Goal: Task Accomplishment & Management: Manage account settings

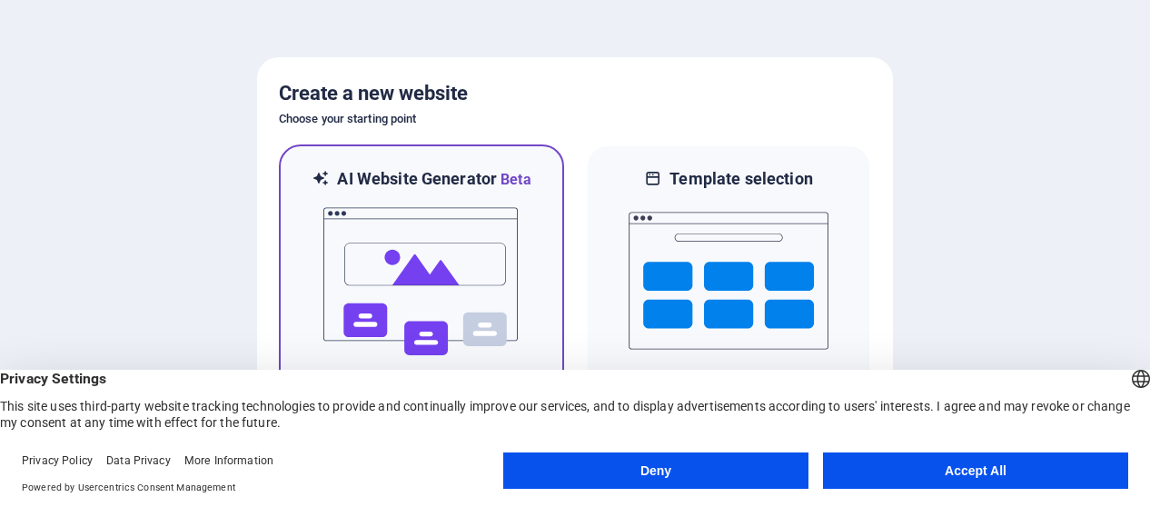
click at [441, 242] on img at bounding box center [422, 282] width 200 height 182
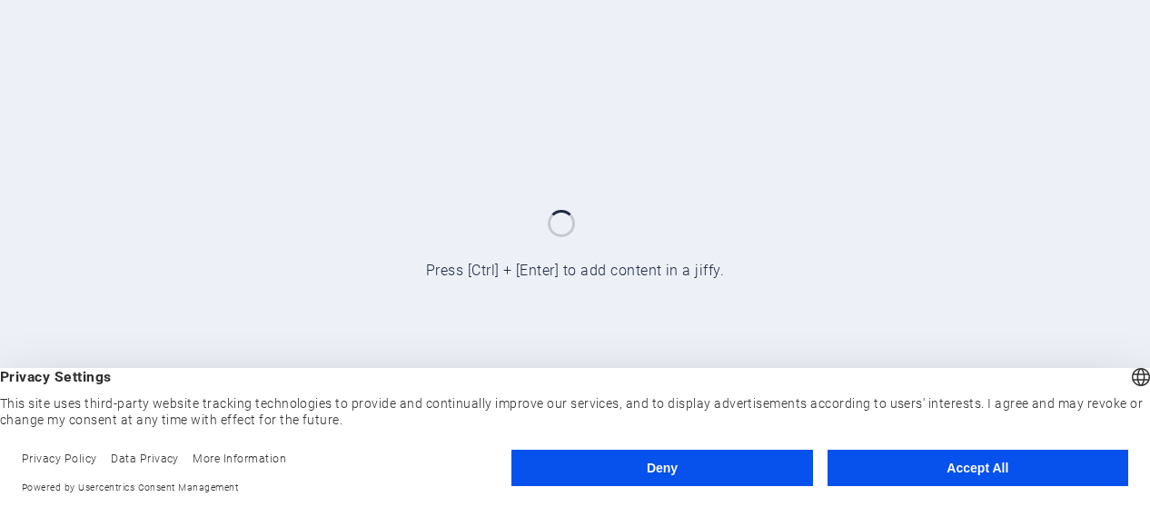
click at [967, 468] on button "Accept All" at bounding box center [978, 468] width 301 height 36
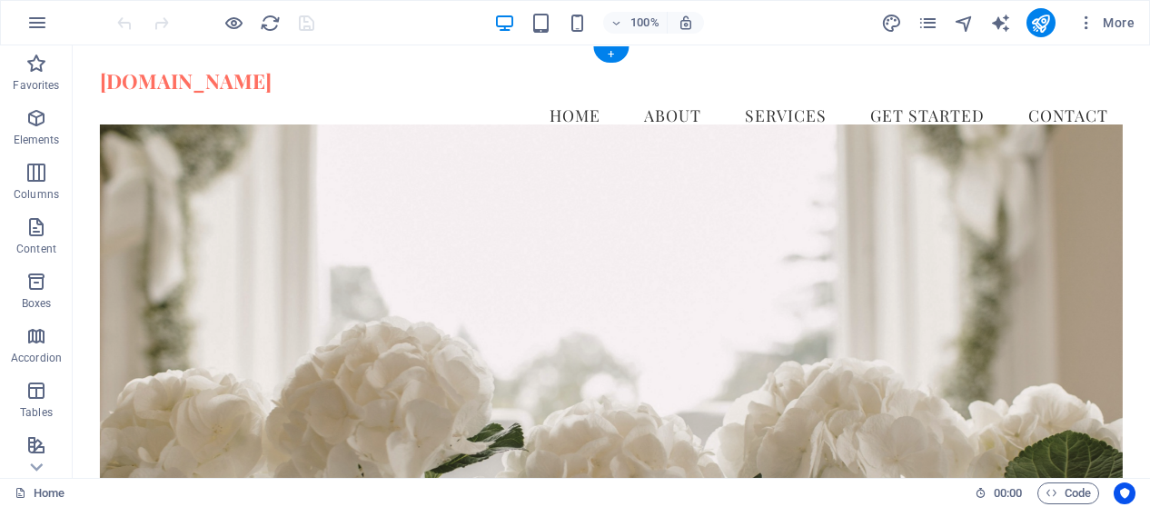
click at [654, 206] on figure at bounding box center [612, 321] width 1024 height 394
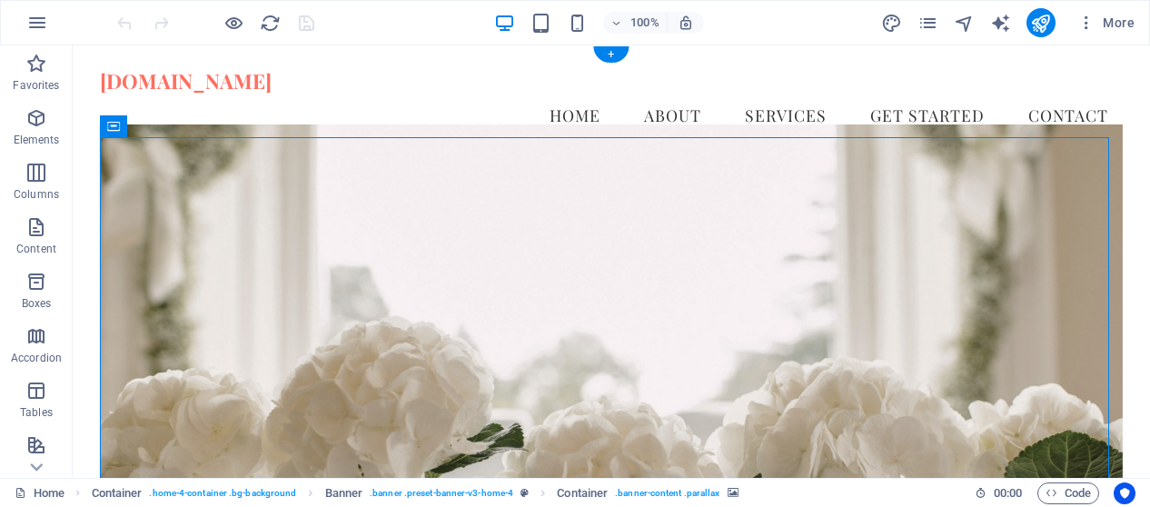
click at [738, 212] on figure at bounding box center [612, 321] width 1024 height 394
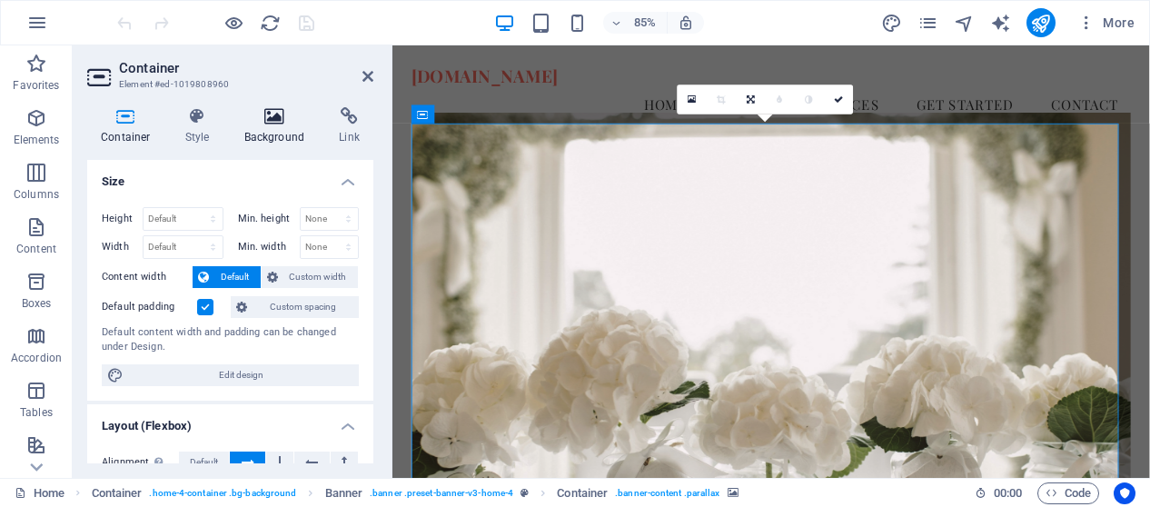
click at [269, 126] on h4 "Background" at bounding box center [278, 126] width 95 height 38
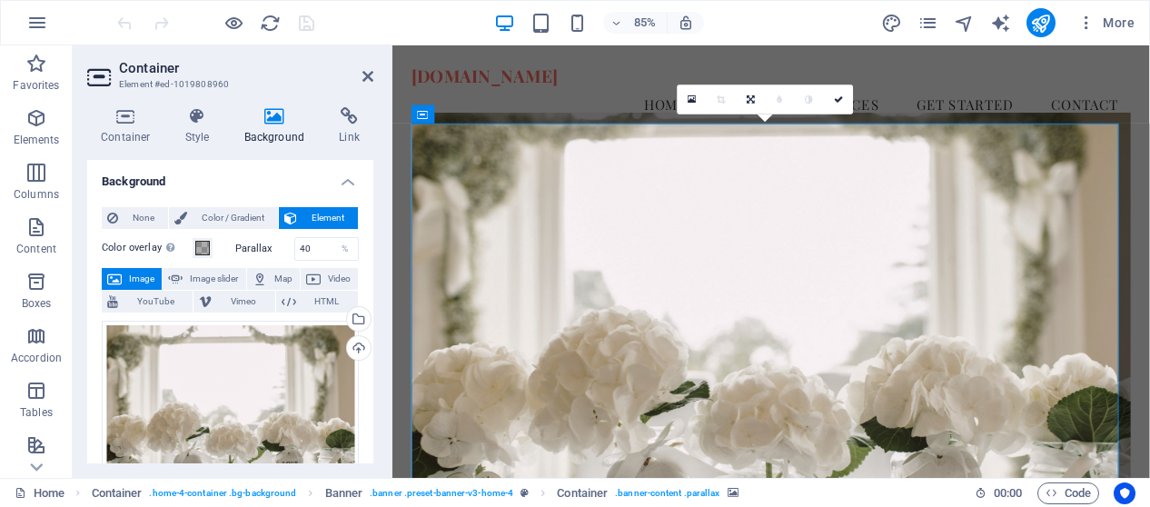
click at [126, 277] on button "Image" at bounding box center [132, 279] width 60 height 22
click at [137, 272] on span "Image" at bounding box center [141, 279] width 29 height 22
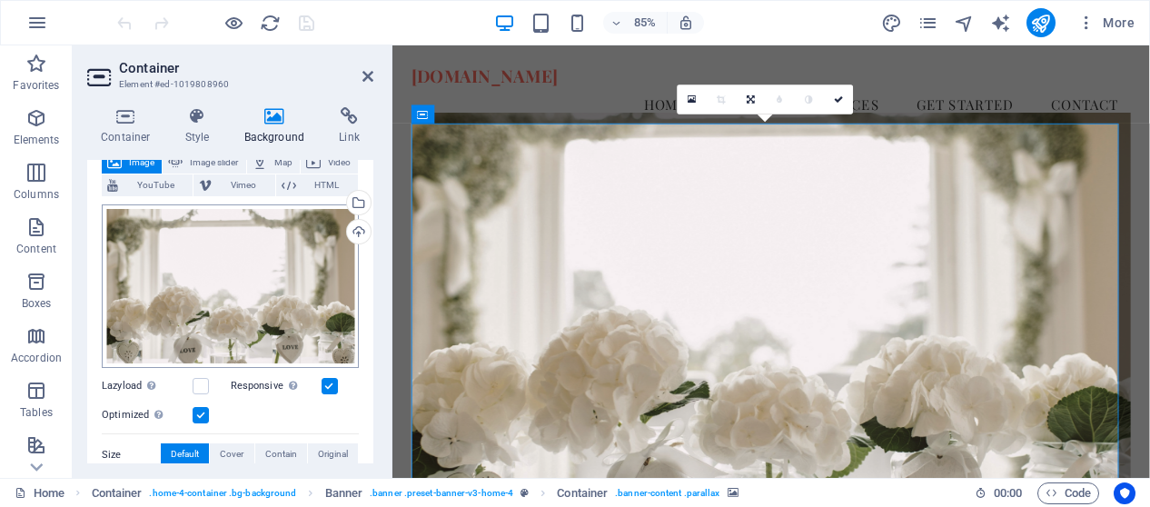
scroll to position [91, 0]
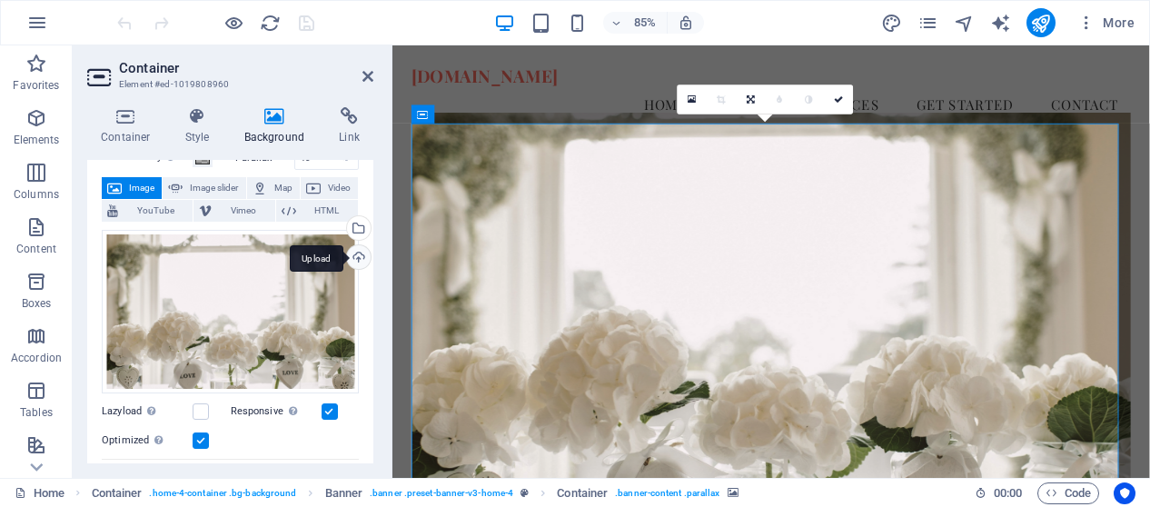
click at [352, 258] on div "Upload" at bounding box center [356, 258] width 27 height 27
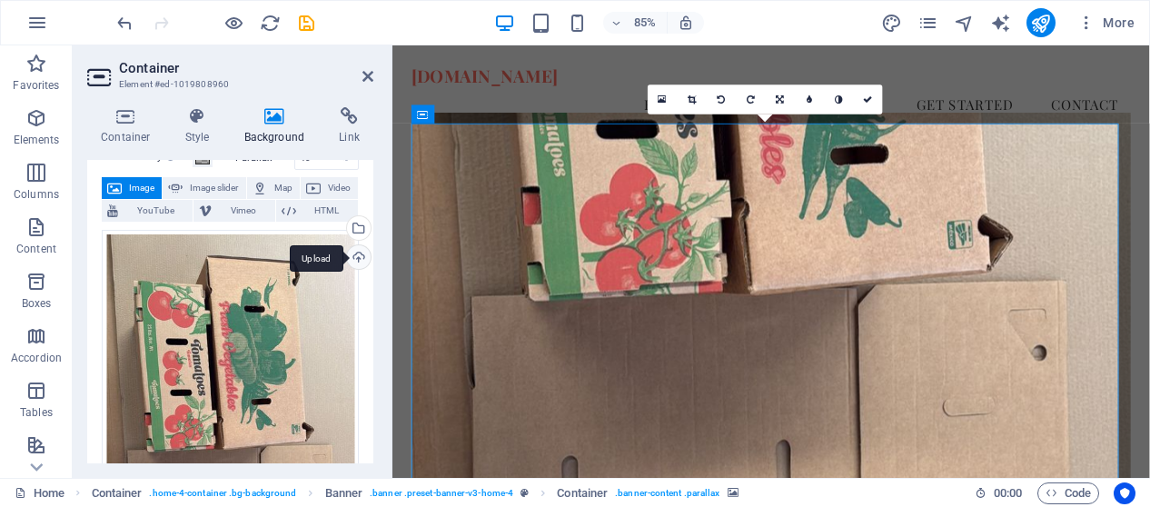
click at [359, 263] on div "Upload" at bounding box center [356, 258] width 27 height 27
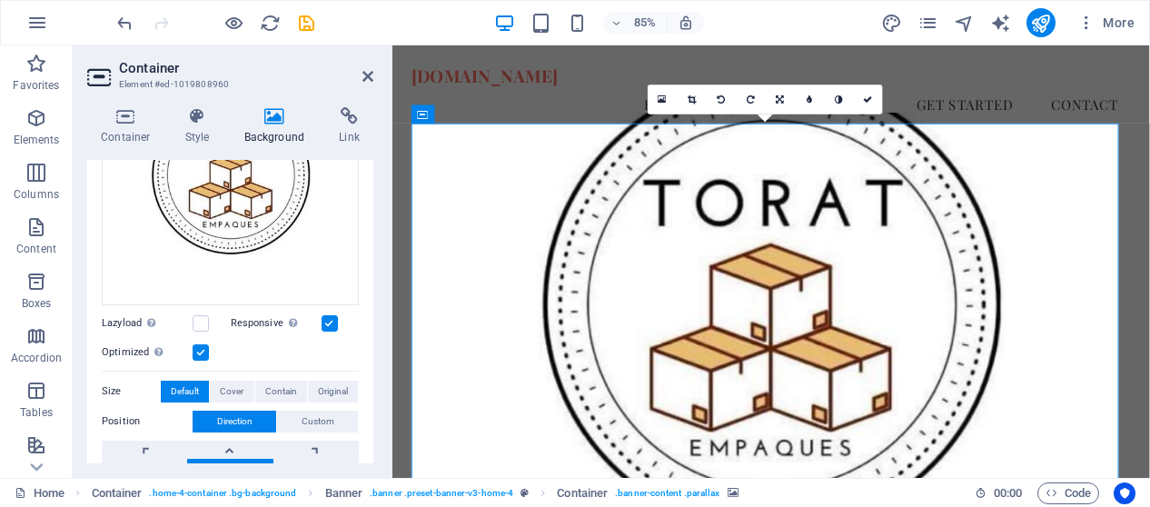
scroll to position [91, 0]
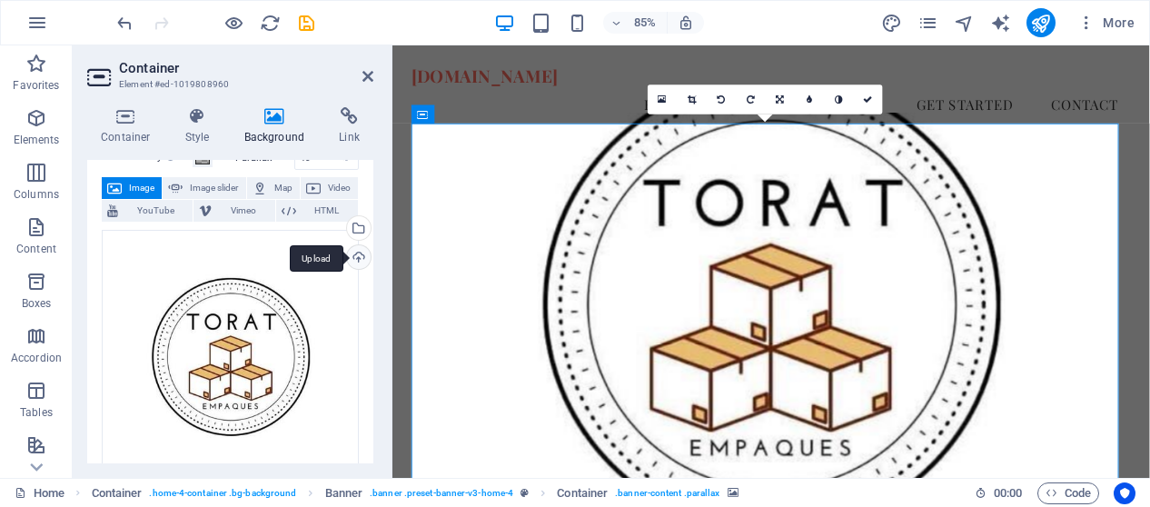
click at [356, 260] on div "Upload" at bounding box center [356, 258] width 27 height 27
click at [355, 252] on div "Upload" at bounding box center [356, 258] width 27 height 27
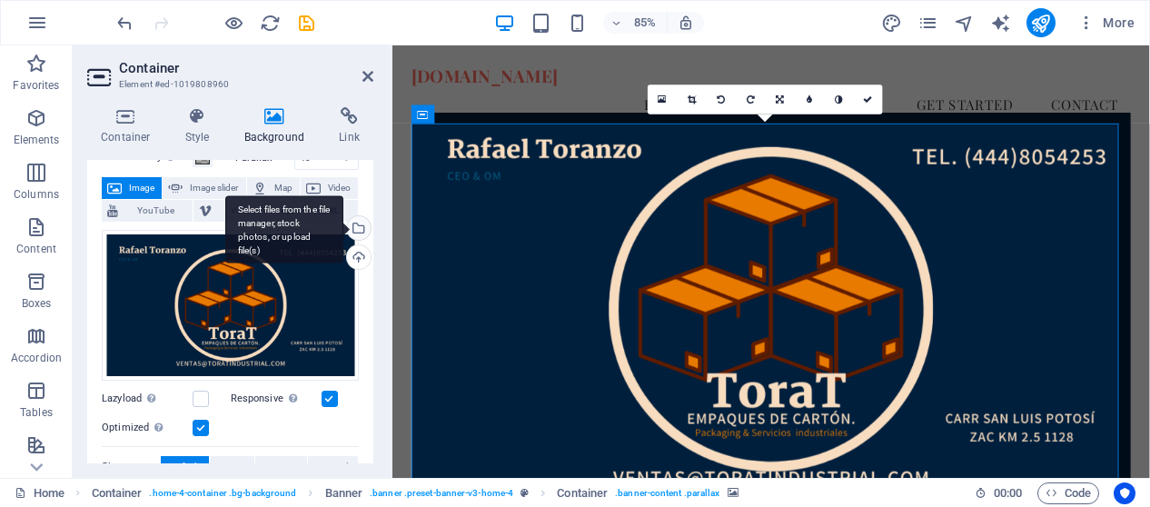
click at [359, 230] on div "Select files from the file manager, stock photos, or upload file(s)" at bounding box center [356, 229] width 27 height 27
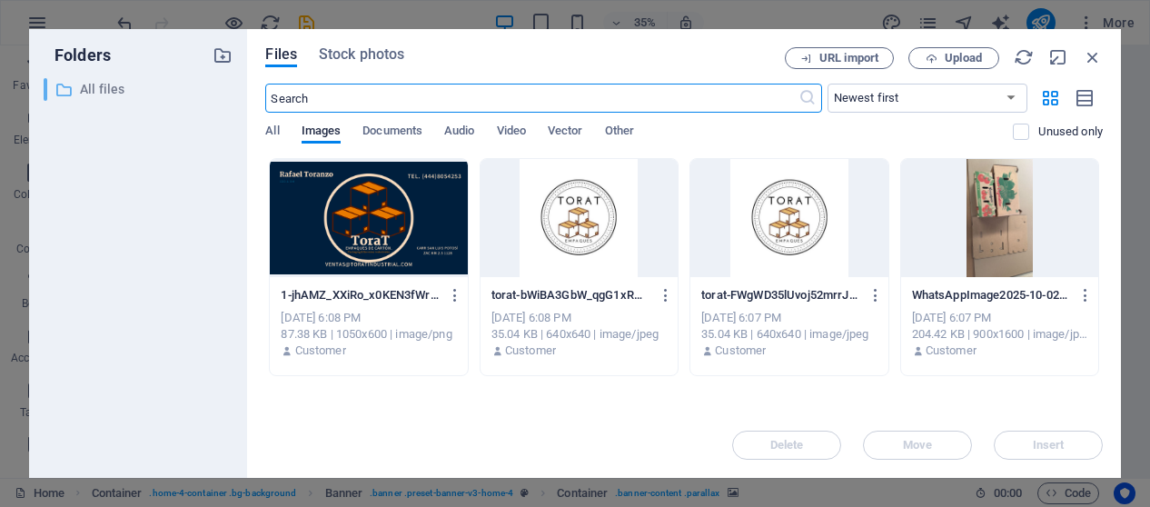
click at [94, 88] on p "All files" at bounding box center [140, 89] width 120 height 21
click at [1101, 54] on icon "button" at bounding box center [1093, 57] width 20 height 20
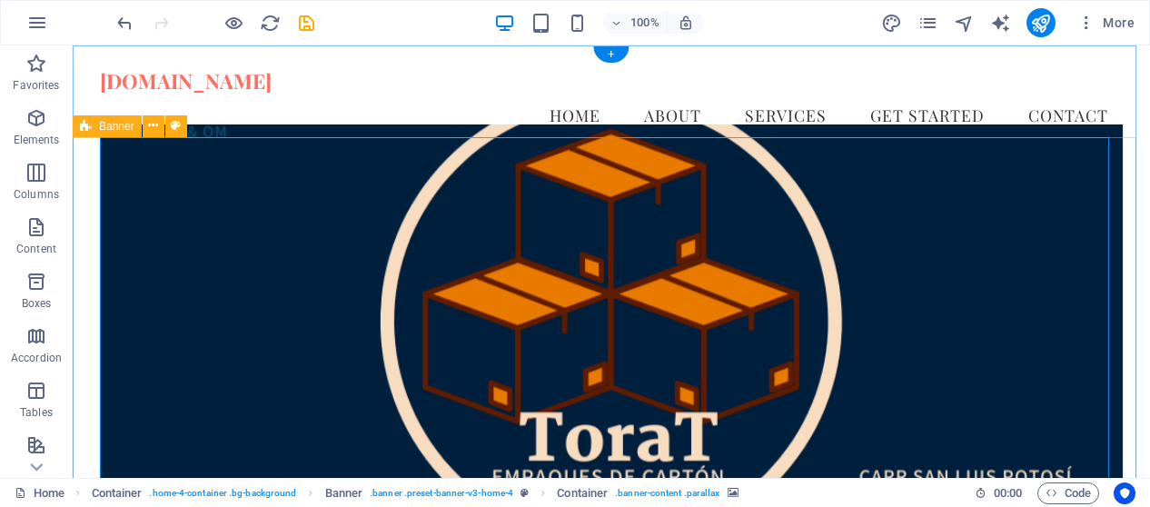
click at [254, 235] on figure at bounding box center [612, 321] width 1024 height 394
click at [285, 197] on figure at bounding box center [612, 321] width 1024 height 394
click at [291, 193] on figure at bounding box center [612, 321] width 1024 height 394
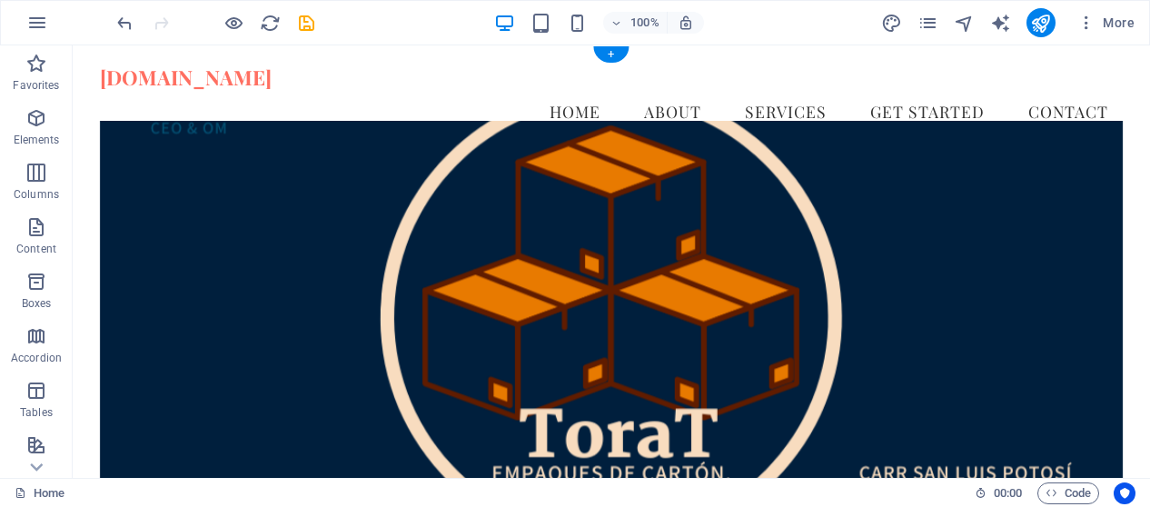
scroll to position [0, 0]
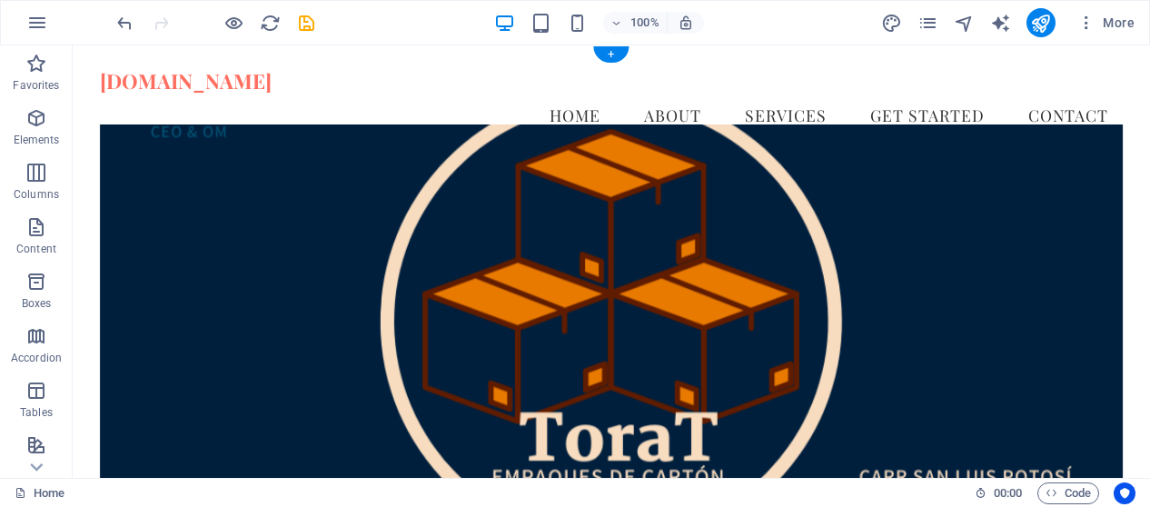
click at [525, 229] on figure at bounding box center [612, 321] width 1024 height 394
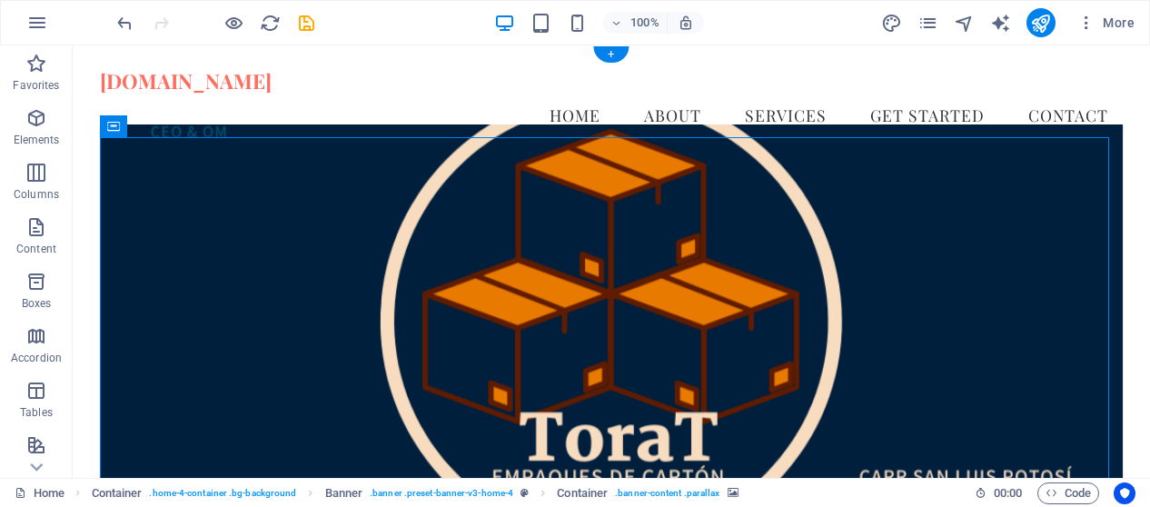
click at [749, 214] on figure at bounding box center [612, 321] width 1024 height 394
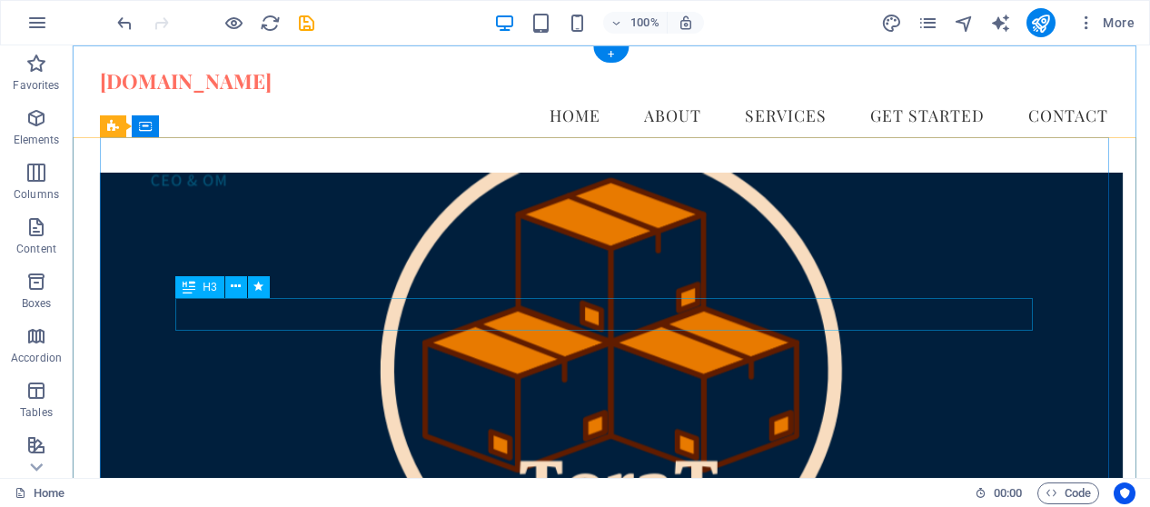
scroll to position [273, 0]
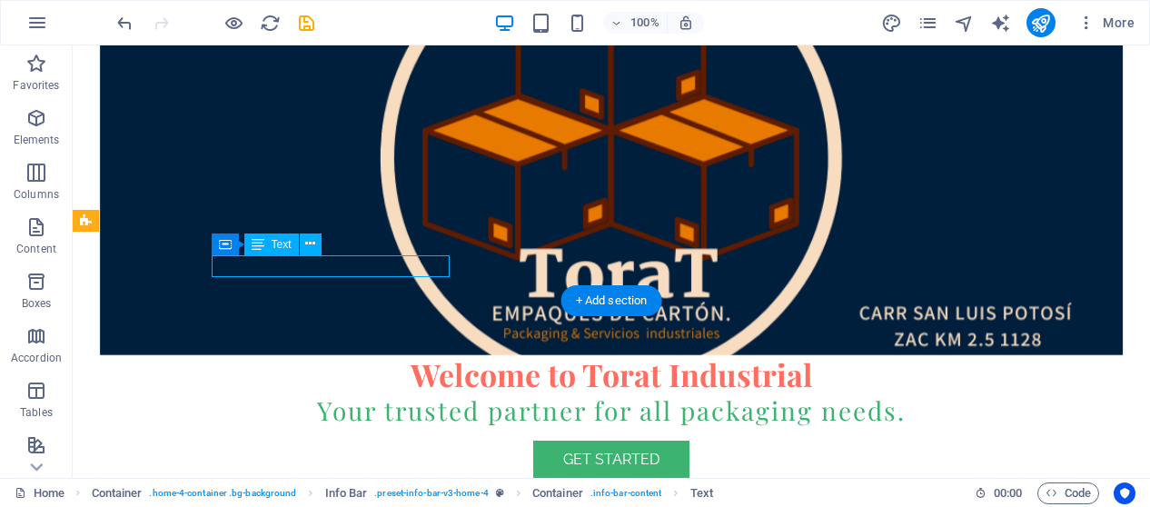
drag, startPoint x: 221, startPoint y: 266, endPoint x: 434, endPoint y: 275, distance: 213.7
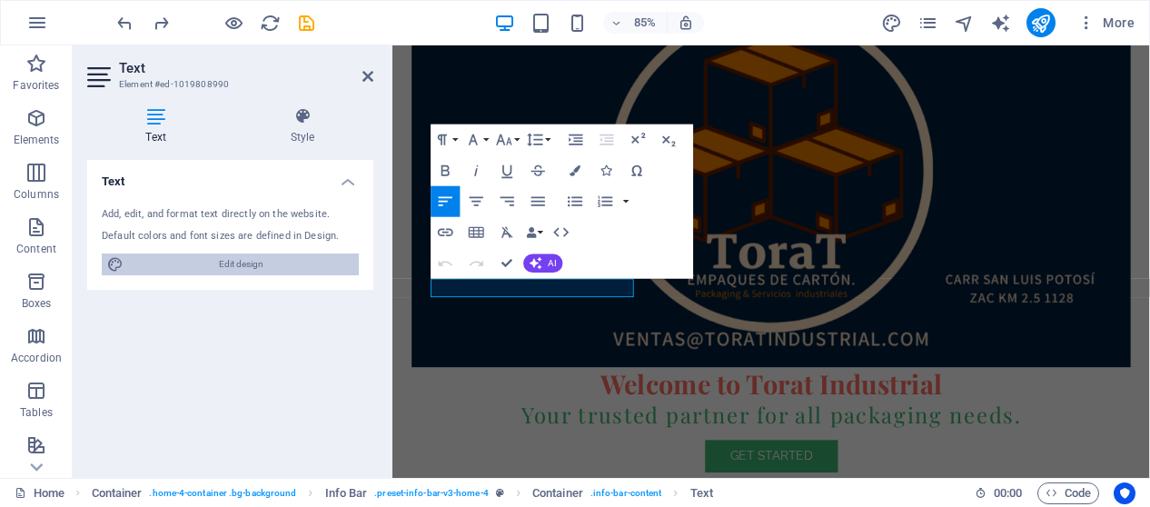
click at [241, 268] on span "Edit design" at bounding box center [241, 264] width 224 height 22
select select "px"
select select "200"
select select "px"
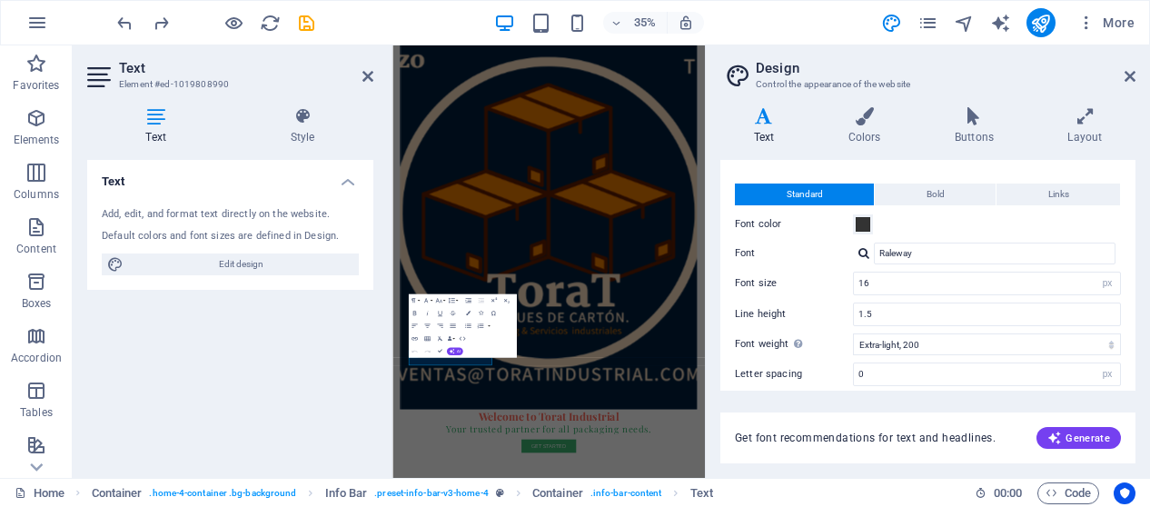
scroll to position [0, 0]
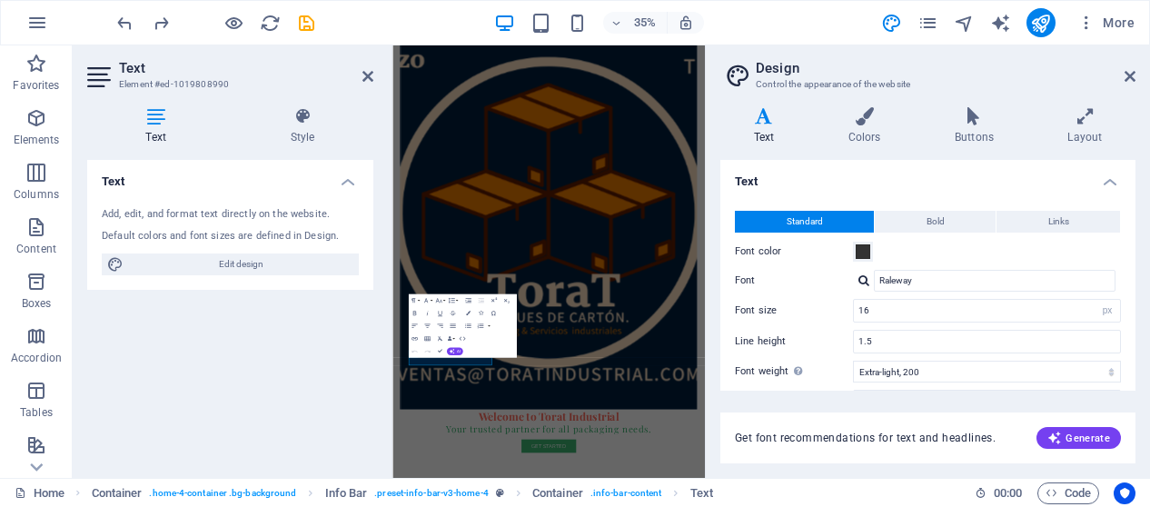
click at [360, 78] on header "Text Element #ed-1019808990" at bounding box center [230, 68] width 286 height 47
drag, startPoint x: 366, startPoint y: 70, endPoint x: 451, endPoint y: 55, distance: 85.7
click at [366, 70] on icon at bounding box center [367, 76] width 11 height 15
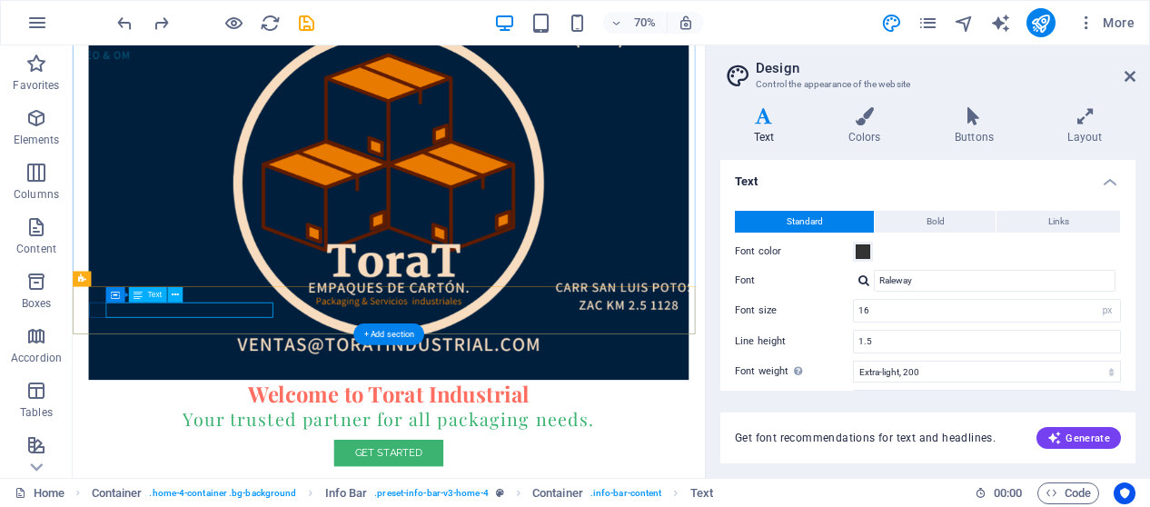
click at [147, 296] on span "Text" at bounding box center [154, 294] width 14 height 7
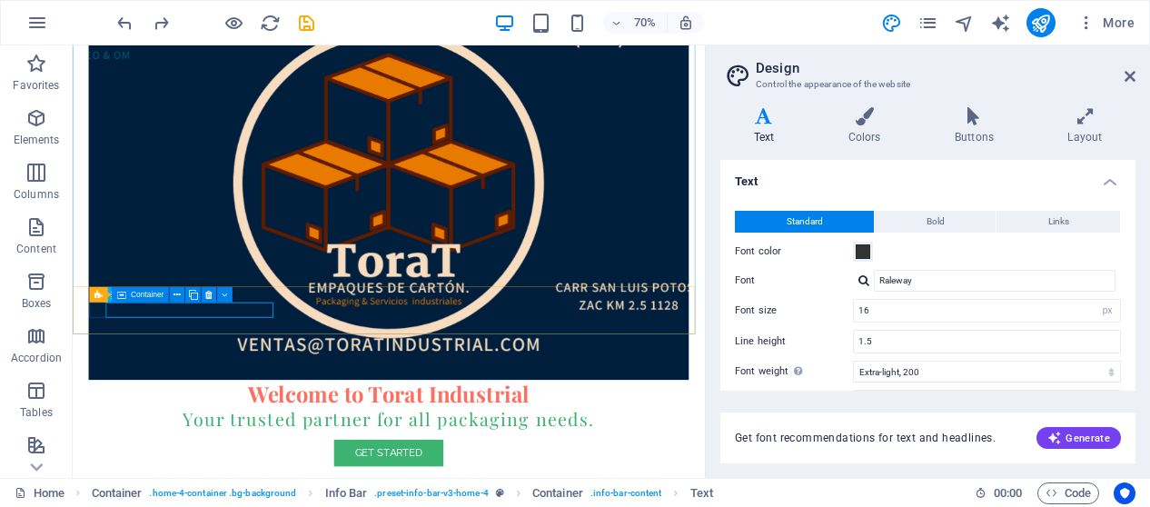
click at [133, 301] on div "Container" at bounding box center [140, 294] width 57 height 15
click at [123, 301] on icon at bounding box center [120, 294] width 9 height 15
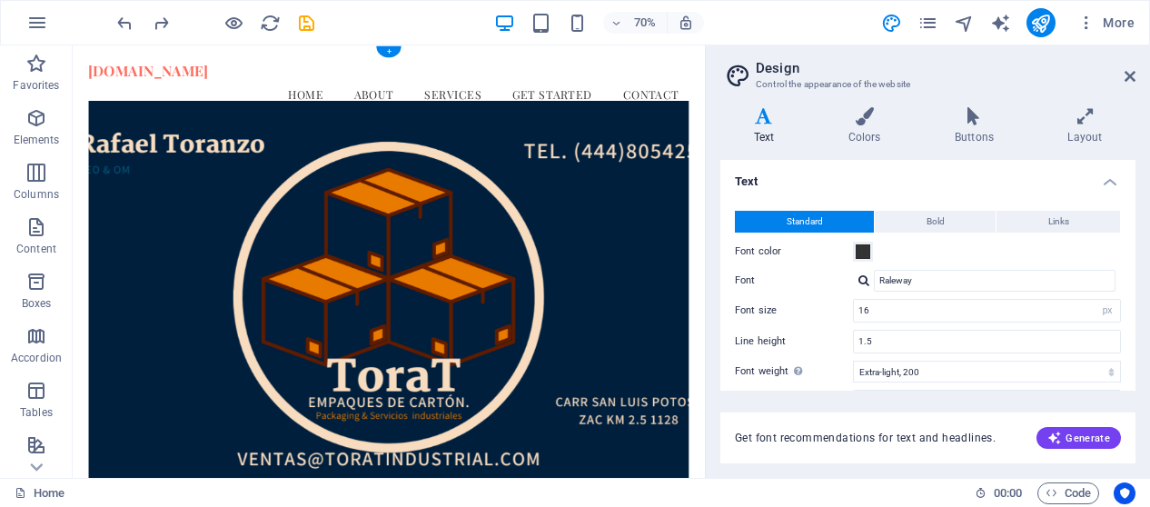
click at [451, 266] on figure at bounding box center [524, 405] width 858 height 562
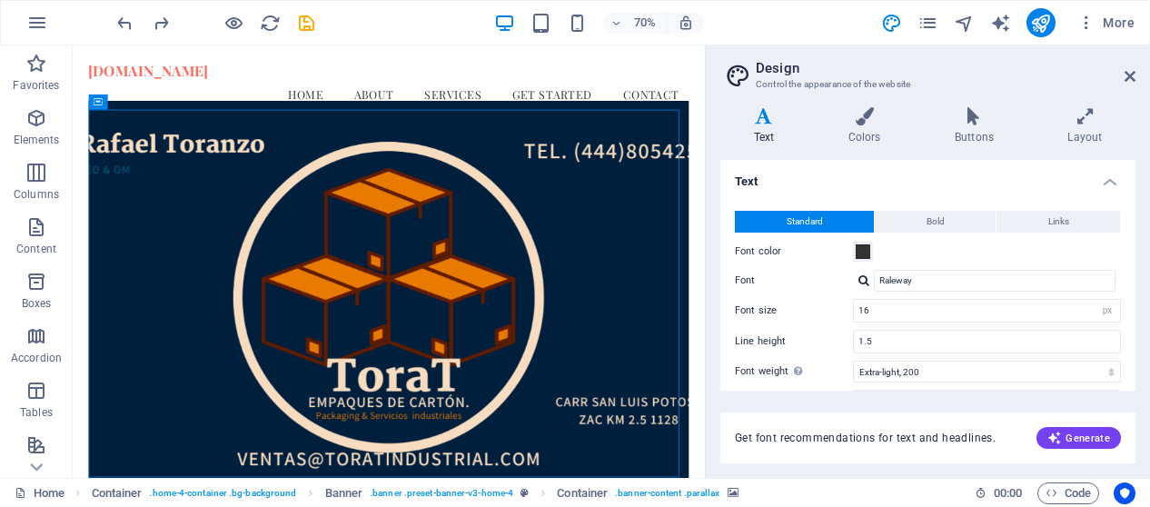
click at [18, 241] on span "Content" at bounding box center [36, 238] width 73 height 44
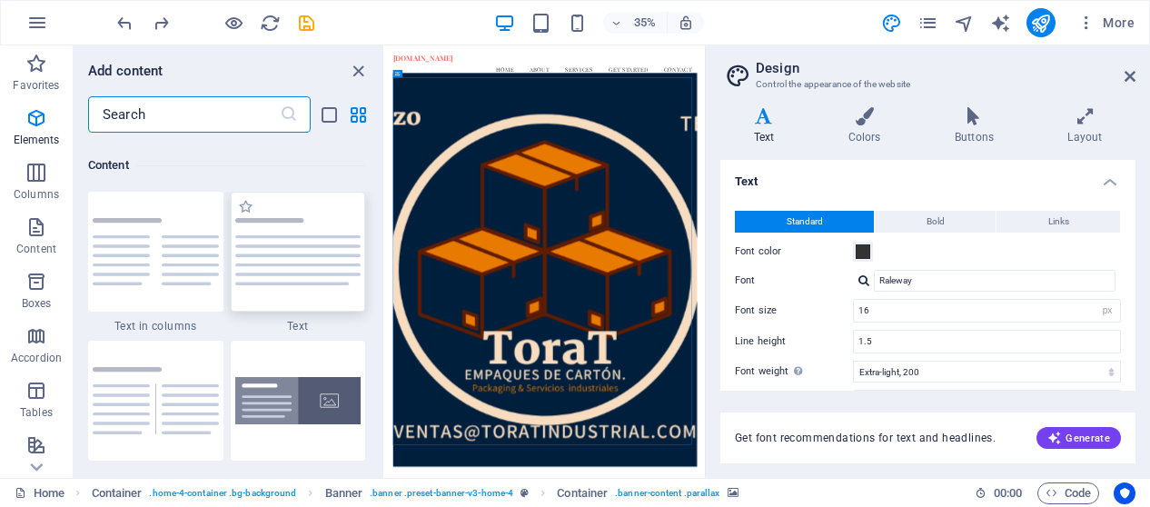
scroll to position [3178, 0]
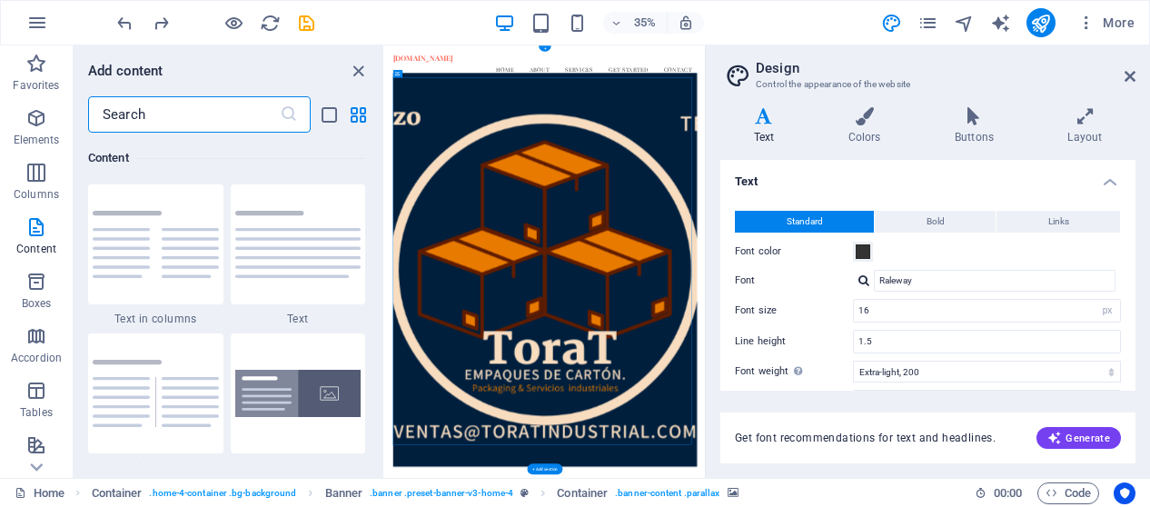
drag, startPoint x: 360, startPoint y: 66, endPoint x: 490, endPoint y: 49, distance: 131.0
click at [360, 66] on icon "close panel" at bounding box center [358, 71] width 21 height 21
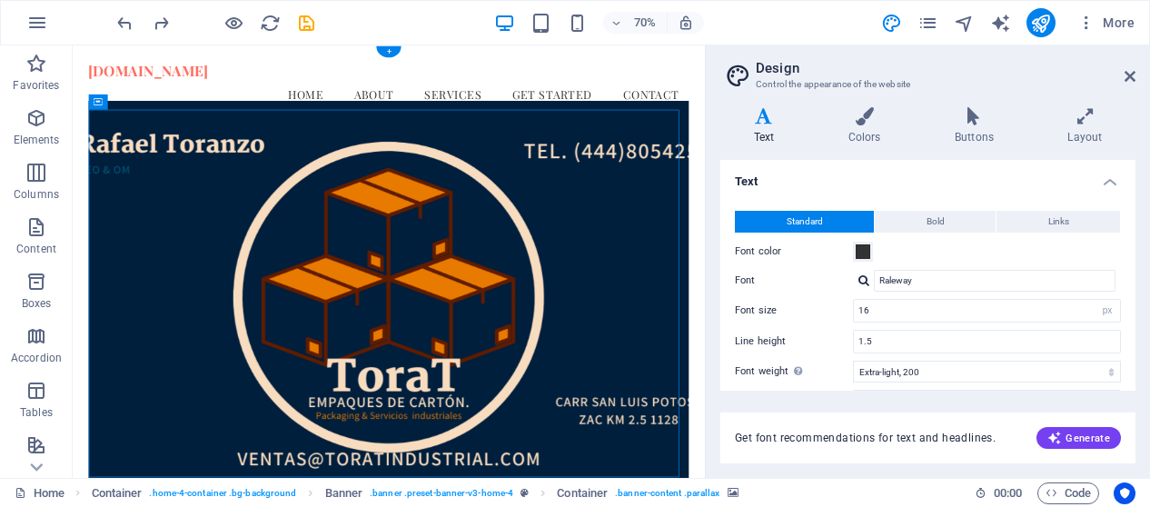
click at [798, 218] on figure at bounding box center [524, 405] width 858 height 562
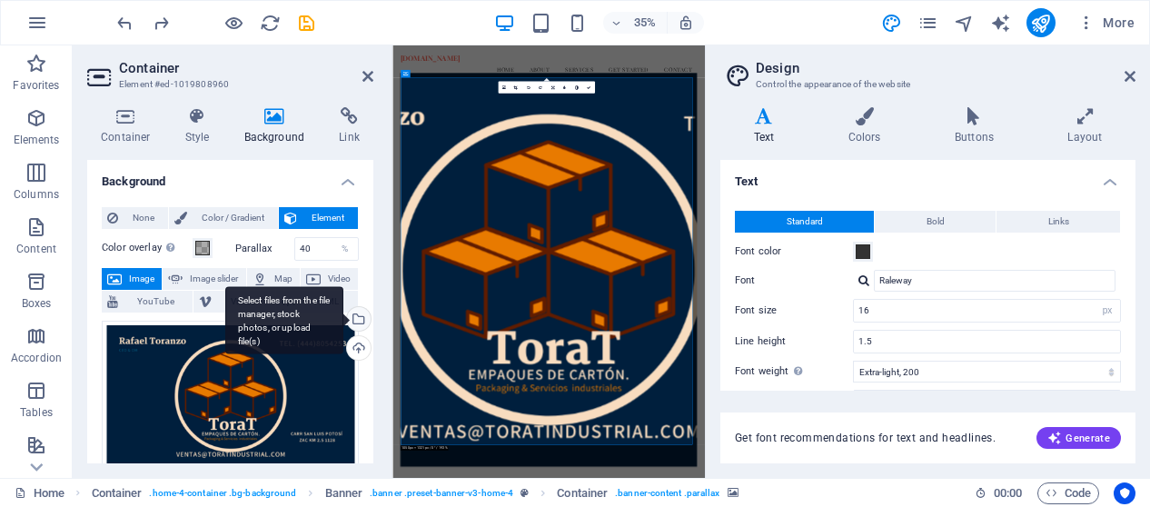
click at [343, 317] on div "Select files from the file manager, stock photos, or upload file(s)" at bounding box center [284, 320] width 118 height 68
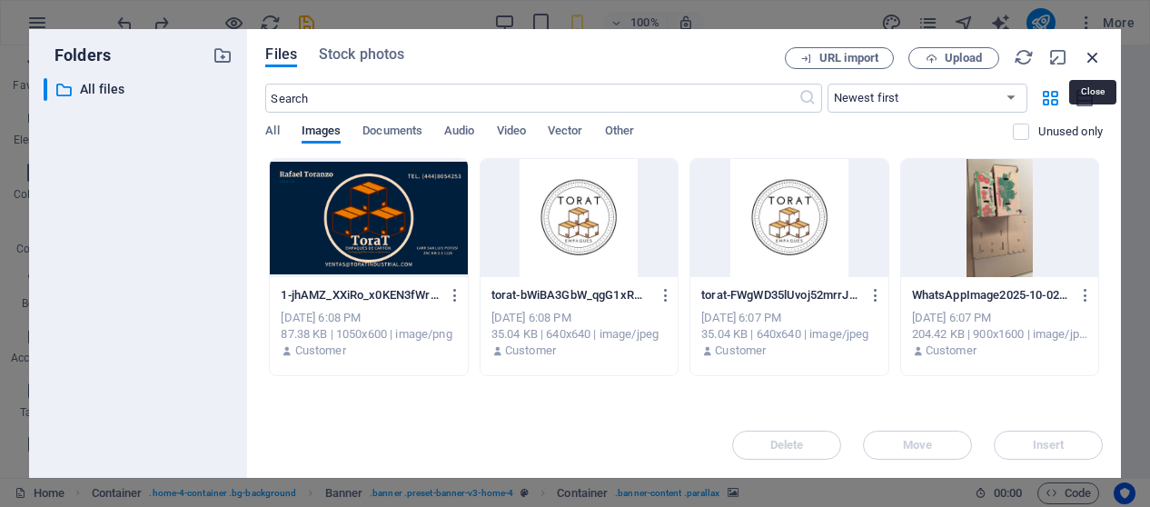
click at [1091, 58] on icon "button" at bounding box center [1093, 57] width 20 height 20
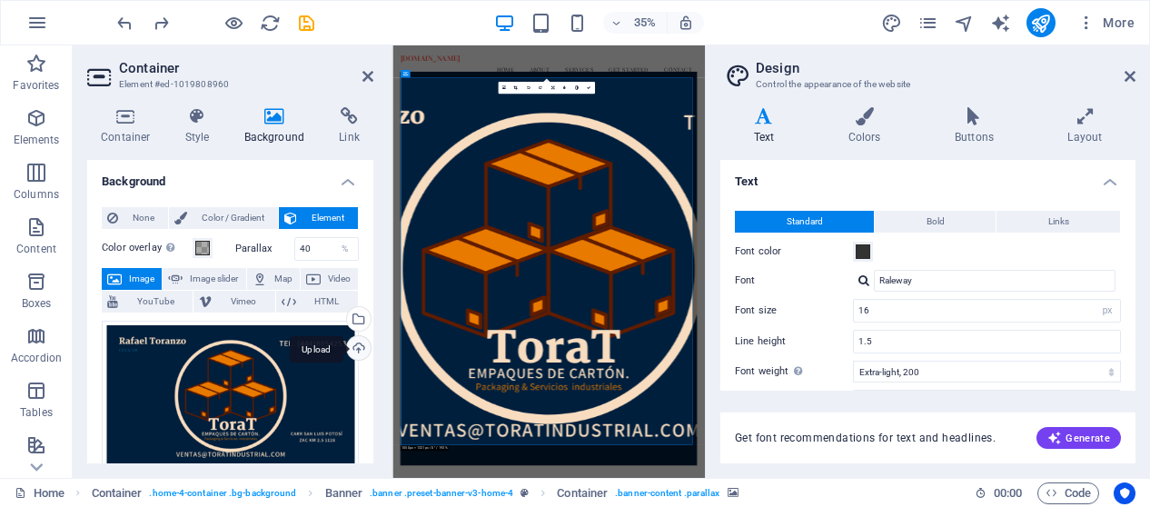
click at [352, 350] on div "Upload" at bounding box center [356, 349] width 27 height 27
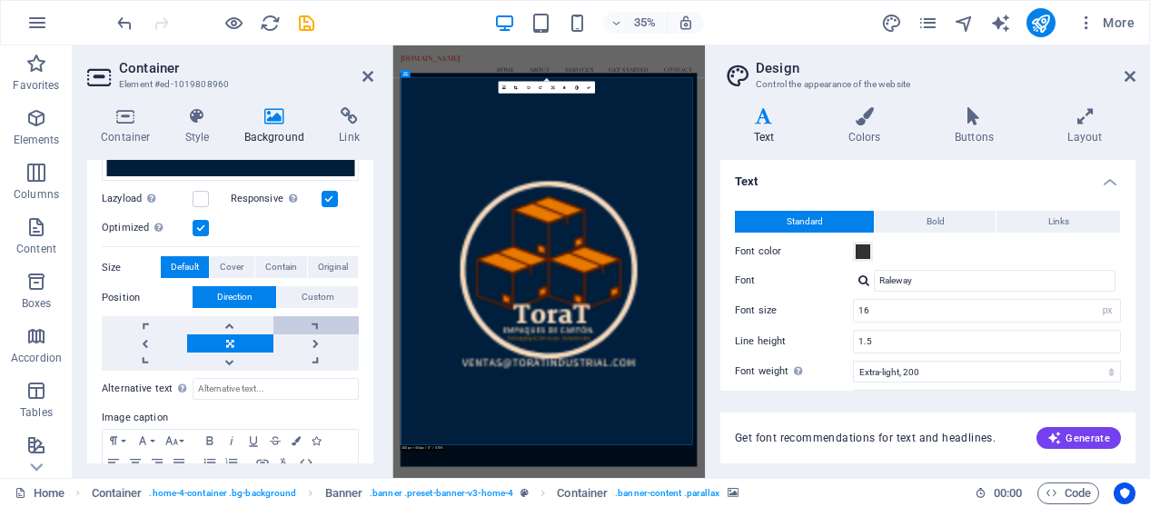
scroll to position [351, 0]
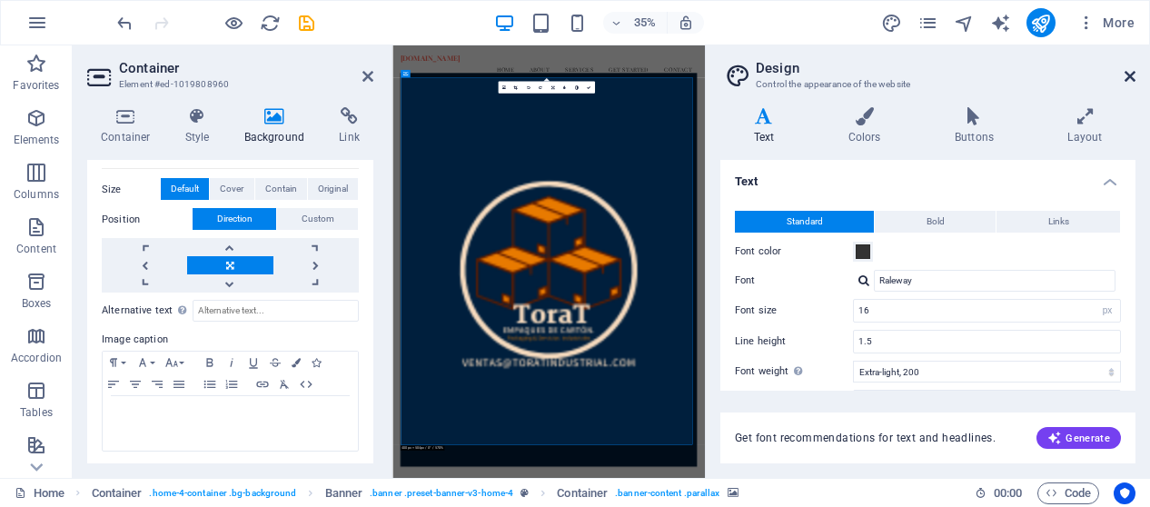
click at [1131, 83] on icon at bounding box center [1130, 76] width 11 height 15
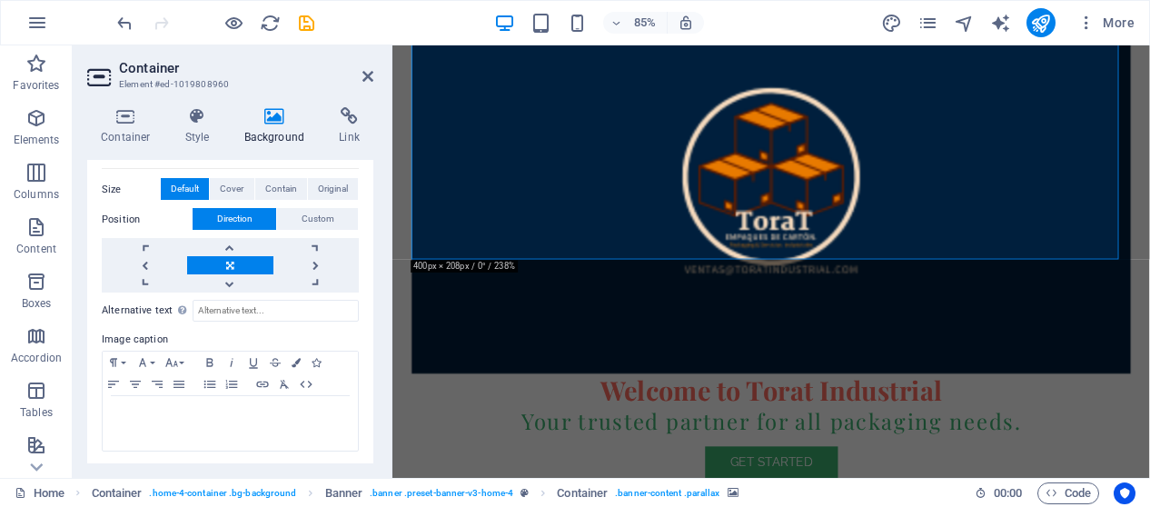
scroll to position [273, 0]
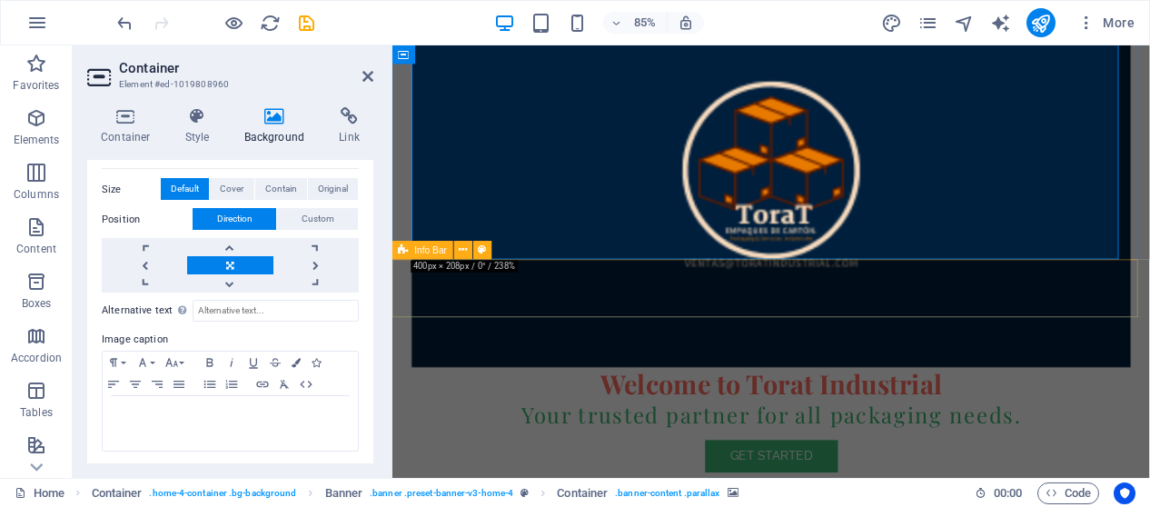
drag, startPoint x: 550, startPoint y: 352, endPoint x: 563, endPoint y: 357, distance: 13.8
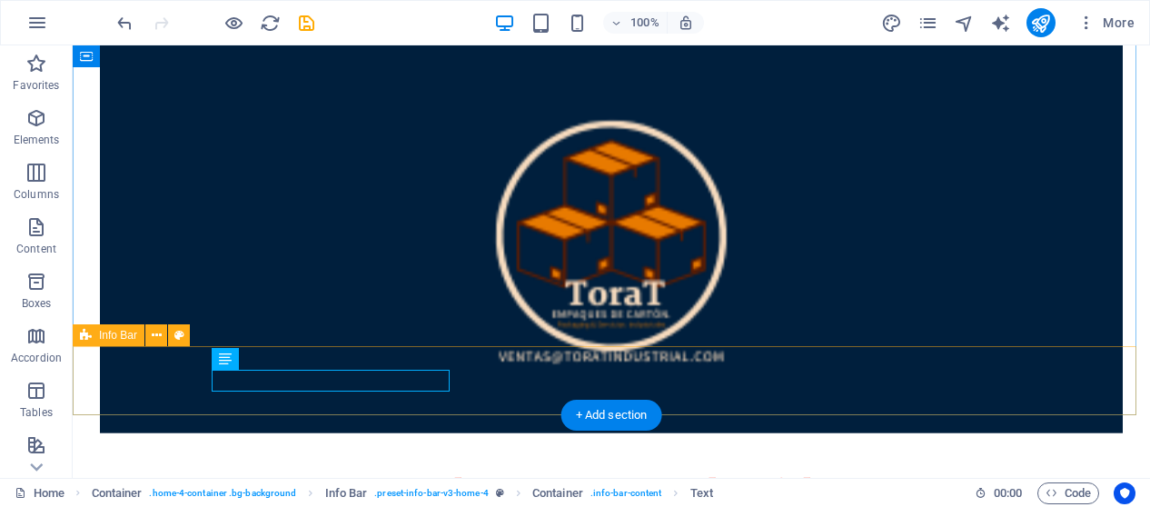
scroll to position [182, 0]
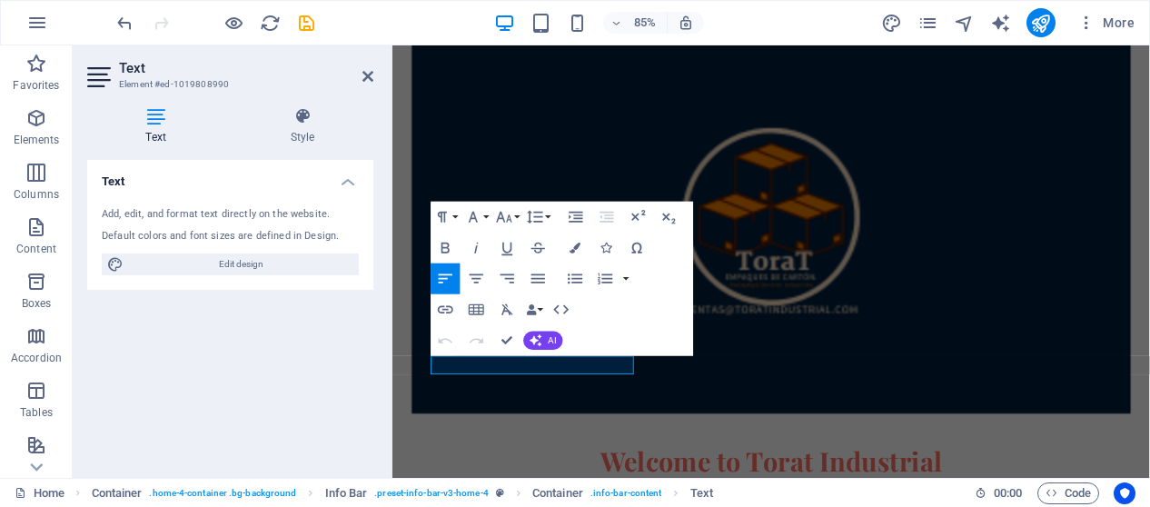
click at [342, 180] on h4 "Text" at bounding box center [230, 176] width 286 height 33
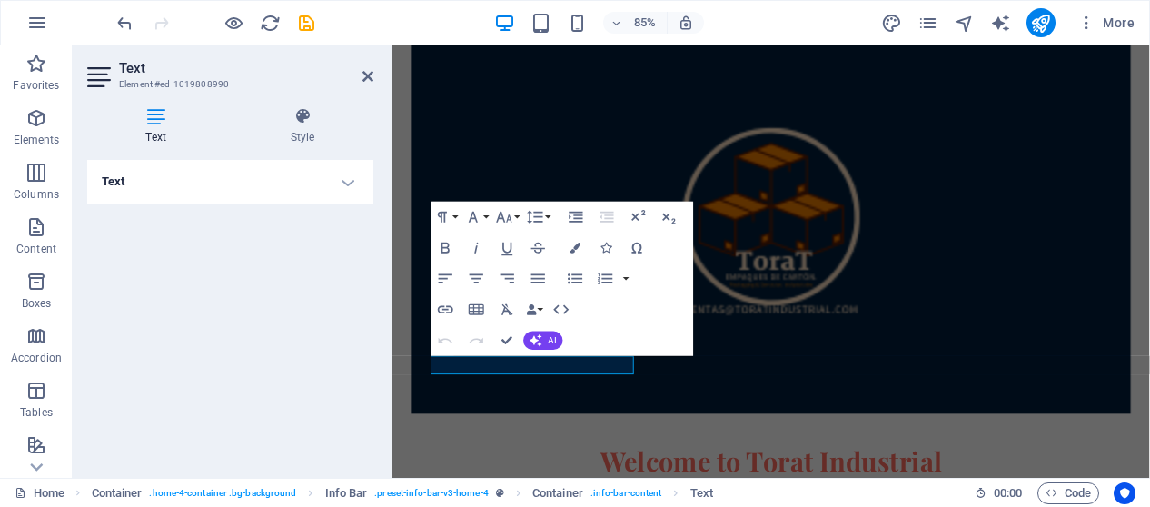
click at [352, 183] on h4 "Text" at bounding box center [230, 182] width 286 height 44
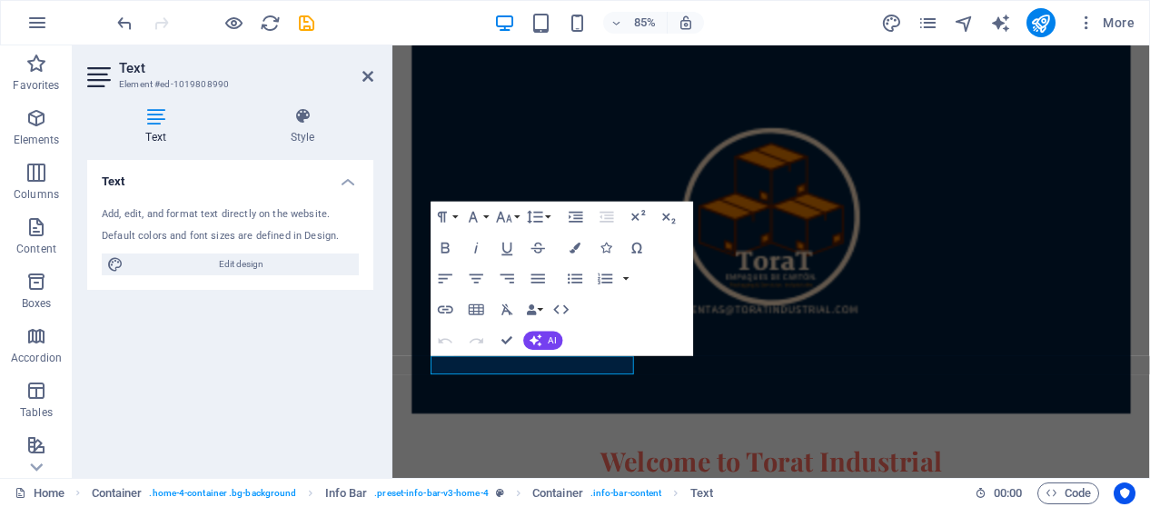
click at [314, 371] on div "Text Add, edit, and format text directly on the website. Default colors and fon…" at bounding box center [230, 311] width 286 height 303
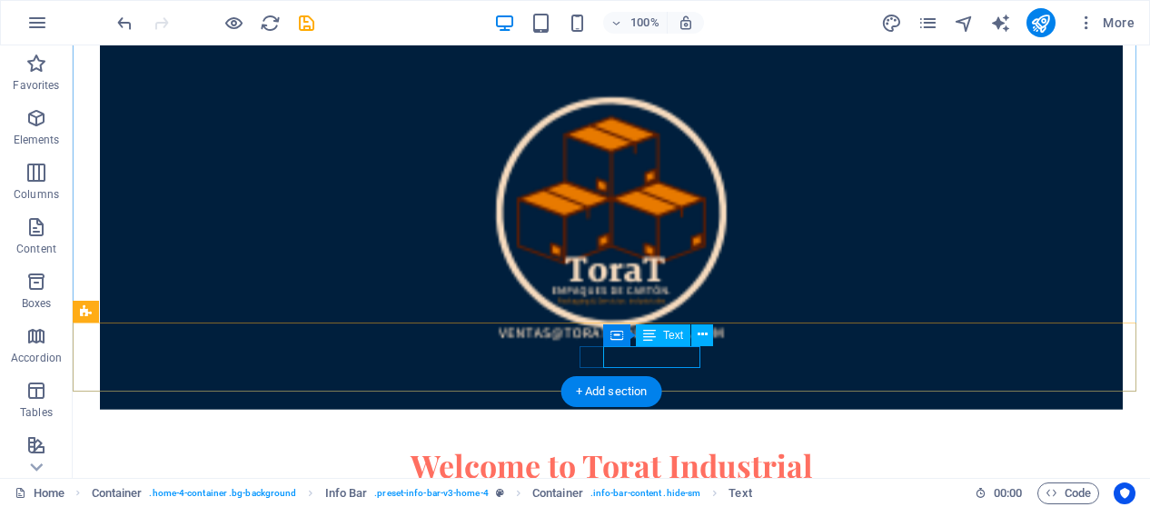
drag, startPoint x: 677, startPoint y: 357, endPoint x: 620, endPoint y: 366, distance: 57.0
click at [703, 342] on icon at bounding box center [703, 334] width 10 height 19
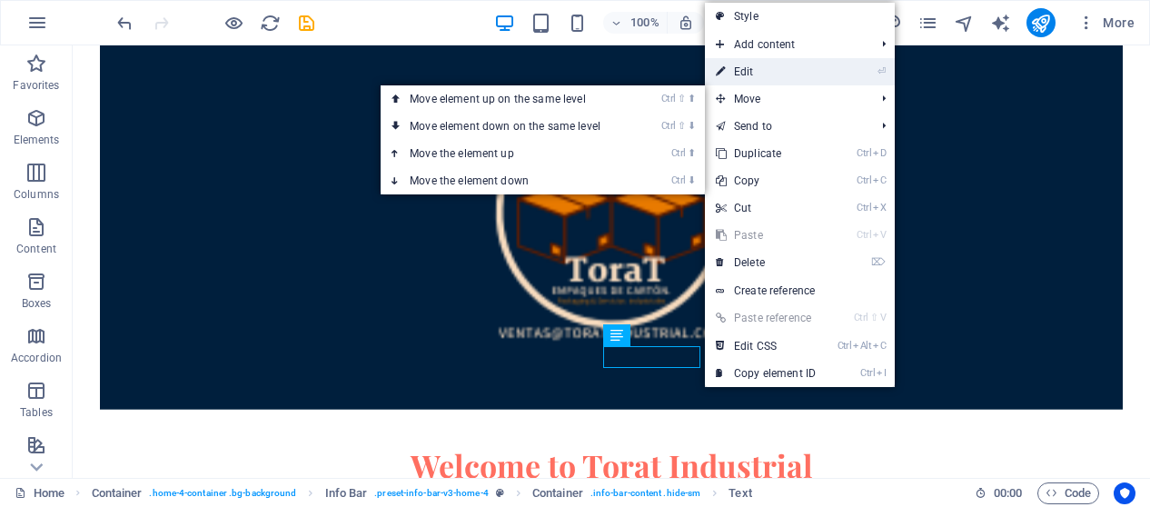
click at [775, 66] on link "⏎ Edit" at bounding box center [766, 71] width 122 height 27
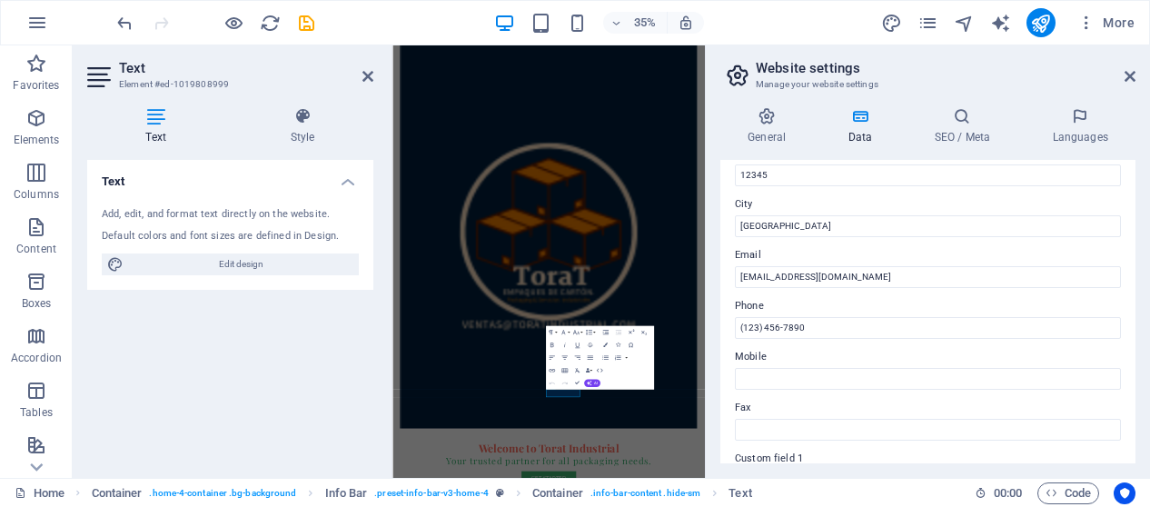
scroll to position [0, 0]
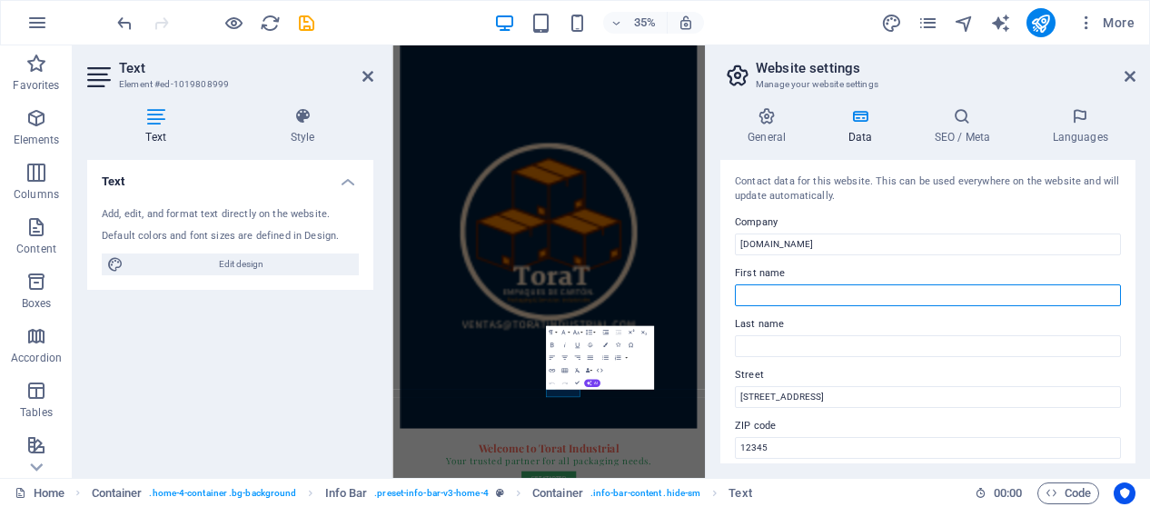
click at [788, 291] on input "First name" at bounding box center [928, 295] width 386 height 22
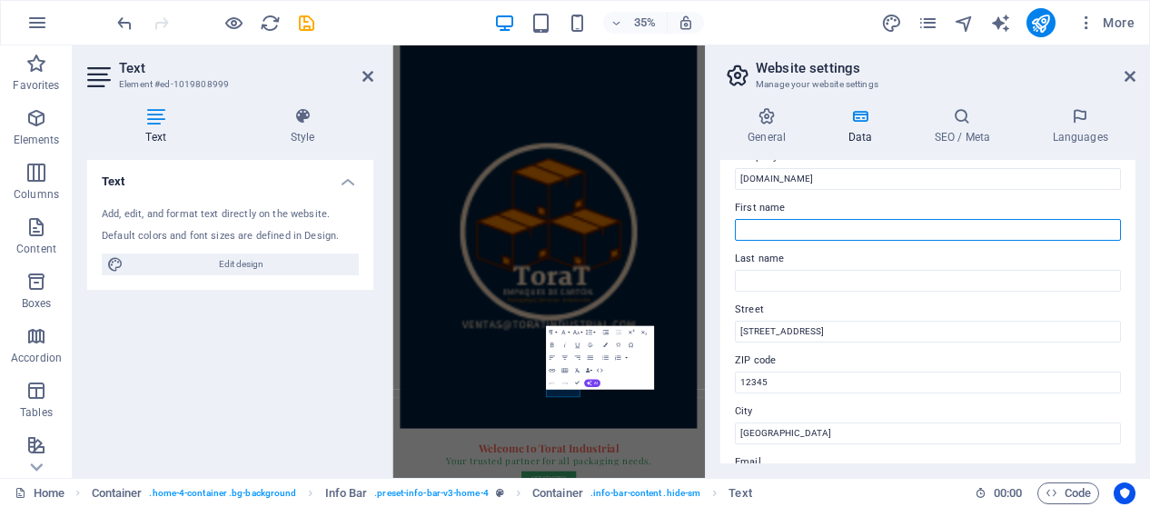
scroll to position [91, 0]
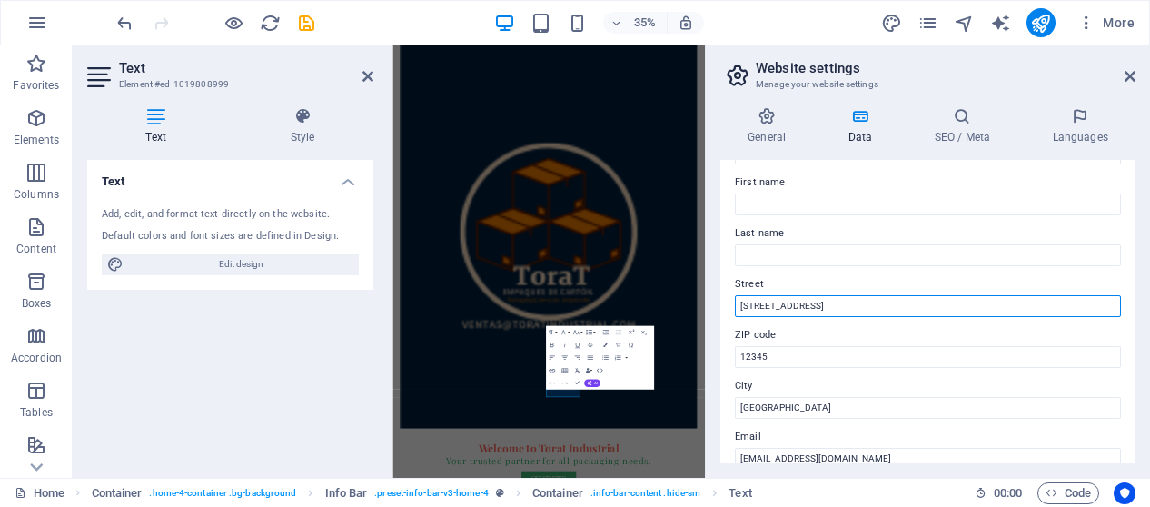
drag, startPoint x: 1248, startPoint y: 349, endPoint x: 1183, endPoint y: 743, distance: 399.6
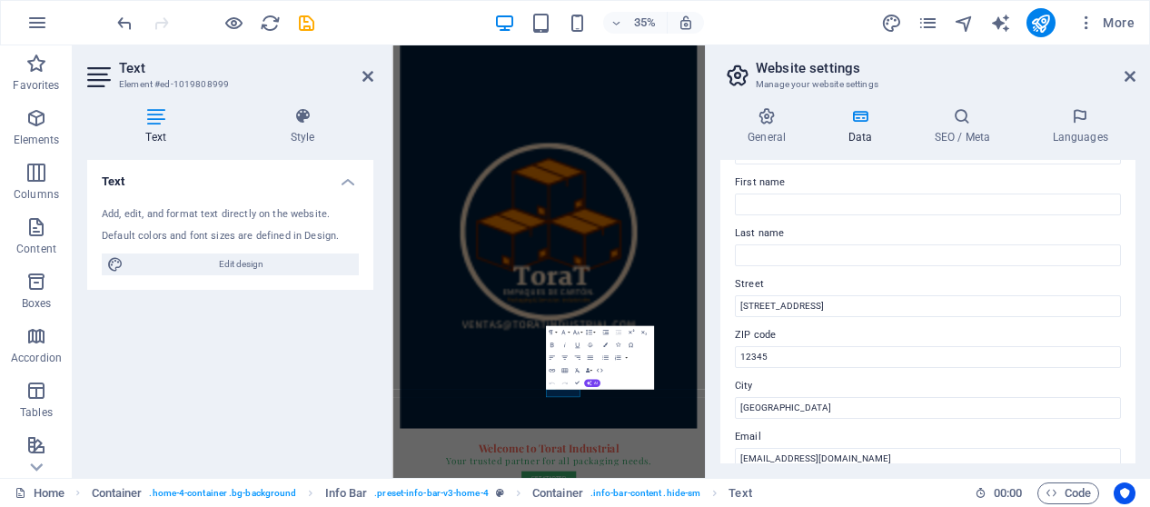
drag, startPoint x: 944, startPoint y: 323, endPoint x: 846, endPoint y: 282, distance: 106.6
click at [943, 325] on label "ZIP code" at bounding box center [928, 335] width 386 height 22
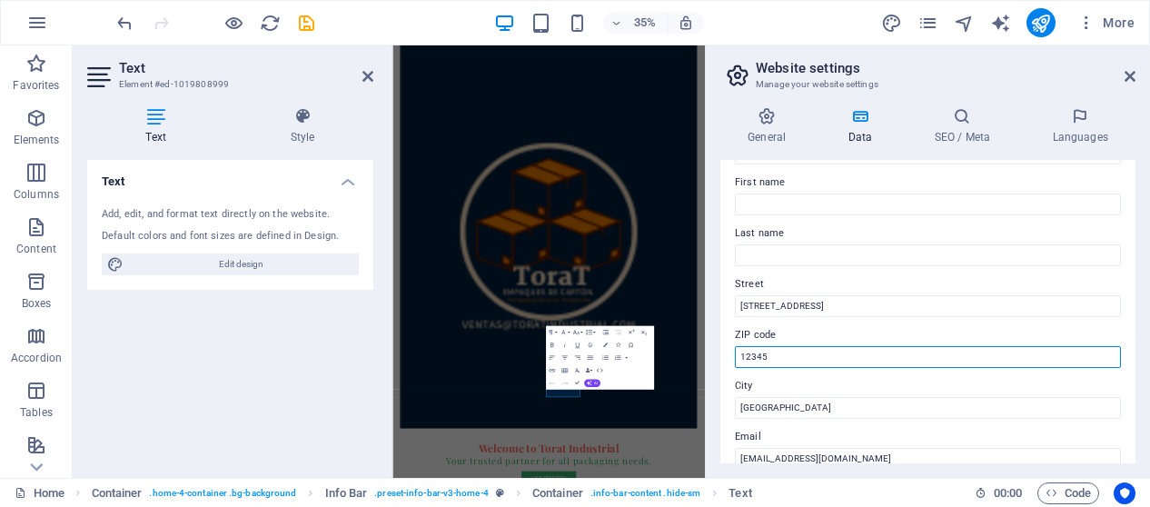
click at [943, 346] on input "12345" at bounding box center [928, 357] width 386 height 22
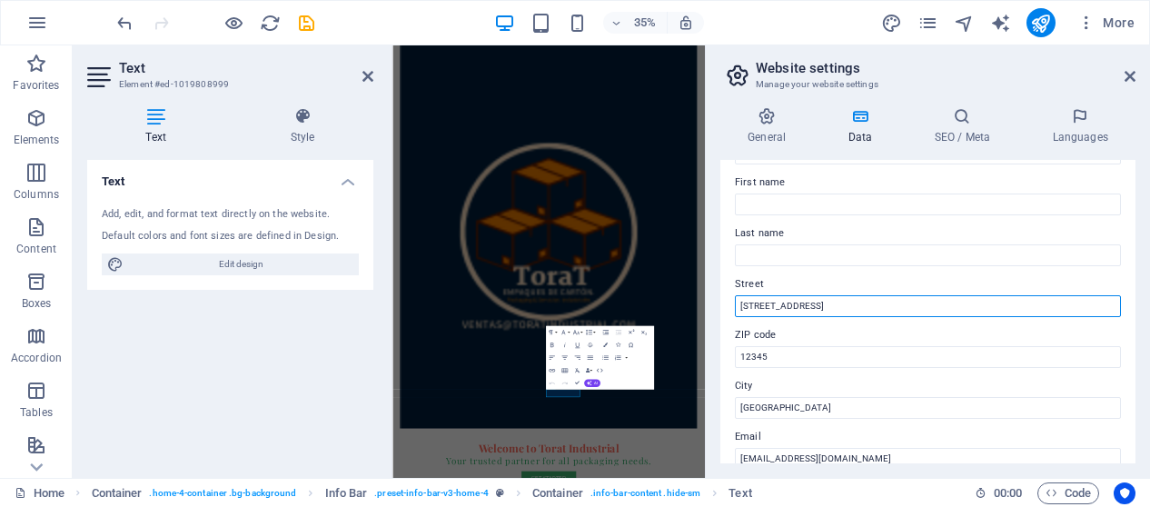
click at [852, 307] on input "123 Packaging Ave" at bounding box center [928, 306] width 386 height 22
drag, startPoint x: 852, startPoint y: 307, endPoint x: 730, endPoint y: 308, distance: 121.7
click at [730, 308] on div "Contact data for this website. This can be used everywhere on the website and w…" at bounding box center [927, 311] width 415 height 303
paste input "[PERSON_NAME] [GEOGRAPHIC_DATA][PERSON_NAME] Zac km 2.5 1128"
drag, startPoint x: 912, startPoint y: 305, endPoint x: 868, endPoint y: 308, distance: 44.6
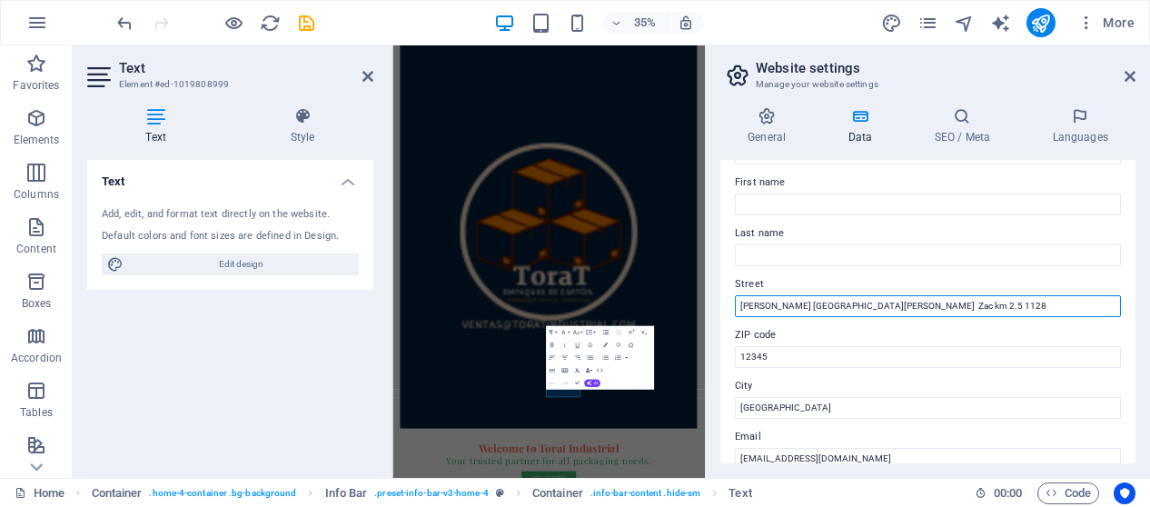
click at [868, 308] on input "[PERSON_NAME] [GEOGRAPHIC_DATA][PERSON_NAME] Zac km 2.5 1128" at bounding box center [928, 306] width 386 height 22
type input "[PERSON_NAME] [GEOGRAPHIC_DATA][PERSON_NAME] Zac km 2.5 1128"
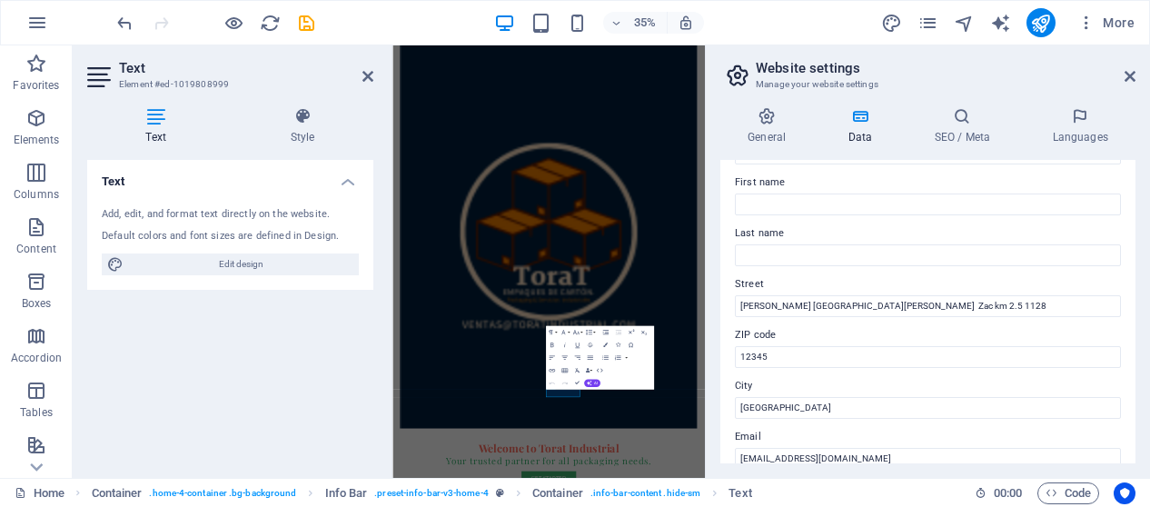
click at [783, 332] on label "ZIP code" at bounding box center [928, 335] width 386 height 22
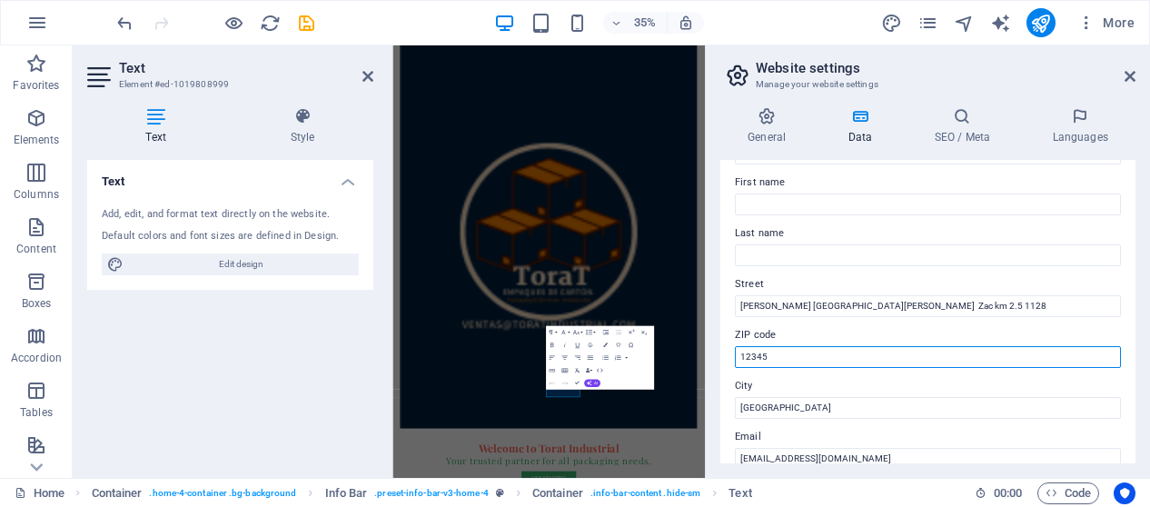
click at [783, 346] on input "12345" at bounding box center [928, 357] width 386 height 22
click at [784, 357] on input "12345" at bounding box center [928, 357] width 386 height 22
drag, startPoint x: 785, startPoint y: 359, endPoint x: 718, endPoint y: 355, distance: 67.3
click at [718, 355] on div "General Data SEO / Meta Languages Website name toratindustrial.com Logo Drag fi…" at bounding box center [928, 285] width 444 height 385
type input "78413"
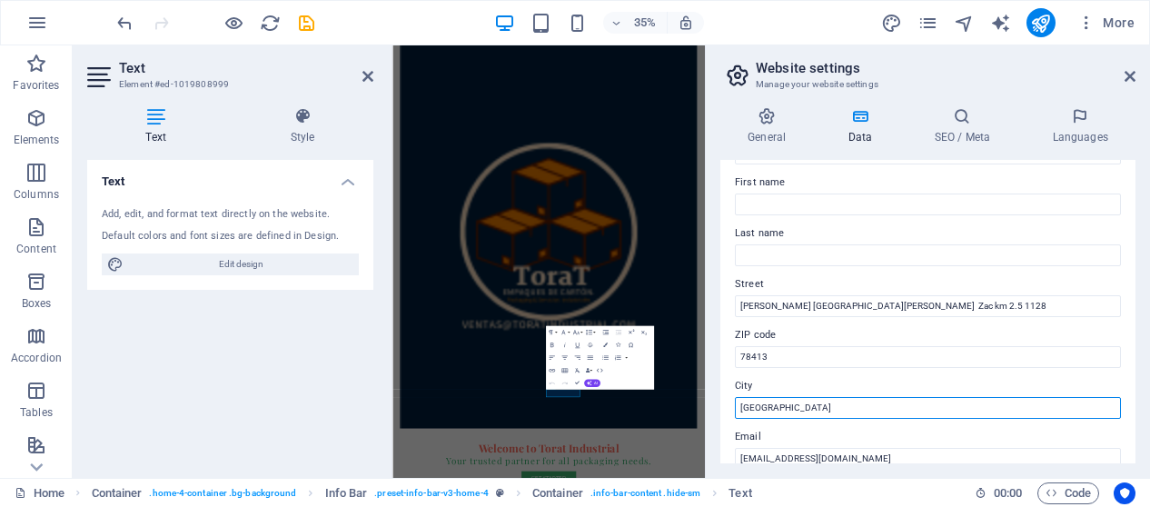
click at [834, 402] on input "Packsville" at bounding box center [928, 408] width 386 height 22
drag, startPoint x: 1226, startPoint y: 448, endPoint x: 1070, endPoint y: 1043, distance: 615.2
type input "s"
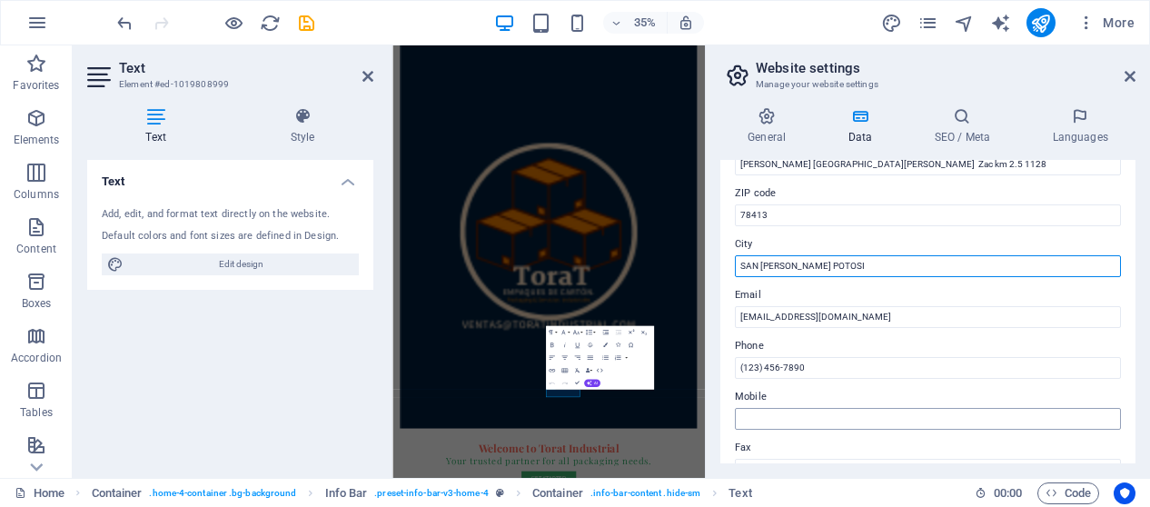
scroll to position [273, 0]
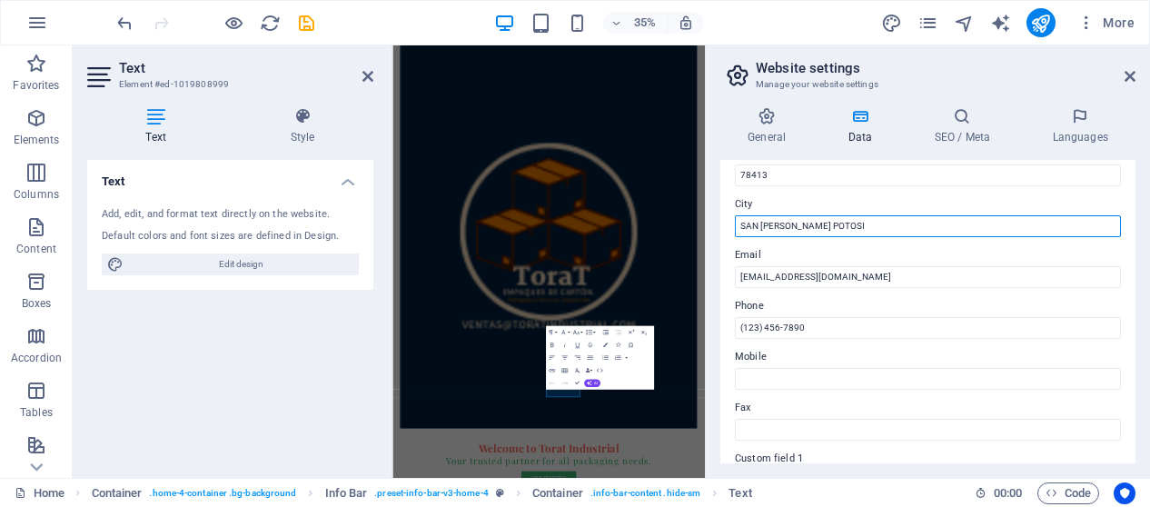
type input "SAN [PERSON_NAME] POTOSI"
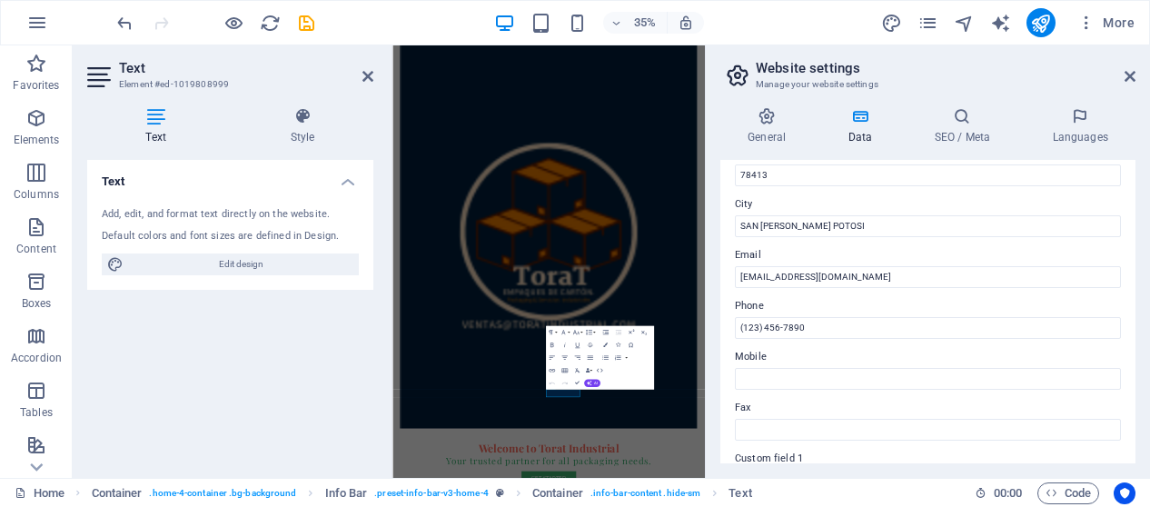
drag, startPoint x: 1204, startPoint y: 384, endPoint x: 1236, endPoint y: 894, distance: 510.7
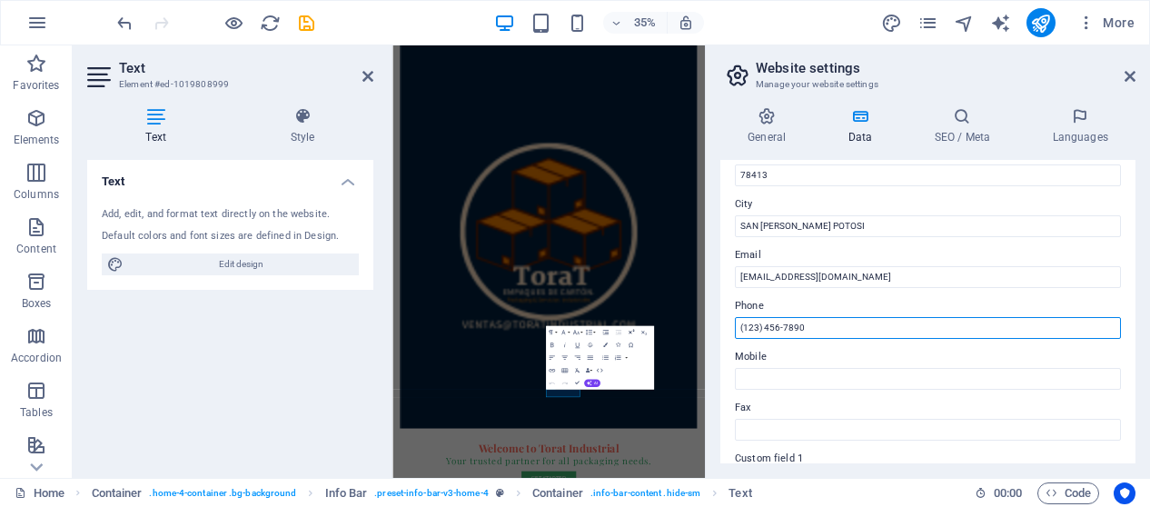
drag, startPoint x: 861, startPoint y: 329, endPoint x: 634, endPoint y: 337, distance: 227.2
click at [634, 337] on div "Home Favorites Elements Columns Content Boxes Accordion Tables Features Images …" at bounding box center [575, 261] width 1150 height 432
click at [838, 336] on input "(123) 456-7890" at bounding box center [928, 328] width 386 height 22
drag, startPoint x: 1235, startPoint y: 379, endPoint x: 1265, endPoint y: 845, distance: 467.0
click at [832, 316] on div "Phone (123) 456-7890" at bounding box center [928, 317] width 386 height 44
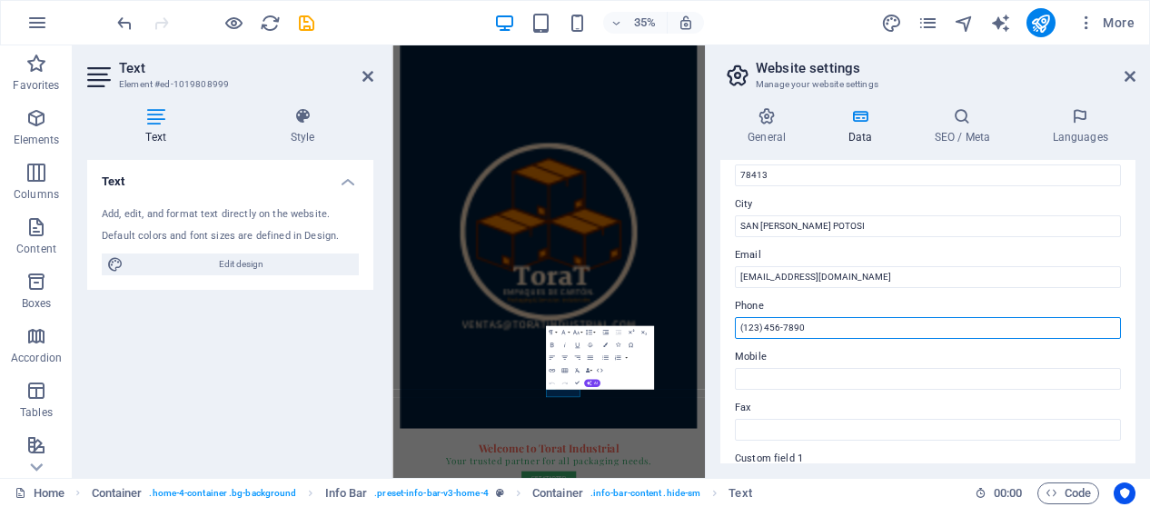
click at [828, 335] on input "(123) 456-7890" at bounding box center [928, 328] width 386 height 22
type input "4443290683"
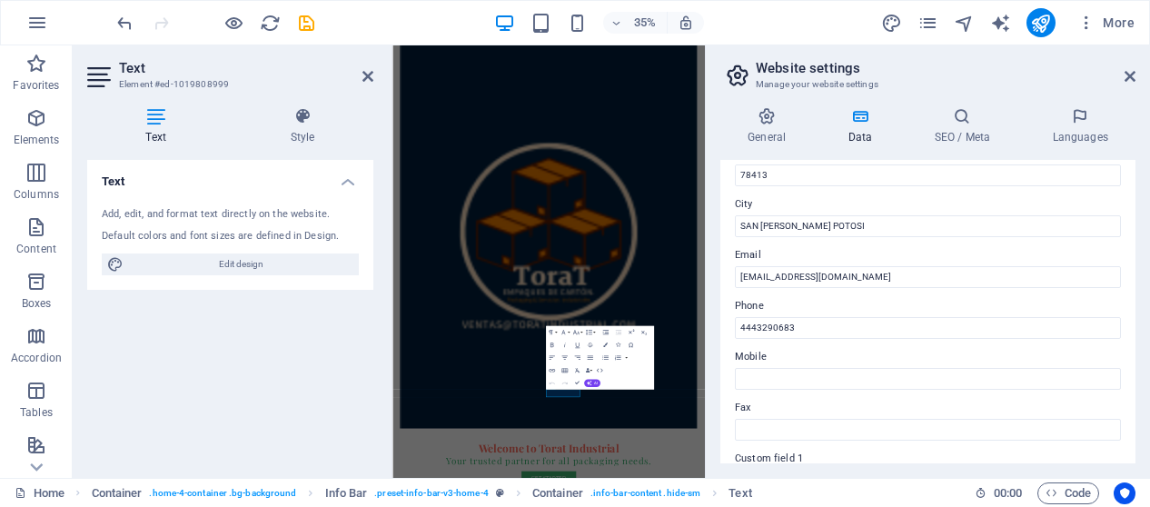
click at [806, 366] on label "Mobile" at bounding box center [928, 357] width 386 height 22
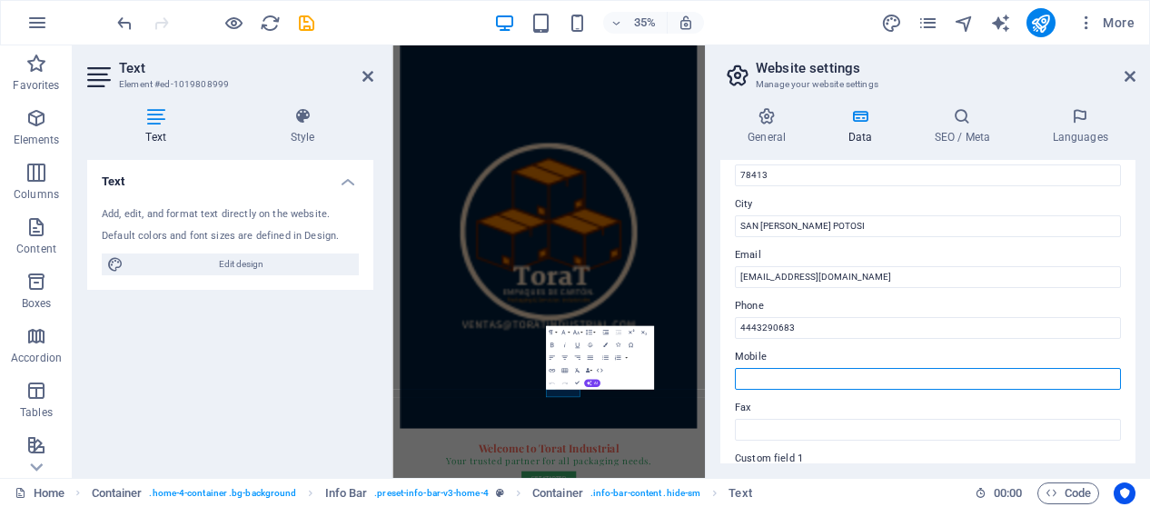
click at [806, 368] on input "Mobile" at bounding box center [928, 379] width 386 height 22
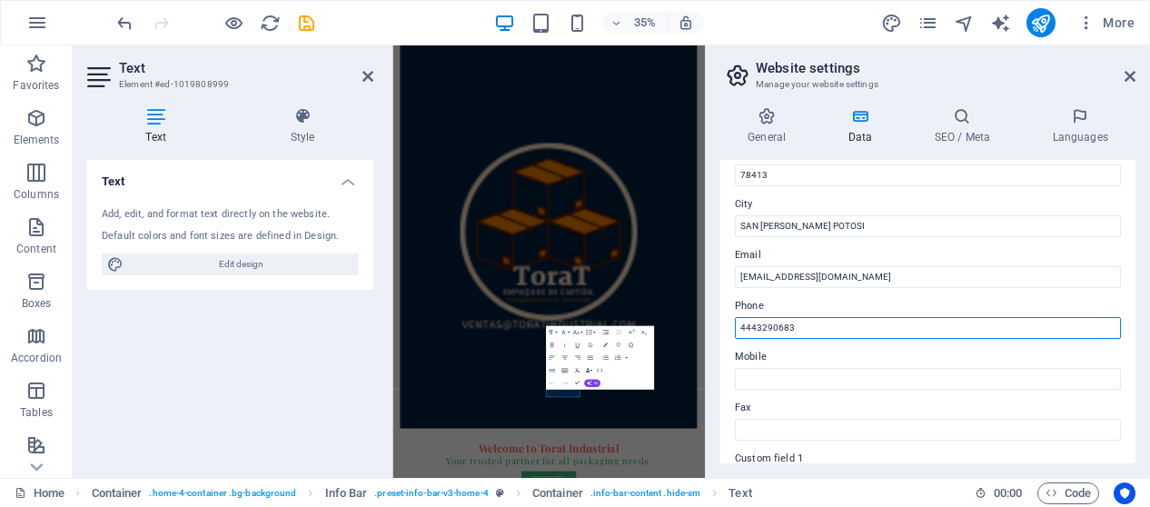
drag, startPoint x: 795, startPoint y: 330, endPoint x: 726, endPoint y: 327, distance: 69.1
click at [726, 327] on div "Contact data for this website. This can be used everywhere on the website and w…" at bounding box center [927, 311] width 415 height 303
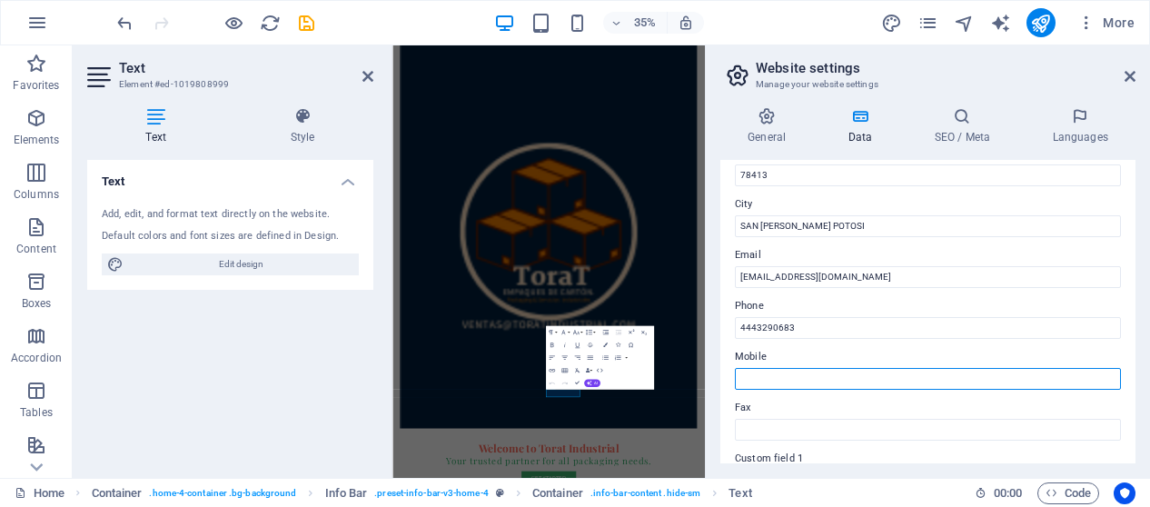
click at [867, 373] on input "Mobile" at bounding box center [928, 379] width 386 height 22
paste input "4443290683"
type input "4443290683"
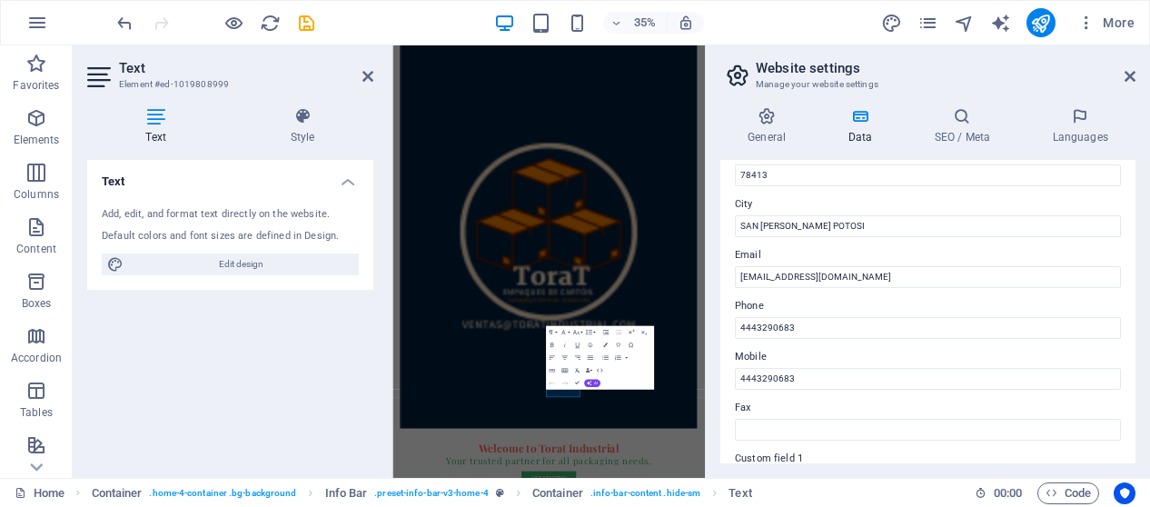
click at [858, 417] on label "Fax" at bounding box center [928, 408] width 386 height 22
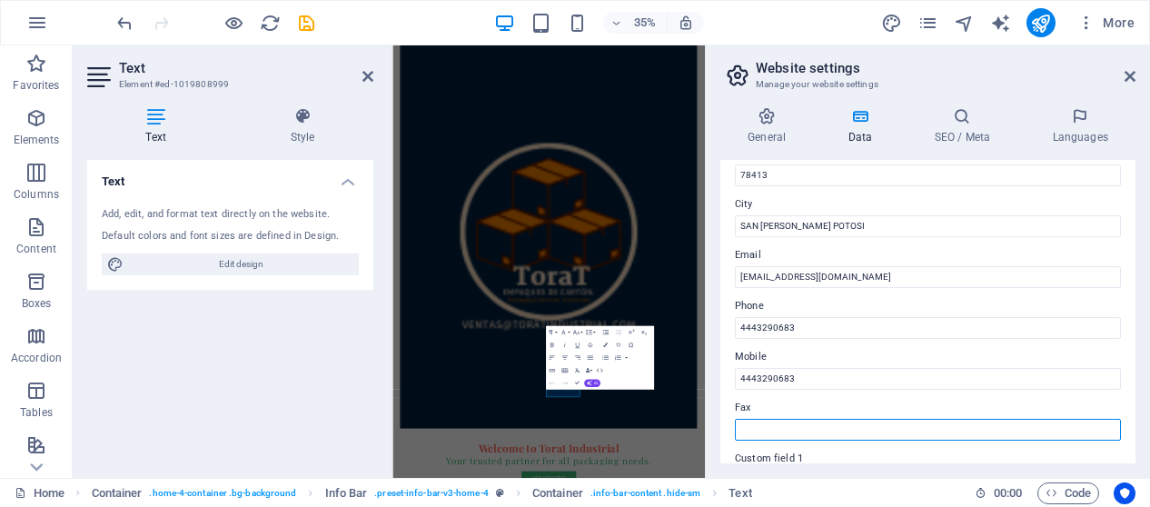
click at [858, 419] on input "Fax" at bounding box center [928, 430] width 386 height 22
click at [849, 432] on input "Fax" at bounding box center [928, 430] width 386 height 22
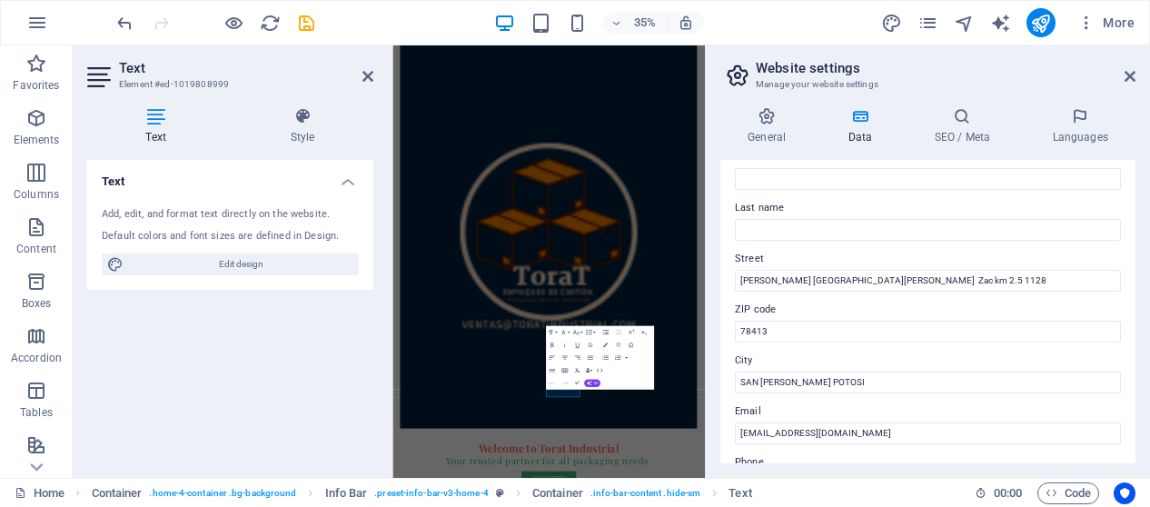
scroll to position [0, 0]
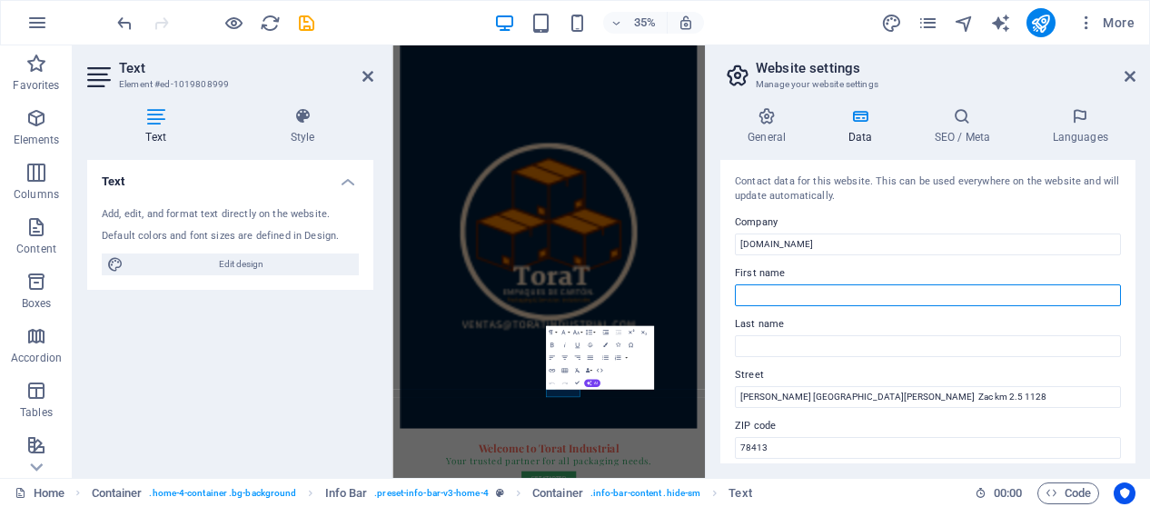
click at [794, 296] on input "First name" at bounding box center [928, 295] width 386 height 22
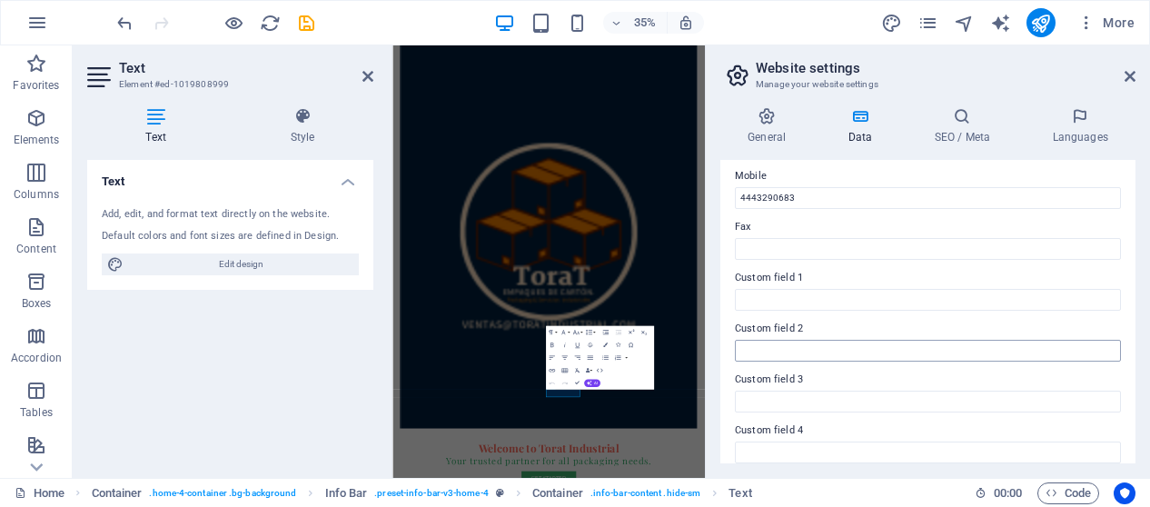
scroll to position [454, 0]
click at [772, 127] on h4 "General" at bounding box center [770, 126] width 100 height 38
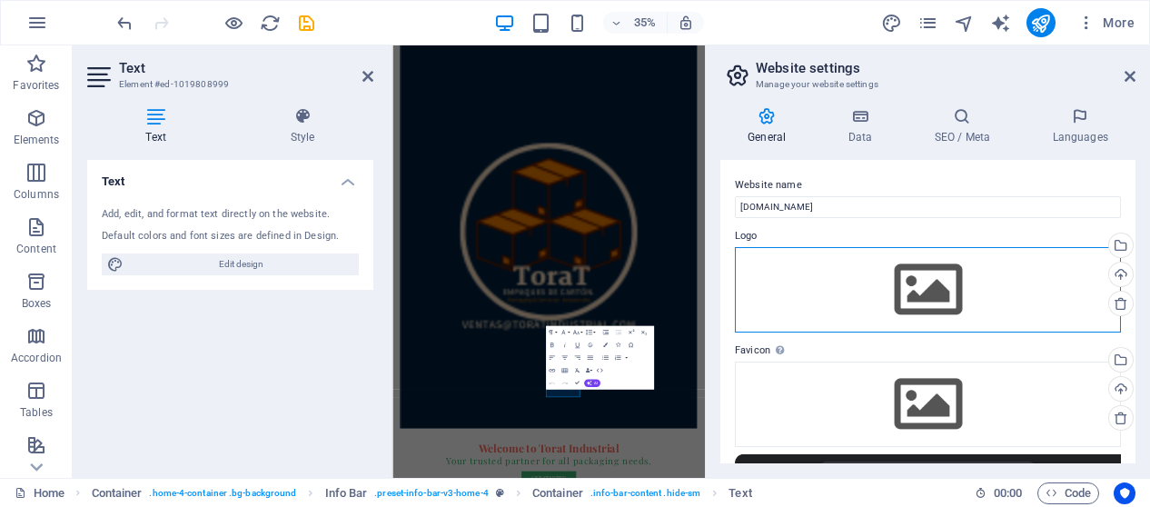
click at [992, 288] on div "Drag files here, click to choose files or select files from Files or our free s…" at bounding box center [928, 289] width 386 height 85
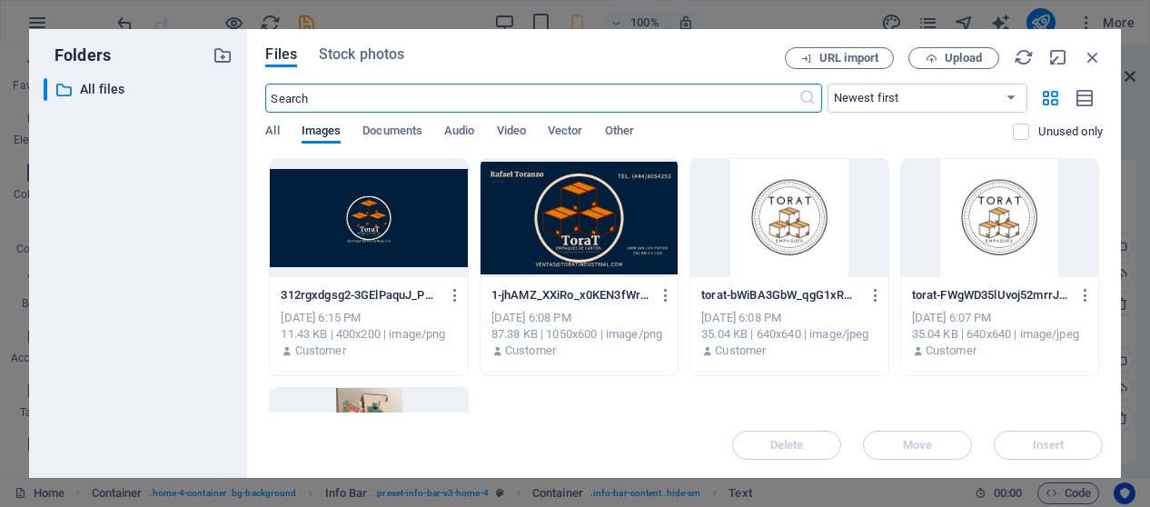
click at [821, 250] on div at bounding box center [788, 218] width 197 height 118
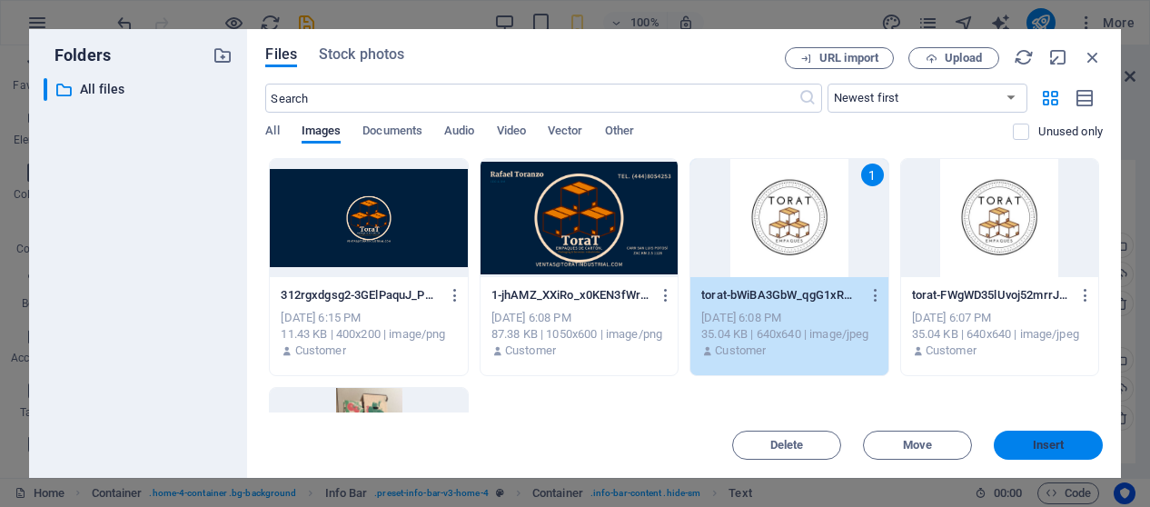
click at [1030, 441] on span "Insert" at bounding box center [1048, 445] width 94 height 11
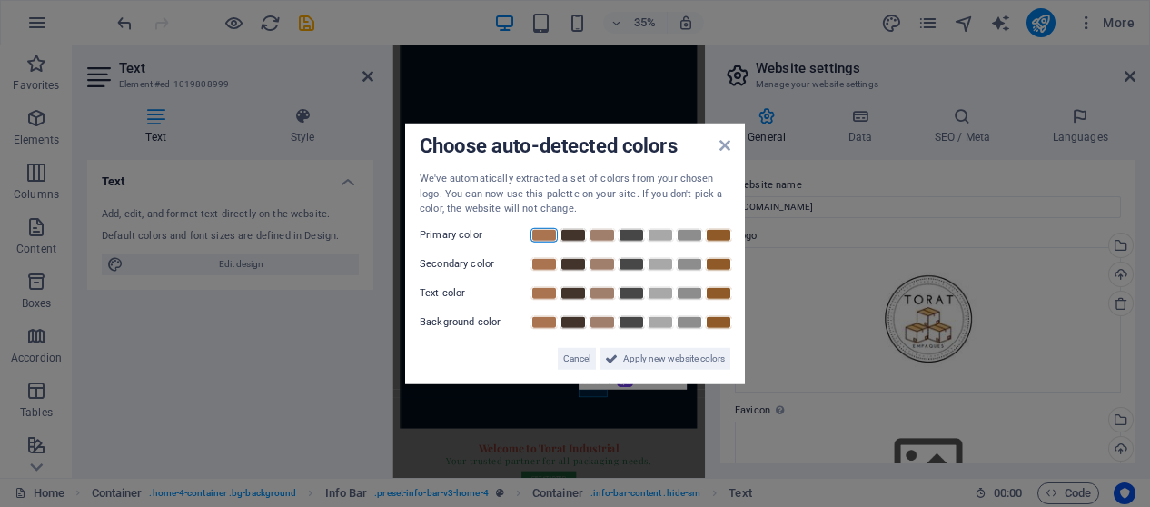
click at [548, 235] on link at bounding box center [544, 234] width 27 height 15
click at [545, 265] on link at bounding box center [544, 263] width 27 height 15
click at [551, 298] on link at bounding box center [544, 292] width 27 height 15
click at [659, 361] on span "Apply new website colors" at bounding box center [674, 358] width 102 height 22
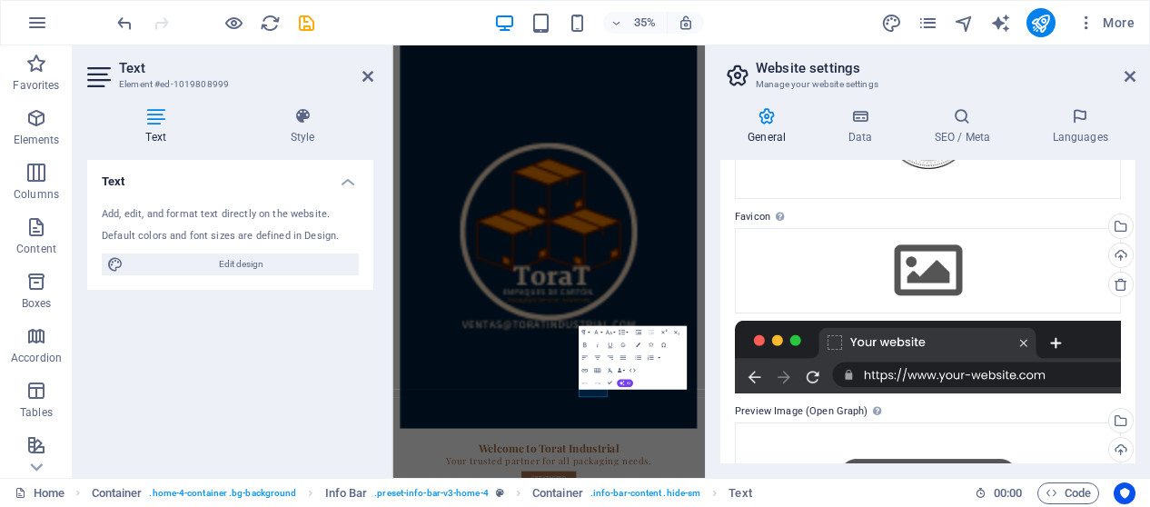
scroll to position [375, 0]
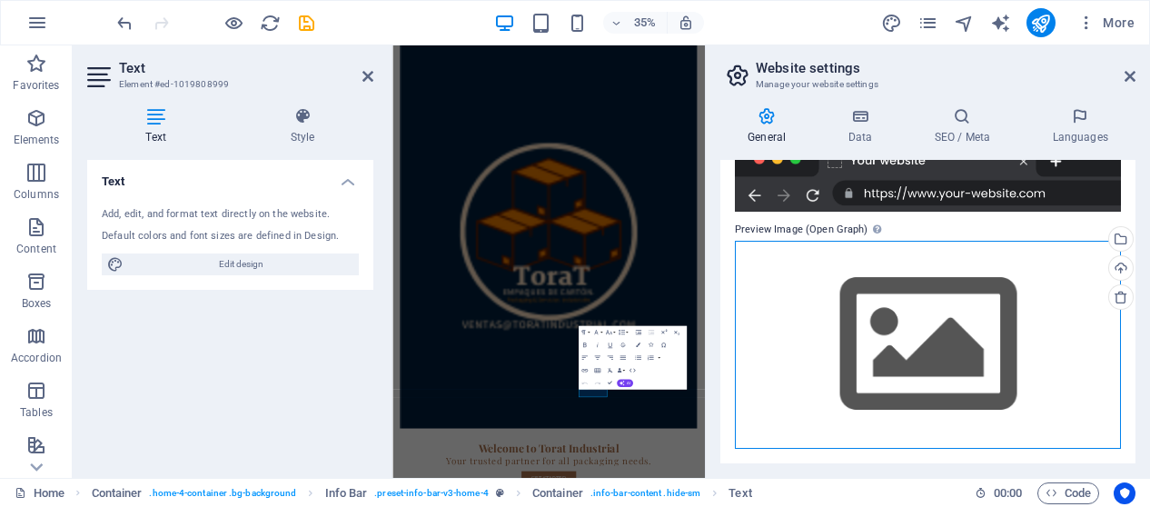
click at [949, 355] on div "Drag files here, click to choose files or select files from Files or our free s…" at bounding box center [928, 345] width 386 height 208
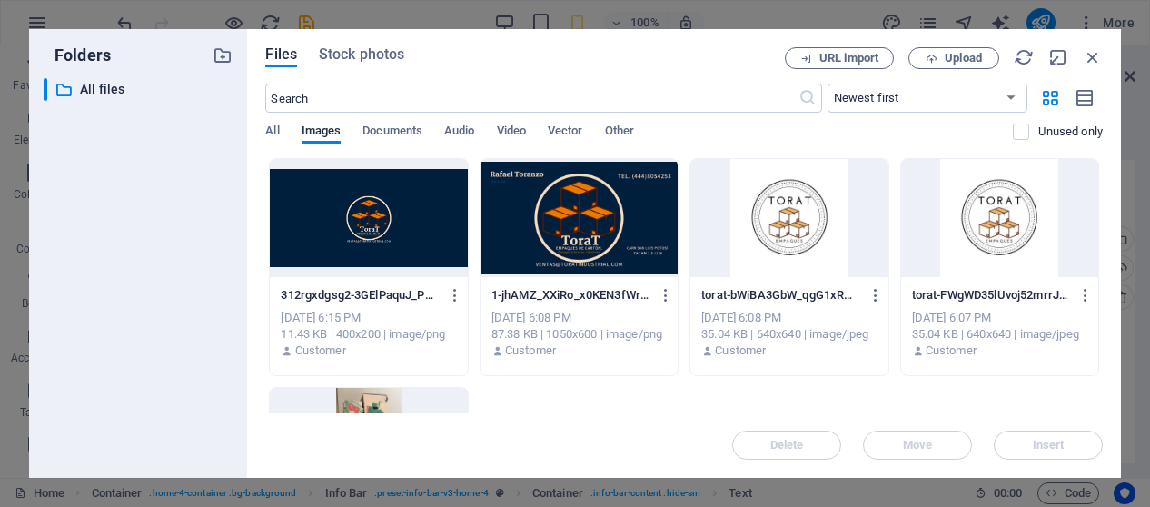
click at [807, 244] on div at bounding box center [788, 218] width 197 height 118
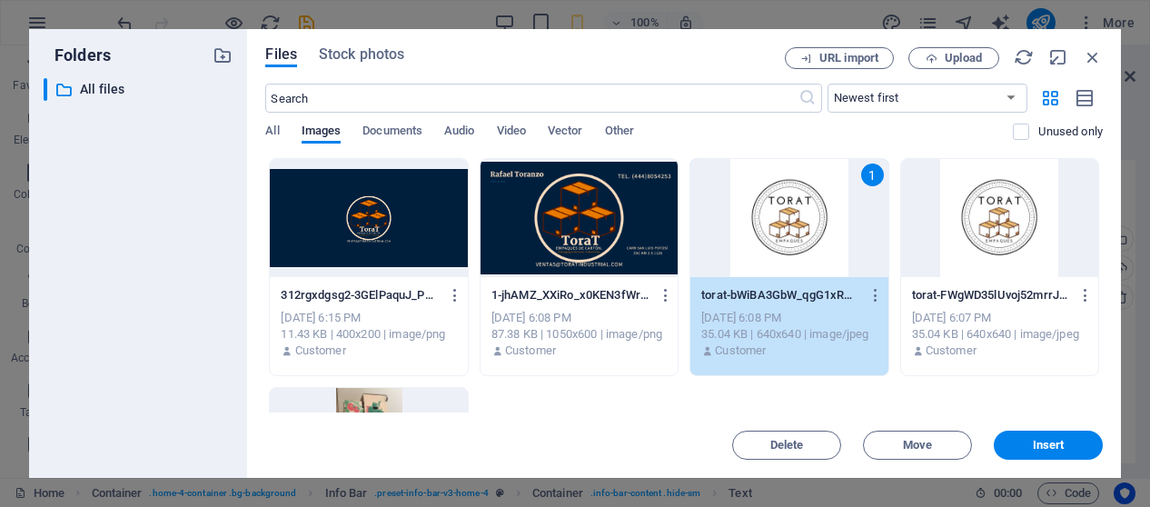
click at [1051, 444] on span "Insert" at bounding box center [1049, 445] width 32 height 11
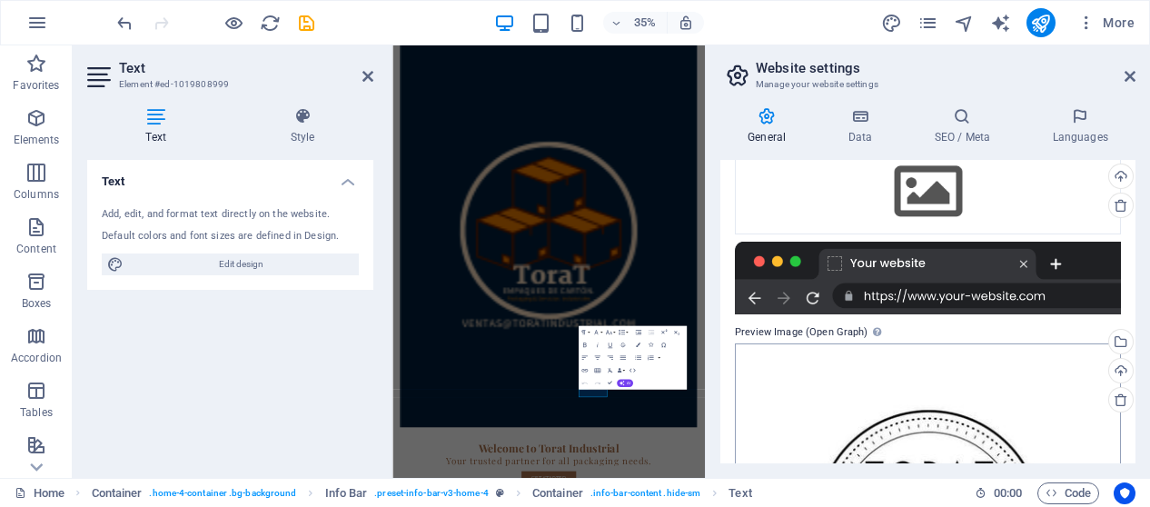
scroll to position [182, 0]
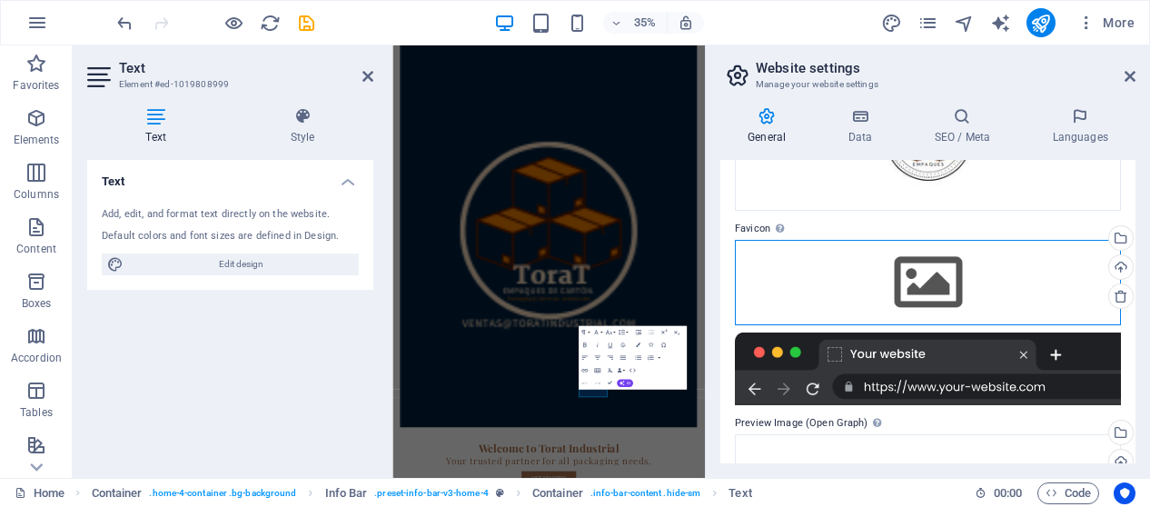
click at [981, 290] on div "Drag files here, click to choose files or select files from Files or our free s…" at bounding box center [928, 282] width 386 height 85
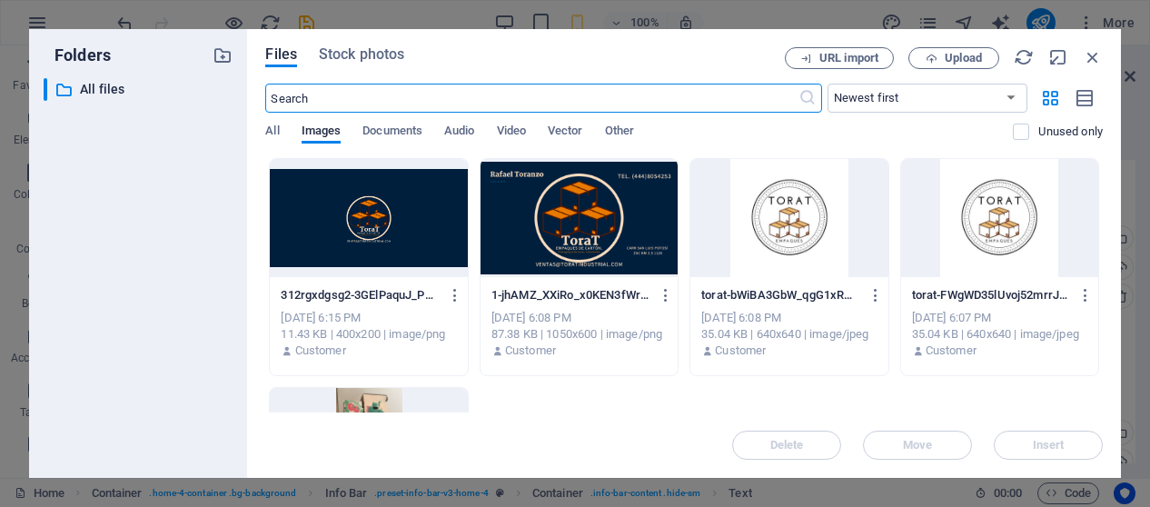
click at [783, 241] on div at bounding box center [788, 218] width 197 height 118
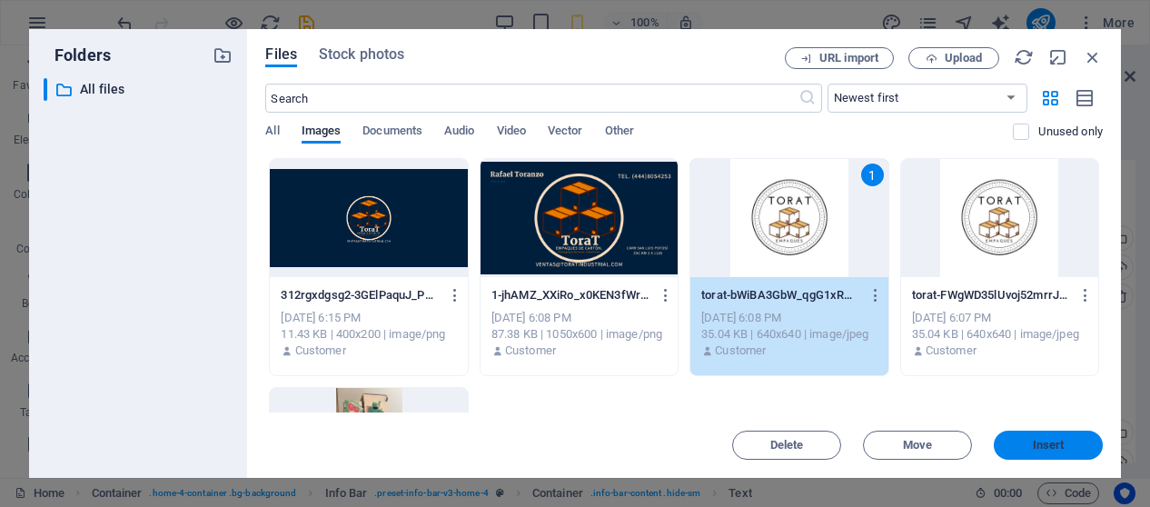
click at [1026, 437] on button "Insert" at bounding box center [1048, 445] width 109 height 29
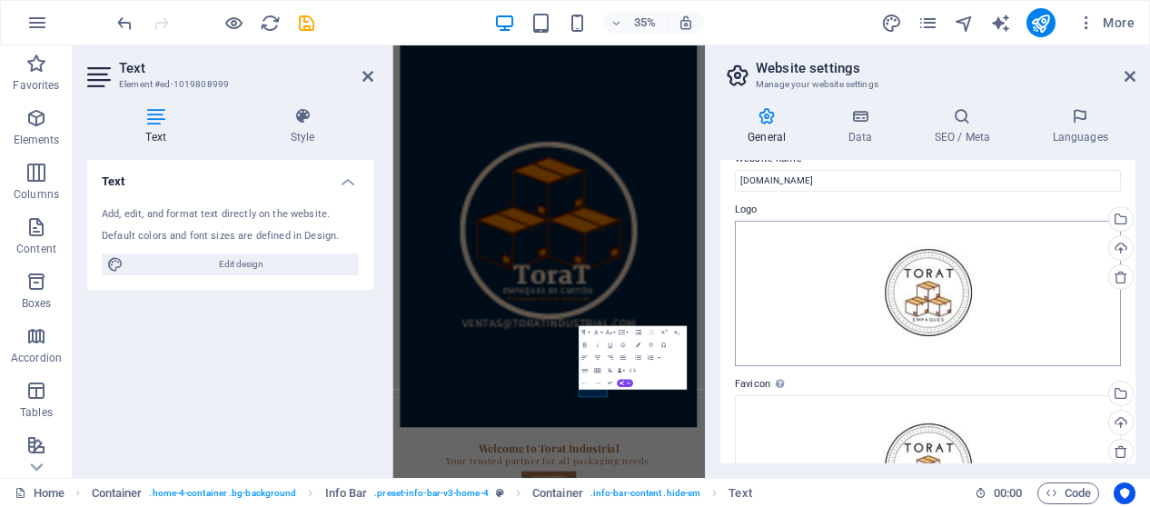
scroll to position [0, 0]
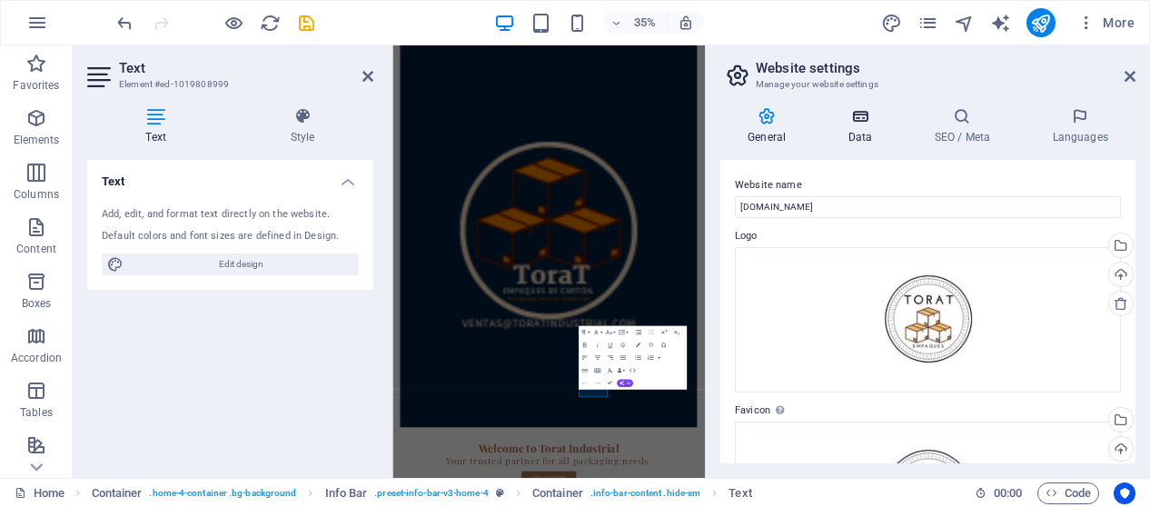
click at [863, 121] on icon at bounding box center [859, 116] width 79 height 18
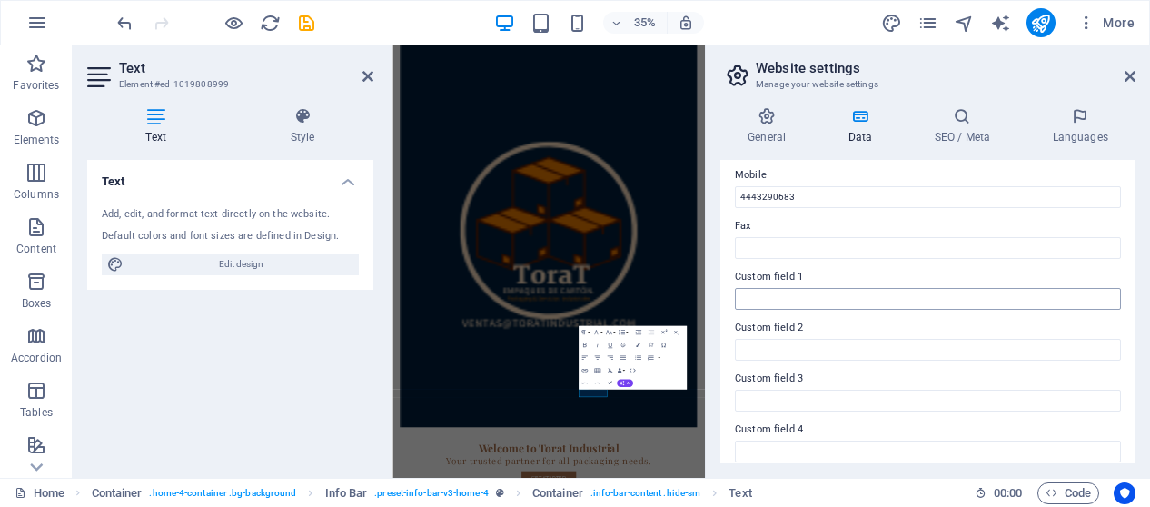
scroll to position [182, 0]
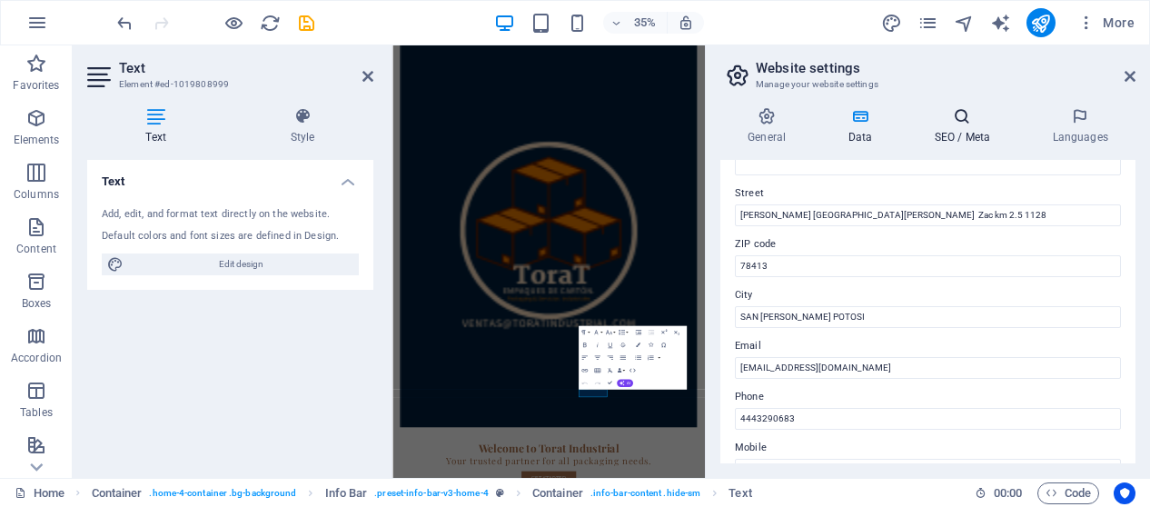
click at [968, 123] on icon at bounding box center [962, 116] width 111 height 18
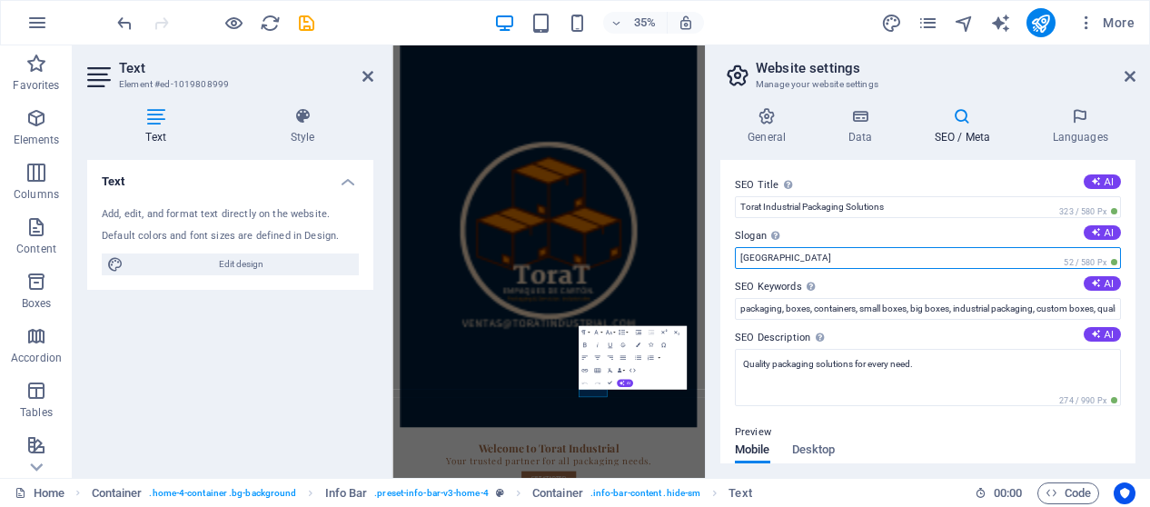
drag, startPoint x: 808, startPoint y: 258, endPoint x: 720, endPoint y: 259, distance: 88.1
click at [722, 259] on div "SEO Title The title of your website - make it something that stands out in sear…" at bounding box center [927, 311] width 415 height 303
type input "P"
drag, startPoint x: 1163, startPoint y: 304, endPoint x: 1185, endPoint y: 636, distance: 332.3
click at [824, 261] on input "TSI" at bounding box center [928, 258] width 386 height 22
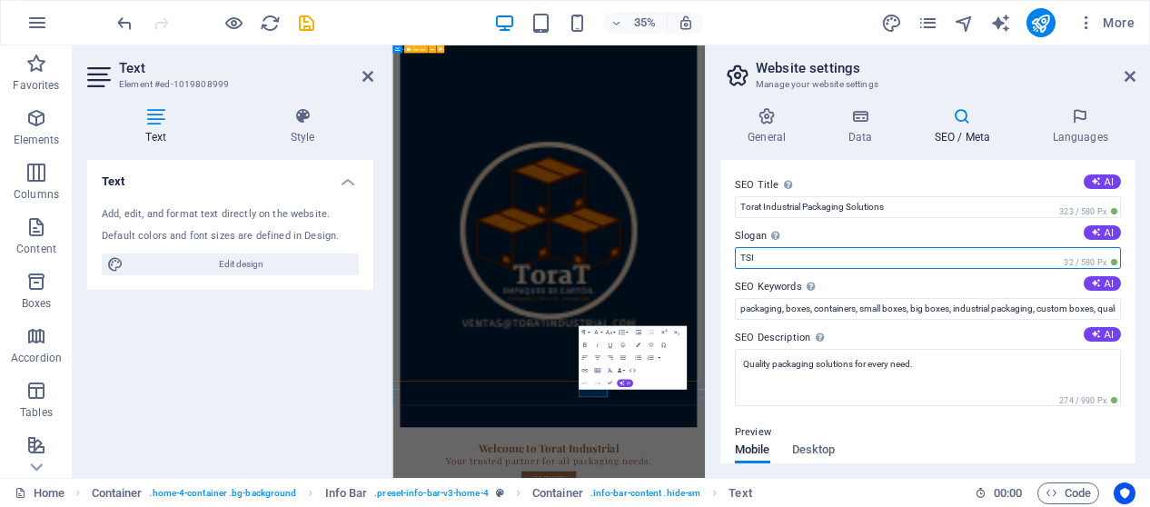
drag, startPoint x: 1125, startPoint y: 301, endPoint x: 1167, endPoint y: 622, distance: 324.4
drag, startPoint x: 1146, startPoint y: 302, endPoint x: 1183, endPoint y: 663, distance: 362.5
type input "T"
type input "BOXES"
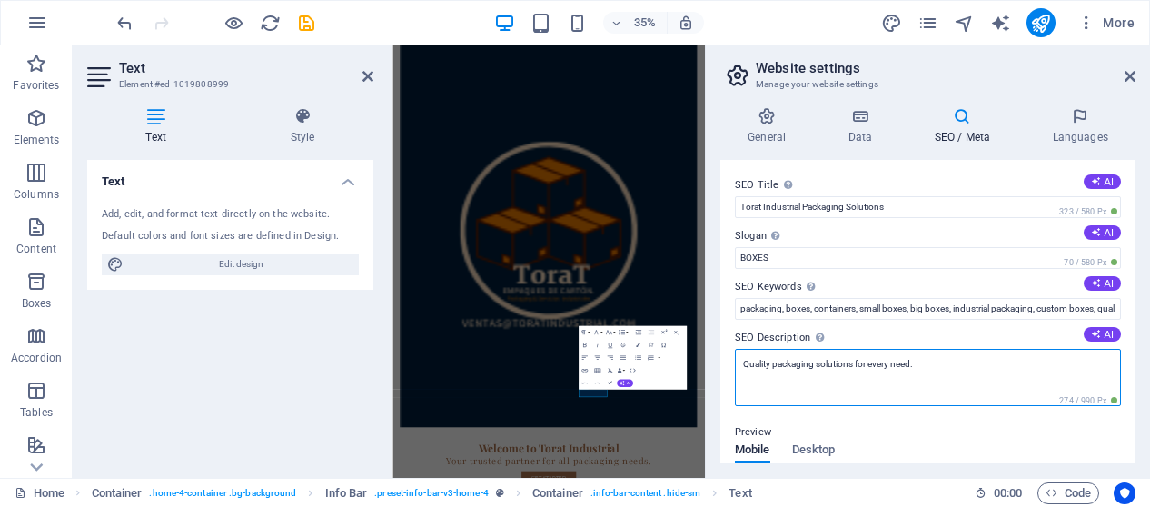
click at [862, 382] on textarea "Quality packaging solutions for every need." at bounding box center [928, 377] width 386 height 57
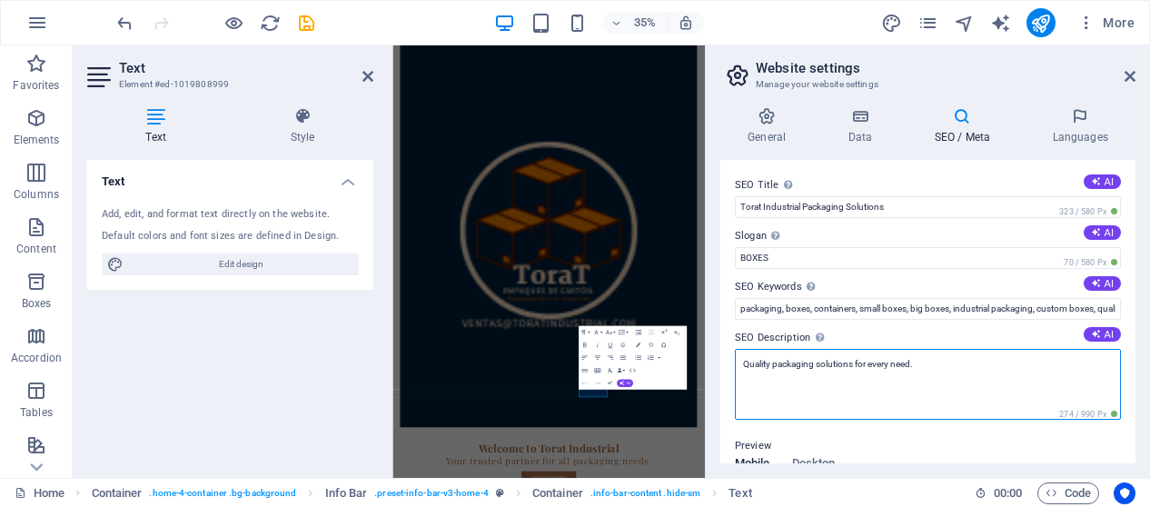
click at [952, 379] on textarea "Quality packaging solutions for every need." at bounding box center [928, 384] width 386 height 71
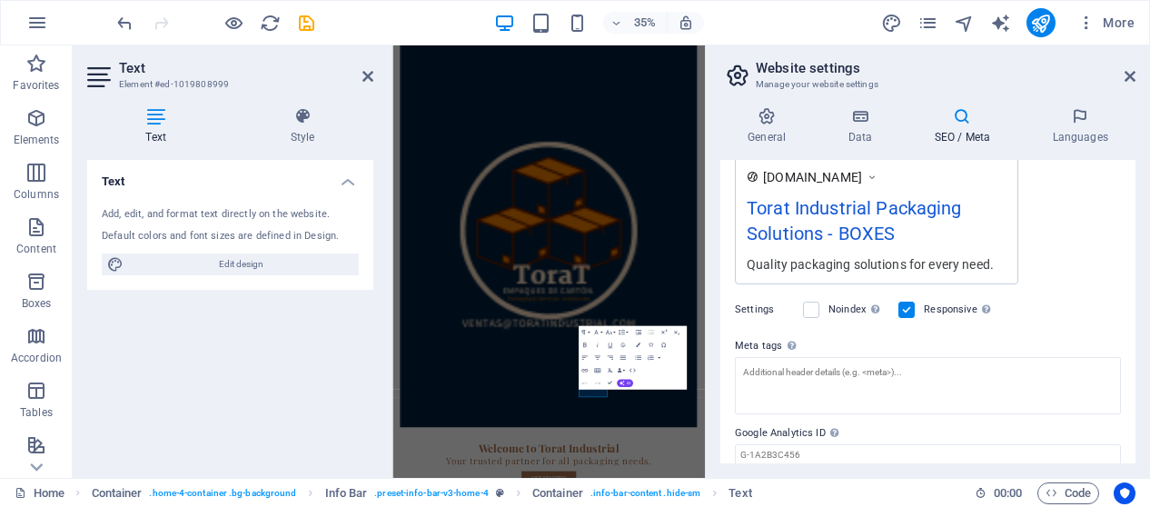
scroll to position [402, 0]
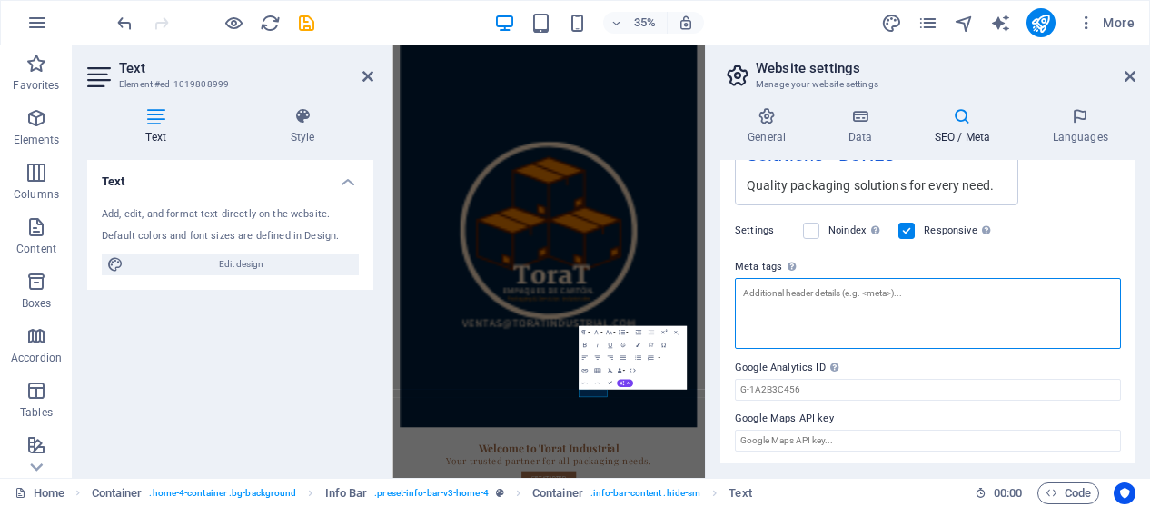
click at [866, 322] on textarea "Meta tags Enter HTML code here that will be placed inside the tags of your webs…" at bounding box center [928, 313] width 386 height 71
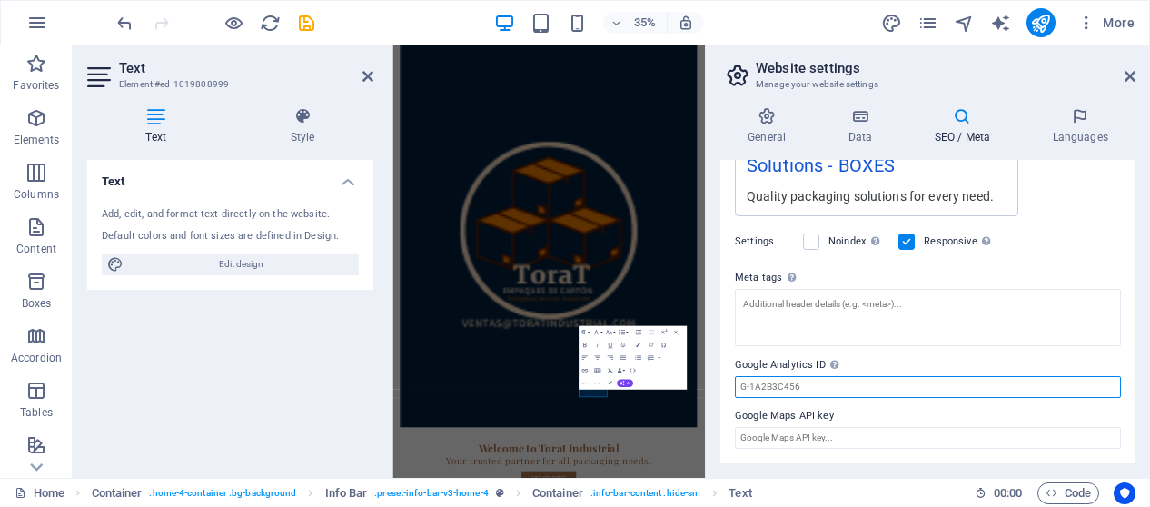
scroll to position [388, 0]
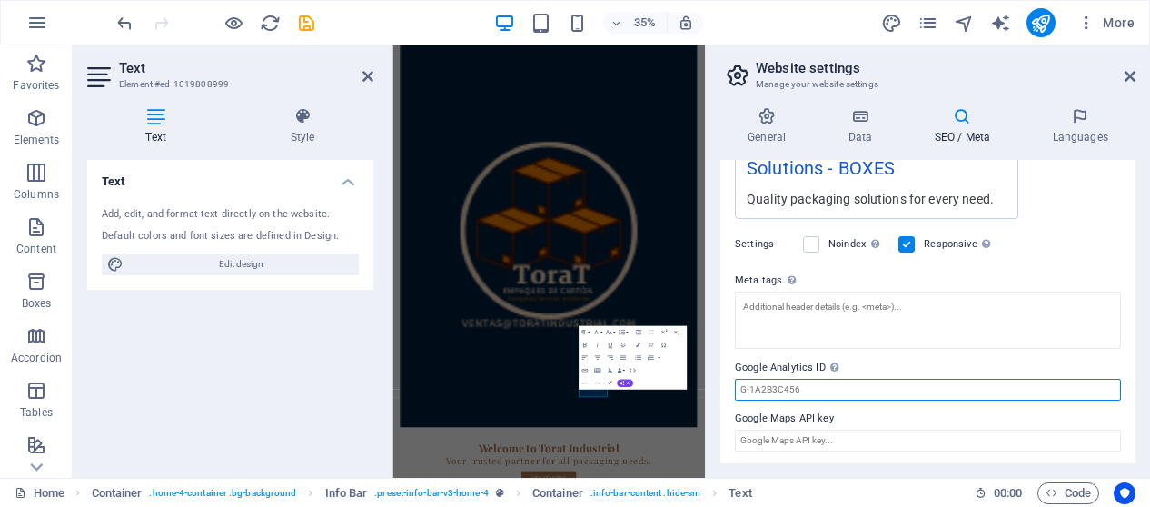
click at [839, 382] on input "Google Analytics ID Please only add the Google Analytics ID. We automatically i…" at bounding box center [928, 390] width 386 height 22
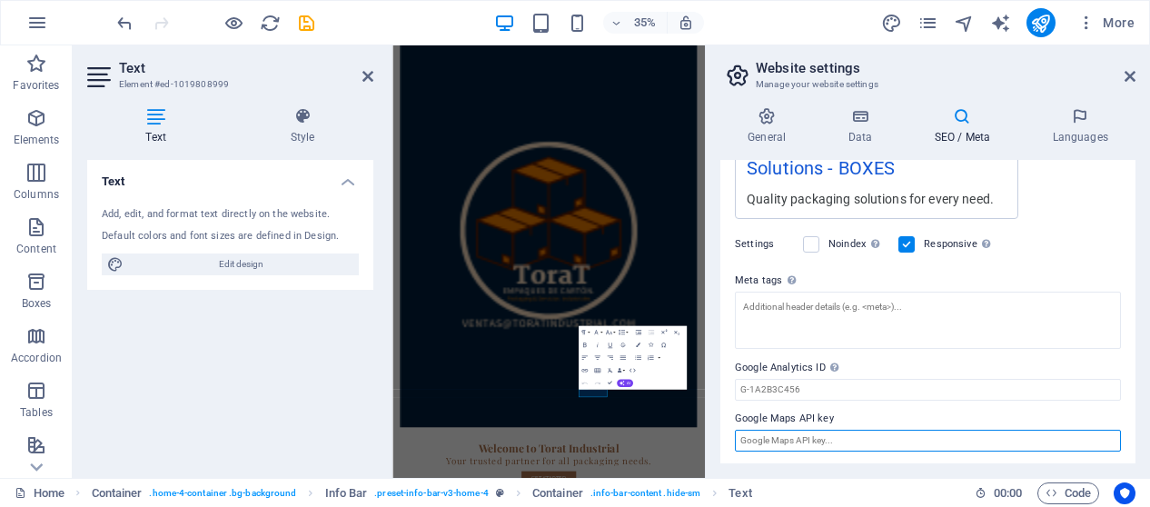
click at [796, 444] on input "Google Maps API key" at bounding box center [928, 441] width 386 height 22
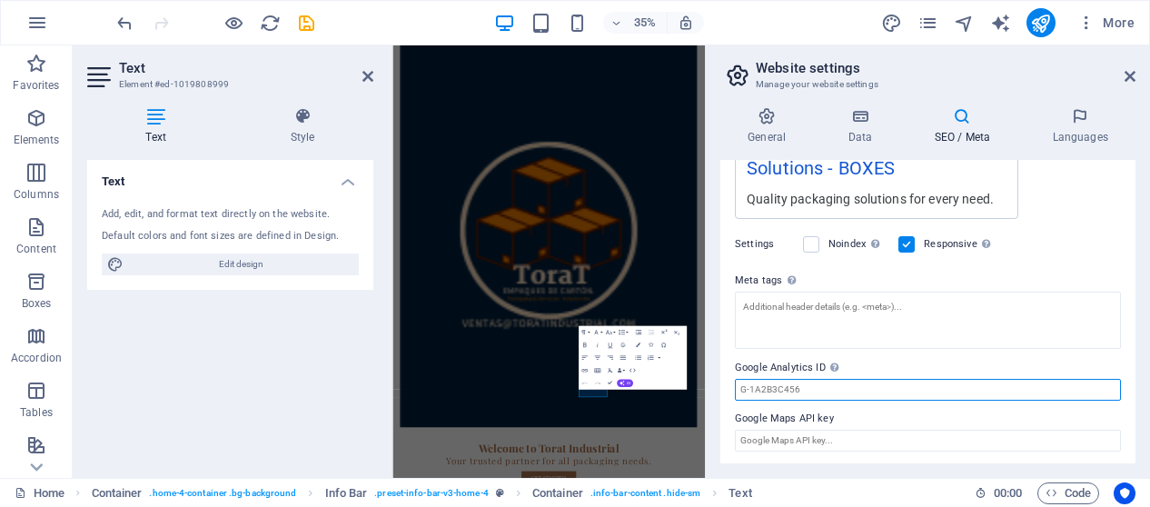
click at [795, 392] on input "Google Analytics ID Please only add the Google Analytics ID. We automatically i…" at bounding box center [928, 390] width 386 height 22
click at [841, 386] on input "Google Analytics ID Please only add the Google Analytics ID. We automatically i…" at bounding box center [928, 390] width 386 height 22
paste input "https://maps.app.goo.gl/WcTQpse5iD5bWsKQ8"
type input "https://maps.app.goo.gl/WcTQpse5iD5bWsKQ8"
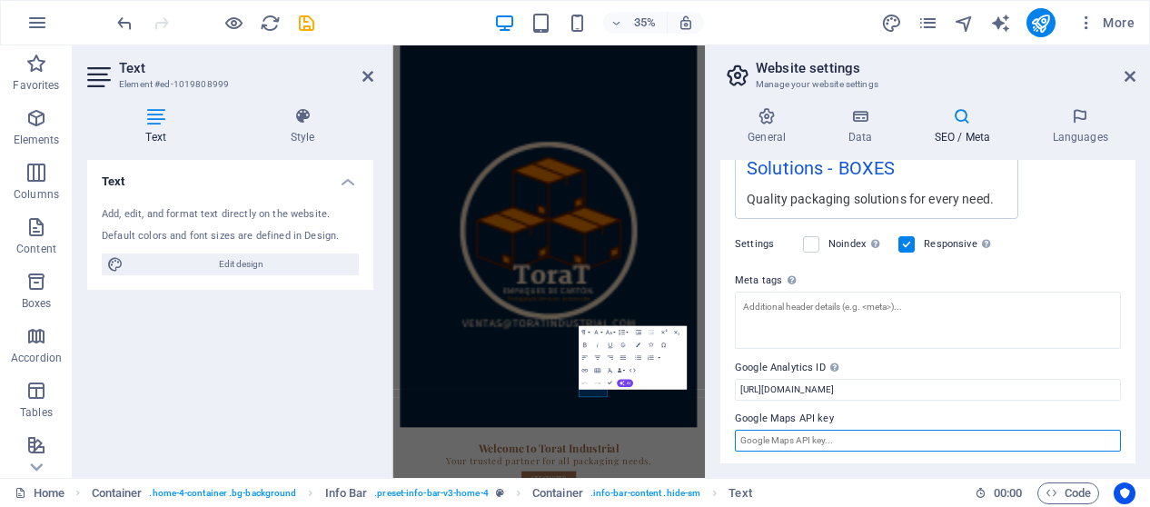
click at [914, 433] on input "Google Maps API key" at bounding box center [928, 441] width 386 height 22
paste input "https://maps.app.goo.gl/WcTQpse5iD5bWsKQ8"
type input "https://maps.app.goo.gl/WcTQpse5iD5bWsKQ8"
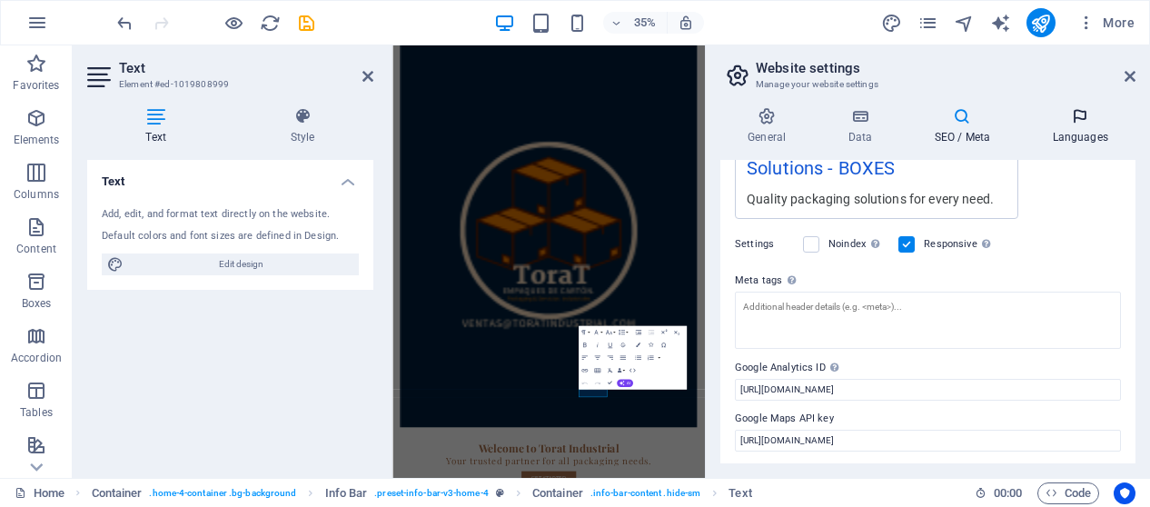
click at [1075, 129] on h4 "Languages" at bounding box center [1080, 126] width 111 height 38
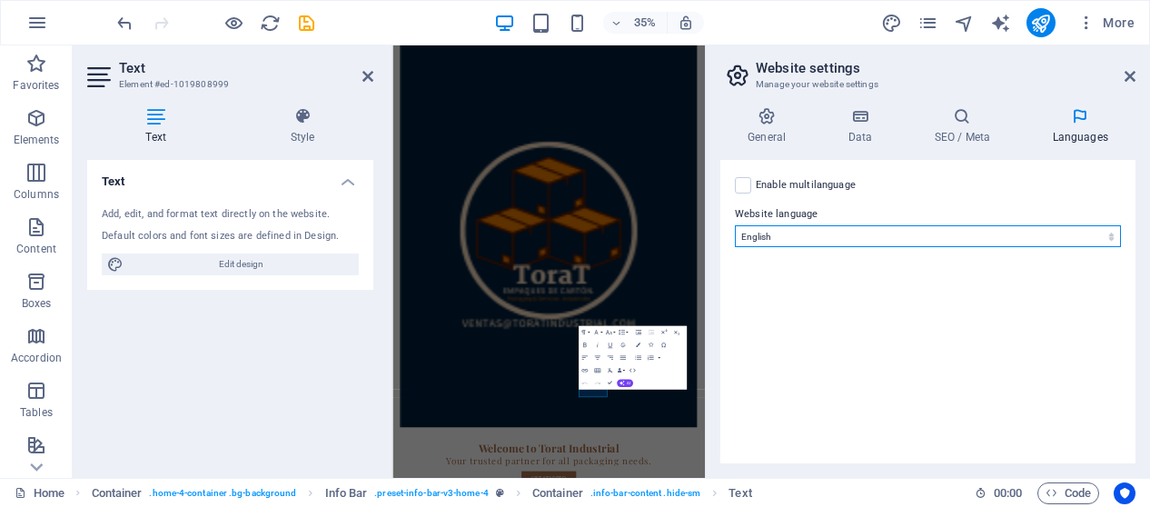
click at [842, 225] on select "Abkhazian Afar Afrikaans Akan Albanian Amharic Arabic Aragonese Armenian Assame…" at bounding box center [928, 236] width 386 height 22
select select "148"
click at [735, 225] on select "Abkhazian Afar Afrikaans Akan Albanian Amharic Arabic Aragonese Armenian Assame…" at bounding box center [928, 236] width 386 height 22
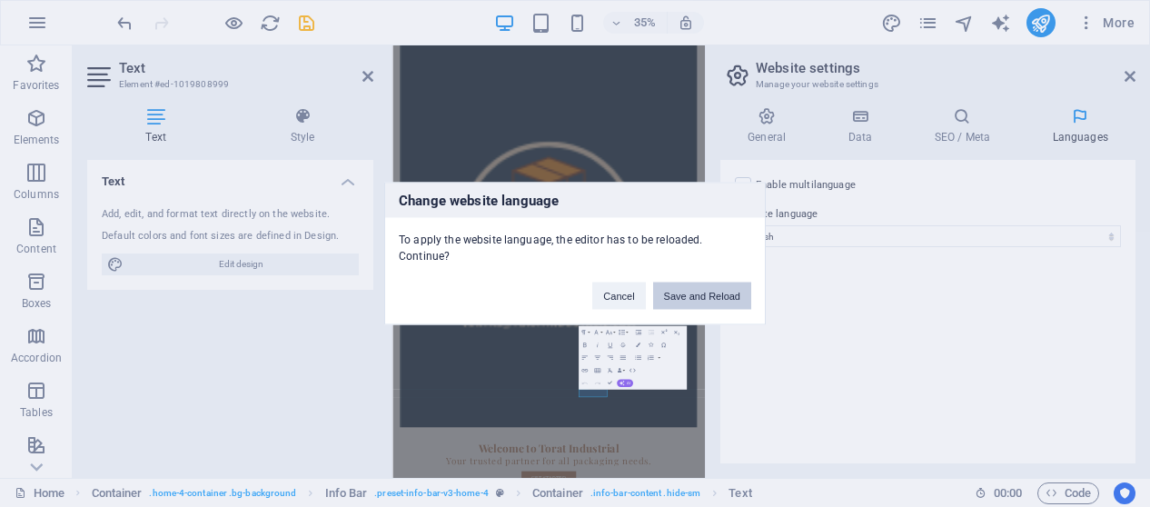
click at [716, 295] on button "Save and Reload" at bounding box center [702, 296] width 98 height 27
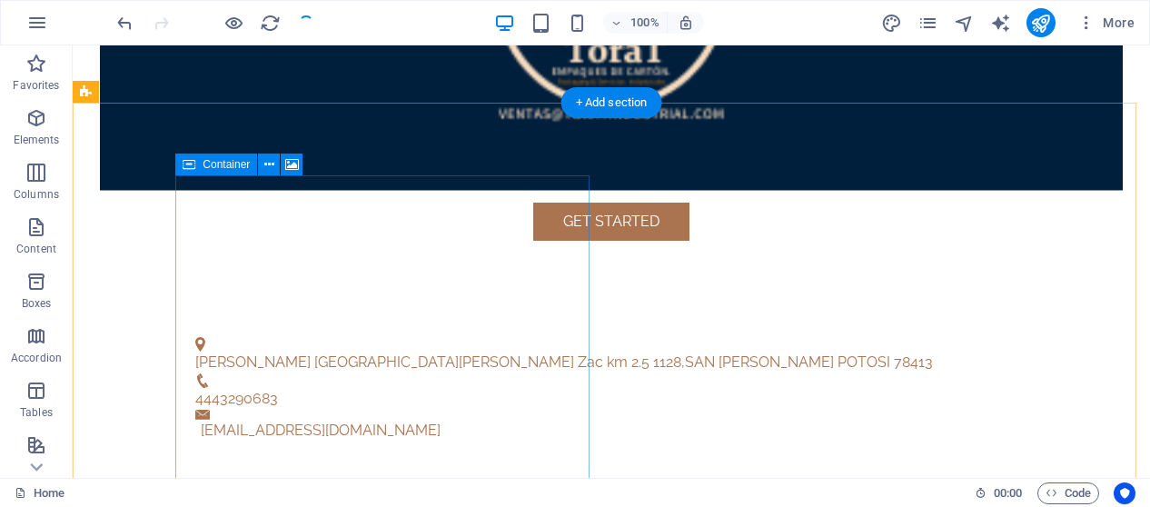
scroll to position [545, 0]
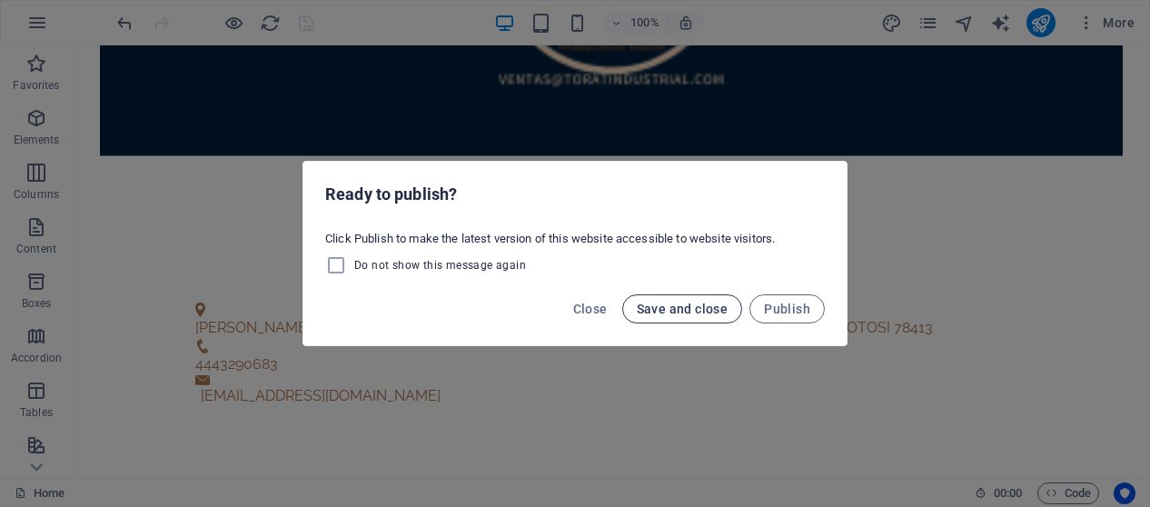
click at [705, 306] on span "Save and close" at bounding box center [683, 309] width 92 height 15
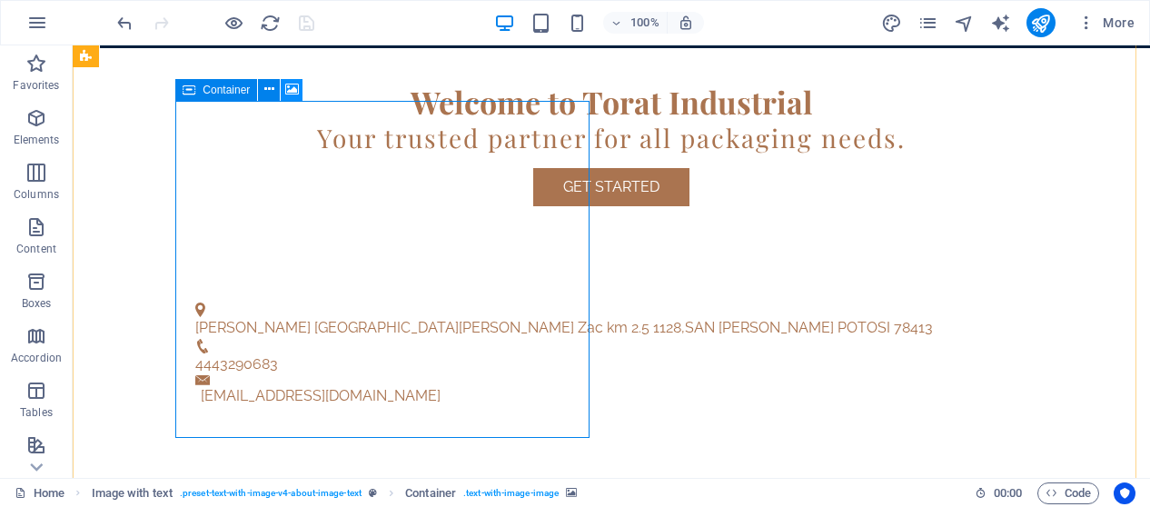
click at [289, 83] on icon at bounding box center [292, 89] width 14 height 19
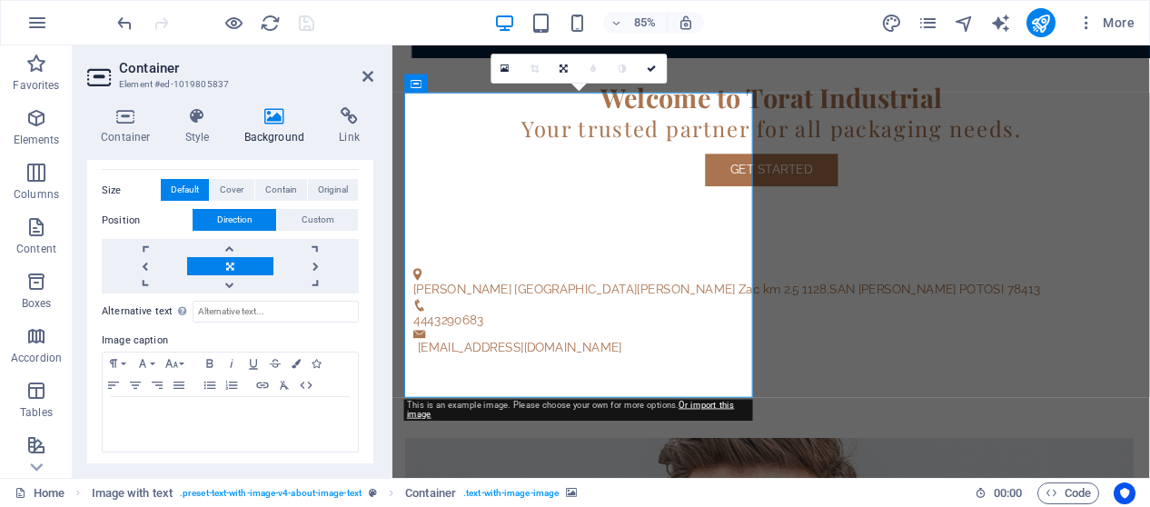
scroll to position [0, 0]
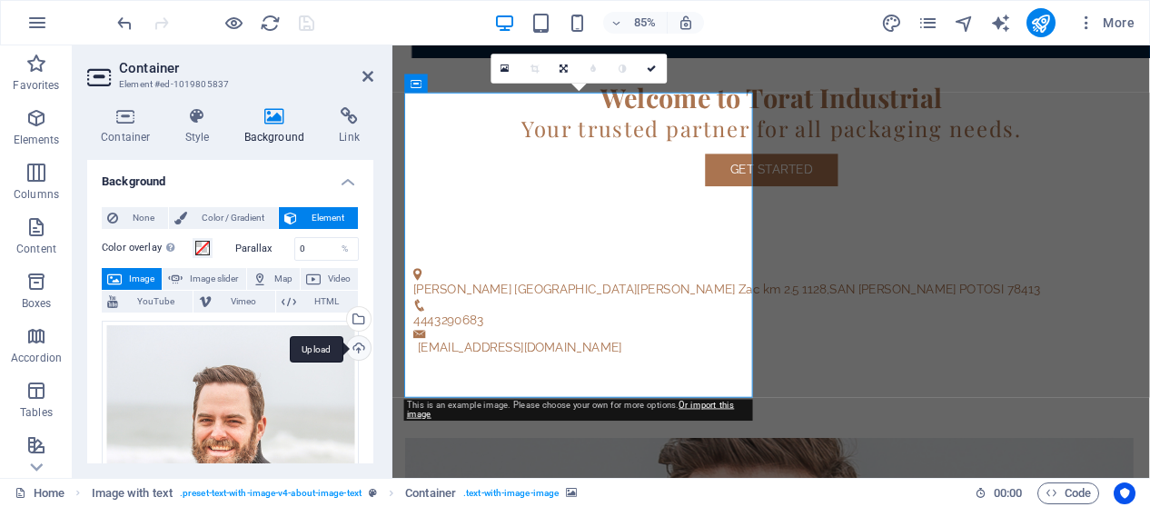
click at [363, 341] on div "Upload" at bounding box center [356, 349] width 27 height 27
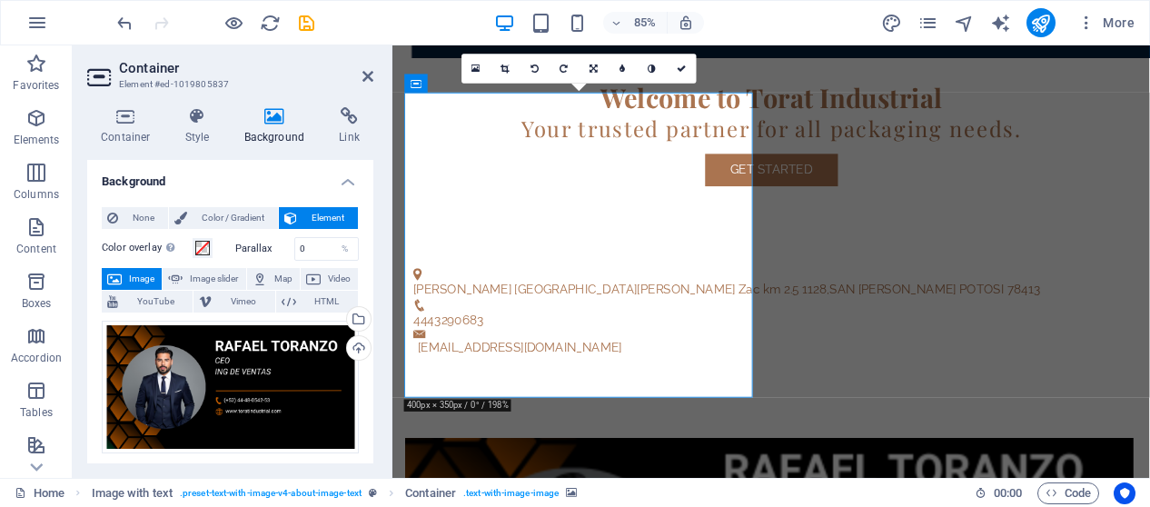
drag, startPoint x: 569, startPoint y: 318, endPoint x: 573, endPoint y: 332, distance: 14.4
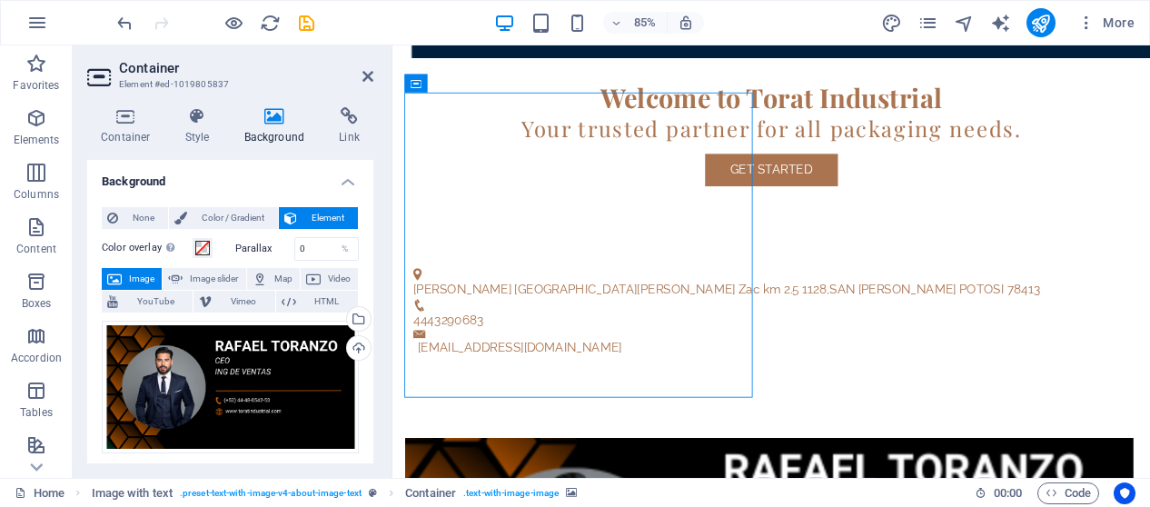
drag, startPoint x: 530, startPoint y: 185, endPoint x: 530, endPoint y: 255, distance: 69.9
drag, startPoint x: 527, startPoint y: 264, endPoint x: 627, endPoint y: 208, distance: 114.7
drag, startPoint x: 599, startPoint y: 174, endPoint x: 624, endPoint y: 244, distance: 75.3
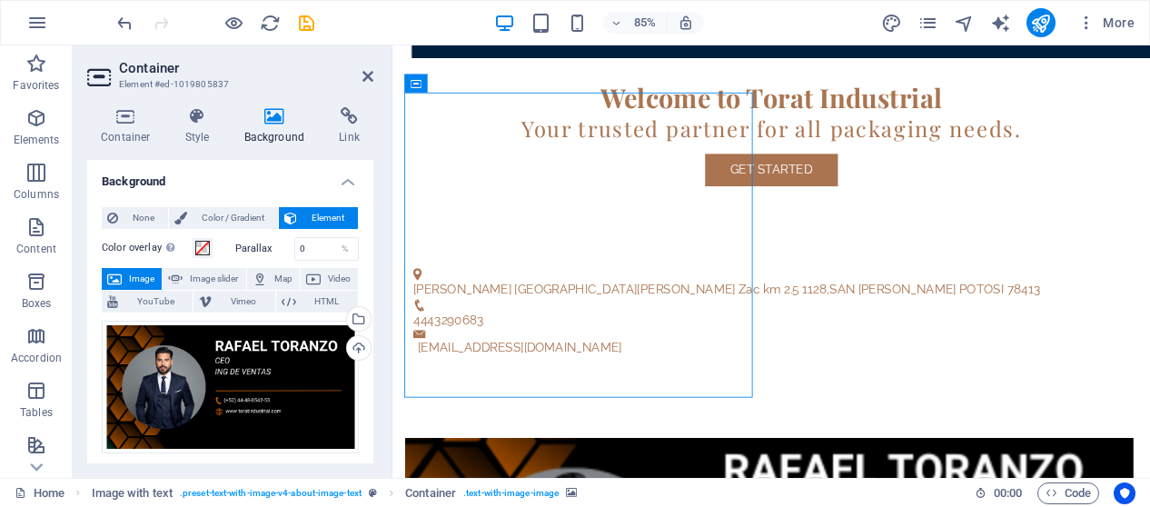
drag, startPoint x: 583, startPoint y: 253, endPoint x: 650, endPoint y: 274, distance: 70.4
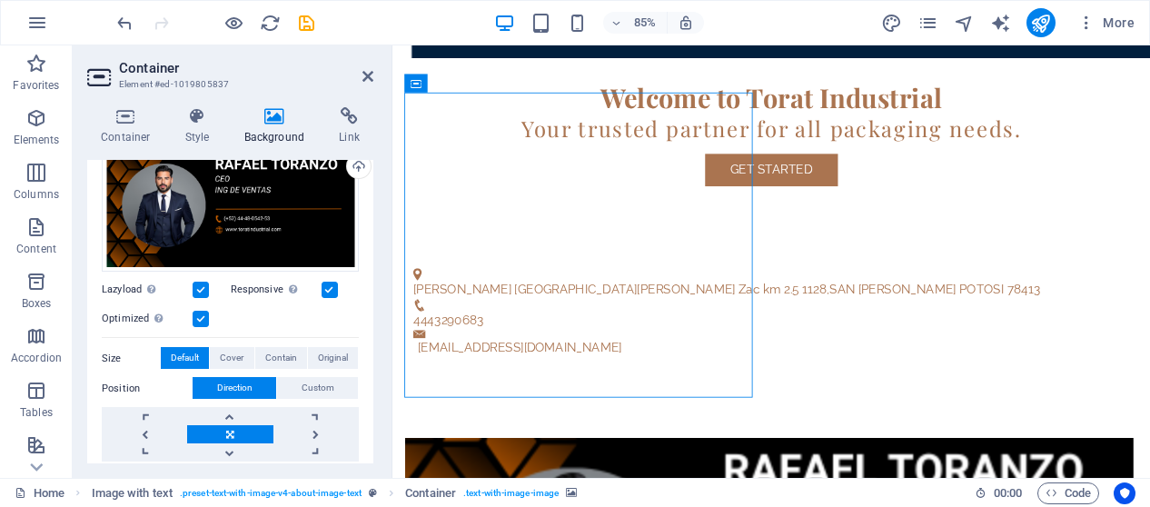
scroll to position [351, 0]
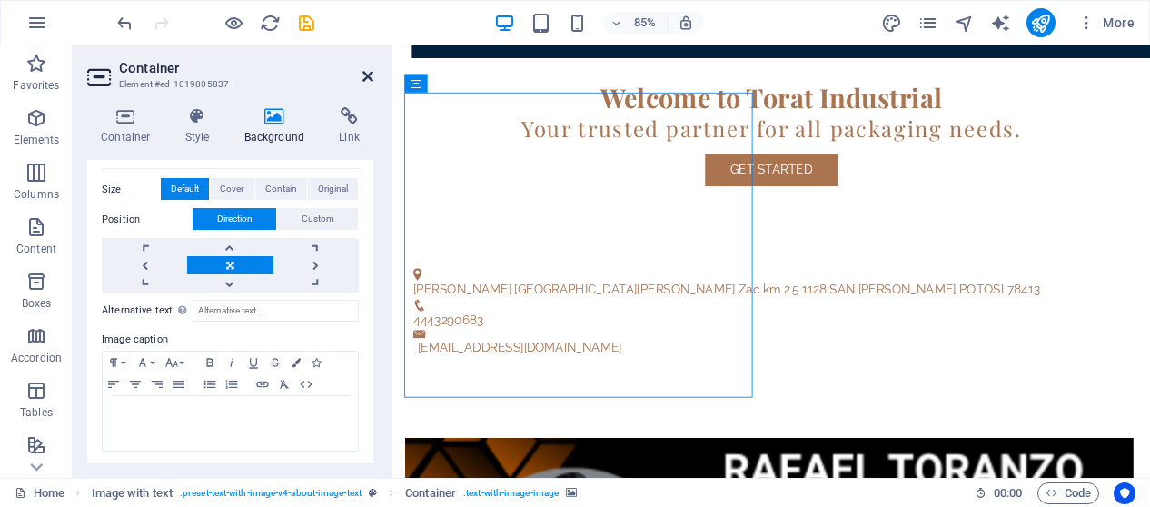
click at [367, 74] on icon at bounding box center [367, 76] width 11 height 15
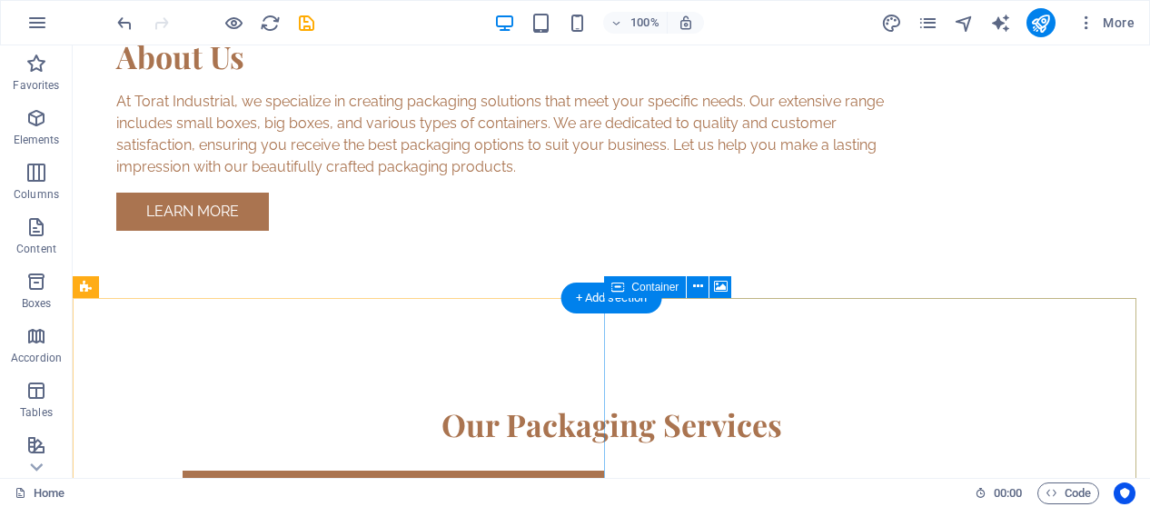
scroll to position [1544, 0]
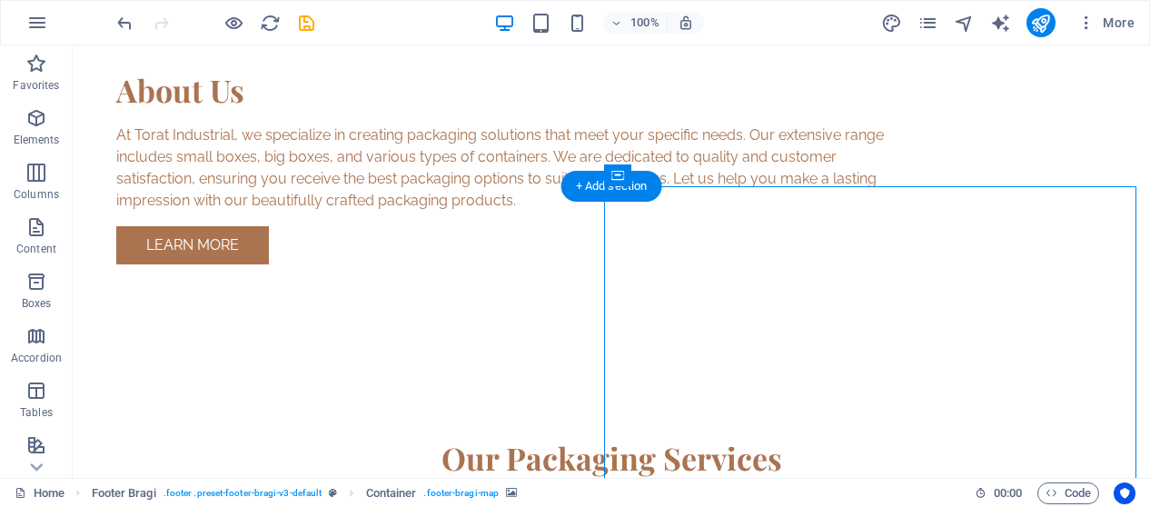
select select "px"
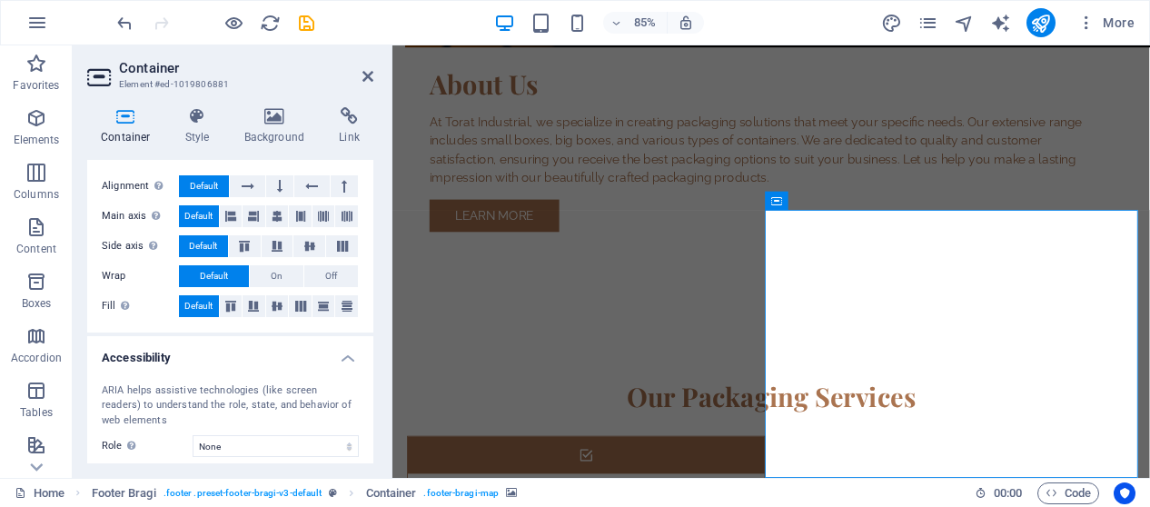
scroll to position [429, 0]
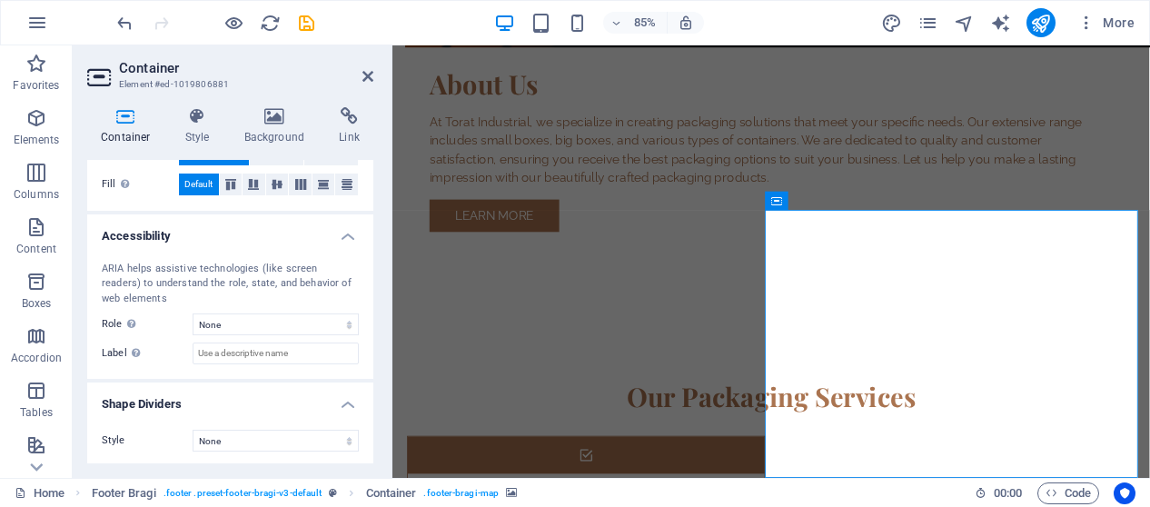
click at [358, 71] on h2 "Container" at bounding box center [246, 68] width 254 height 16
click at [844, 202] on icon at bounding box center [844, 201] width 8 height 16
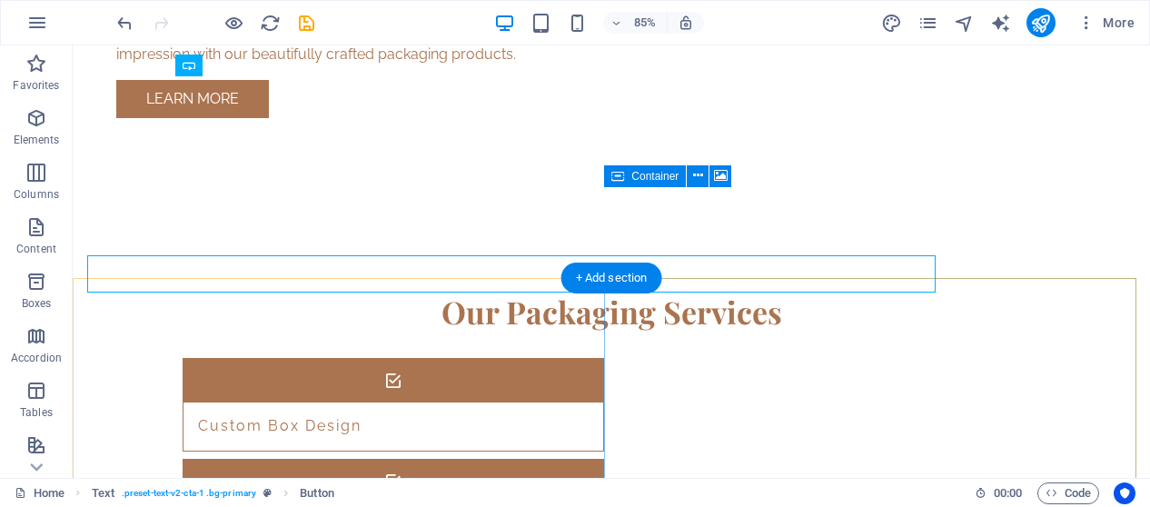
scroll to position [1544, 0]
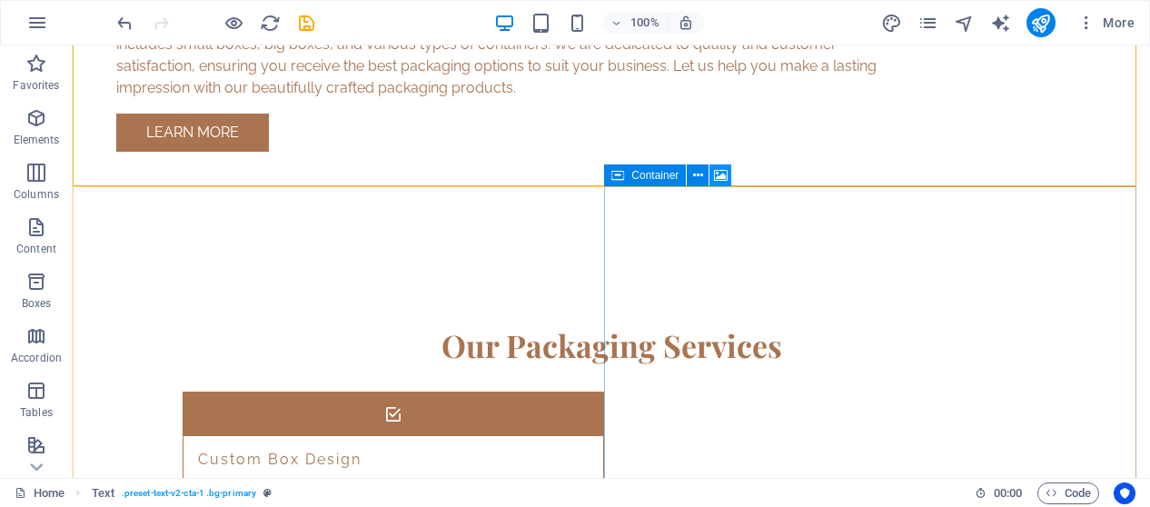
click at [719, 171] on icon at bounding box center [721, 175] width 14 height 19
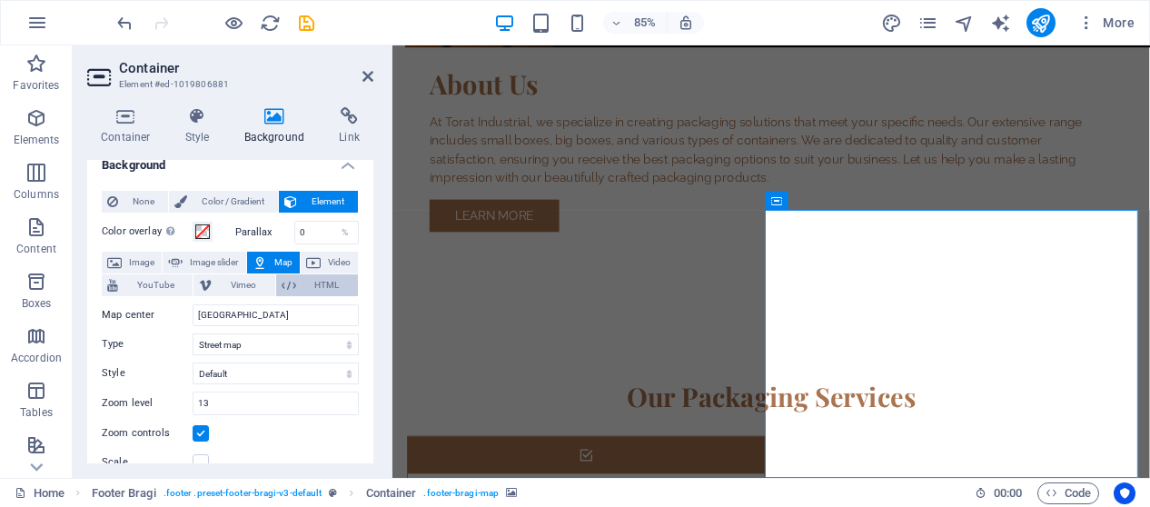
scroll to position [0, 0]
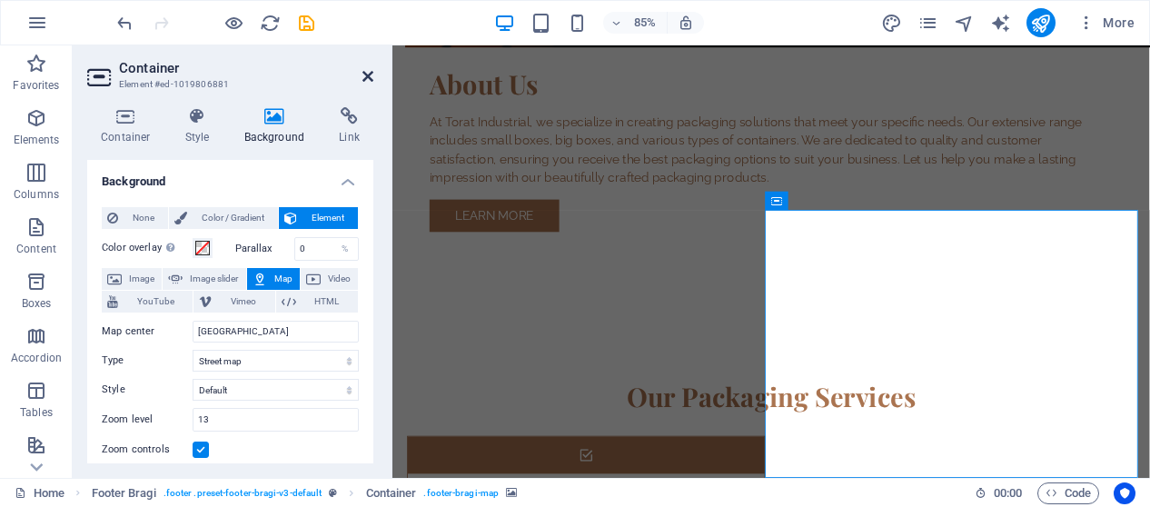
click at [371, 78] on icon at bounding box center [367, 76] width 11 height 15
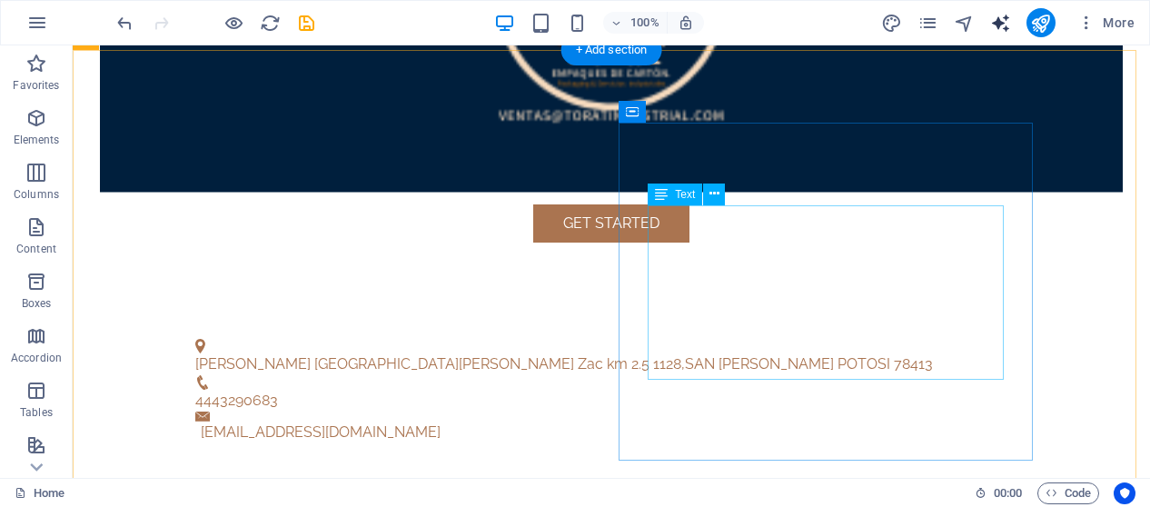
scroll to position [545, 0]
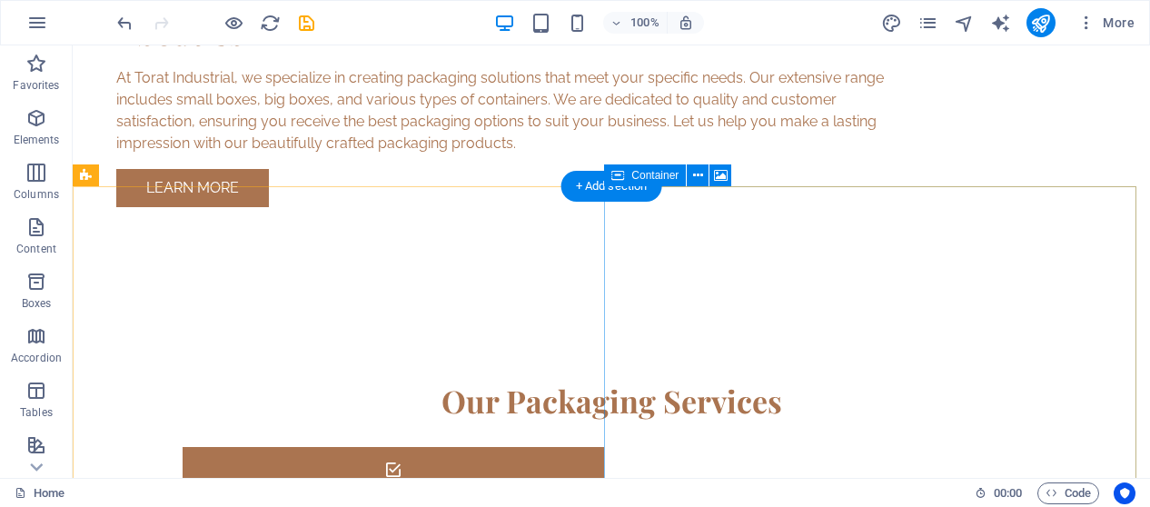
scroll to position [1567, 0]
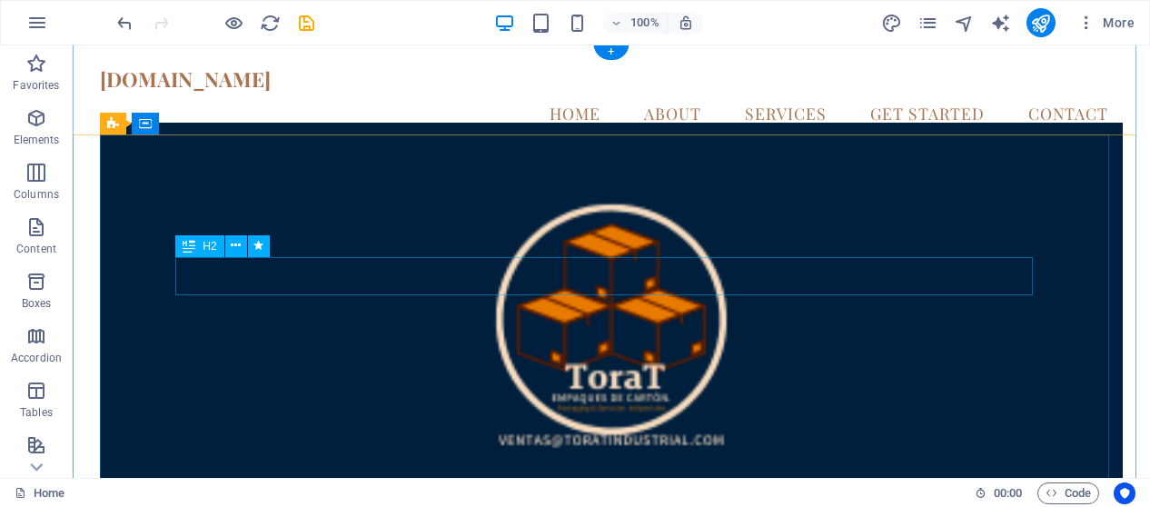
scroll to position [0, 0]
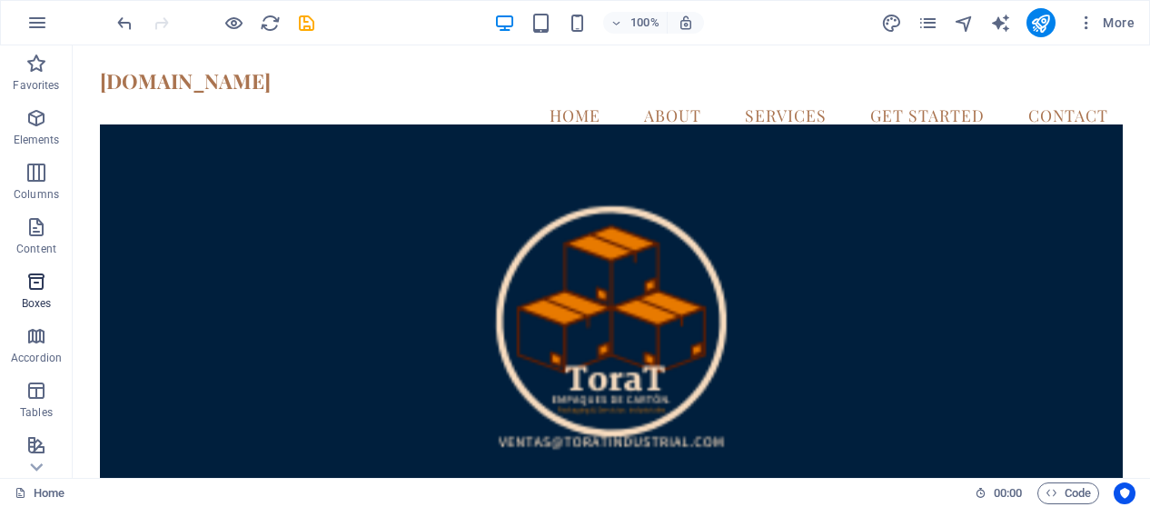
click at [50, 299] on p "Boxes" at bounding box center [37, 303] width 30 height 15
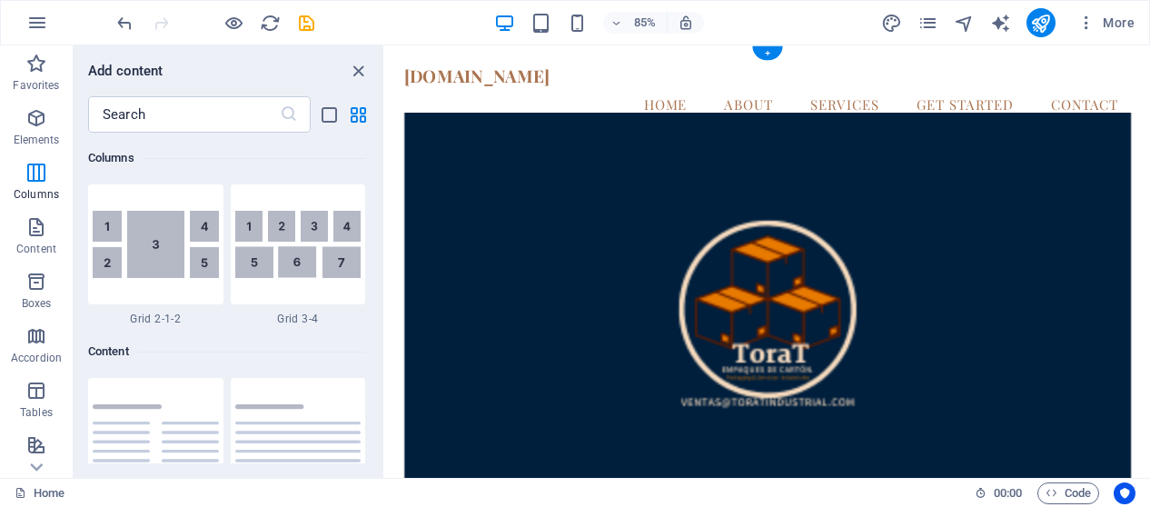
scroll to position [2921, 0]
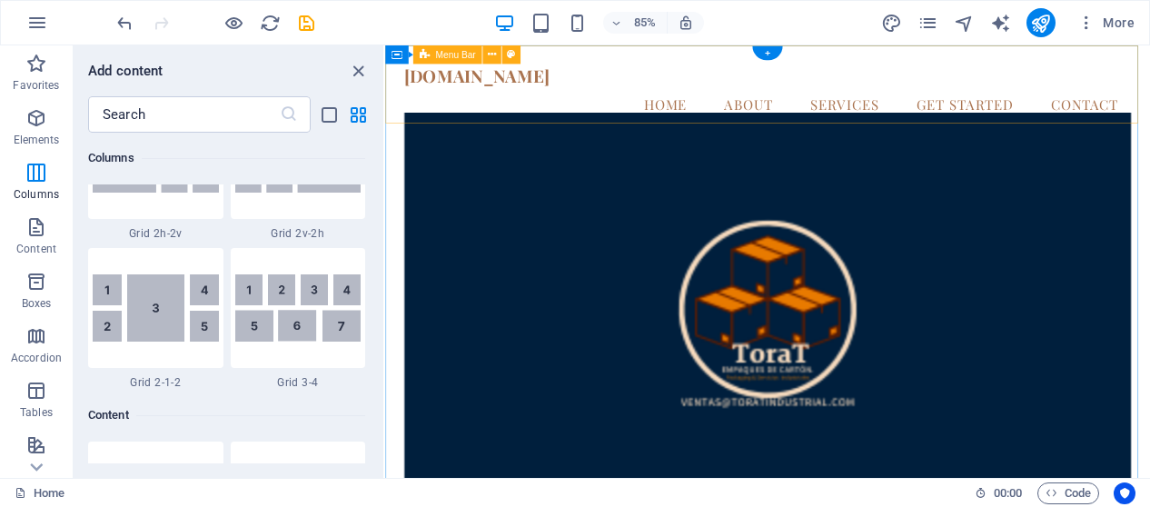
click at [711, 127] on div "toratindustrial.com Menu Home About Services Get Started Contact" at bounding box center [835, 102] width 900 height 115
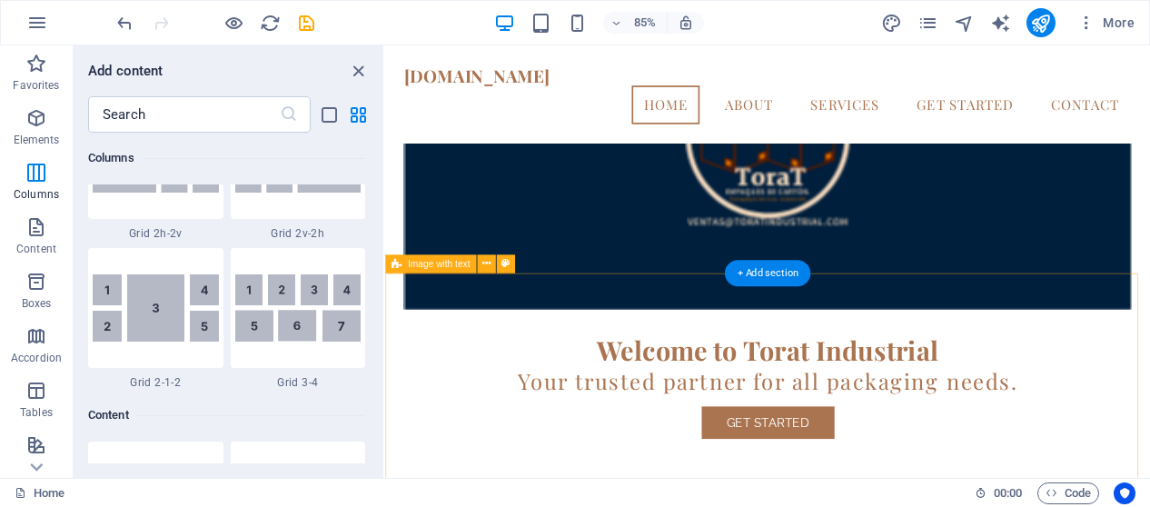
scroll to position [102, 0]
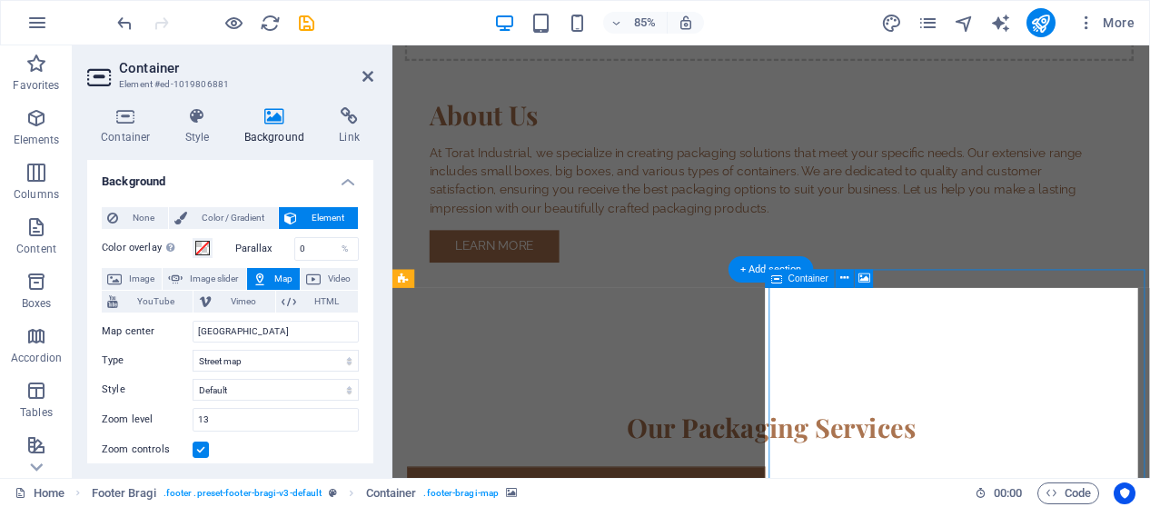
scroll to position [1486, 0]
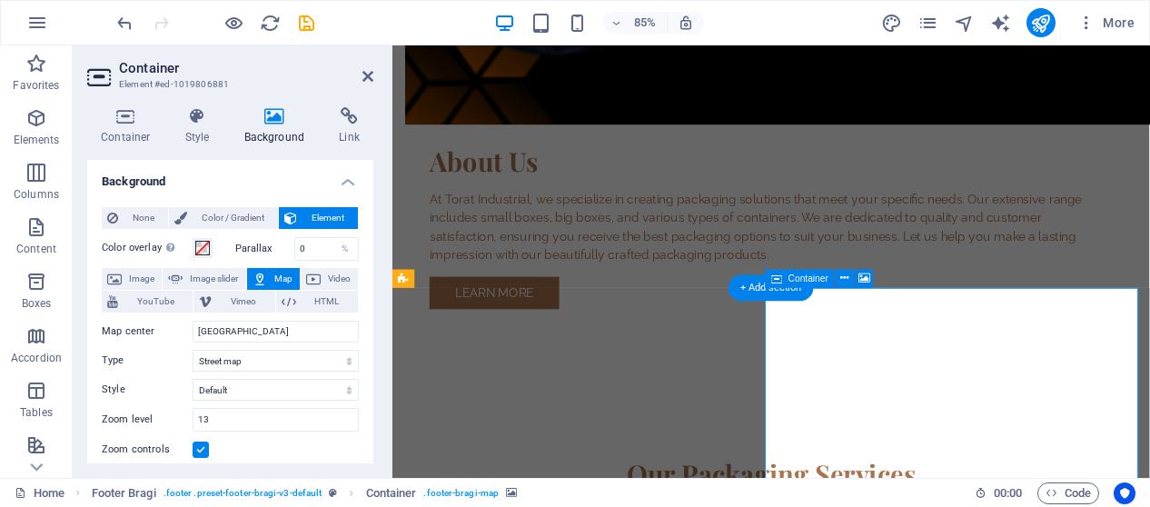
click at [270, 275] on button "Map" at bounding box center [273, 279] width 53 height 22
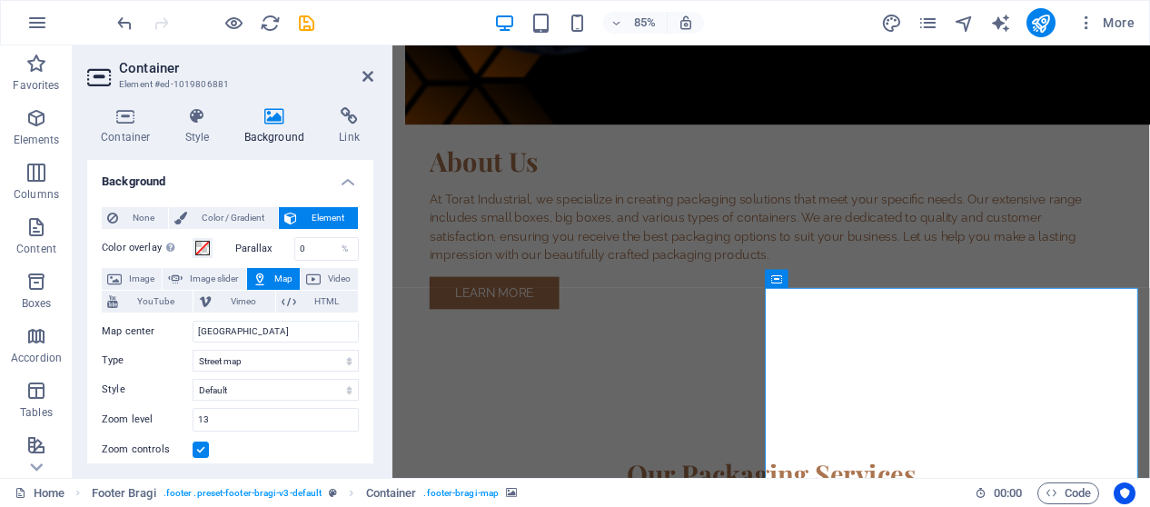
click at [270, 275] on button "Map" at bounding box center [273, 279] width 53 height 22
click at [252, 326] on input "[GEOGRAPHIC_DATA]" at bounding box center [276, 332] width 166 height 22
drag, startPoint x: 253, startPoint y: 326, endPoint x: 156, endPoint y: 315, distance: 96.9
click at [156, 315] on div "Map center Berlin Map is limited to embed mode. To enable all features, please …" at bounding box center [230, 415] width 257 height 205
click at [253, 361] on select "Street map Satellite view Satellite view with streets Terrain map" at bounding box center [276, 361] width 166 height 22
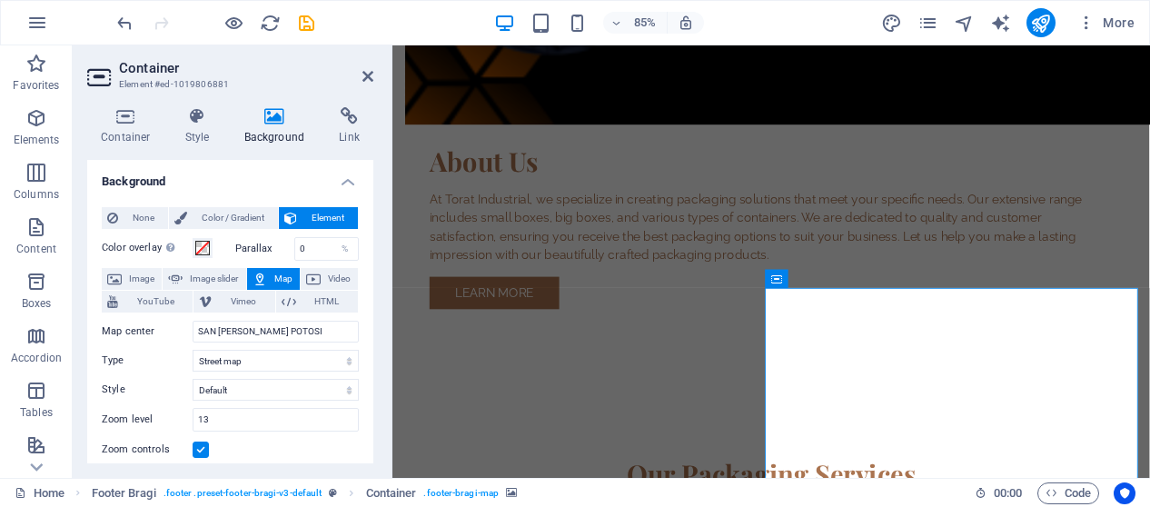
click at [162, 386] on label "Style" at bounding box center [147, 390] width 91 height 22
click at [193, 386] on select "Default Colorize Pale Dawn Subtle Grayscale Shades of Grey Apple Maps Blue Wate…" at bounding box center [276, 390] width 166 height 22
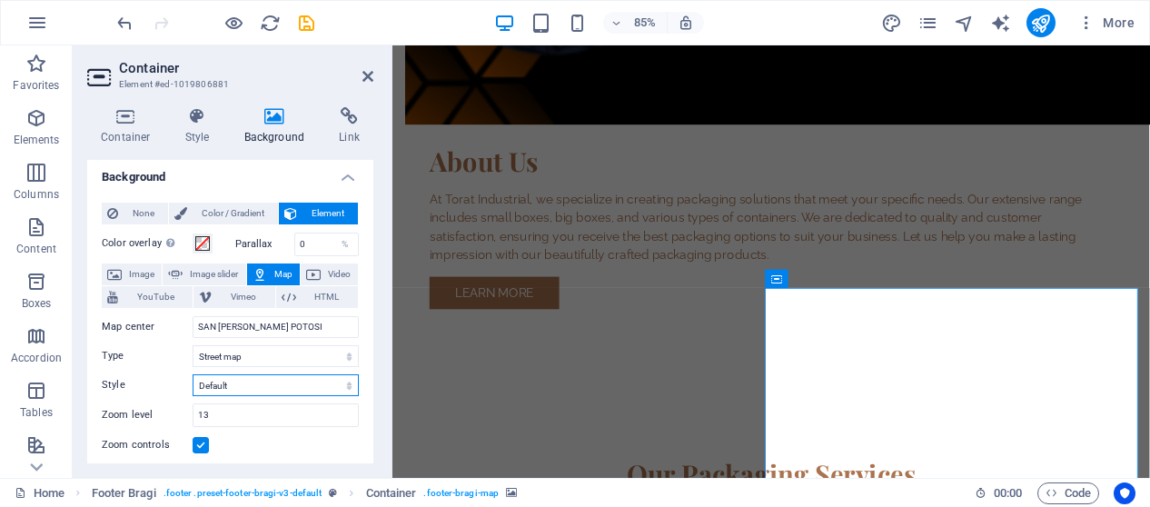
scroll to position [4, 0]
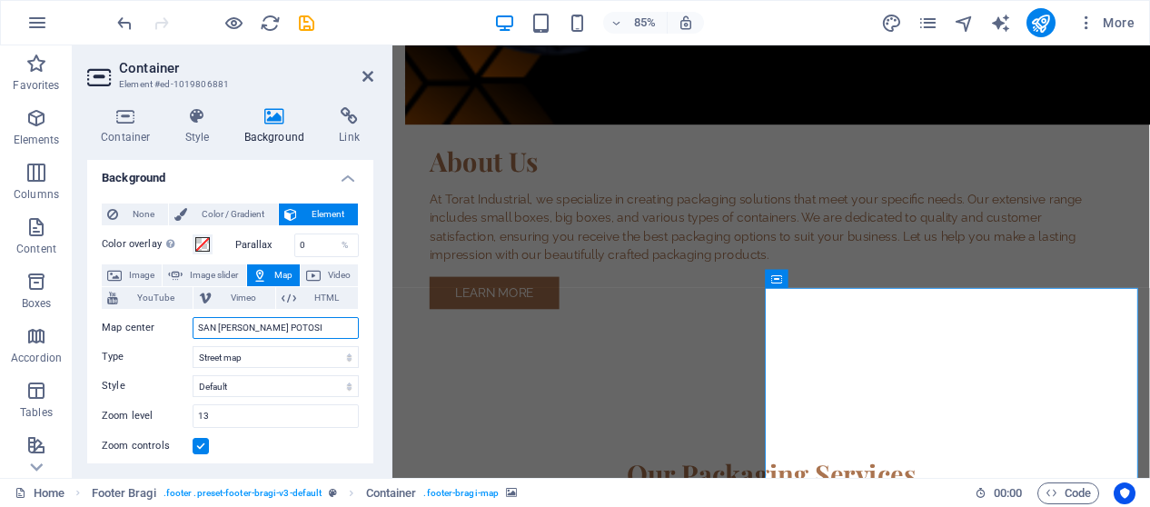
click at [293, 322] on input "SAN [PERSON_NAME] POTOSI" at bounding box center [276, 328] width 166 height 22
click at [315, 330] on input "SAN [PERSON_NAME] POTOSI" at bounding box center [276, 328] width 166 height 22
drag, startPoint x: 281, startPoint y: 325, endPoint x: 169, endPoint y: 304, distance: 113.7
paste input "Torat Servicios Industriales"
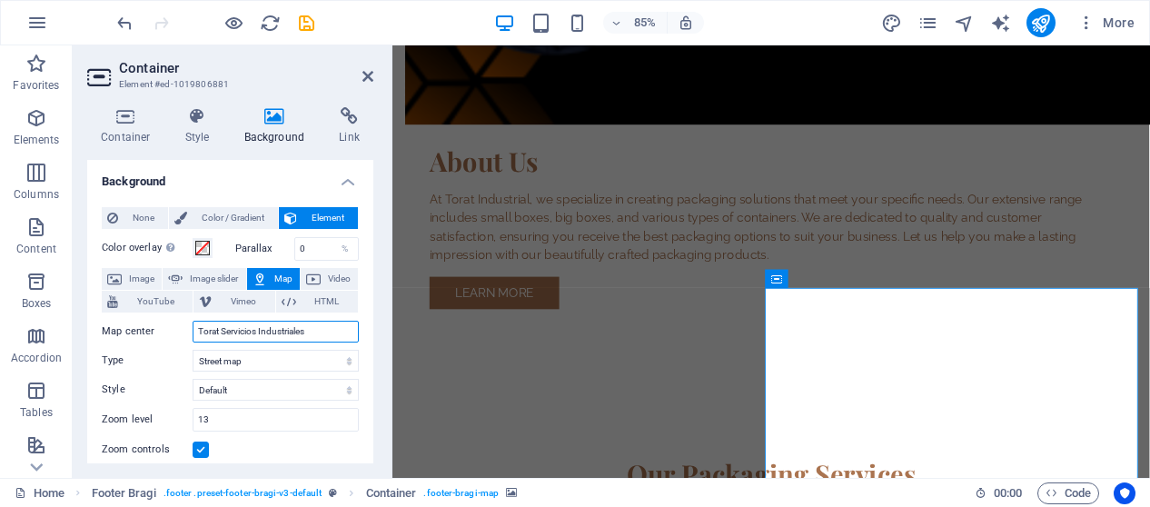
scroll to position [0, 0]
type input "Torat Servicios Industriales"
click at [346, 131] on h4 "Link" at bounding box center [349, 126] width 48 height 38
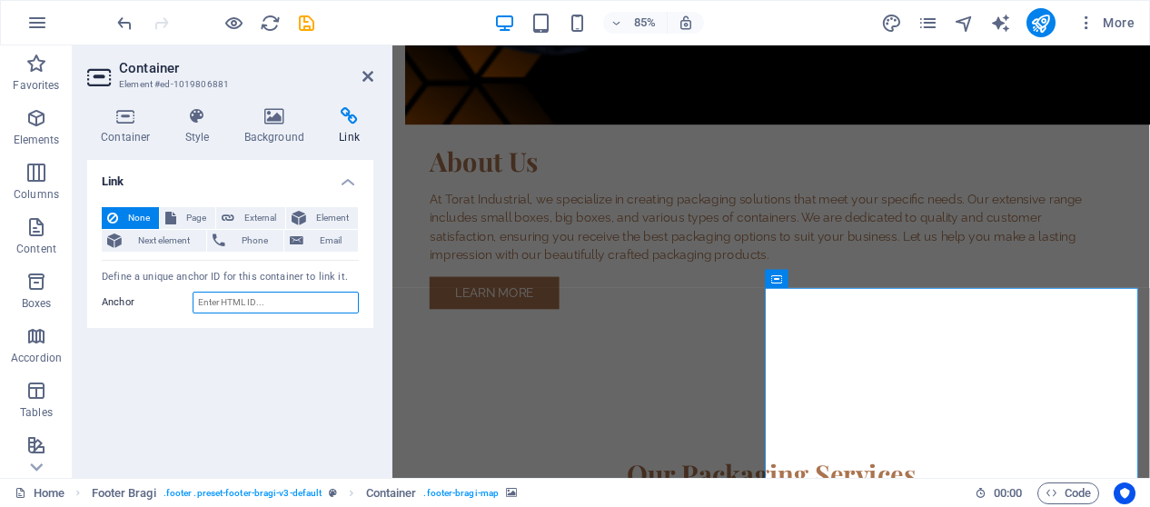
click at [236, 295] on input "Anchor" at bounding box center [276, 303] width 166 height 22
click at [252, 352] on div "Link None Page External Element Next element Phone Email Page Home Subpage Lega…" at bounding box center [230, 311] width 286 height 303
click at [374, 77] on aside "Container Element #ed-1019806881 Container Style Background Link Size Height De…" at bounding box center [233, 261] width 320 height 432
click at [368, 81] on icon at bounding box center [367, 76] width 11 height 15
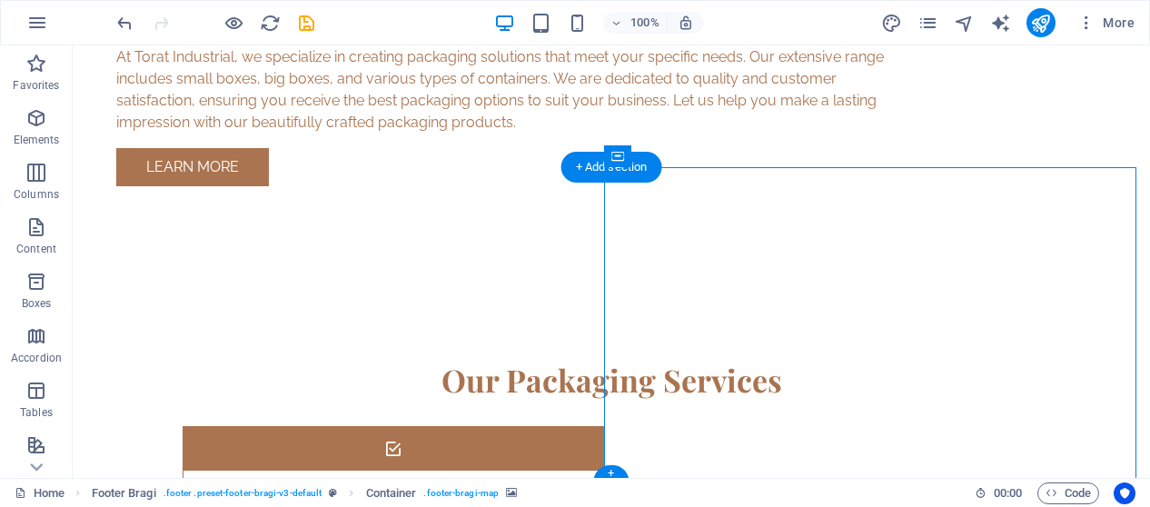
scroll to position [1567, 0]
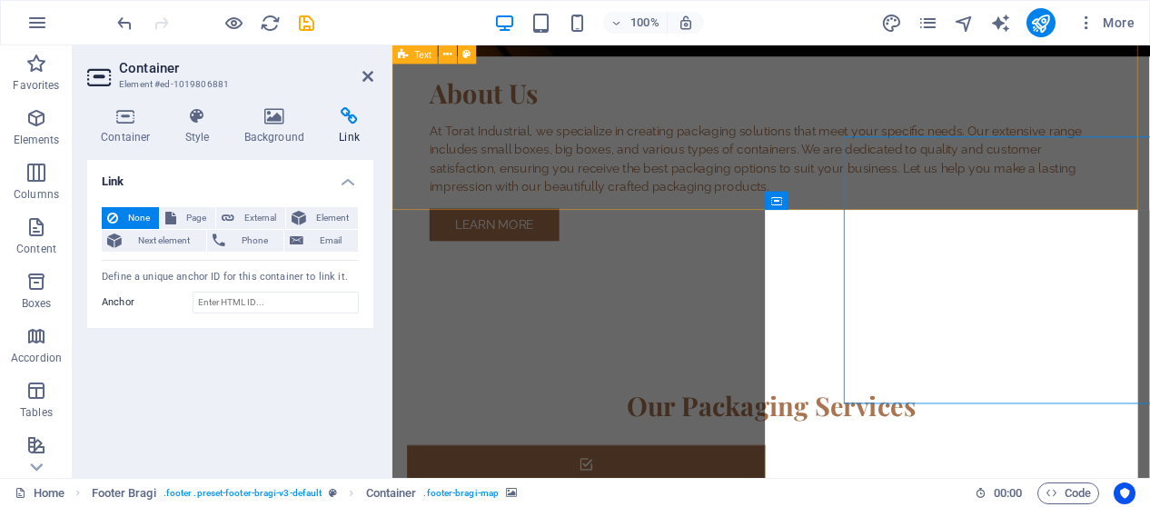
scroll to position [1578, 0]
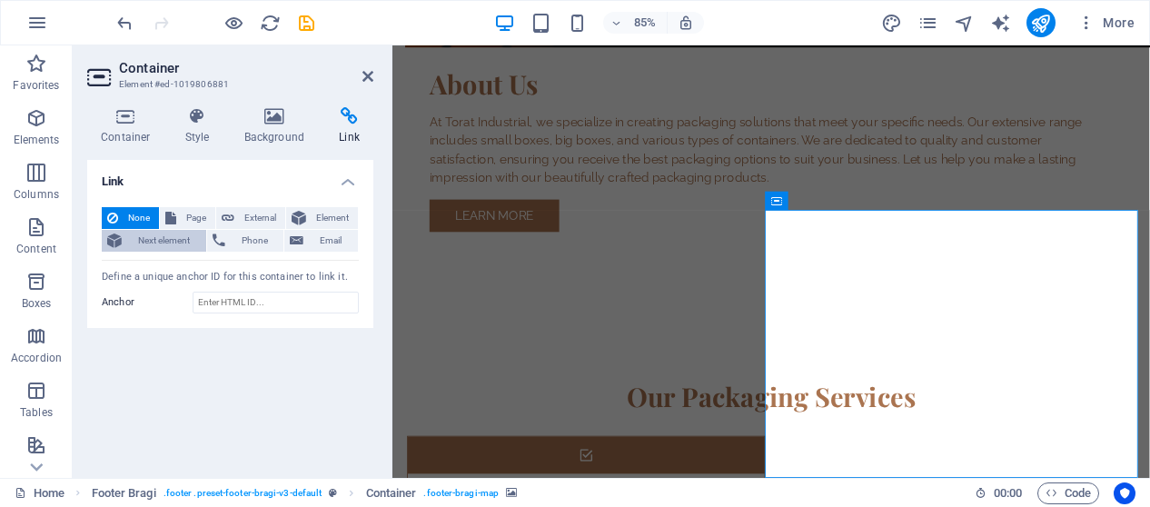
drag, startPoint x: 154, startPoint y: 233, endPoint x: 171, endPoint y: 232, distance: 16.4
click at [154, 233] on span "Next element" at bounding box center [164, 241] width 74 height 22
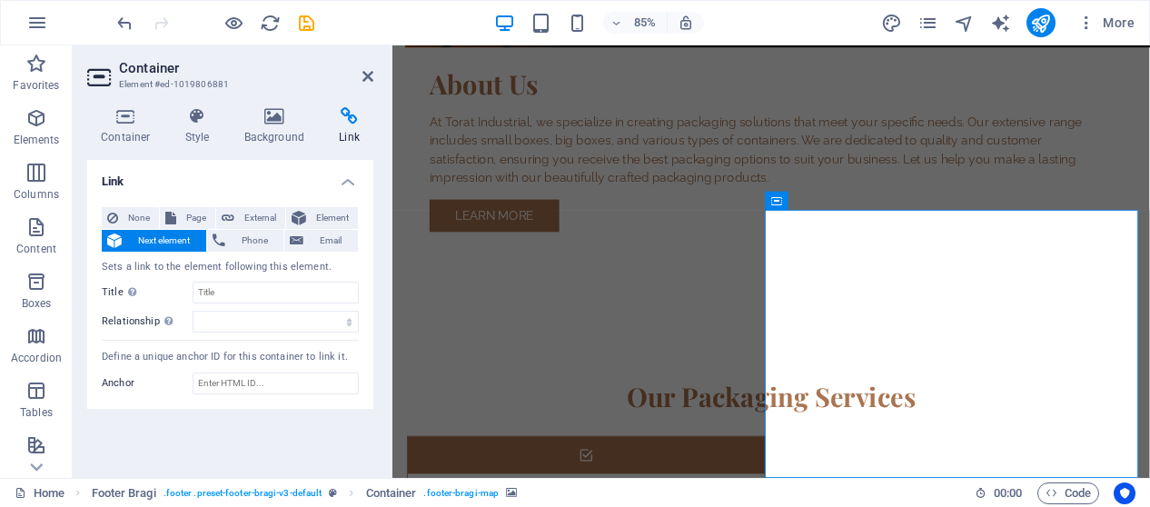
click at [202, 232] on button "Next element" at bounding box center [154, 241] width 104 height 22
click at [200, 211] on span "Page" at bounding box center [196, 218] width 28 height 22
select select
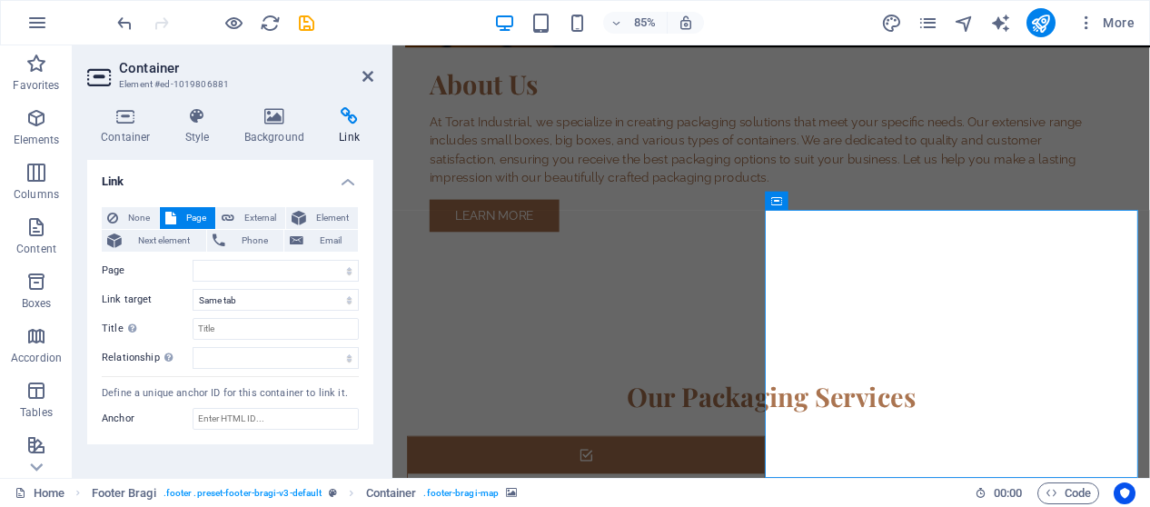
click at [220, 205] on div "None Page External Element Next element Phone Email Page Home Subpage Legal Not…" at bounding box center [230, 319] width 286 height 253
click at [233, 207] on icon at bounding box center [228, 218] width 13 height 22
select select "blank"
click at [307, 213] on button "Element" at bounding box center [322, 218] width 72 height 22
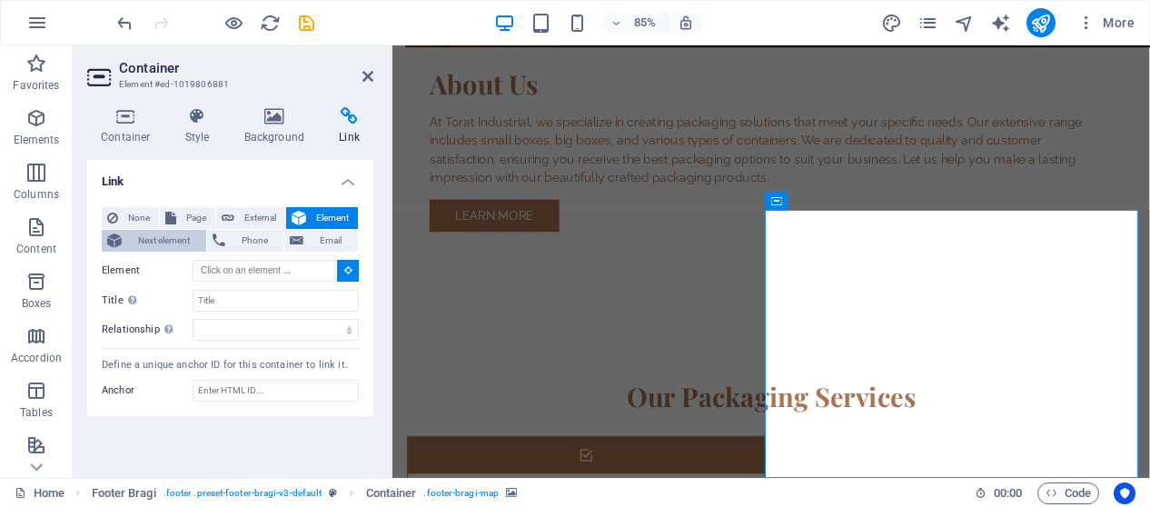
click at [178, 243] on span "Next element" at bounding box center [164, 241] width 74 height 22
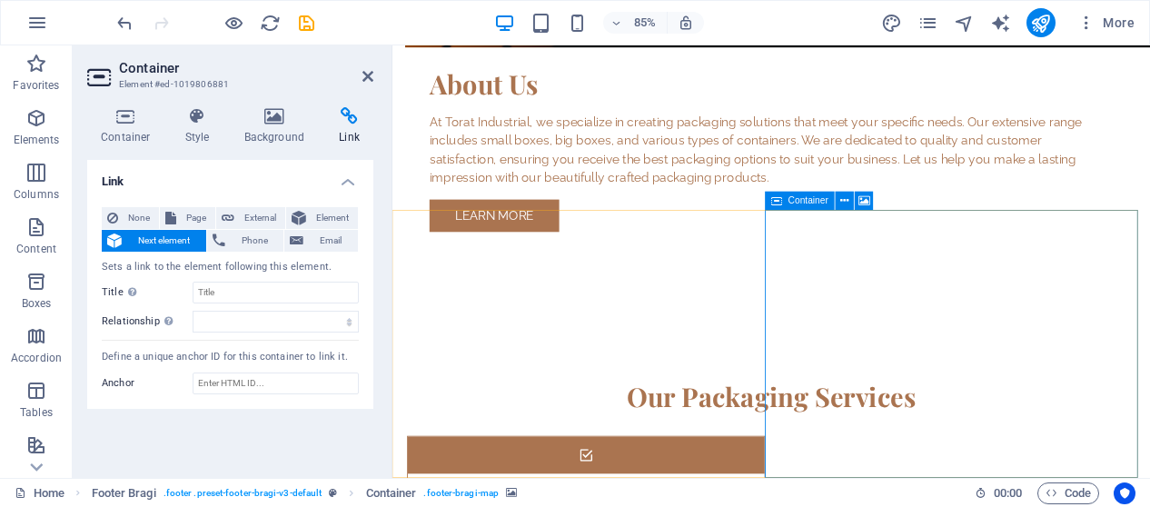
click at [283, 134] on h4 "Background" at bounding box center [278, 126] width 95 height 38
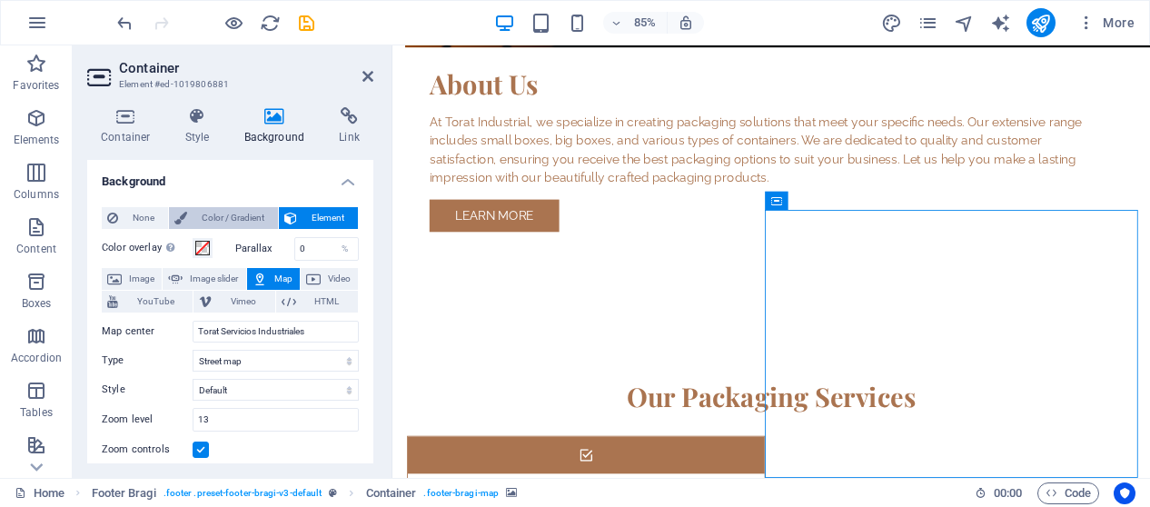
click at [234, 216] on span "Color / Gradient" at bounding box center [233, 218] width 80 height 22
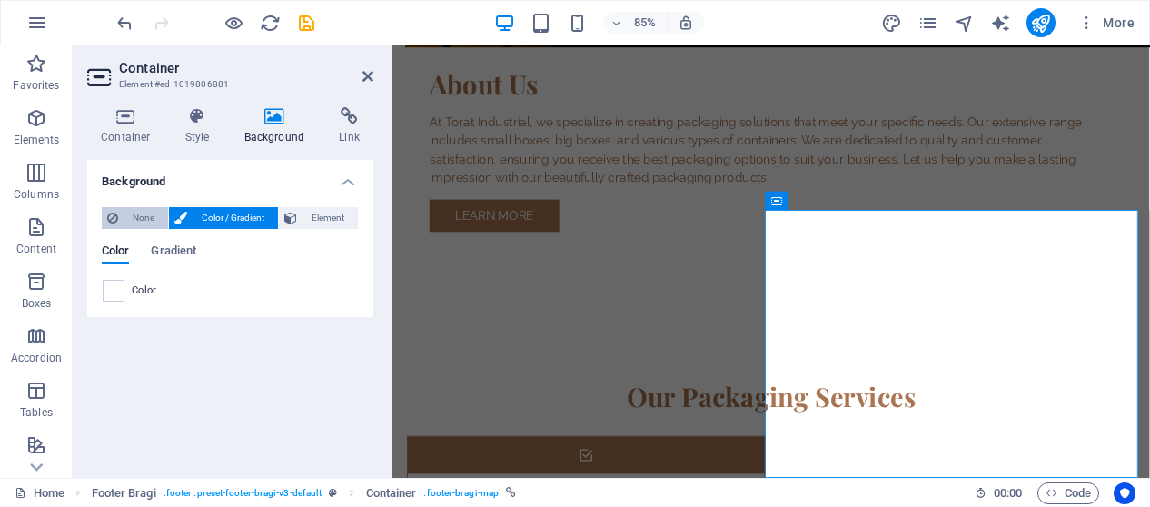
click at [141, 219] on span "None" at bounding box center [143, 218] width 39 height 22
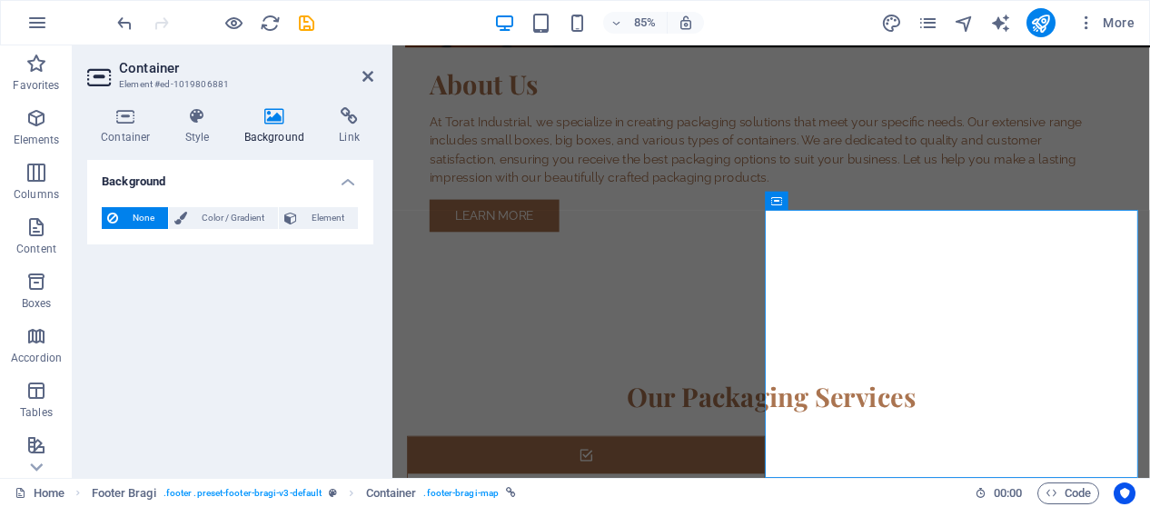
drag, startPoint x: 295, startPoint y: 212, endPoint x: 291, endPoint y: 202, distance: 11.0
click at [294, 210] on icon at bounding box center [290, 218] width 13 height 22
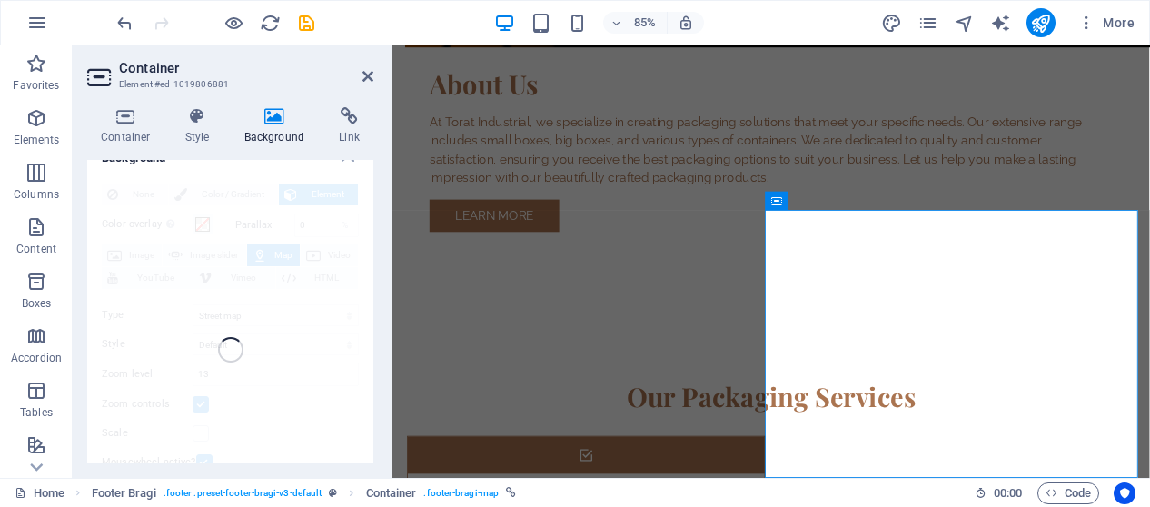
scroll to position [0, 0]
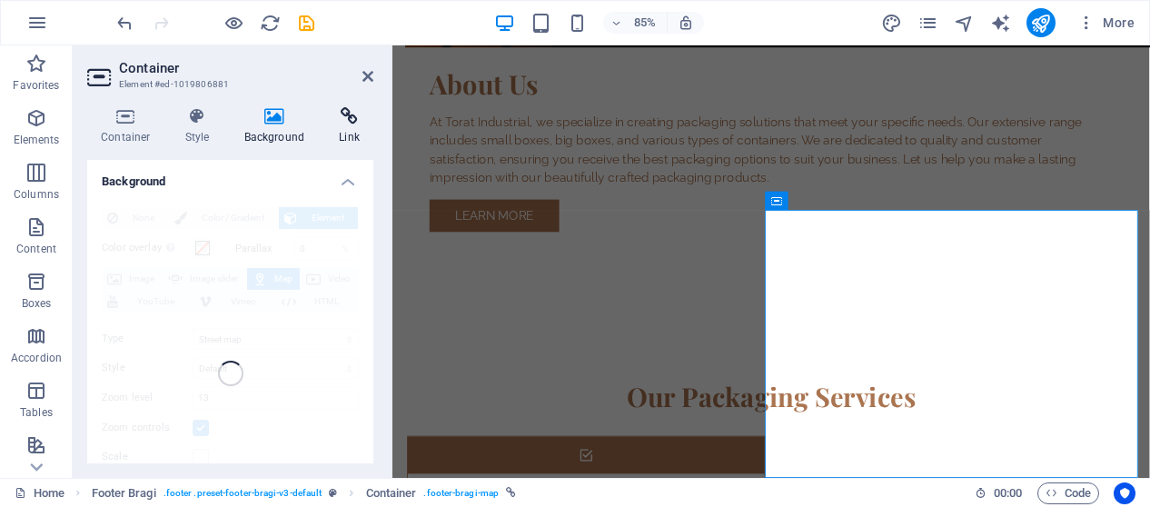
click at [351, 132] on h4 "Link" at bounding box center [349, 126] width 48 height 38
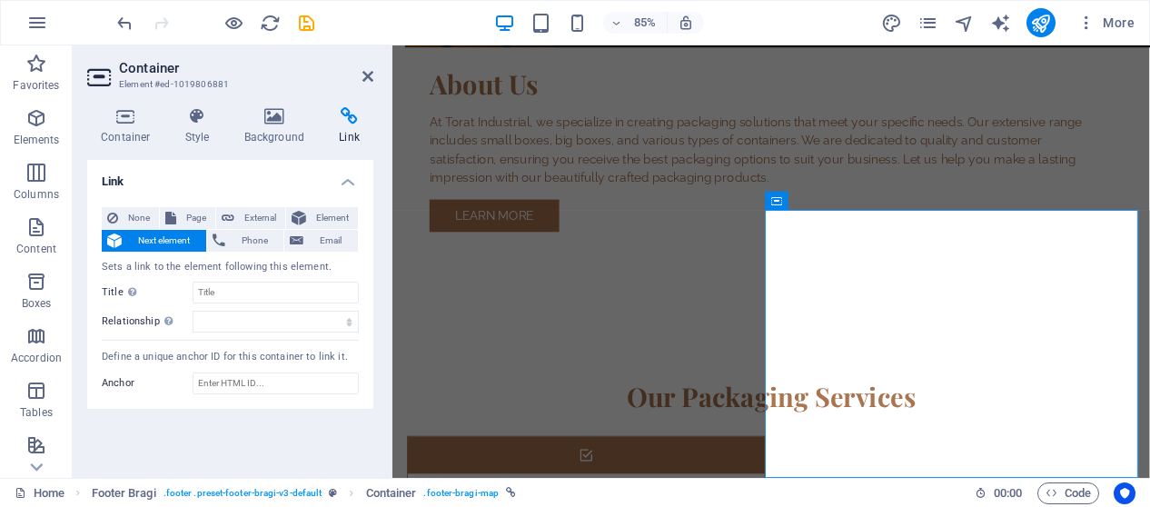
click at [366, 68] on h2 "Container" at bounding box center [246, 68] width 254 height 16
drag, startPoint x: 367, startPoint y: 69, endPoint x: 294, endPoint y: 25, distance: 85.2
click at [367, 70] on icon at bounding box center [367, 76] width 11 height 15
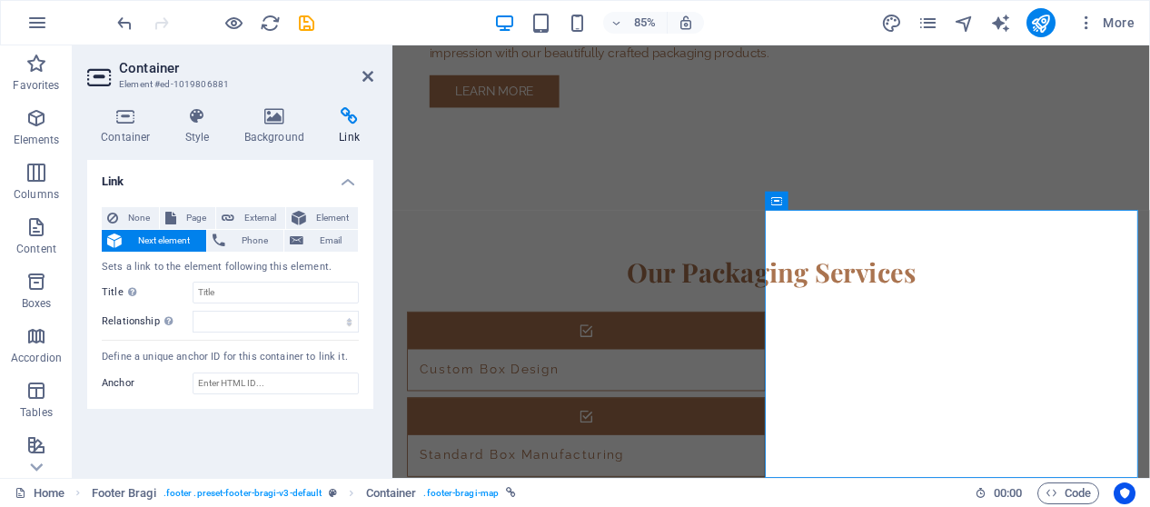
scroll to position [1567, 0]
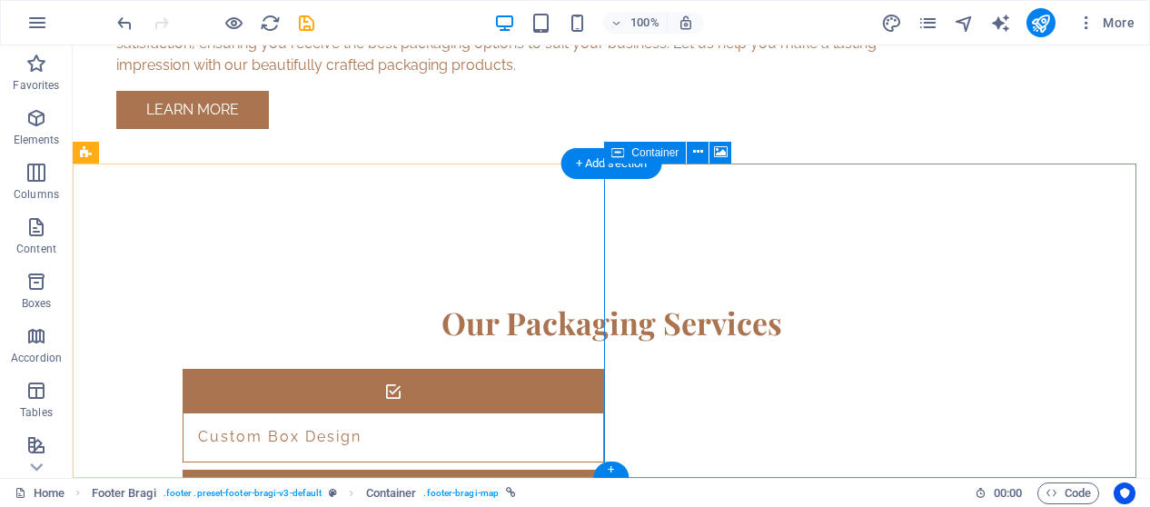
click at [719, 148] on icon at bounding box center [721, 152] width 14 height 19
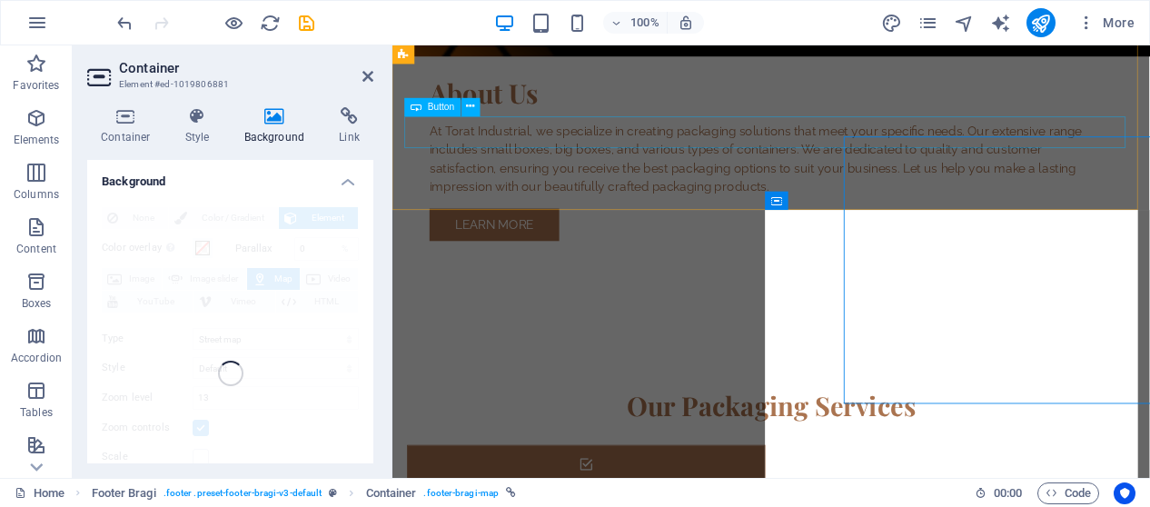
scroll to position [1578, 0]
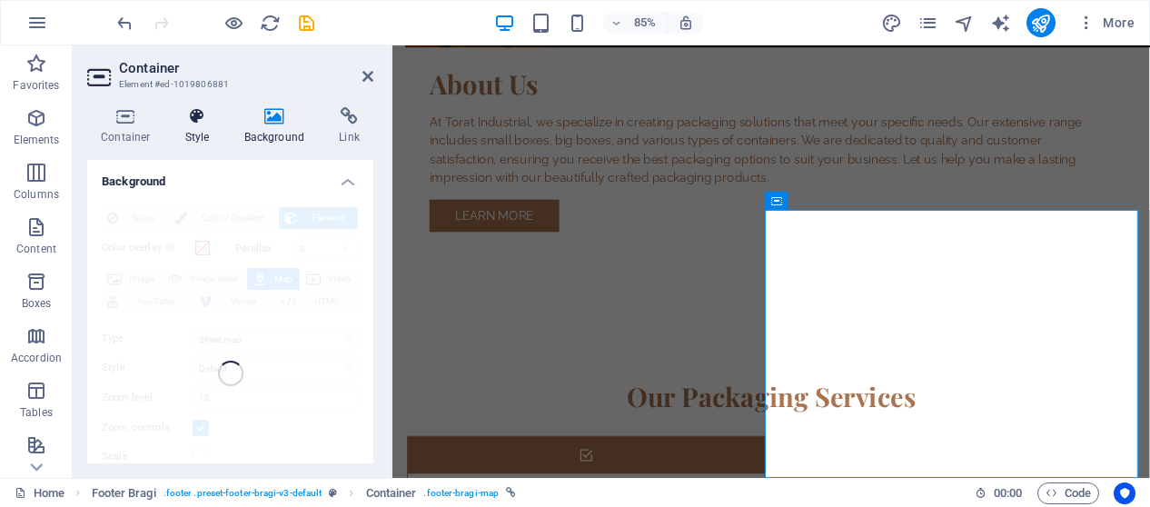
click at [213, 125] on h4 "Style" at bounding box center [201, 126] width 59 height 38
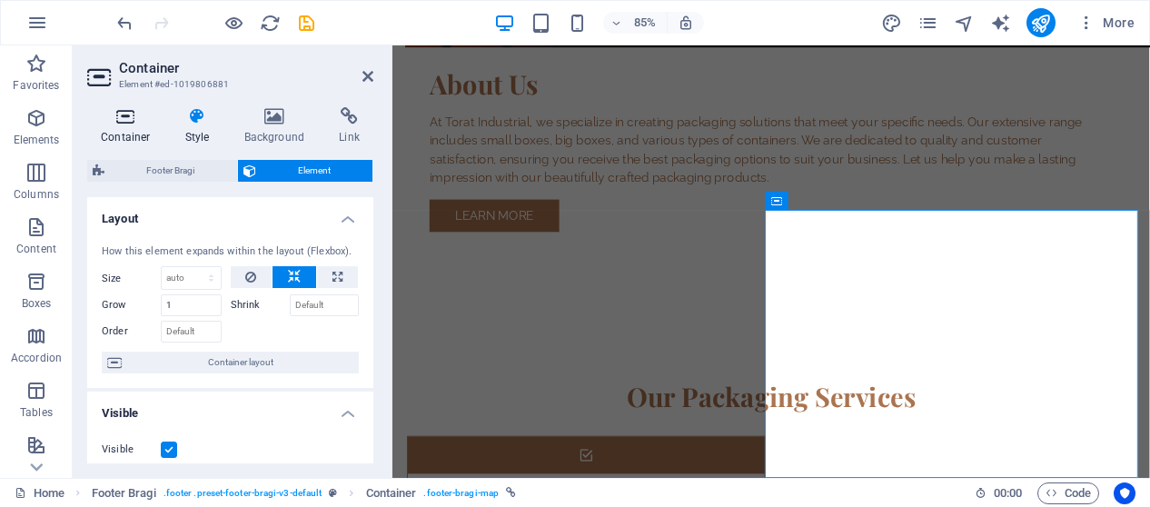
click at [138, 122] on icon at bounding box center [125, 116] width 77 height 18
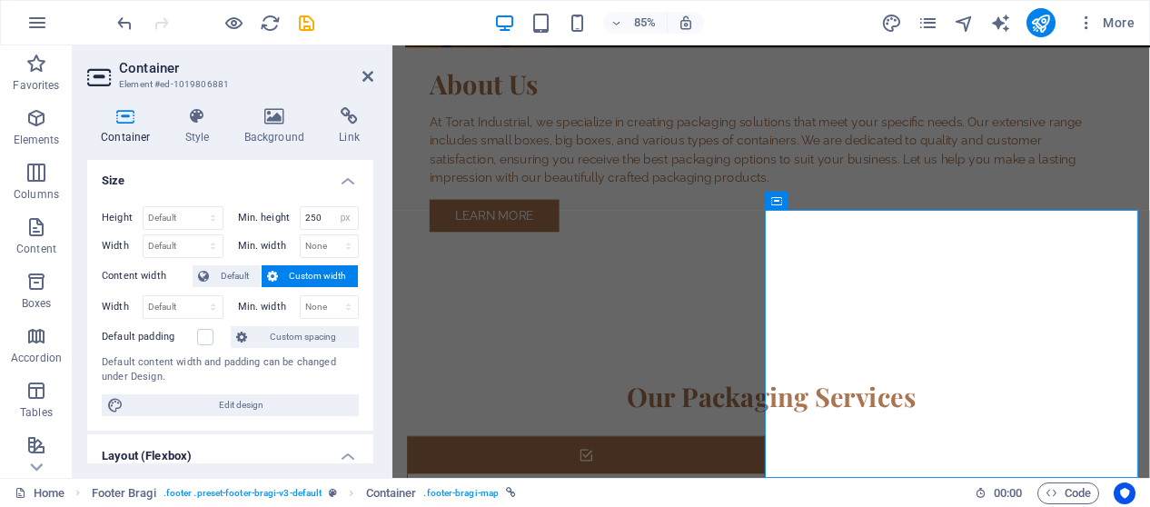
scroll to position [0, 0]
click at [200, 121] on icon at bounding box center [198, 116] width 52 height 18
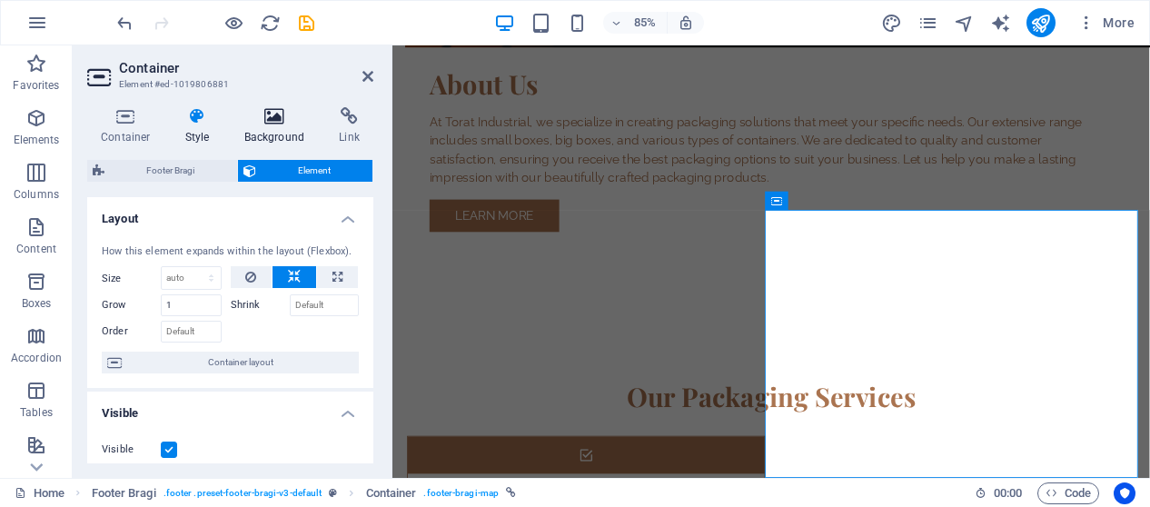
click at [273, 121] on icon at bounding box center [275, 116] width 88 height 18
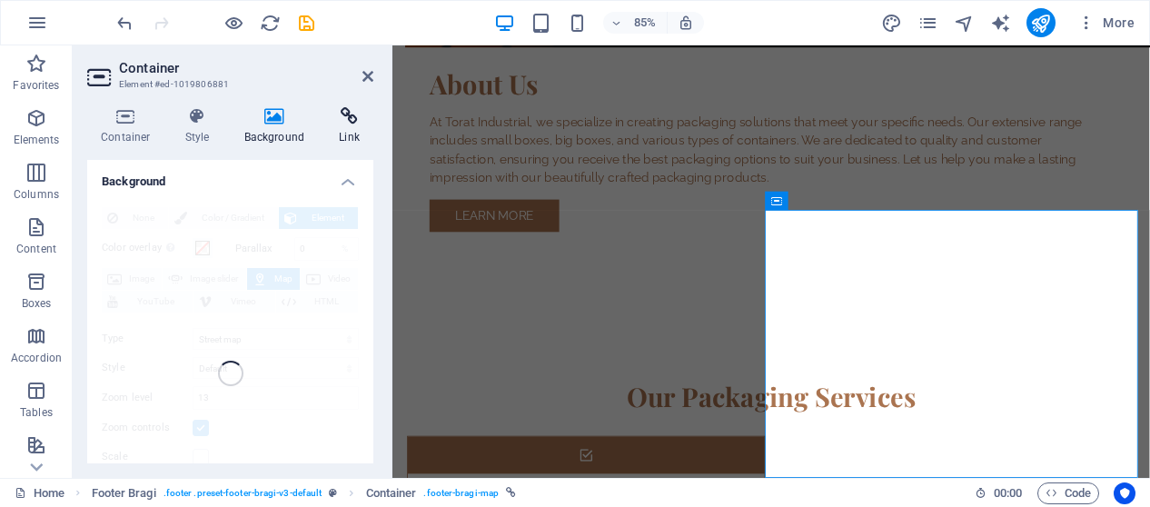
click at [352, 125] on h4 "Link" at bounding box center [349, 126] width 48 height 38
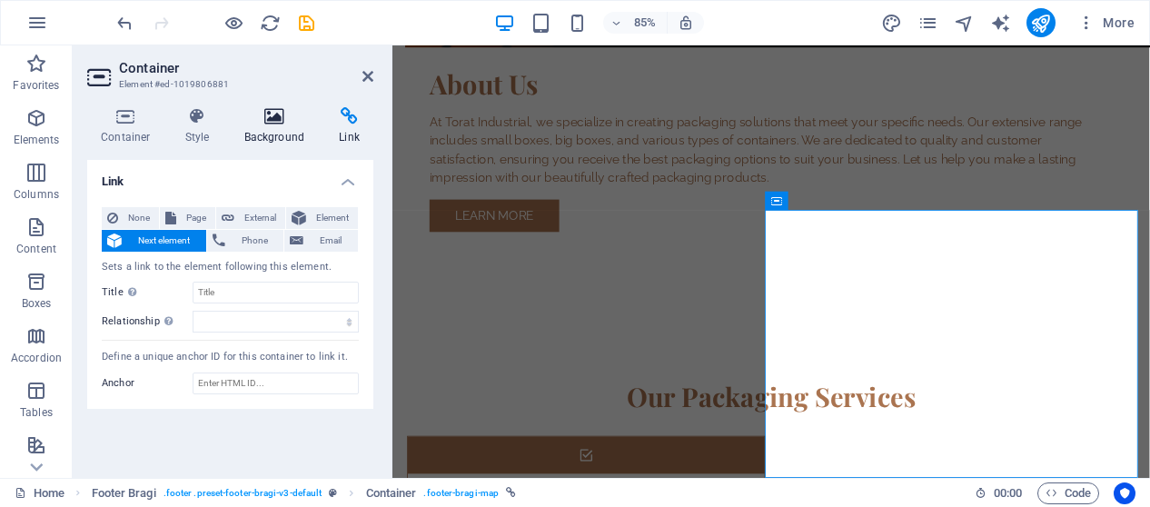
click at [283, 121] on icon at bounding box center [275, 116] width 88 height 18
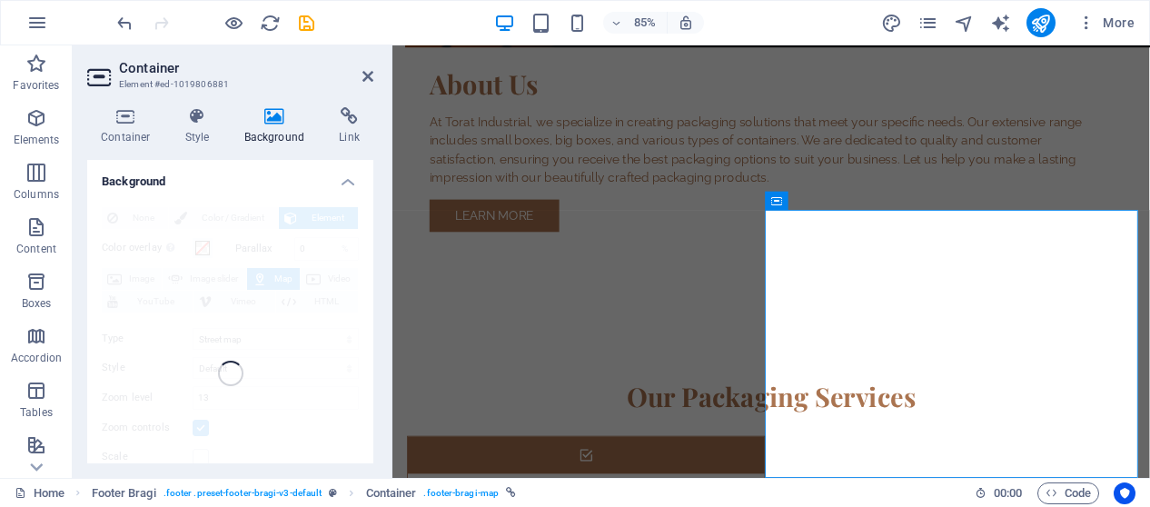
click at [149, 204] on div "None Color / Gradient Element Stretch background to full-width Color overlay Pl…" at bounding box center [230, 374] width 286 height 362
click at [347, 177] on h4 "Background" at bounding box center [230, 176] width 286 height 33
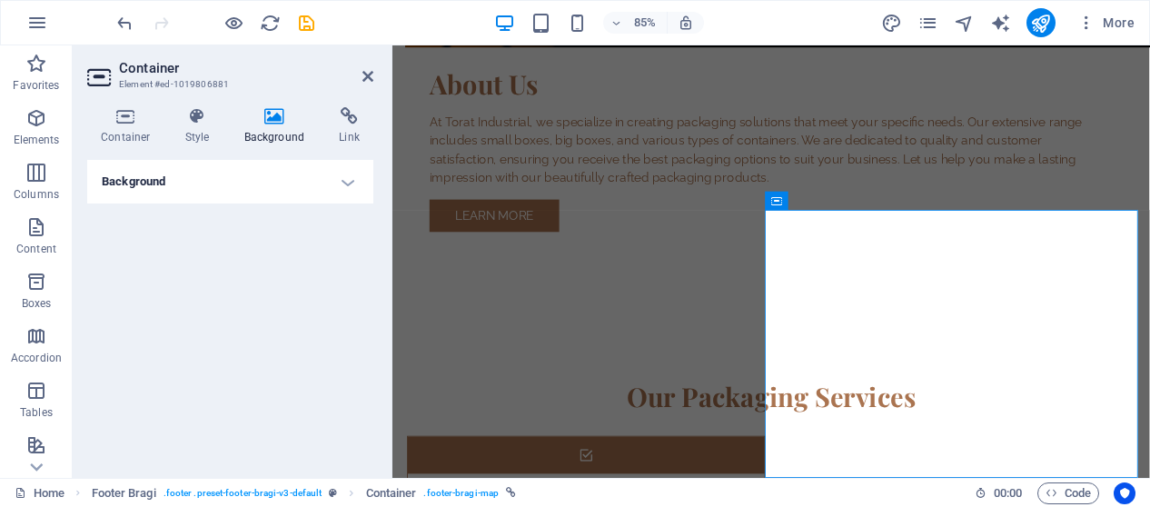
click at [347, 183] on h4 "Background" at bounding box center [230, 182] width 286 height 44
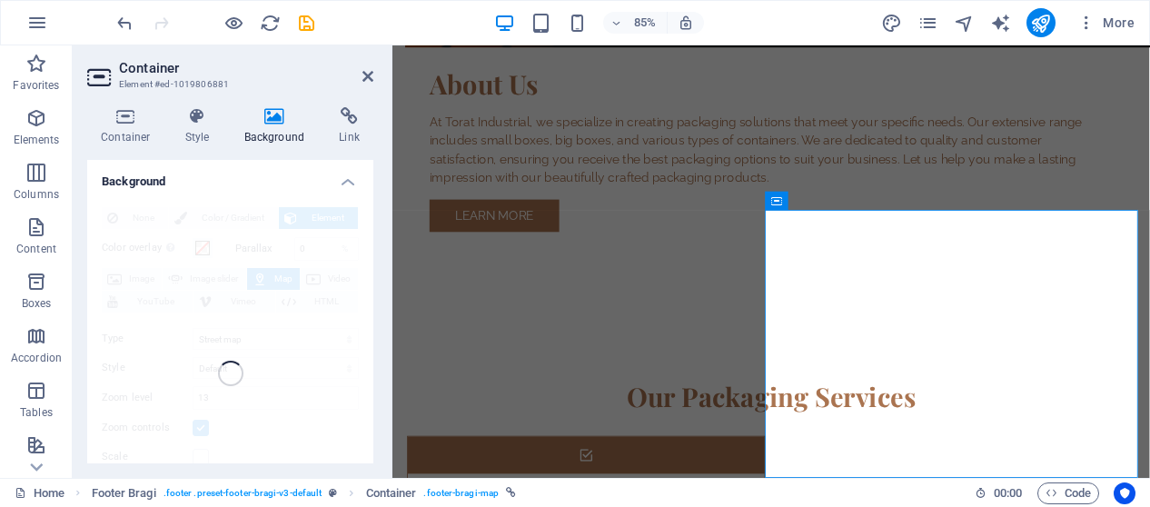
click at [238, 273] on div "None Color / Gradient Element Stretch background to full-width Color overlay Pl…" at bounding box center [230, 374] width 286 height 362
click at [244, 313] on div "None Color / Gradient Element Stretch background to full-width Color overlay Pl…" at bounding box center [230, 374] width 286 height 362
click at [248, 335] on div "None Color / Gradient Element Stretch background to full-width Color overlay Pl…" at bounding box center [230, 374] width 286 height 362
click at [249, 347] on div "None Color / Gradient Element Stretch background to full-width Color overlay Pl…" at bounding box center [230, 374] width 286 height 362
click at [255, 363] on div "None Color / Gradient Element Stretch background to full-width Color overlay Pl…" at bounding box center [230, 374] width 286 height 362
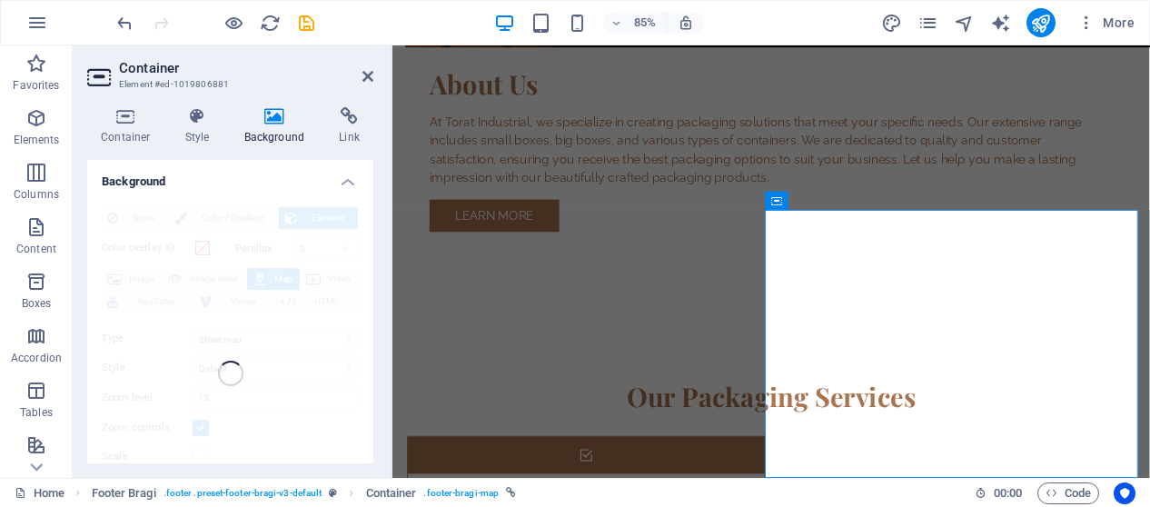
click at [195, 80] on h3 "Element #ed-1019806881" at bounding box center [228, 84] width 218 height 16
drag, startPoint x: 150, startPoint y: 70, endPoint x: 148, endPoint y: 84, distance: 14.6
click at [150, 79] on header "Container Element #ed-1019806881" at bounding box center [230, 68] width 286 height 47
click at [147, 85] on h3 "Element #ed-1019806881" at bounding box center [228, 84] width 218 height 16
click at [147, 86] on h3 "Element #ed-1019806881" at bounding box center [228, 84] width 218 height 16
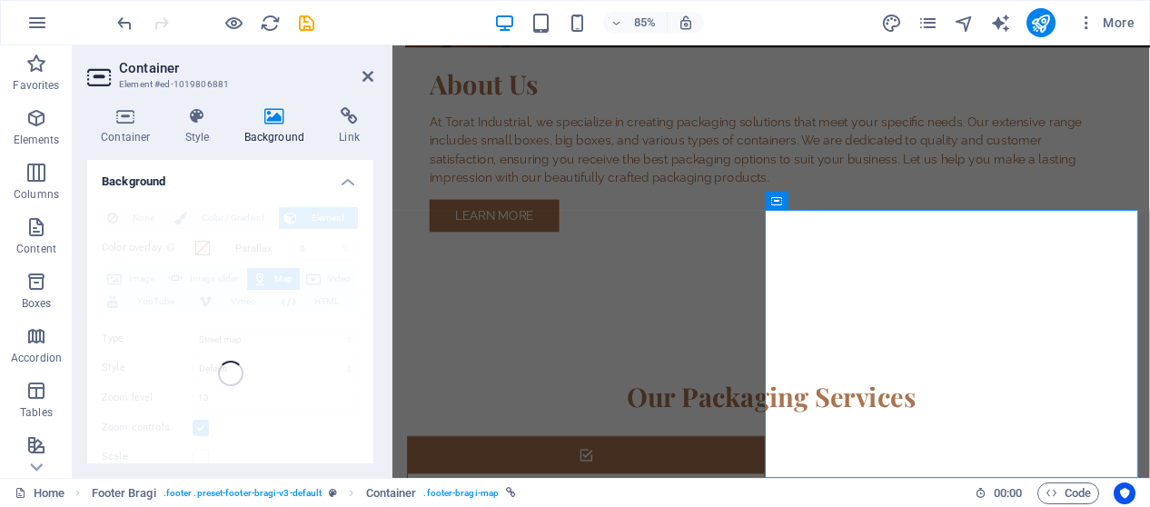
click at [147, 86] on h3 "Element #ed-1019806881" at bounding box center [228, 84] width 218 height 16
click at [351, 124] on icon at bounding box center [349, 116] width 48 height 18
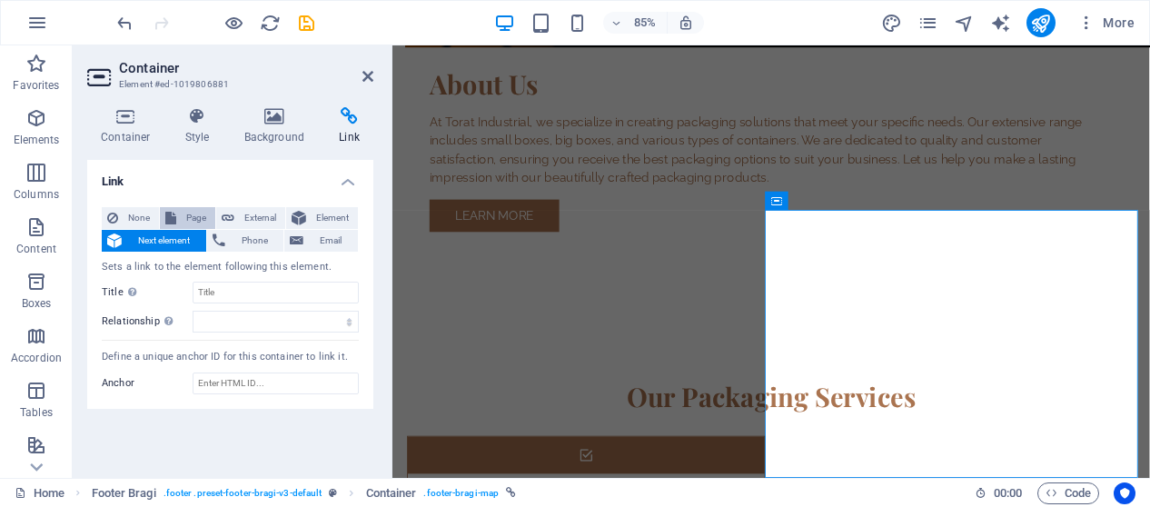
click at [197, 223] on span "Page" at bounding box center [196, 218] width 28 height 22
select select
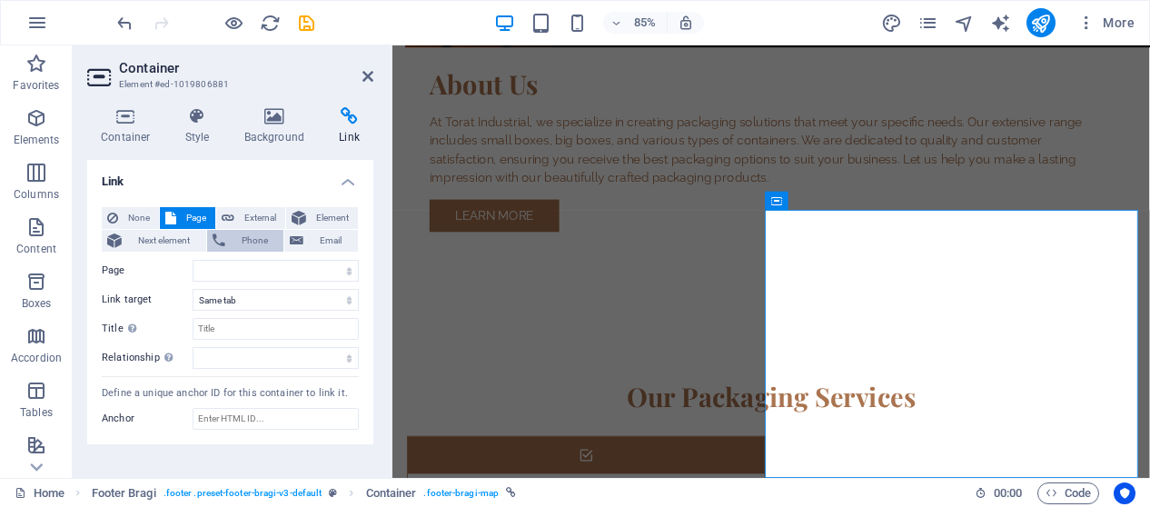
click at [227, 236] on button "Phone" at bounding box center [245, 241] width 77 height 22
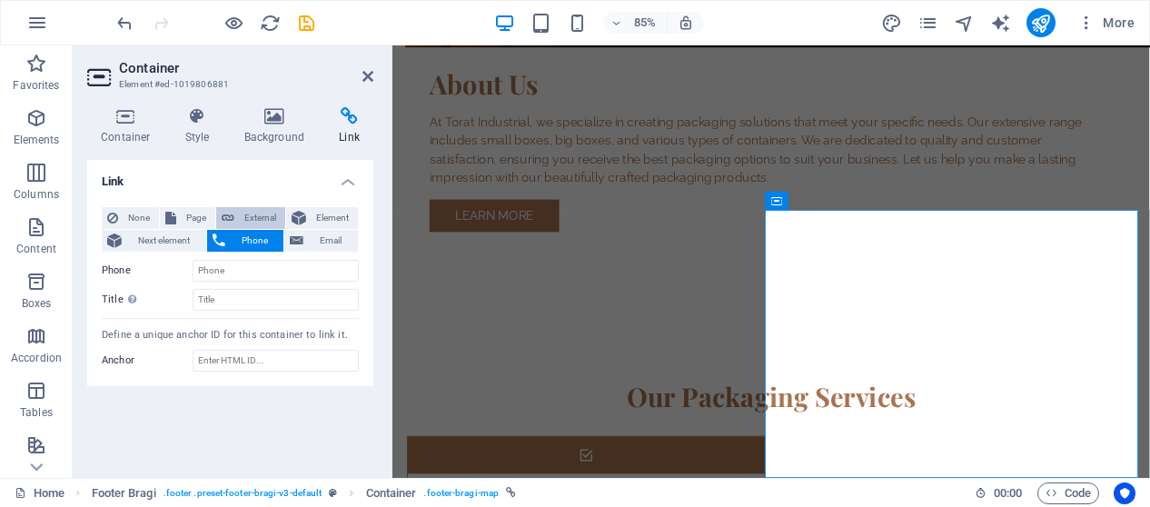
click at [240, 213] on span "External" at bounding box center [260, 218] width 40 height 22
select select "blank"
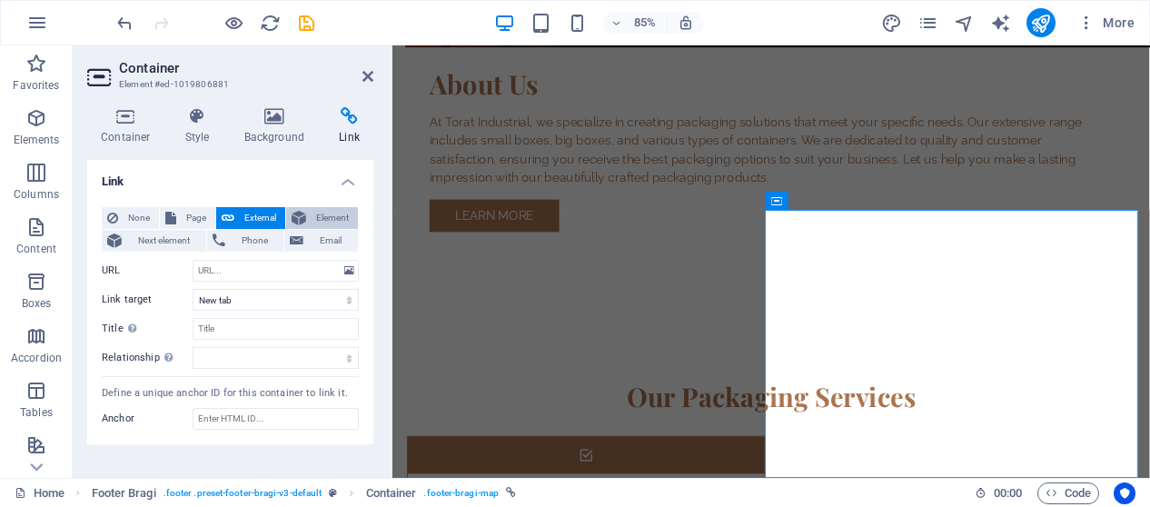
click at [309, 210] on button "Element" at bounding box center [322, 218] width 72 height 22
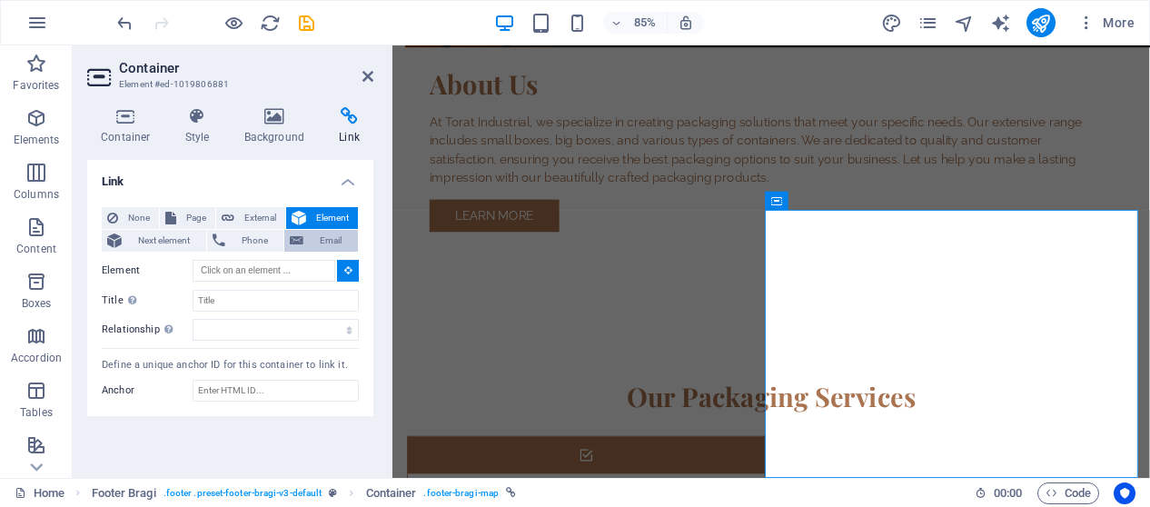
click at [312, 232] on span "Email" at bounding box center [331, 241] width 44 height 22
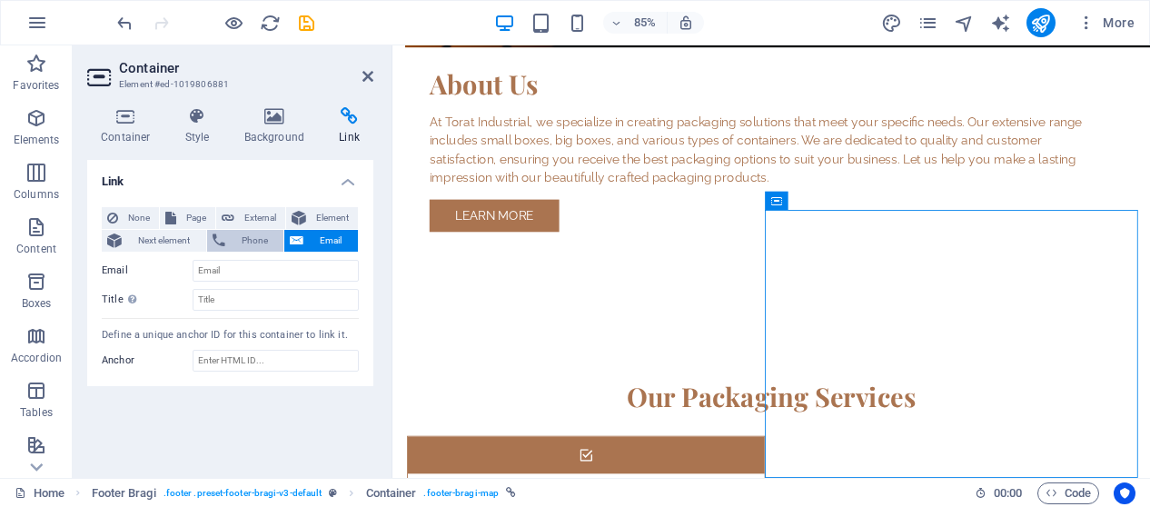
click at [253, 239] on span "Phone" at bounding box center [255, 241] width 48 height 22
click at [298, 234] on icon at bounding box center [297, 241] width 14 height 22
click at [246, 264] on input "Email" at bounding box center [276, 271] width 166 height 22
type input "[EMAIL_ADDRESS][DOMAIN_NAME]"
click at [207, 379] on div "None Page External Element Next element Phone Email Page Home Subpage Legal Not…" at bounding box center [230, 290] width 286 height 194
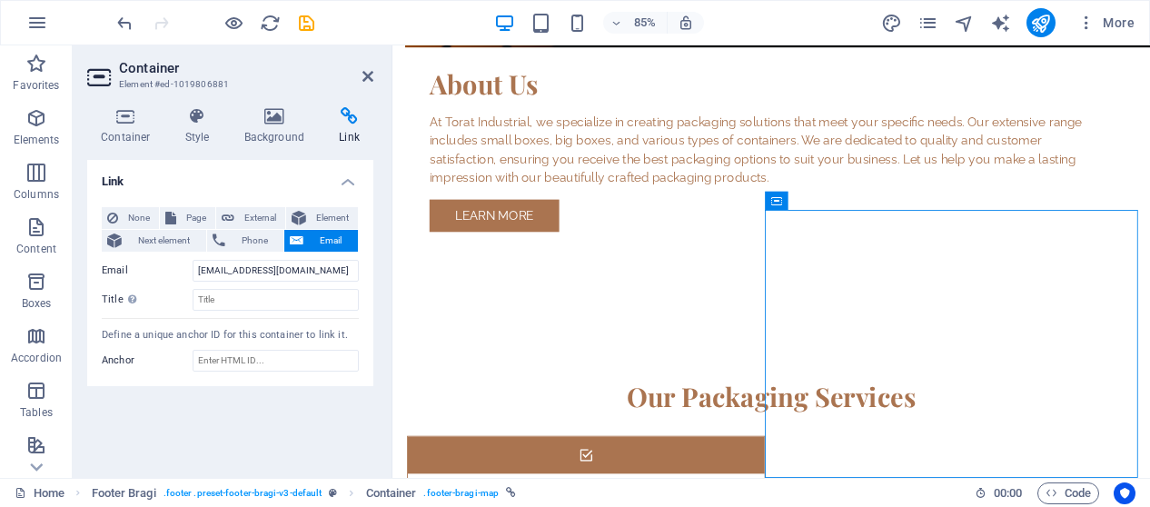
click at [256, 228] on div "None Page External Element Next element Phone Email" at bounding box center [230, 229] width 257 height 45
click at [255, 225] on span "External" at bounding box center [260, 218] width 40 height 22
select select "blank"
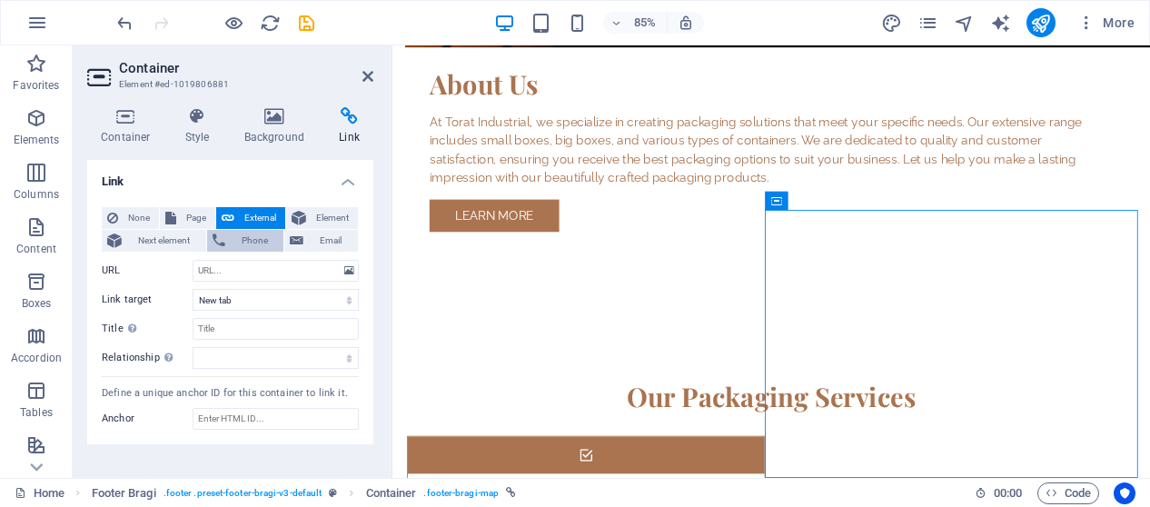
click at [246, 242] on span "Phone" at bounding box center [255, 241] width 48 height 22
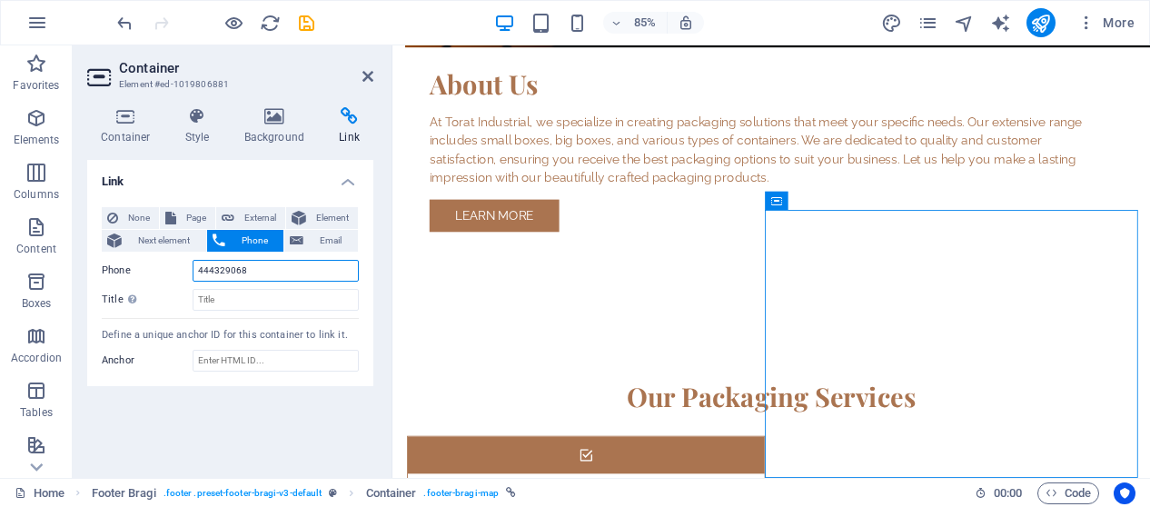
type input "4443290683"
select select
type input "4443290683"
click at [199, 249] on span "Next element" at bounding box center [164, 241] width 74 height 22
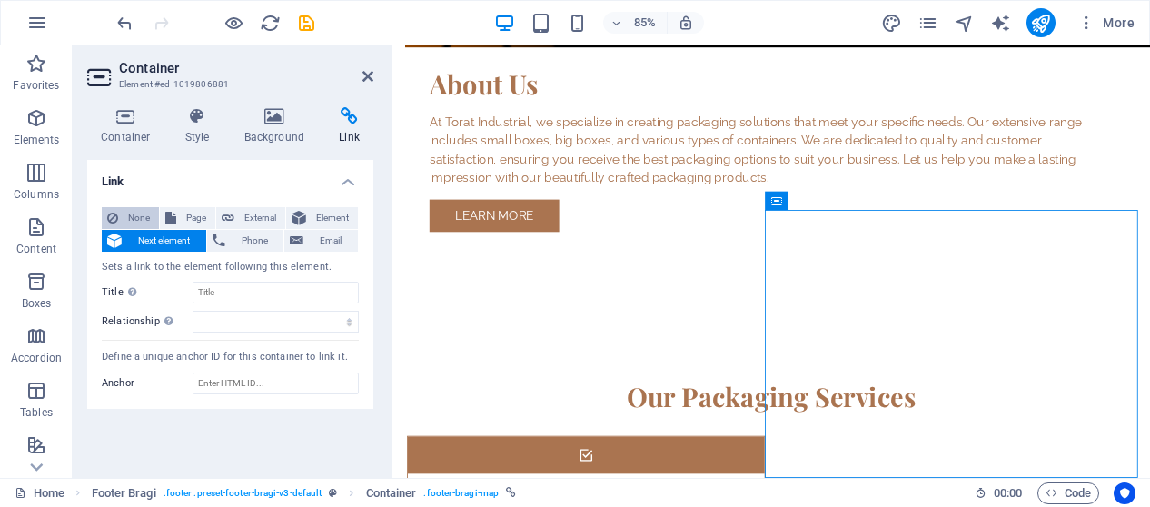
click at [151, 215] on span "None" at bounding box center [139, 218] width 30 height 22
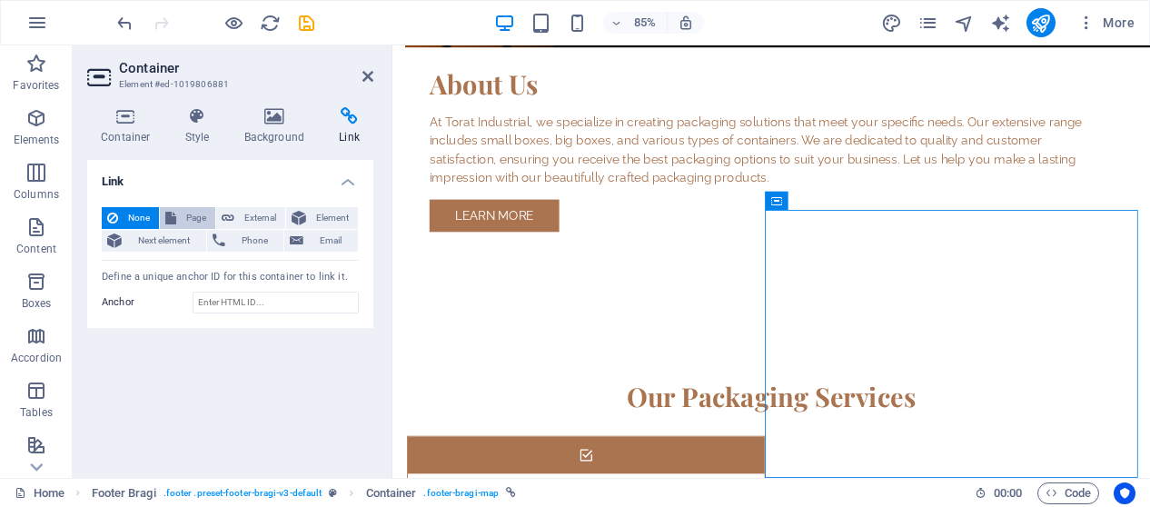
click at [194, 222] on span "Page" at bounding box center [196, 218] width 28 height 22
select select
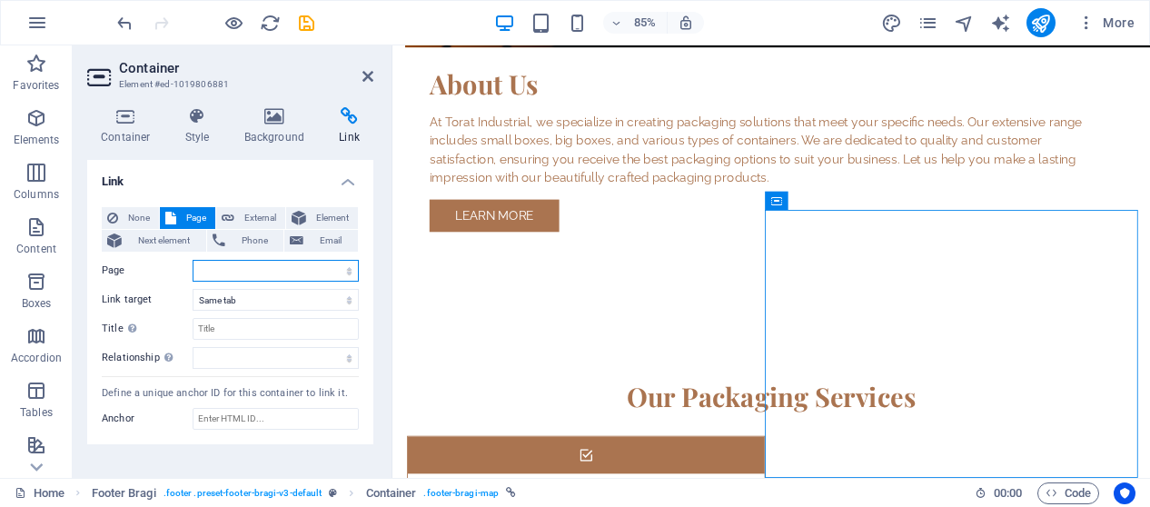
click at [240, 270] on select "Home Subpage Legal Notice Privacy" at bounding box center [276, 271] width 166 height 22
click at [258, 449] on div "Link None Page External Element Next element Phone Email Page Home Subpage Lega…" at bounding box center [230, 311] width 286 height 303
click at [284, 147] on div "Container Style Background Link Size Height Default px rem % vh vw Min. height …" at bounding box center [230, 285] width 286 height 356
click at [280, 133] on h4 "Background" at bounding box center [278, 126] width 95 height 38
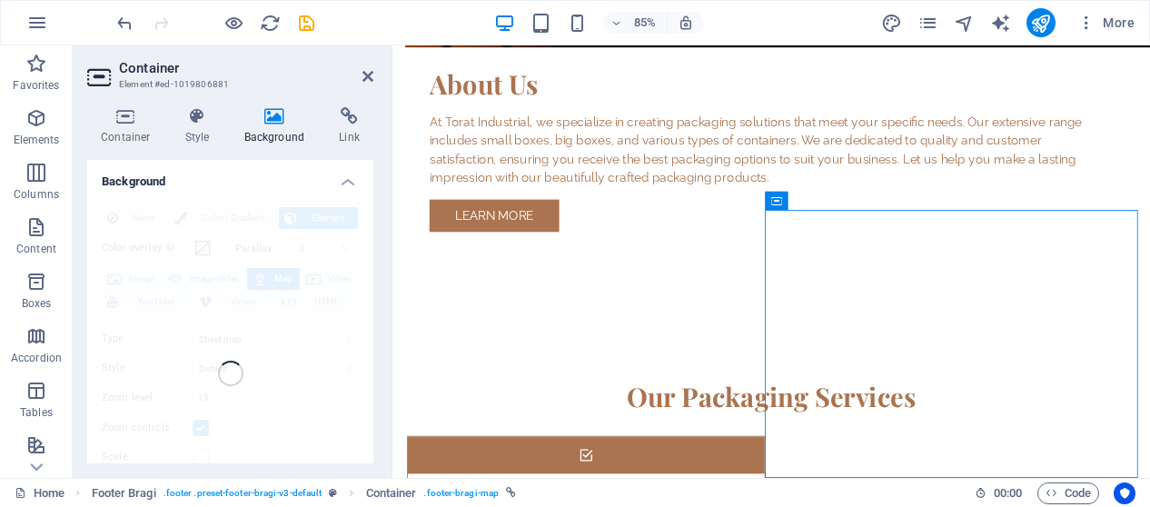
click at [282, 312] on div "None Color / Gradient Element Stretch background to full-width Color overlay Pl…" at bounding box center [230, 374] width 286 height 362
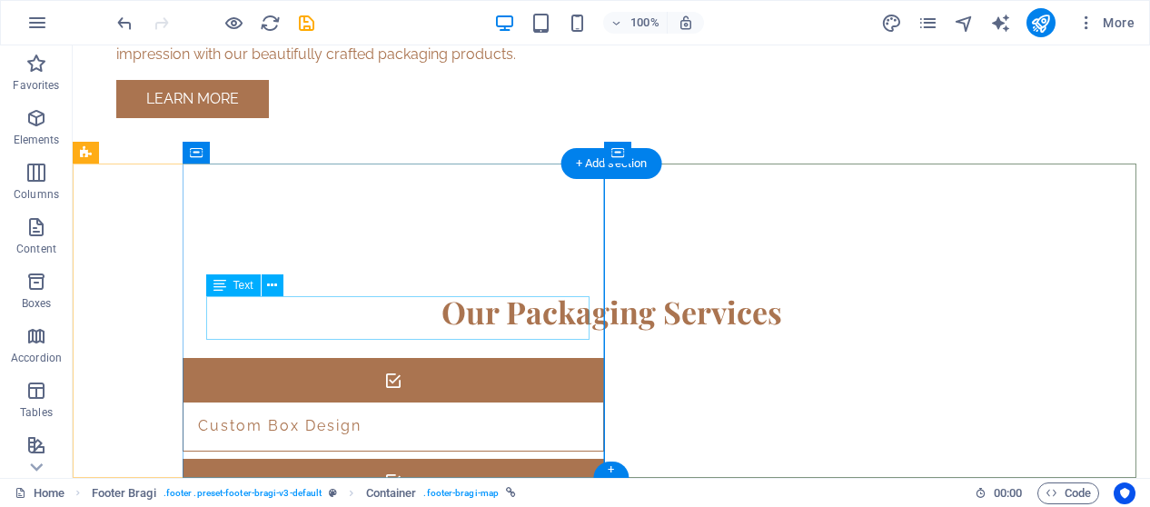
scroll to position [1567, 0]
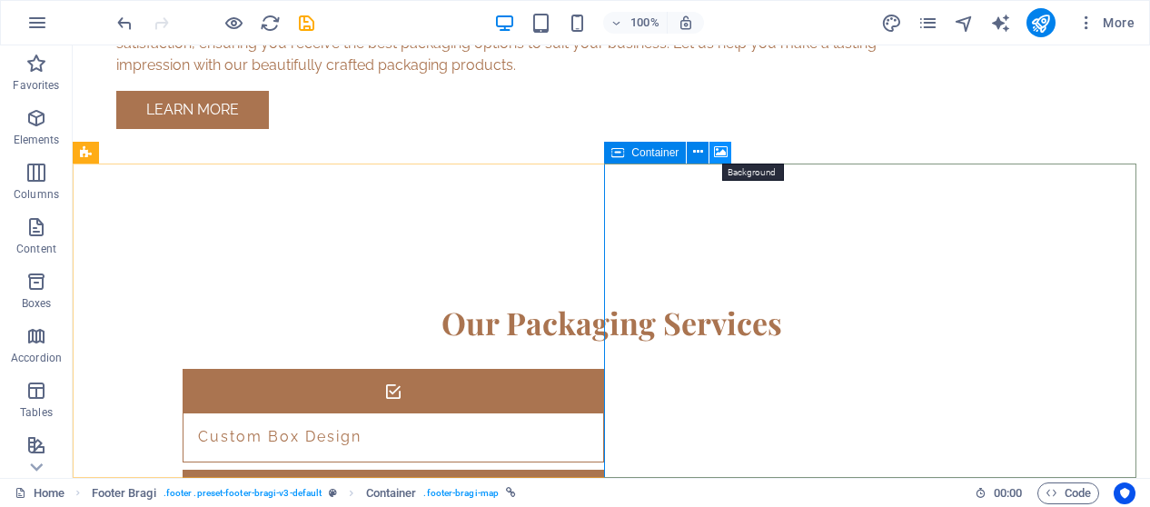
click at [717, 153] on icon at bounding box center [721, 152] width 14 height 19
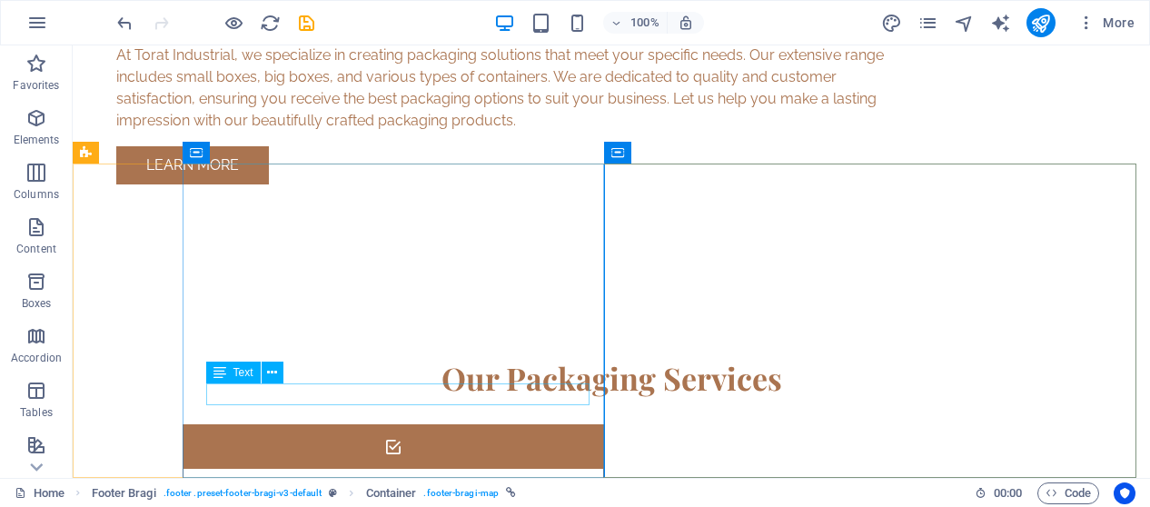
click at [223, 376] on icon at bounding box center [219, 373] width 13 height 22
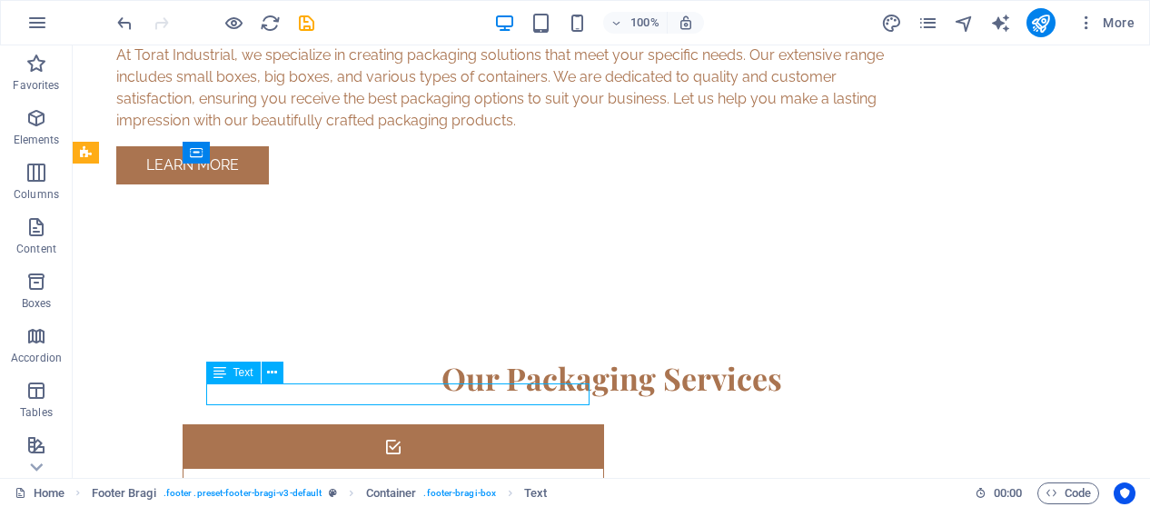
click at [223, 376] on icon at bounding box center [219, 373] width 13 height 22
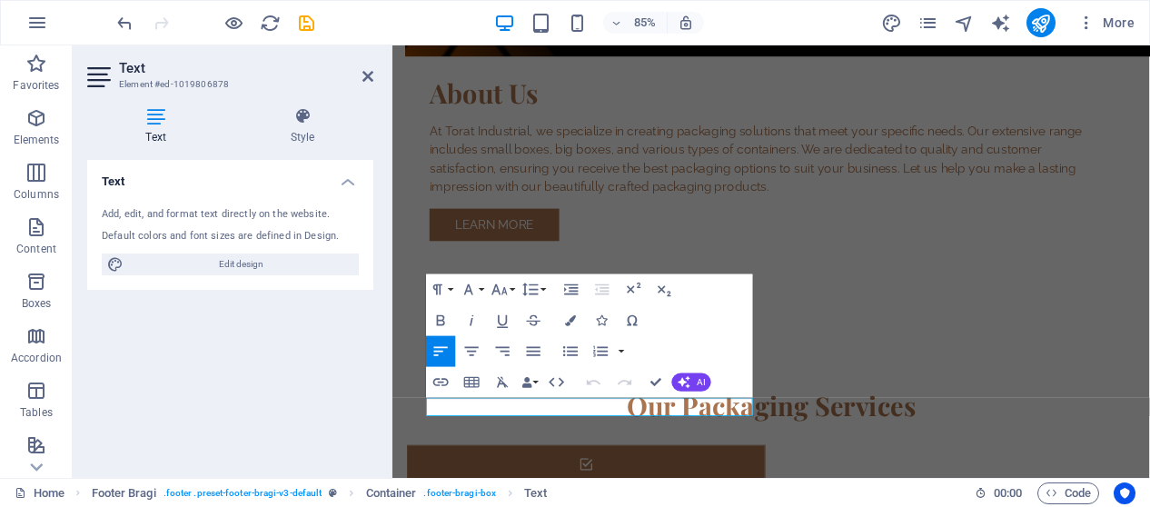
scroll to position [1578, 0]
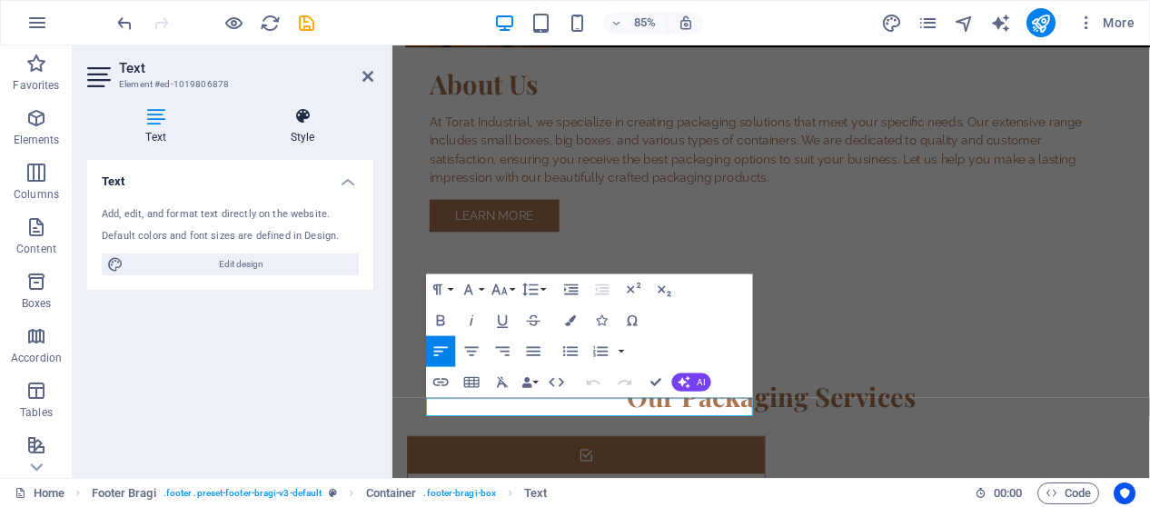
click at [309, 133] on h4 "Style" at bounding box center [303, 126] width 142 height 38
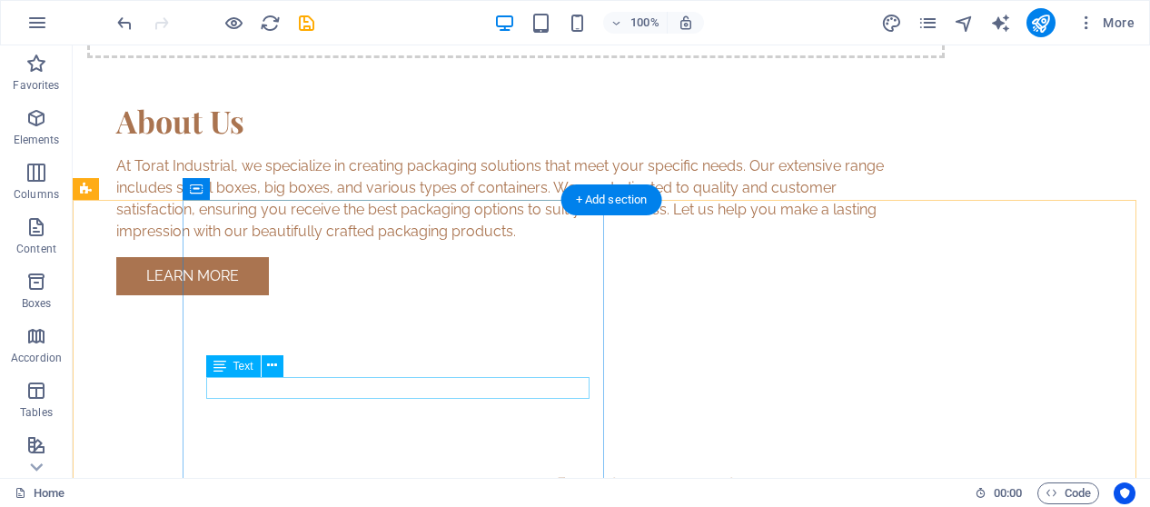
scroll to position [1567, 0]
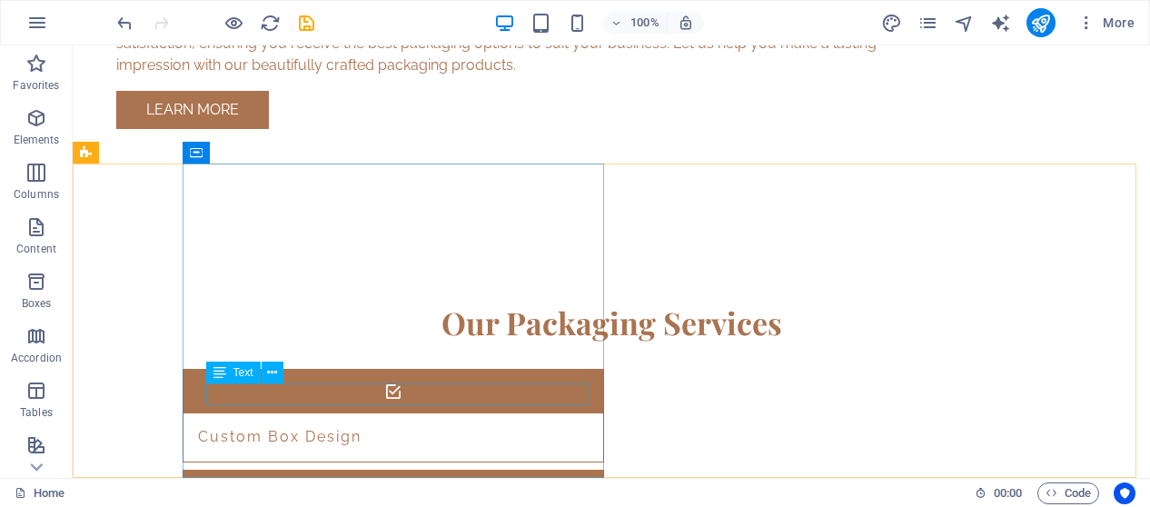
click at [223, 381] on icon at bounding box center [219, 373] width 13 height 22
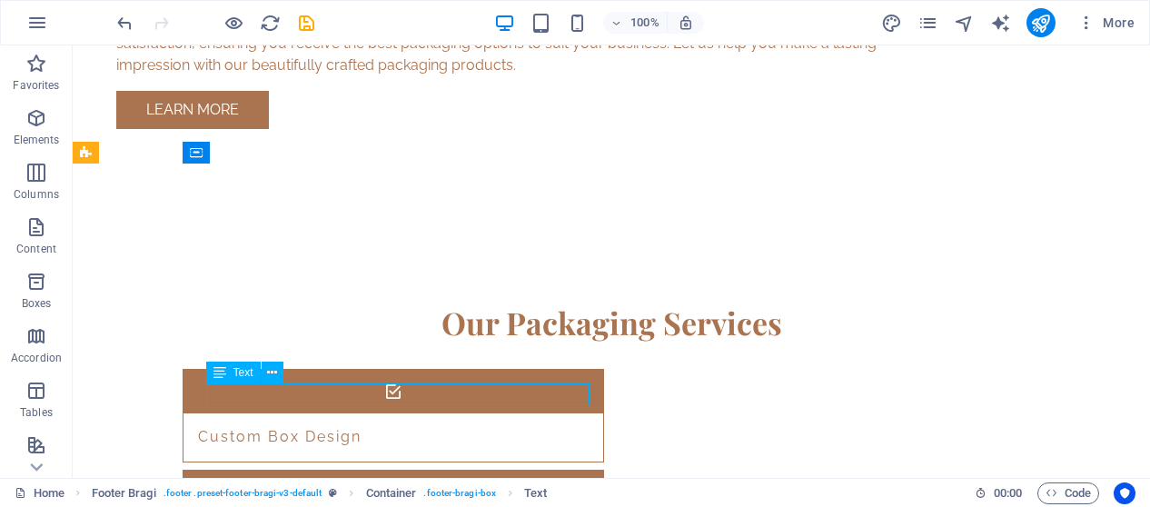
click at [223, 366] on icon at bounding box center [219, 373] width 13 height 22
click at [223, 365] on icon at bounding box center [219, 373] width 13 height 22
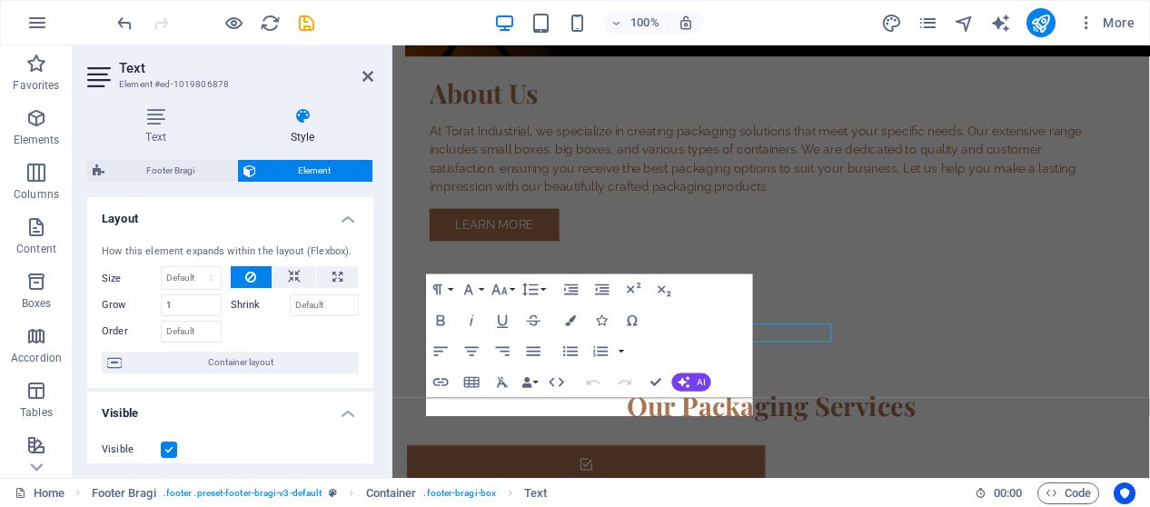
scroll to position [1578, 0]
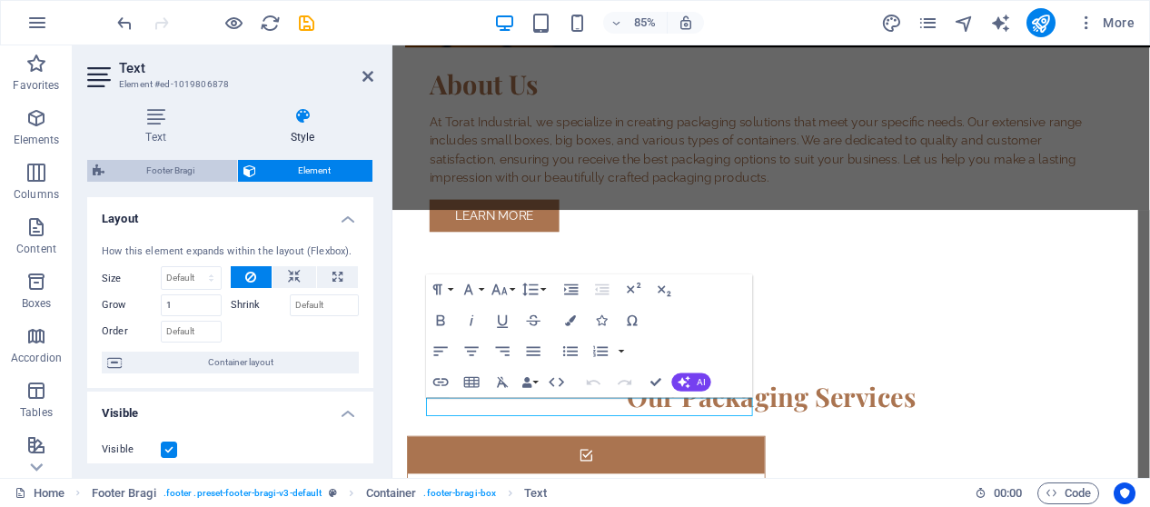
click at [180, 172] on span "Footer Bragi" at bounding box center [171, 171] width 122 height 22
select select "footer"
select select "%"
select select "rem"
select select "px"
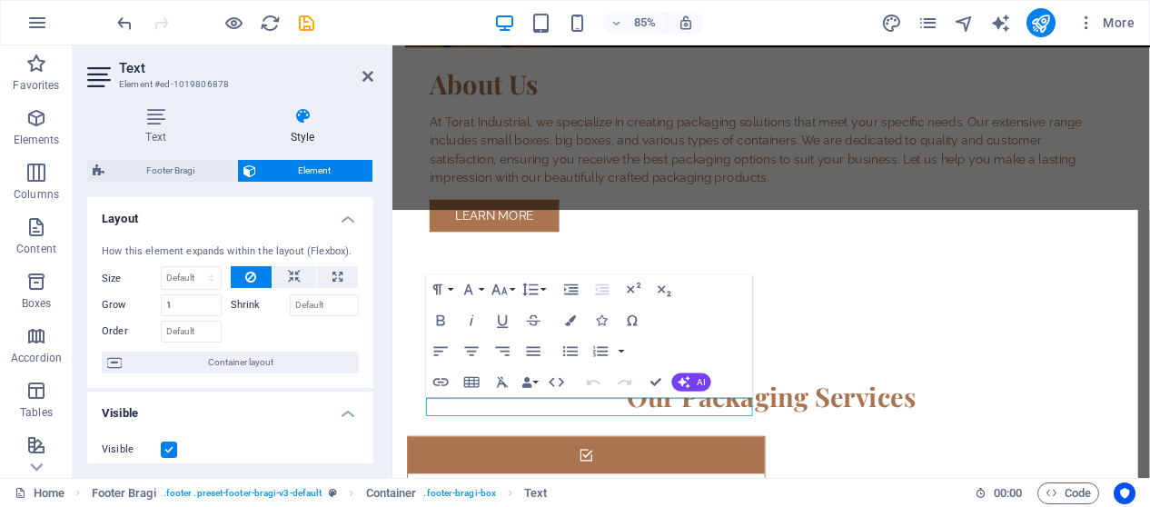
select select "px"
select select "rem"
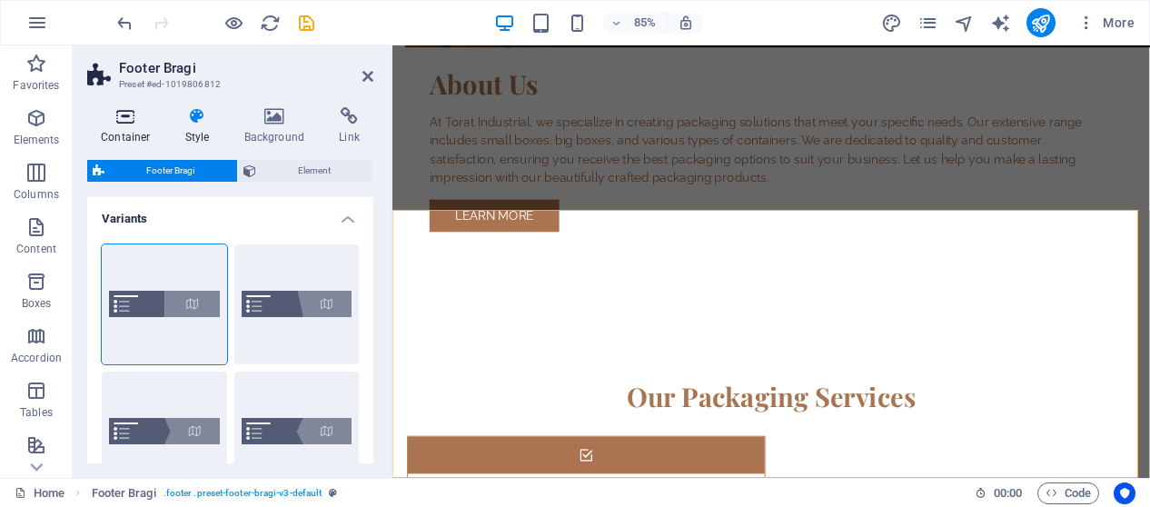
click at [134, 117] on icon at bounding box center [125, 116] width 77 height 18
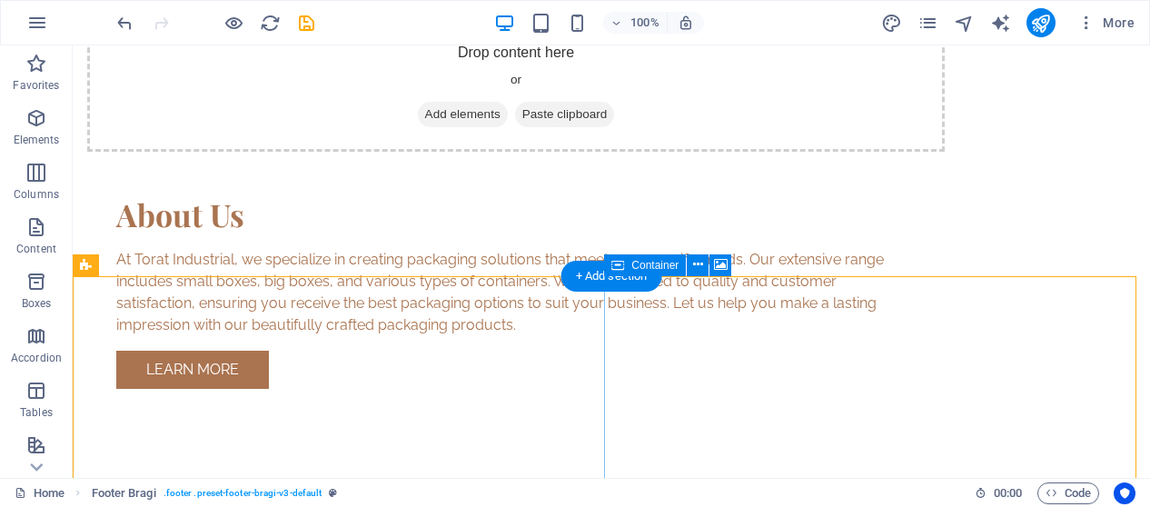
scroll to position [1567, 0]
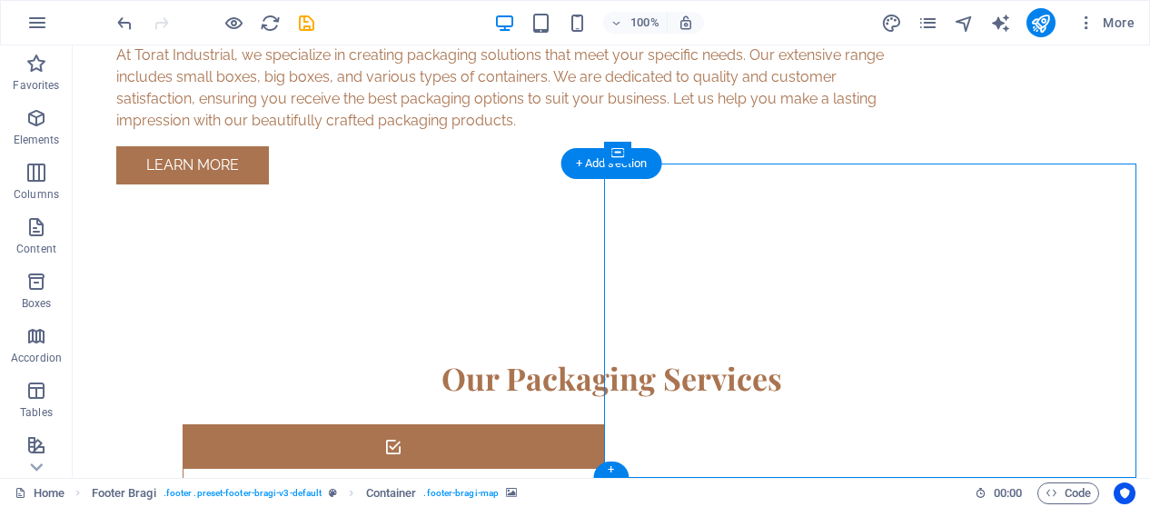
drag, startPoint x: 914, startPoint y: 402, endPoint x: 914, endPoint y: 415, distance: 12.7
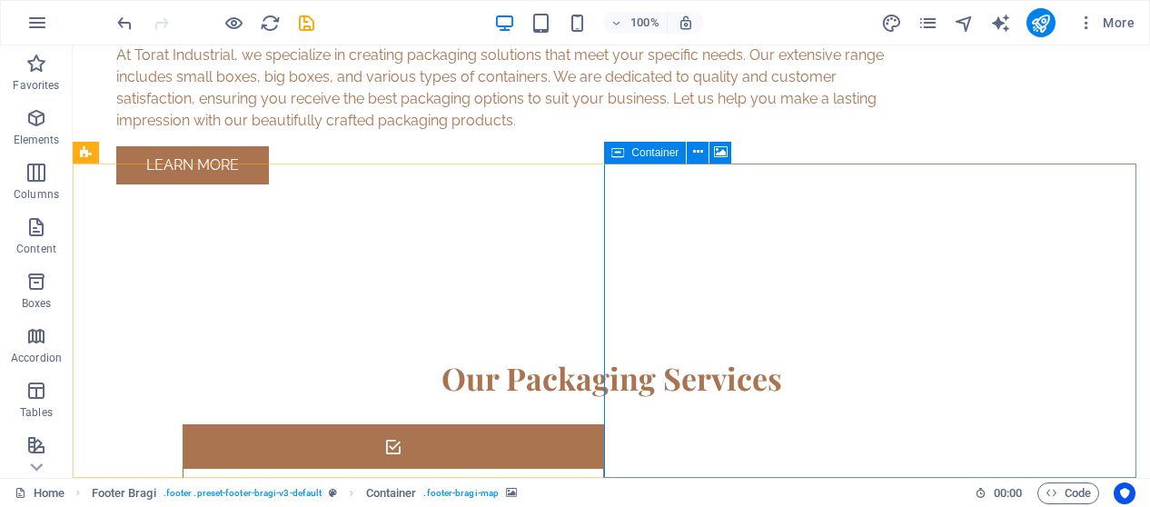
click at [620, 149] on icon at bounding box center [617, 153] width 13 height 22
click at [621, 148] on icon at bounding box center [617, 153] width 13 height 22
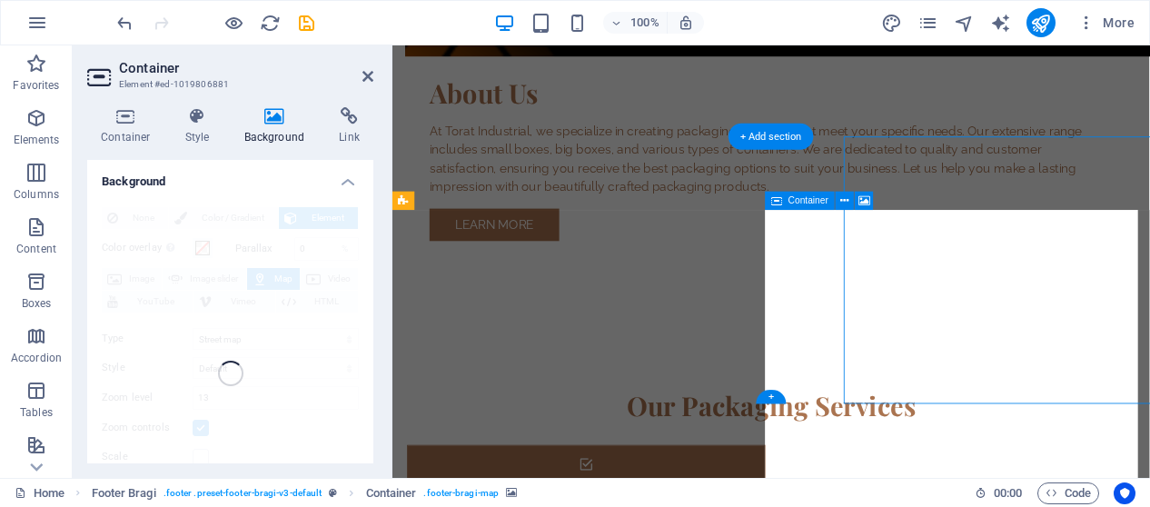
scroll to position [1578, 0]
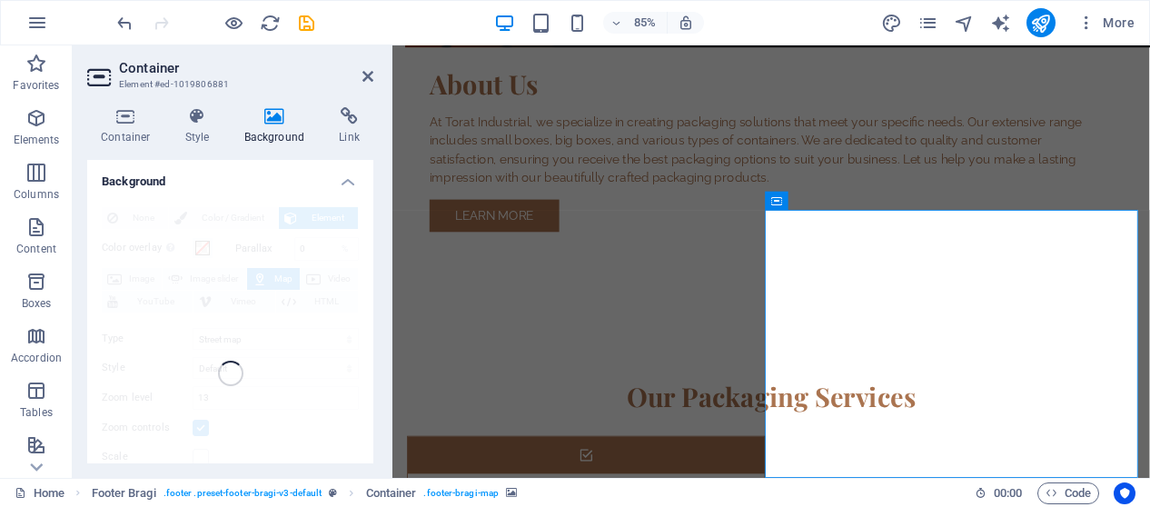
drag, startPoint x: 213, startPoint y: 202, endPoint x: 212, endPoint y: 155, distance: 46.3
click at [196, 262] on div "None Color / Gradient Element Stretch background to full-width Color overlay Pl…" at bounding box center [230, 374] width 286 height 362
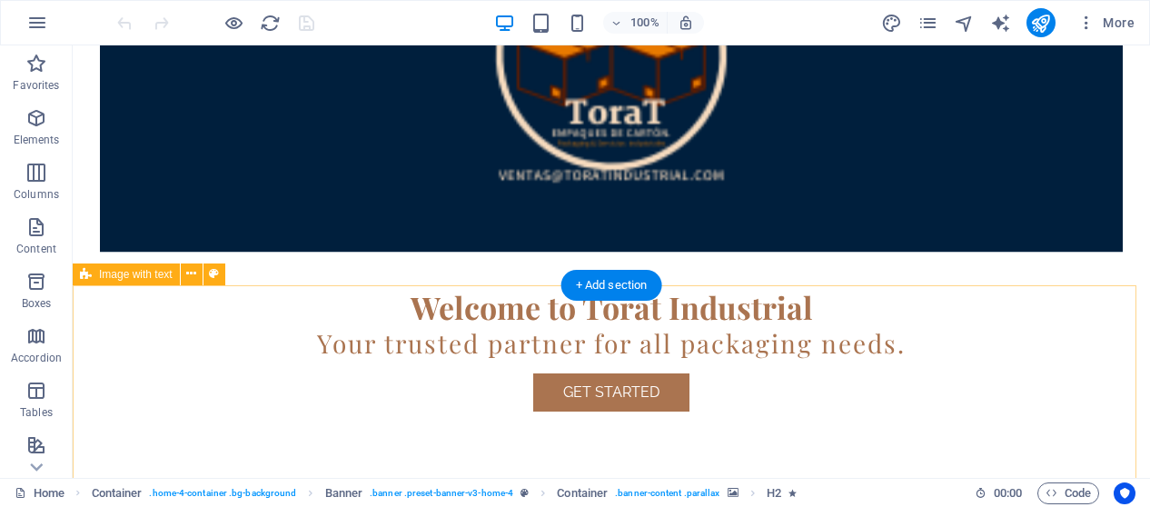
scroll to position [454, 0]
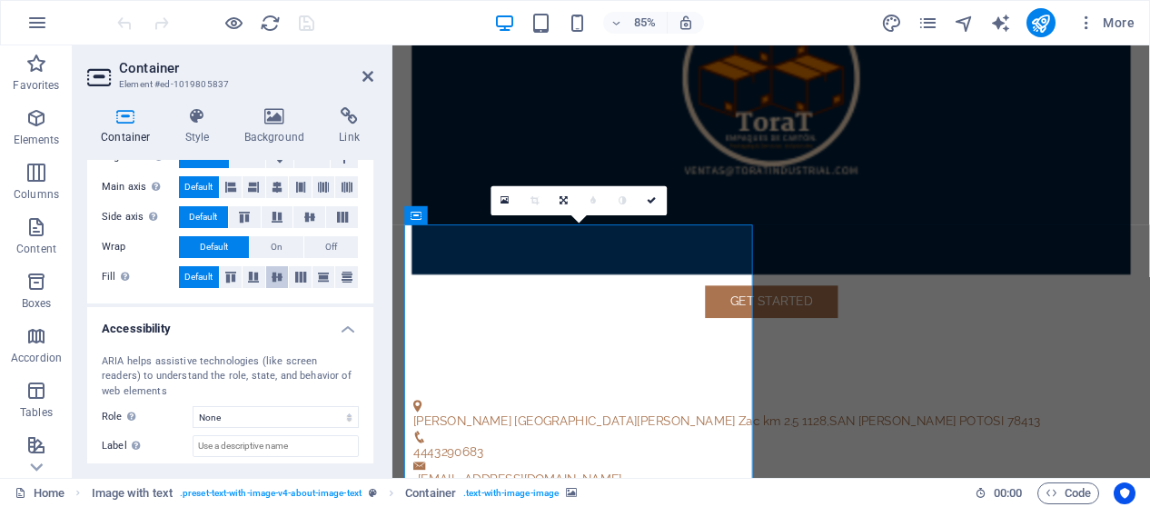
scroll to position [363, 0]
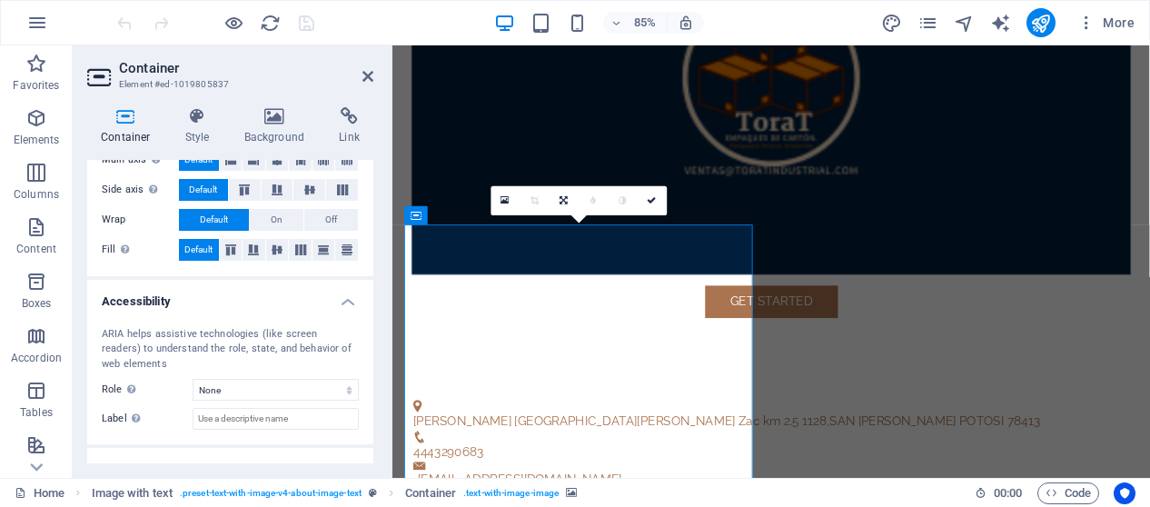
click at [272, 106] on div "Container Style Background Link Size Height Default px rem % vh vw Min. height …" at bounding box center [230, 285] width 315 height 385
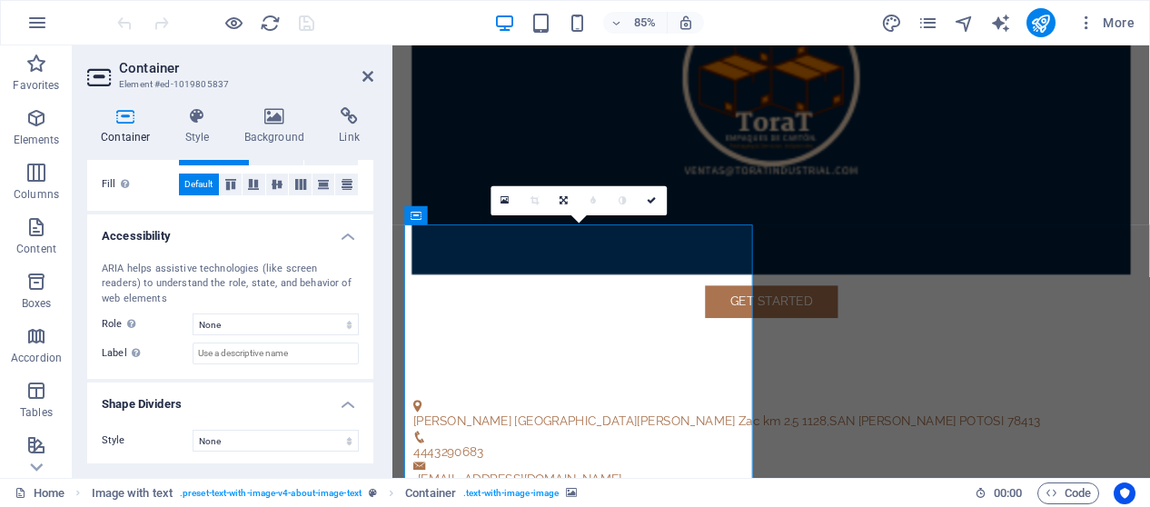
scroll to position [0, 0]
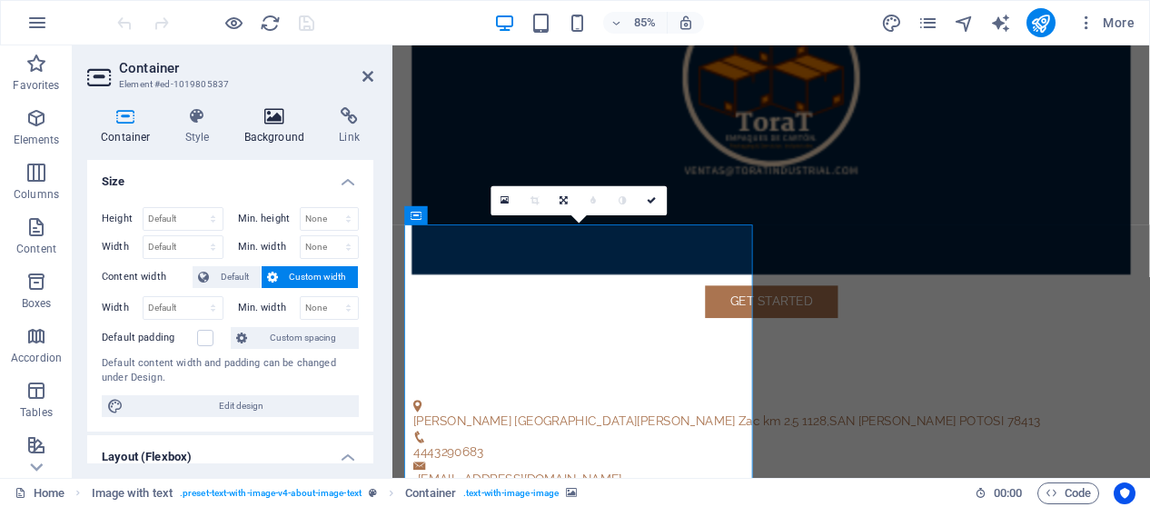
click at [271, 126] on h4 "Background" at bounding box center [278, 126] width 95 height 38
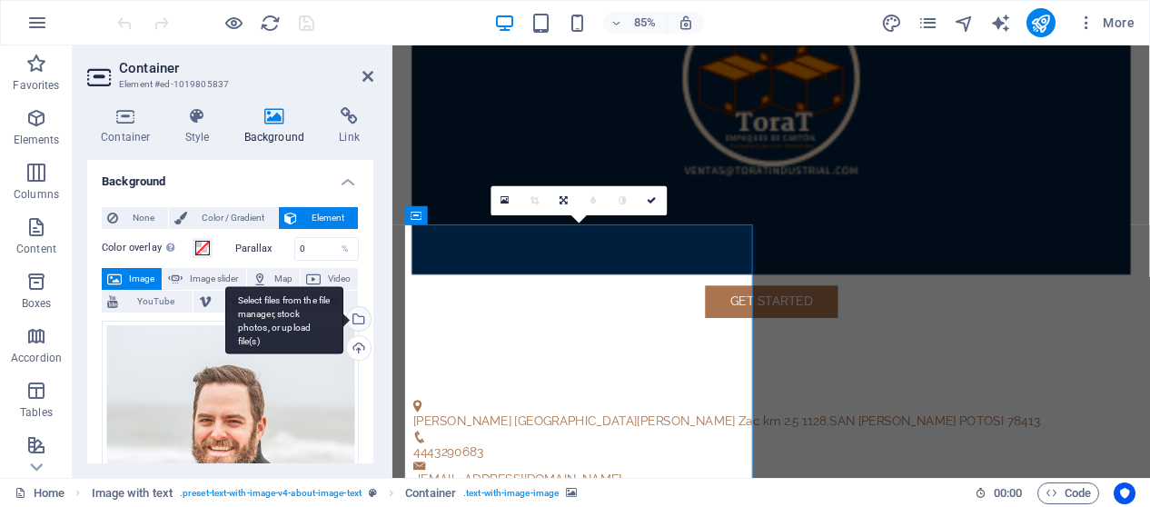
click at [362, 316] on div "Select files from the file manager, stock photos, or upload file(s)" at bounding box center [356, 320] width 27 height 27
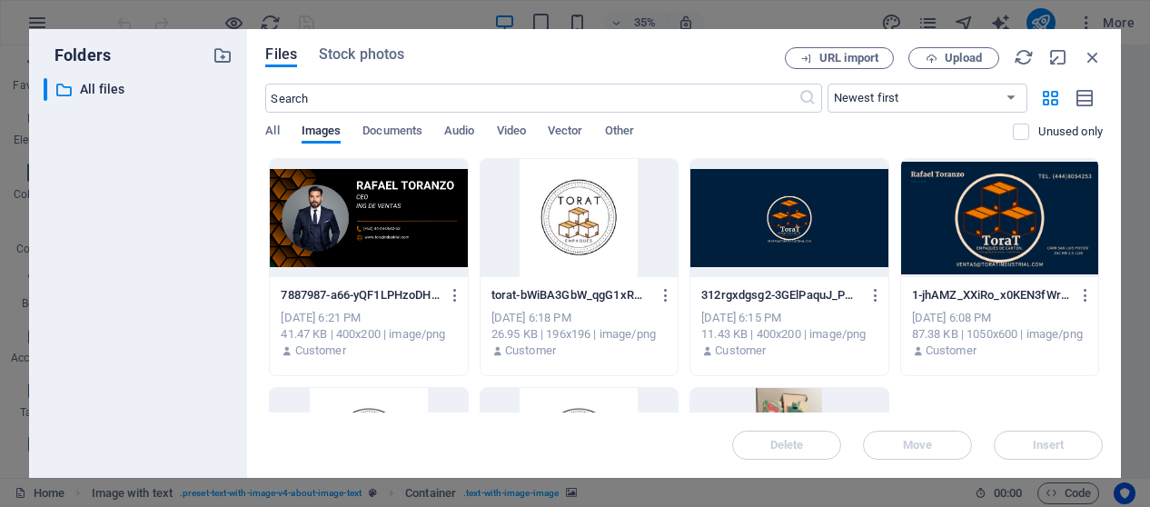
click at [421, 213] on div at bounding box center [368, 218] width 197 height 118
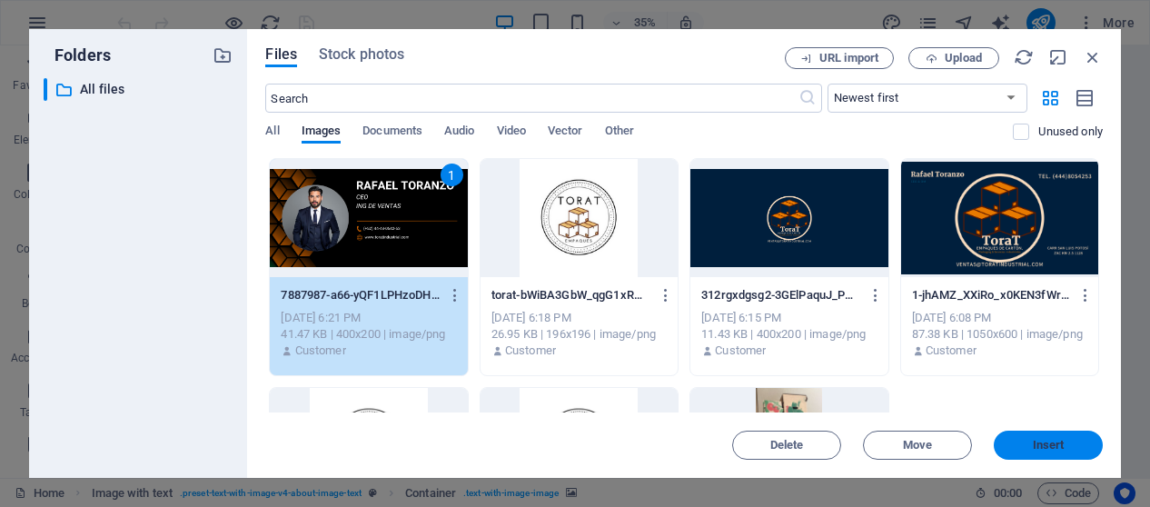
click at [1045, 459] on button "Insert" at bounding box center [1048, 445] width 109 height 29
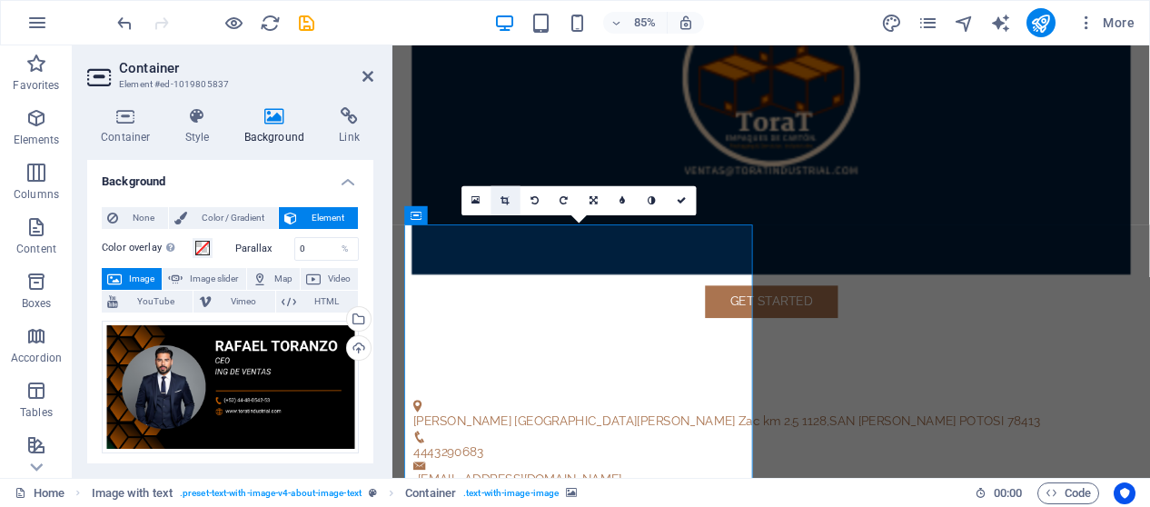
click at [507, 192] on link at bounding box center [505, 200] width 29 height 29
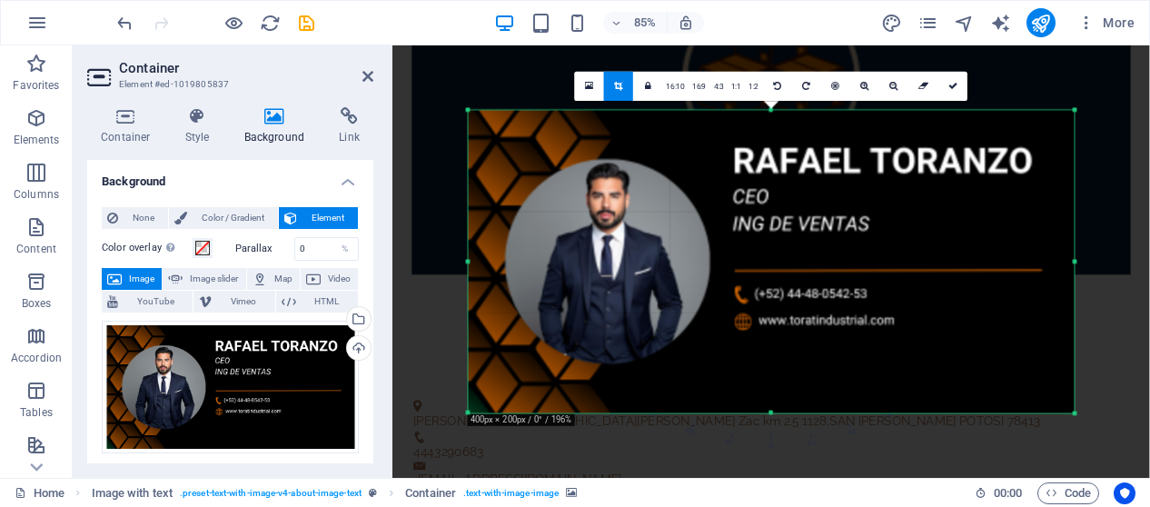
drag, startPoint x: 1081, startPoint y: 268, endPoint x: 1036, endPoint y: 272, distance: 45.6
click at [1036, 272] on div "180 170 160 150 140 130 120 110 100 90 80 70 60 50 40 30 20 10 0 -10 -20 -30 -4…" at bounding box center [771, 261] width 606 height 303
drag, startPoint x: 1077, startPoint y: 412, endPoint x: 905, endPoint y: 408, distance: 172.7
click at [905, 408] on div "180 170 160 150 140 130 120 110 100 90 80 70 60 50 40 30 20 10 0 -10 -20 -30 -4…" at bounding box center [771, 261] width 606 height 302
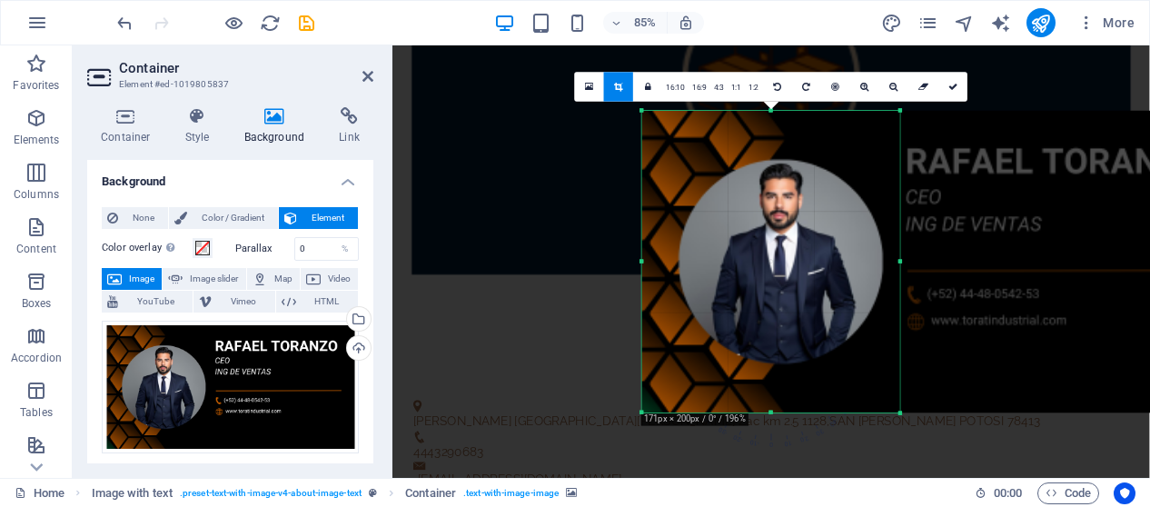
drag, startPoint x: 1076, startPoint y: 263, endPoint x: 667, endPoint y: 288, distance: 409.6
click at [667, 288] on div "180 170 160 150 140 130 120 110 100 90 80 70 60 50 40 30 20 10 0 -10 -20 -30 -4…" at bounding box center [771, 262] width 259 height 302
click at [501, 197] on div at bounding box center [771, 327] width 758 height 565
click at [374, 414] on div "Container Style Background Link Size Height Default px rem % vh vw Min. height …" at bounding box center [230, 285] width 315 height 385
click at [360, 351] on div "Upload" at bounding box center [356, 349] width 27 height 27
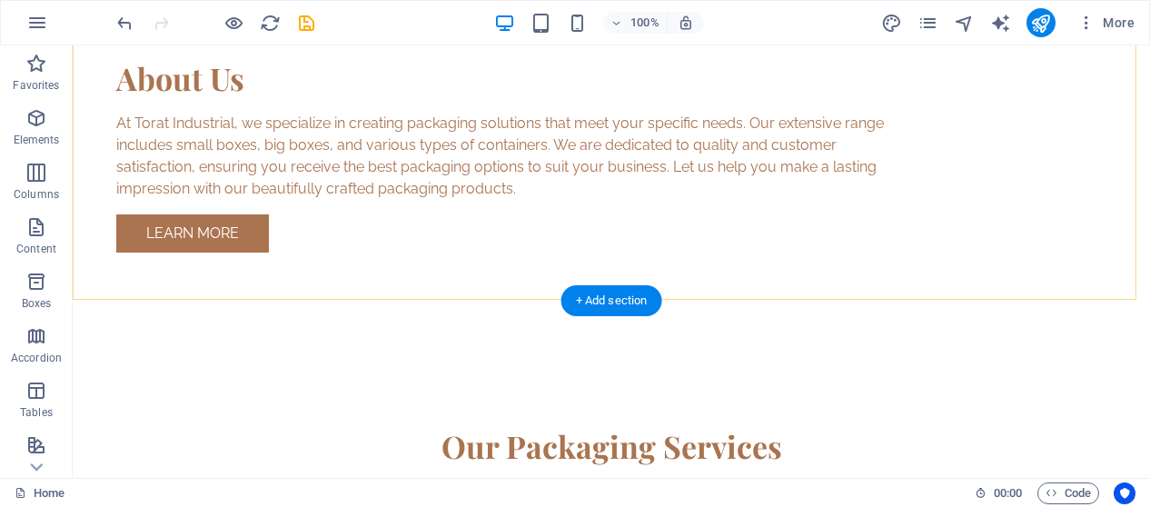
scroll to position [1567, 0]
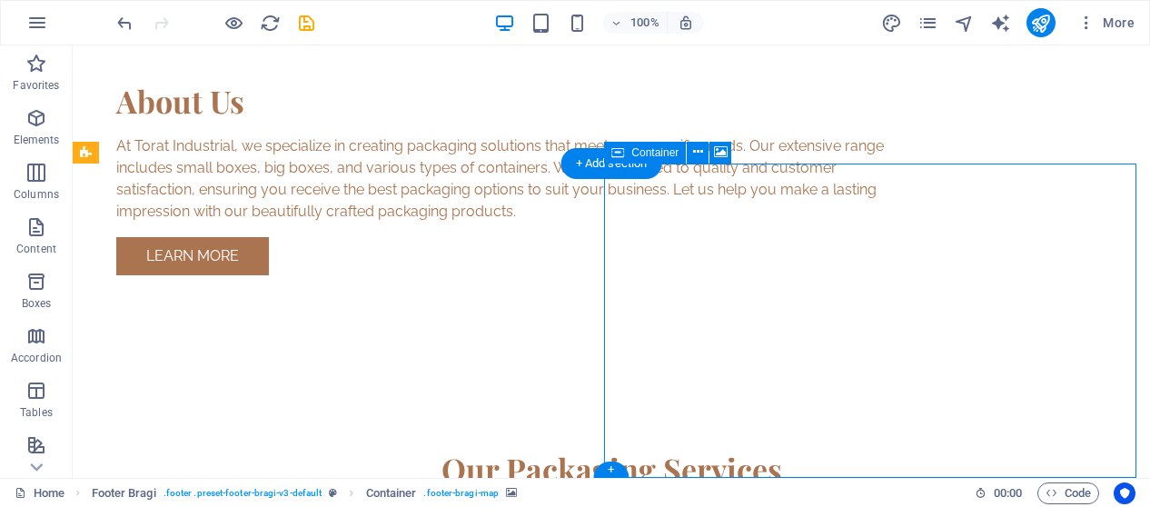
select select "px"
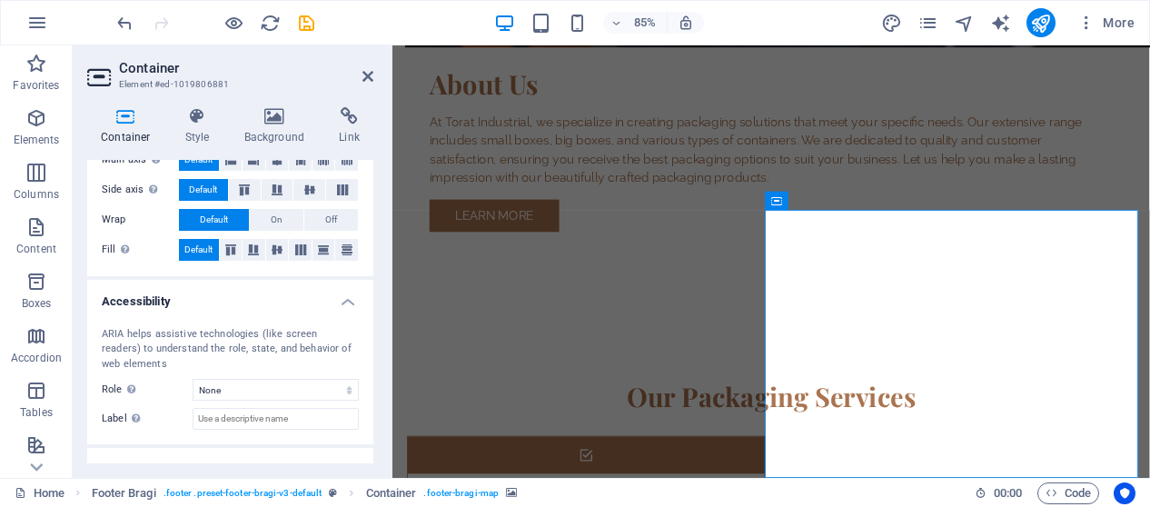
scroll to position [429, 0]
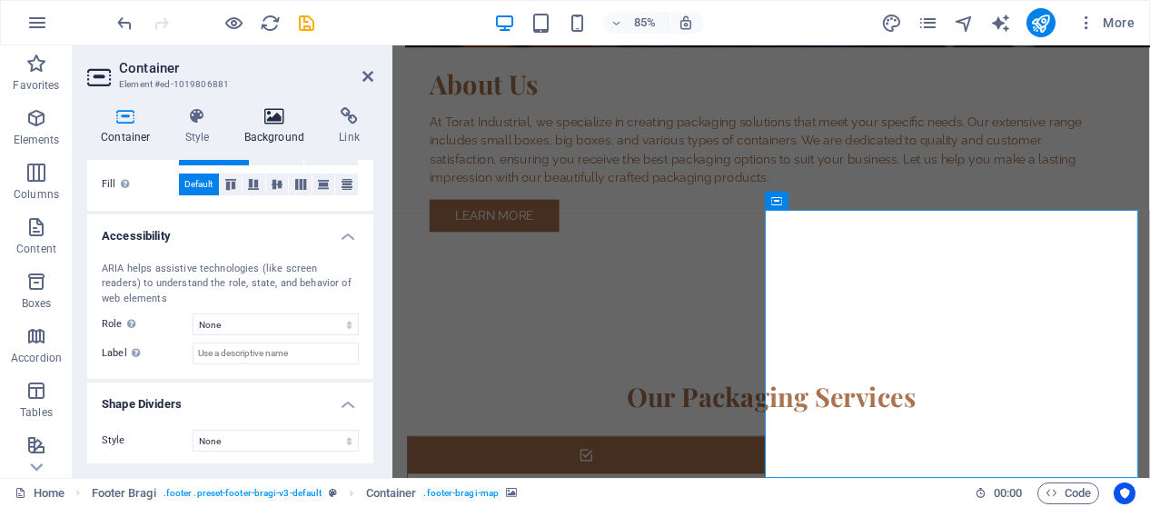
click at [269, 120] on icon at bounding box center [275, 116] width 88 height 18
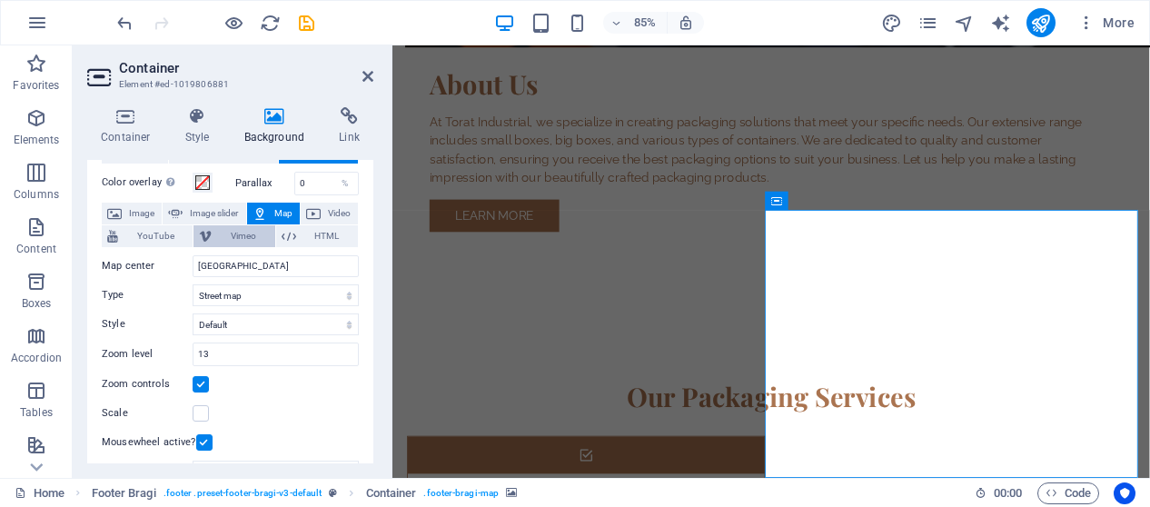
scroll to position [91, 0]
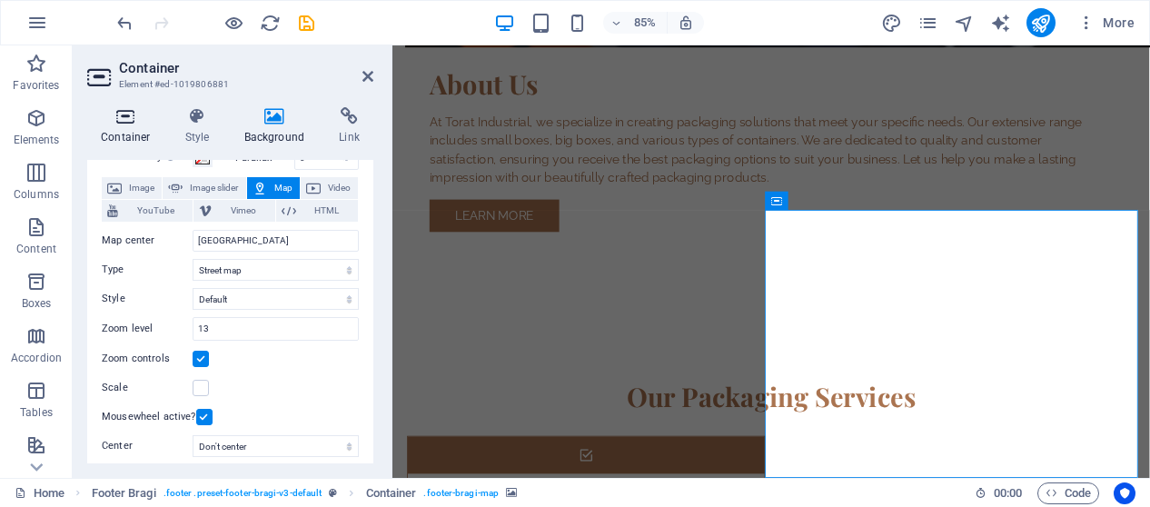
click at [142, 127] on h4 "Container" at bounding box center [129, 126] width 84 height 38
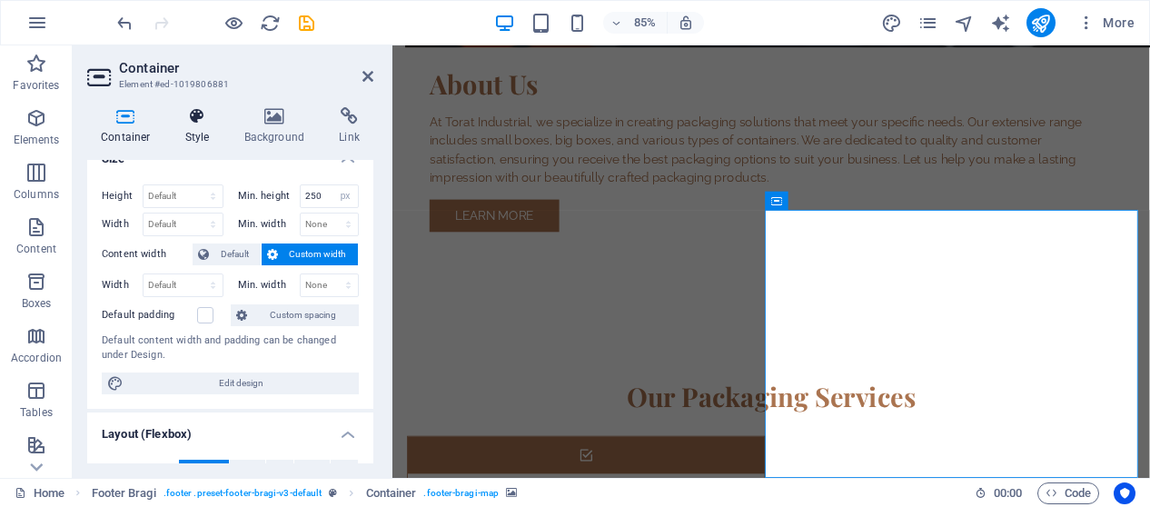
scroll to position [0, 0]
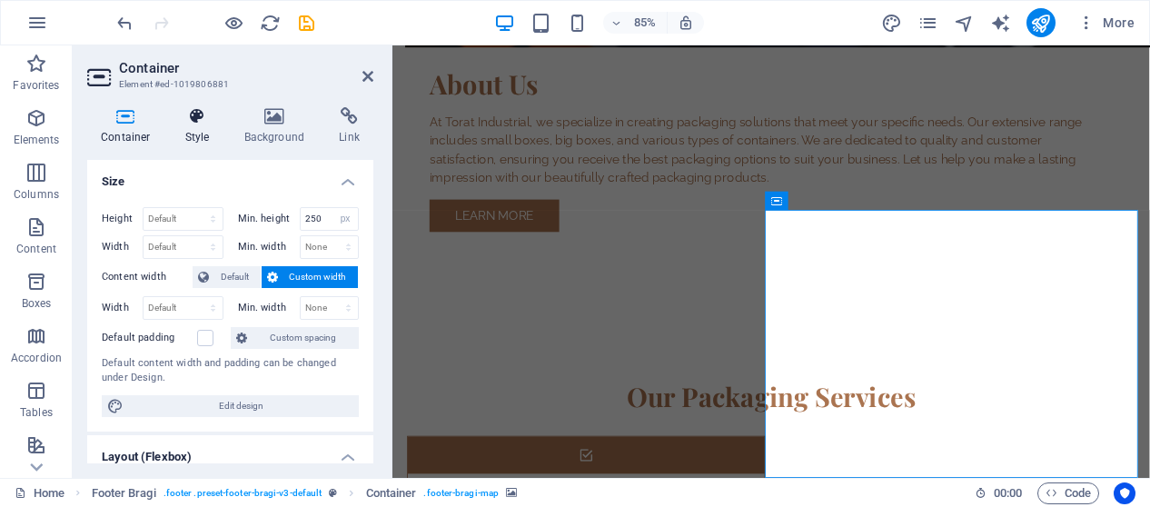
click at [196, 117] on icon at bounding box center [198, 116] width 52 height 18
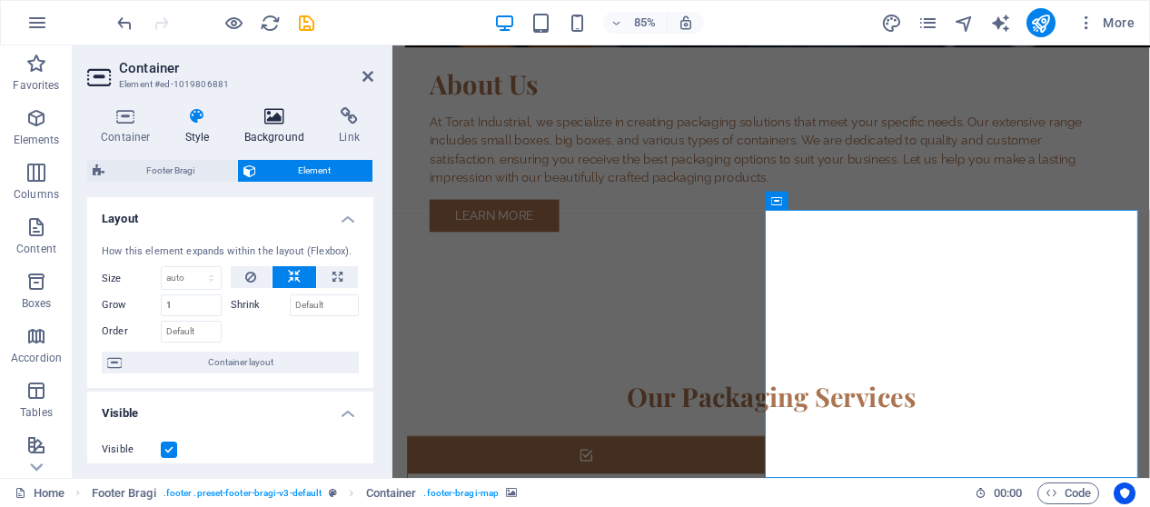
click at [265, 119] on icon at bounding box center [275, 116] width 88 height 18
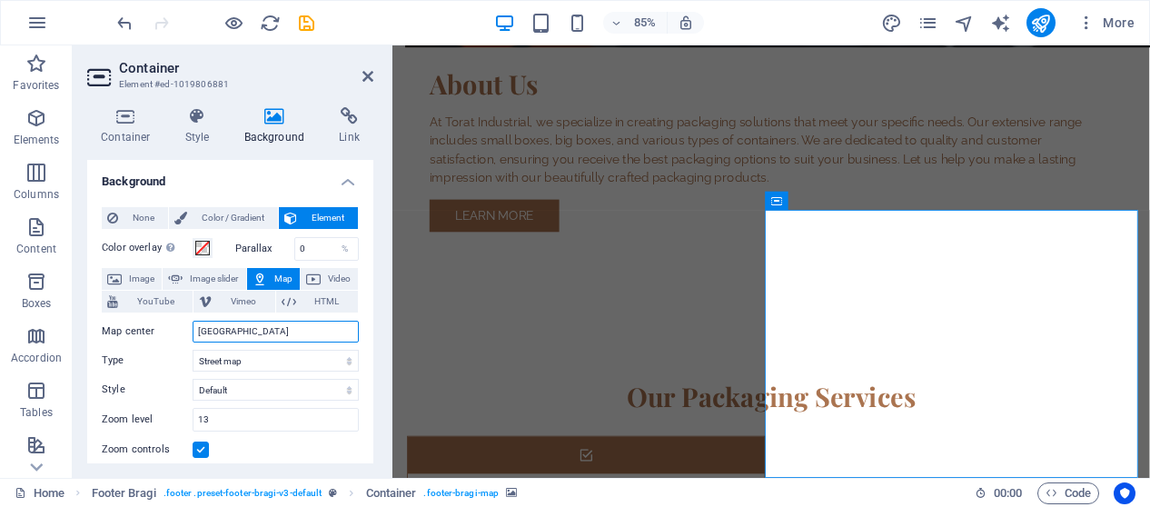
drag, startPoint x: 263, startPoint y: 331, endPoint x: 78, endPoint y: 332, distance: 185.3
click at [78, 332] on div "Container Style Background Link Size Height Default px rem % vh vw Min. height …" at bounding box center [230, 285] width 315 height 385
paste input "Torat Servicios Industriales"
type input "Torat Servicios Industriales"
click at [271, 453] on div "Zoom controls" at bounding box center [230, 450] width 257 height 22
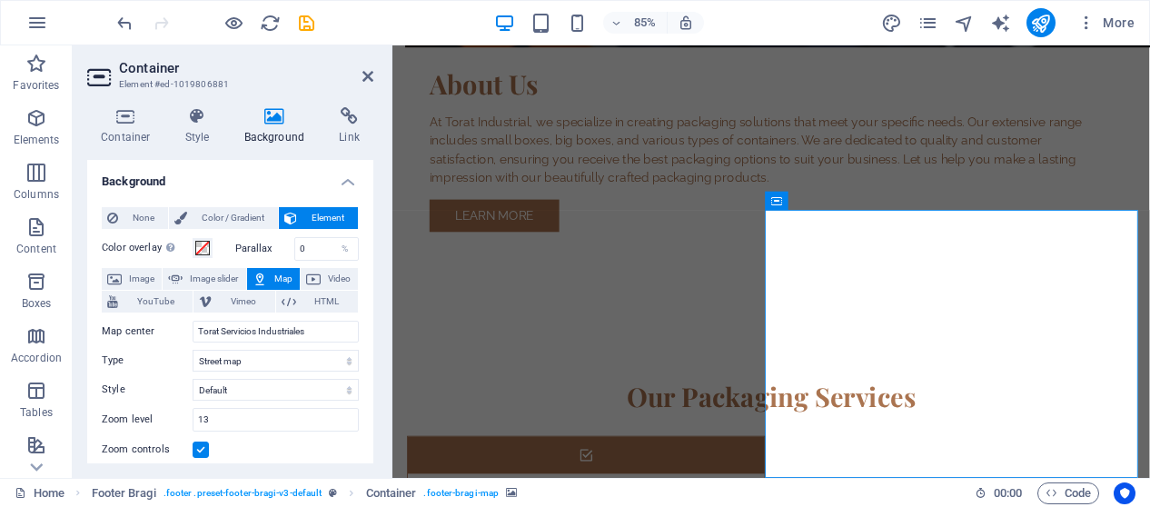
click at [293, 441] on div "Zoom controls" at bounding box center [230, 450] width 257 height 22
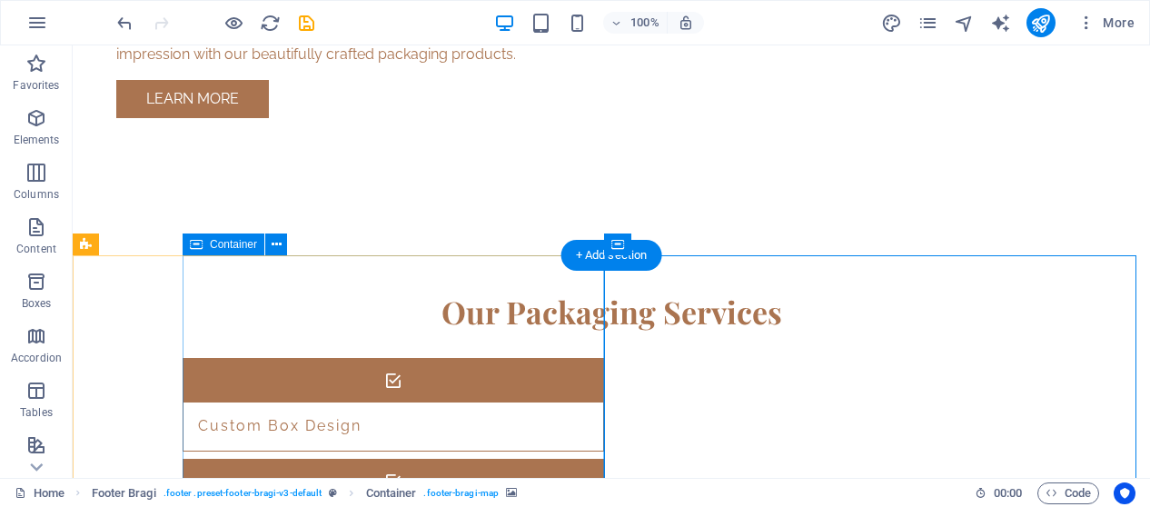
scroll to position [1567, 0]
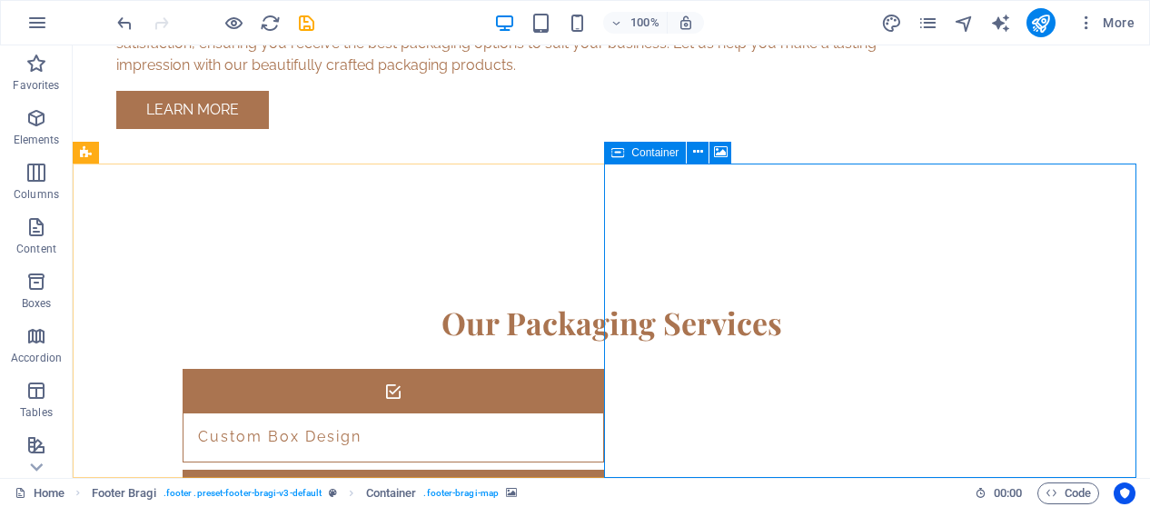
click at [643, 147] on span "Container" at bounding box center [654, 152] width 47 height 11
click at [641, 156] on span "Container" at bounding box center [654, 152] width 47 height 11
click at [641, 157] on span "Container" at bounding box center [654, 152] width 47 height 11
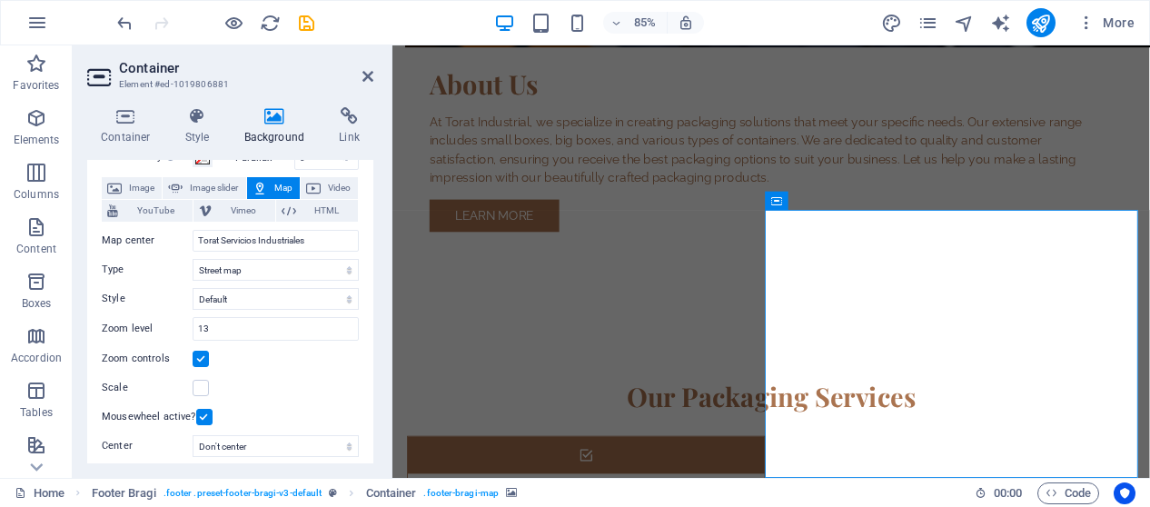
scroll to position [0, 0]
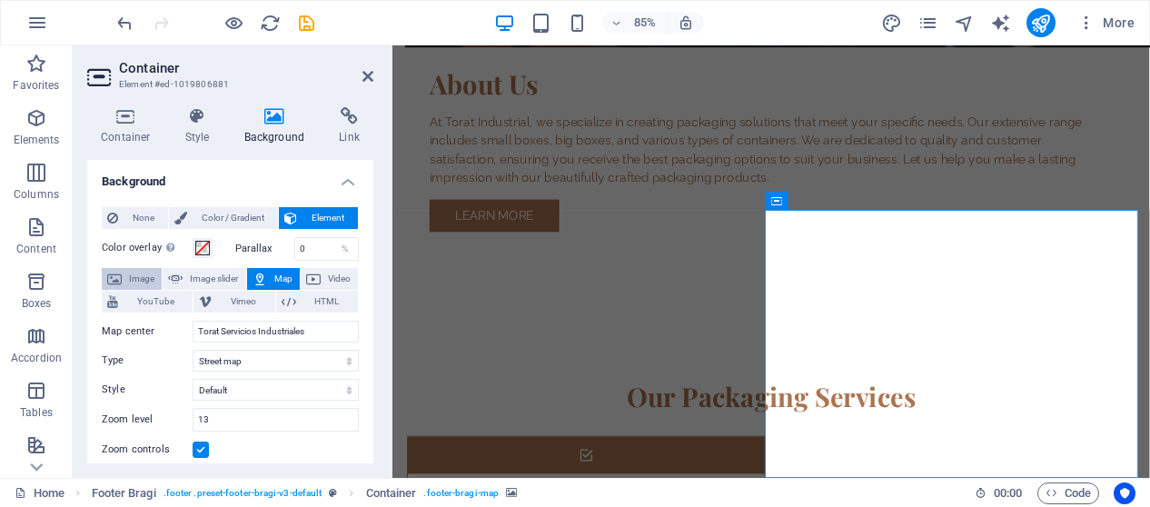
click at [149, 281] on span "Image" at bounding box center [141, 279] width 29 height 22
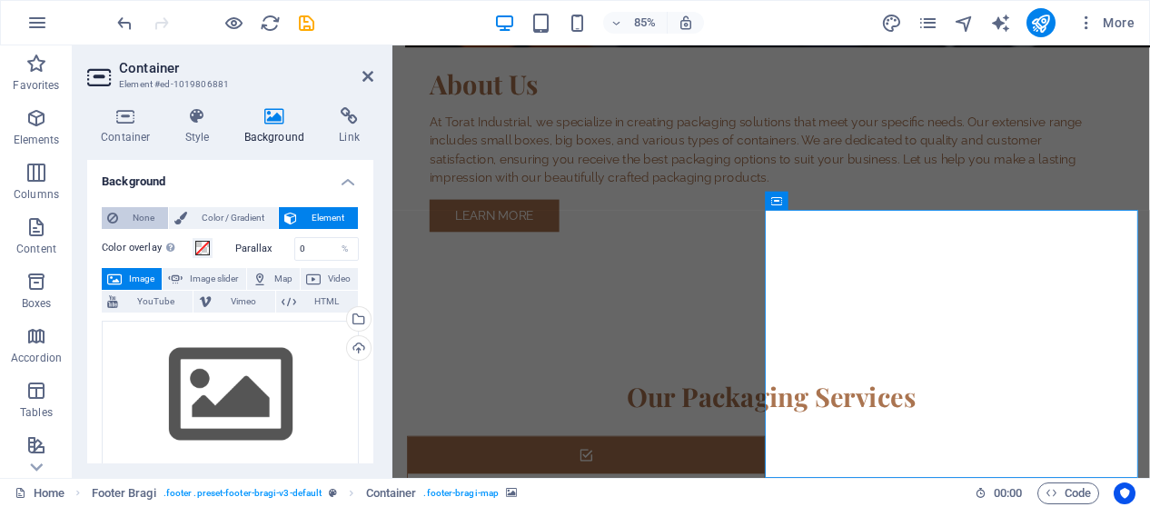
click at [155, 221] on span "None" at bounding box center [143, 218] width 39 height 22
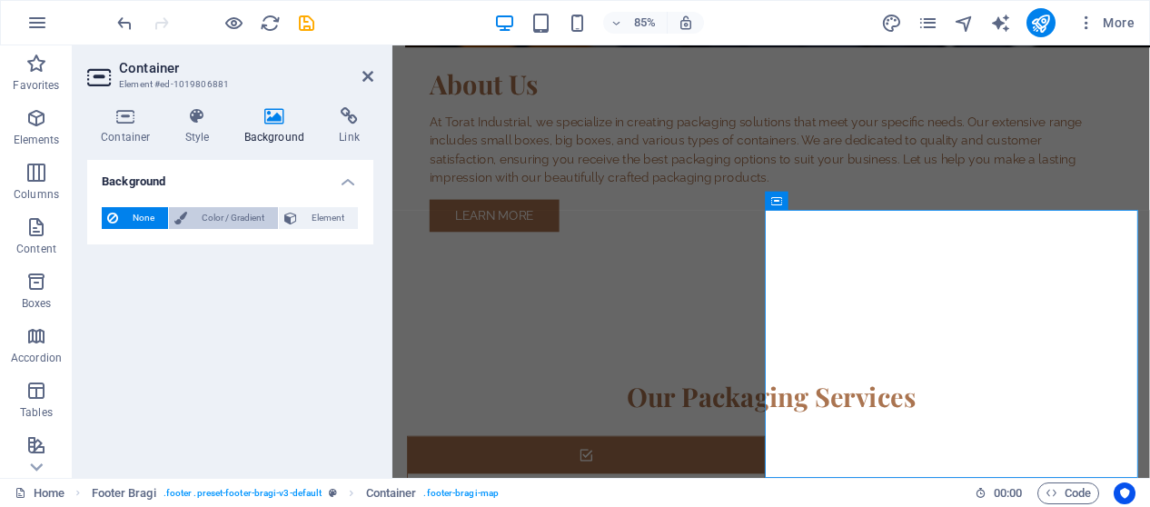
click at [249, 215] on span "Color / Gradient" at bounding box center [233, 218] width 80 height 22
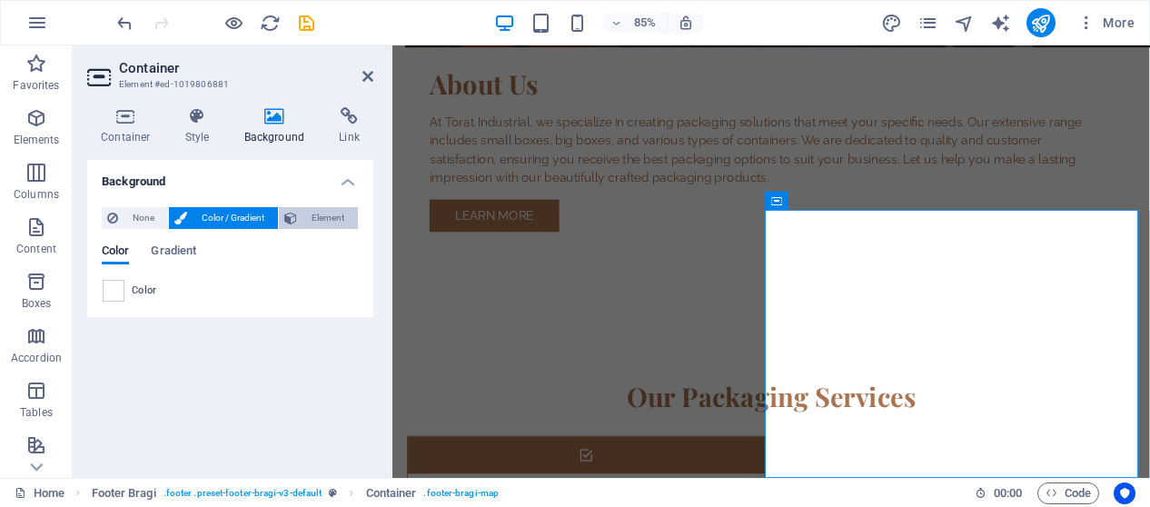
click at [303, 215] on span "Element" at bounding box center [327, 218] width 50 height 22
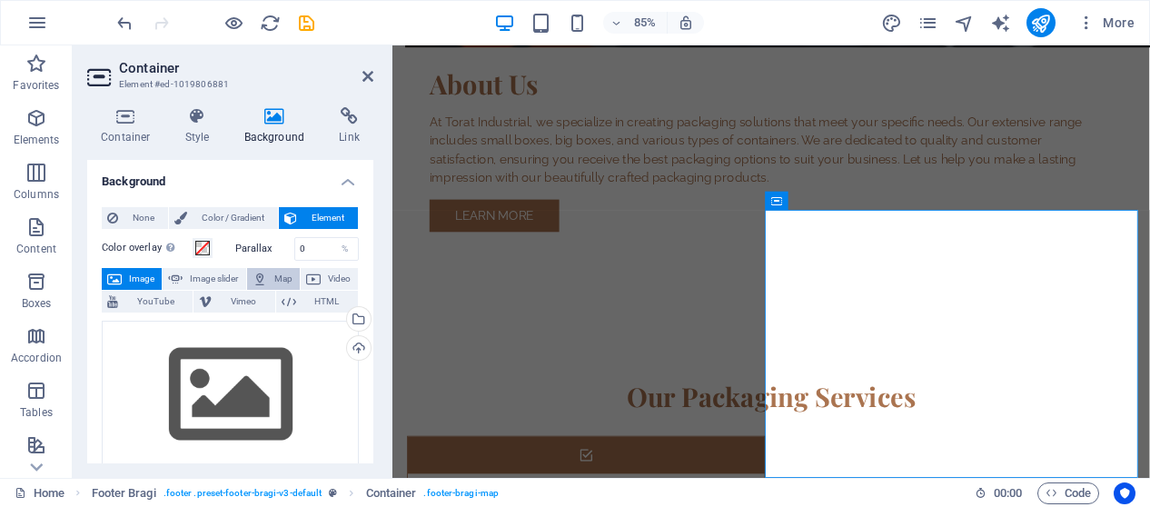
click at [282, 283] on span "Map" at bounding box center [284, 279] width 22 height 22
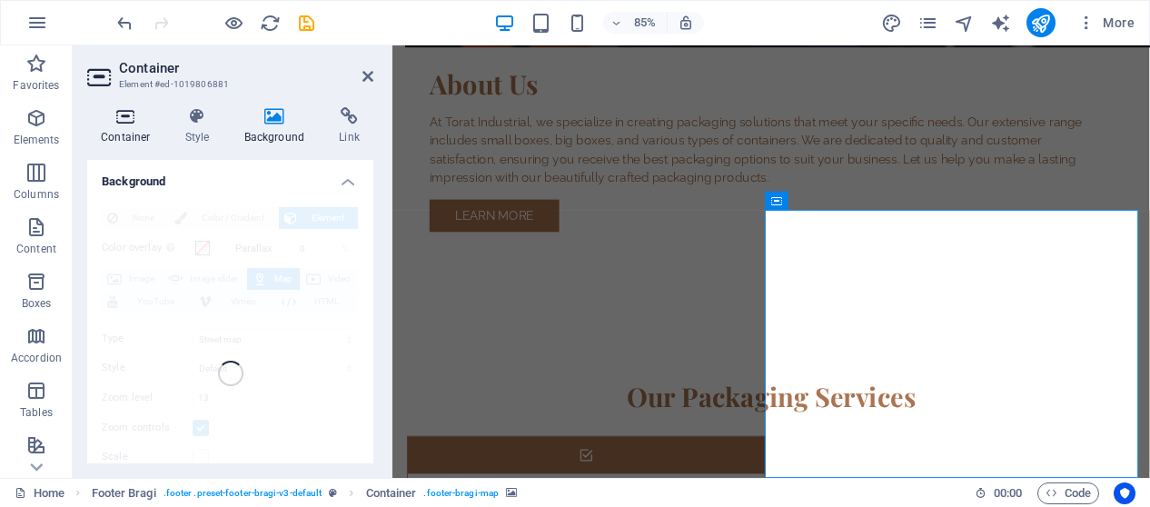
click at [125, 134] on h4 "Container" at bounding box center [129, 126] width 84 height 38
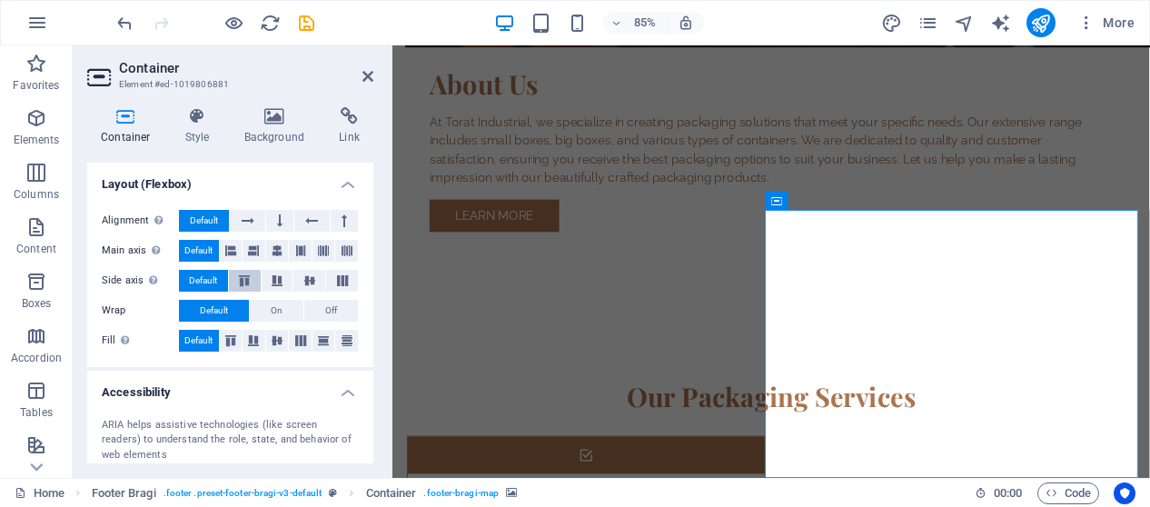
scroll to position [429, 0]
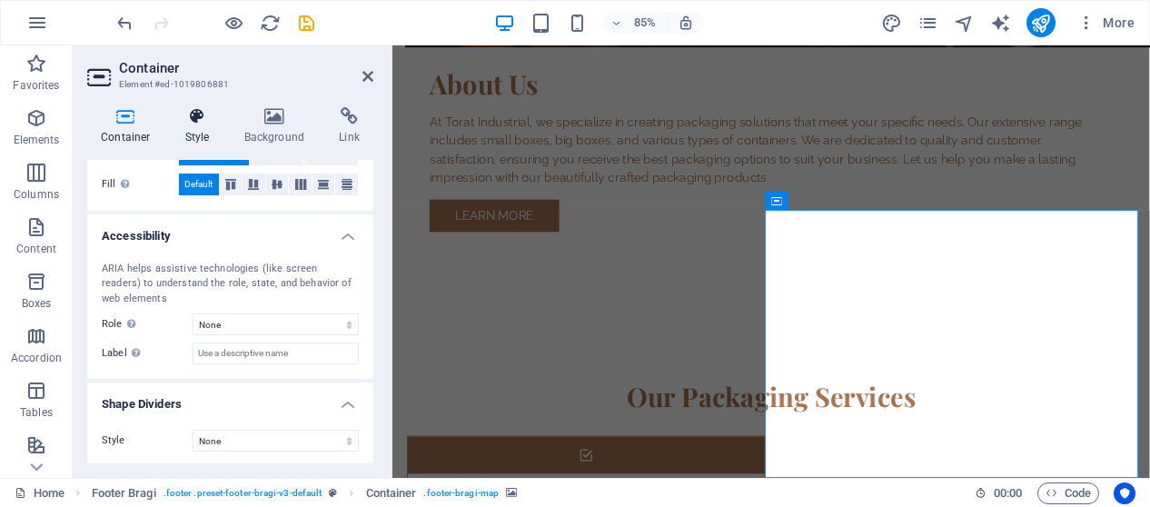
click at [205, 118] on icon at bounding box center [198, 116] width 52 height 18
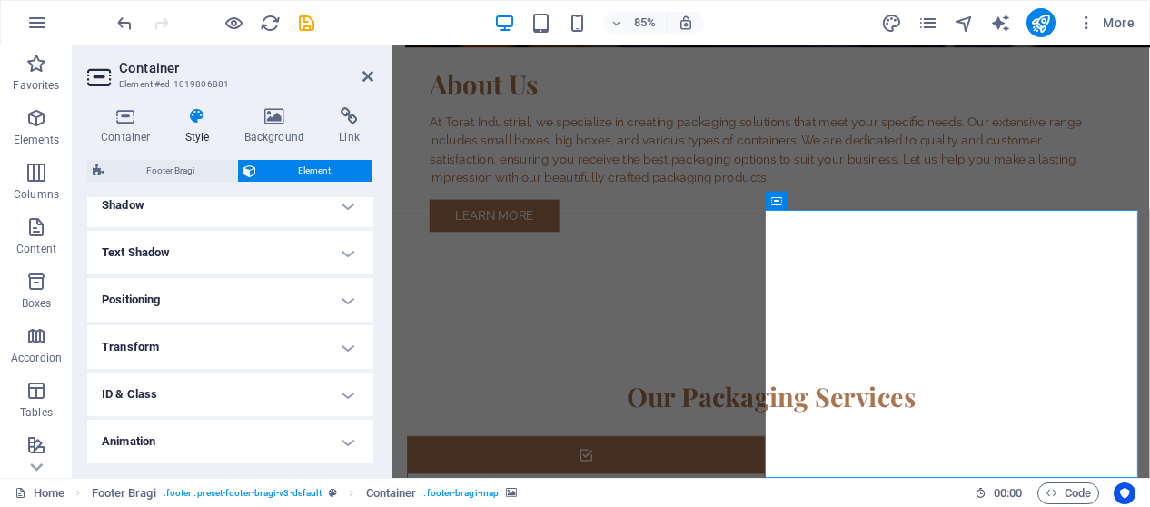
scroll to position [501, 0]
click at [340, 110] on icon at bounding box center [349, 116] width 48 height 18
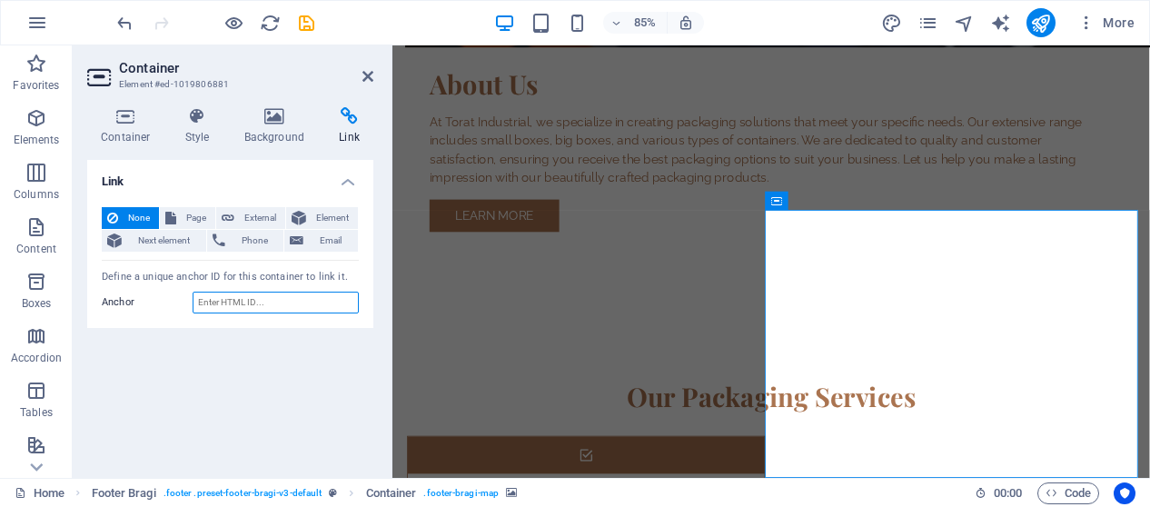
click at [262, 303] on input "Anchor" at bounding box center [276, 303] width 166 height 22
click at [275, 116] on icon at bounding box center [275, 116] width 88 height 18
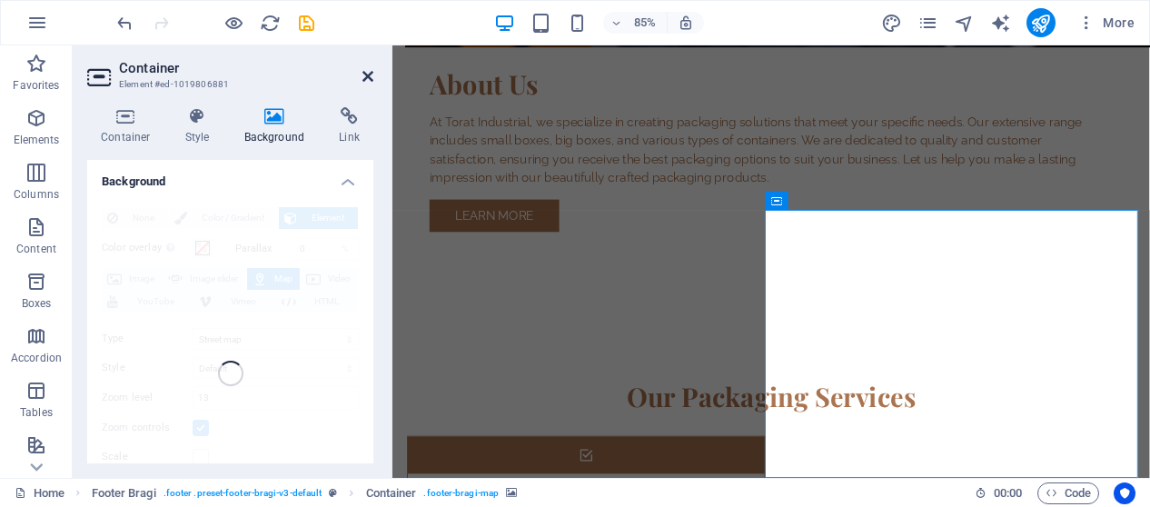
click at [367, 83] on icon at bounding box center [367, 76] width 11 height 15
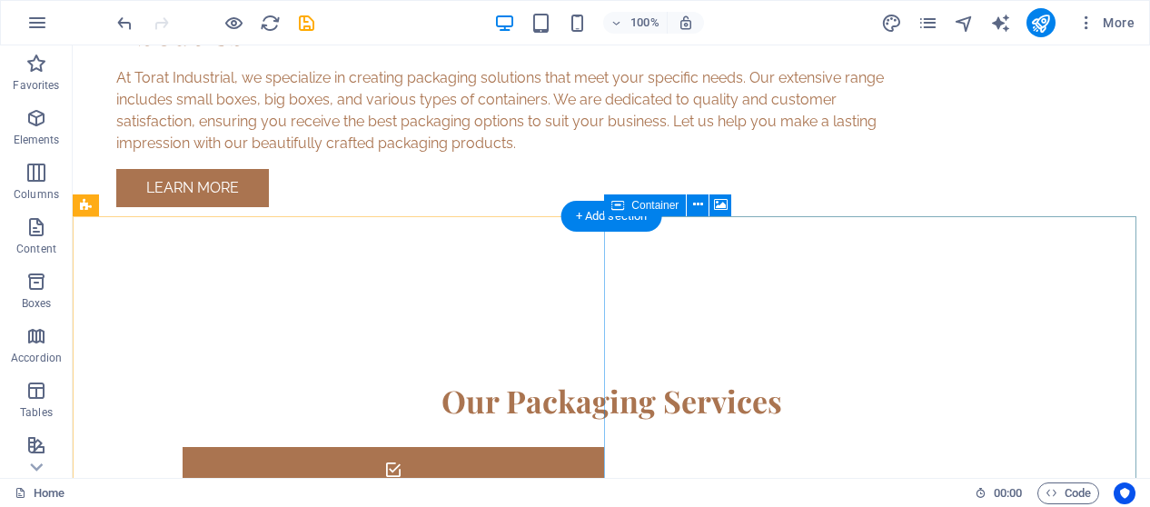
scroll to position [1567, 0]
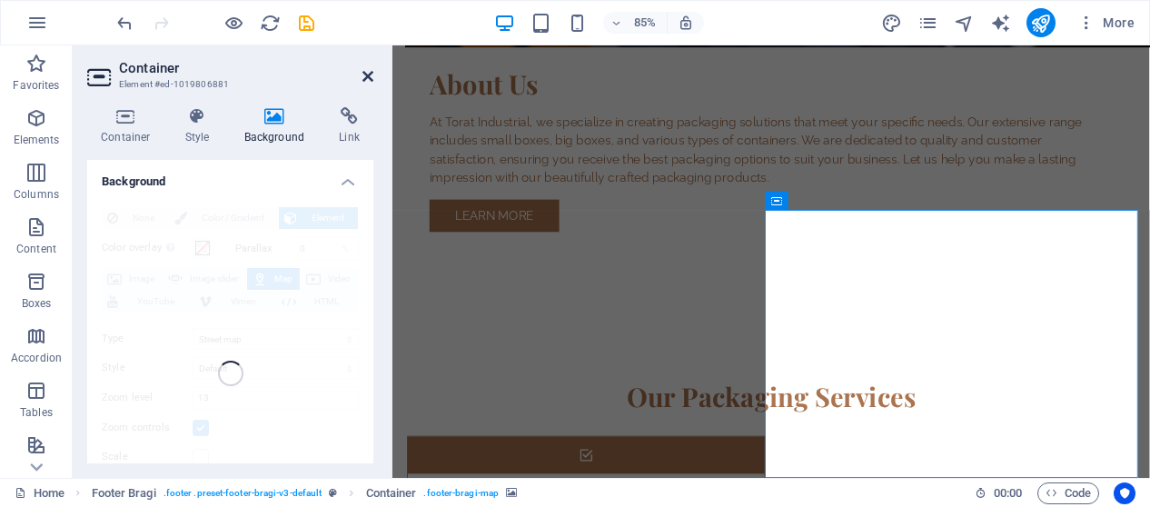
click at [368, 74] on icon at bounding box center [367, 76] width 11 height 15
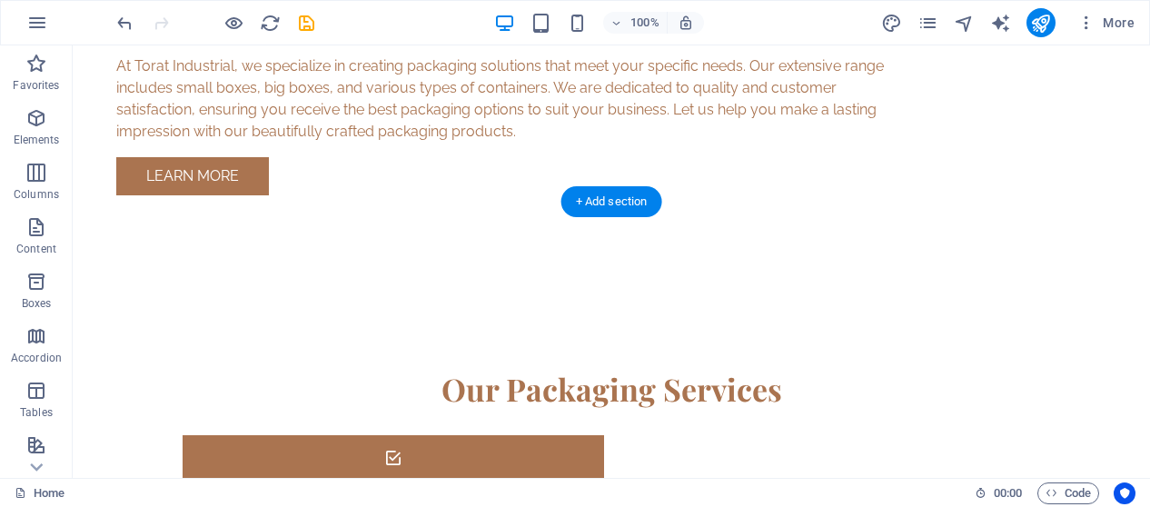
scroll to position [1566, 0]
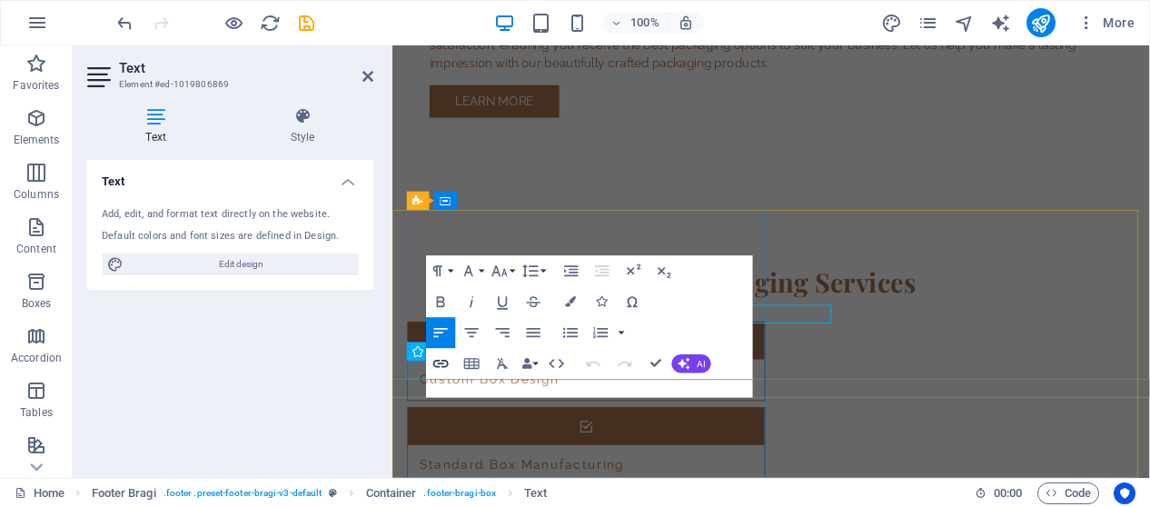
scroll to position [1578, 0]
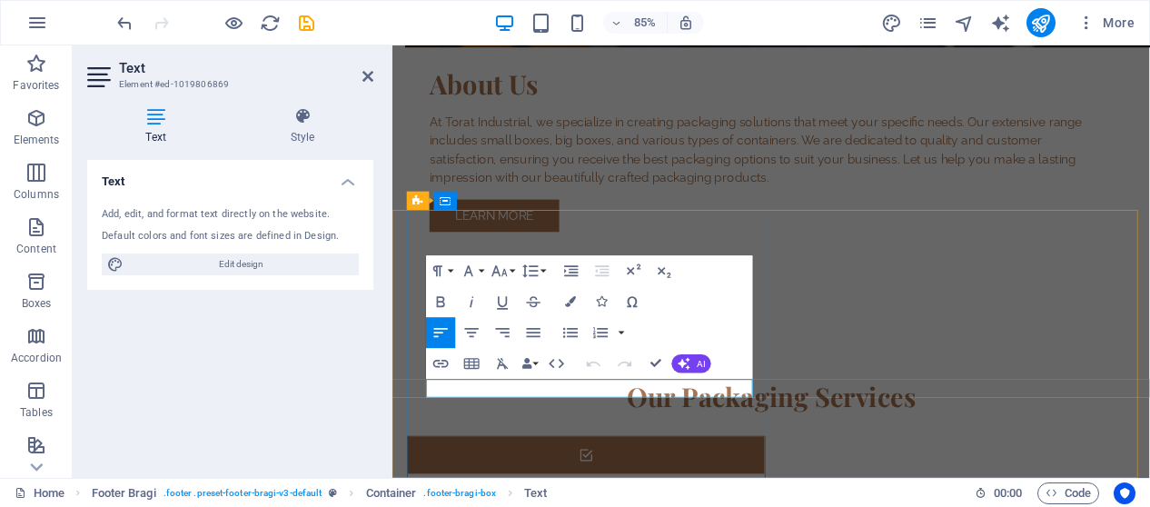
drag, startPoint x: 487, startPoint y: 450, endPoint x: 609, endPoint y: 1026, distance: 589.5
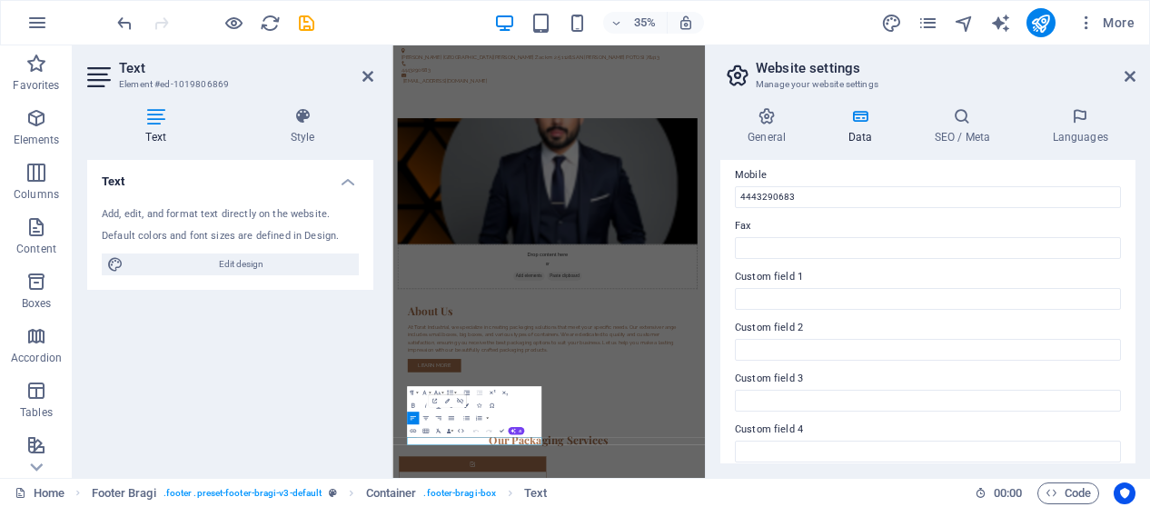
scroll to position [569, 0]
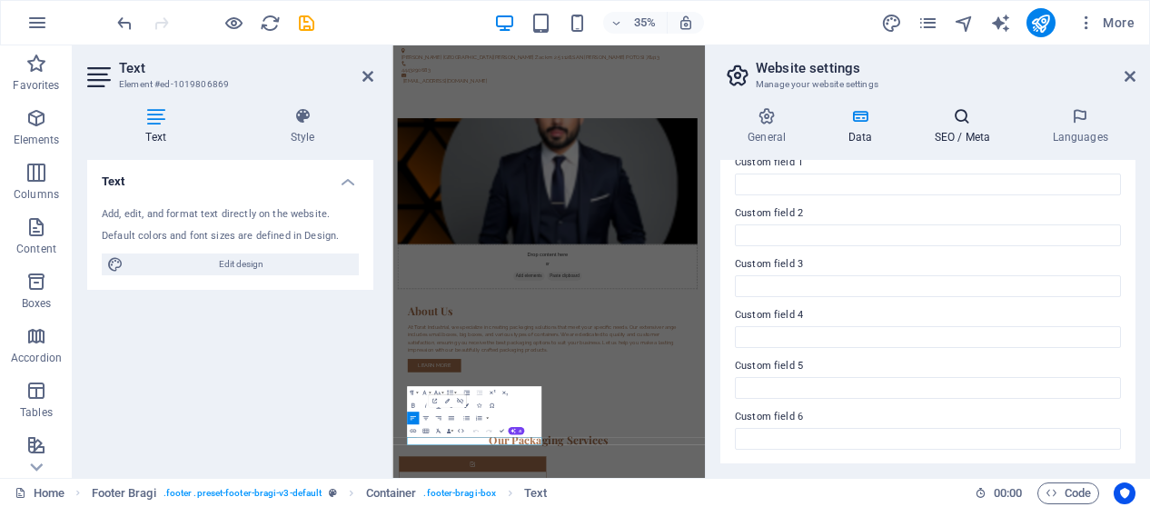
click at [976, 143] on h4 "SEO / Meta" at bounding box center [966, 126] width 118 height 38
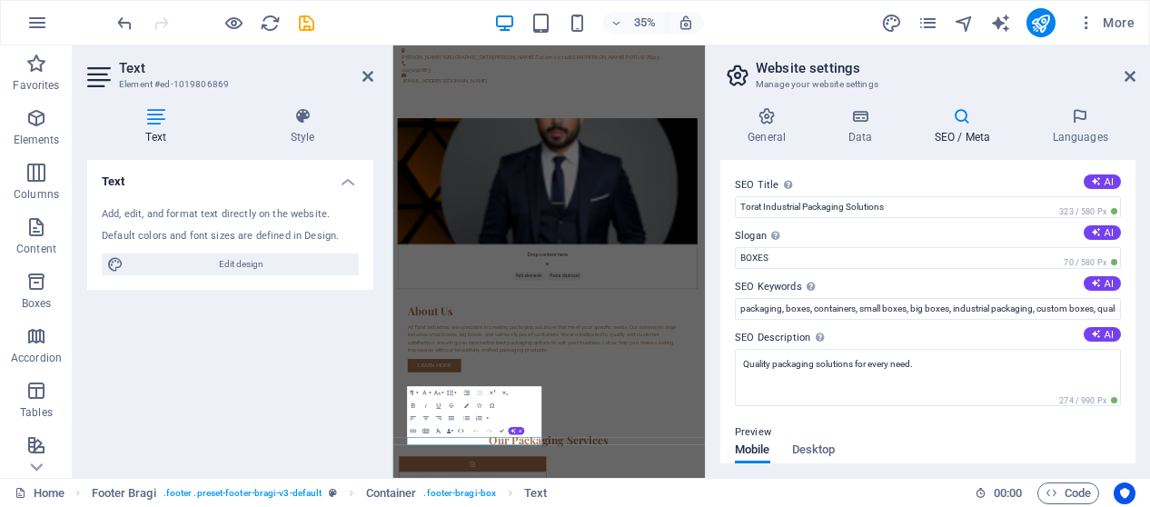
scroll to position [0, 0]
click at [1086, 121] on icon at bounding box center [1080, 116] width 111 height 18
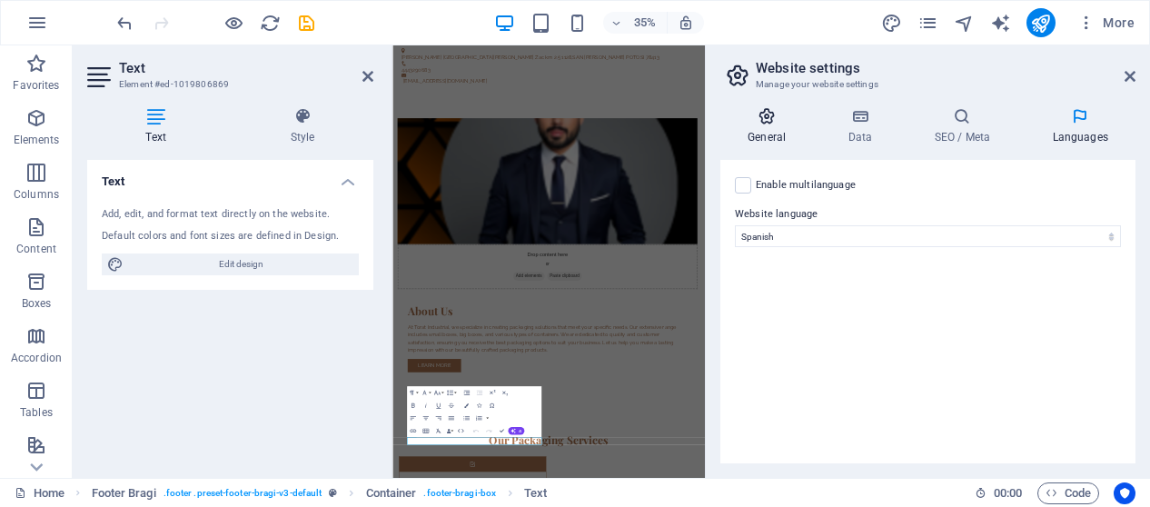
click at [790, 135] on h4 "General" at bounding box center [770, 126] width 100 height 38
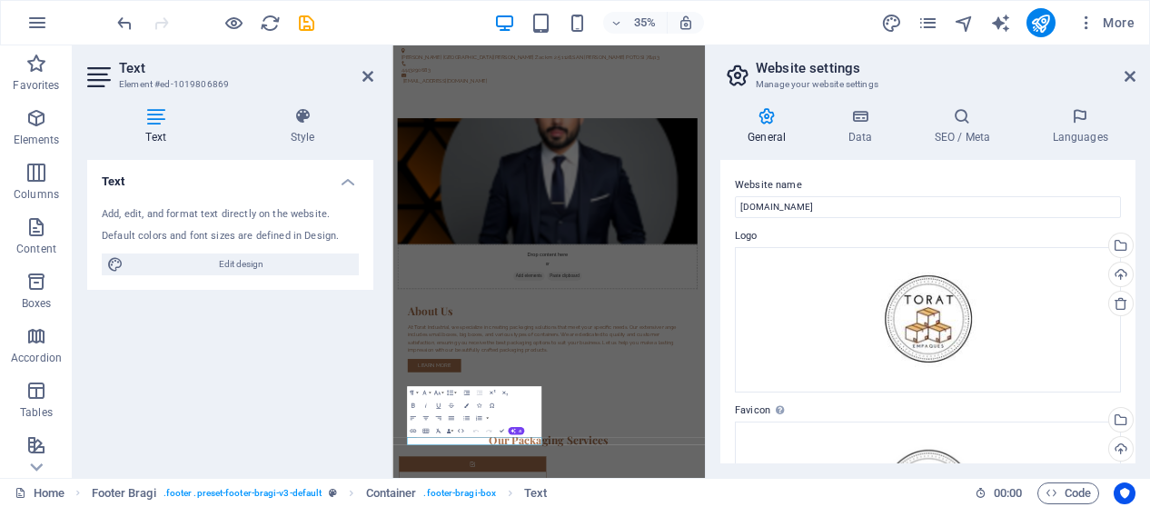
click at [939, 164] on div "Website name toratindustrial.com Logo Drag files here, click to choose files or…" at bounding box center [927, 311] width 415 height 303
click at [1125, 77] on icon at bounding box center [1130, 76] width 11 height 15
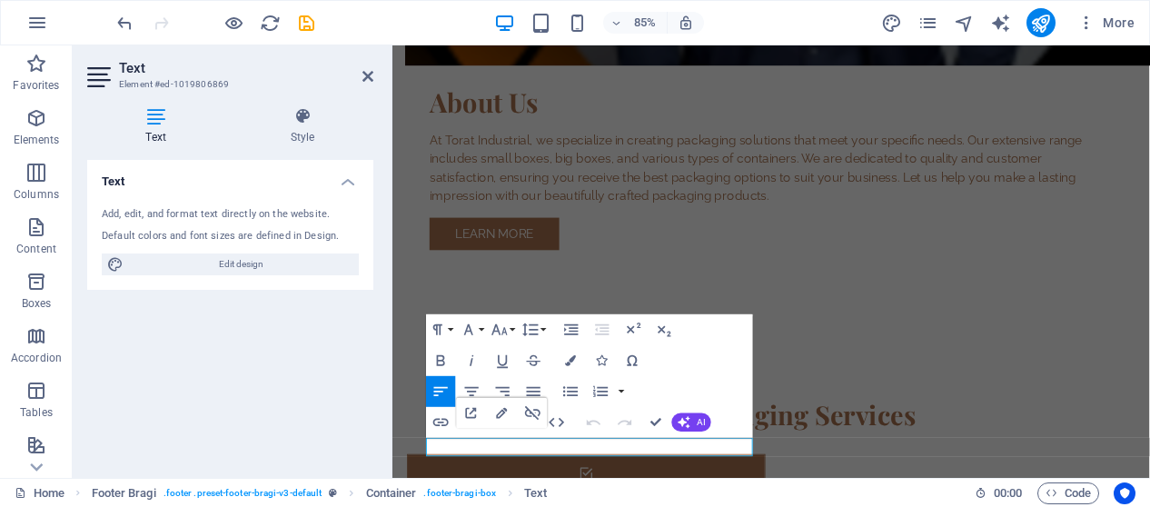
scroll to position [1578, 0]
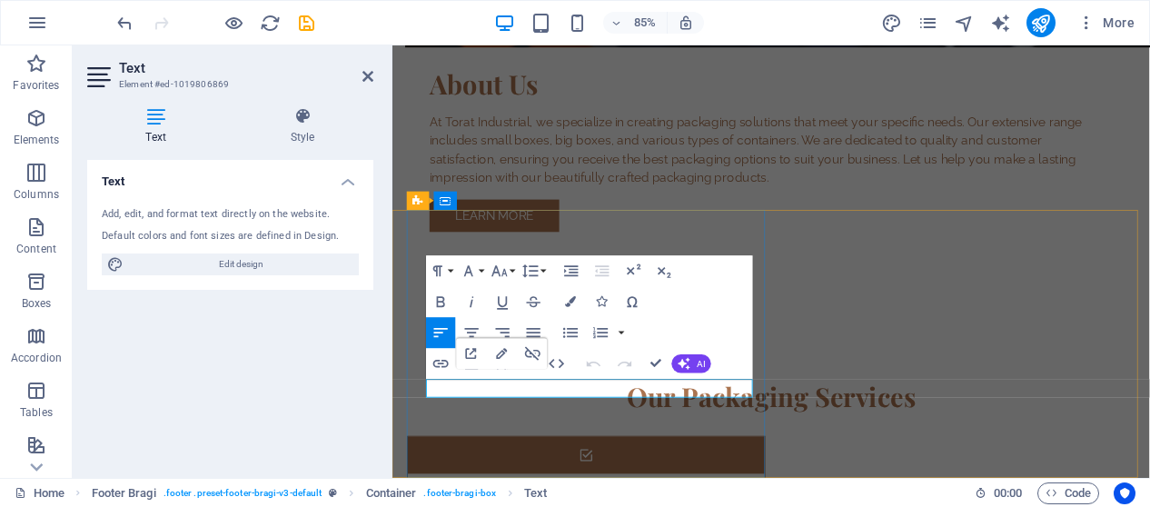
drag, startPoint x: 460, startPoint y: 454, endPoint x: 555, endPoint y: 1039, distance: 592.7
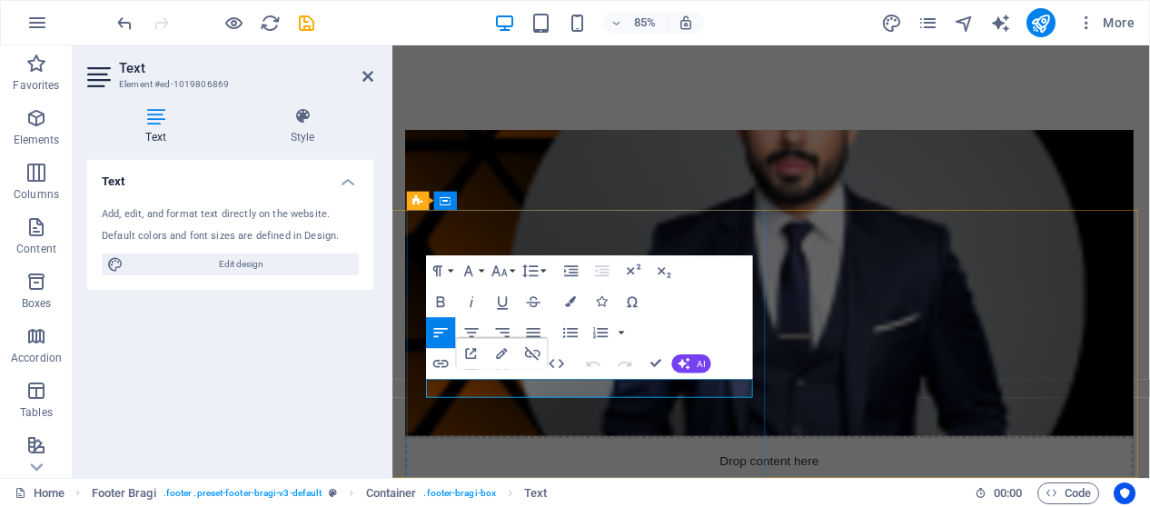
scroll to position [1469, 0]
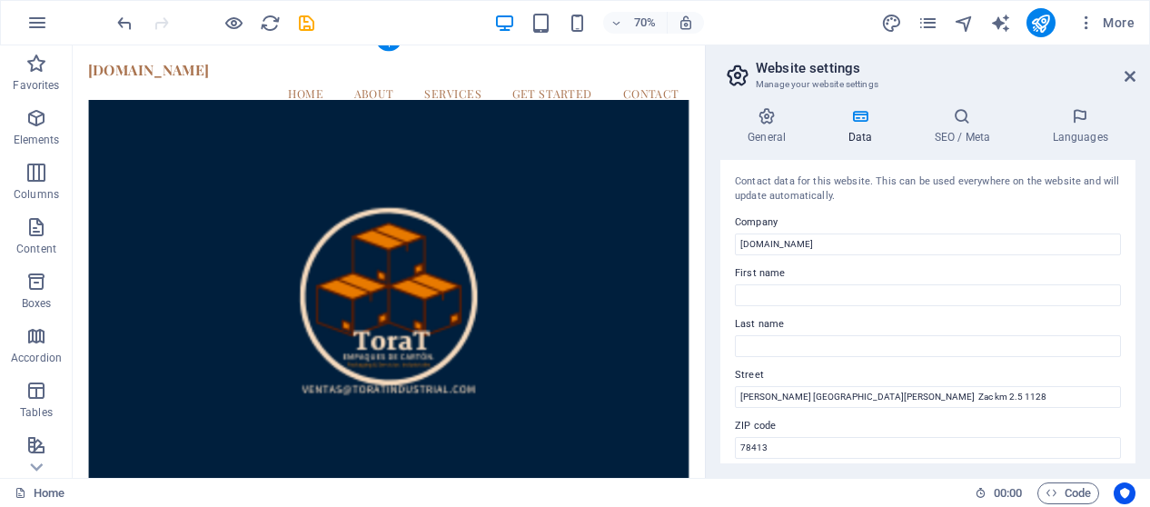
scroll to position [0, 0]
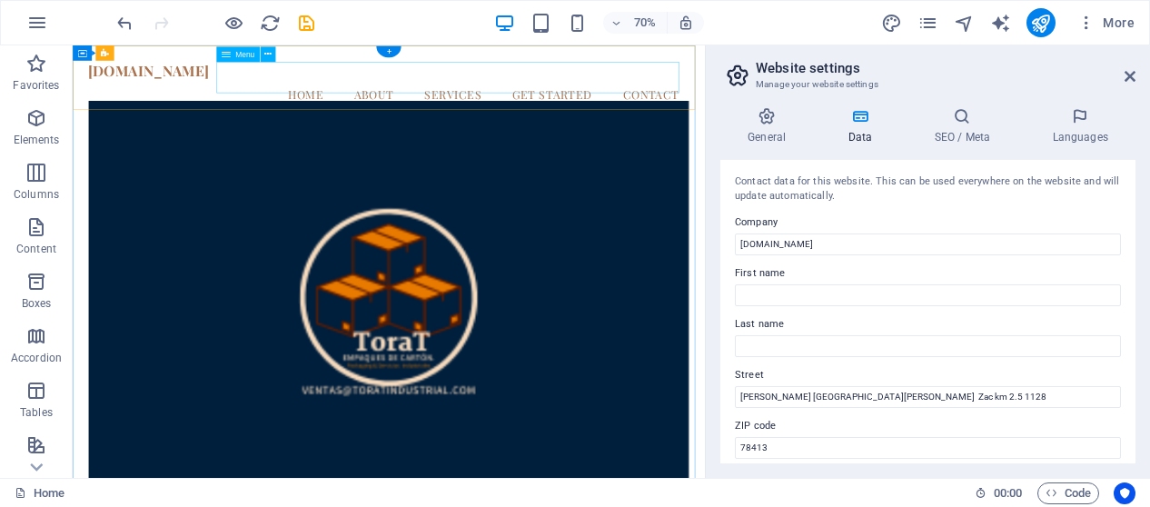
click at [895, 94] on nav "Home About Services Get Started Contact" at bounding box center [524, 115] width 858 height 45
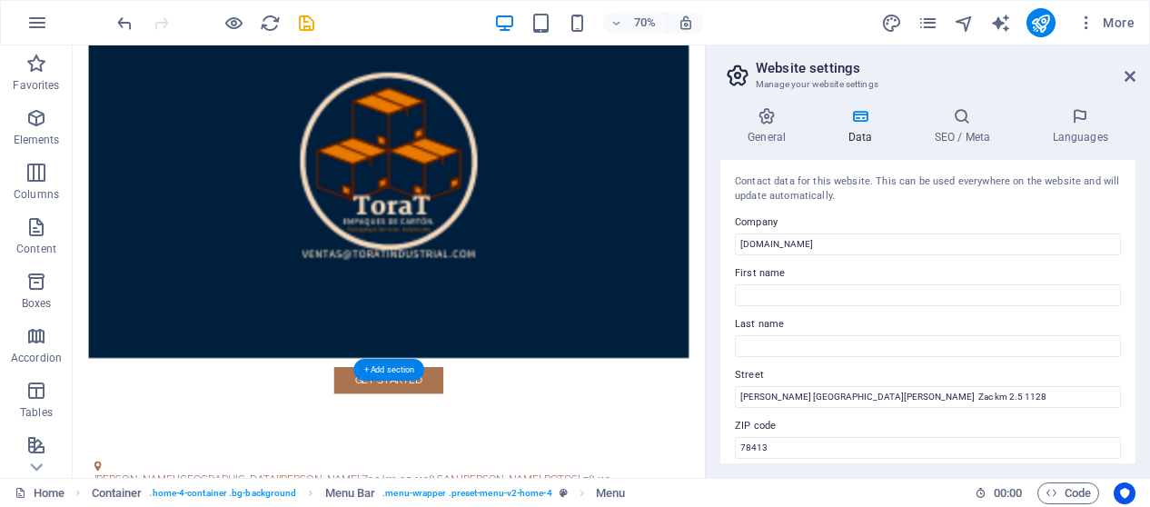
scroll to position [454, 0]
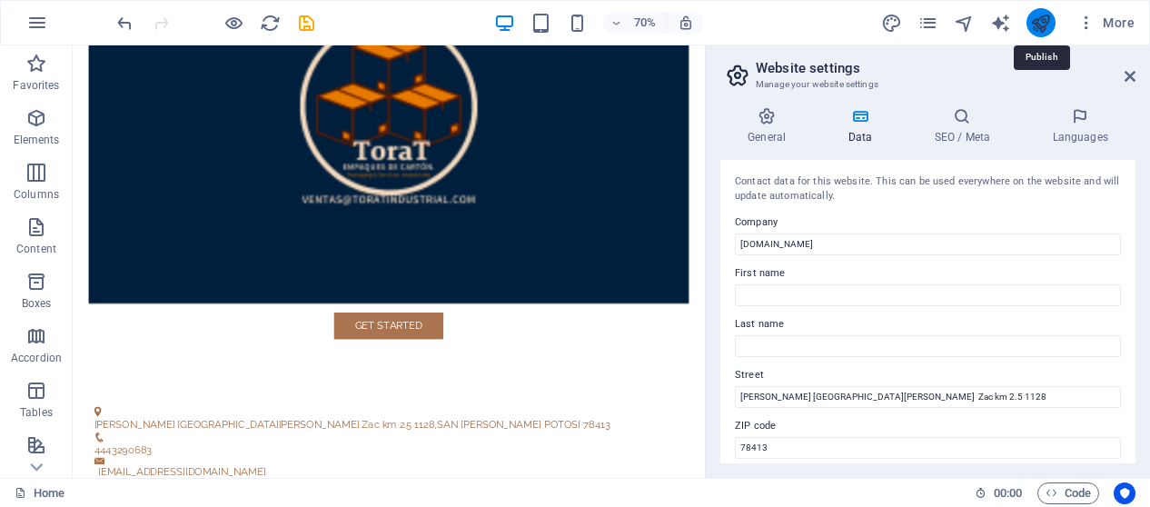
click at [1043, 21] on icon "publish" at bounding box center [1040, 23] width 21 height 21
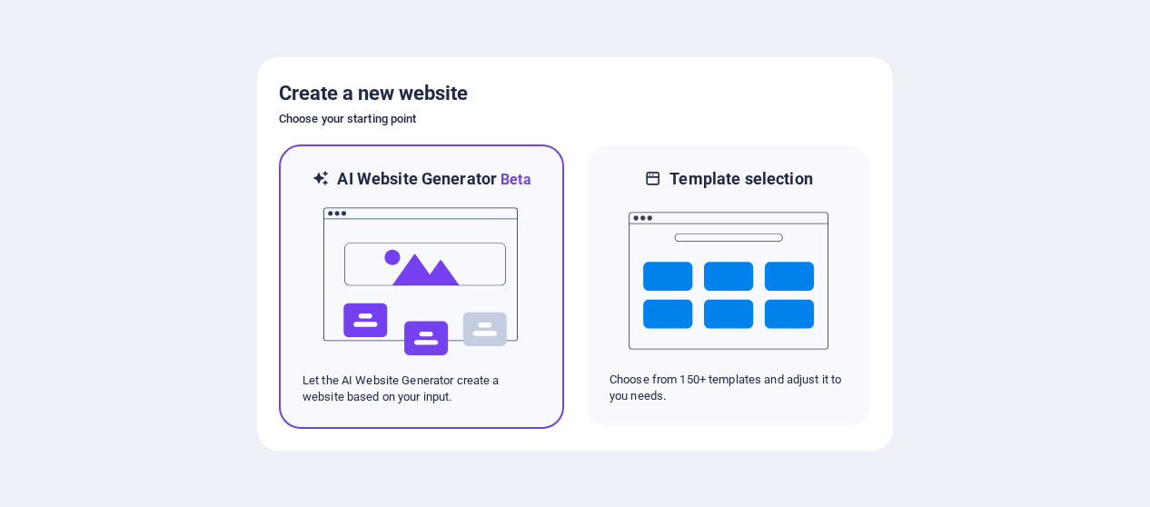
click at [428, 253] on img at bounding box center [422, 282] width 200 height 182
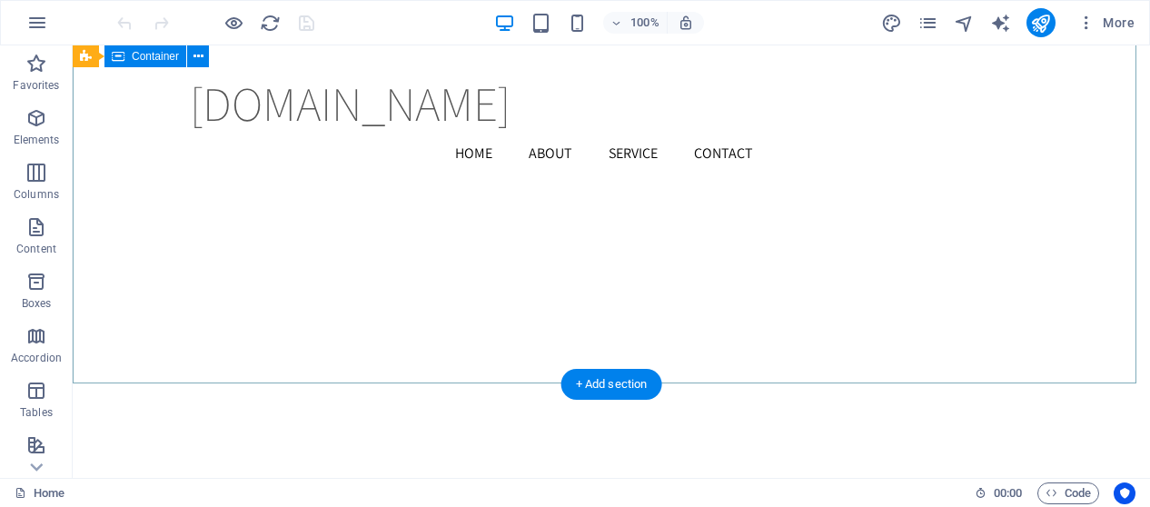
scroll to position [2089, 0]
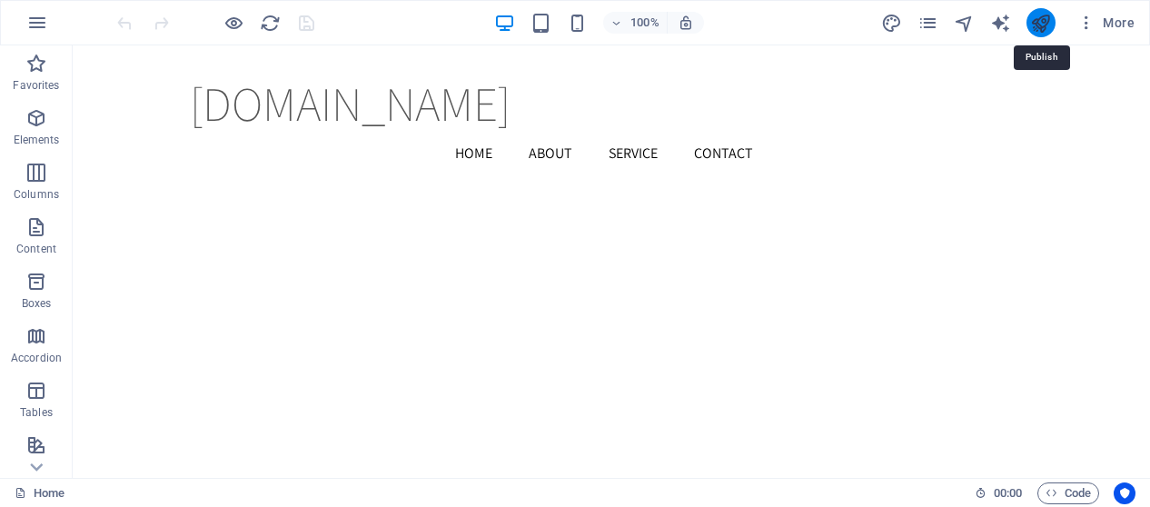
click at [1045, 25] on icon "publish" at bounding box center [1040, 23] width 21 height 21
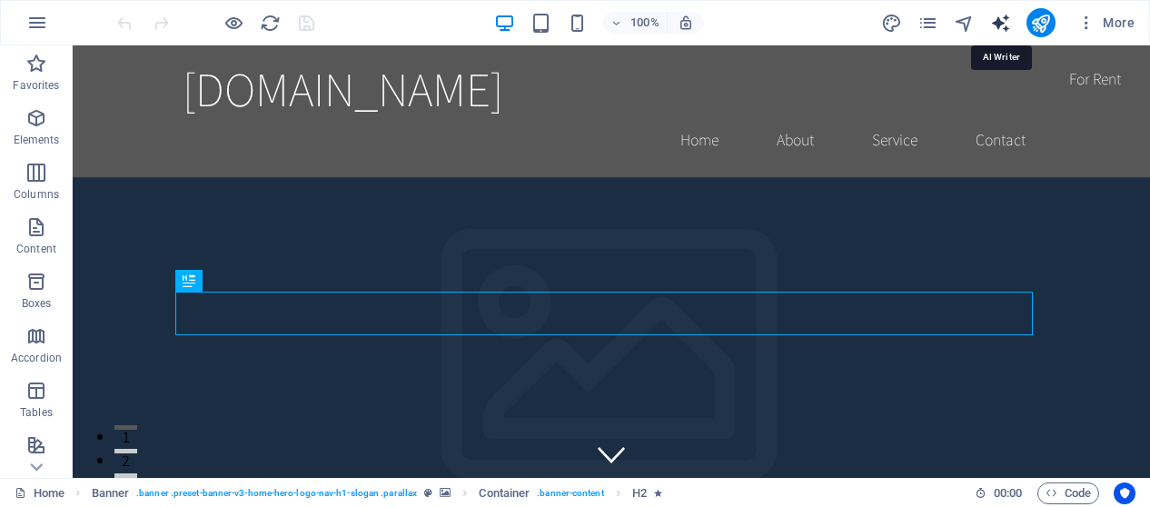
click at [1005, 25] on icon "text_generator" at bounding box center [1000, 23] width 21 height 21
select select "English"
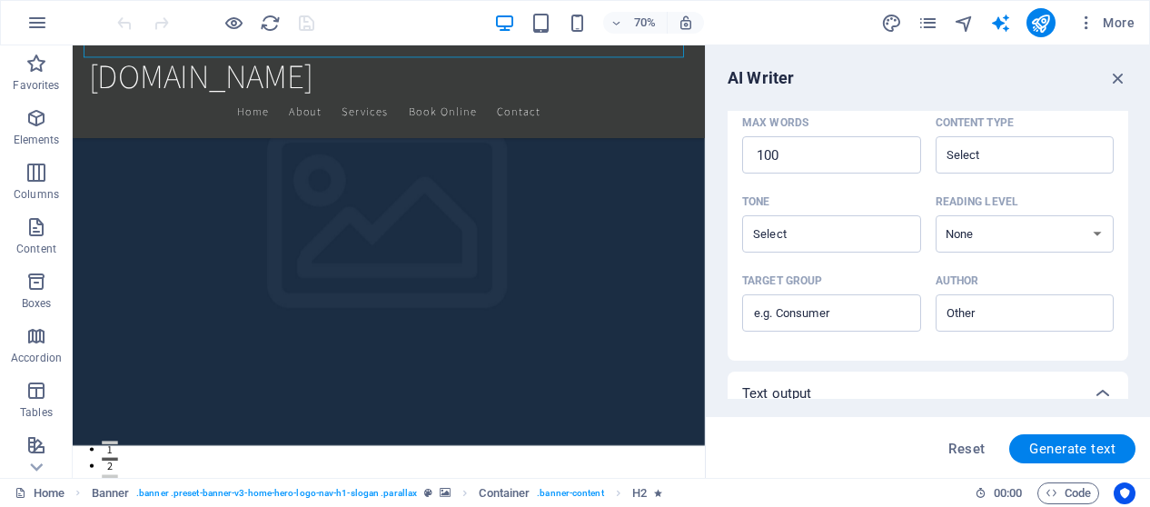
scroll to position [273, 0]
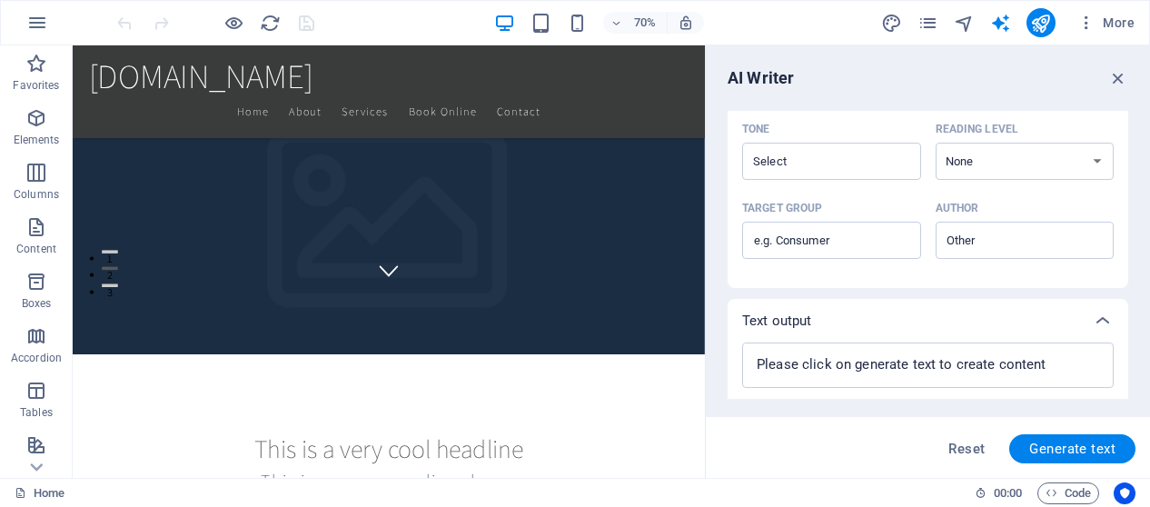
scroll to position [574, 0]
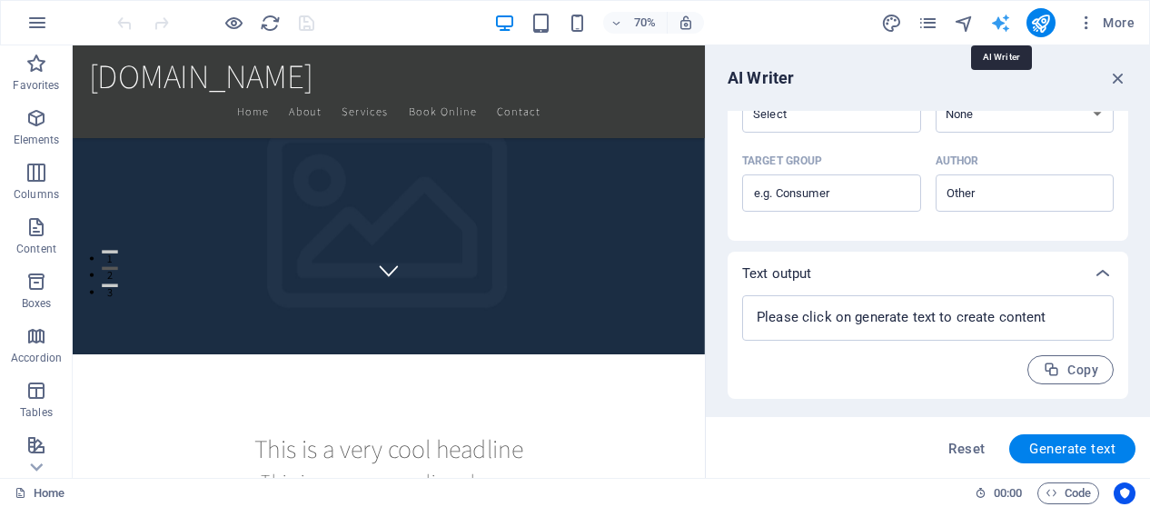
click at [1003, 15] on icon "text_generator" at bounding box center [1000, 23] width 21 height 21
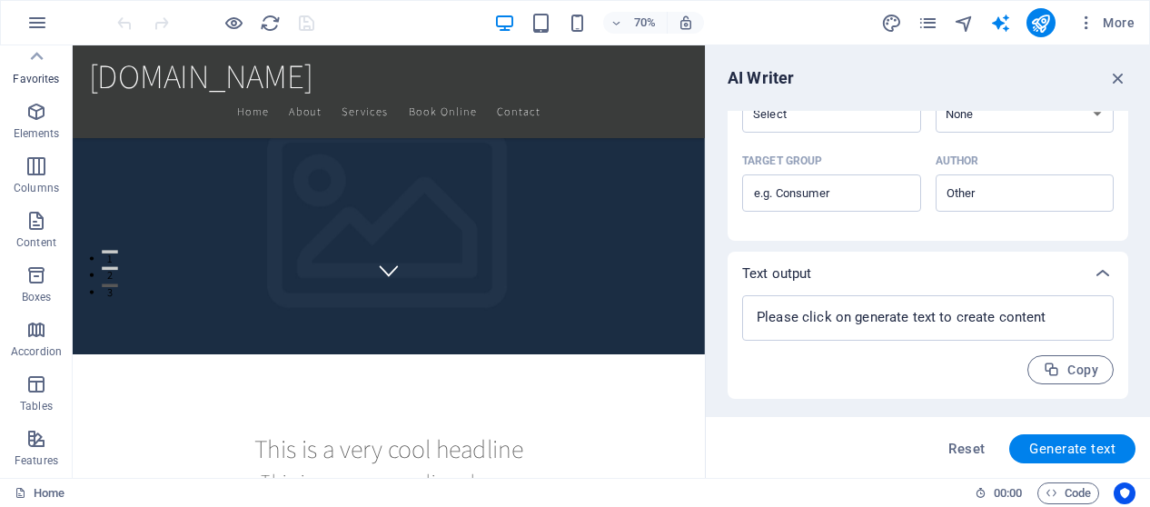
scroll to position [0, 0]
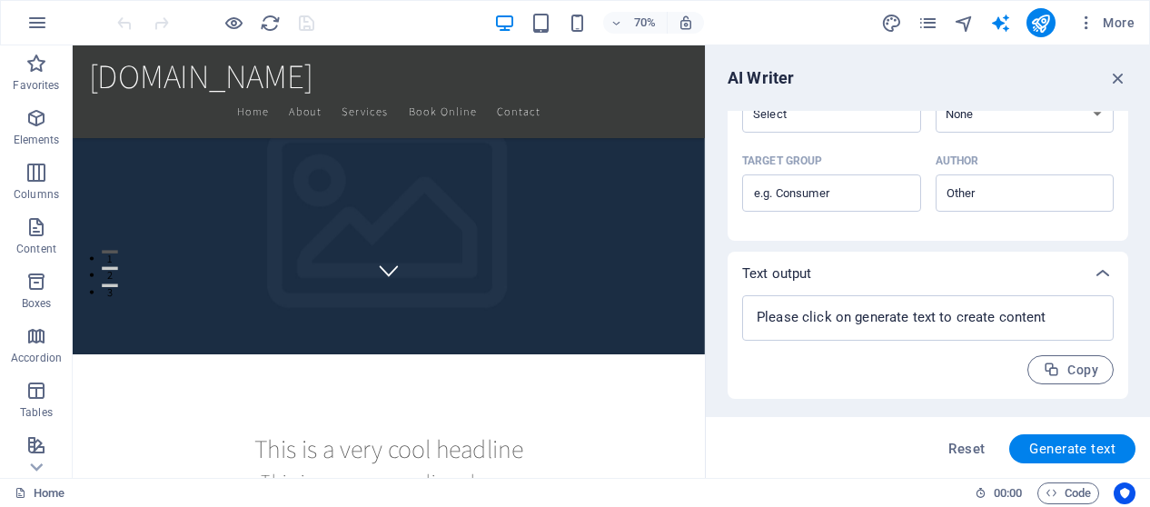
click at [41, 74] on icon "button" at bounding box center [36, 64] width 22 height 22
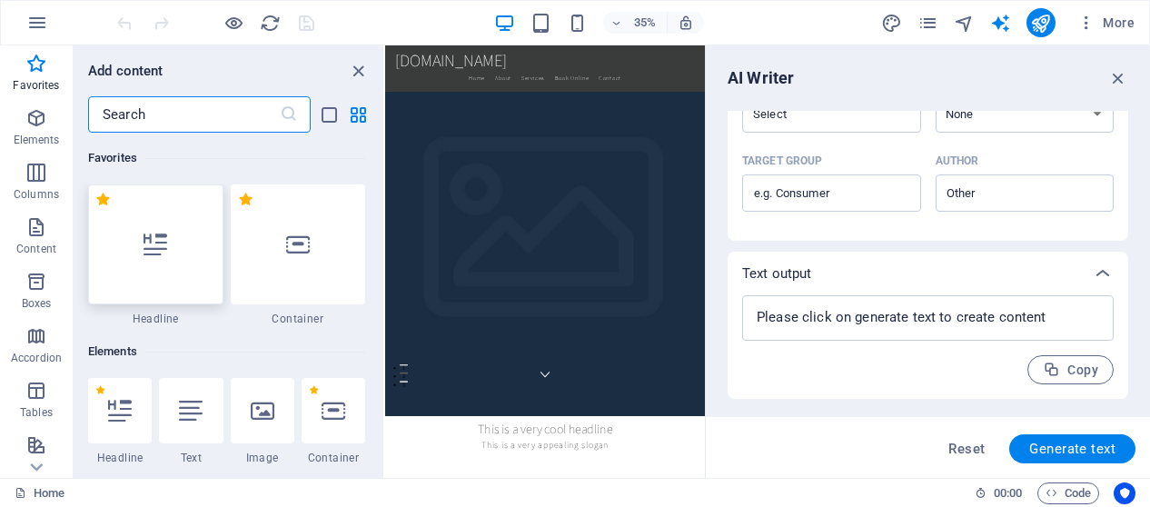
click at [176, 217] on div at bounding box center [155, 244] width 135 height 120
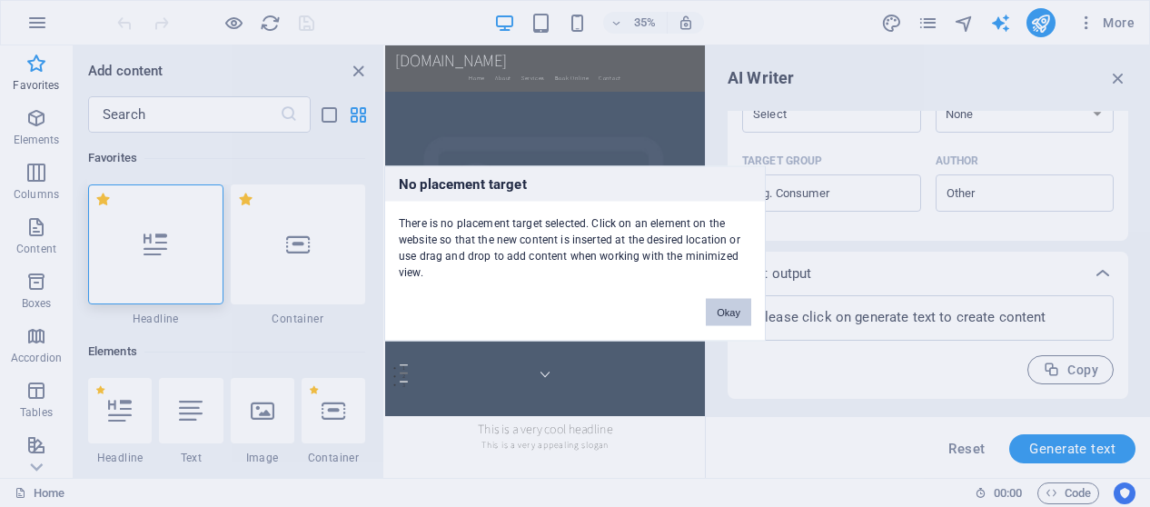
click at [713, 301] on button "Okay" at bounding box center [728, 312] width 45 height 27
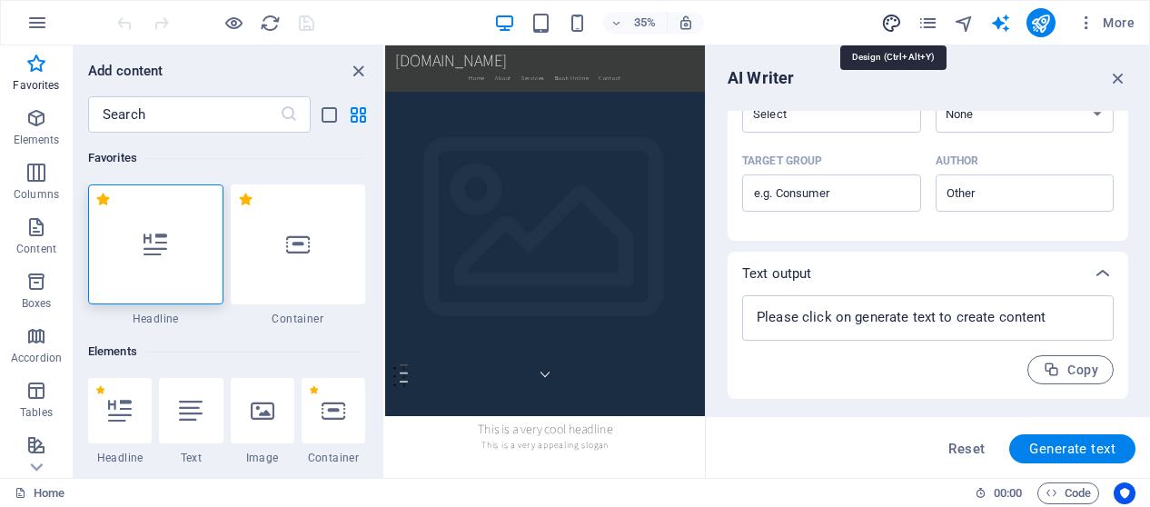
click at [897, 22] on icon "design" at bounding box center [891, 23] width 21 height 21
select select "rem"
select select "200"
select select "px"
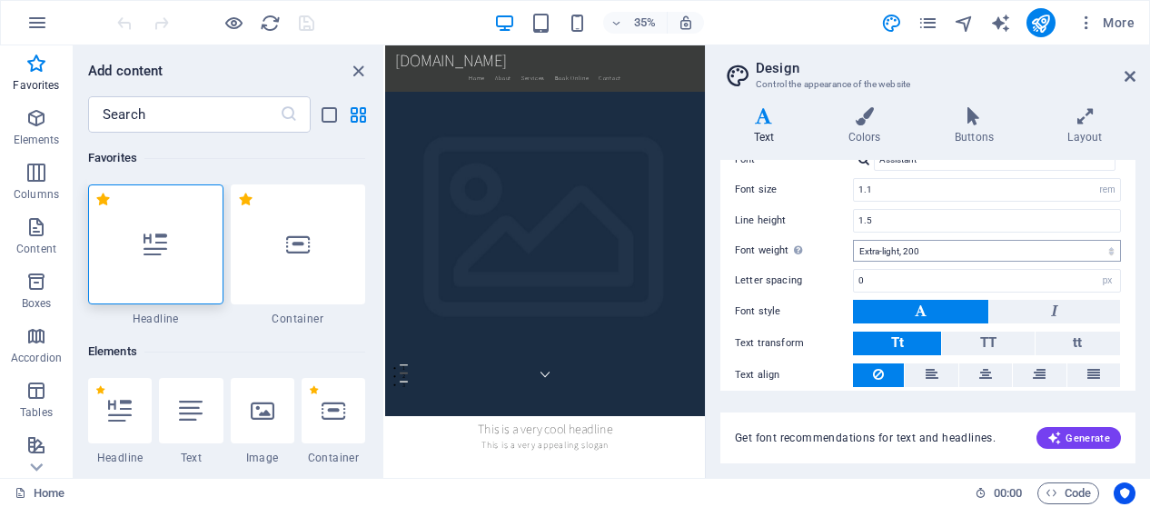
scroll to position [179, 0]
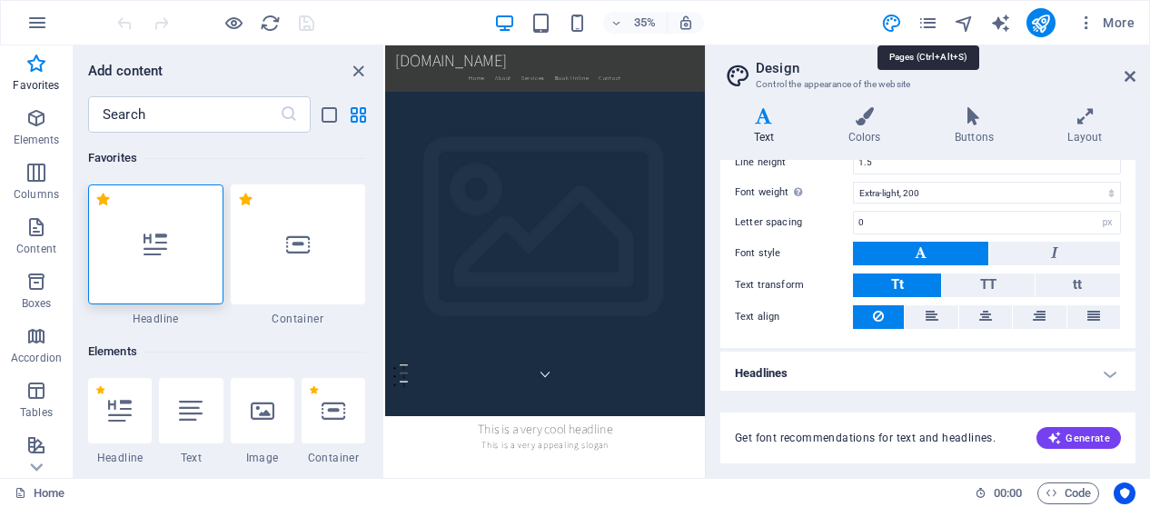
drag, startPoint x: 933, startPoint y: 21, endPoint x: 947, endPoint y: 17, distance: 14.1
click at [932, 21] on icon "pages" at bounding box center [927, 23] width 21 height 21
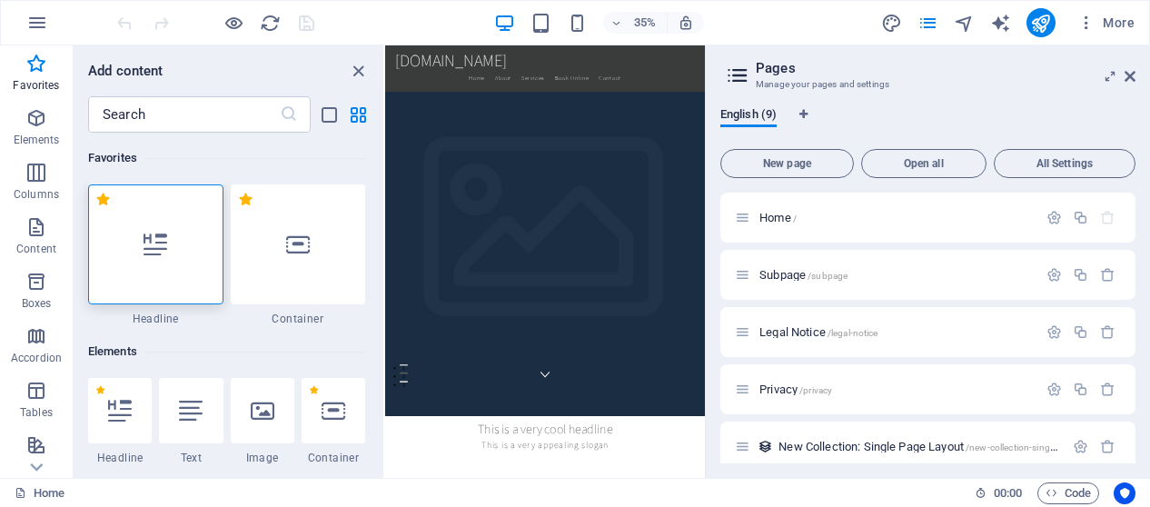
click at [978, 5] on div "35% More" at bounding box center [575, 23] width 1148 height 44
click at [997, 14] on icon "text_generator" at bounding box center [1000, 23] width 21 height 21
select select "English"
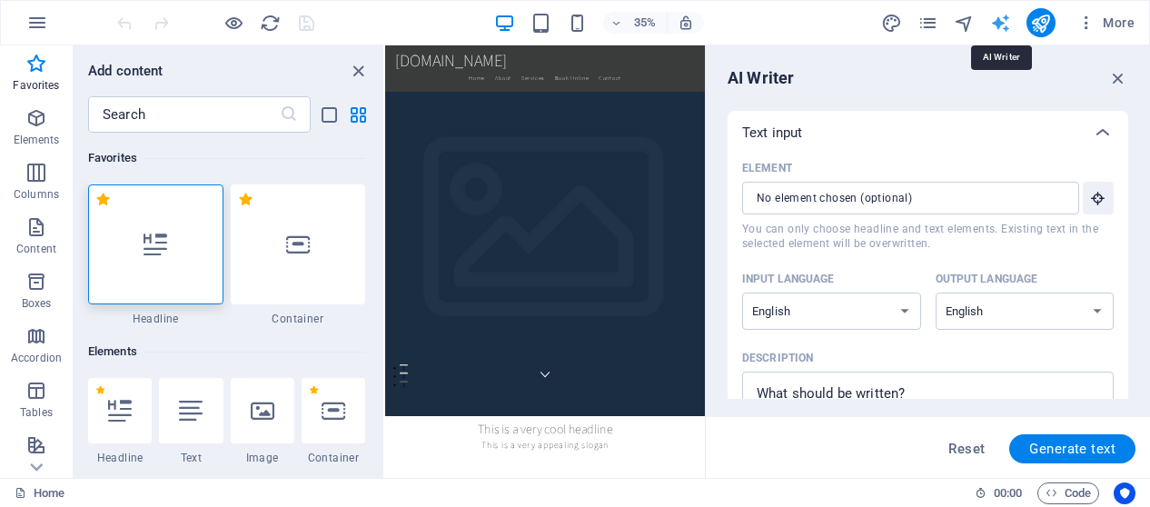
click at [997, 28] on icon "text_generator" at bounding box center [1000, 23] width 21 height 21
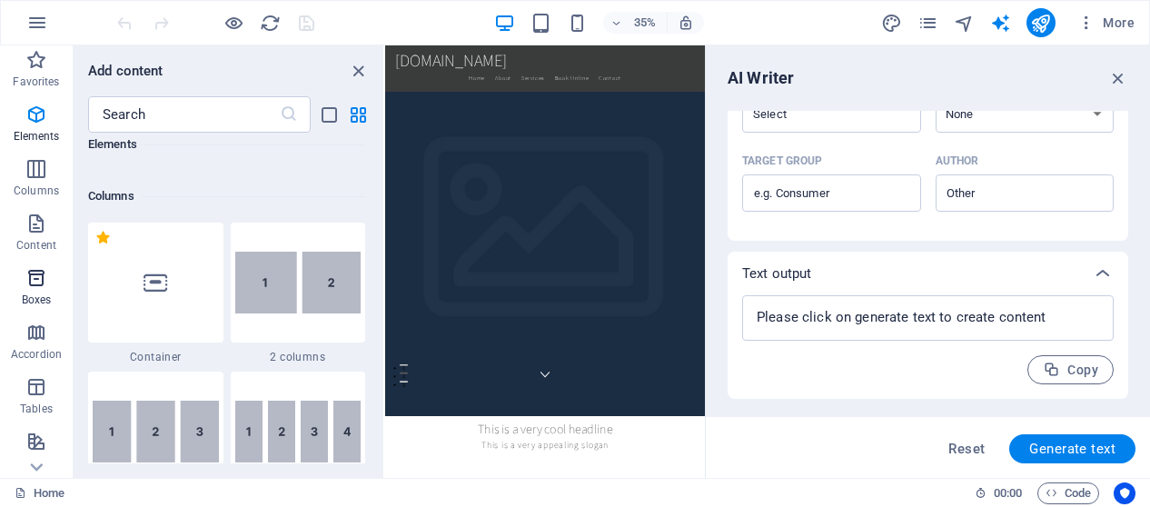
scroll to position [0, 0]
click at [27, 243] on p "Content" at bounding box center [36, 249] width 40 height 15
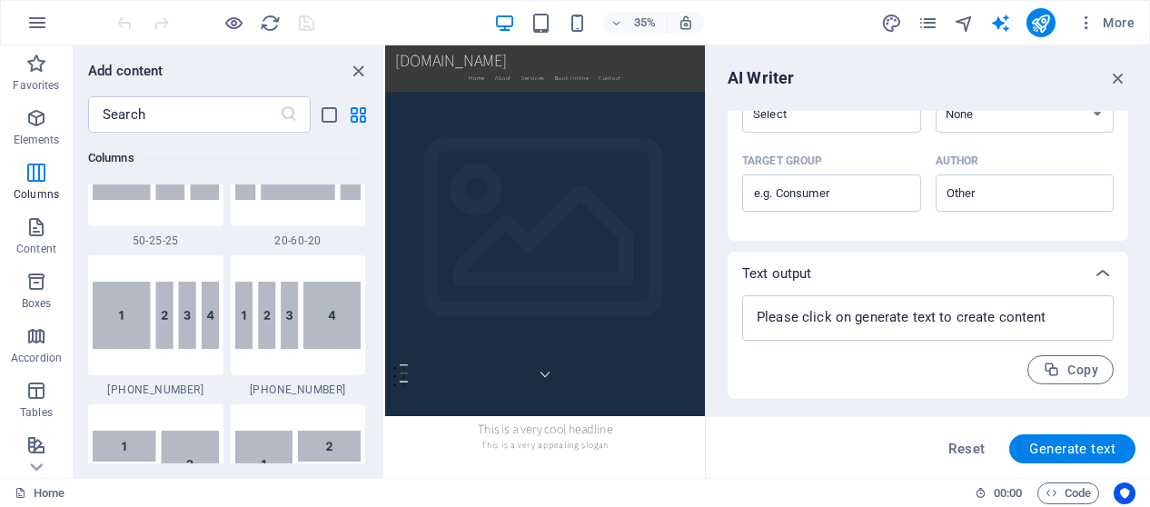
scroll to position [3178, 0]
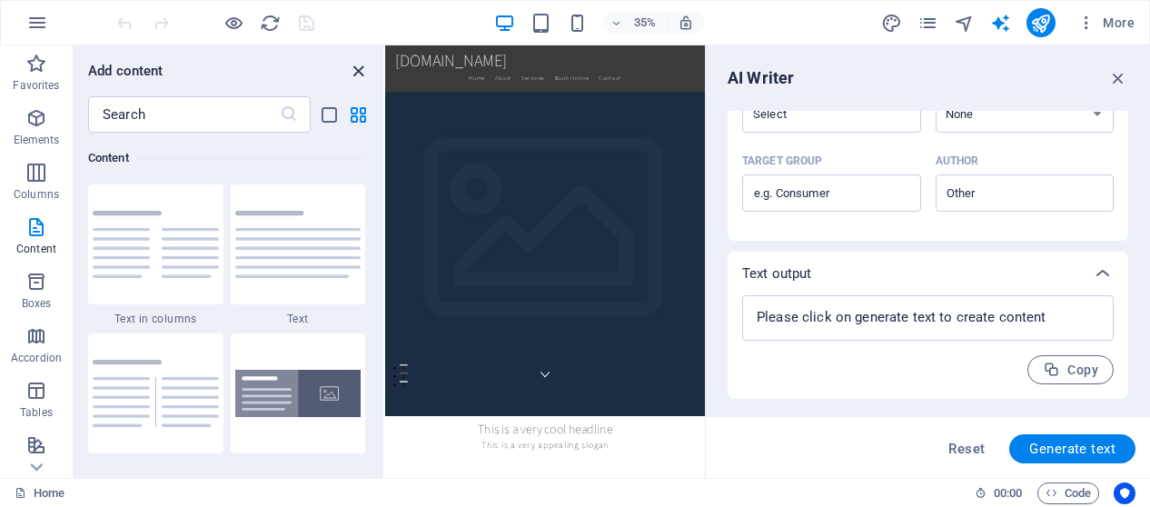
drag, startPoint x: 363, startPoint y: 64, endPoint x: 405, endPoint y: 37, distance: 49.9
click at [363, 64] on icon "close panel" at bounding box center [358, 71] width 21 height 21
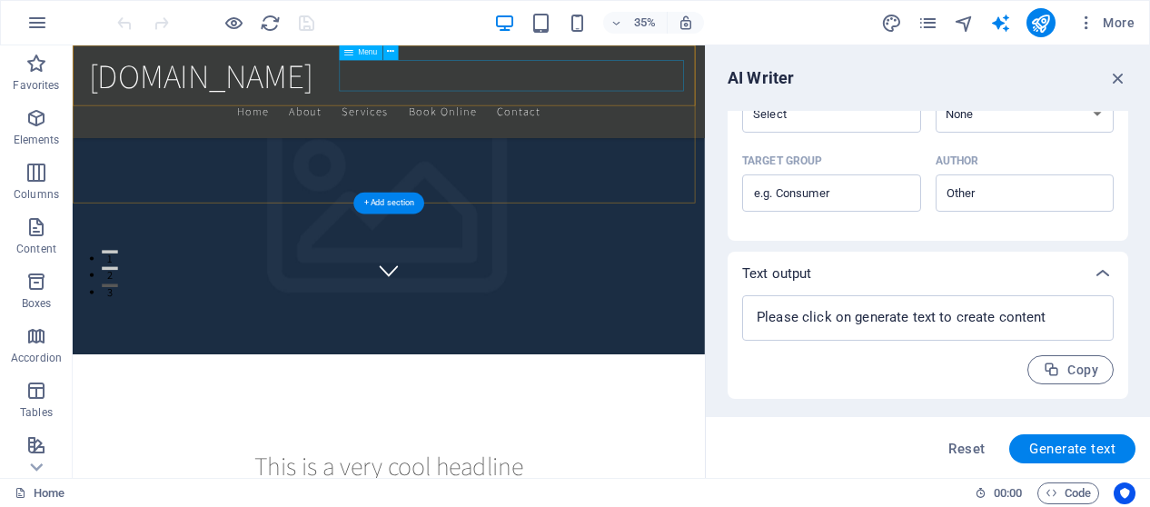
click at [482, 117] on nav "Home About Services Book Online Contact" at bounding box center [524, 139] width 858 height 45
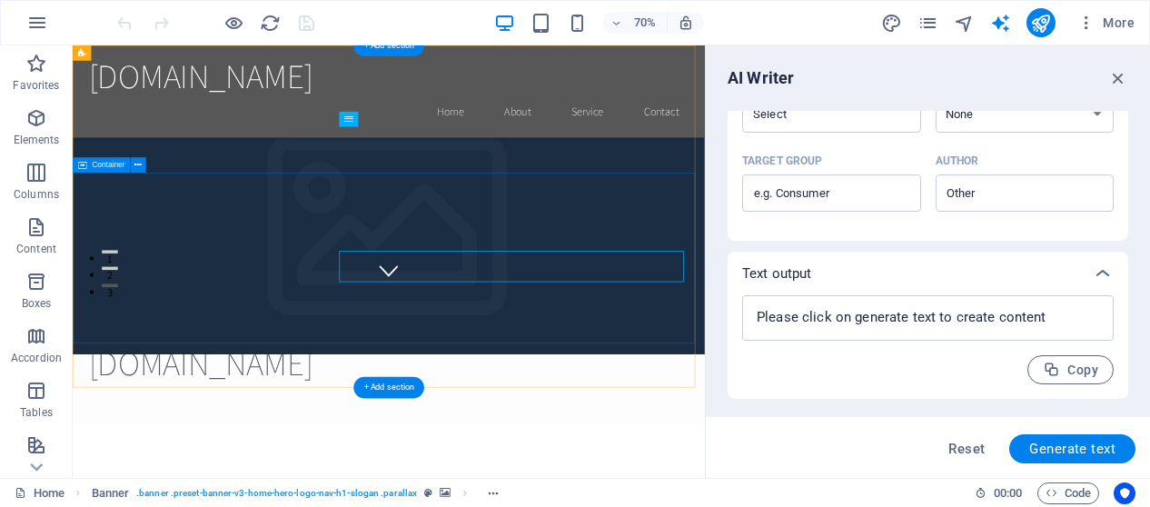
scroll to position [0, 0]
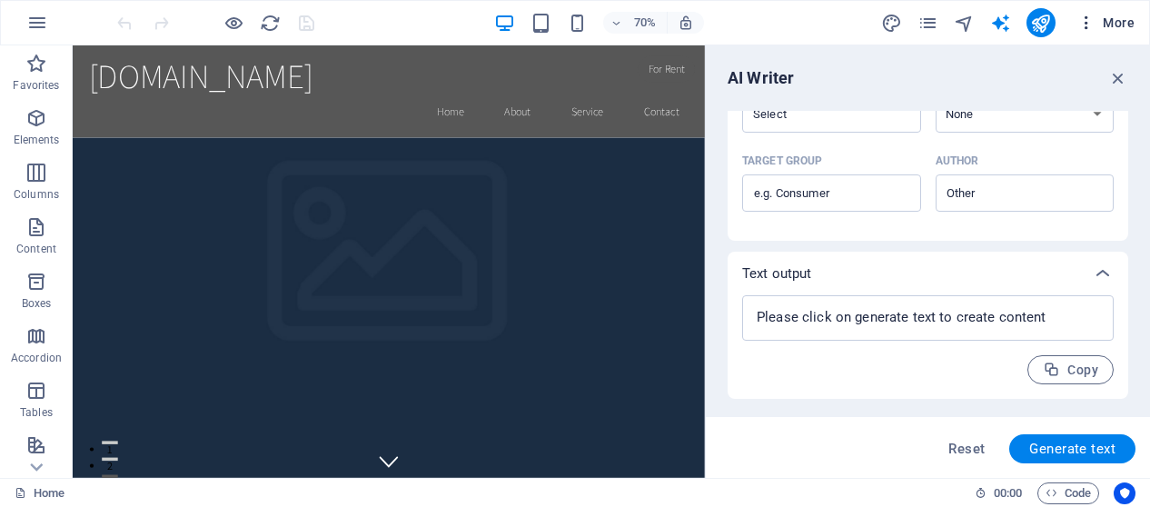
click at [1130, 25] on span "More" at bounding box center [1105, 23] width 57 height 18
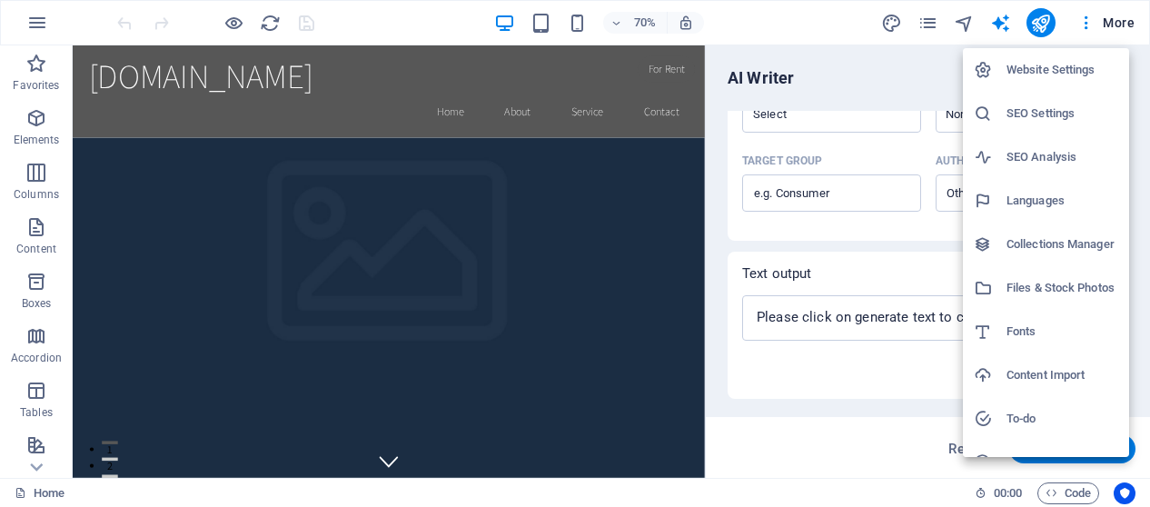
click at [1034, 73] on h6 "Website Settings" at bounding box center [1062, 70] width 112 height 22
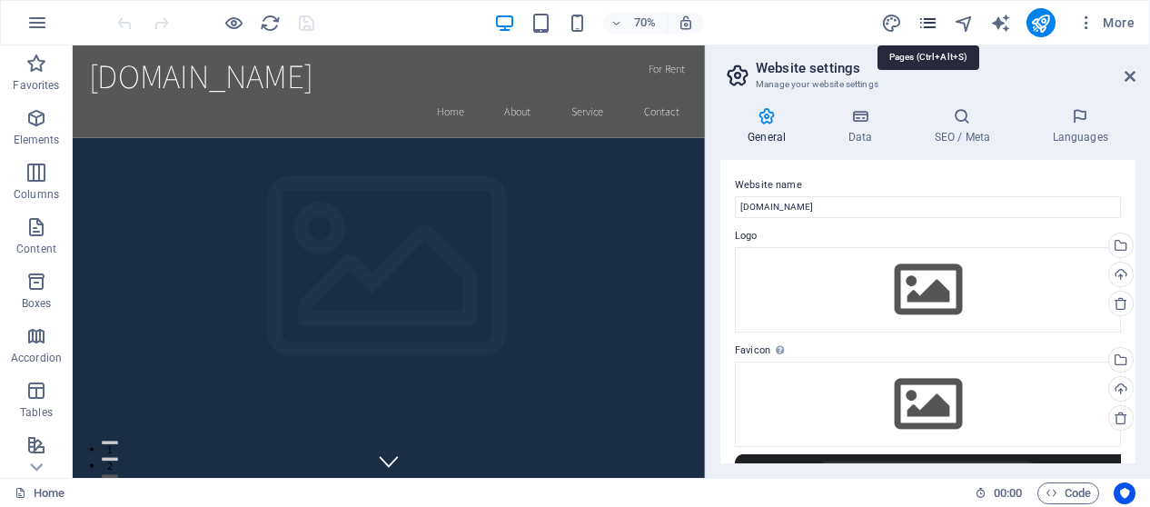
click at [938, 16] on icon "pages" at bounding box center [927, 23] width 21 height 21
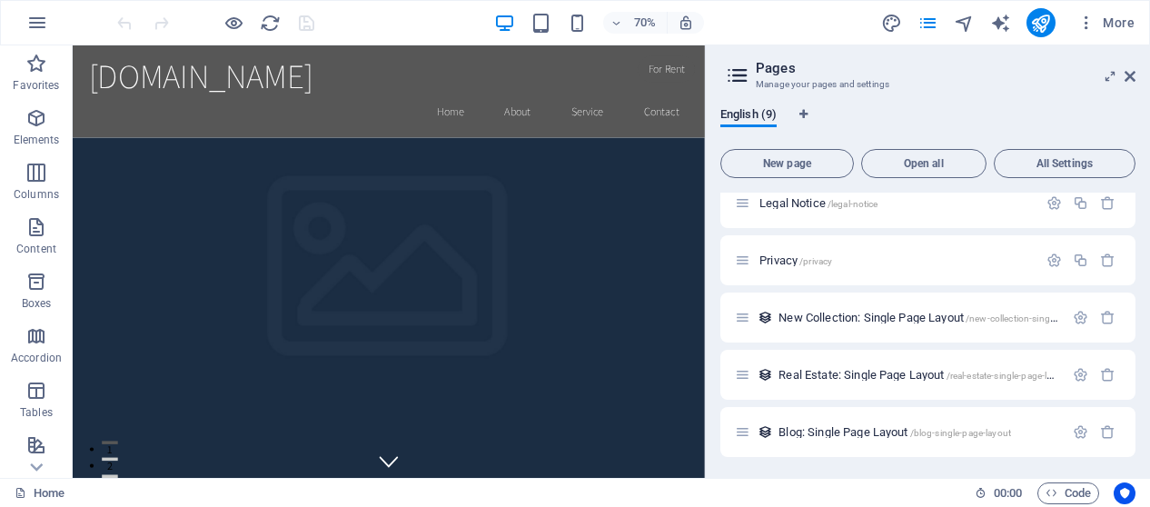
scroll to position [244, 0]
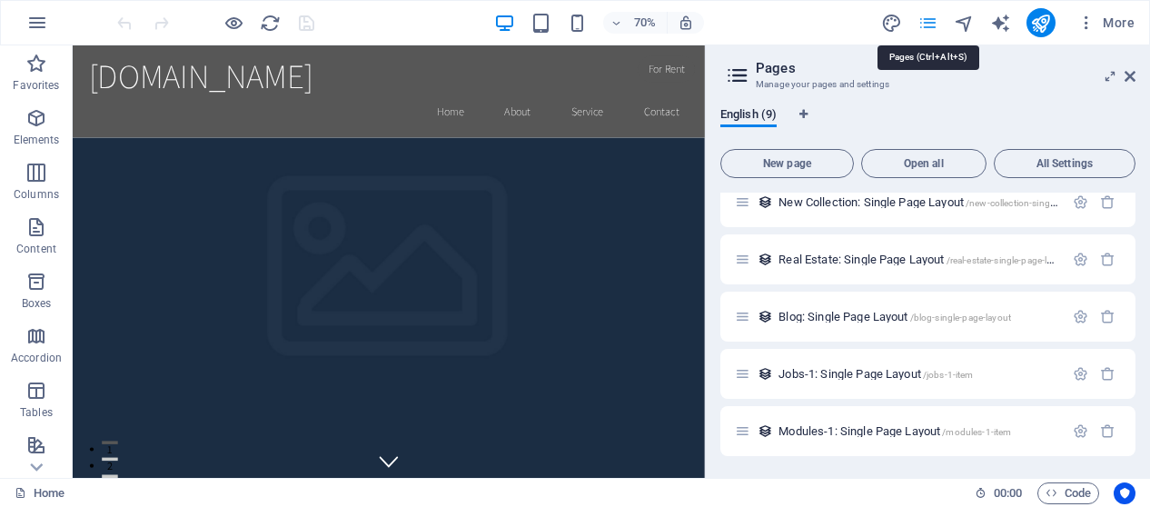
click at [937, 30] on icon "pages" at bounding box center [927, 23] width 21 height 21
click at [903, 21] on span "design" at bounding box center [892, 23] width 22 height 21
select select "rem"
select select "200"
select select "px"
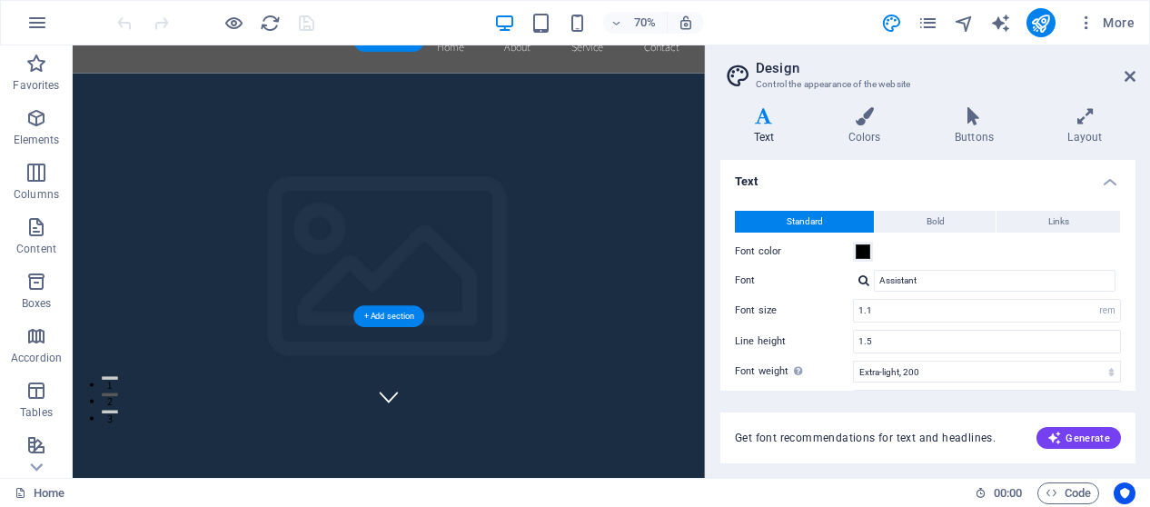
scroll to position [0, 0]
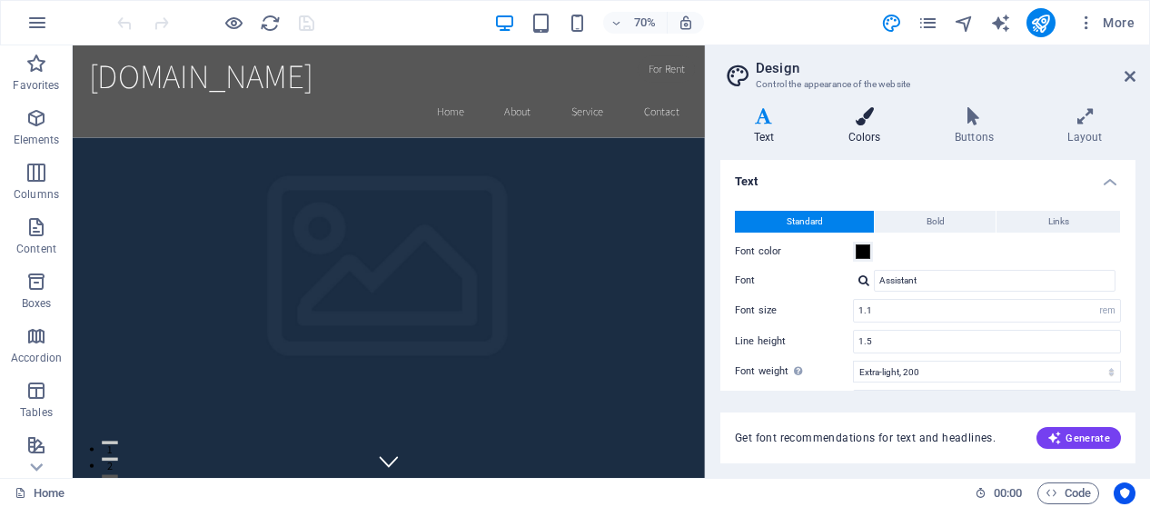
click at [872, 132] on h4 "Colors" at bounding box center [868, 126] width 106 height 38
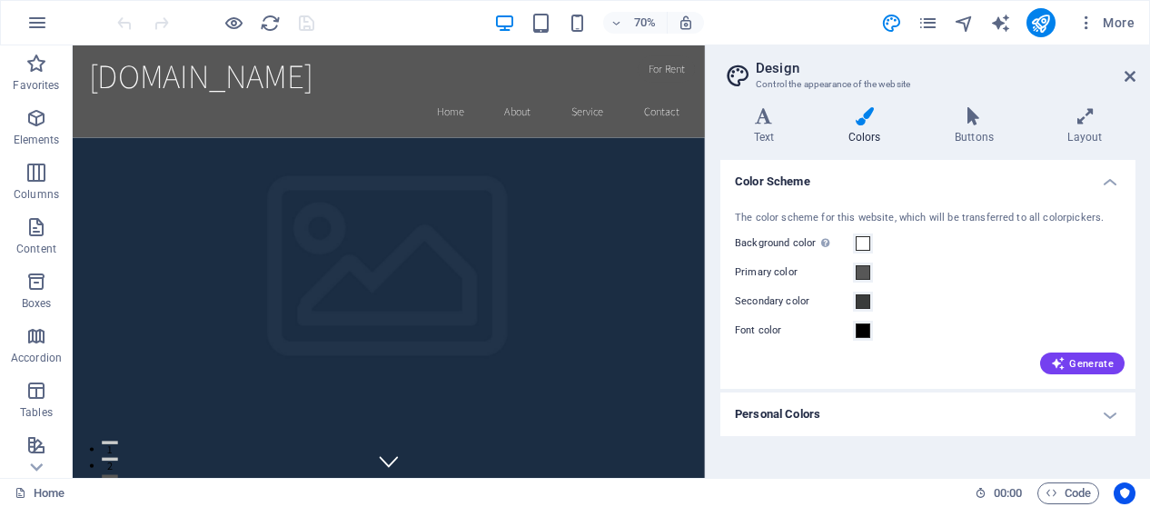
click at [1091, 97] on div "Variants Text Colors Buttons Layout Text Standard Bold Links Font color Font As…" at bounding box center [928, 285] width 444 height 385
click at [1077, 126] on h4 "Layout" at bounding box center [1085, 126] width 101 height 38
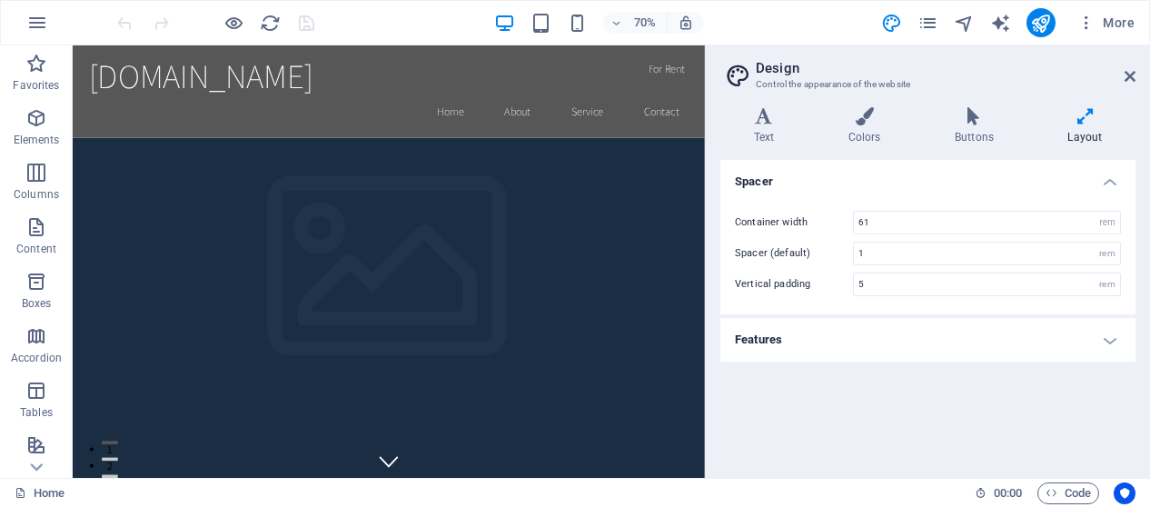
click at [1123, 80] on header "Design Control the appearance of the website" at bounding box center [930, 68] width 412 height 47
click at [1132, 77] on icon at bounding box center [1130, 76] width 11 height 15
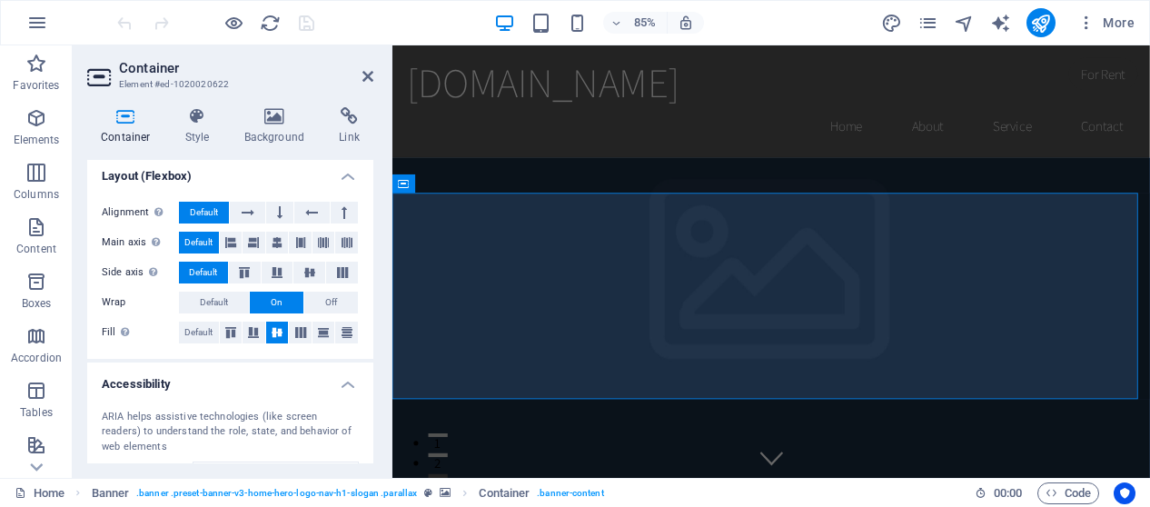
scroll to position [251, 0]
click at [262, 139] on h4 "Background" at bounding box center [278, 126] width 95 height 38
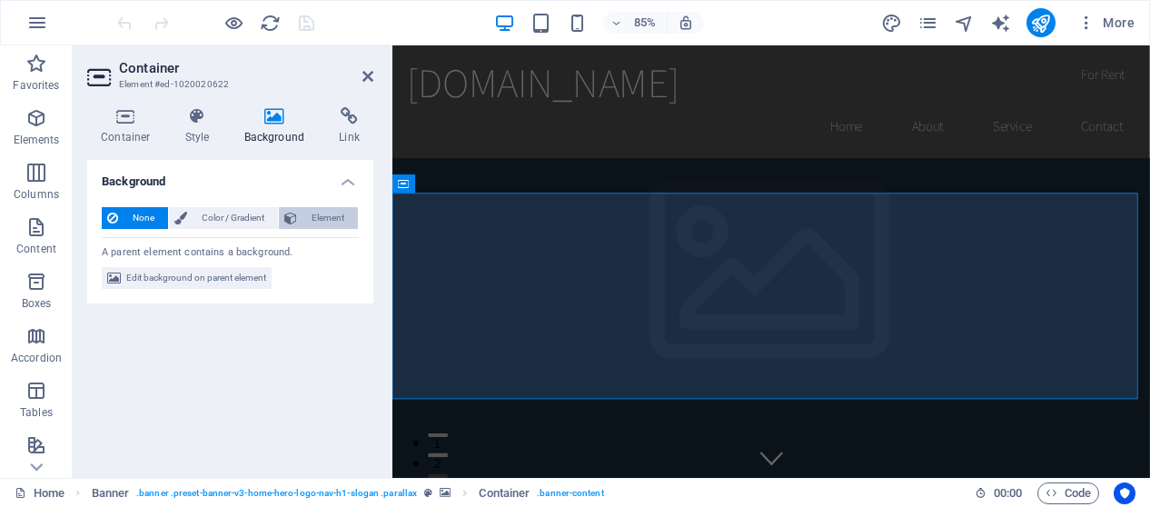
click at [307, 217] on span "Element" at bounding box center [327, 218] width 50 height 22
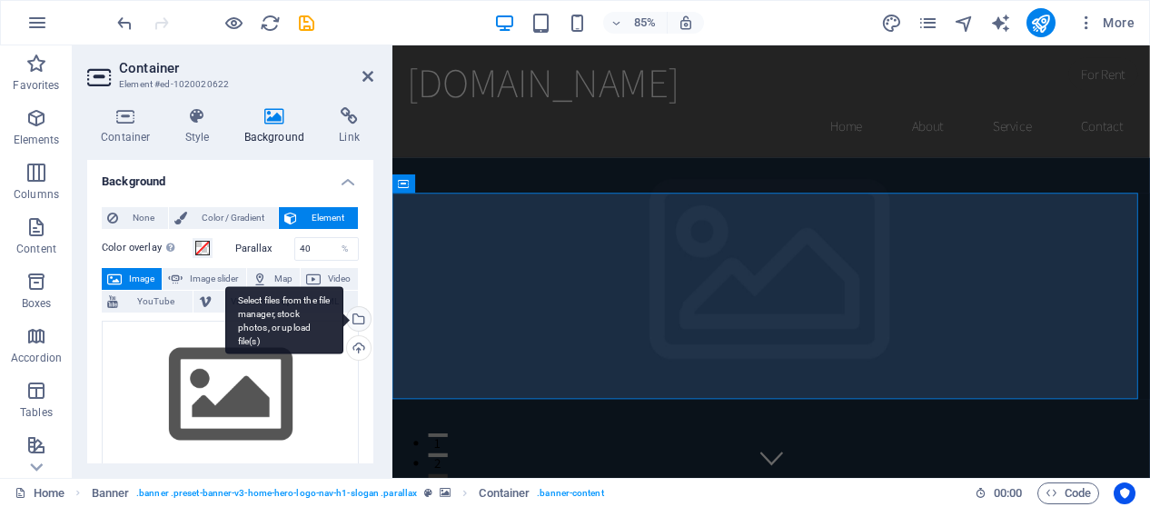
click at [343, 313] on div "Select files from the file manager, stock photos, or upload file(s)" at bounding box center [284, 320] width 118 height 68
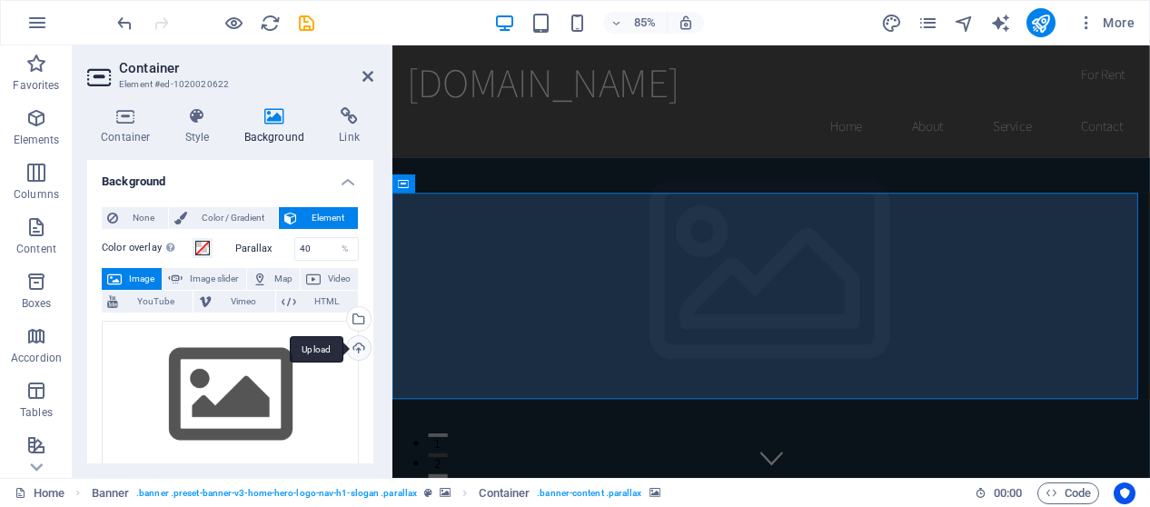
click at [355, 352] on div "Upload" at bounding box center [356, 349] width 27 height 27
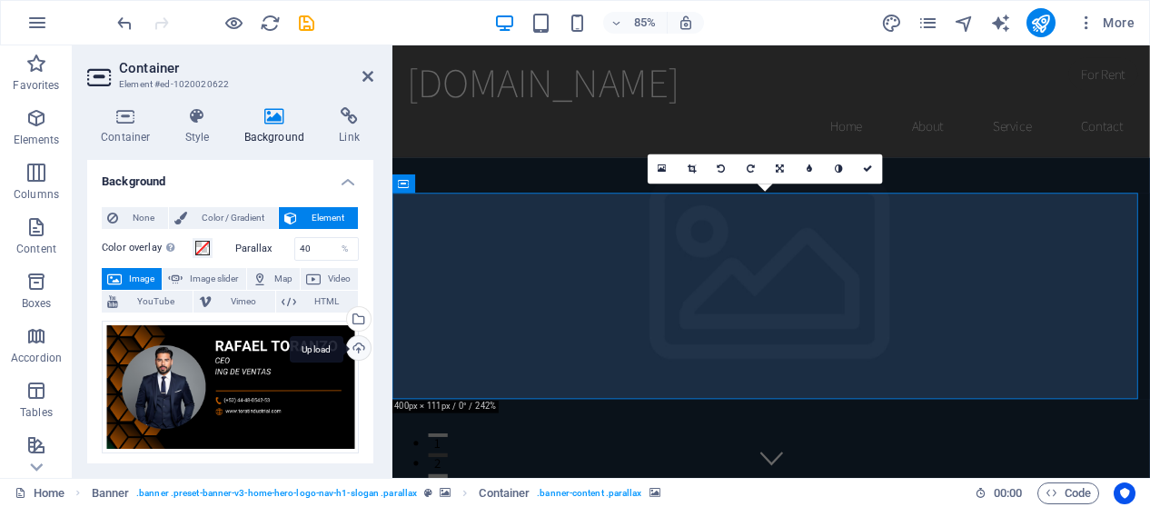
click at [356, 348] on div "Upload" at bounding box center [356, 349] width 27 height 27
click at [356, 339] on div "Upload" at bounding box center [356, 349] width 27 height 27
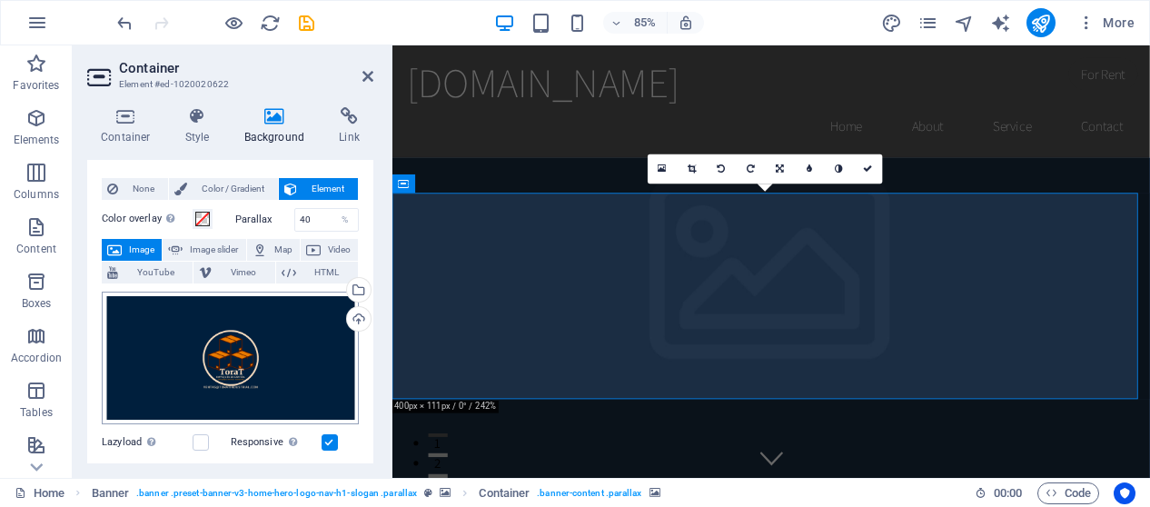
scroll to position [28, 0]
click at [189, 139] on h4 "Style" at bounding box center [201, 126] width 59 height 38
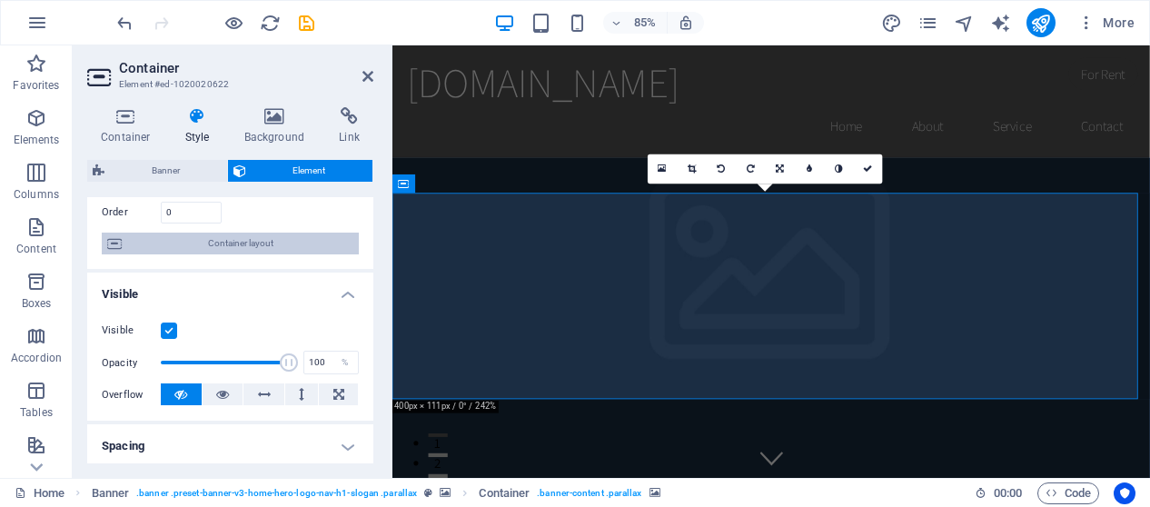
scroll to position [0, 0]
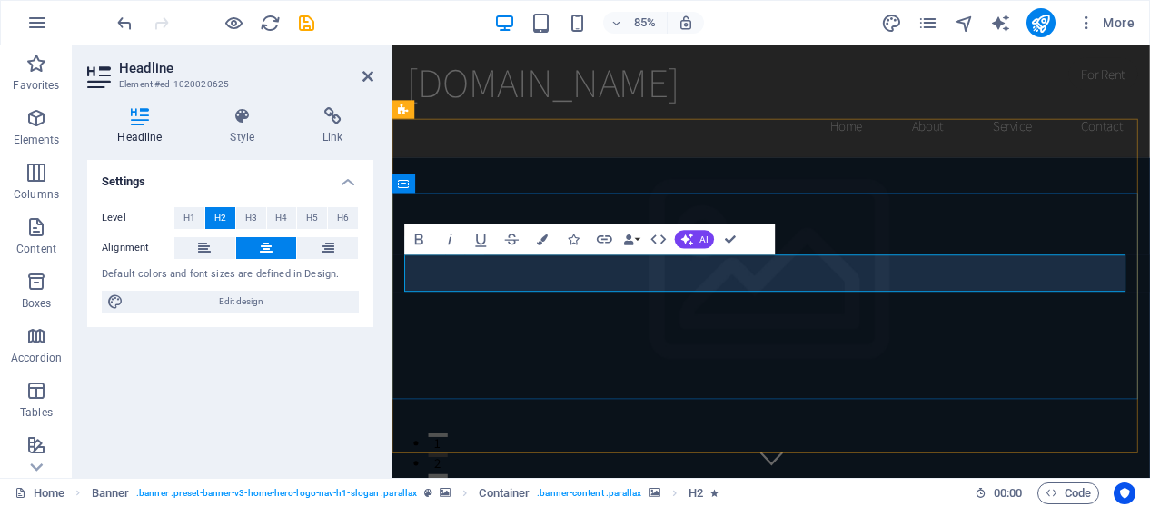
drag, startPoint x: 1037, startPoint y: 312, endPoint x: 612, endPoint y: 262, distance: 428.1
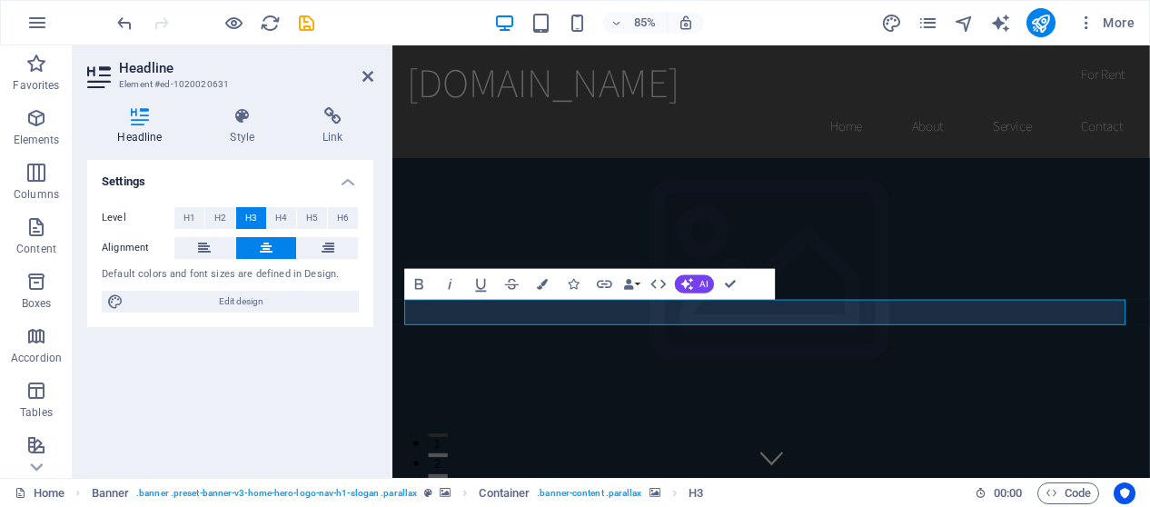
click at [726, 463] on figure at bounding box center [837, 431] width 891 height 509
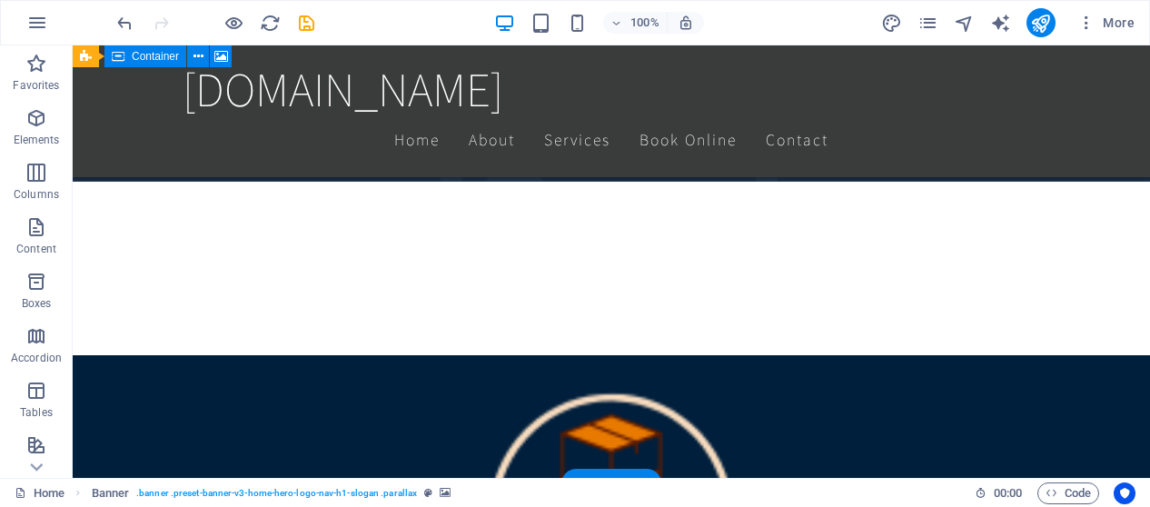
scroll to position [546, 0]
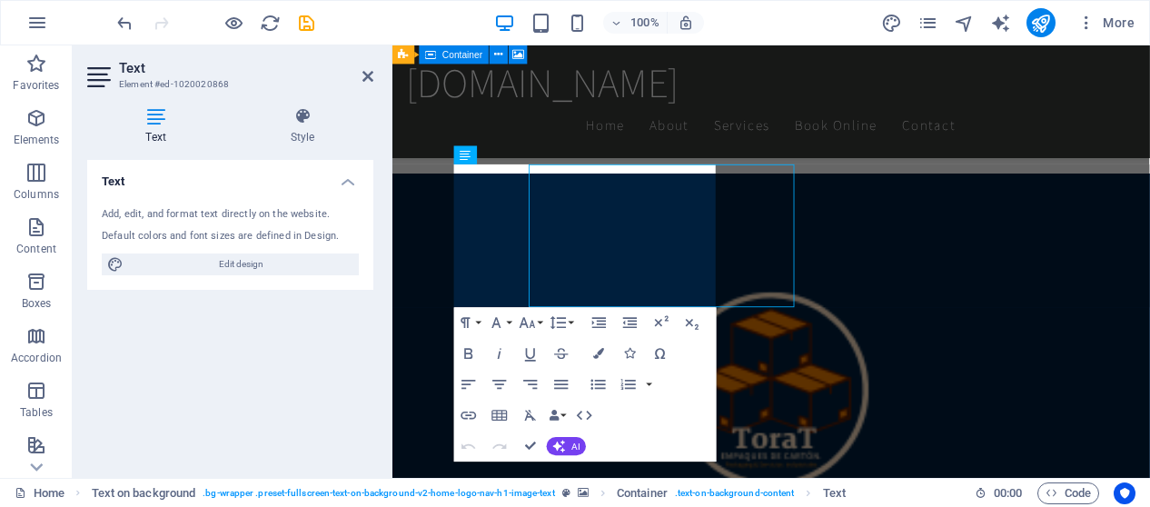
click at [377, 262] on div "Text Style Text Add, edit, and format text directly on the website. Default col…" at bounding box center [230, 285] width 315 height 385
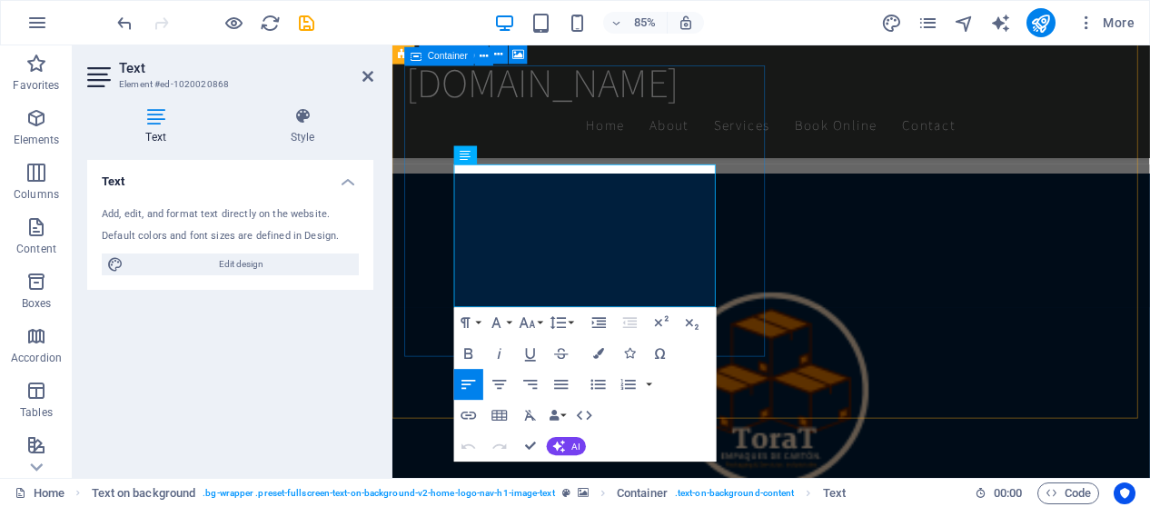
drag, startPoint x: 741, startPoint y: 337, endPoint x: 455, endPoint y: 141, distance: 347.0
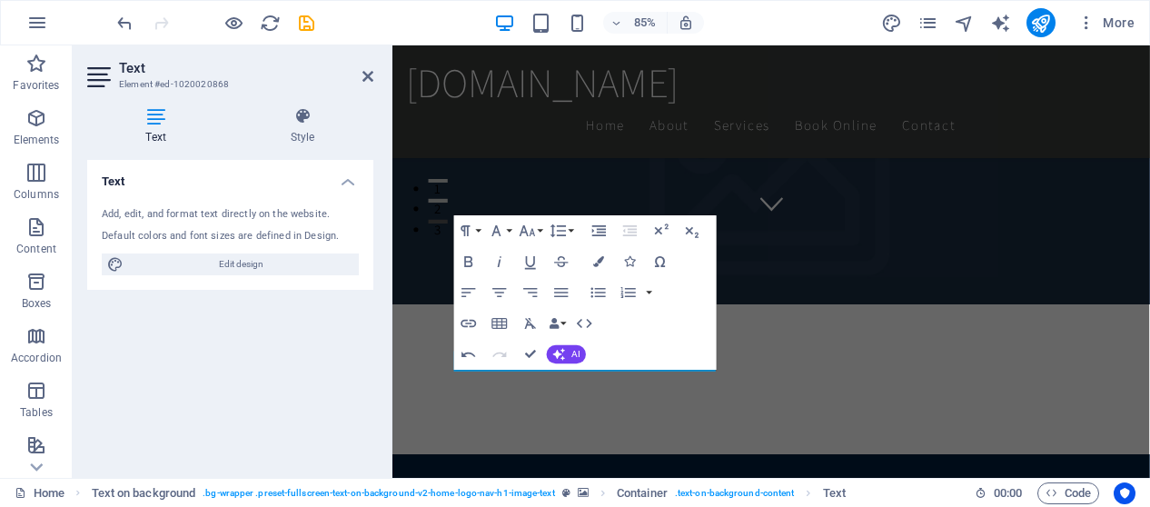
scroll to position [383, 0]
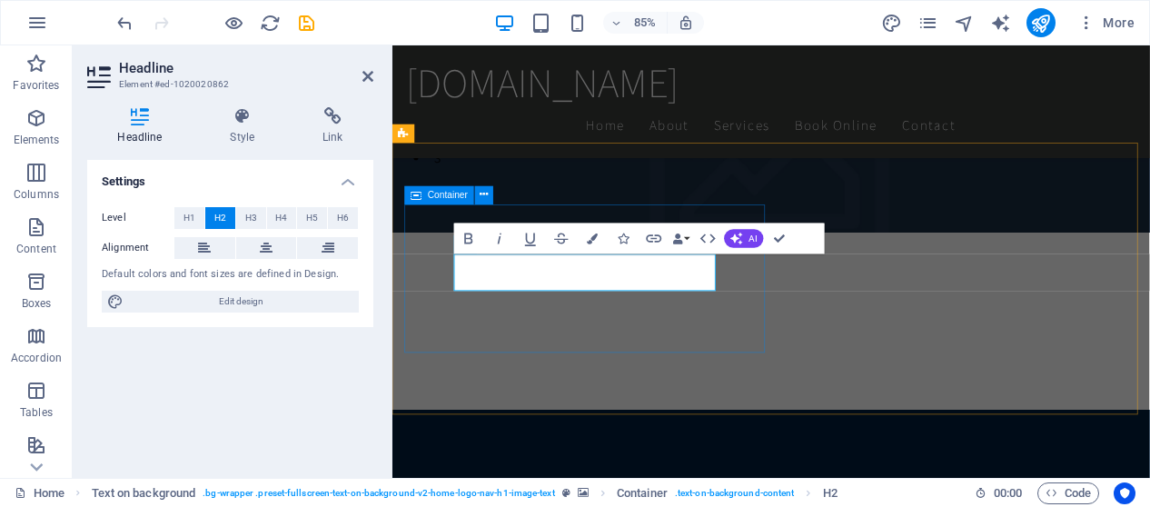
scroll to position [5801, 2]
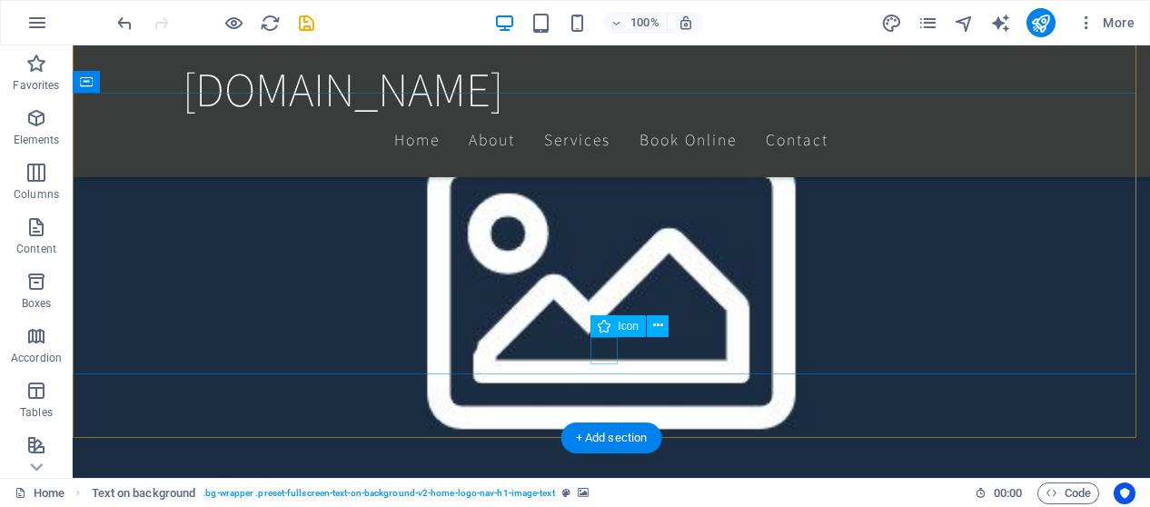
scroll to position [1641, 0]
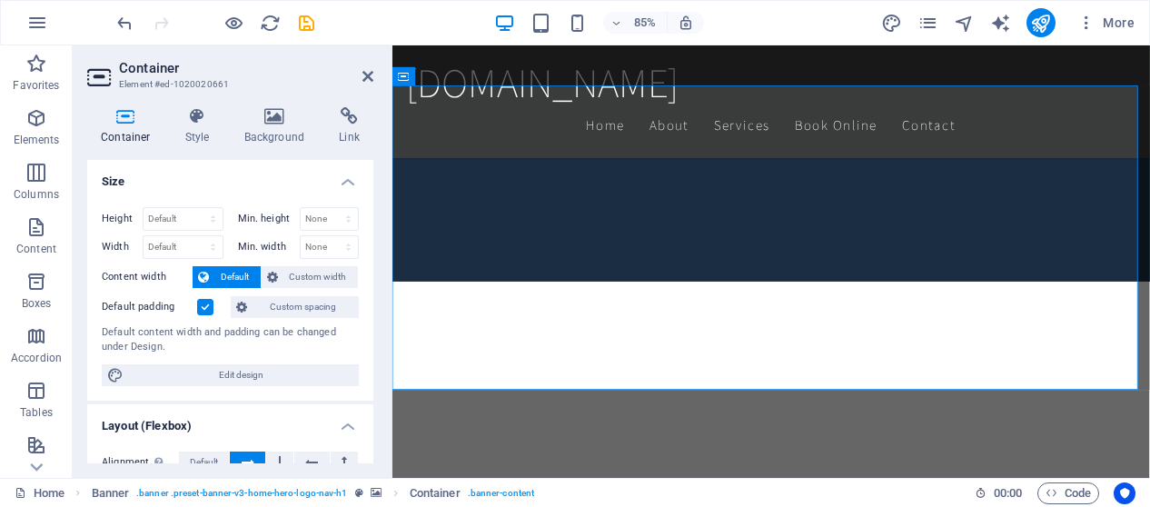
scroll to position [117, 0]
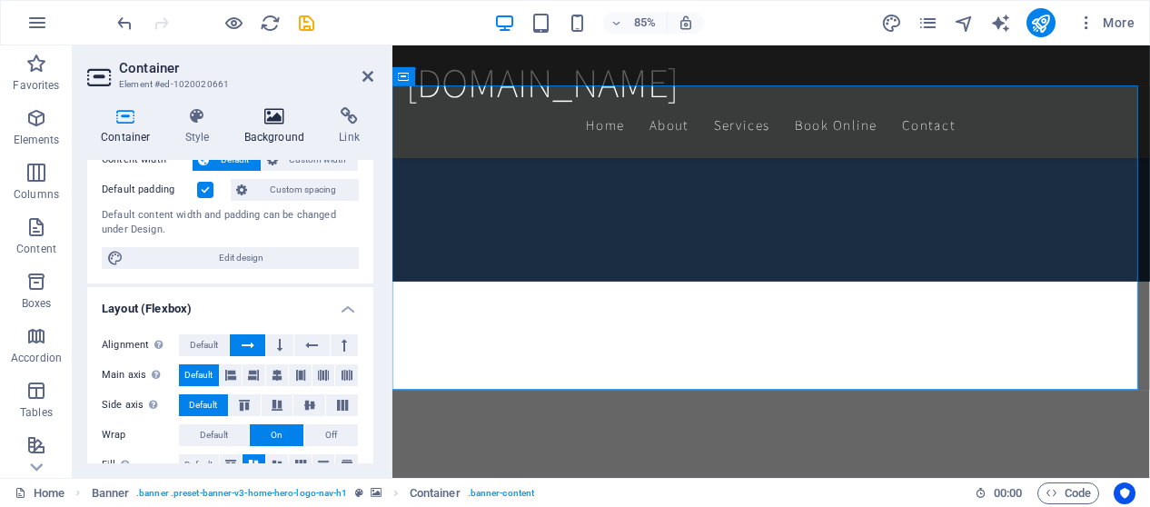
click at [263, 131] on h4 "Background" at bounding box center [278, 126] width 95 height 38
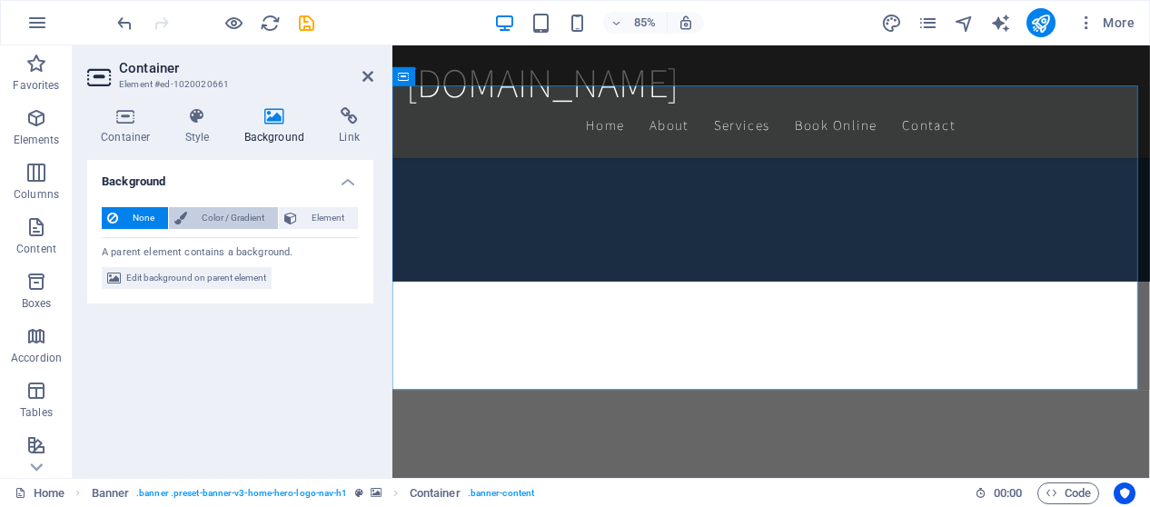
click at [242, 217] on span "Color / Gradient" at bounding box center [233, 218] width 80 height 22
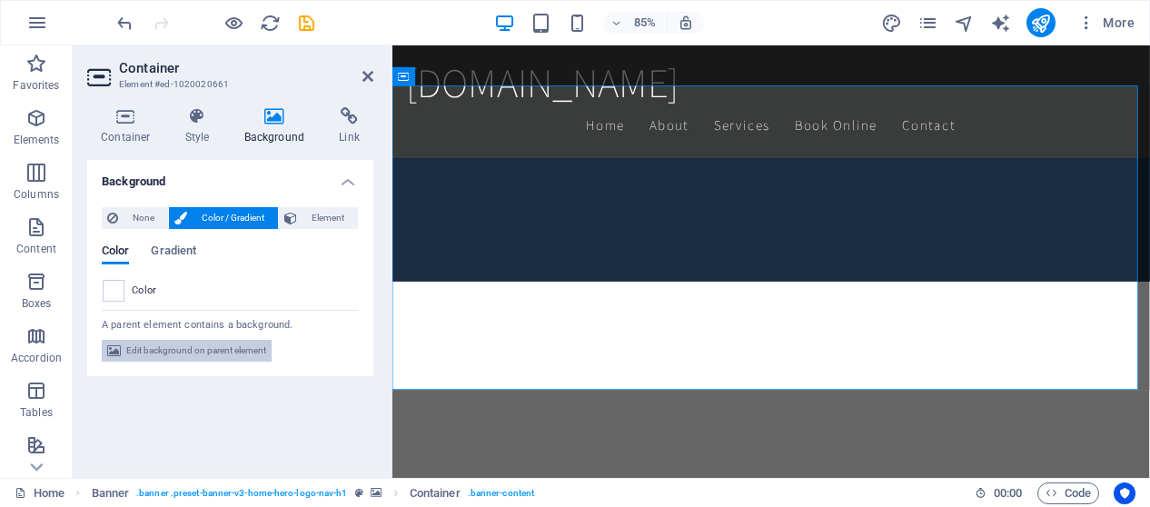
click at [154, 355] on span "Edit background on parent element" at bounding box center [196, 351] width 140 height 22
select select "ms"
select select "s"
select select "progressive"
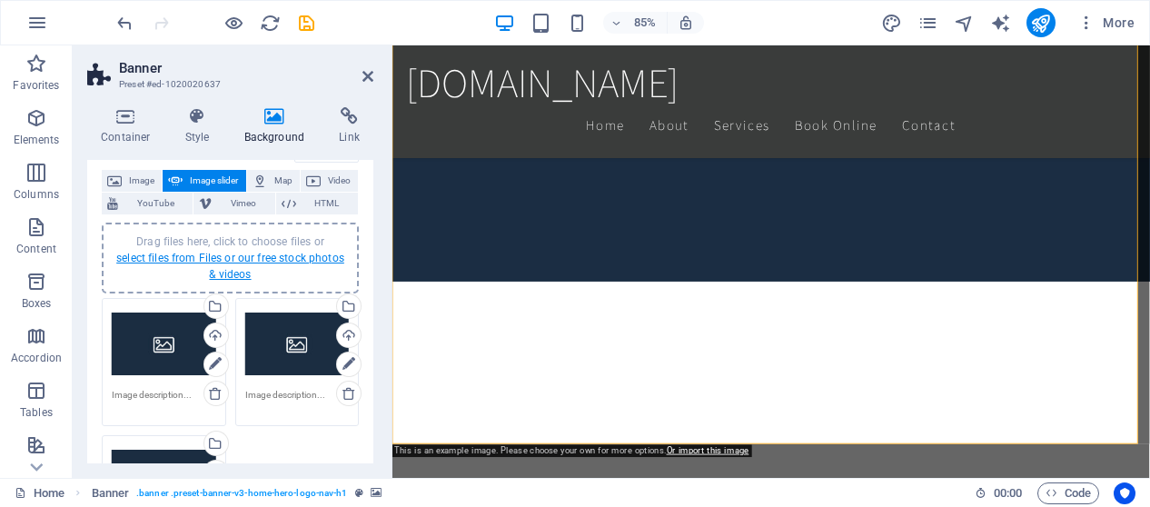
scroll to position [106, 0]
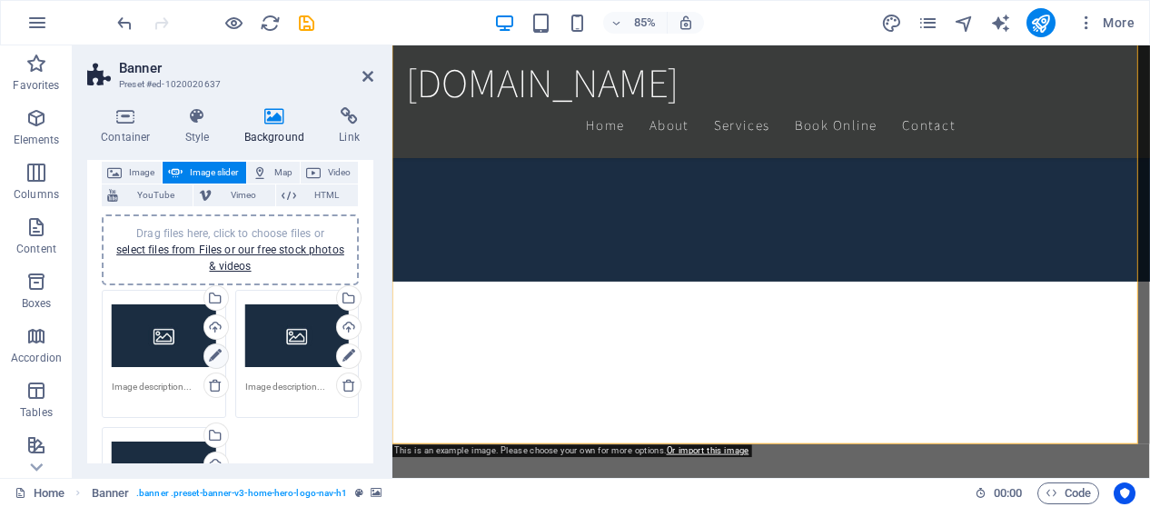
click at [216, 353] on icon at bounding box center [215, 356] width 13 height 22
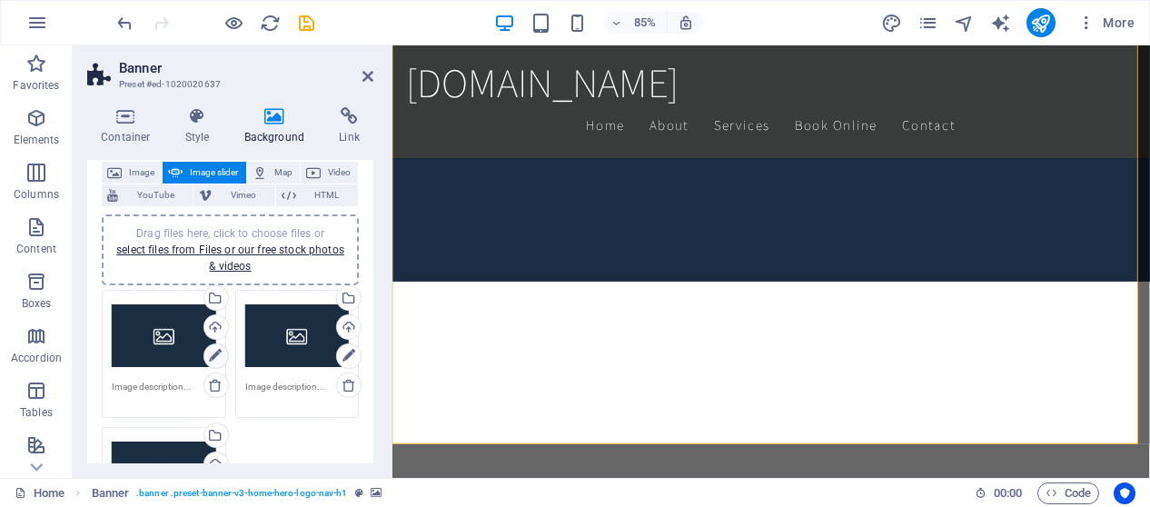
click at [214, 356] on icon at bounding box center [215, 356] width 13 height 22
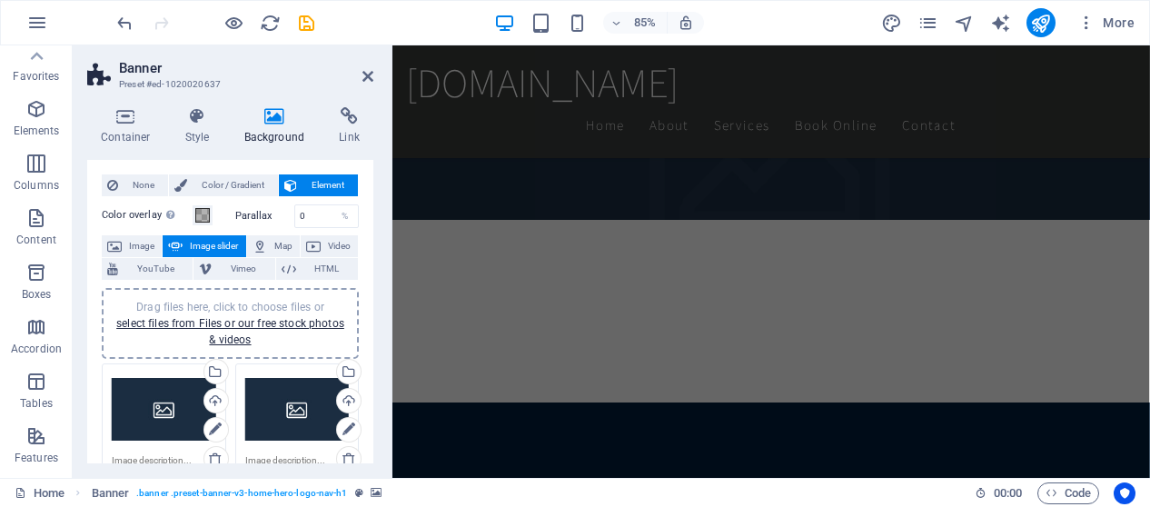
scroll to position [0, 0]
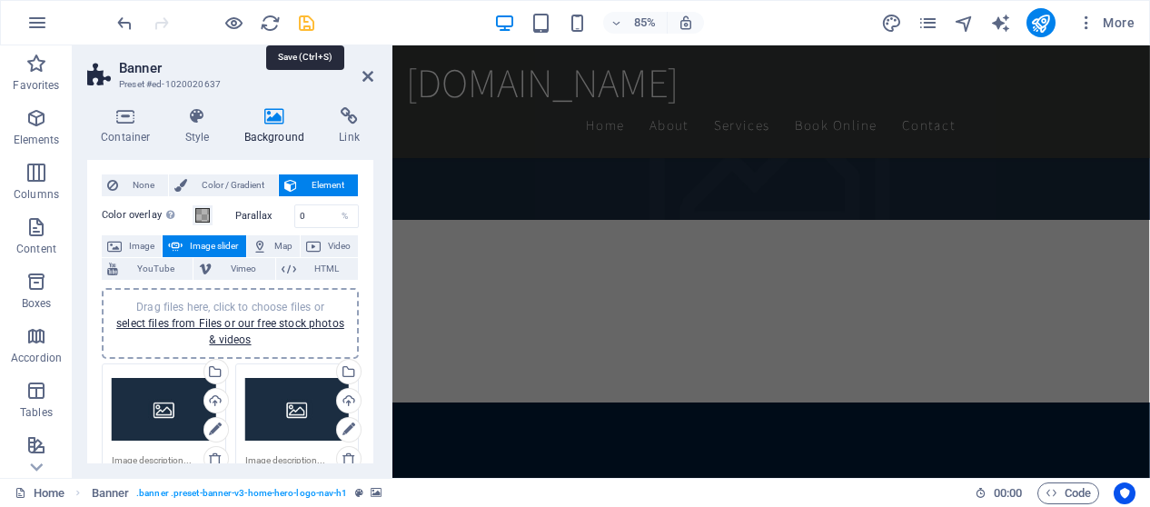
click at [309, 27] on icon "save" at bounding box center [306, 23] width 21 height 21
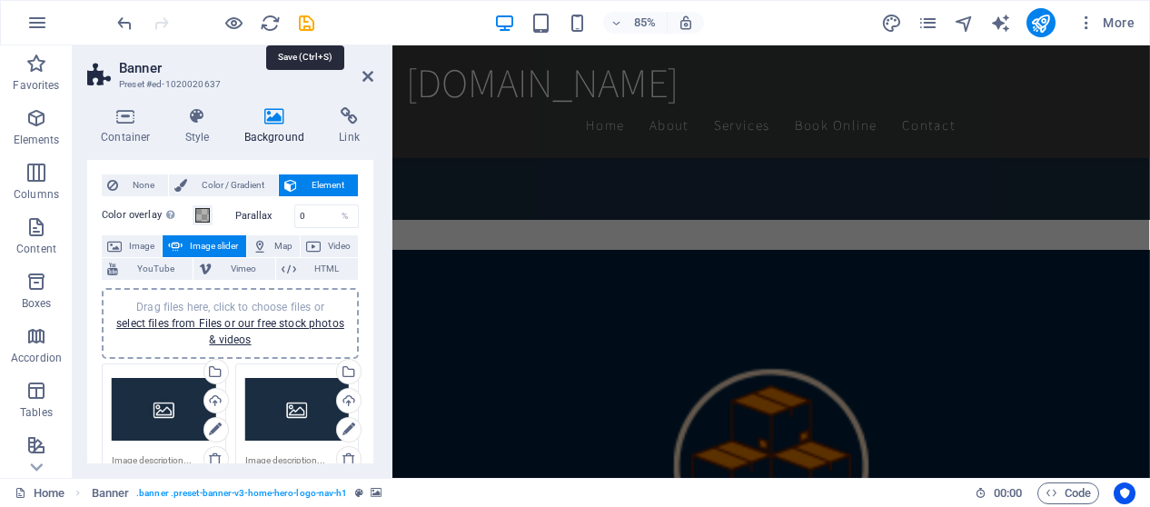
checkbox input "false"
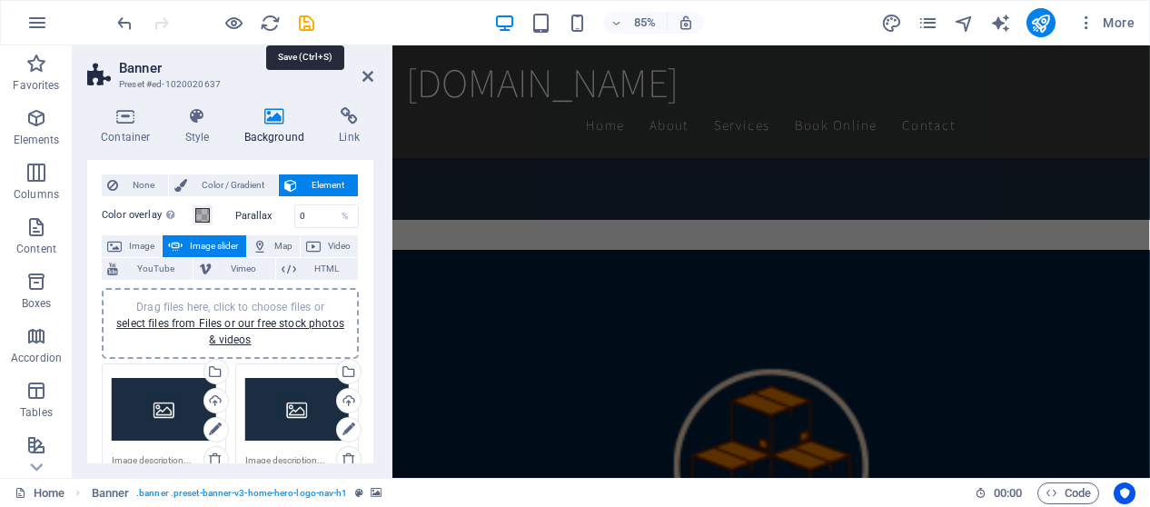
checkbox input "false"
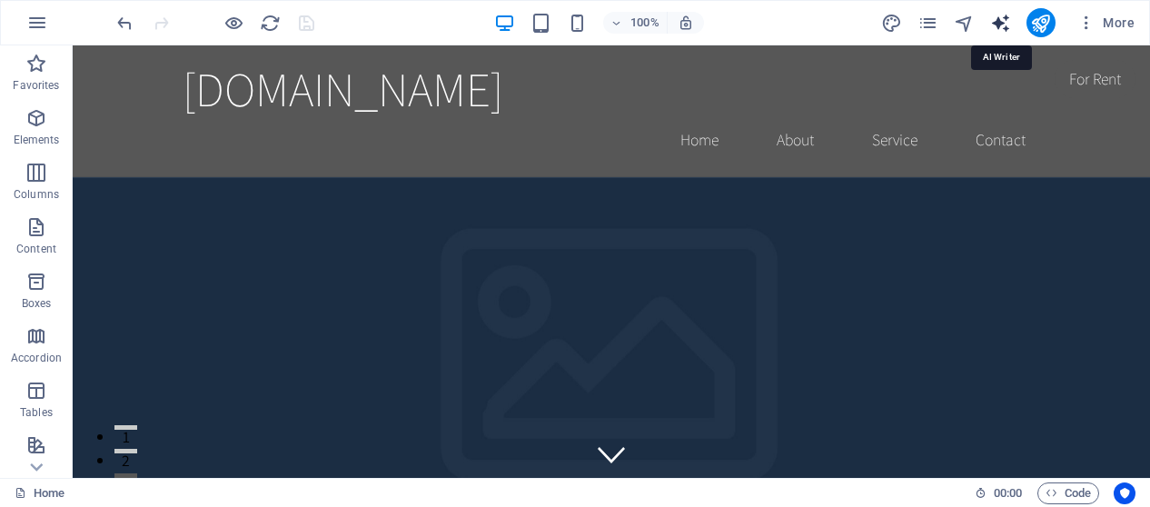
click at [1005, 30] on icon "text_generator" at bounding box center [1000, 23] width 21 height 21
select select "English"
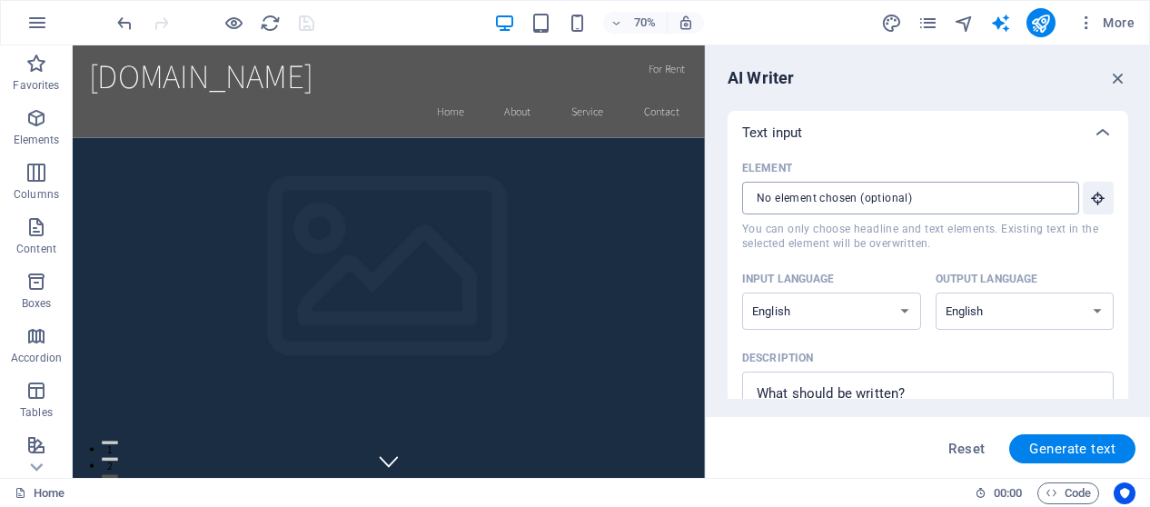
click at [941, 197] on input "Element ​ You can only choose headline and text elements. Existing text in the …" at bounding box center [904, 198] width 324 height 33
click at [896, 301] on select "Albanian Arabic Armenian Awadhi Azerbaijani Bashkir Basque Belarusian Bengali B…" at bounding box center [831, 311] width 179 height 37
select select "Spanish"
click at [742, 293] on select "Albanian Arabic Armenian Awadhi Azerbaijani Bashkir Basque Belarusian Bengali B…" at bounding box center [831, 311] width 179 height 37
click at [1069, 314] on select "Albanian Arabic Armenian Awadhi Azerbaijani Bashkir Basque Belarusian Bengali B…" at bounding box center [1025, 311] width 179 height 37
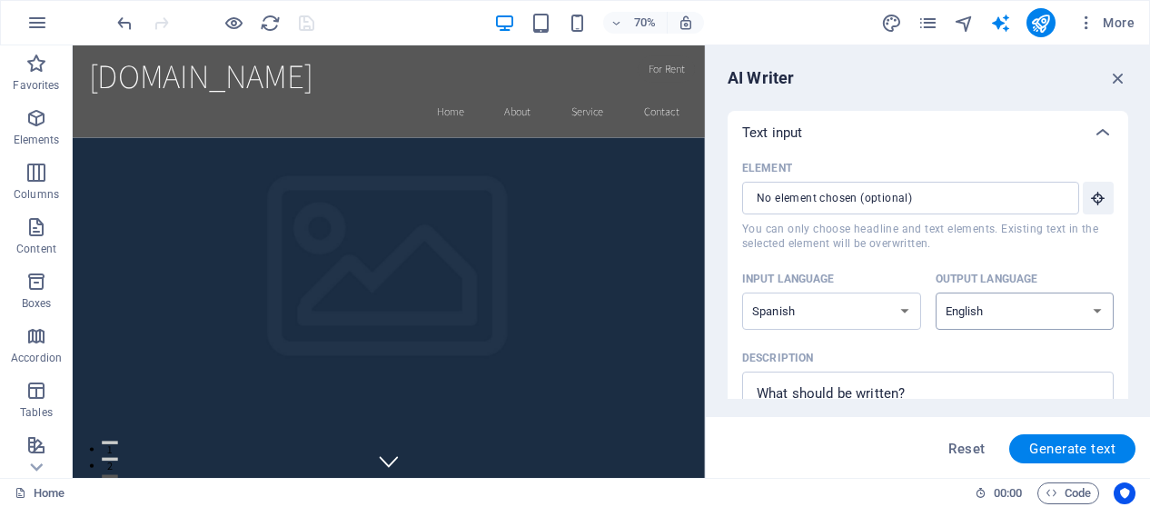
select select "Spanish"
click at [936, 293] on select "Albanian Arabic Armenian Awadhi Azerbaijani Bashkir Basque Belarusian Bengali B…" at bounding box center [1025, 311] width 179 height 37
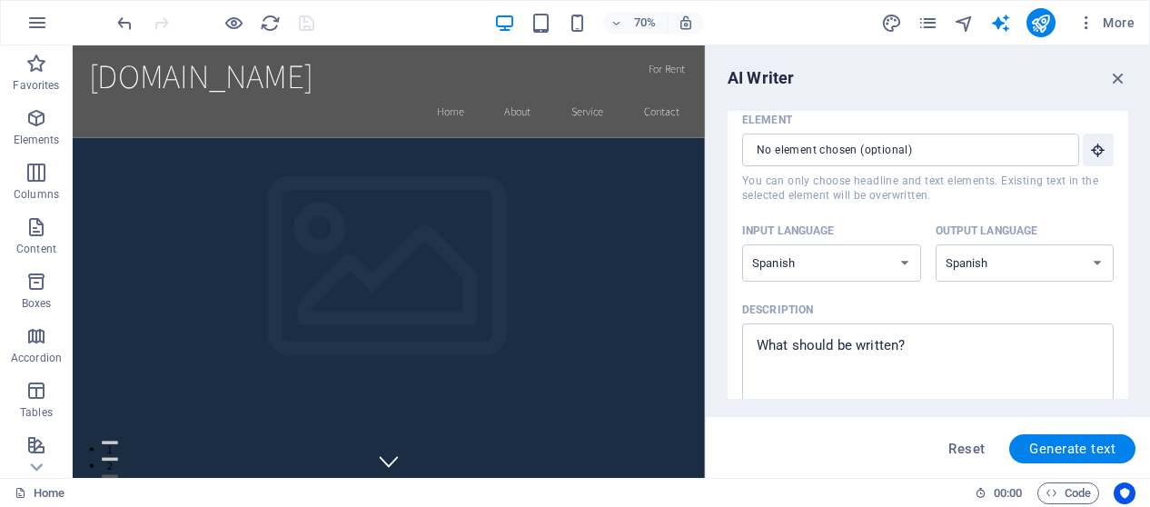
scroll to position [51, 0]
click at [937, 156] on input "Element ​ You can only choose headline and text elements. Existing text in the …" at bounding box center [904, 147] width 324 height 33
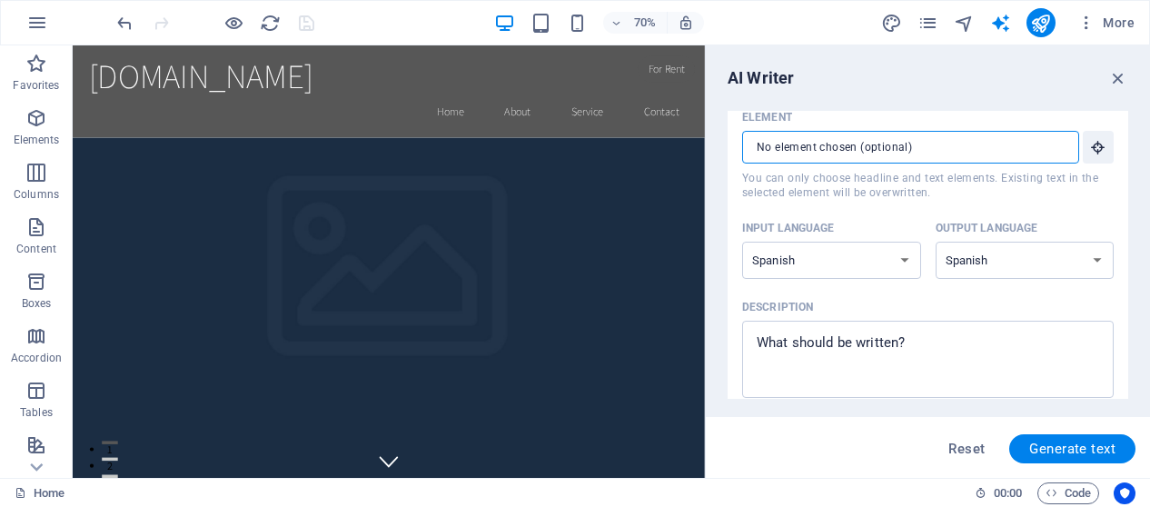
click at [937, 156] on input "Element ​ You can only choose headline and text elements. Existing text in the …" at bounding box center [904, 147] width 324 height 33
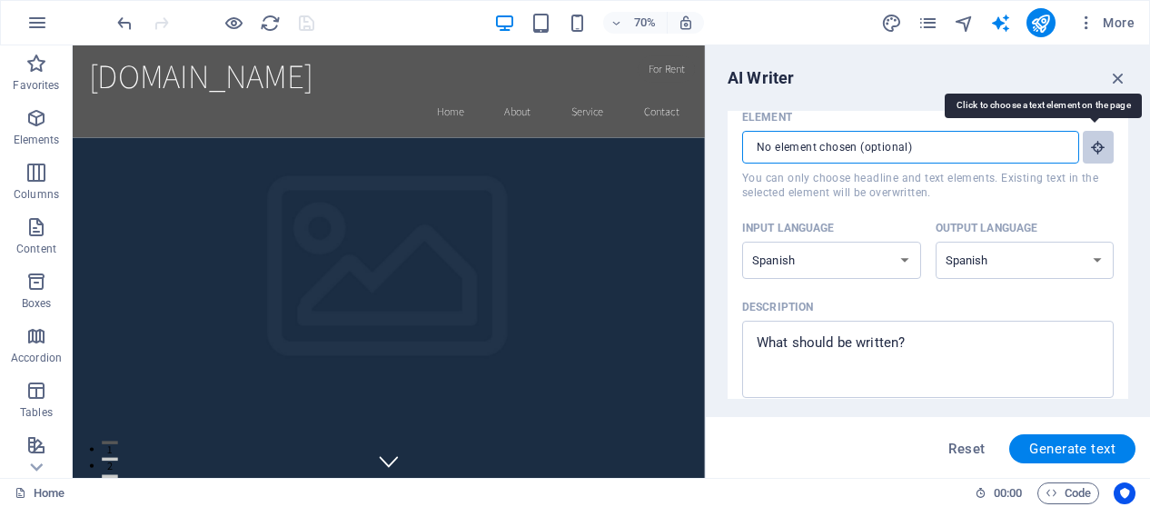
click at [1083, 152] on button "Element ​ You can only choose headline and text elements. Existing text in the …" at bounding box center [1098, 147] width 31 height 33
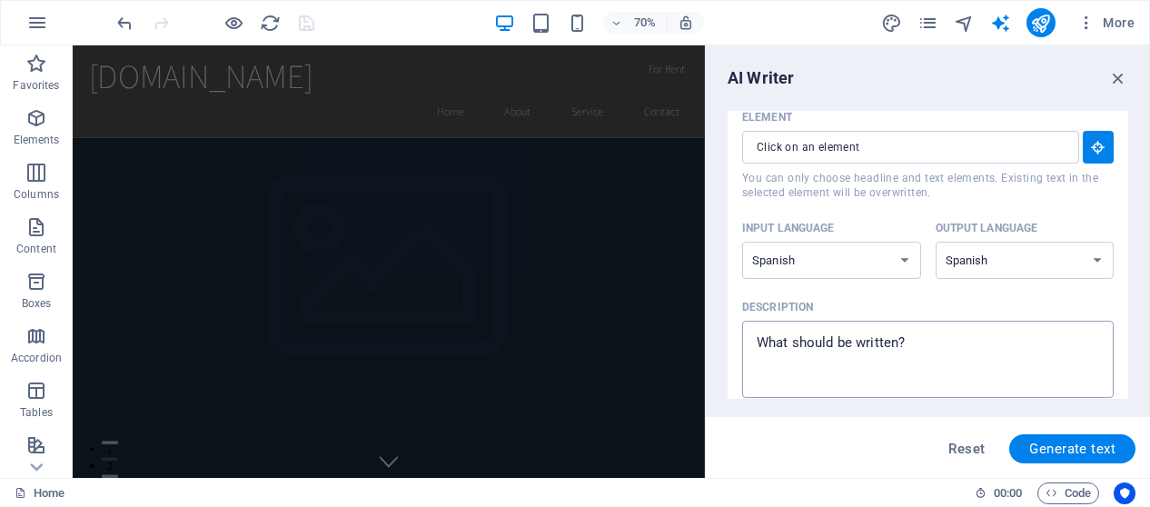
type textarea "x"
click at [1039, 368] on textarea "Description x ​" at bounding box center [927, 359] width 353 height 59
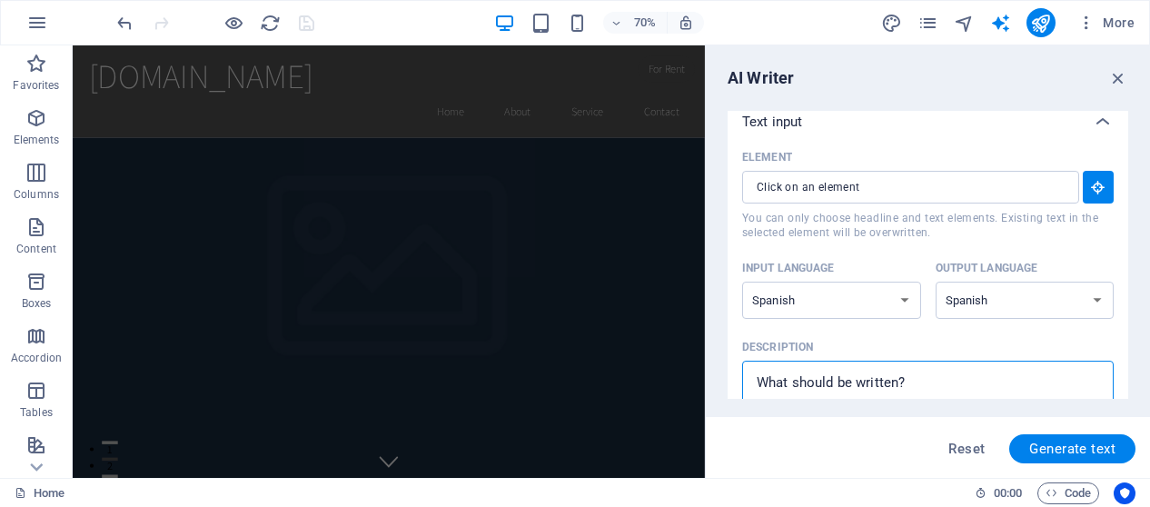
scroll to position [0, 0]
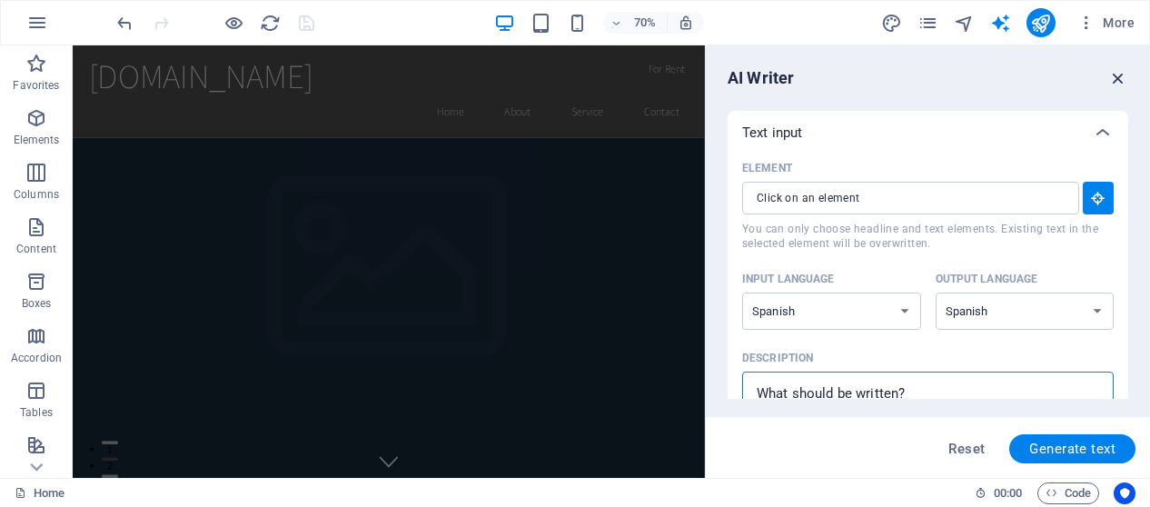
click at [1120, 75] on icon "button" at bounding box center [1118, 78] width 20 height 20
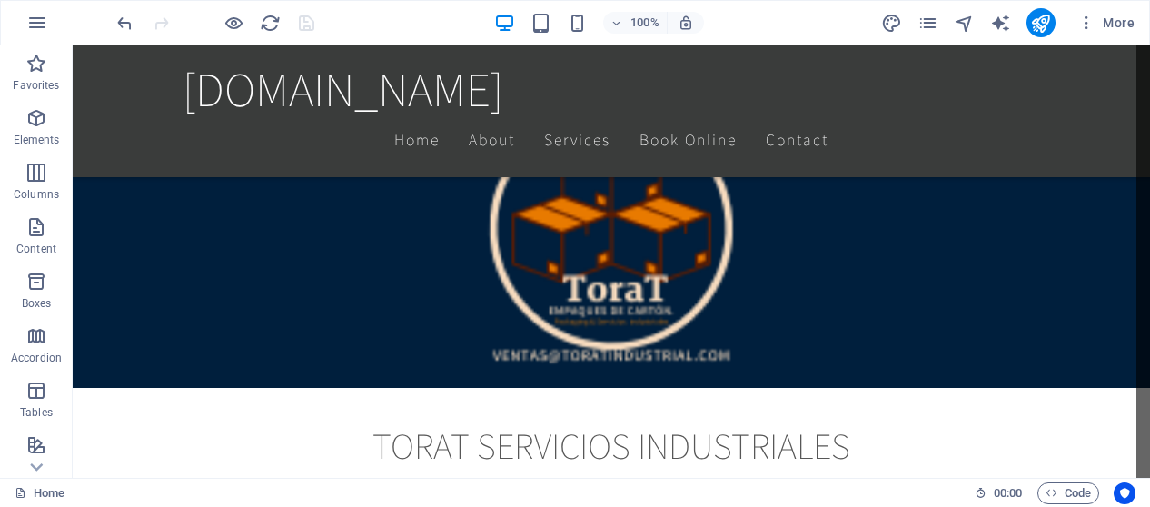
scroll to position [578, 0]
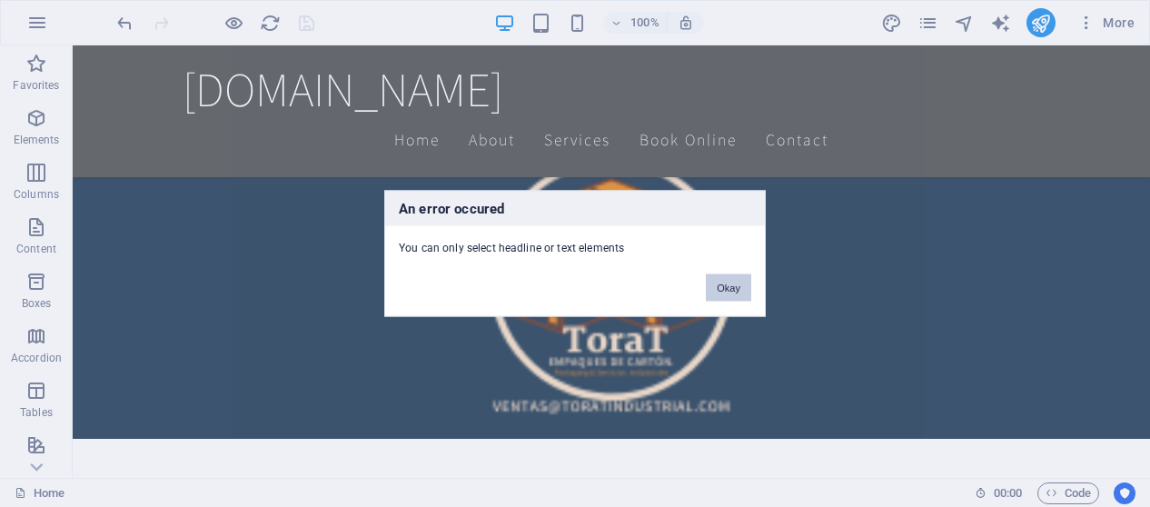
drag, startPoint x: 747, startPoint y: 288, endPoint x: 674, endPoint y: 243, distance: 85.7
click at [747, 288] on button "Okay" at bounding box center [728, 287] width 45 height 27
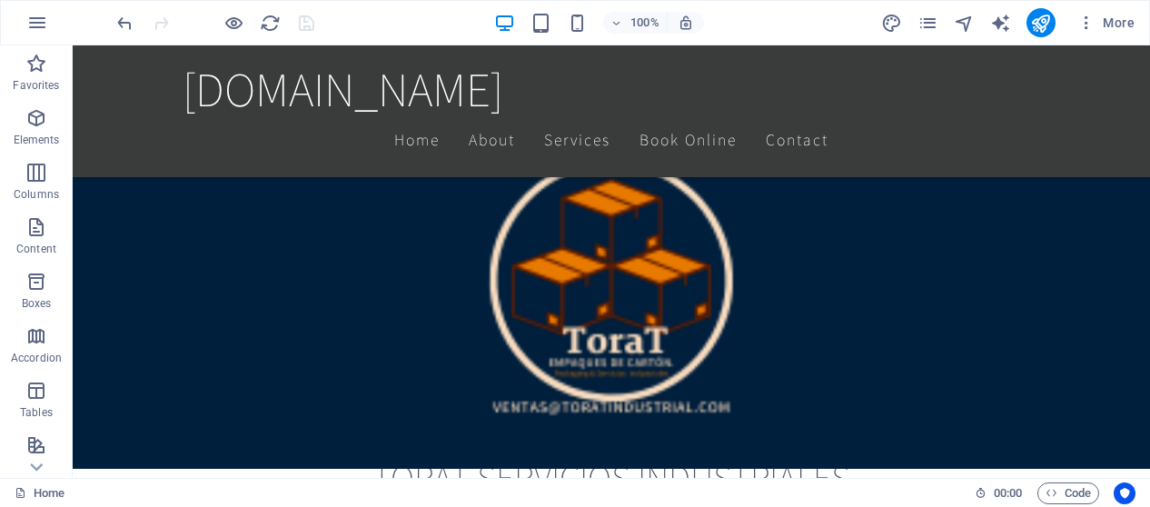
scroll to position [1028, 0]
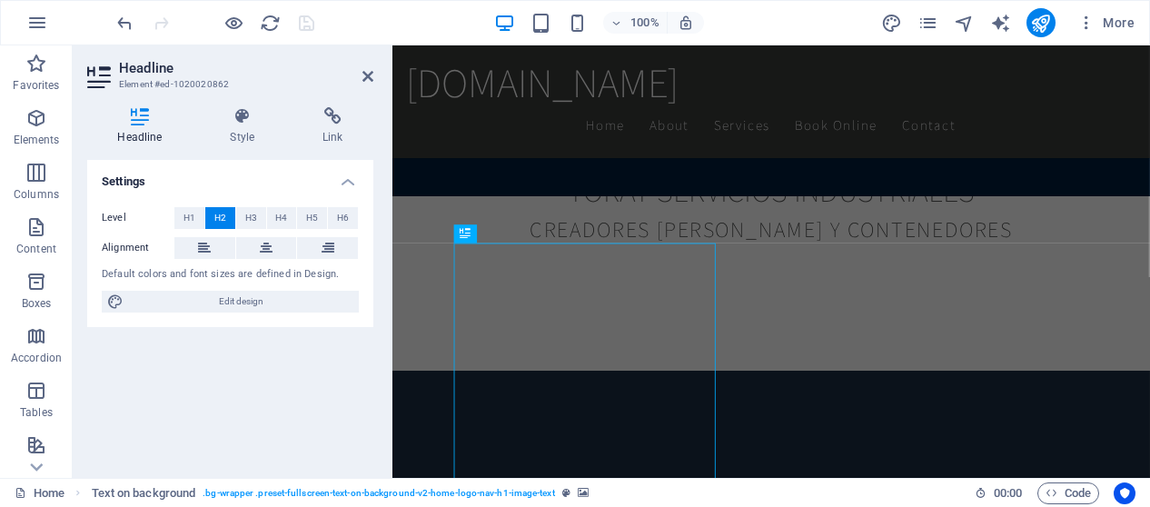
scroll to position [396, 0]
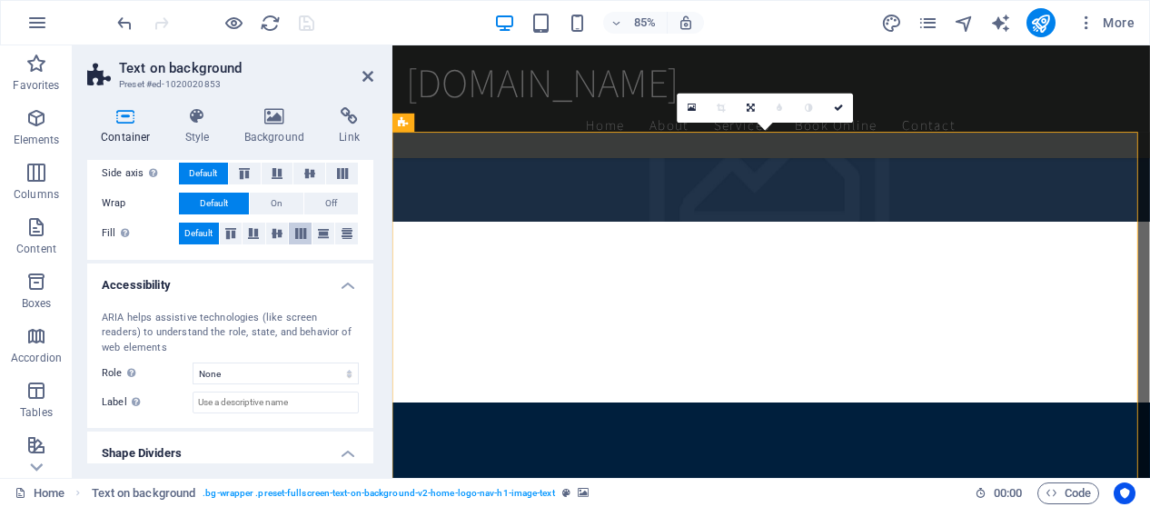
scroll to position [352, 0]
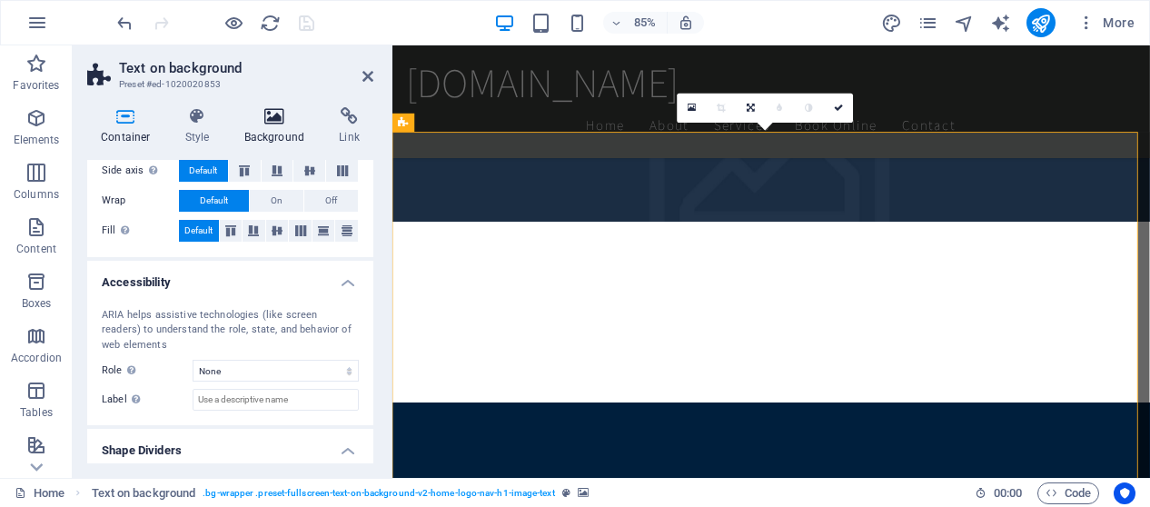
click at [273, 129] on h4 "Background" at bounding box center [278, 126] width 95 height 38
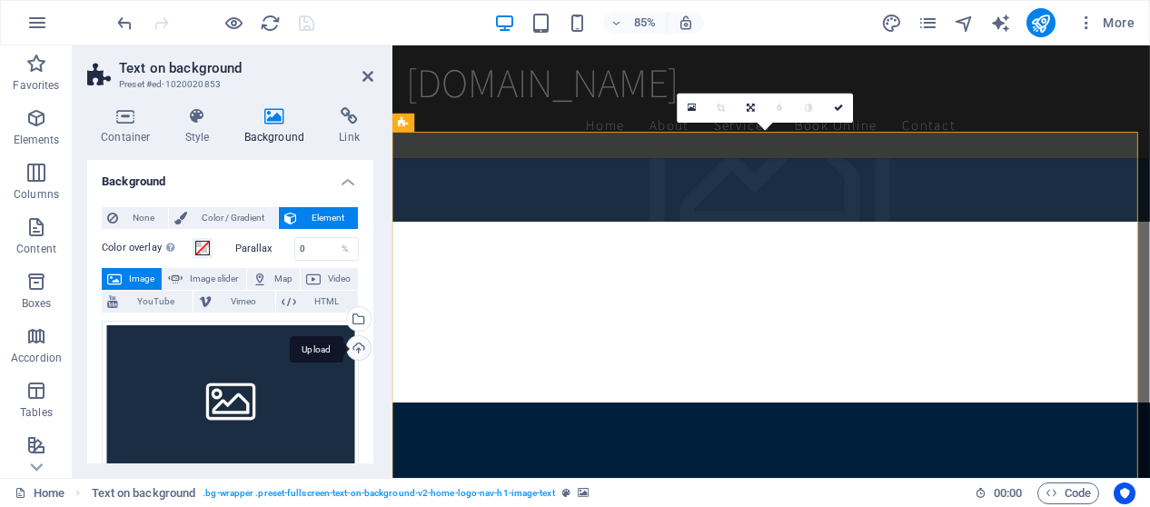
click at [354, 344] on div "Upload" at bounding box center [356, 349] width 27 height 27
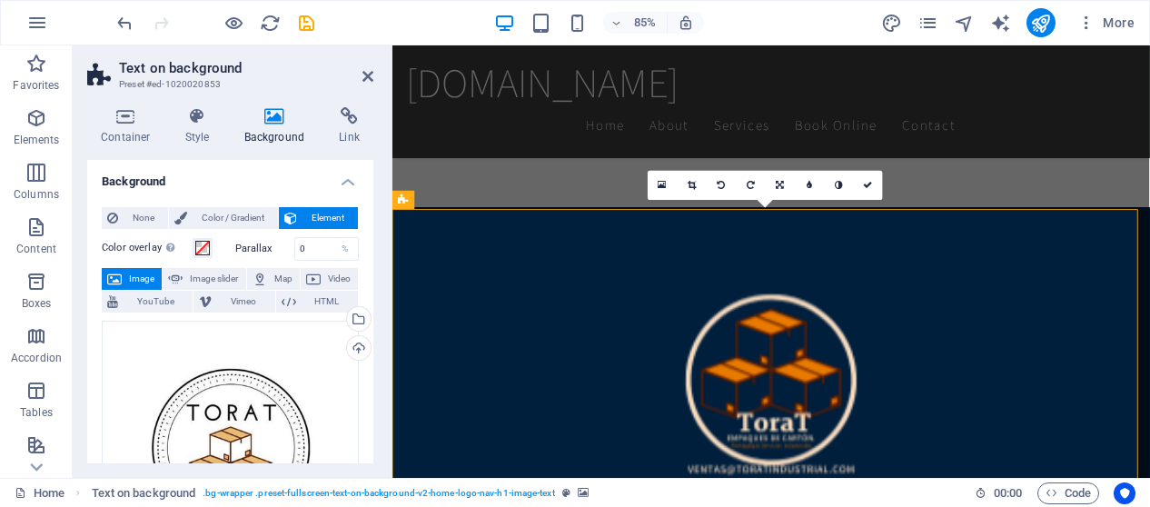
scroll to position [304, 0]
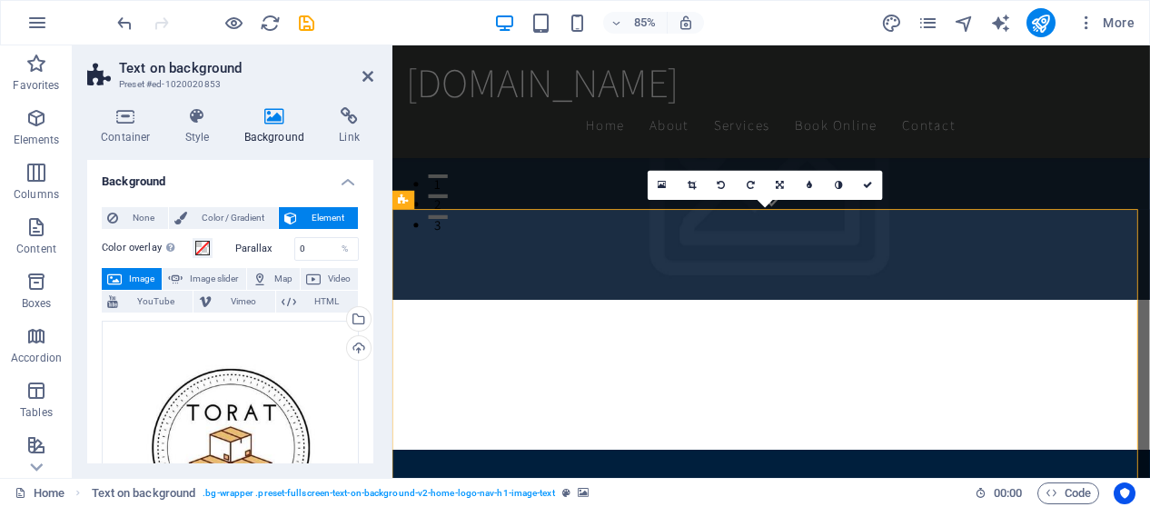
click at [354, 343] on div "Upload" at bounding box center [356, 349] width 27 height 27
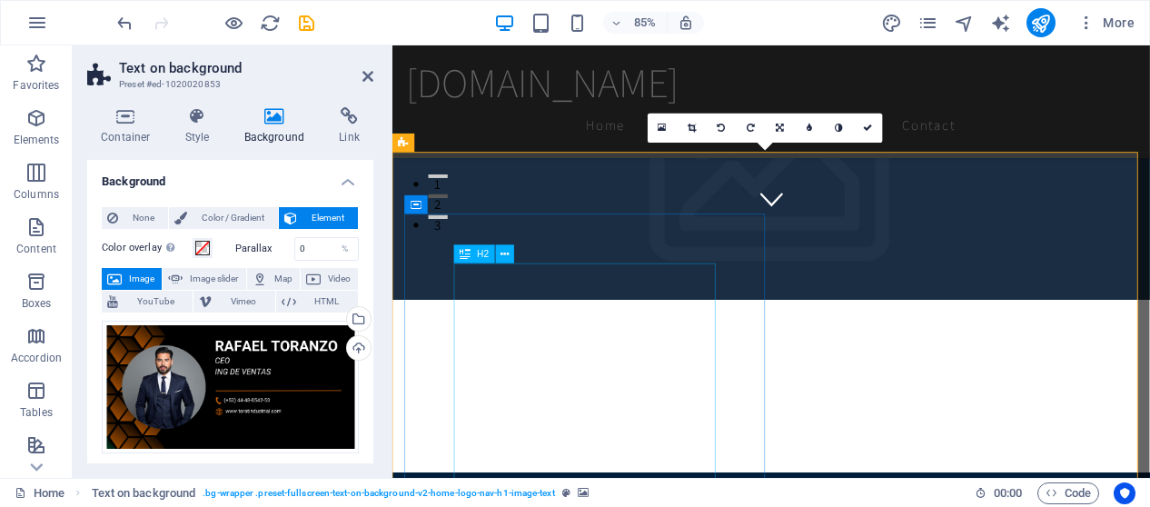
scroll to position [372, 0]
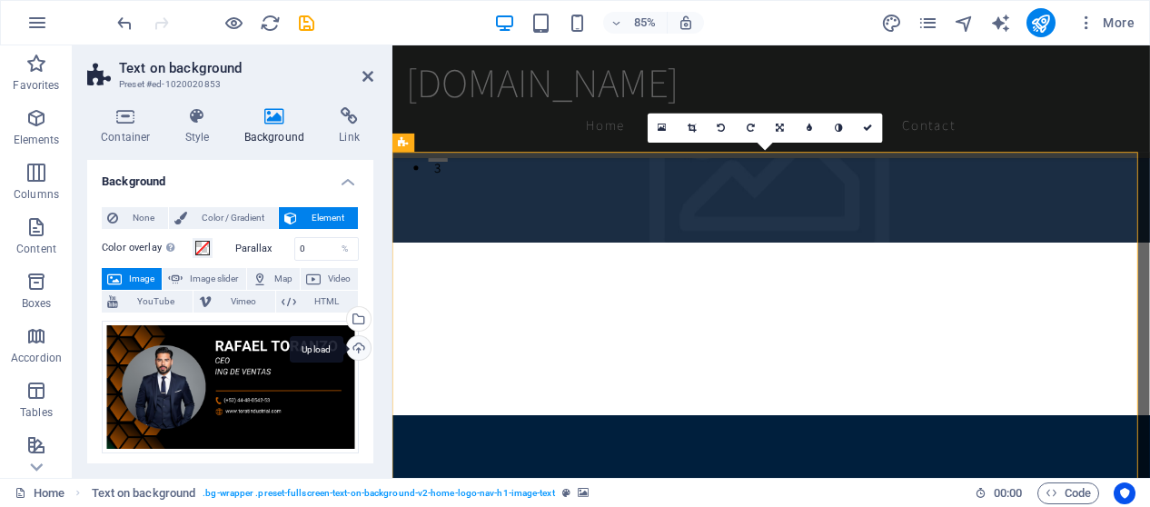
click at [357, 344] on div "Upload" at bounding box center [356, 349] width 27 height 27
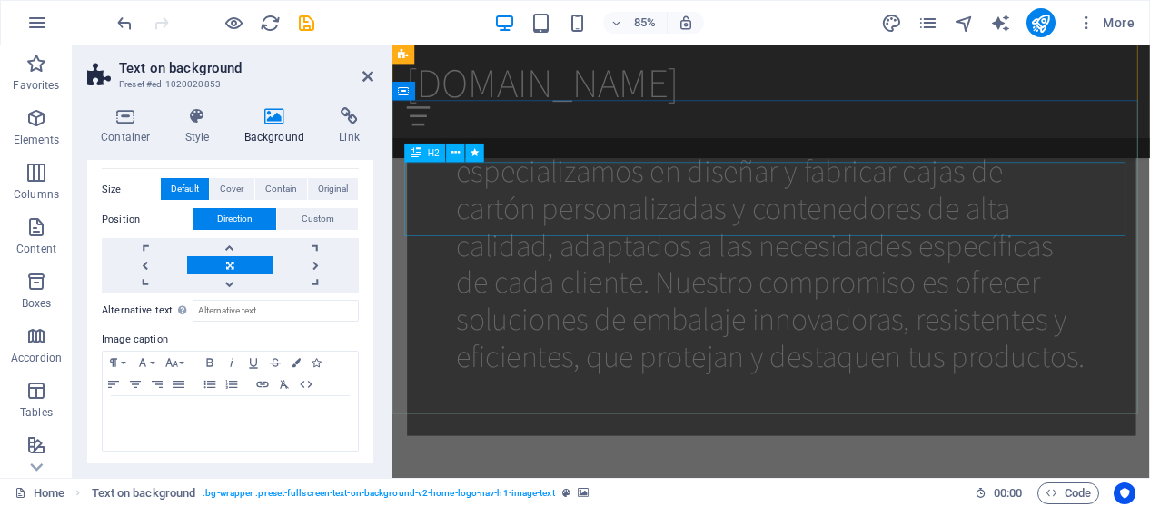
scroll to position [2752, 0]
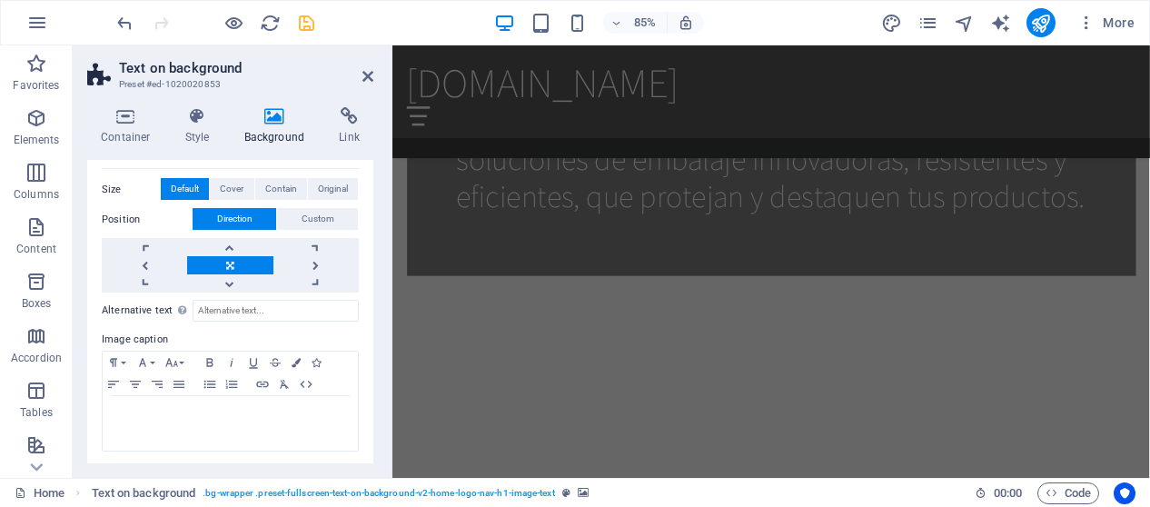
drag, startPoint x: 305, startPoint y: 21, endPoint x: 232, endPoint y: 259, distance: 249.1
click at [305, 21] on icon "save" at bounding box center [306, 23] width 21 height 21
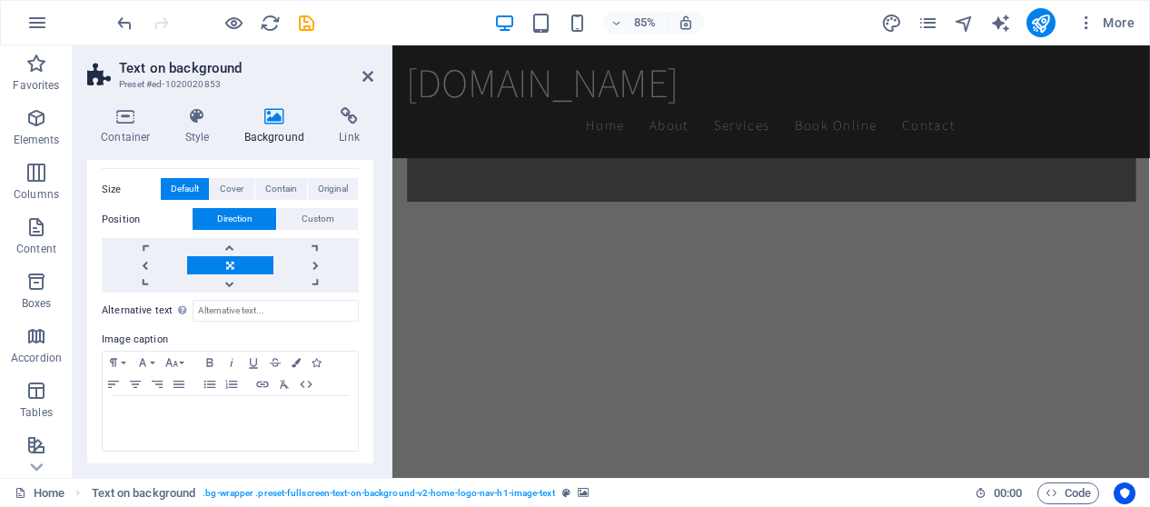
checkbox input "false"
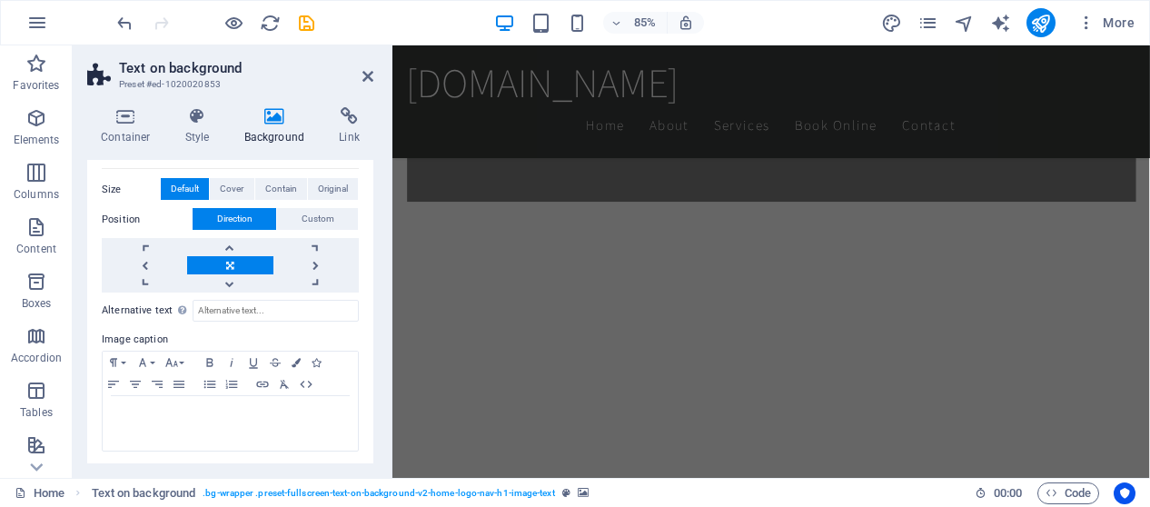
checkbox input "false"
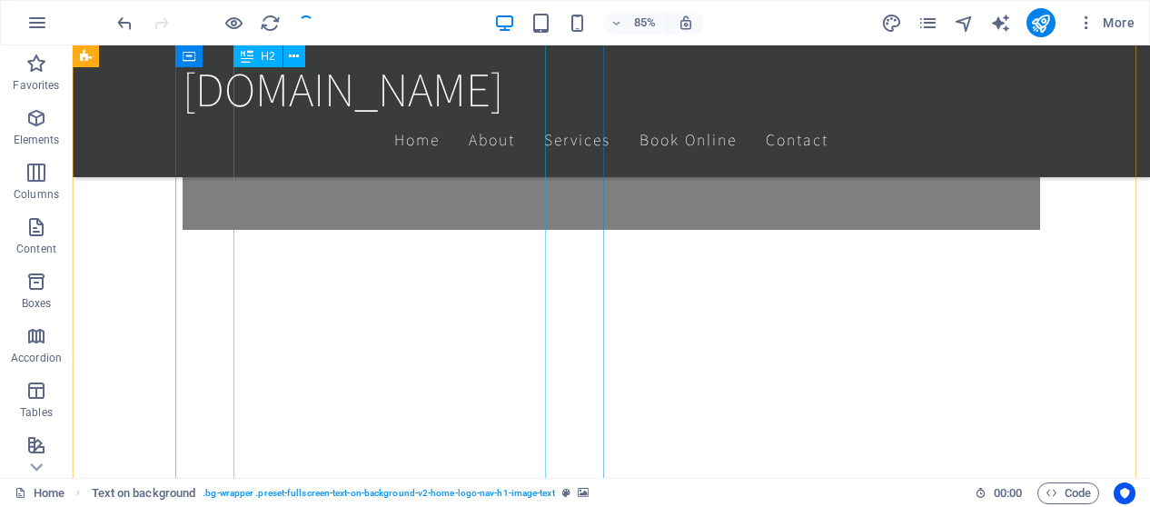
scroll to position [833, 0]
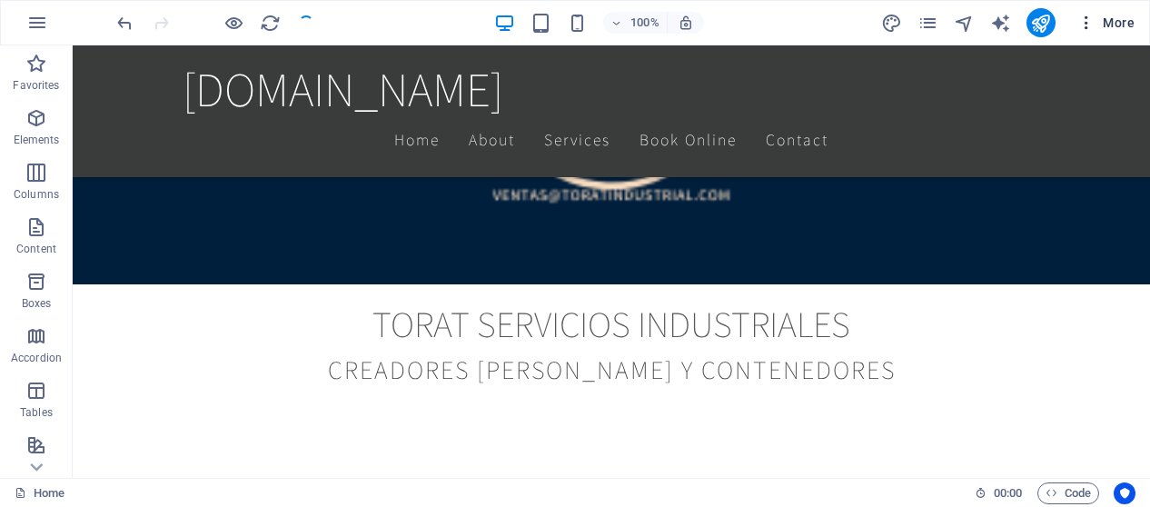
click at [1095, 10] on button "More" at bounding box center [1106, 22] width 72 height 29
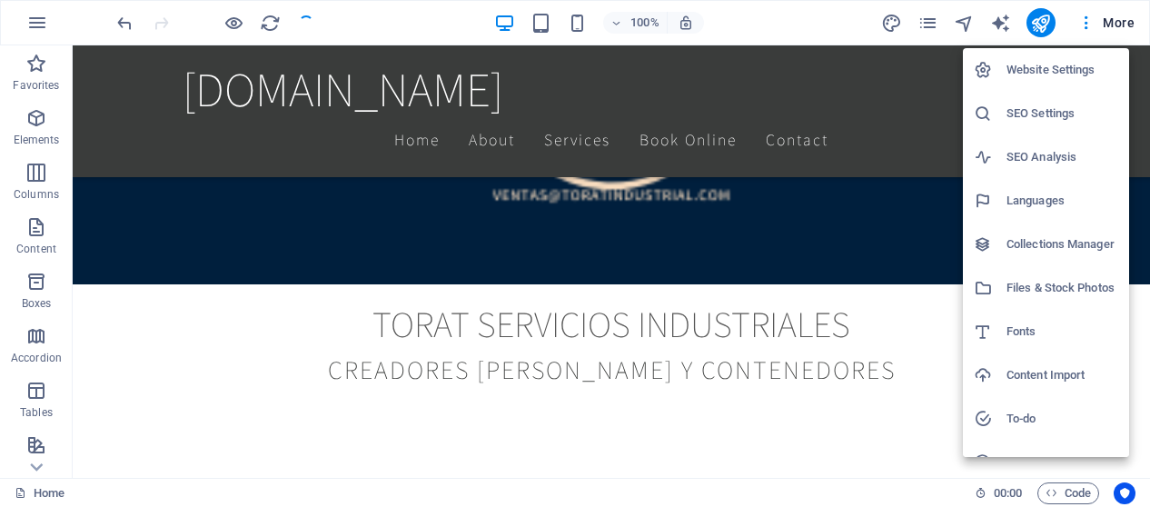
click at [1112, 18] on div at bounding box center [575, 253] width 1150 height 507
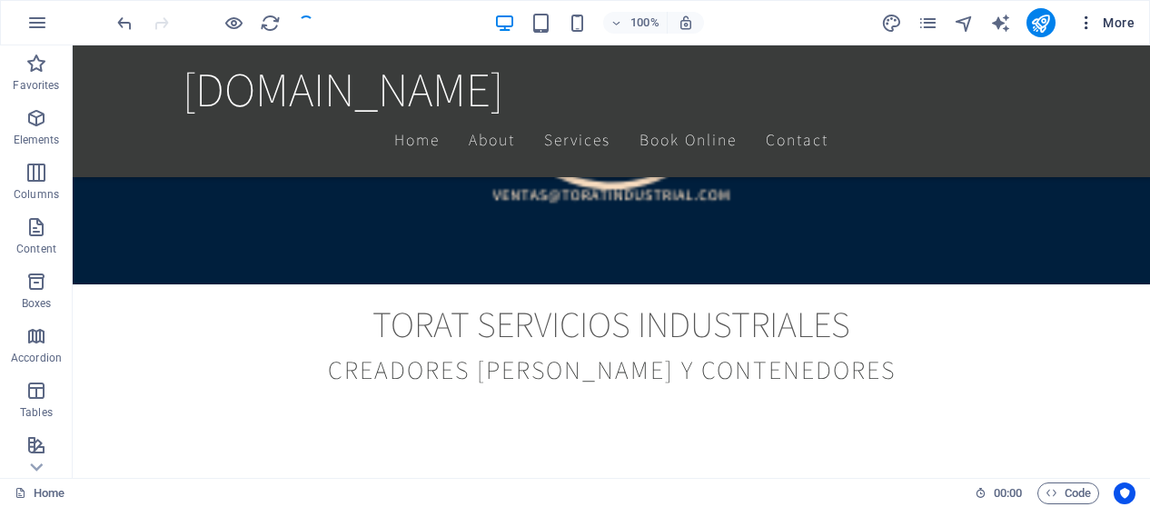
click at [1096, 23] on icon "button" at bounding box center [1086, 23] width 18 height 18
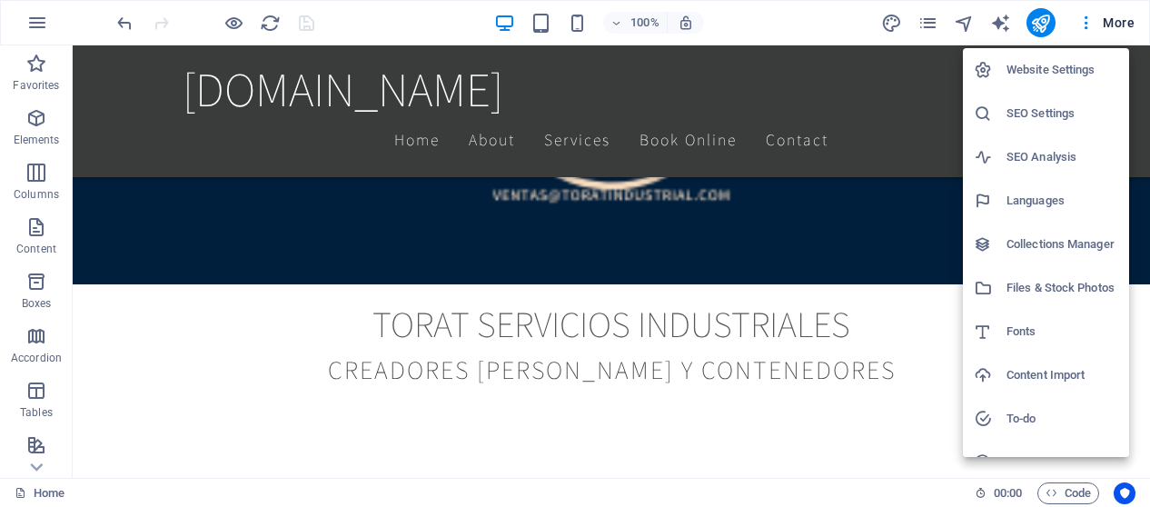
scroll to position [71, 0]
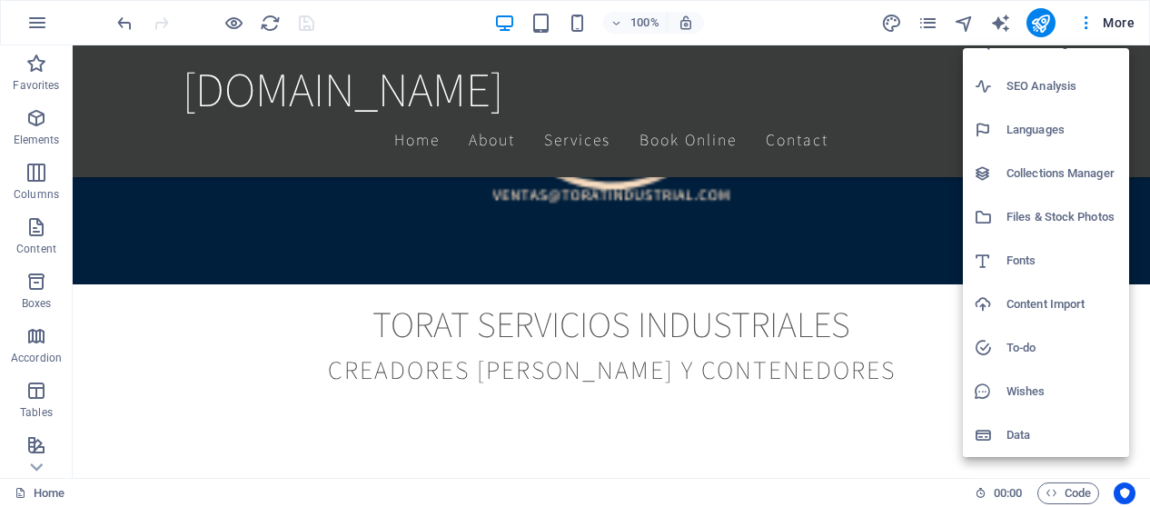
click at [1043, 23] on div at bounding box center [575, 253] width 1150 height 507
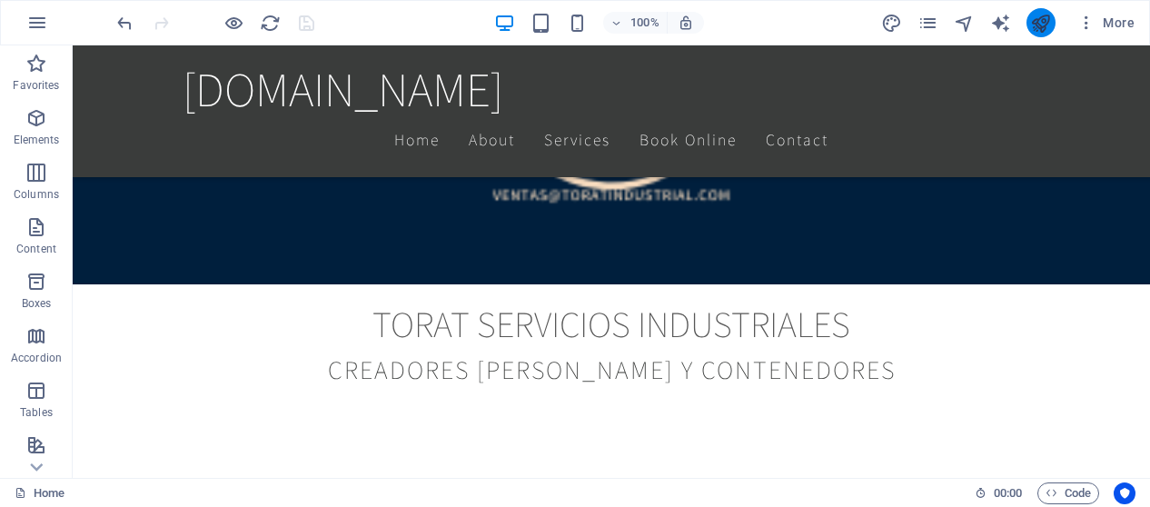
click at [1039, 29] on icon "publish" at bounding box center [1040, 23] width 21 height 21
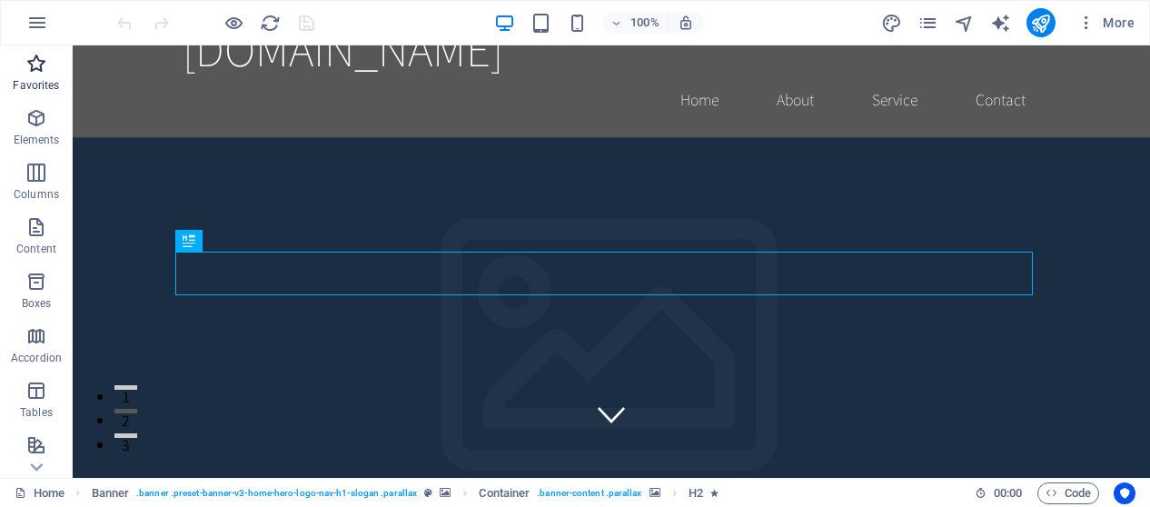
click at [43, 66] on icon "button" at bounding box center [36, 64] width 22 height 22
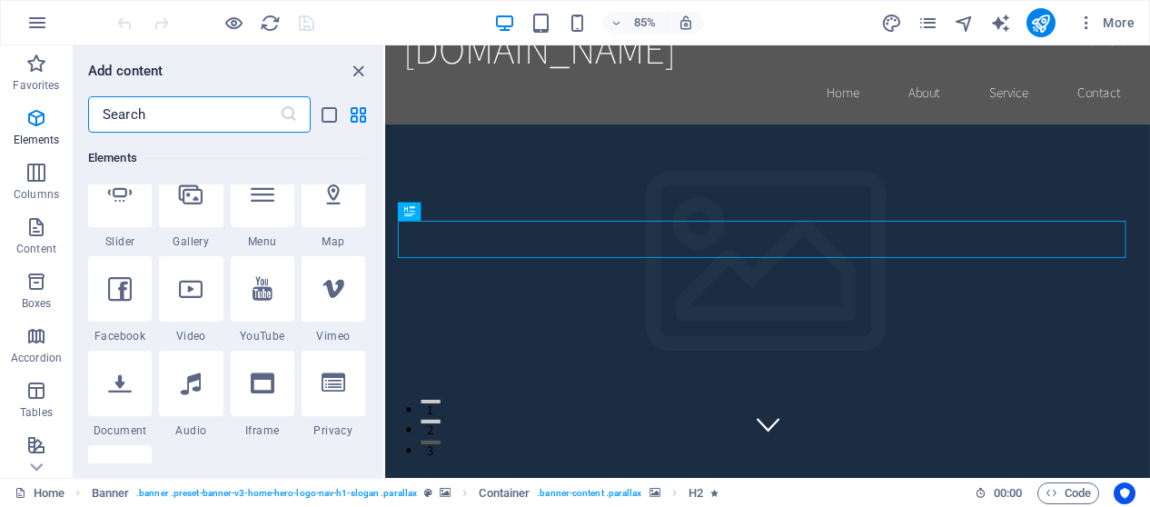
scroll to position [501, 0]
click at [43, 169] on icon "button" at bounding box center [36, 173] width 22 height 22
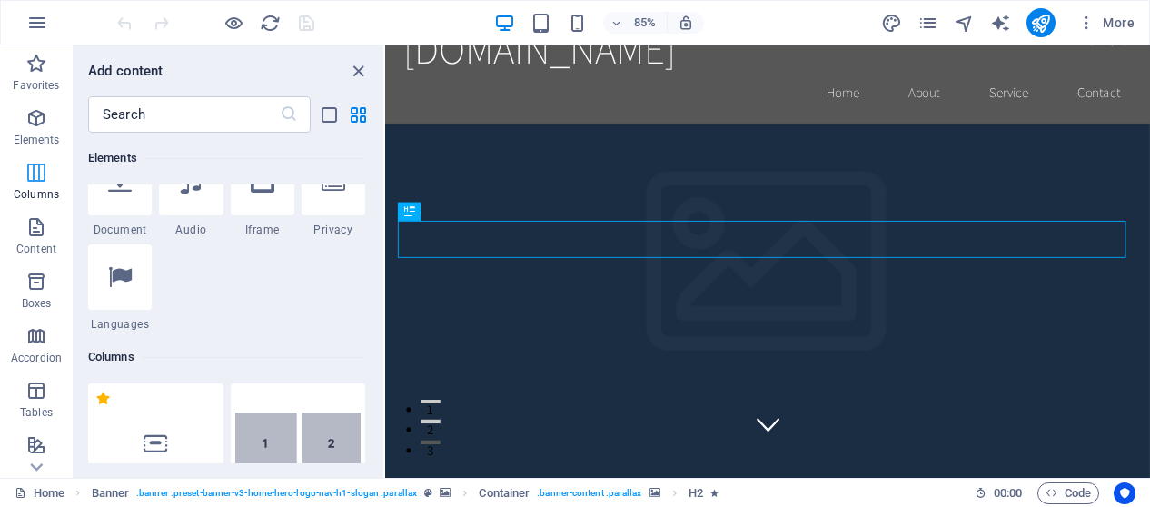
scroll to position [899, 0]
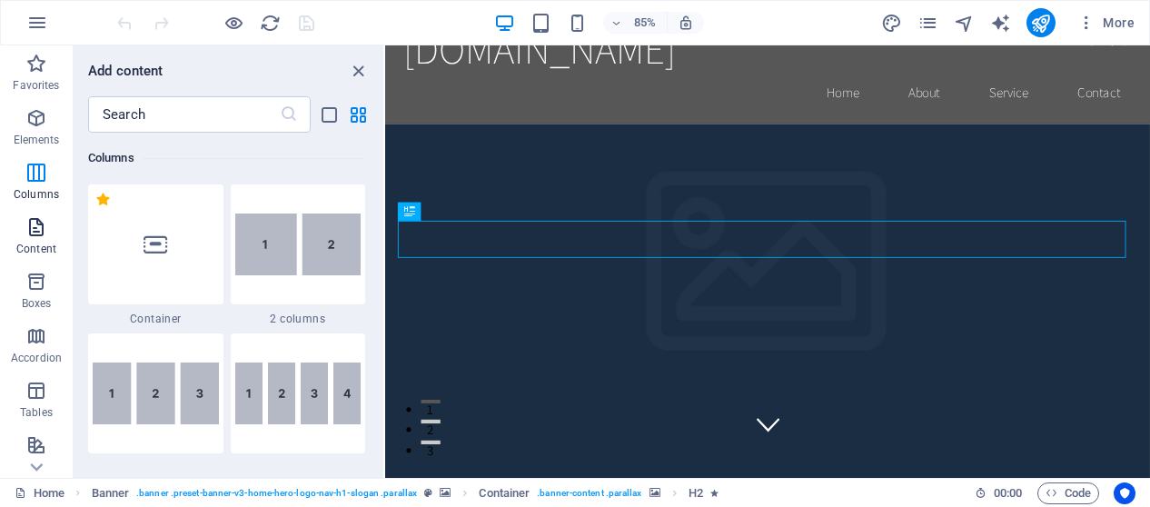
click at [38, 242] on p "Content" at bounding box center [36, 249] width 40 height 15
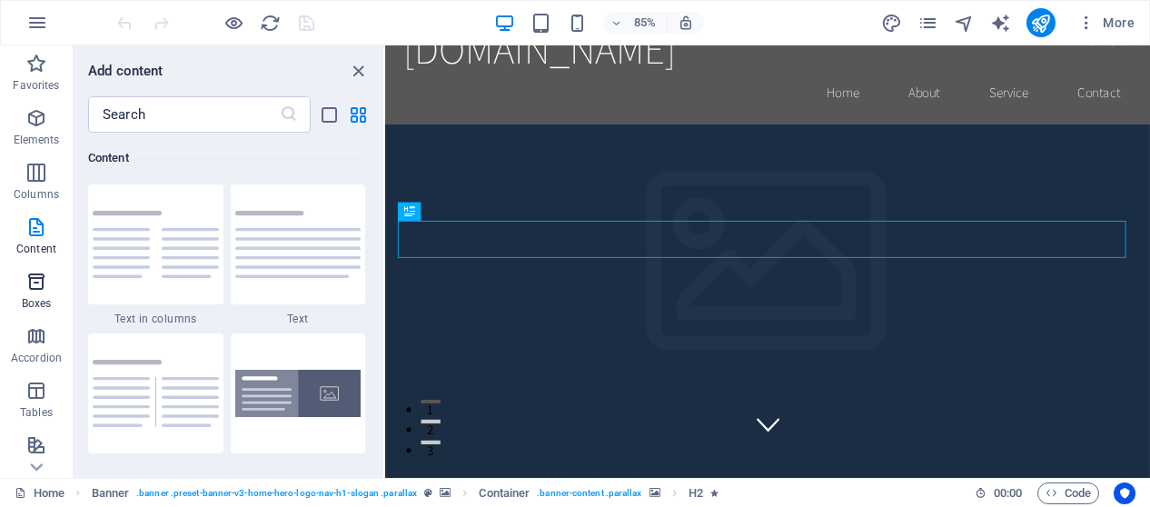
click at [36, 302] on p "Boxes" at bounding box center [37, 303] width 30 height 15
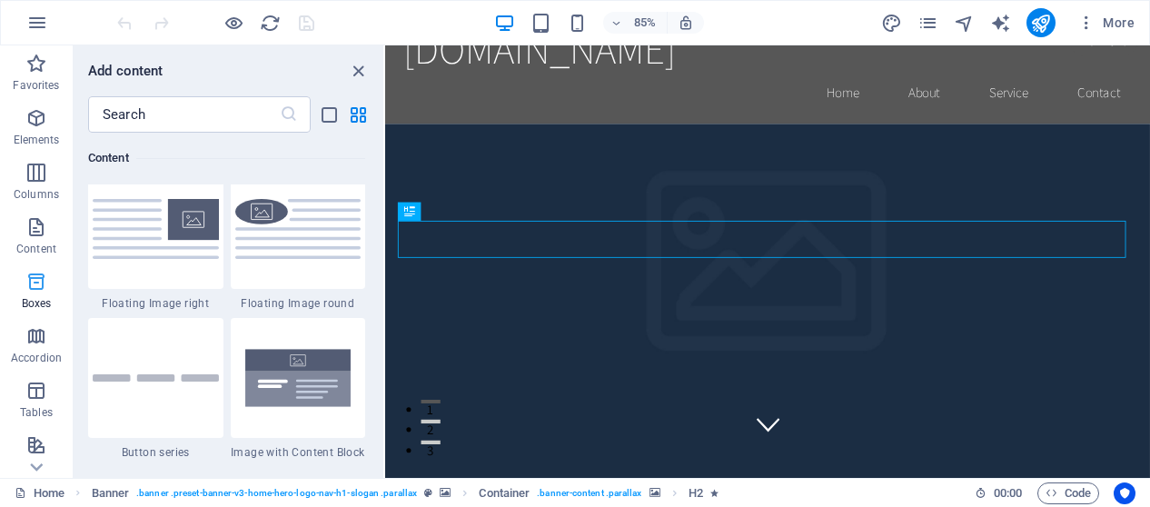
scroll to position [5011, 0]
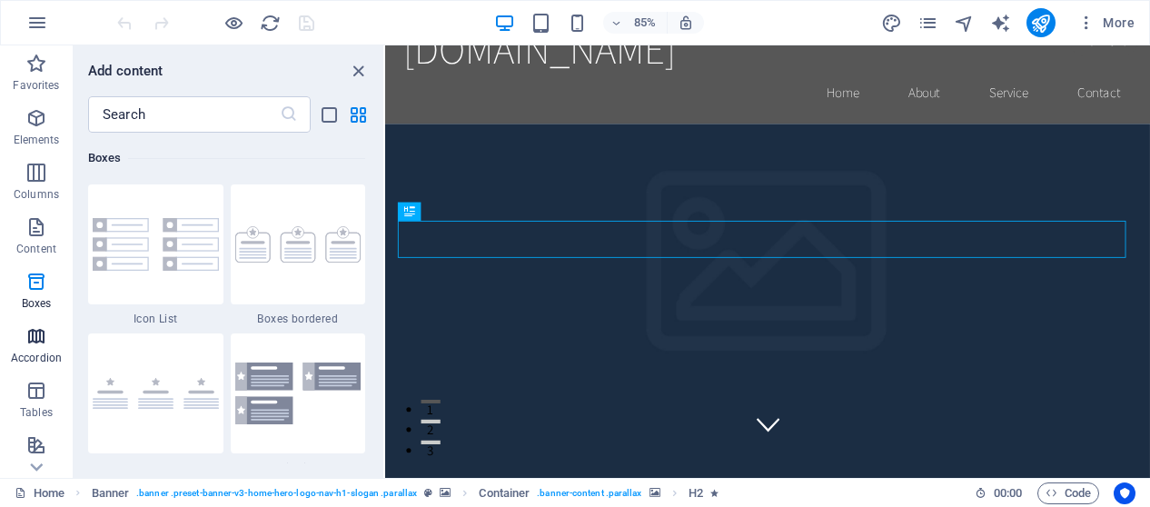
click at [35, 348] on span "Accordion" at bounding box center [36, 347] width 73 height 44
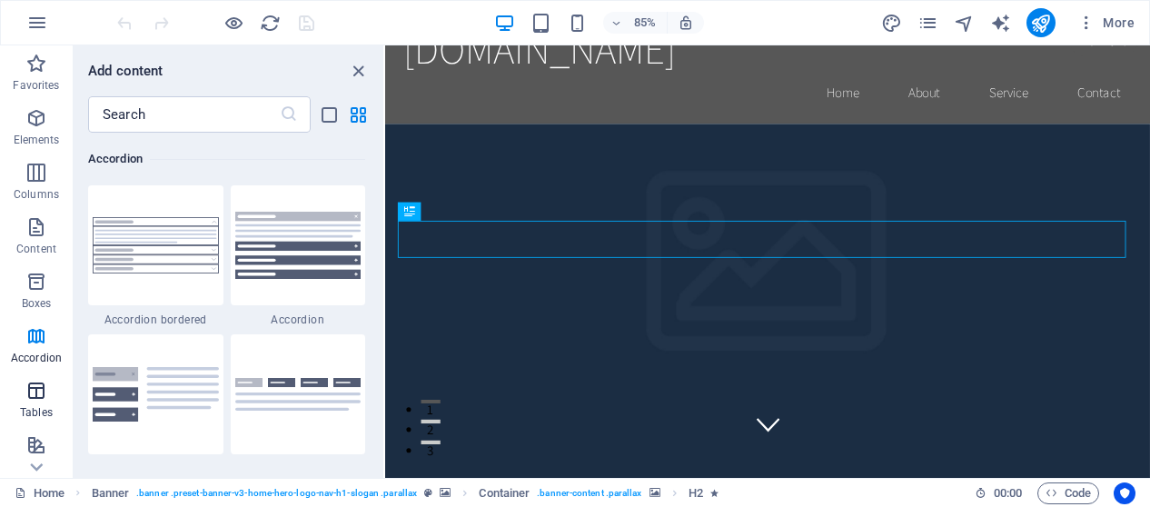
click at [32, 381] on icon "button" at bounding box center [36, 391] width 22 height 22
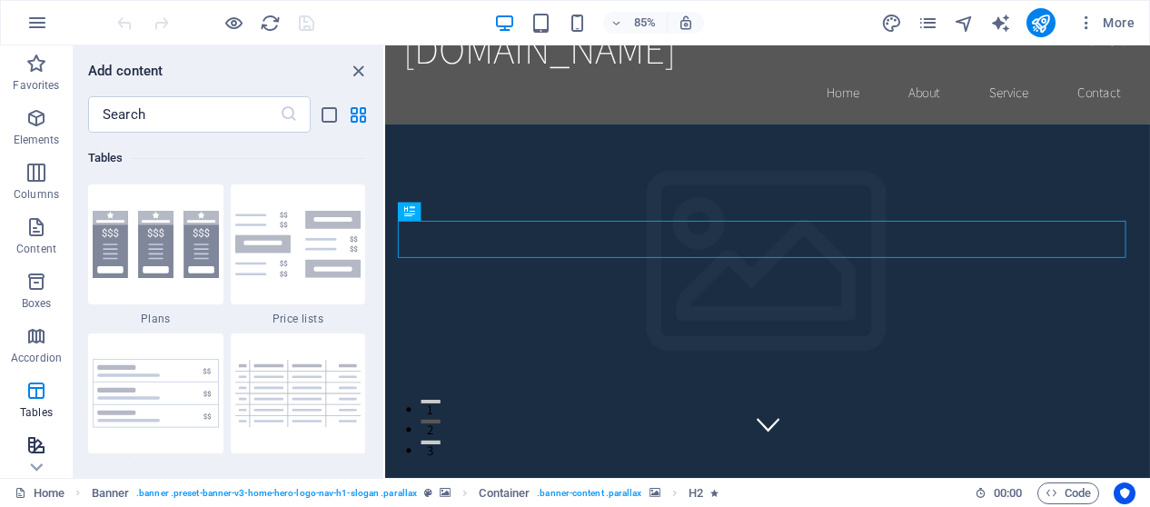
click at [34, 450] on icon "button" at bounding box center [36, 445] width 22 height 22
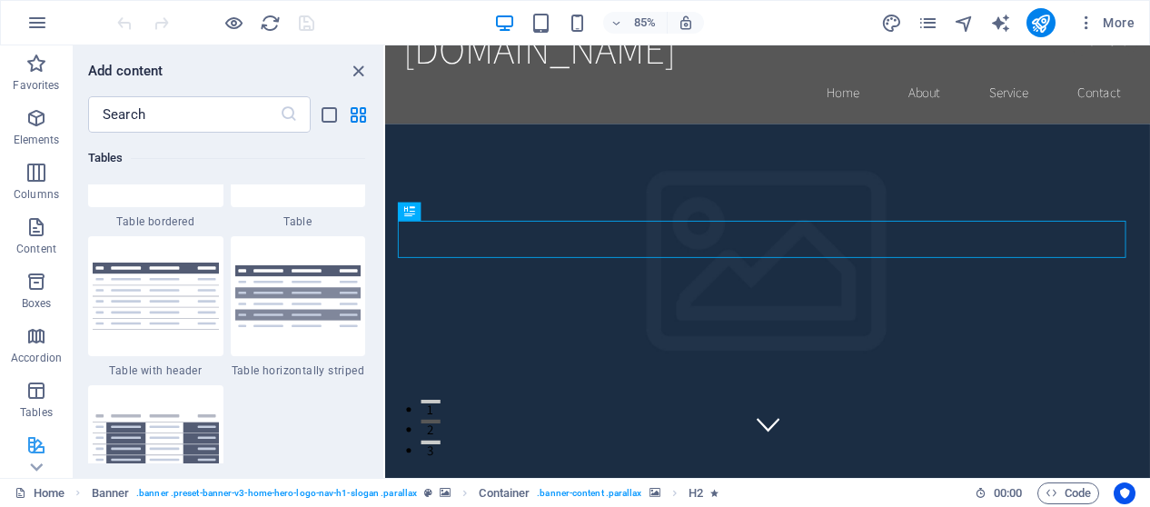
scroll to position [7081, 0]
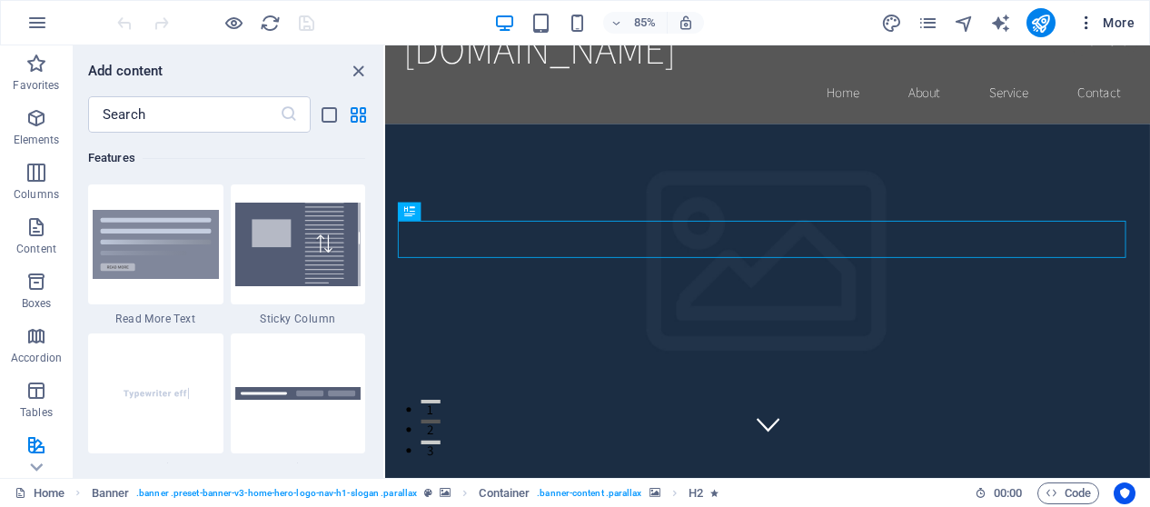
click at [1096, 21] on span "More" at bounding box center [1105, 23] width 57 height 18
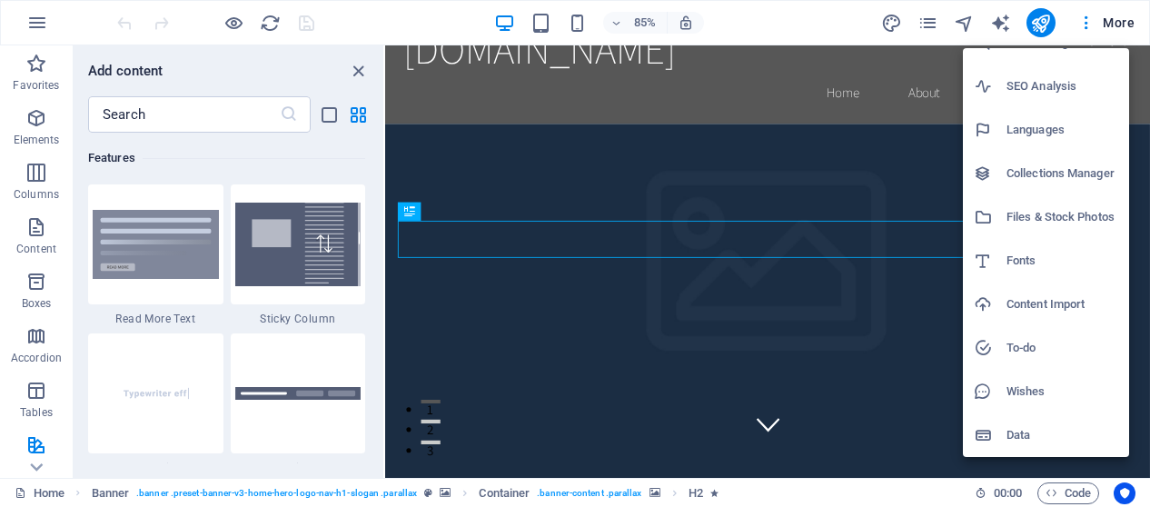
scroll to position [0, 0]
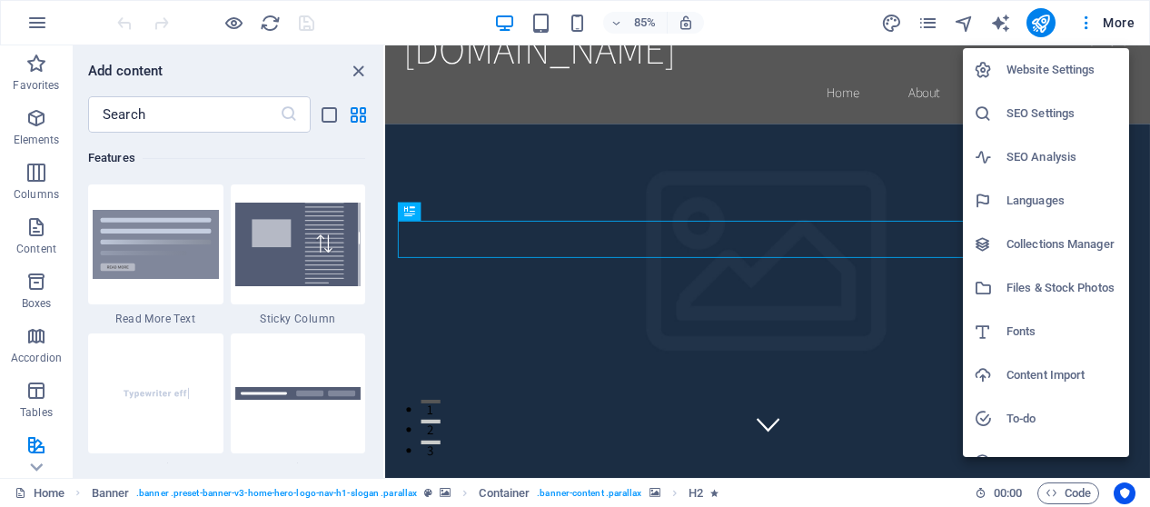
click at [1016, 164] on h6 "SEO Analysis" at bounding box center [1062, 157] width 112 height 22
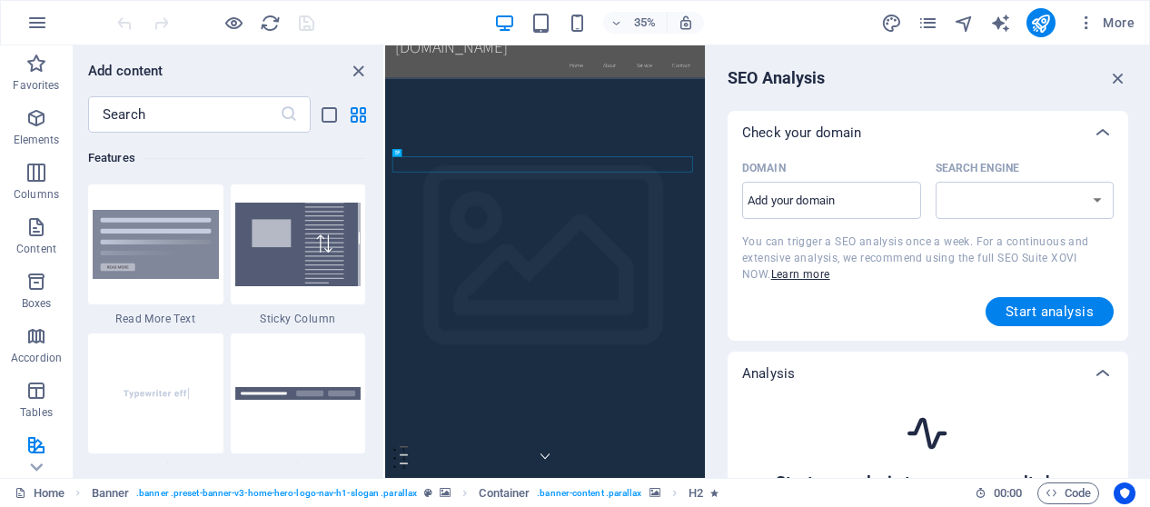
select select "[DOMAIN_NAME]"
click at [1004, 14] on icon "text_generator" at bounding box center [1000, 23] width 21 height 21
select select "English"
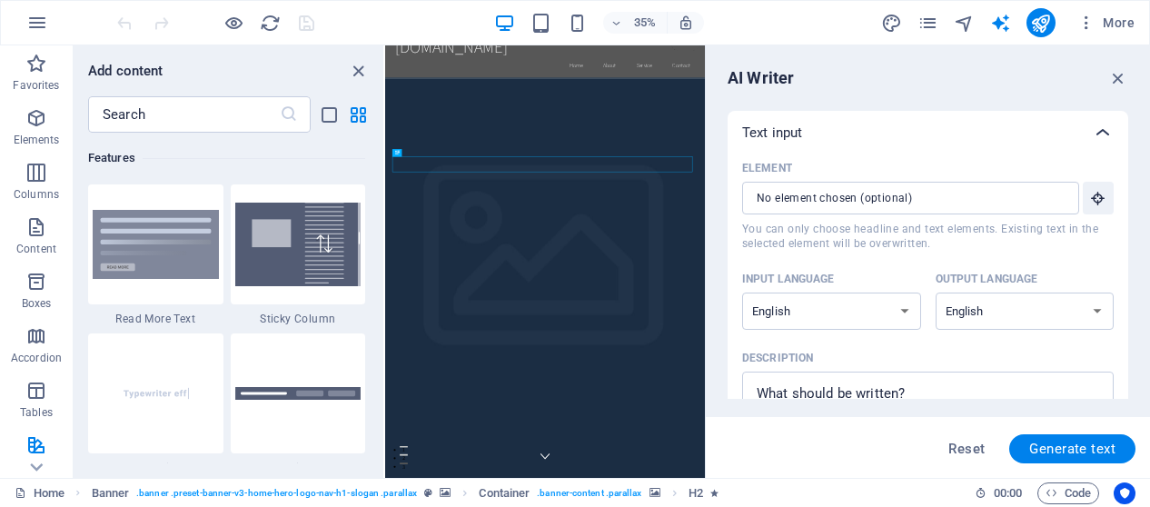
click at [1099, 134] on icon at bounding box center [1103, 133] width 22 height 22
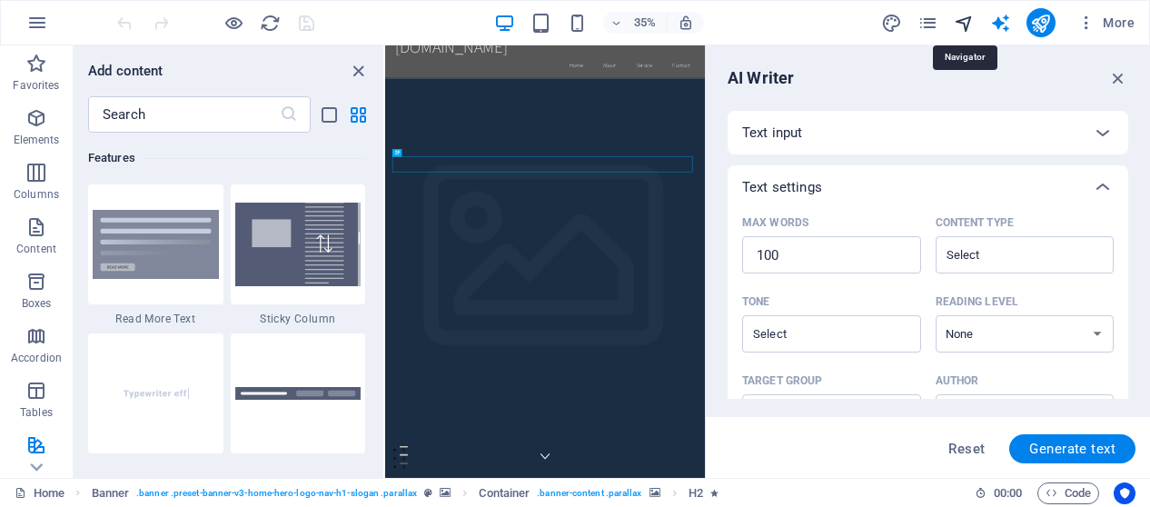
click at [972, 22] on icon "navigator" at bounding box center [964, 23] width 21 height 21
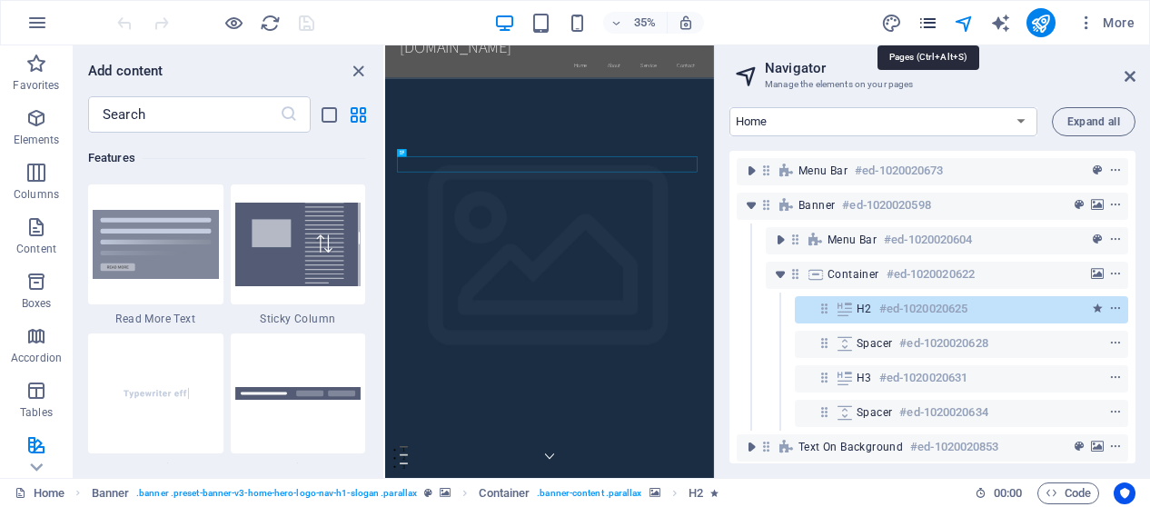
click at [918, 25] on icon "pages" at bounding box center [927, 23] width 21 height 21
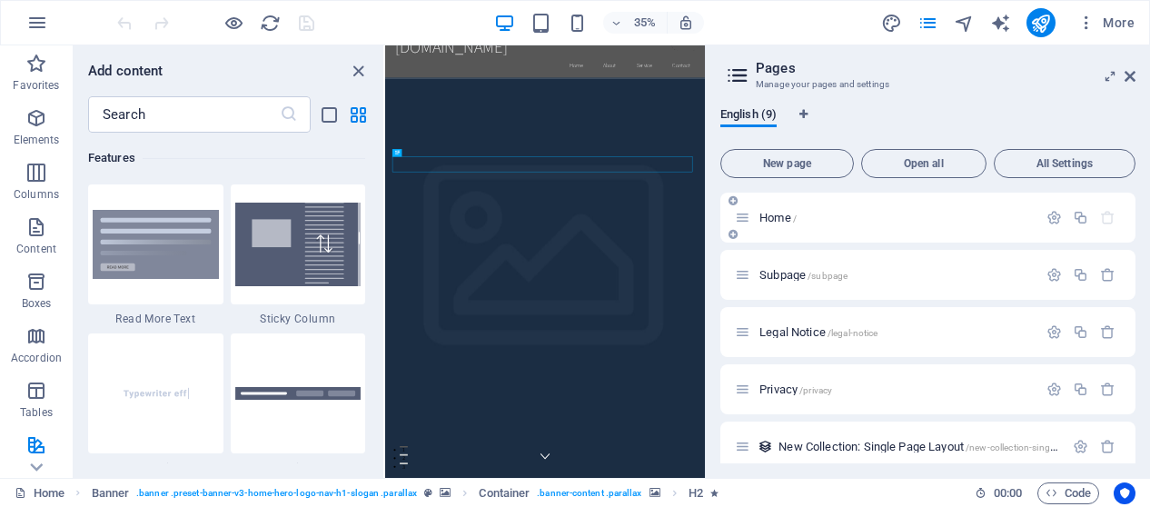
click at [818, 235] on div "Home /" at bounding box center [927, 218] width 415 height 50
click at [754, 218] on div "Home /" at bounding box center [895, 218] width 283 height 12
click at [896, 23] on icon "design" at bounding box center [891, 23] width 21 height 21
select select "rem"
select select "200"
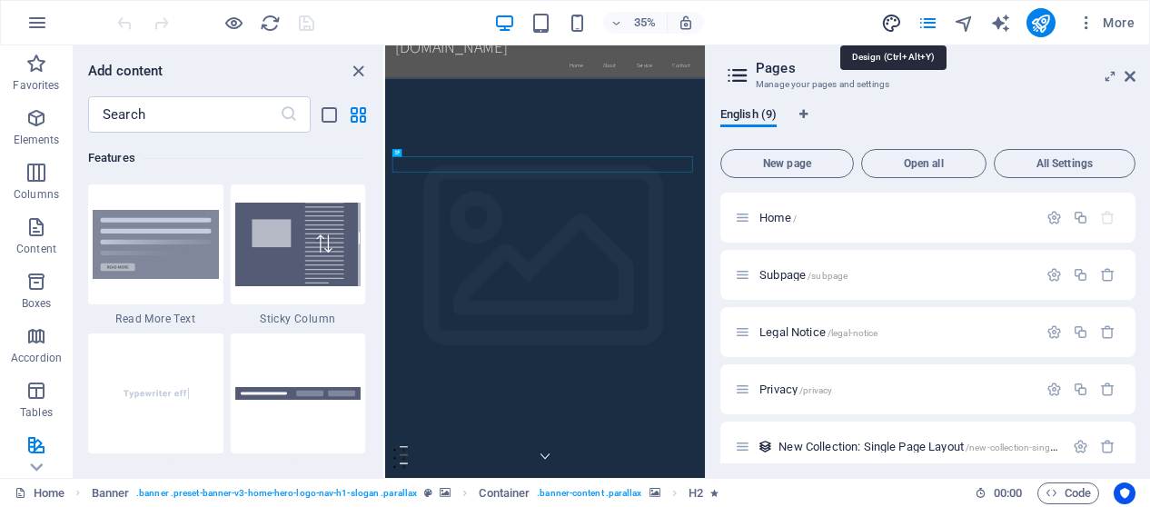
select select "px"
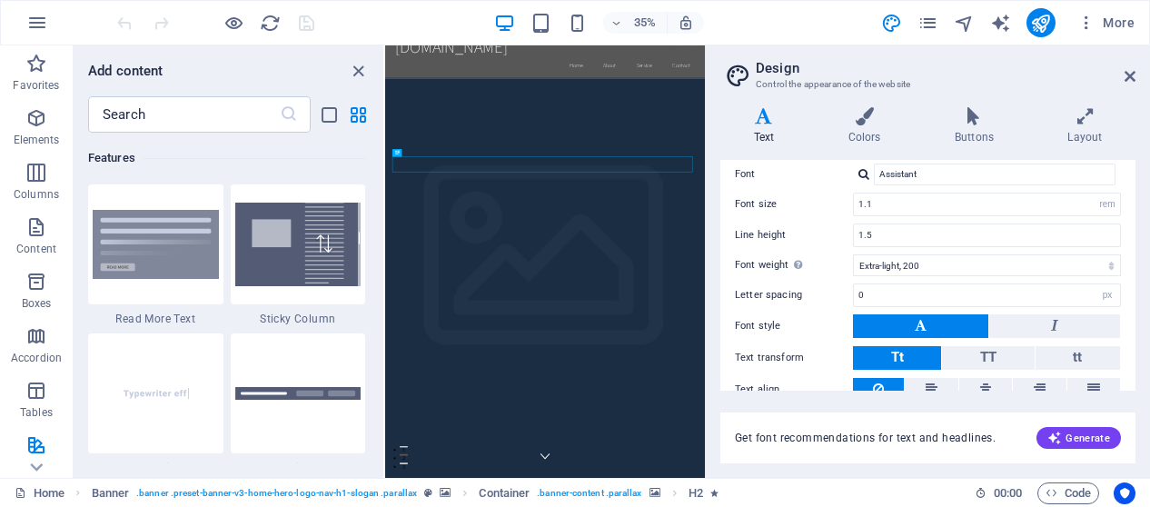
scroll to position [108, 0]
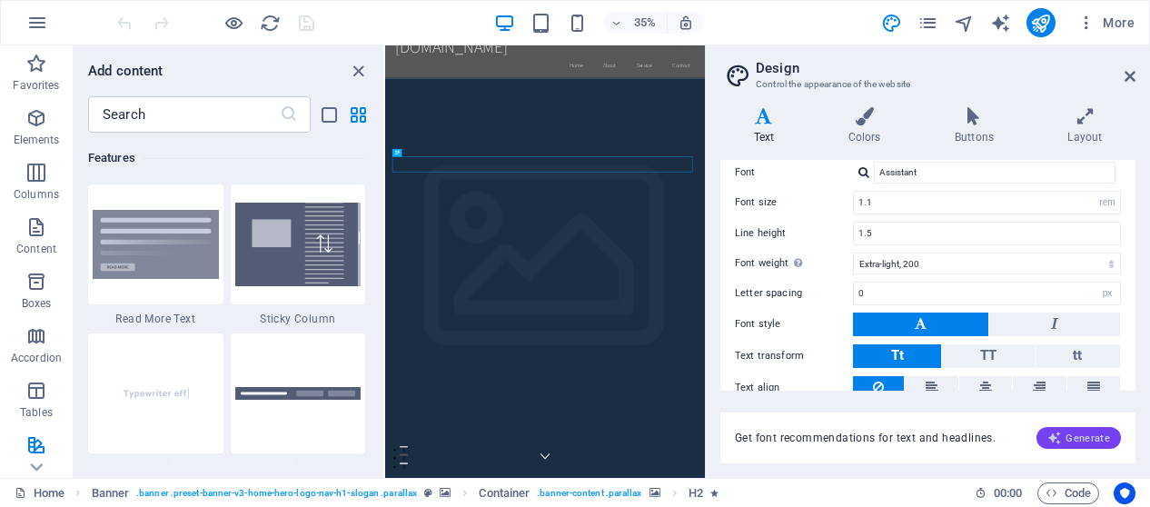
click at [1046, 443] on button "Generate" at bounding box center [1078, 438] width 84 height 22
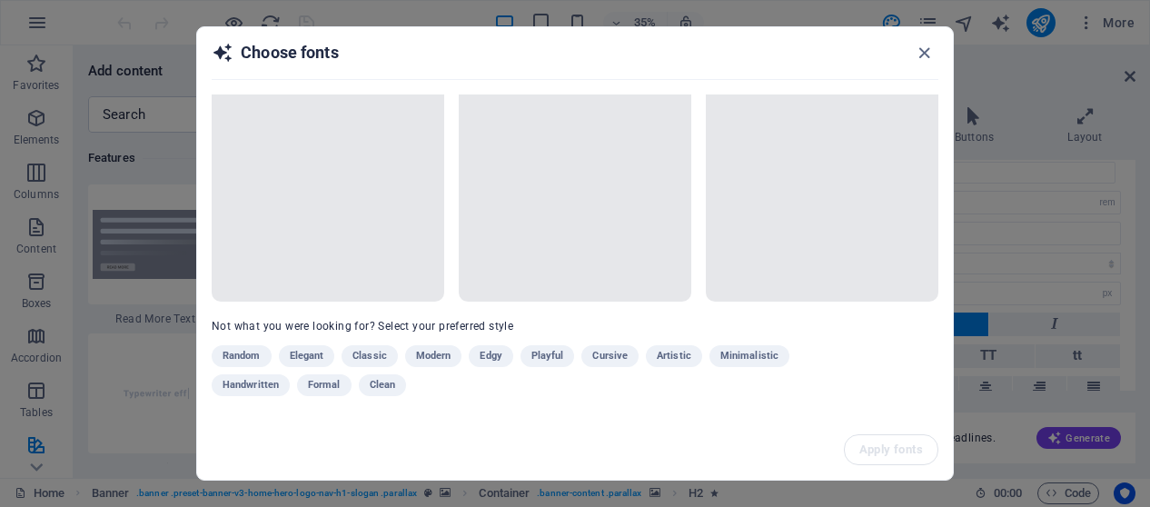
scroll to position [0, 0]
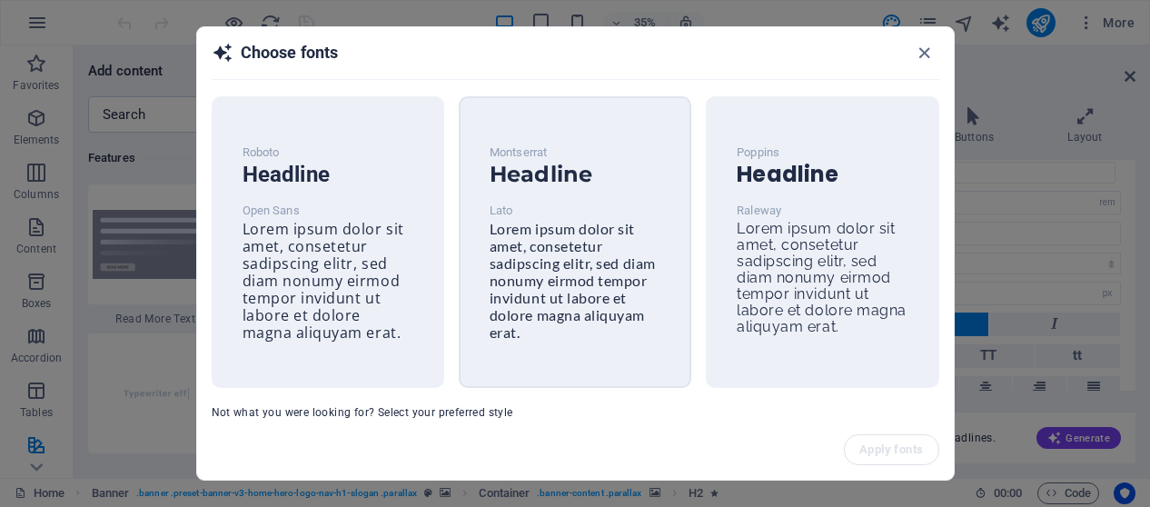
click at [527, 232] on span "Lorem ipsum dolor sit amet, consetetur sadipscing elitr, sed diam nonumy eirmod…" at bounding box center [573, 280] width 166 height 121
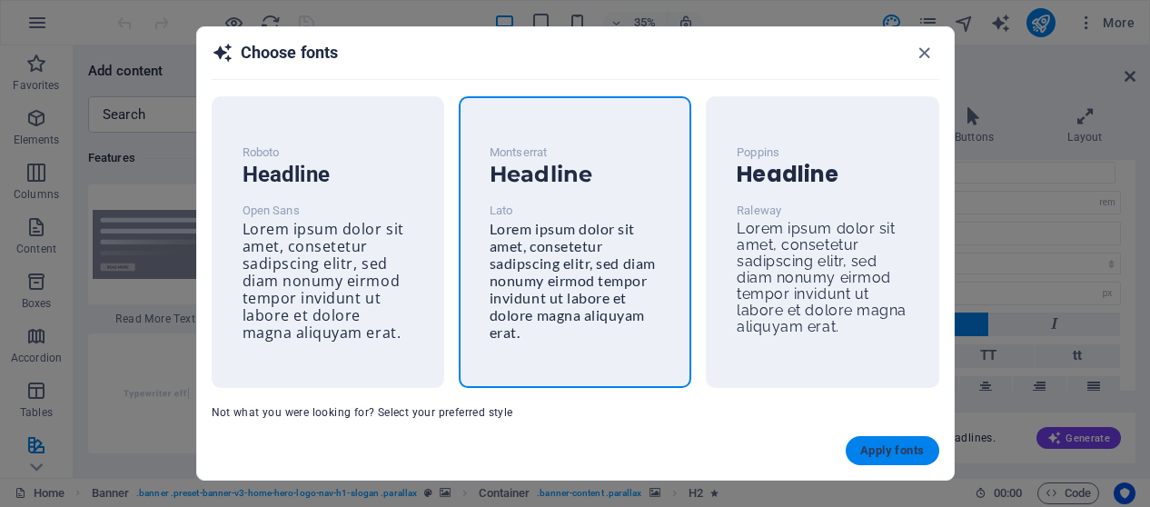
click at [887, 444] on span "Apply fonts" at bounding box center [892, 450] width 64 height 15
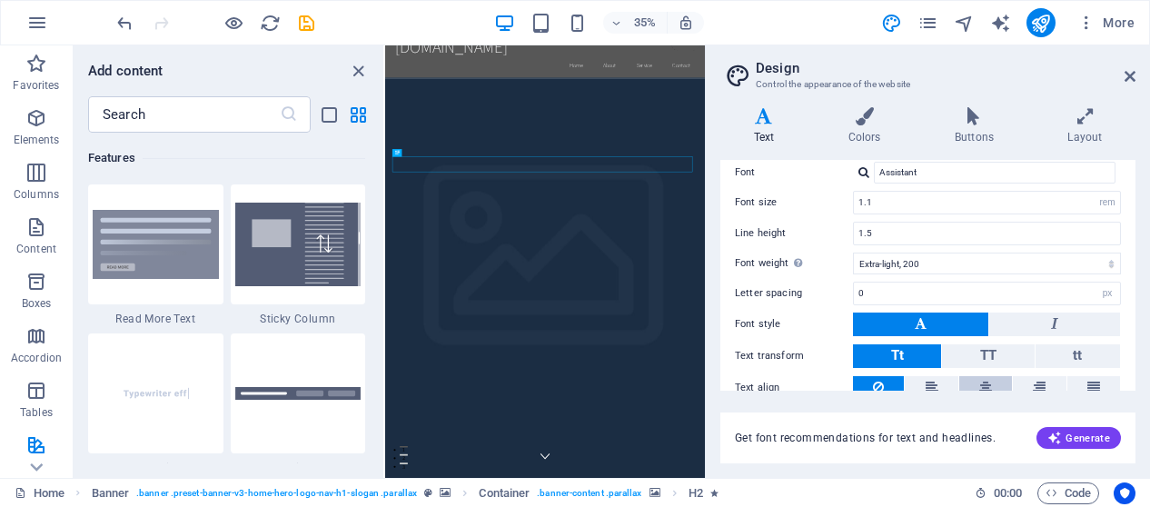
type input "Lato"
type input "16"
select select "px"
select select "400"
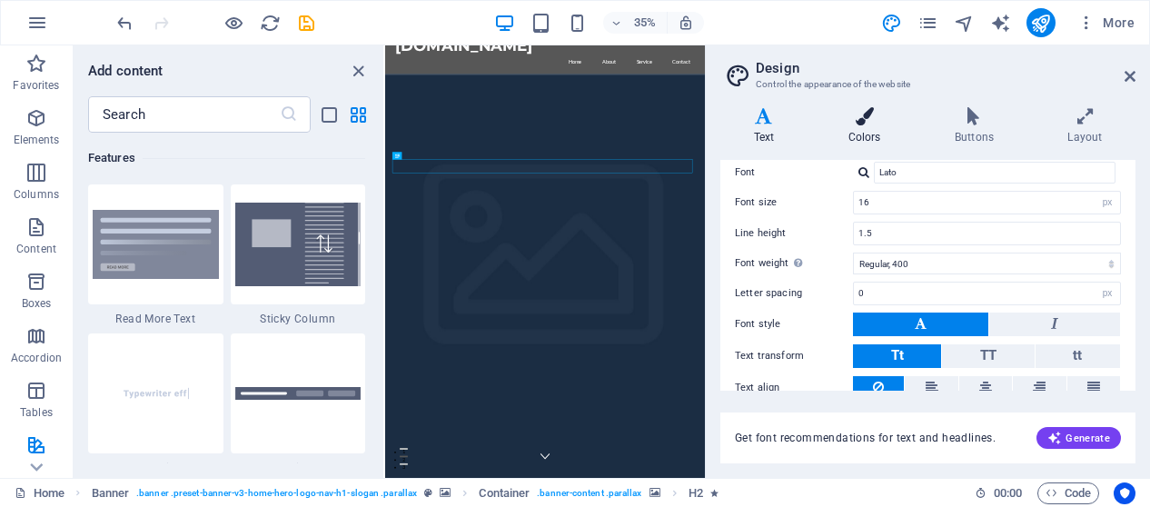
click at [873, 134] on h4 "Colors" at bounding box center [868, 126] width 106 height 38
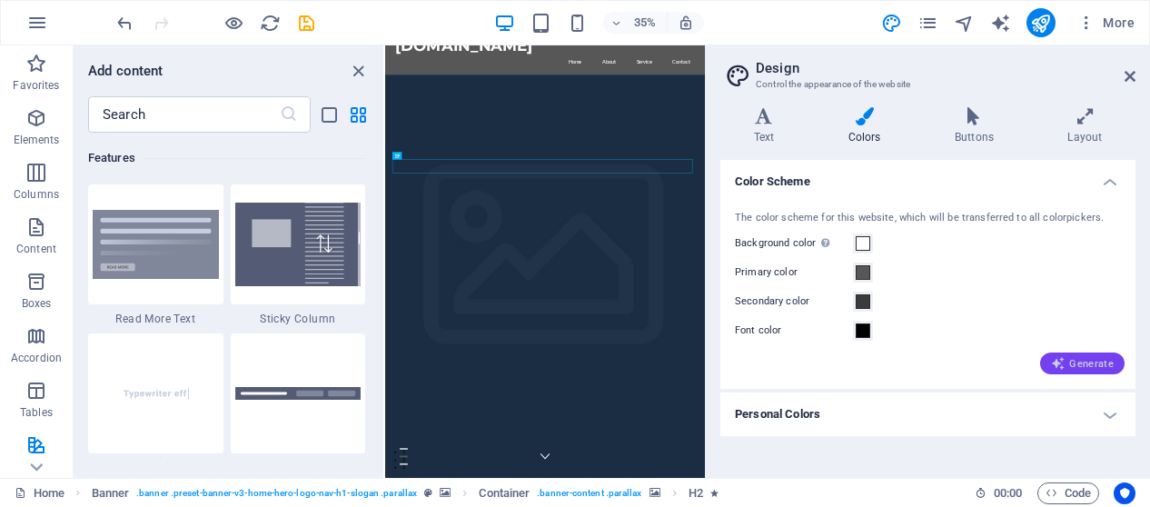
click at [1065, 359] on icon "button" at bounding box center [1058, 363] width 15 height 15
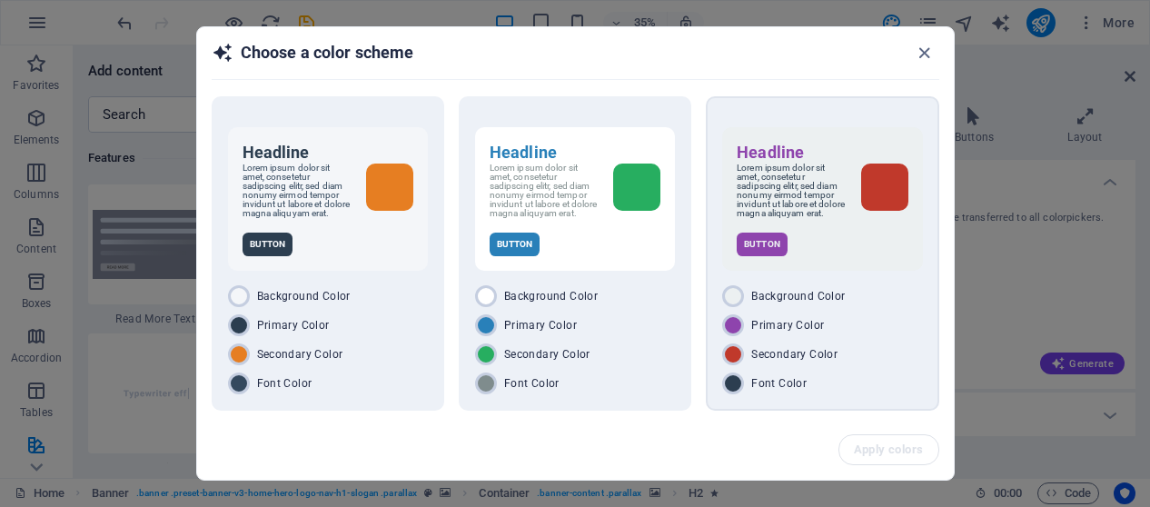
click at [770, 210] on p "Lorem ipsum dolor sit amet, consetetur sadipscing elitr, sed diam nonumy eirmod…" at bounding box center [791, 191] width 109 height 55
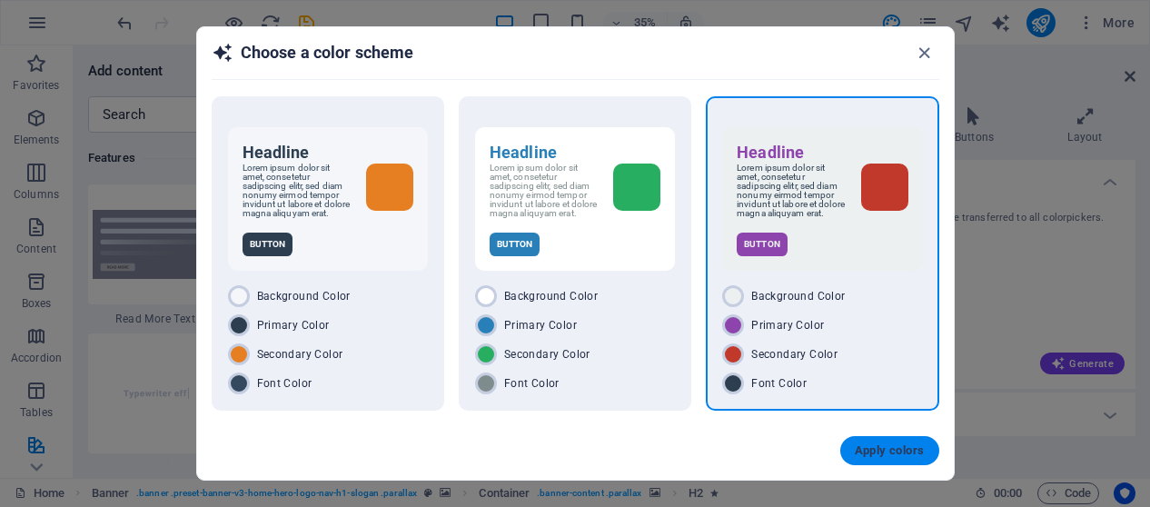
click at [905, 457] on span "Apply colors" at bounding box center [890, 450] width 70 height 15
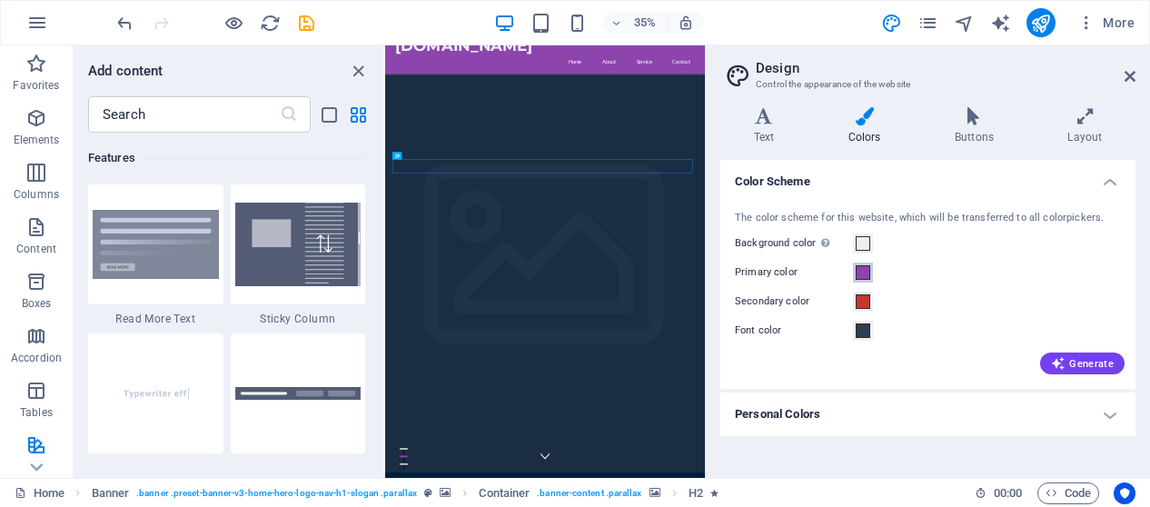
click at [866, 272] on span at bounding box center [863, 272] width 15 height 15
click at [864, 271] on span at bounding box center [863, 272] width 15 height 15
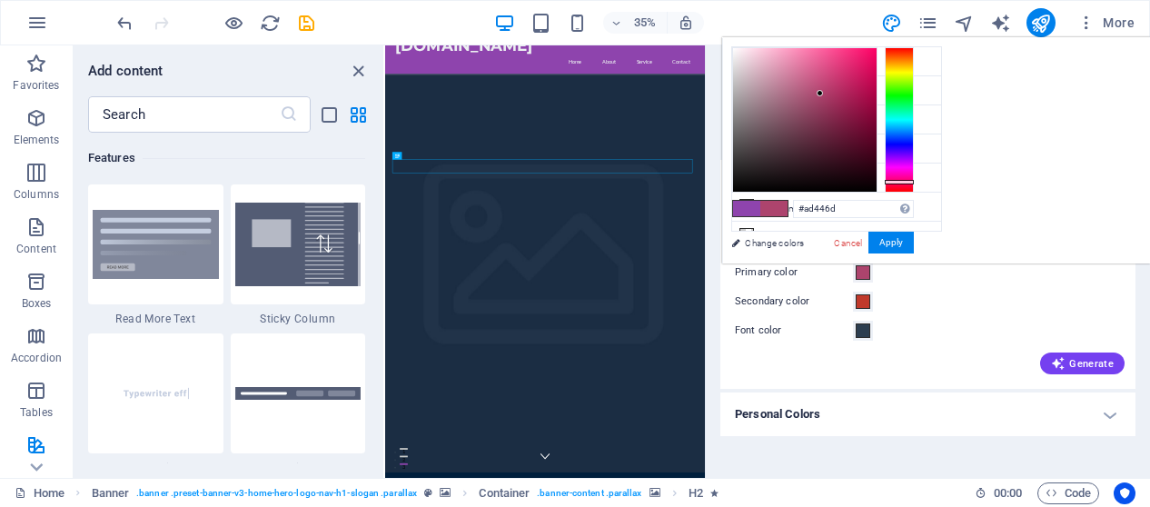
drag, startPoint x: 1134, startPoint y: 162, endPoint x: 1123, endPoint y: 181, distance: 22.0
click at [914, 181] on div at bounding box center [899, 119] width 29 height 145
drag, startPoint x: 1043, startPoint y: 91, endPoint x: 1046, endPoint y: 120, distance: 29.2
click at [821, 120] on div at bounding box center [818, 120] width 6 height 6
click at [914, 243] on button "Apply" at bounding box center [890, 243] width 45 height 22
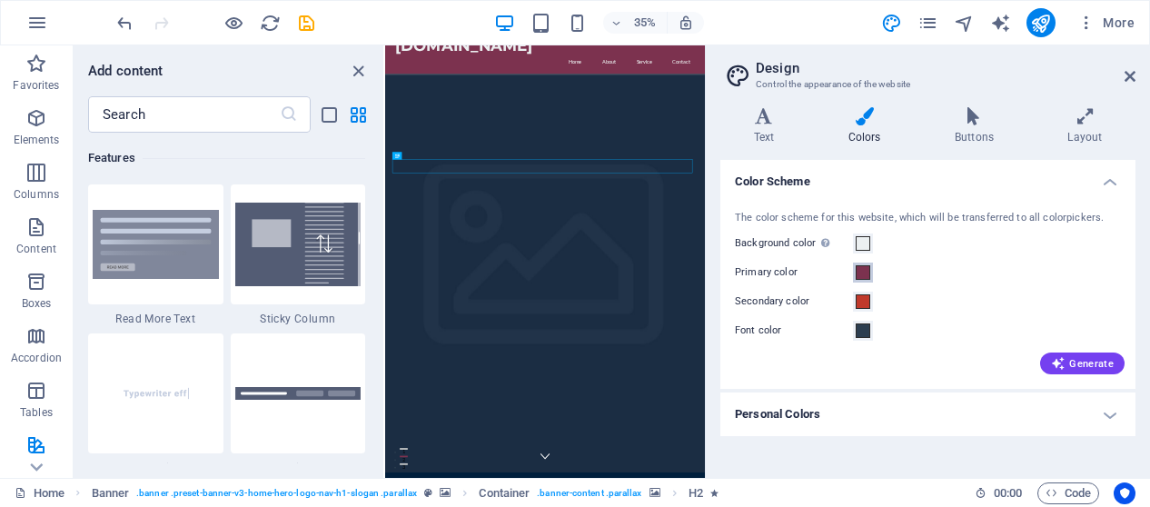
click at [858, 273] on span at bounding box center [863, 272] width 15 height 15
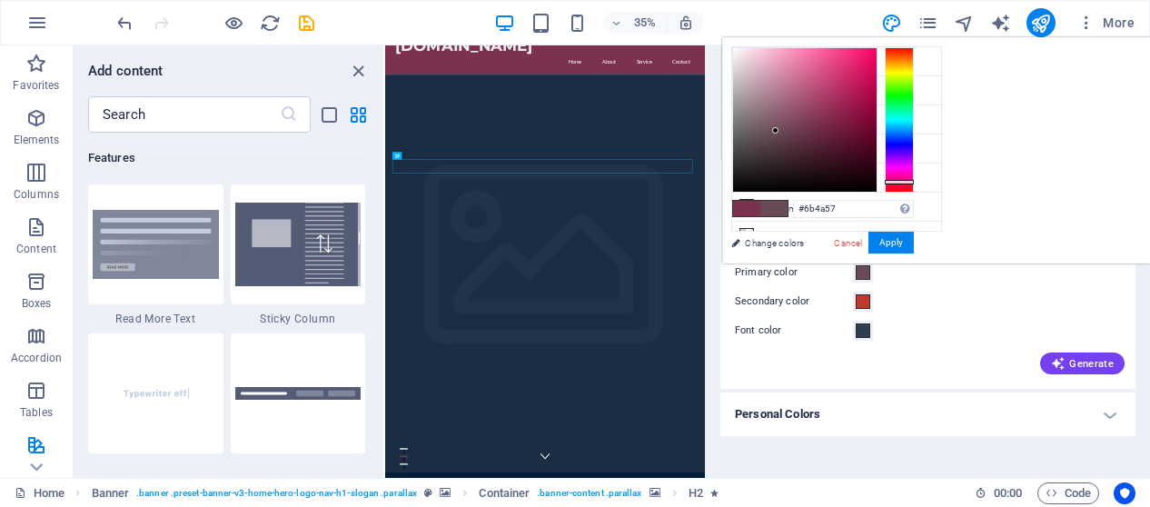
type input "#6b4b58"
drag, startPoint x: 1043, startPoint y: 117, endPoint x: 1002, endPoint y: 130, distance: 42.8
click at [778, 130] on div at bounding box center [774, 130] width 6 height 6
click at [914, 241] on button "Apply" at bounding box center [890, 243] width 45 height 22
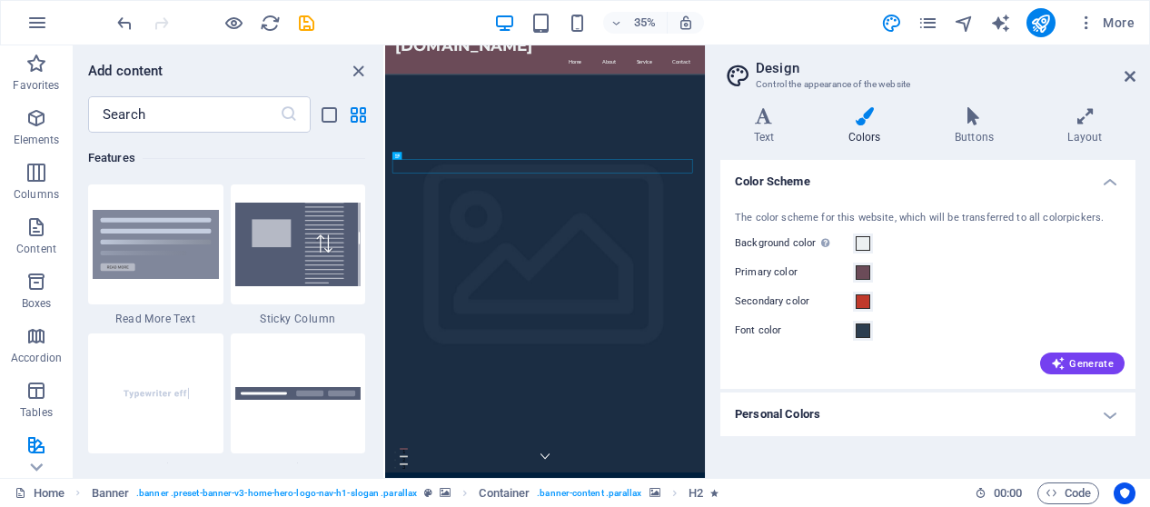
click at [1110, 417] on h4 "Personal Colors" at bounding box center [927, 414] width 415 height 44
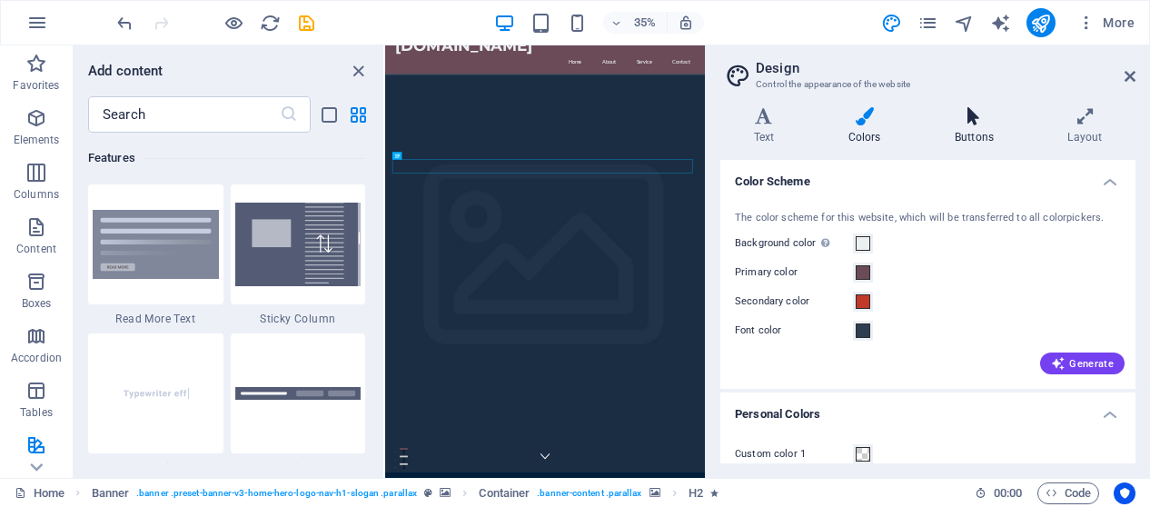
click at [972, 130] on h4 "Buttons" at bounding box center [977, 126] width 113 height 38
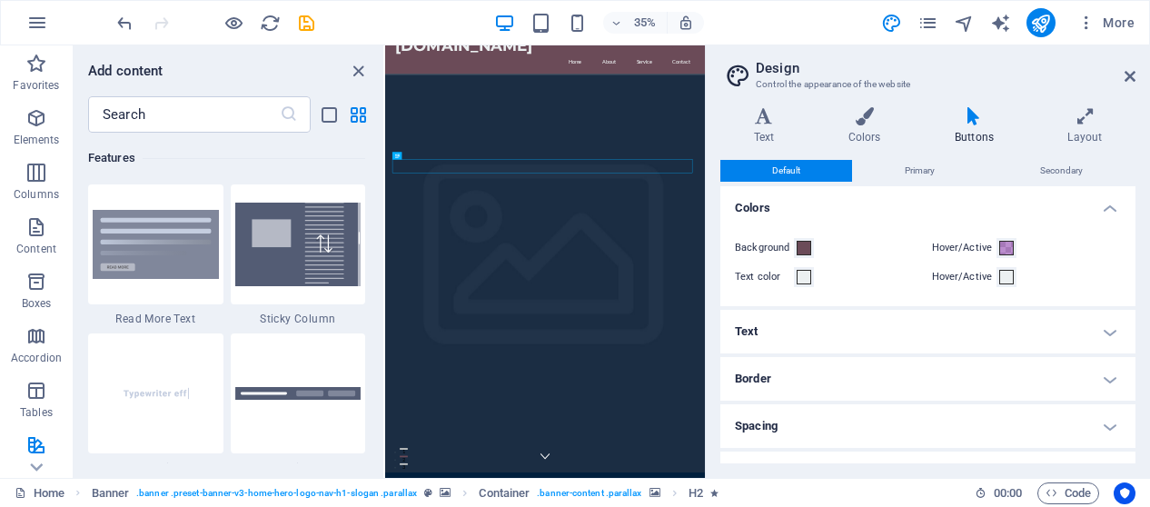
click at [1007, 258] on div "Hover/Active" at bounding box center [1027, 248] width 190 height 22
click at [1003, 247] on span at bounding box center [1006, 248] width 15 height 15
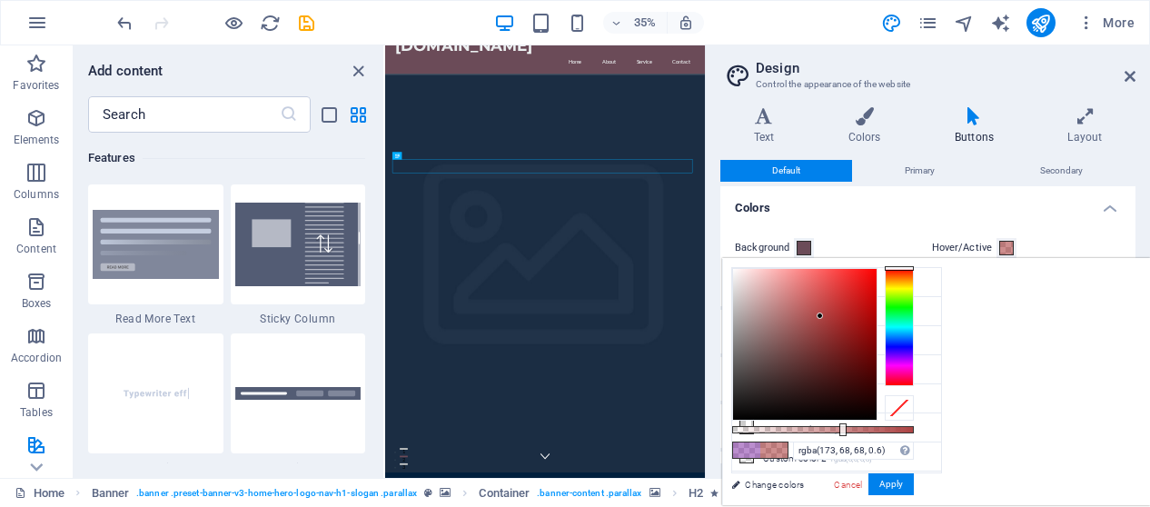
drag, startPoint x: 1130, startPoint y: 273, endPoint x: 1155, endPoint y: 248, distance: 36.0
click at [1149, 248] on html "toratindustrial.com Home Favorites Elements Columns Content Boxes Accordion Tab…" at bounding box center [575, 253] width 1150 height 507
type input "rgba(225, 12, 12, 0.6)"
drag, startPoint x: 1026, startPoint y: 308, endPoint x: 1096, endPoint y: 284, distance: 73.8
click at [877, 284] on div at bounding box center [805, 344] width 144 height 151
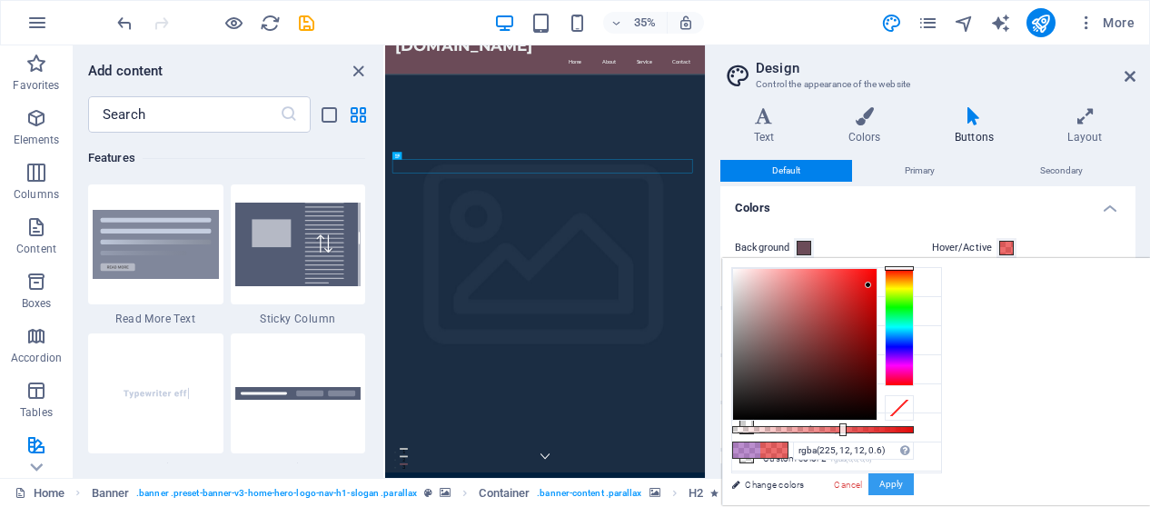
click at [914, 478] on button "Apply" at bounding box center [890, 484] width 45 height 22
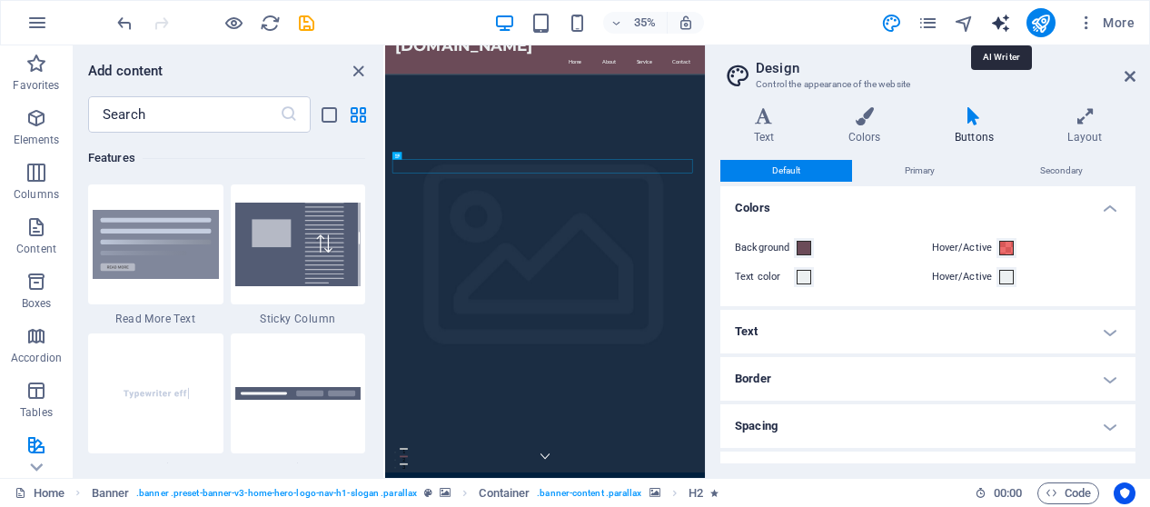
click at [1003, 23] on icon "text_generator" at bounding box center [1000, 23] width 21 height 21
select select "English"
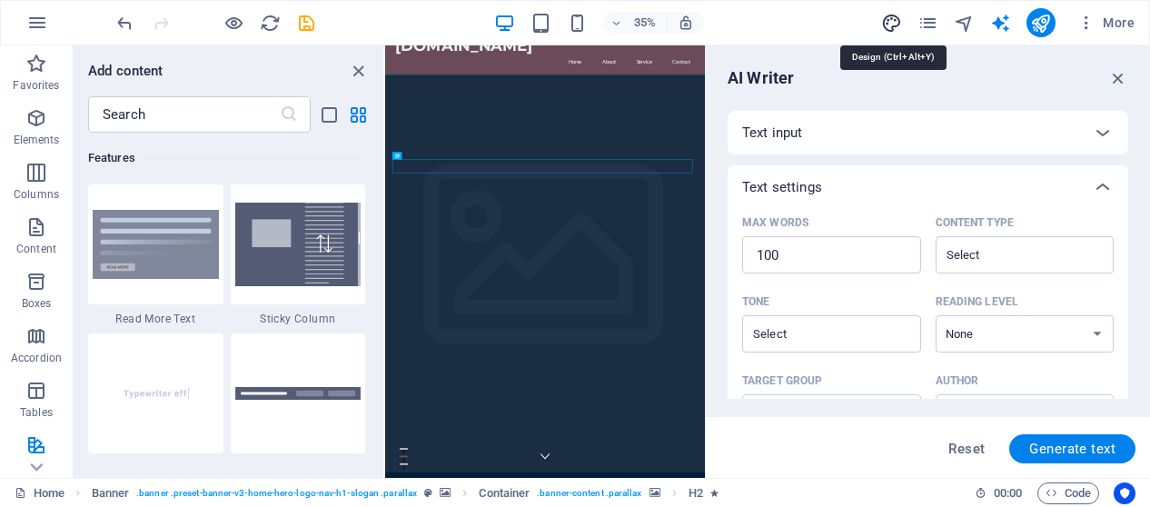
click at [893, 23] on icon "design" at bounding box center [891, 23] width 21 height 21
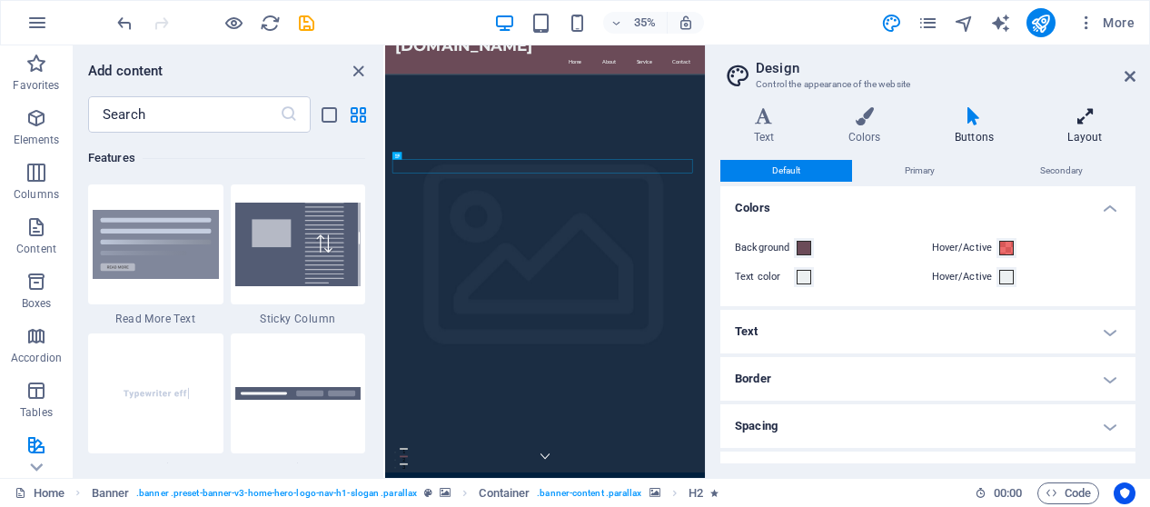
click at [1096, 124] on icon at bounding box center [1085, 116] width 101 height 18
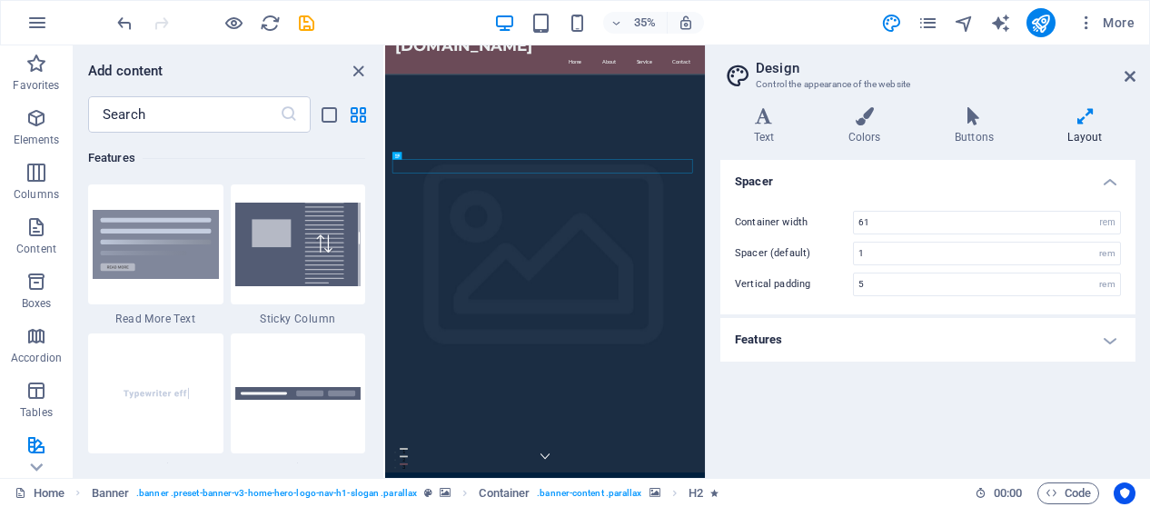
click at [905, 331] on h4 "Features" at bounding box center [927, 340] width 415 height 44
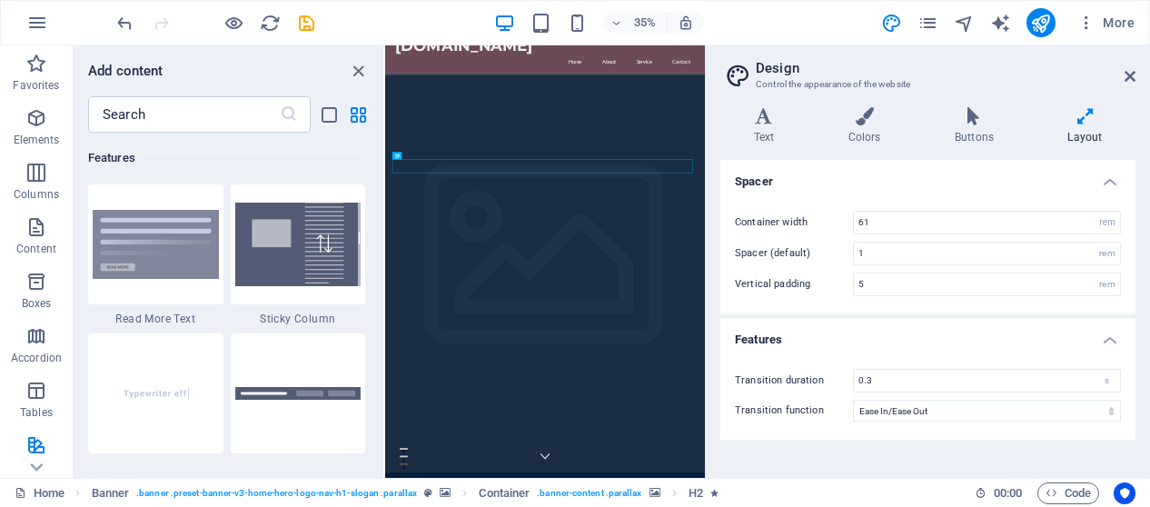
click at [928, 10] on div "More" at bounding box center [1011, 22] width 261 height 29
click at [927, 24] on icon "pages" at bounding box center [927, 23] width 21 height 21
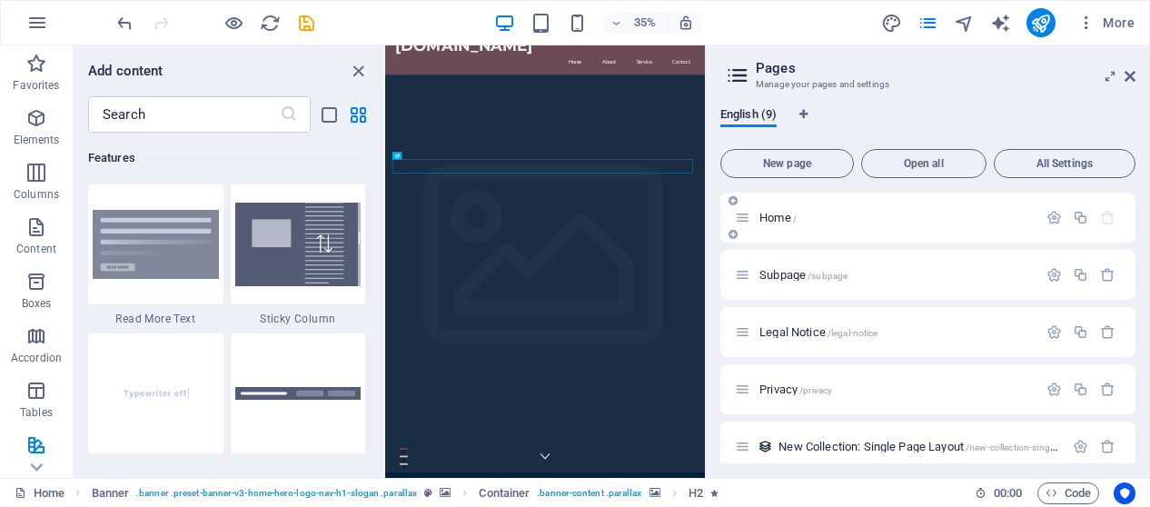
click at [846, 224] on div "Home /" at bounding box center [886, 217] width 302 height 21
click at [732, 238] on icon at bounding box center [733, 234] width 9 height 11
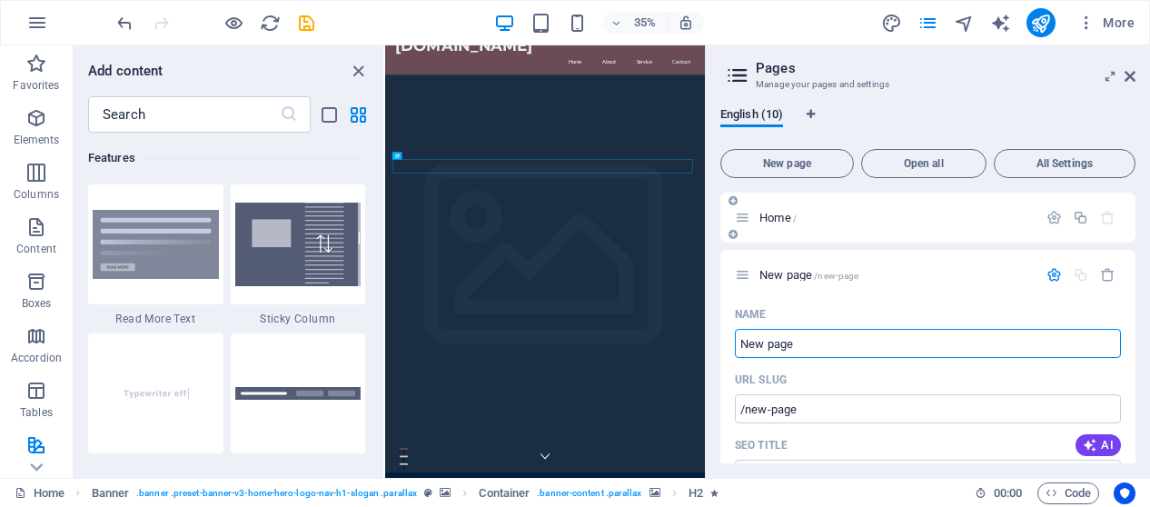
click at [754, 219] on div "Home /" at bounding box center [895, 218] width 283 height 12
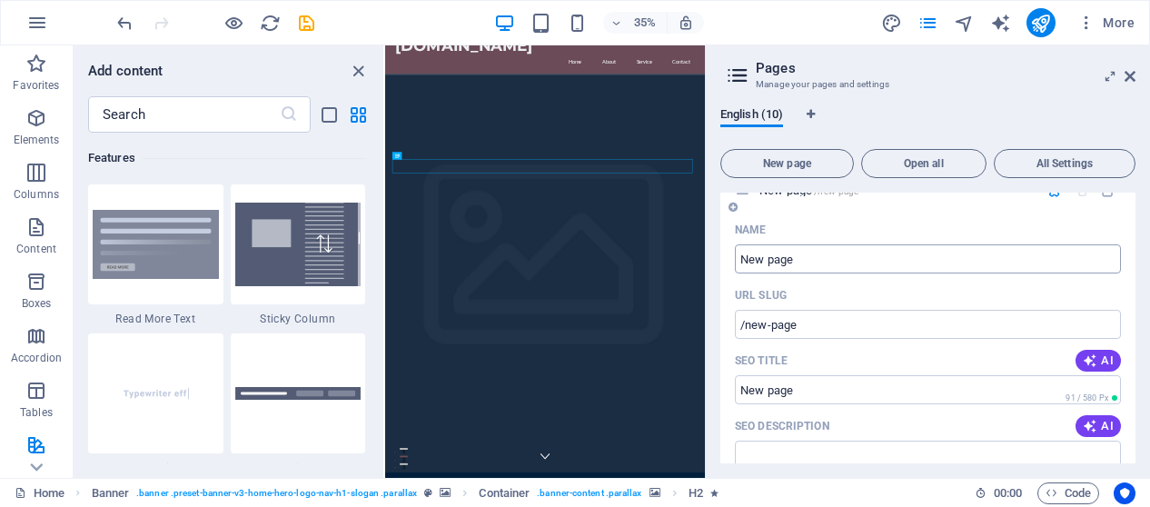
scroll to position [89, 0]
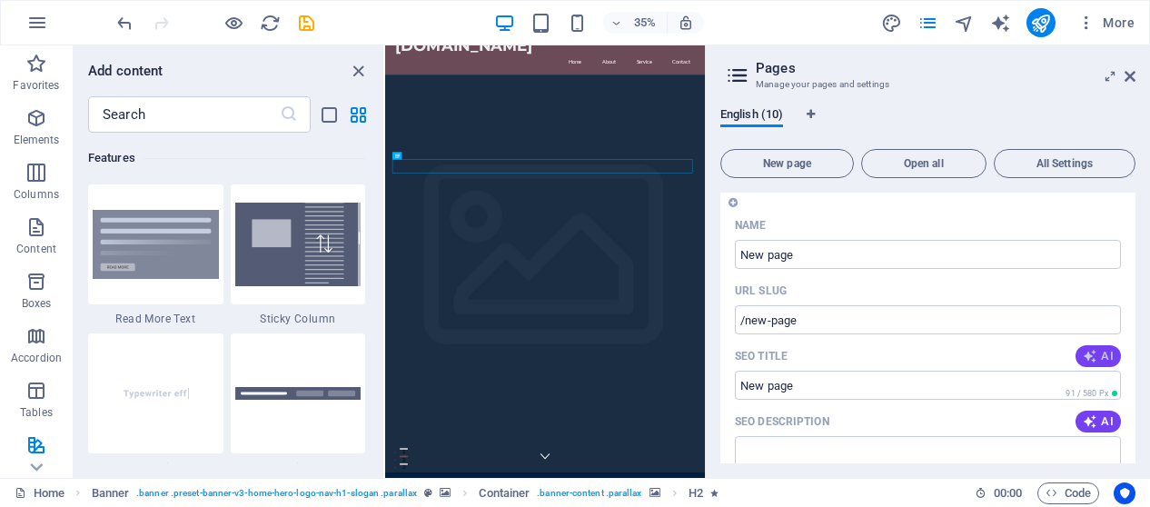
click at [1083, 352] on icon "button" at bounding box center [1090, 356] width 15 height 15
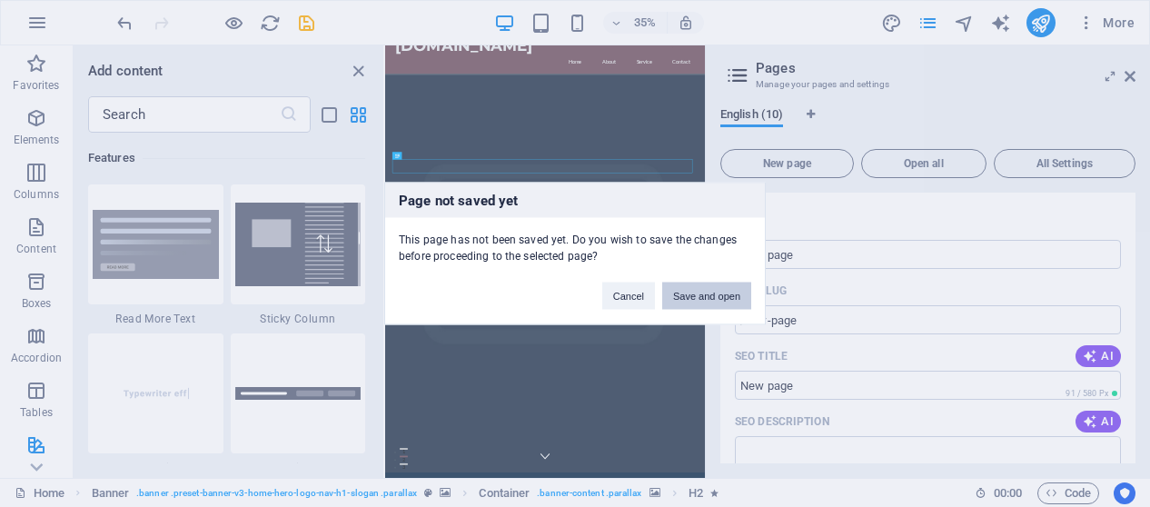
click at [692, 295] on button "Save and open" at bounding box center [706, 296] width 89 height 27
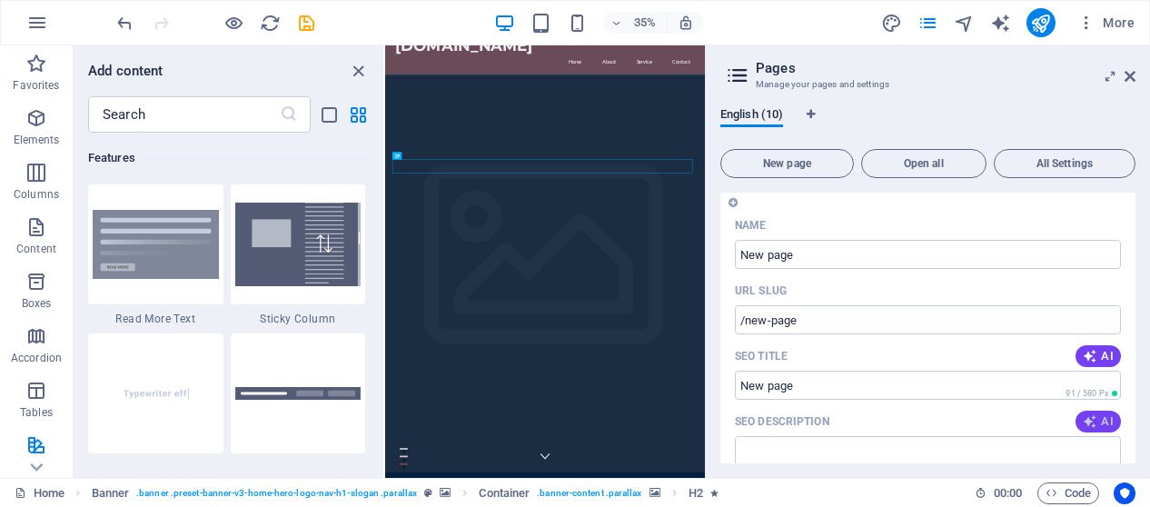
click at [1086, 421] on icon "button" at bounding box center [1090, 421] width 15 height 15
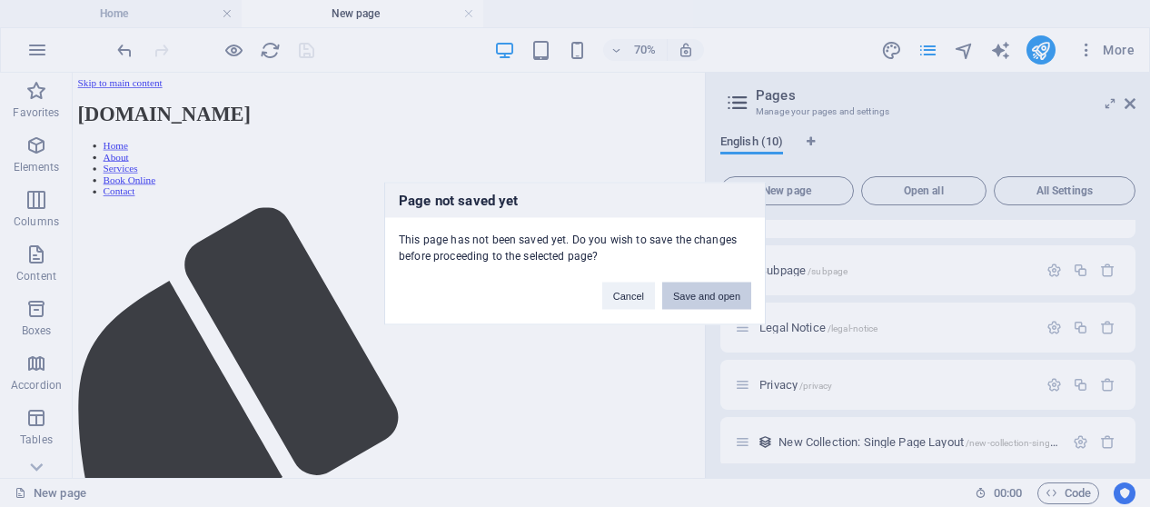
scroll to position [0, 0]
click at [720, 296] on button "Save and open" at bounding box center [706, 296] width 89 height 27
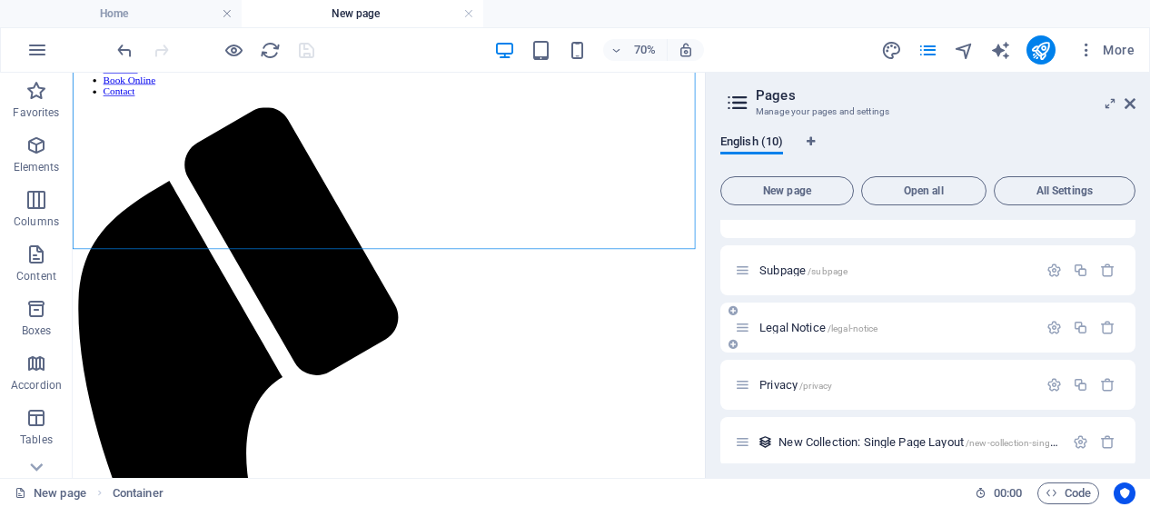
click at [928, 327] on p "Legal Notice /legal-notice" at bounding box center [895, 328] width 273 height 12
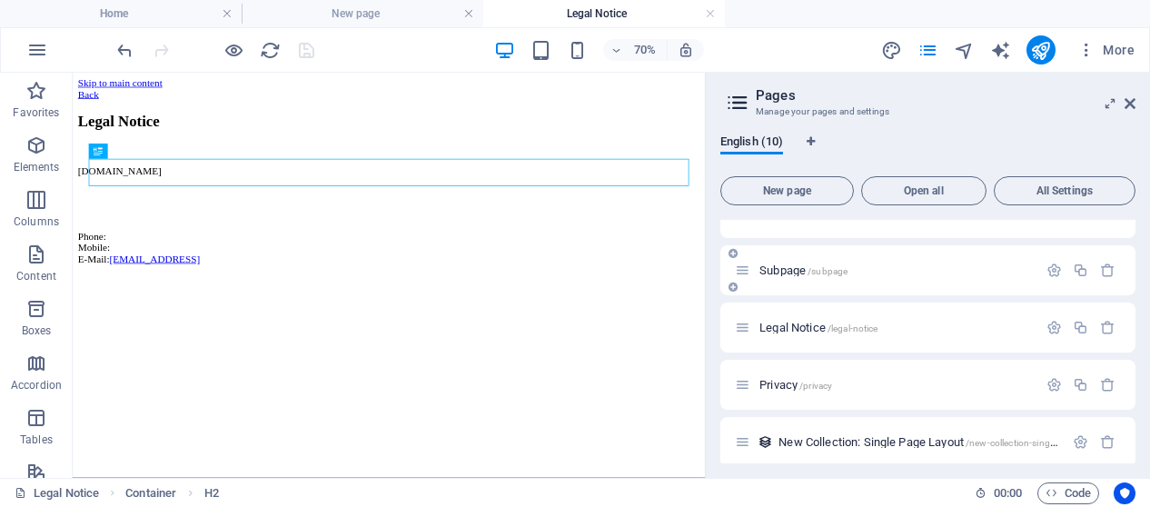
scroll to position [0, 0]
click at [760, 327] on span "Legal Notice /legal-notice" at bounding box center [818, 328] width 118 height 14
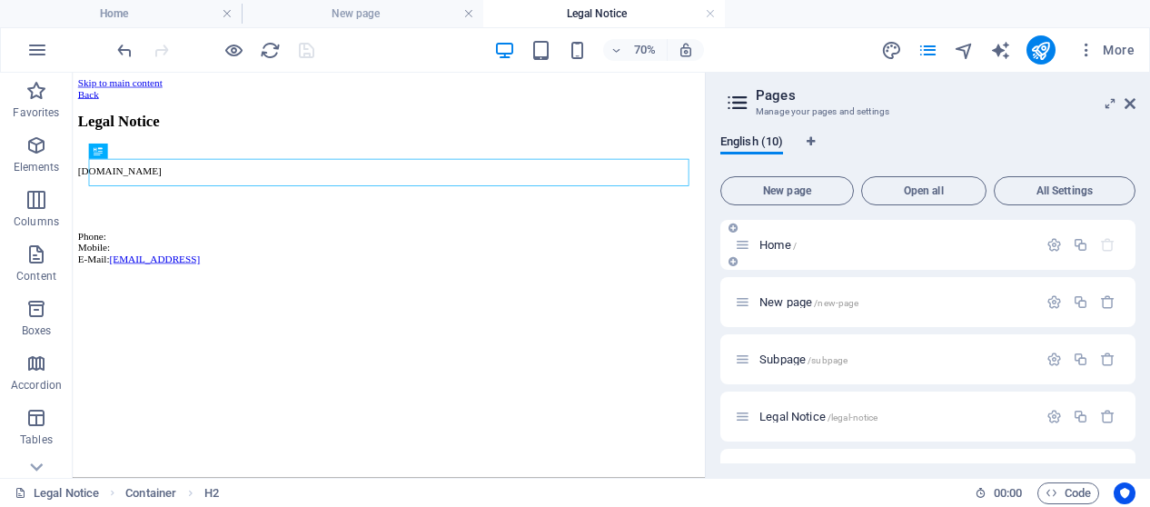
click at [851, 254] on div "Home /" at bounding box center [886, 244] width 302 height 21
click at [735, 267] on icon at bounding box center [733, 261] width 9 height 11
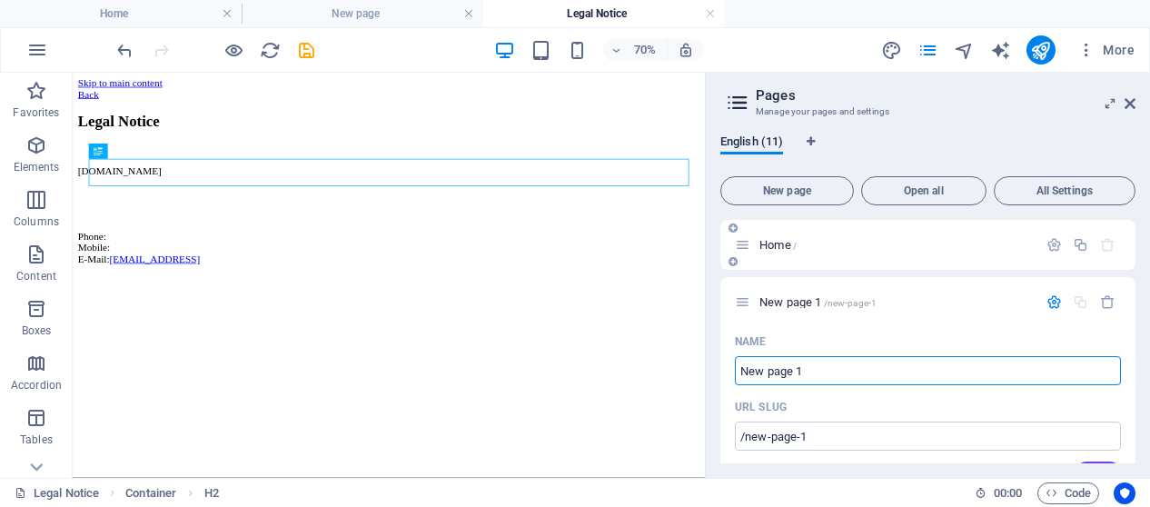
click at [734, 256] on icon at bounding box center [733, 261] width 9 height 11
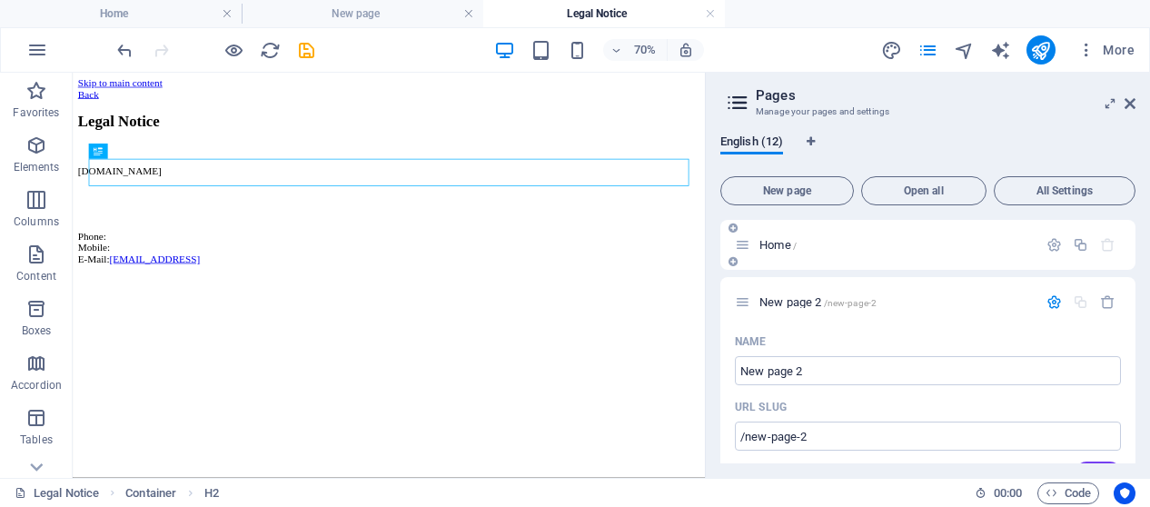
click at [735, 228] on icon at bounding box center [733, 228] width 9 height 11
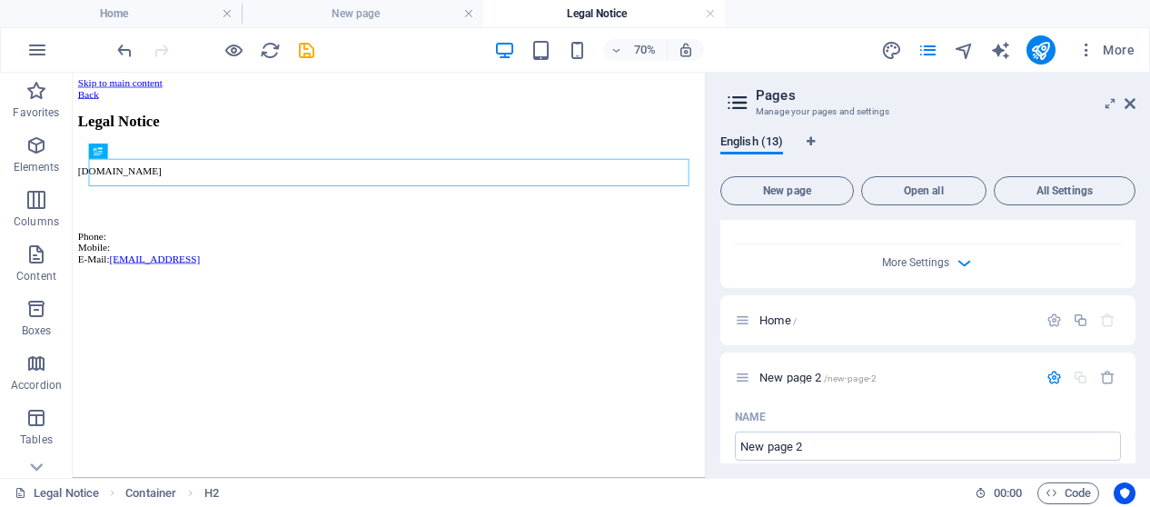
scroll to position [617, 0]
click at [1109, 370] on icon "button" at bounding box center [1107, 375] width 15 height 15
click at [1105, 379] on icon "button" at bounding box center [1107, 375] width 15 height 15
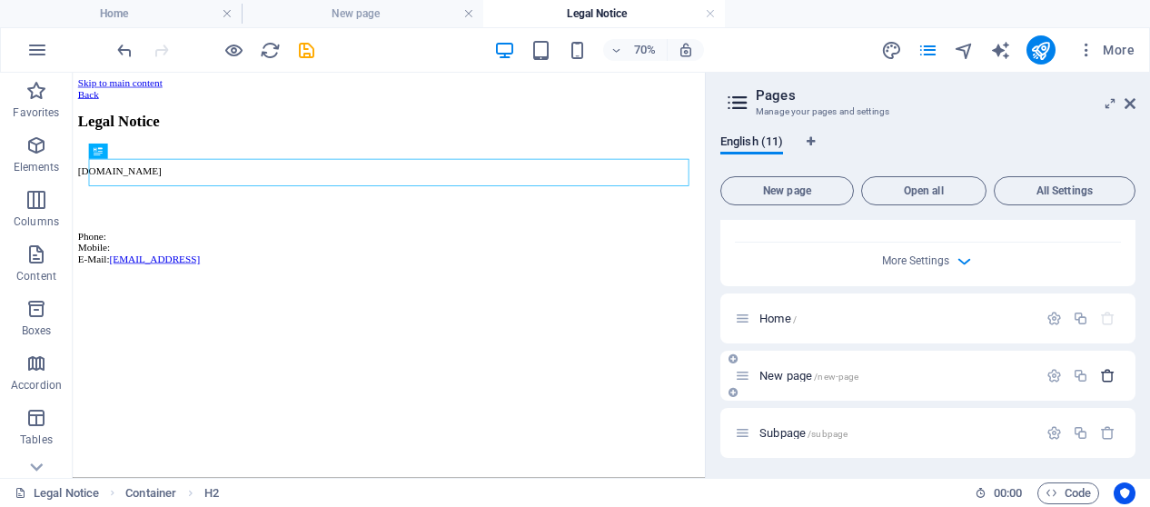
click at [1100, 369] on icon "button" at bounding box center [1107, 375] width 15 height 15
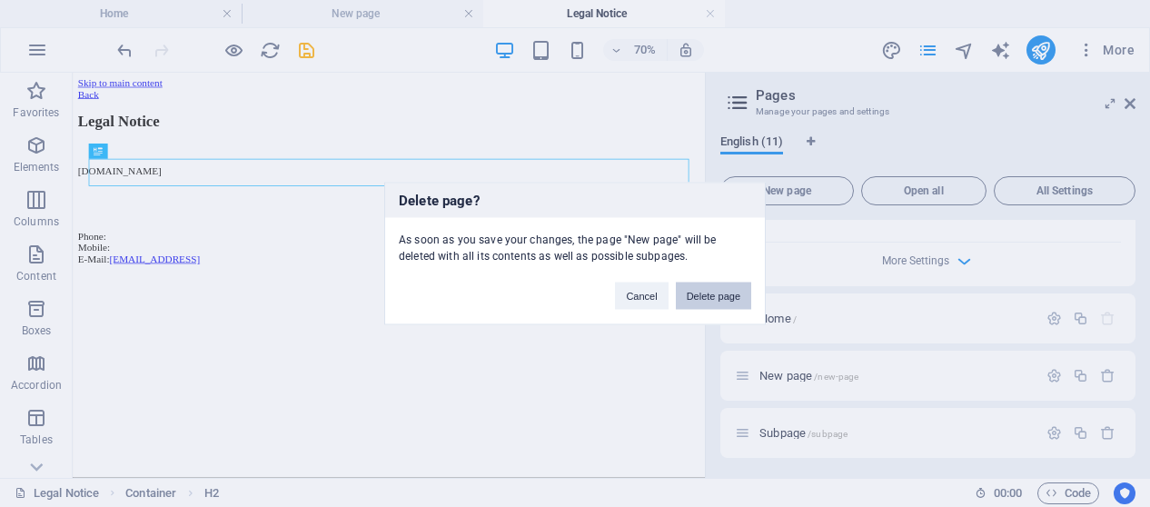
click at [729, 295] on button "Delete page" at bounding box center [713, 296] width 75 height 27
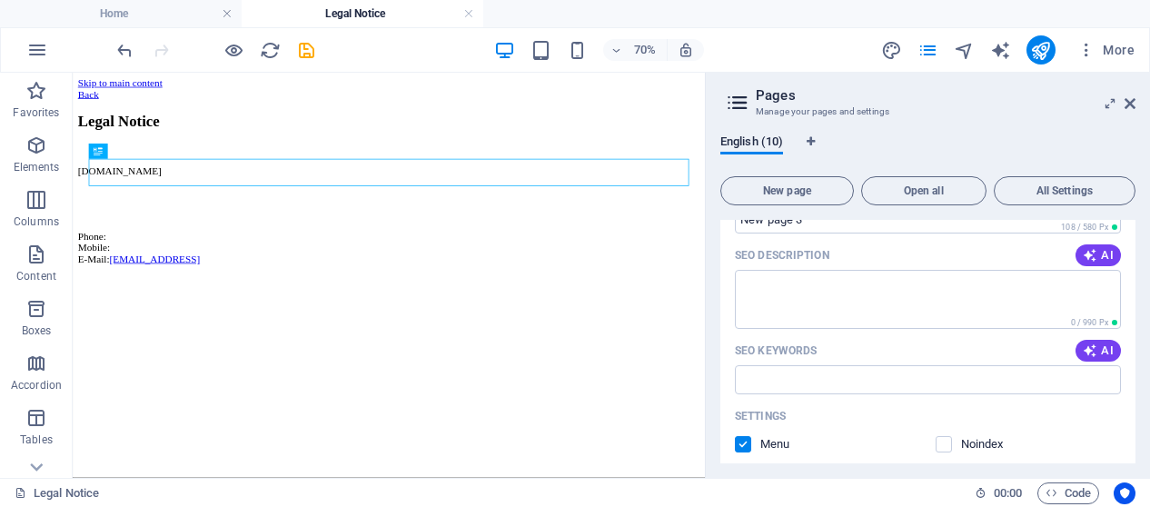
scroll to position [0, 0]
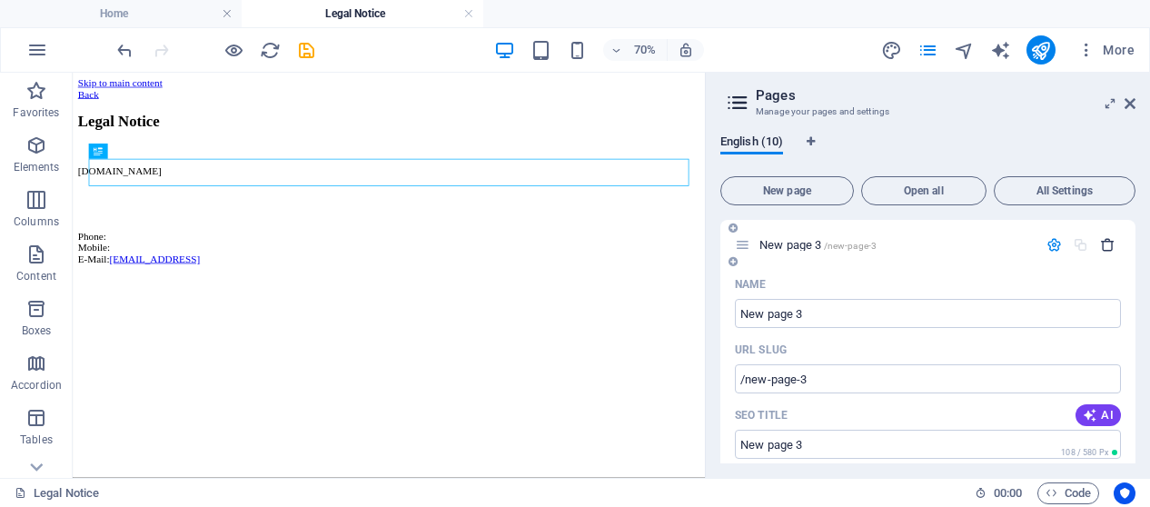
click at [1106, 246] on icon "button" at bounding box center [1107, 244] width 15 height 15
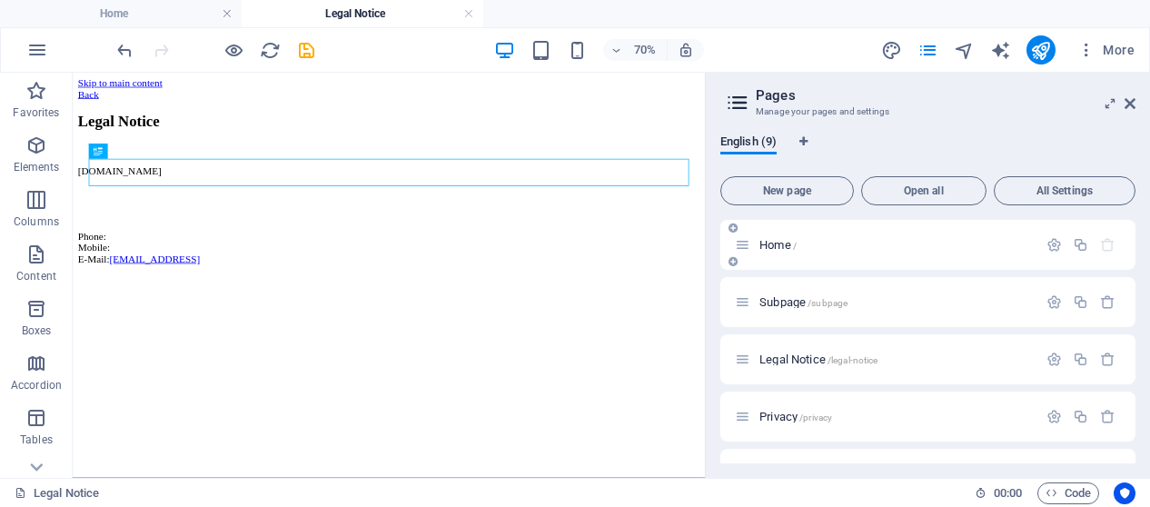
click at [759, 244] on span "Home /" at bounding box center [777, 245] width 37 height 14
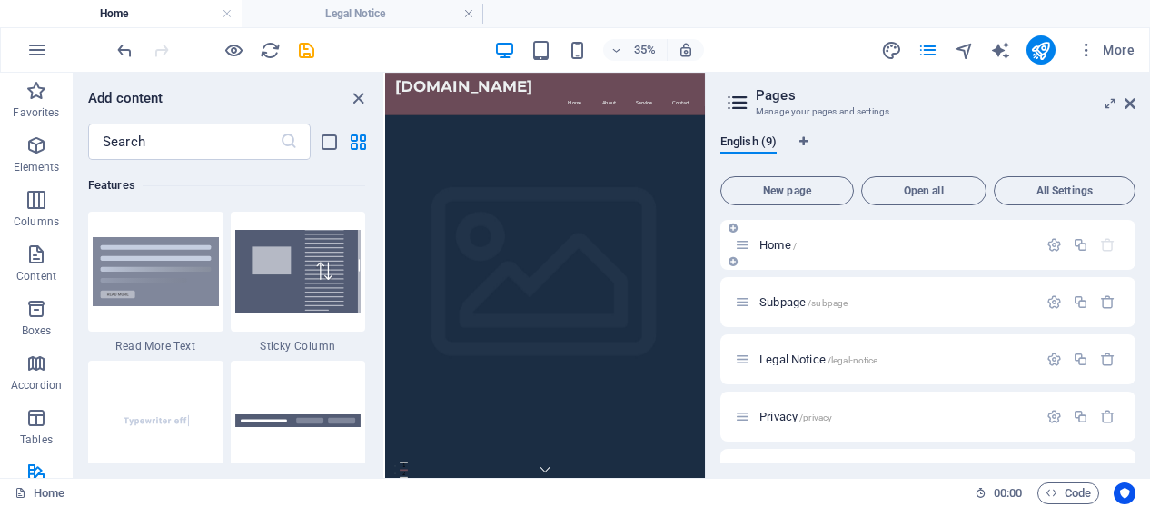
scroll to position [40, 0]
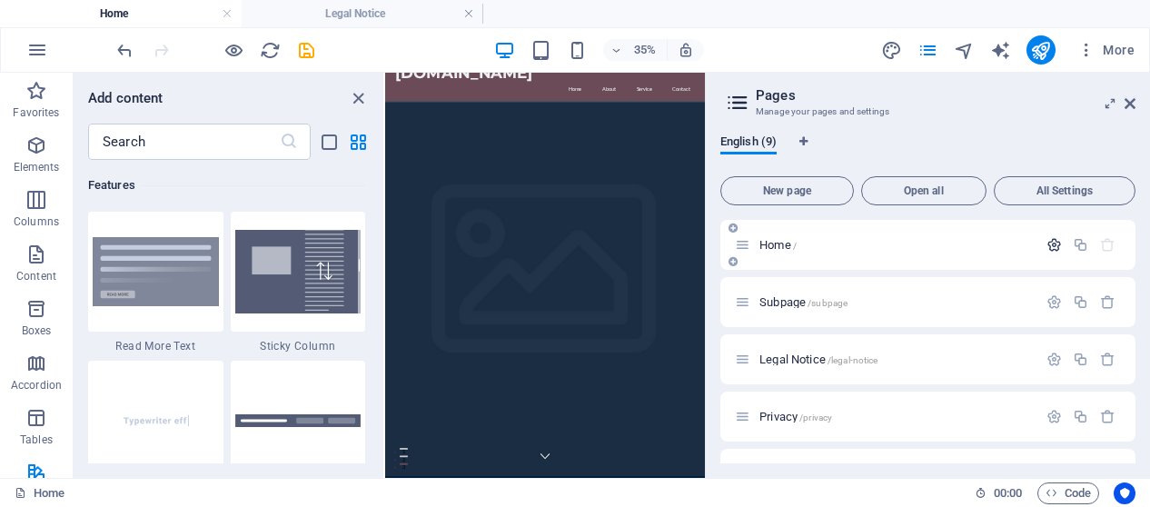
click at [1056, 245] on icon "button" at bounding box center [1053, 244] width 15 height 15
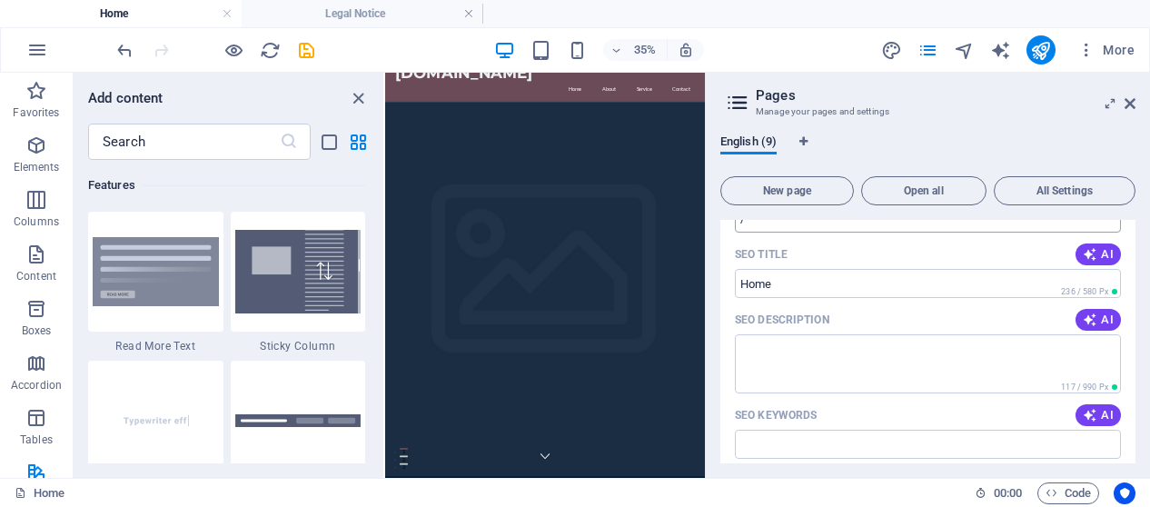
scroll to position [163, 0]
click at [796, 366] on textarea "SEO Description" at bounding box center [928, 361] width 386 height 59
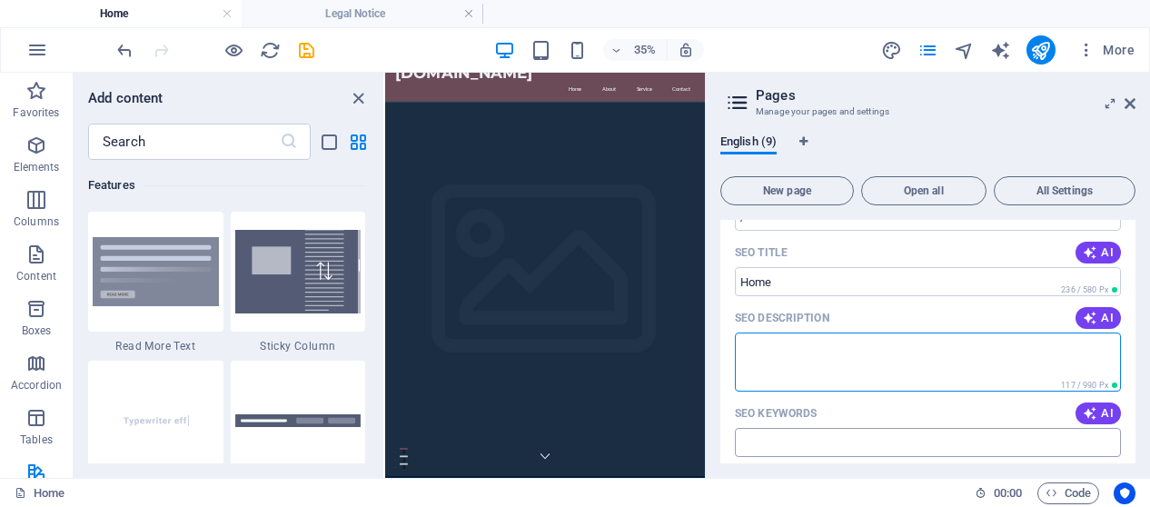
click at [787, 441] on input "SEO Keywords" at bounding box center [928, 442] width 386 height 29
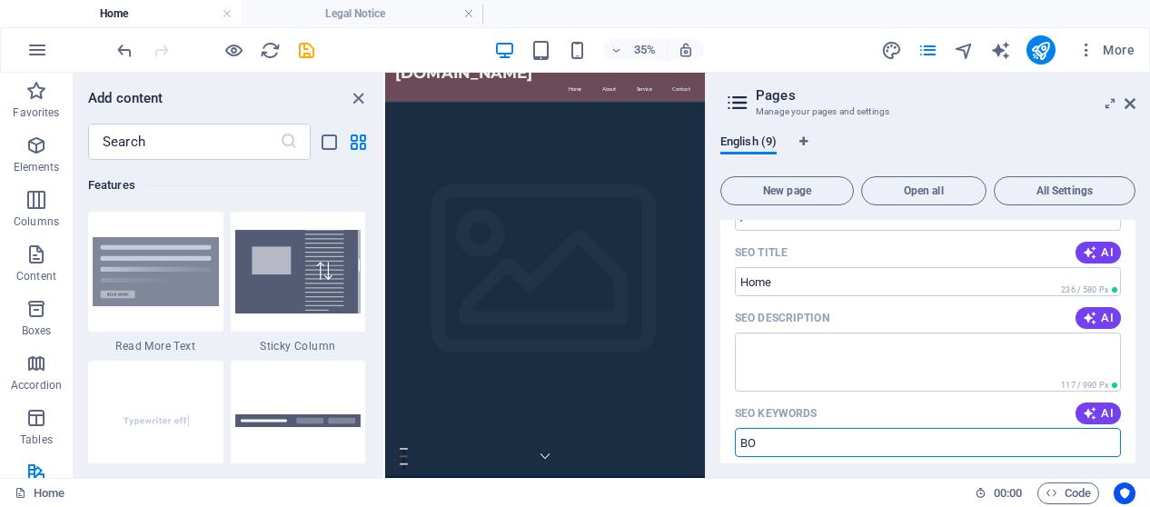
type input "B"
click at [1091, 411] on icon "button" at bounding box center [1090, 413] width 15 height 15
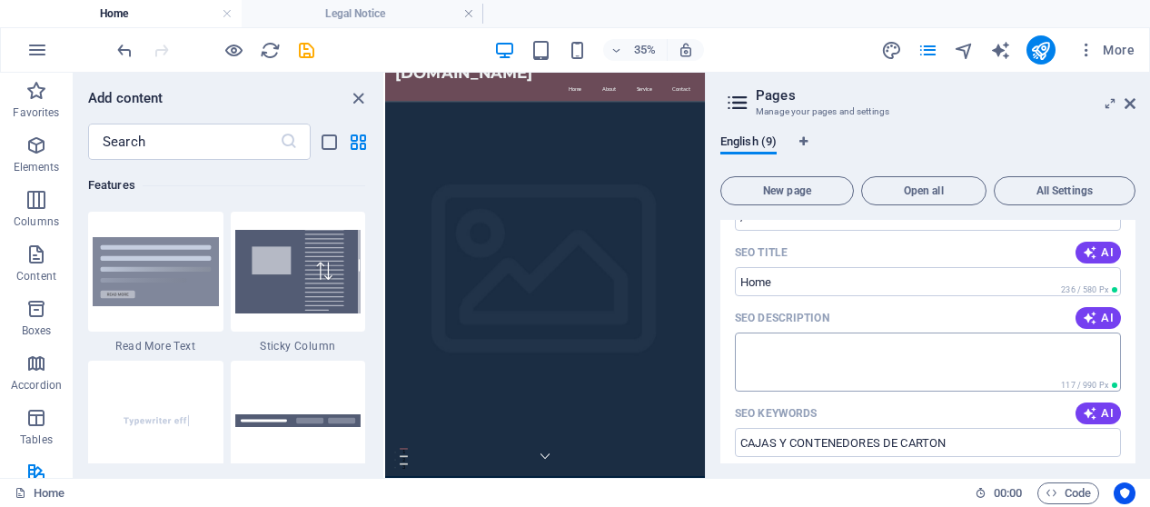
type input "custom cardboard boxes, high-quality containers, packaging solutions, durable p…"
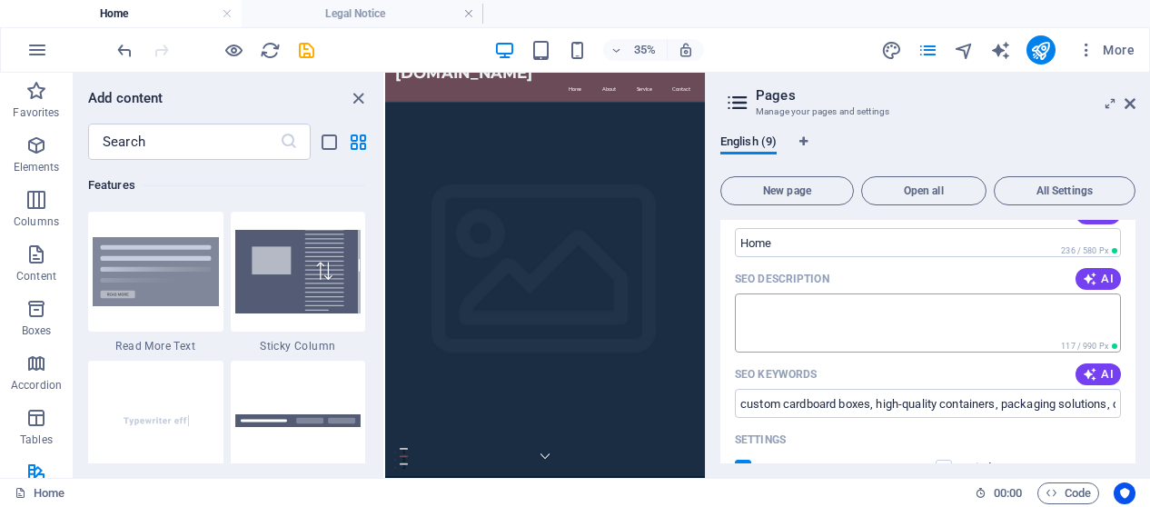
scroll to position [183, 0]
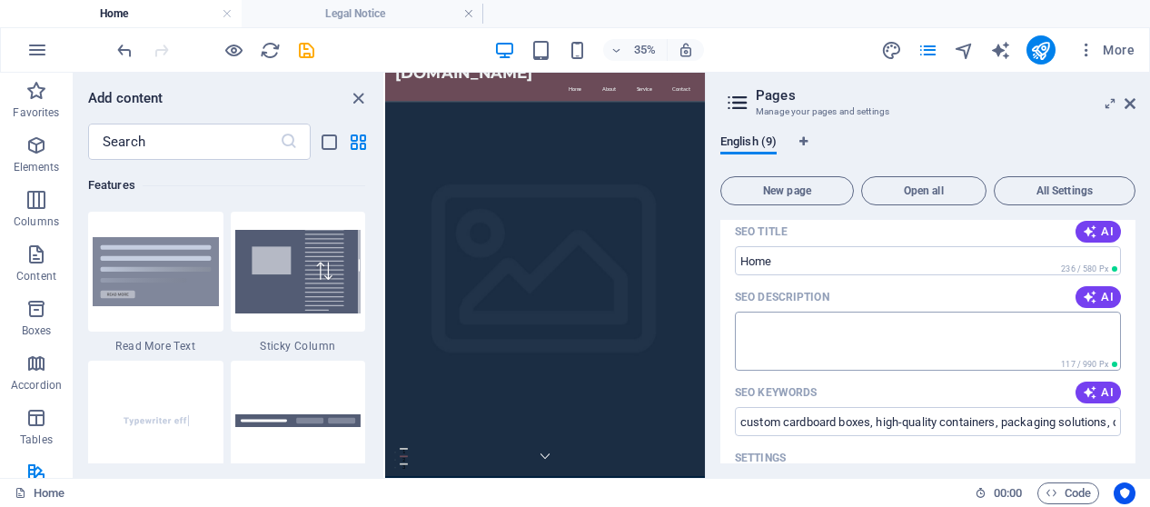
click at [937, 342] on textarea "SEO Description" at bounding box center [928, 341] width 386 height 59
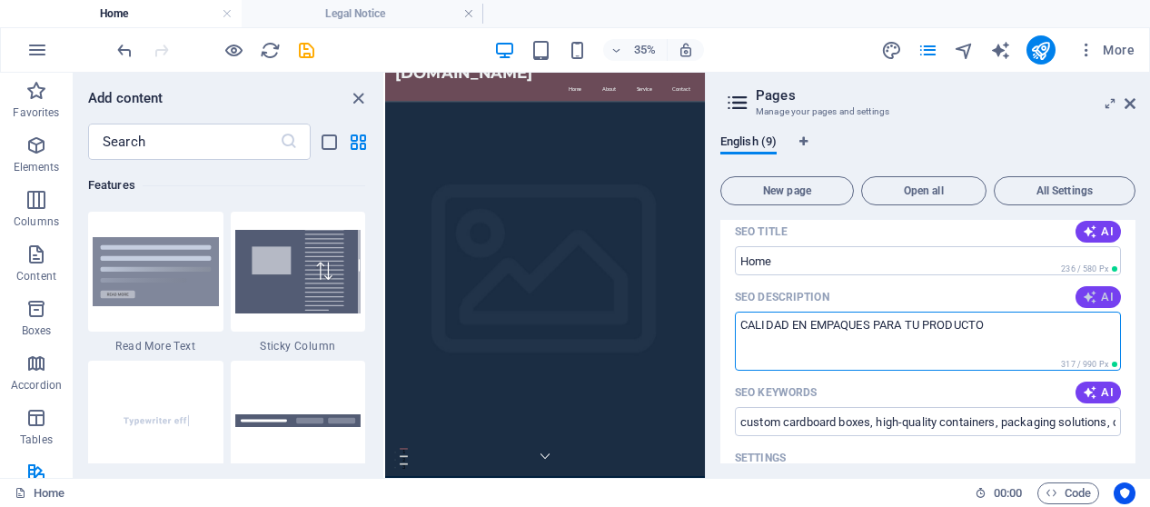
click at [1105, 297] on span "AI" at bounding box center [1098, 297] width 31 height 15
type textarea "Discover custom cardboard boxes and containers made with top-quality materials …"
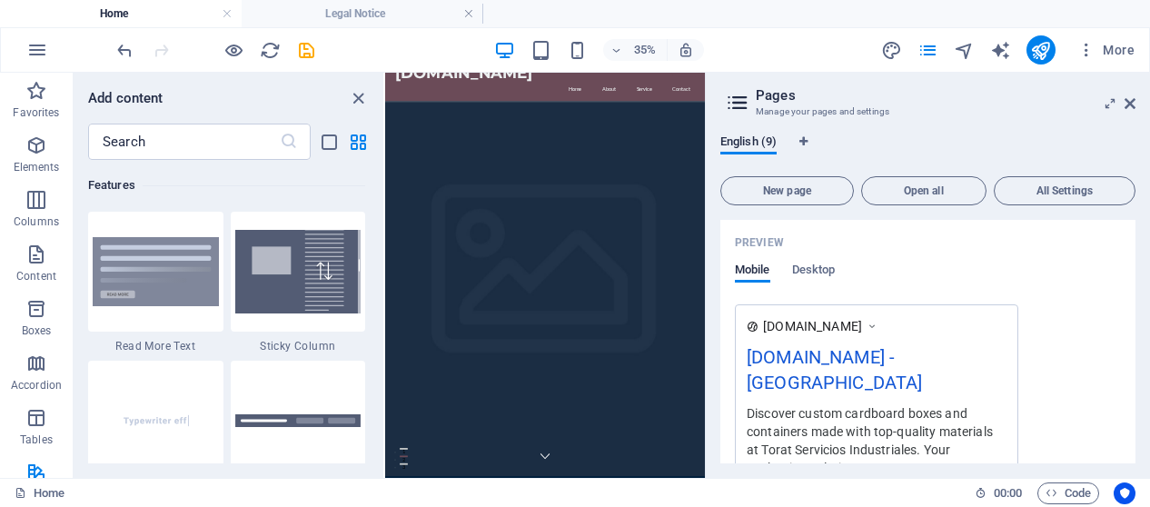
scroll to position [470, 0]
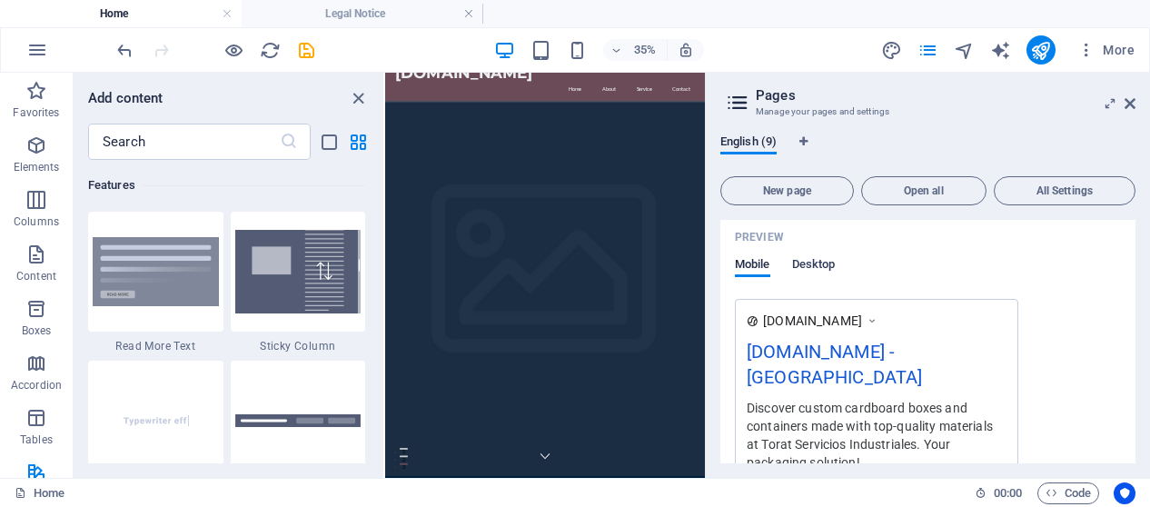
click at [826, 269] on span "Desktop" at bounding box center [814, 265] width 44 height 25
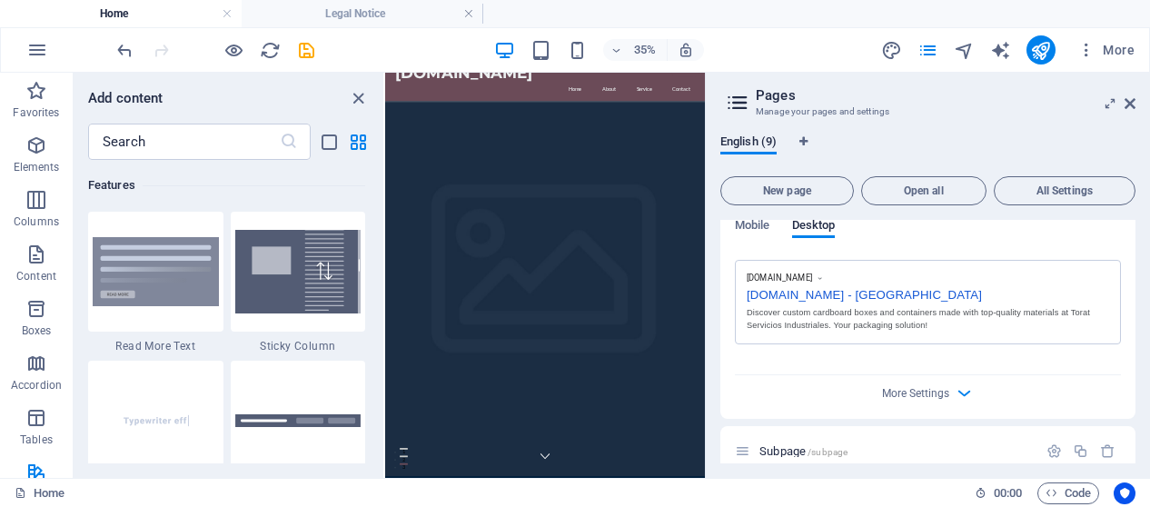
scroll to position [510, 0]
click at [865, 288] on div "[DOMAIN_NAME] - [GEOGRAPHIC_DATA]" at bounding box center [928, 292] width 362 height 19
click at [918, 386] on span "More Settings" at bounding box center [915, 392] width 67 height 13
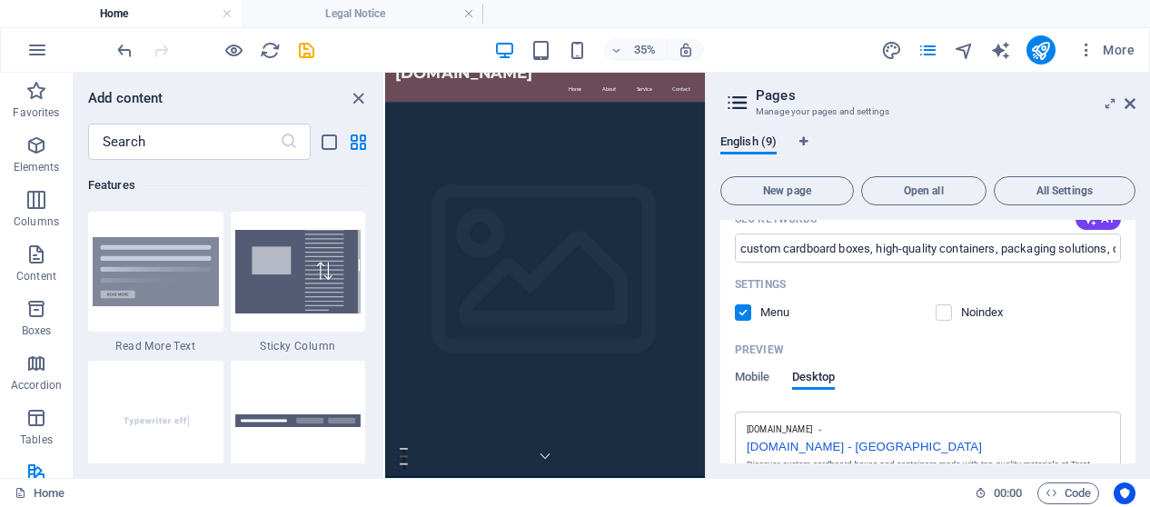
scroll to position [425, 0]
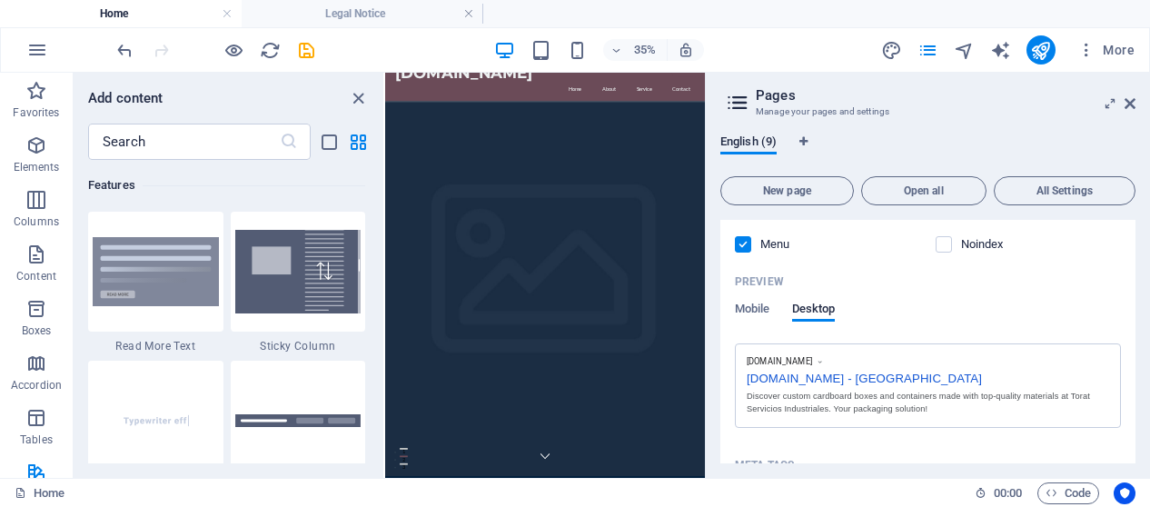
click at [819, 378] on div "[DOMAIN_NAME] - [GEOGRAPHIC_DATA]" at bounding box center [928, 376] width 362 height 19
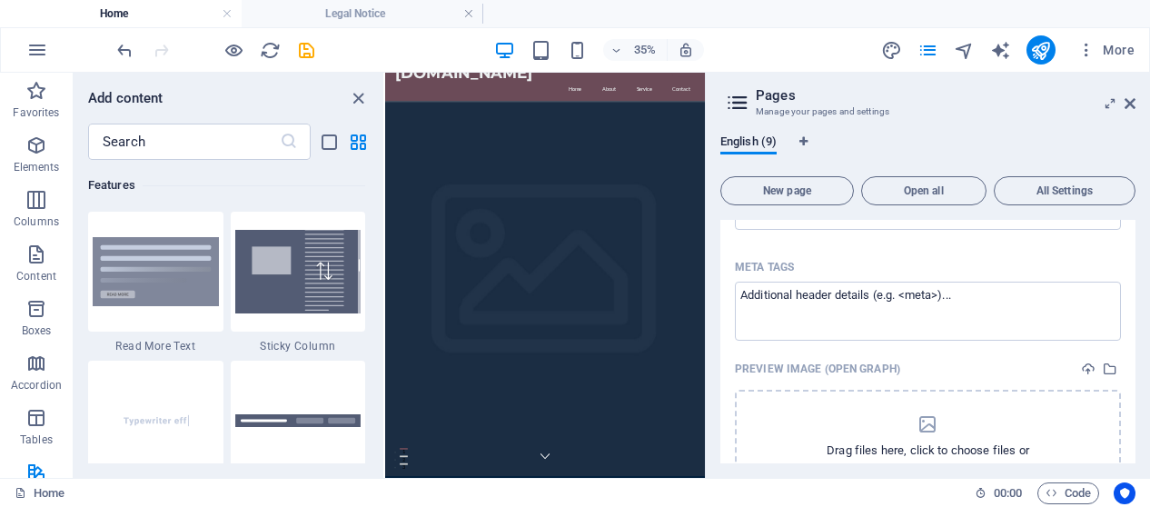
scroll to position [687, 0]
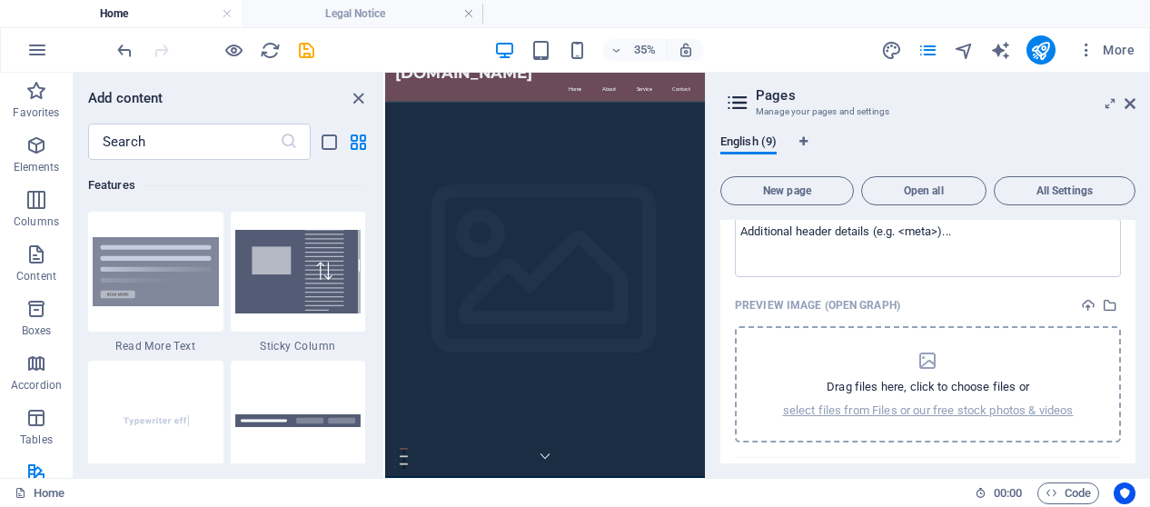
click at [887, 342] on div "Drag files here, click to choose files or select files from Files or our free s…" at bounding box center [928, 384] width 386 height 116
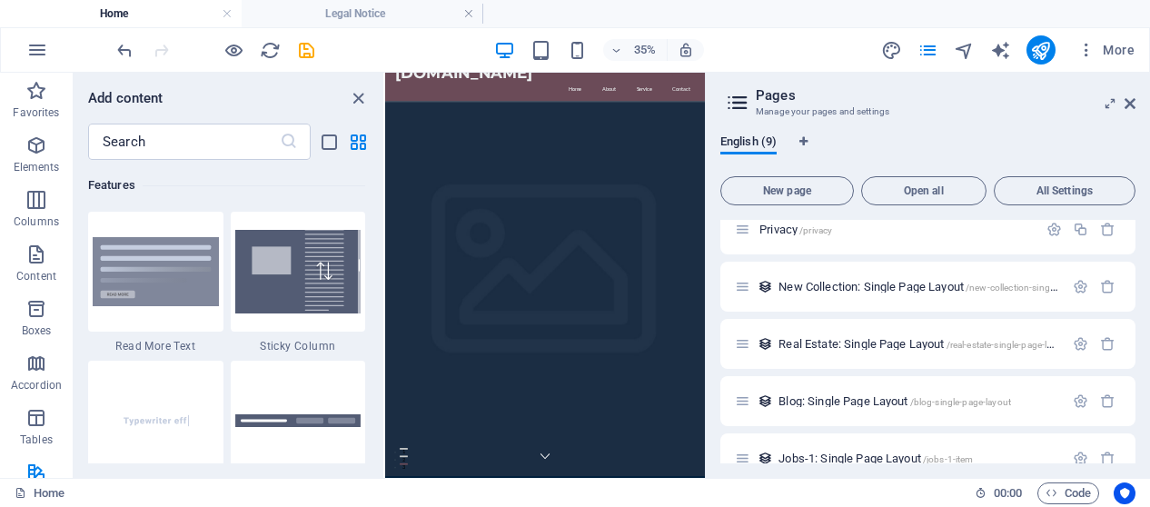
scroll to position [1254, 0]
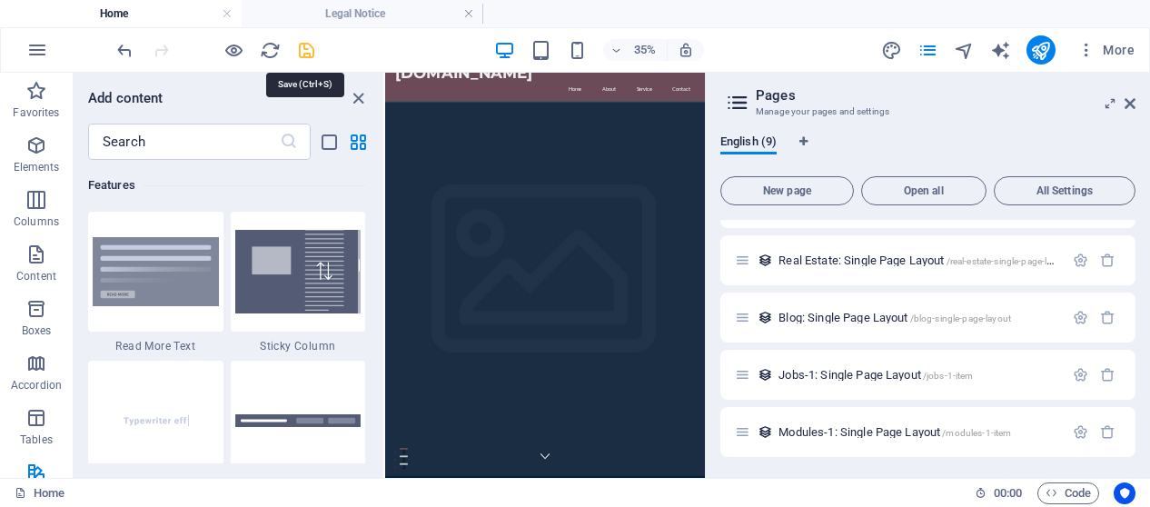
click at [303, 48] on icon "save" at bounding box center [306, 50] width 21 height 21
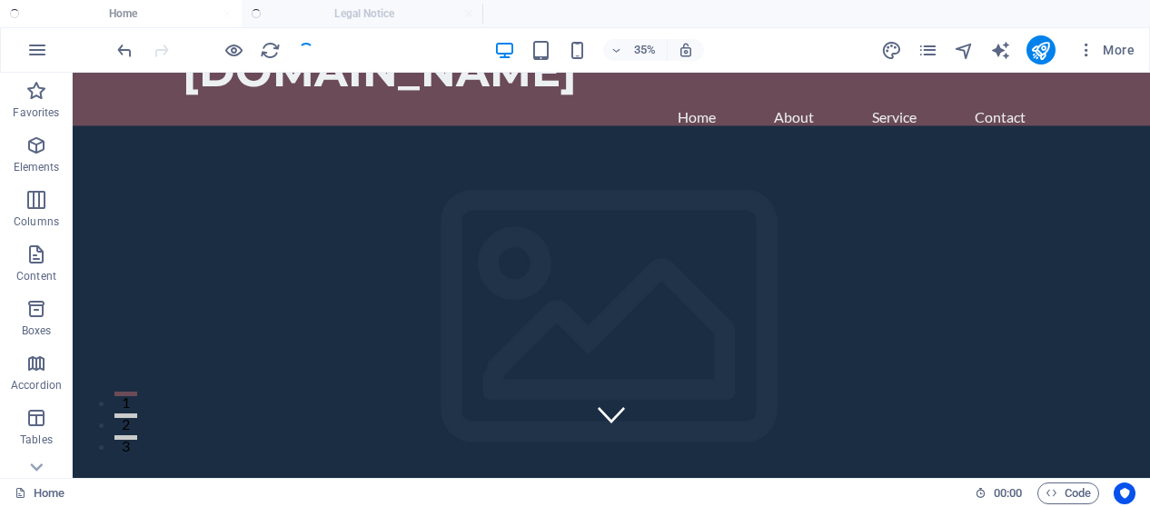
checkbox input "false"
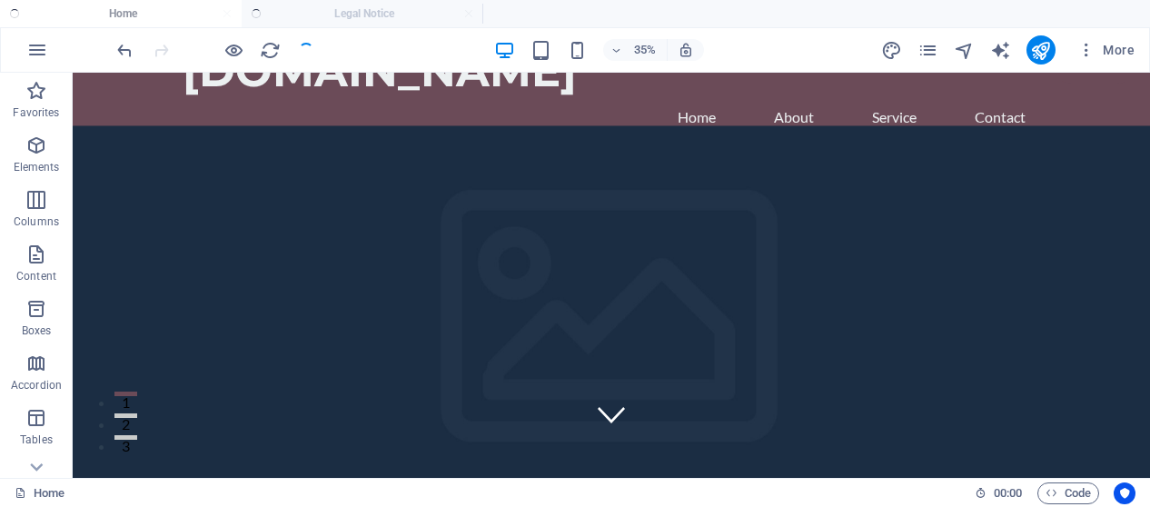
checkbox input "false"
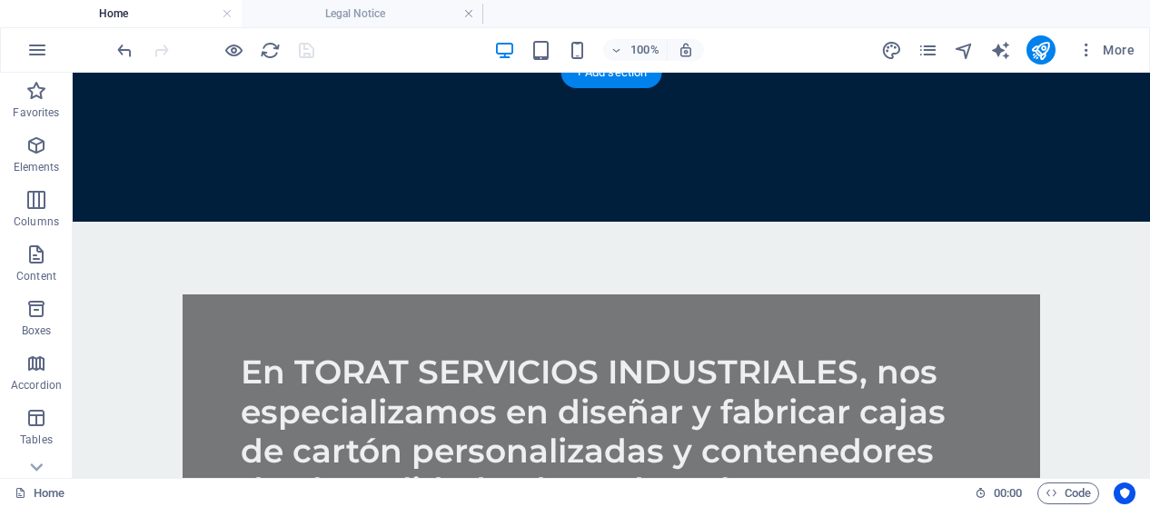
scroll to position [0, 0]
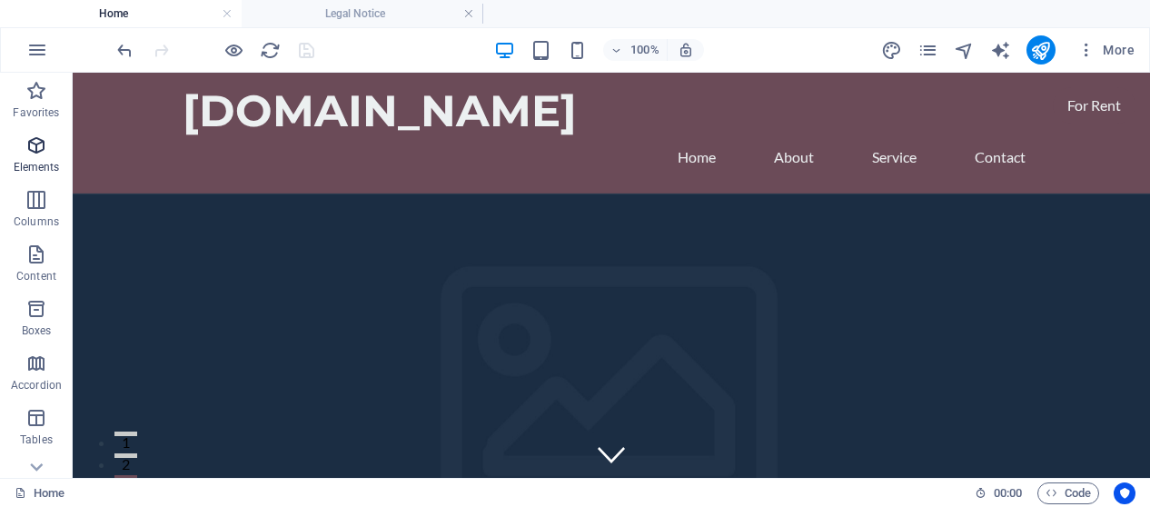
click at [40, 151] on icon "button" at bounding box center [36, 145] width 22 height 22
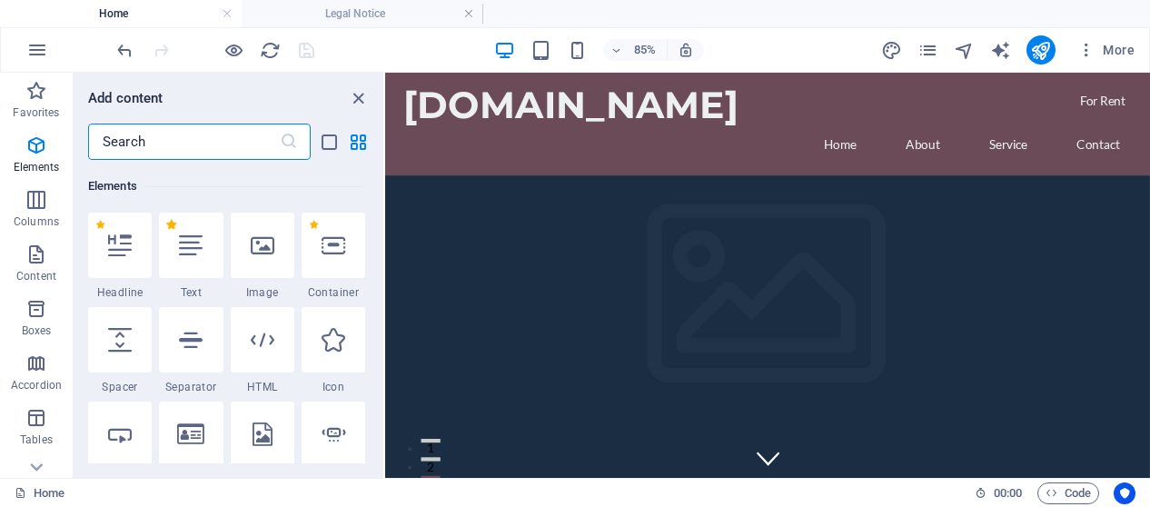
scroll to position [193, 0]
click at [35, 185] on button "Columns" at bounding box center [36, 209] width 73 height 55
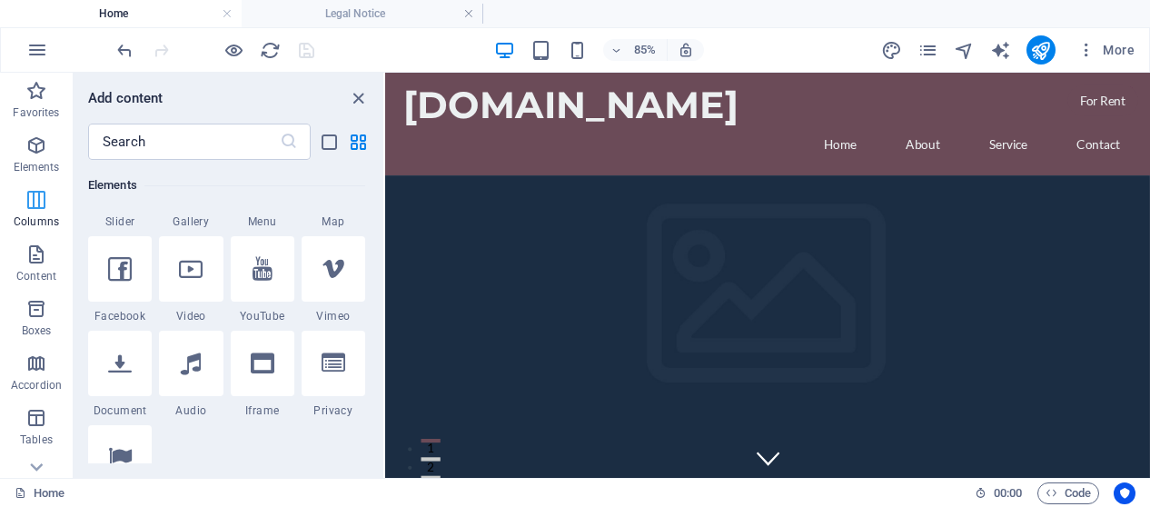
scroll to position [899, 0]
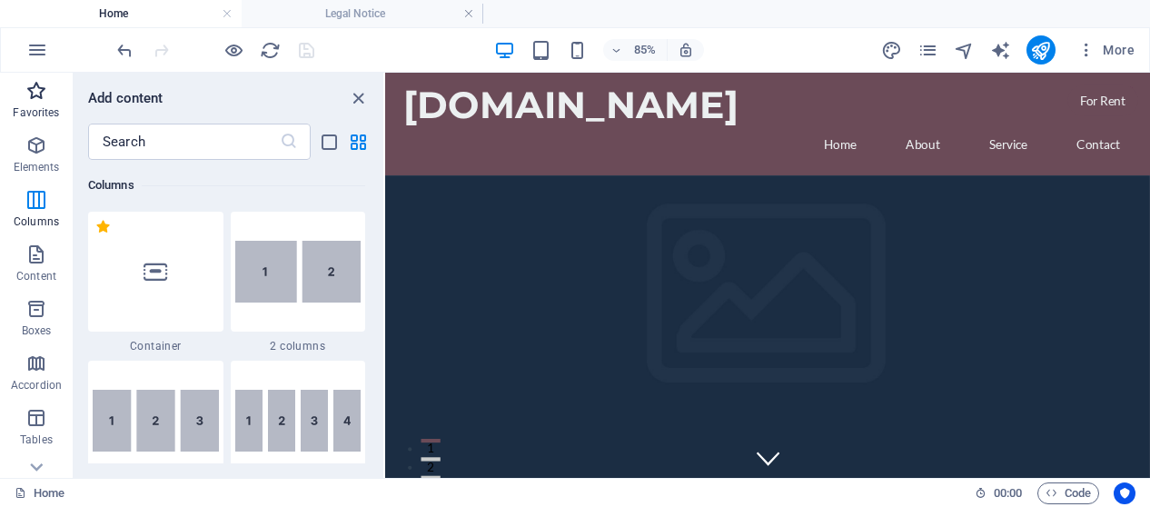
click at [42, 103] on span "Favorites" at bounding box center [36, 102] width 73 height 44
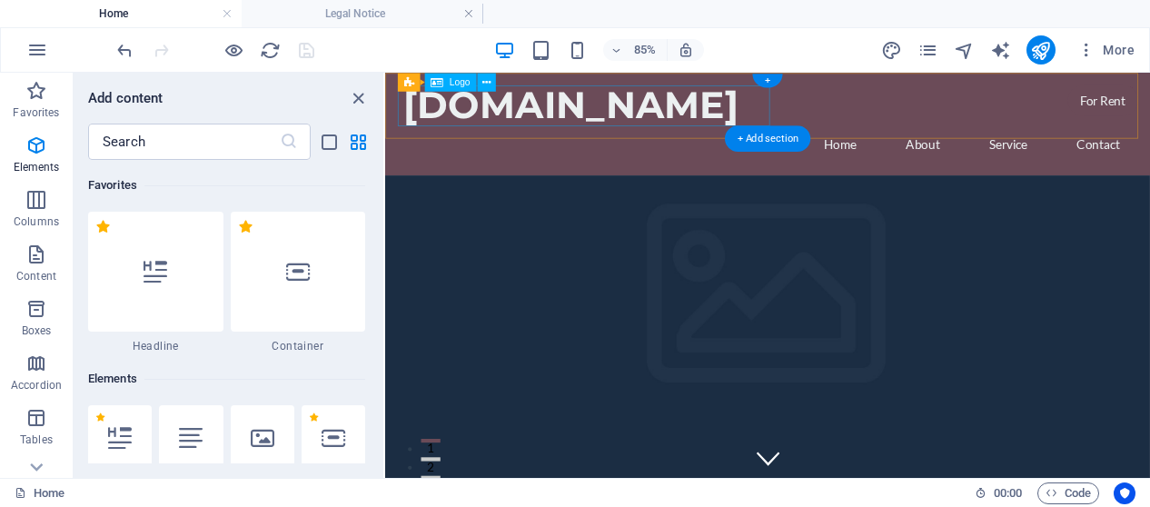
scroll to position [0, 0]
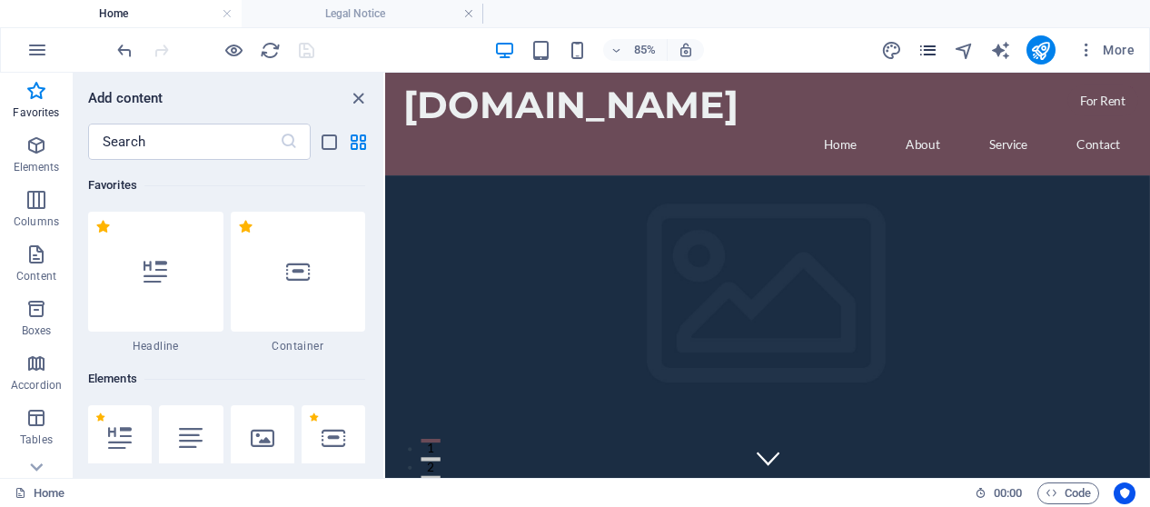
click at [927, 53] on icon "pages" at bounding box center [927, 50] width 21 height 21
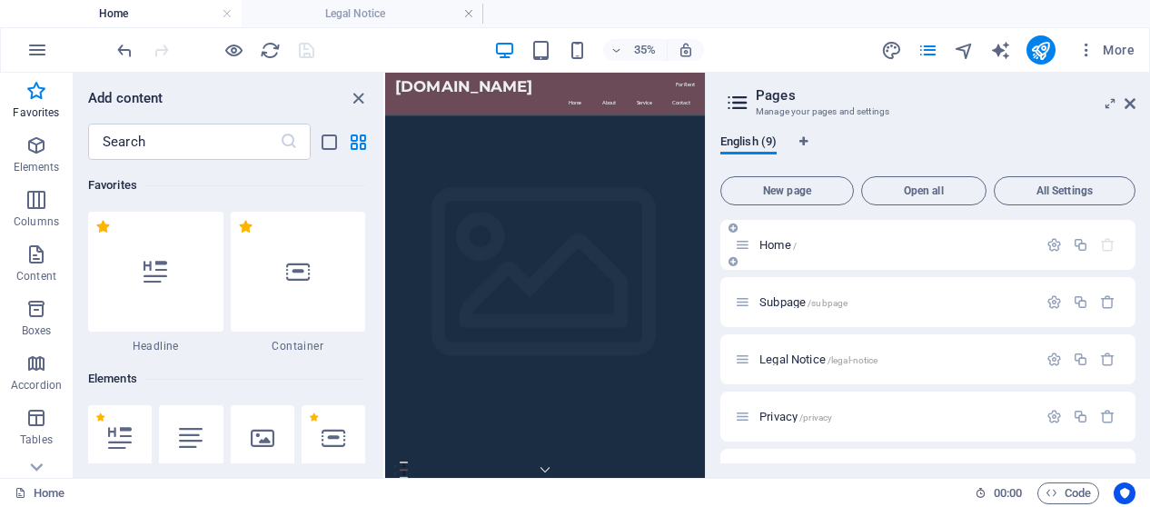
click at [885, 253] on div "Home /" at bounding box center [886, 244] width 302 height 21
click at [1048, 244] on icon "button" at bounding box center [1053, 244] width 15 height 15
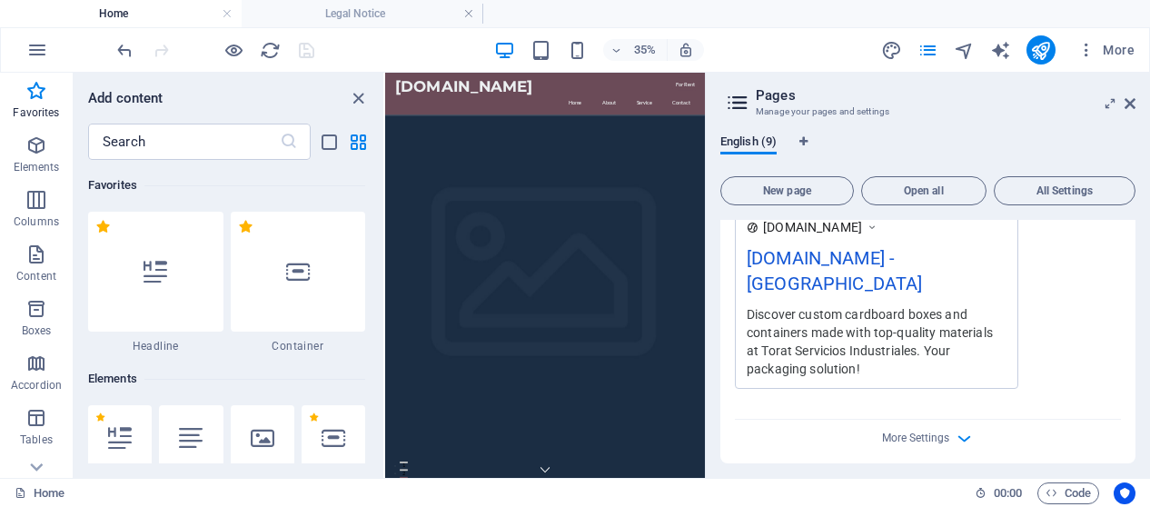
scroll to position [587, 0]
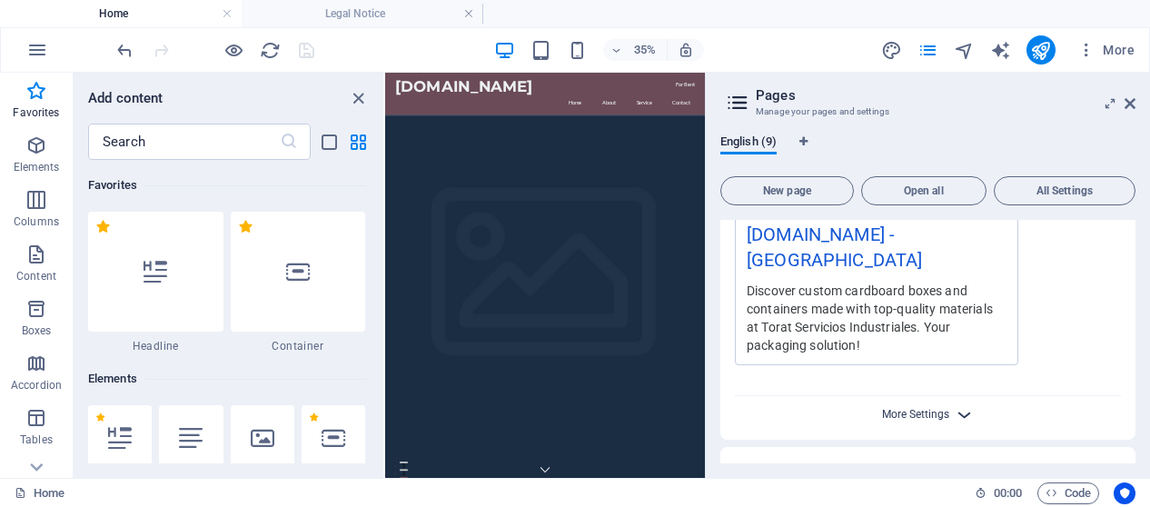
click at [929, 408] on span "More Settings" at bounding box center [915, 414] width 67 height 13
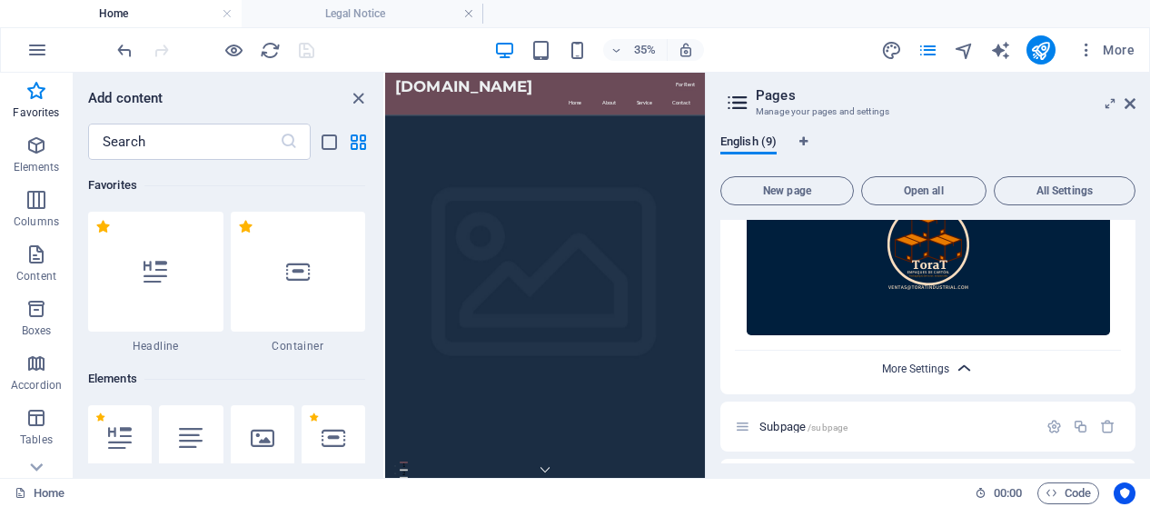
scroll to position [1086, 0]
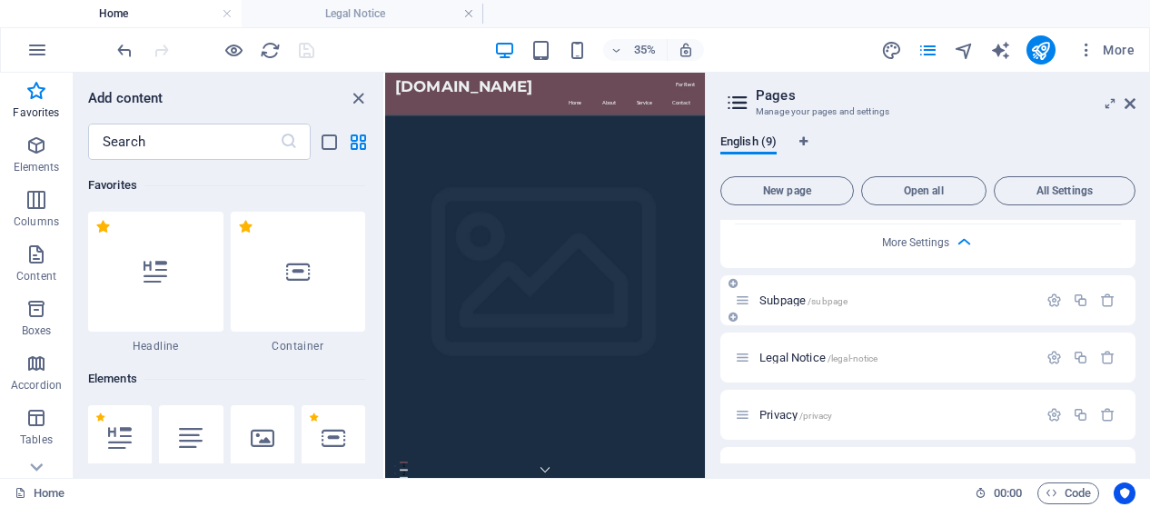
click at [915, 294] on p "Subpage /subpage" at bounding box center [895, 300] width 273 height 12
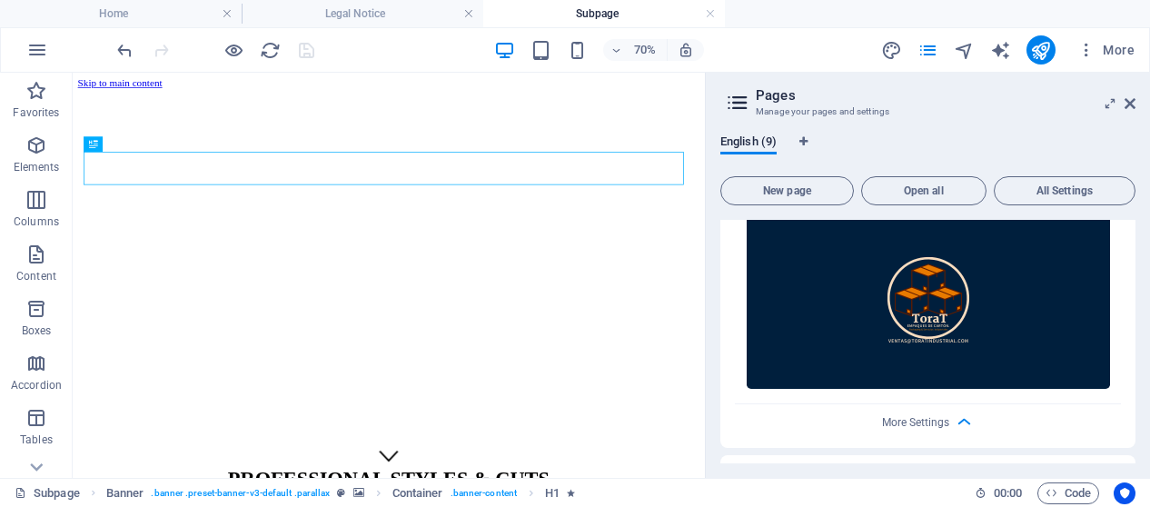
scroll to position [1082, 0]
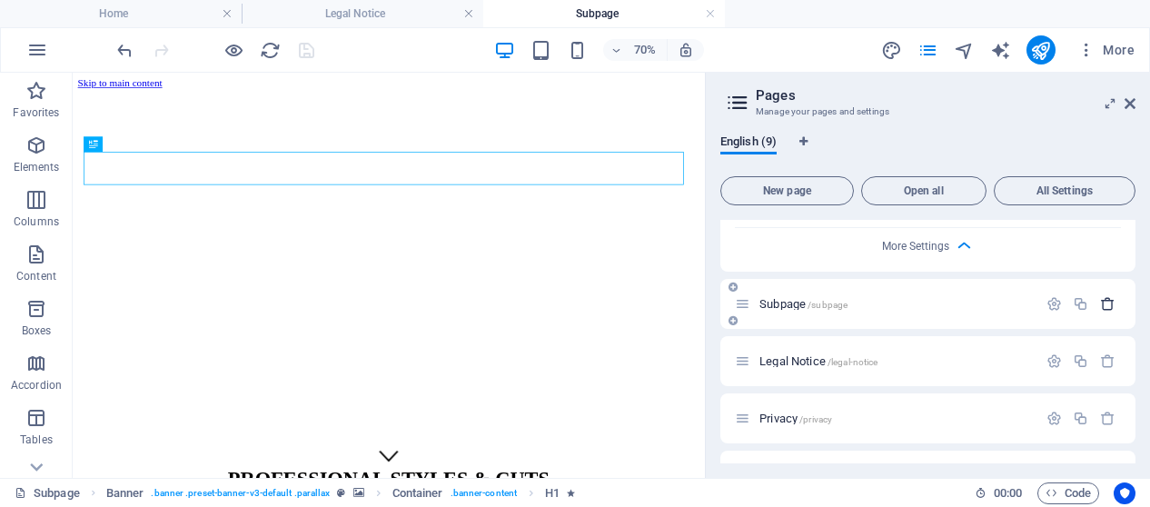
click at [1106, 296] on icon "button" at bounding box center [1107, 303] width 15 height 15
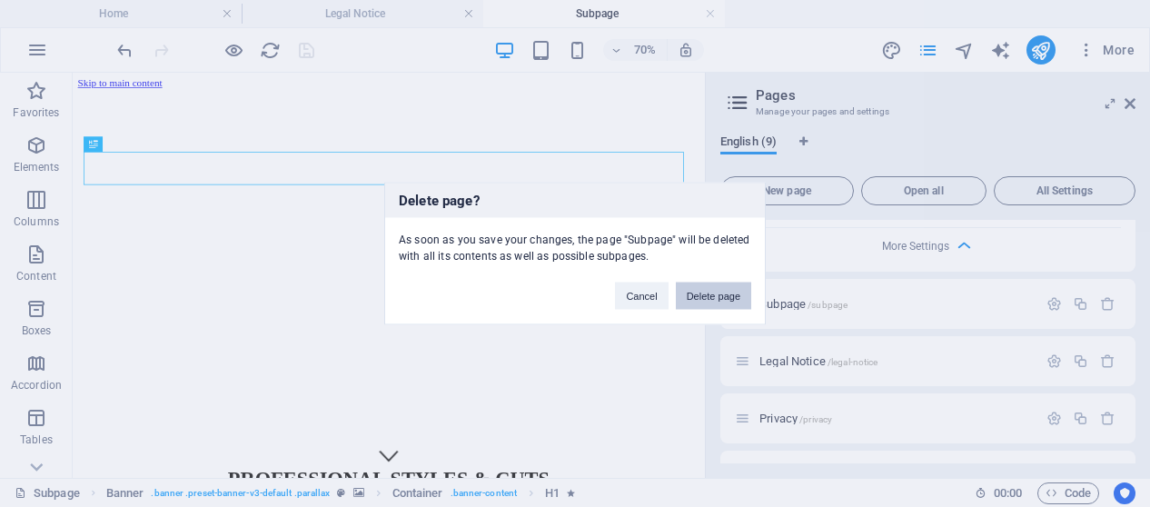
click at [734, 293] on button "Delete page" at bounding box center [713, 296] width 75 height 27
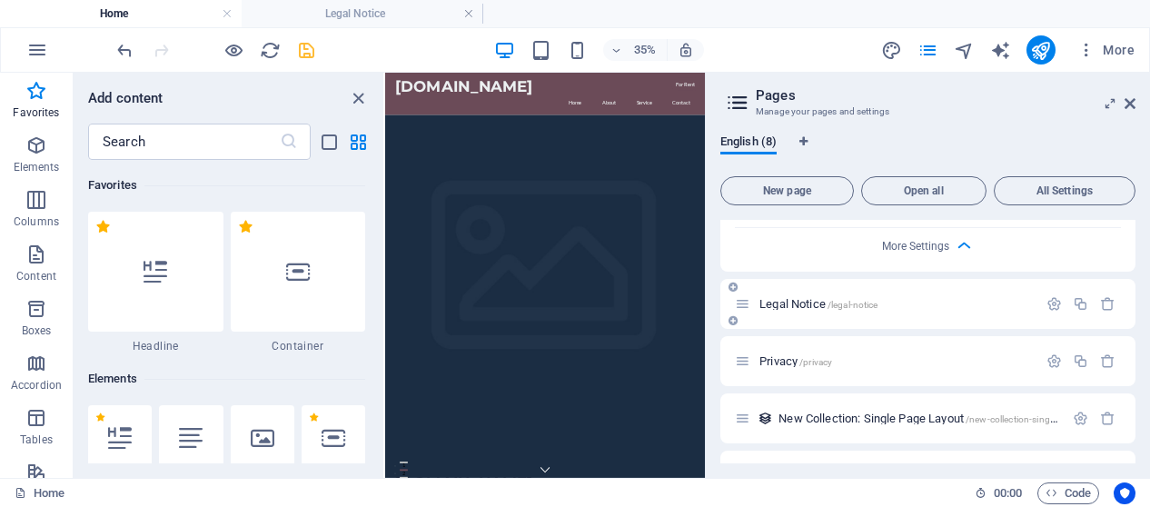
scroll to position [1148, 0]
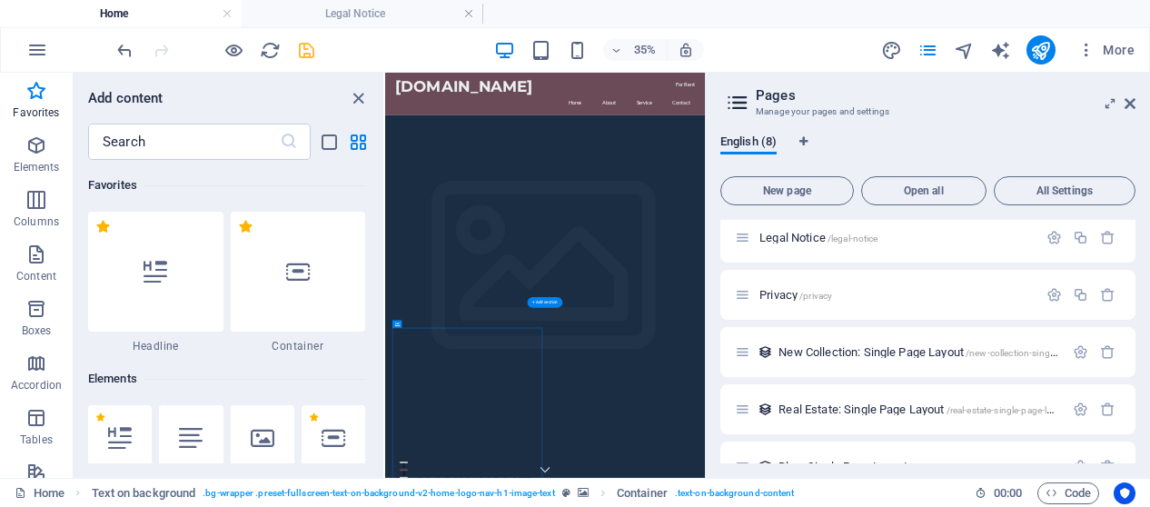
drag, startPoint x: 829, startPoint y: 996, endPoint x: 1004, endPoint y: 996, distance: 174.4
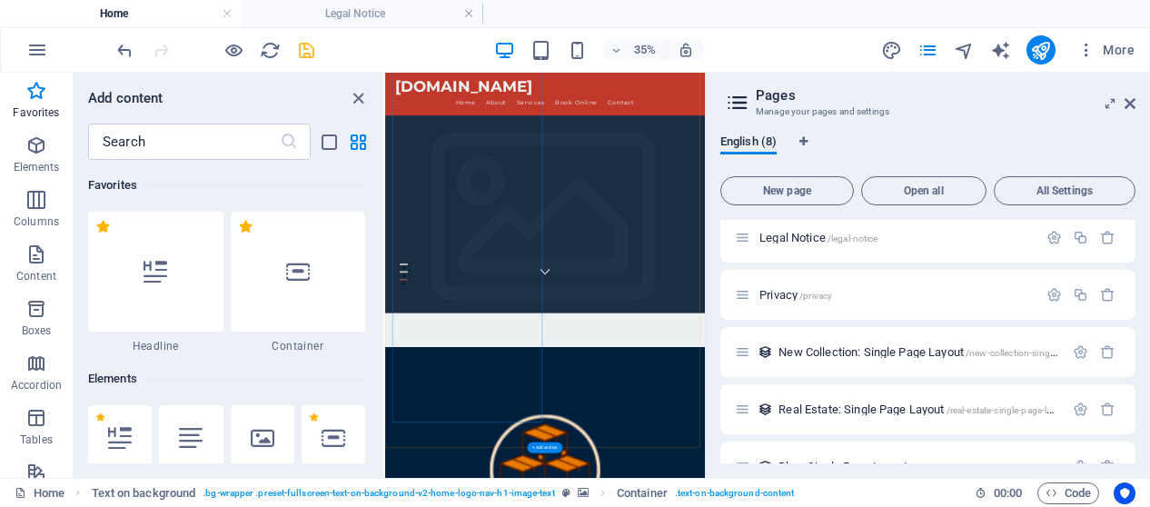
scroll to position [726, 0]
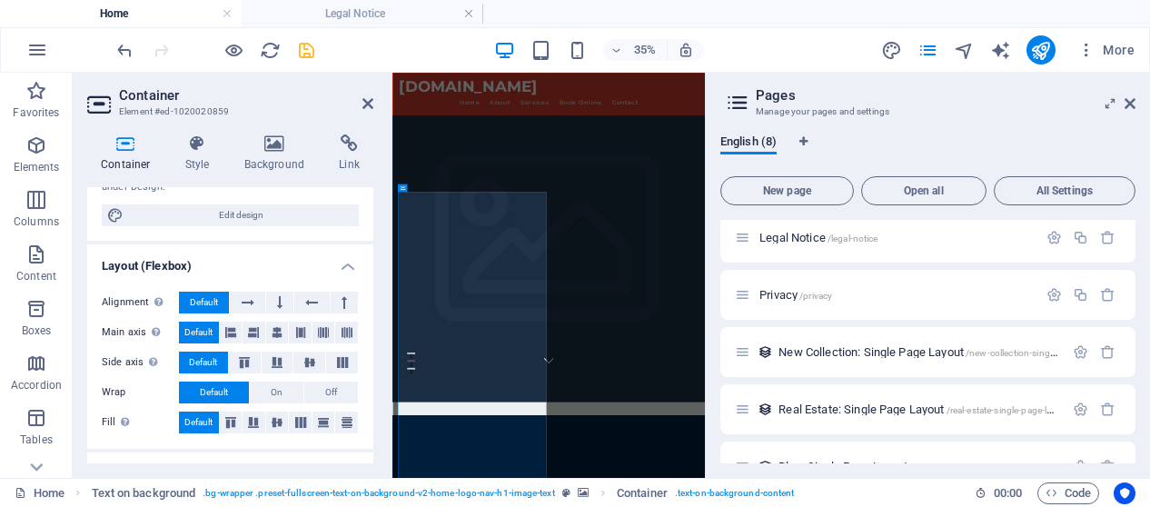
scroll to position [219, 0]
click at [296, 333] on icon at bounding box center [300, 332] width 11 height 22
click at [248, 296] on icon at bounding box center [248, 302] width 13 height 22
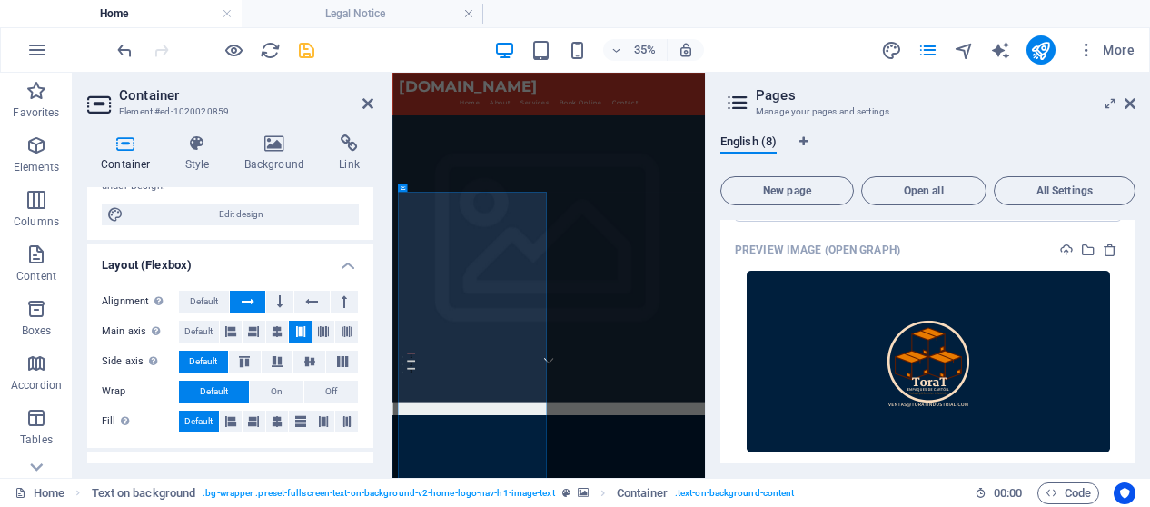
scroll to position [841, 0]
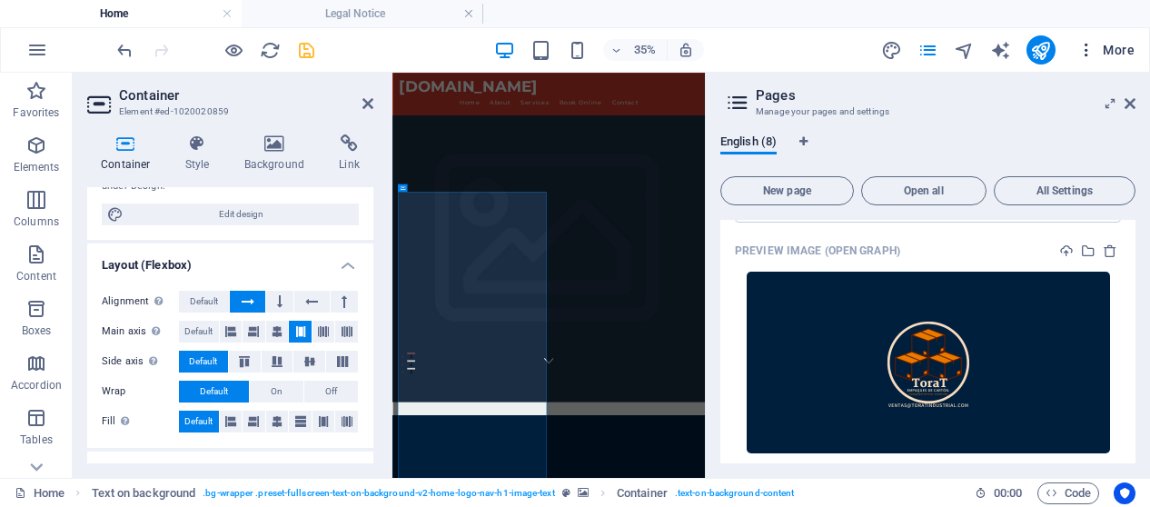
click at [1086, 43] on icon "button" at bounding box center [1086, 50] width 18 height 18
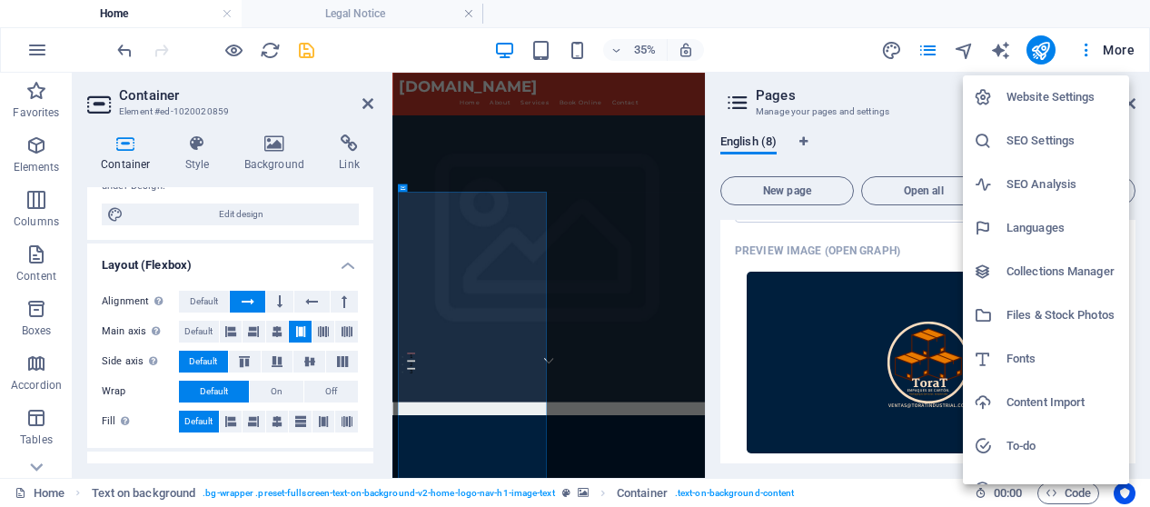
click at [1056, 98] on h6 "Website Settings" at bounding box center [1062, 97] width 112 height 22
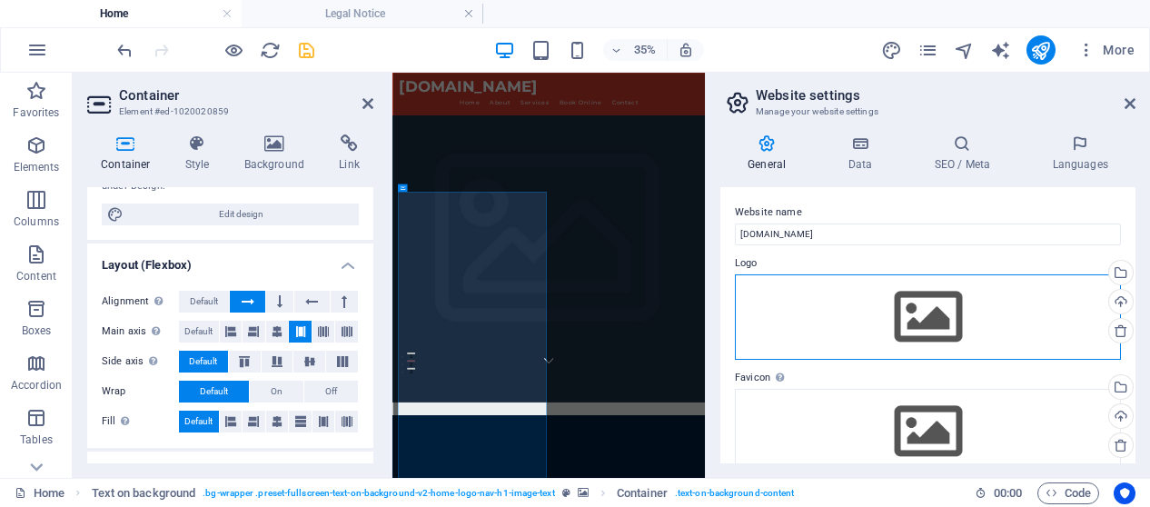
click at [974, 293] on div "Drag files here, click to choose files or select files from Files or our free s…" at bounding box center [928, 316] width 386 height 85
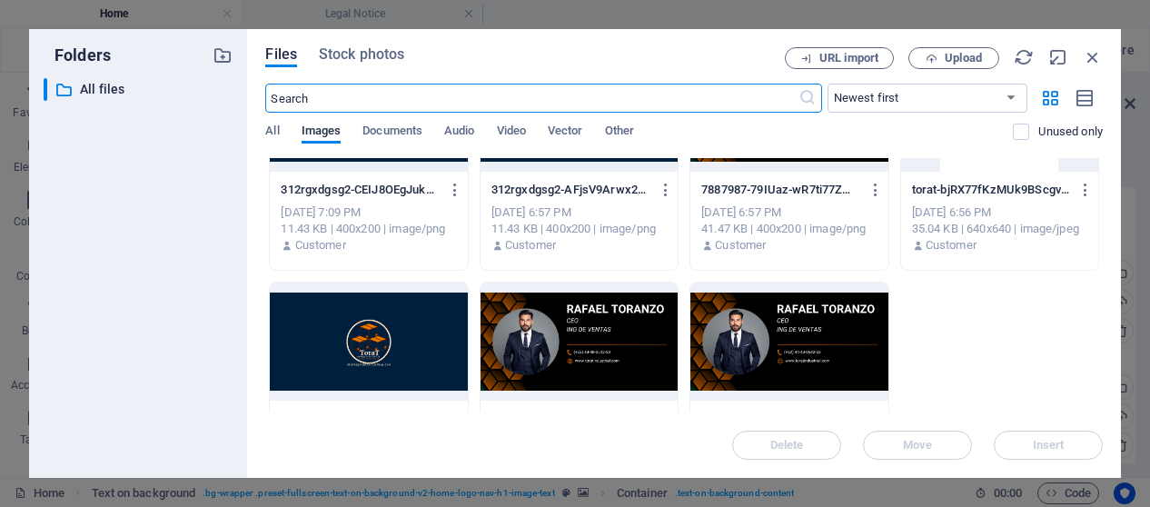
scroll to position [0, 0]
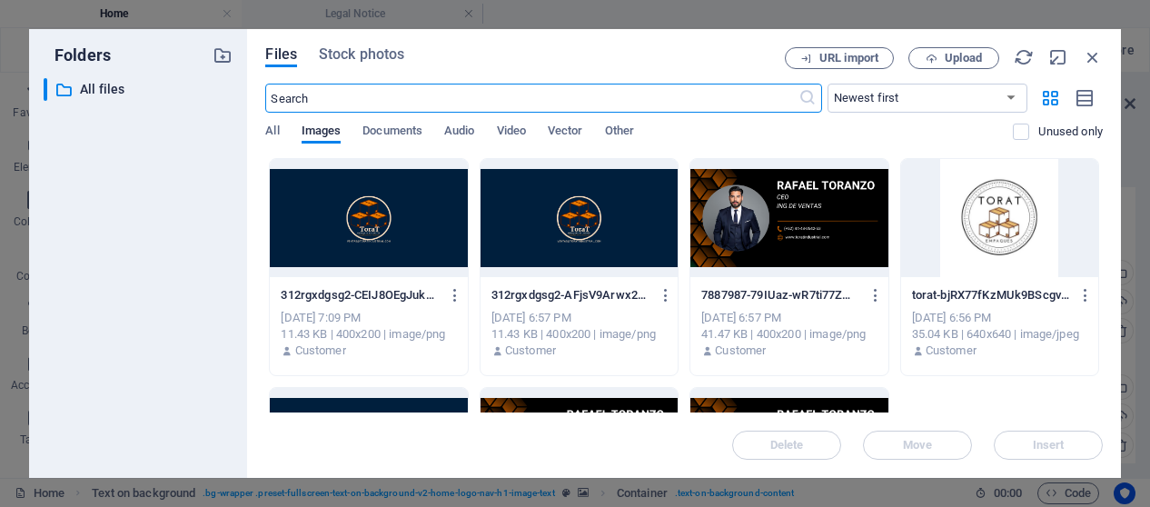
click at [970, 211] on div at bounding box center [999, 218] width 197 height 118
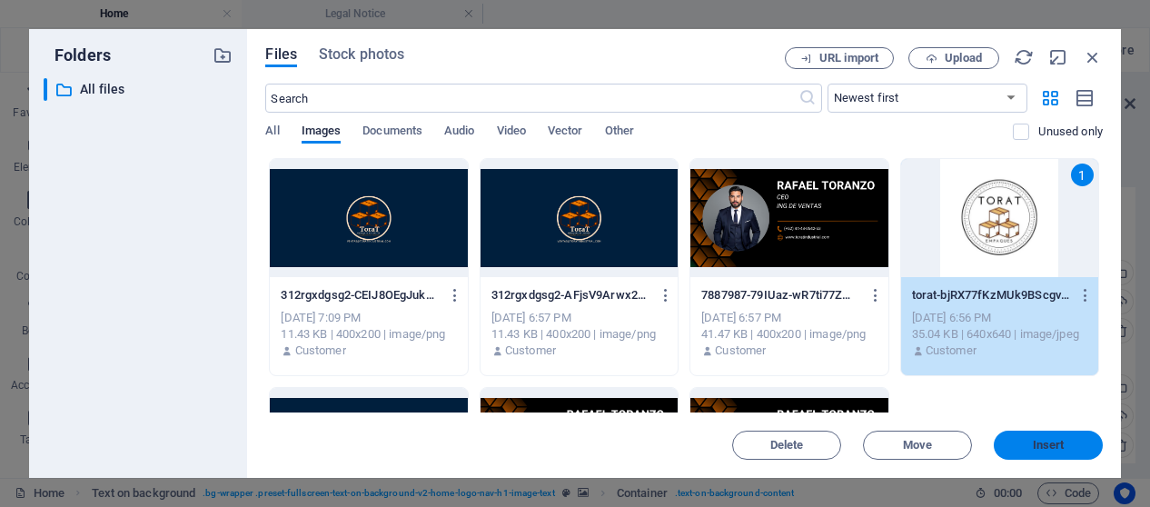
click at [1048, 458] on button "Insert" at bounding box center [1048, 445] width 109 height 29
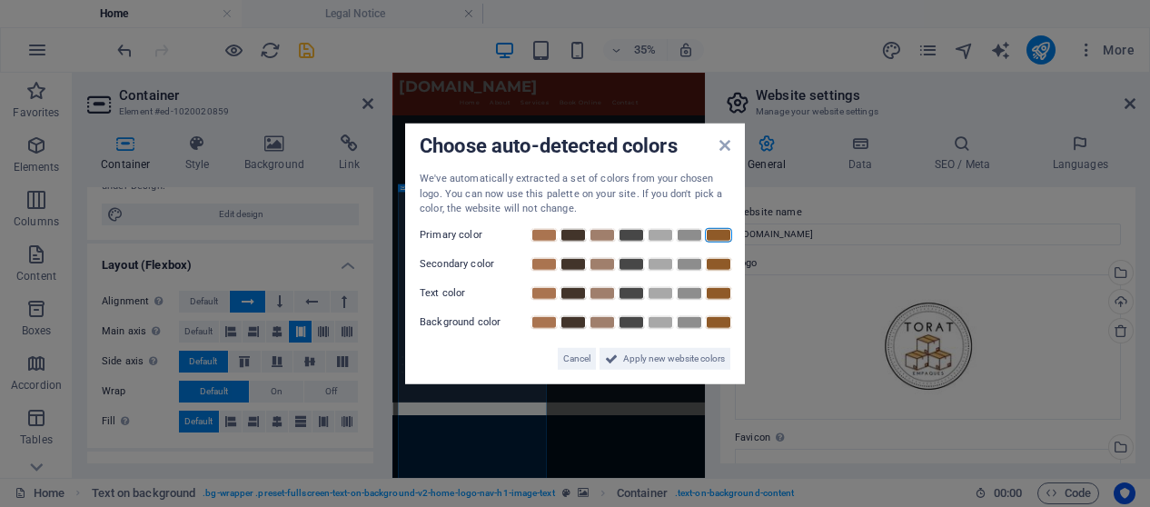
click at [722, 233] on link at bounding box center [718, 234] width 27 height 15
click at [709, 265] on link at bounding box center [718, 263] width 27 height 15
click at [716, 300] on div at bounding box center [630, 292] width 203 height 18
click at [719, 289] on link at bounding box center [718, 292] width 27 height 15
click at [710, 326] on link at bounding box center [718, 321] width 27 height 15
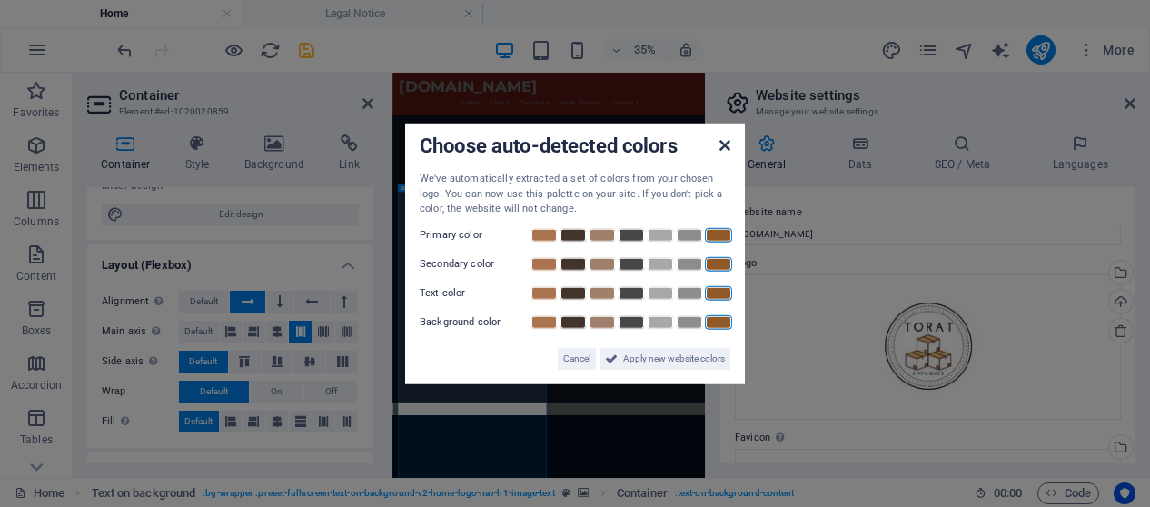
click at [721, 147] on icon at bounding box center [724, 145] width 11 height 15
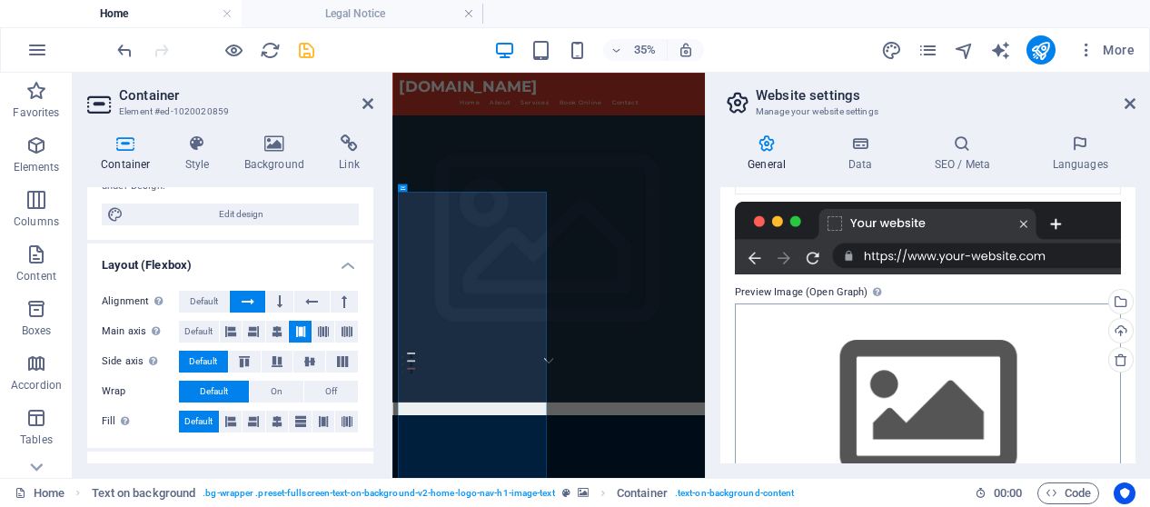
scroll to position [402, 0]
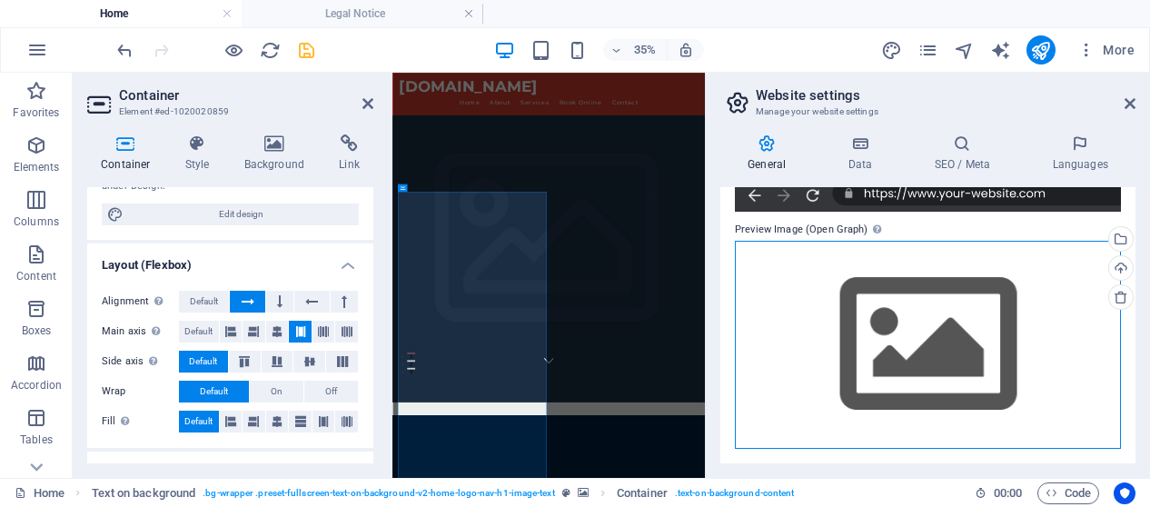
click at [1026, 324] on div "Drag files here, click to choose files or select files from Files or our free s…" at bounding box center [928, 345] width 386 height 208
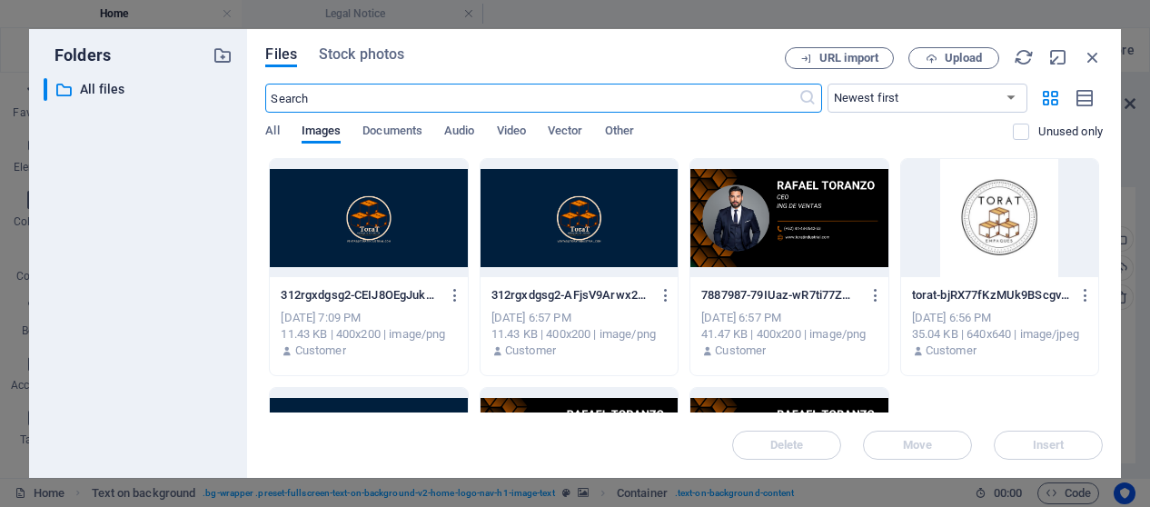
click at [961, 241] on div at bounding box center [999, 218] width 197 height 118
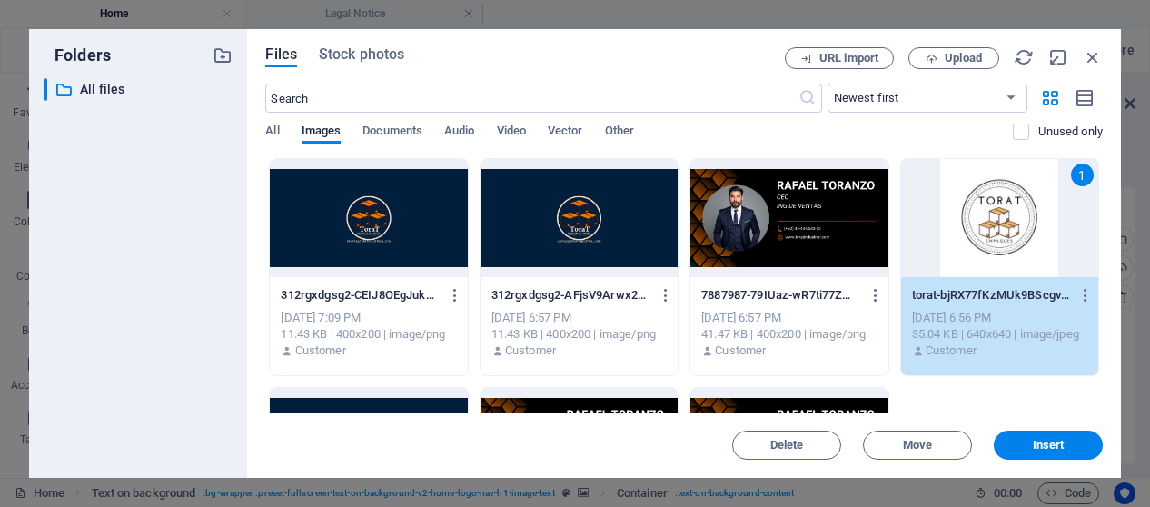
click at [1046, 461] on div "Files Stock photos URL import Upload ​ Newest first Oldest first Name (A-Z) Nam…" at bounding box center [684, 253] width 874 height 449
click at [1058, 442] on span "Insert" at bounding box center [1049, 445] width 32 height 11
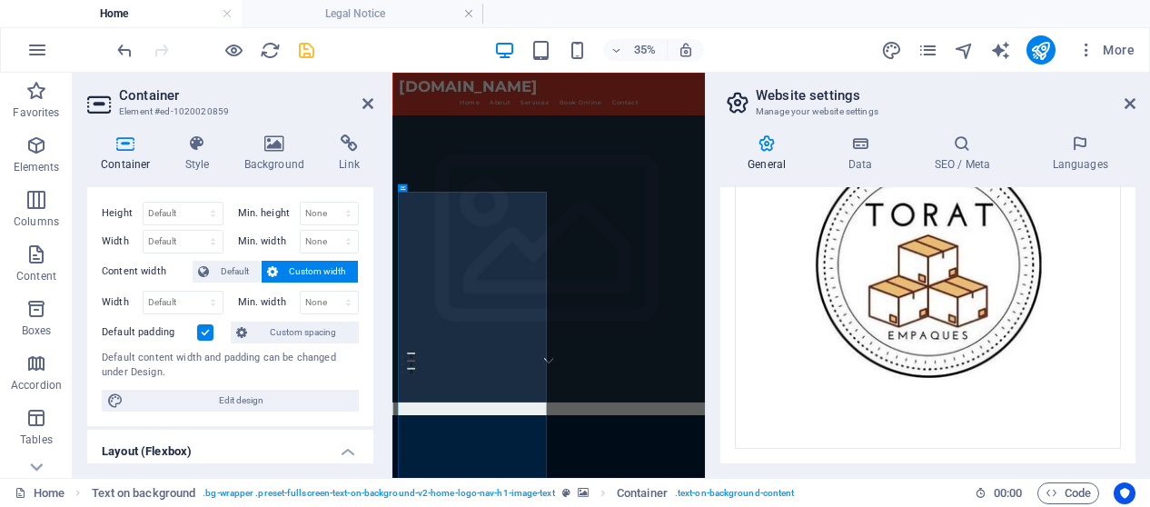
scroll to position [0, 0]
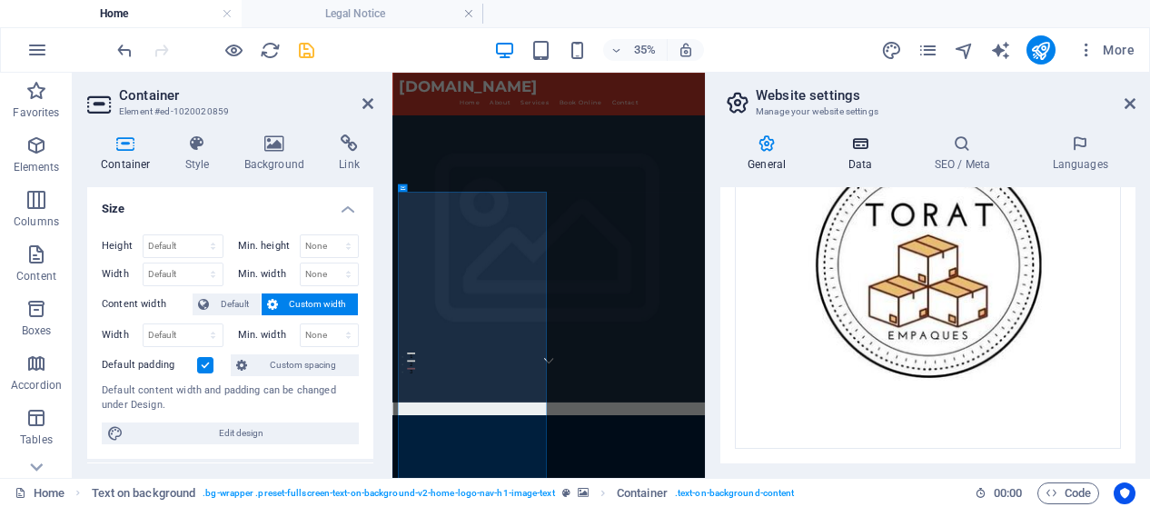
click at [841, 141] on icon at bounding box center [859, 143] width 79 height 18
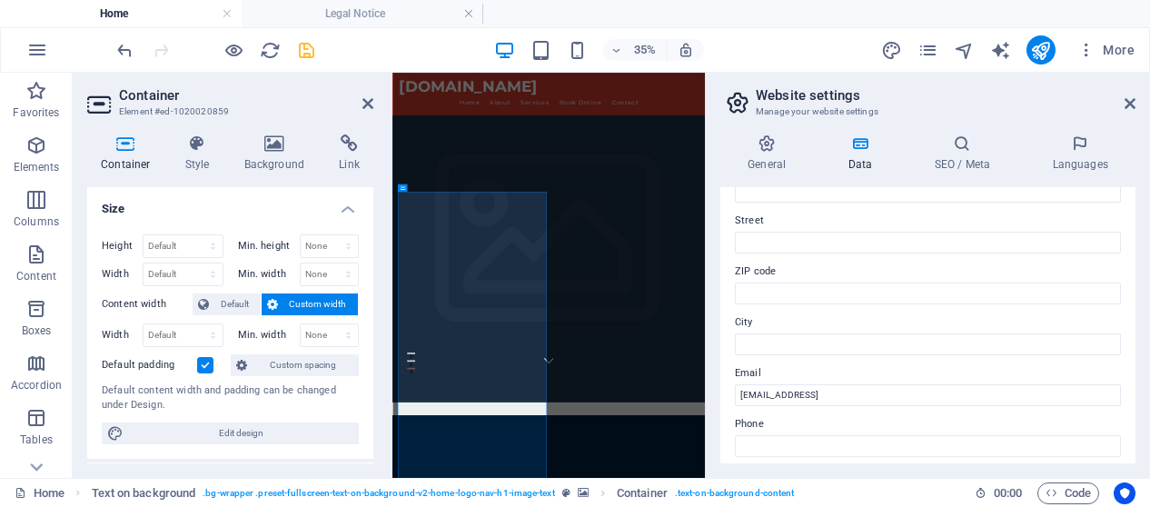
scroll to position [183, 0]
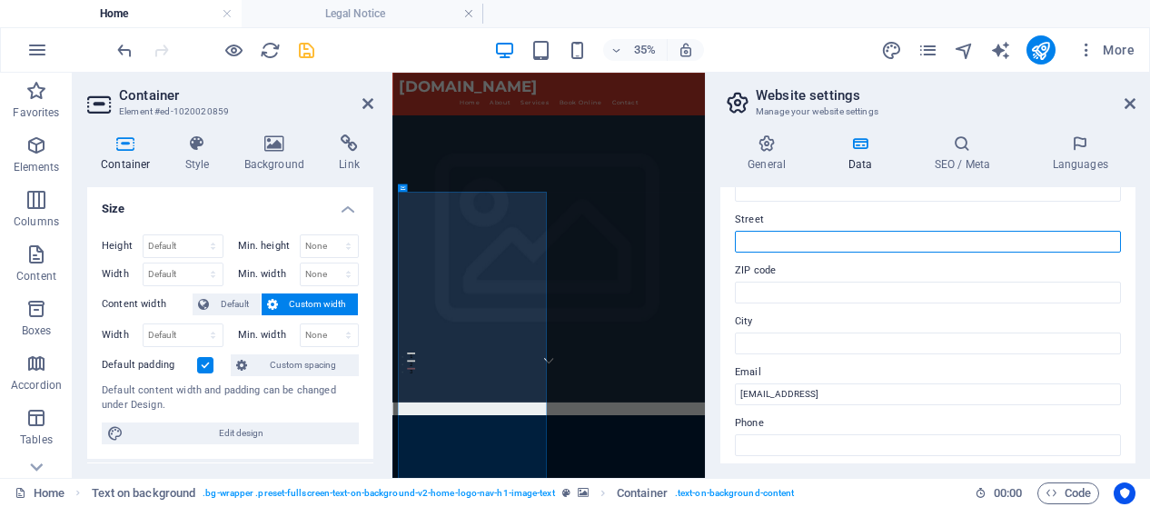
click at [837, 244] on input "Street" at bounding box center [928, 242] width 386 height 22
paste input "[PERSON_NAME] [GEOGRAPHIC_DATA][PERSON_NAME] Zac km 2.5 1128"
type input "[PERSON_NAME] [GEOGRAPHIC_DATA][PERSON_NAME] Zac km 2.5 1128"
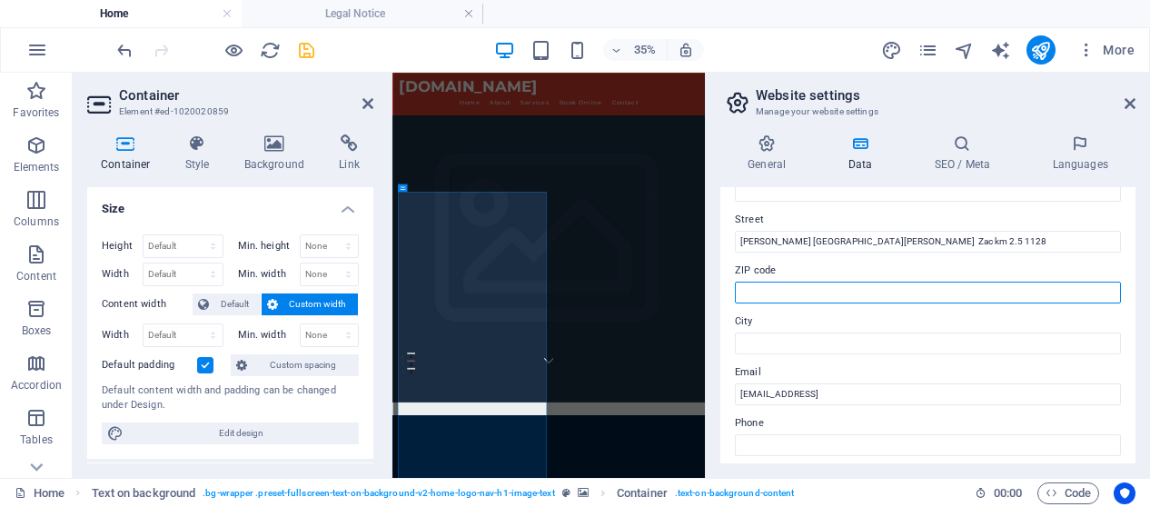
click at [872, 295] on input "ZIP code" at bounding box center [928, 293] width 386 height 22
type input "78413"
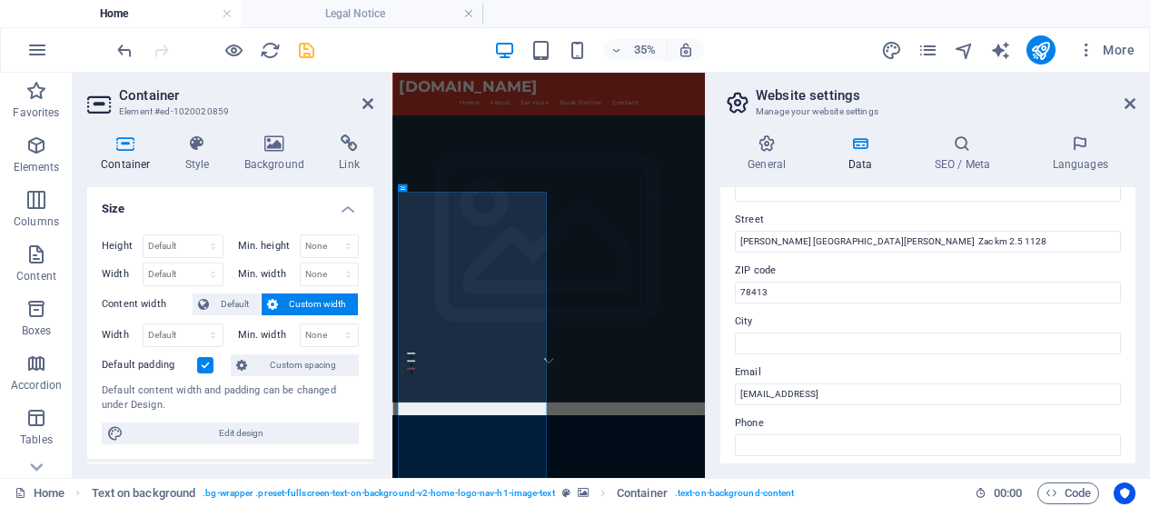
click at [784, 327] on label "City" at bounding box center [928, 322] width 386 height 22
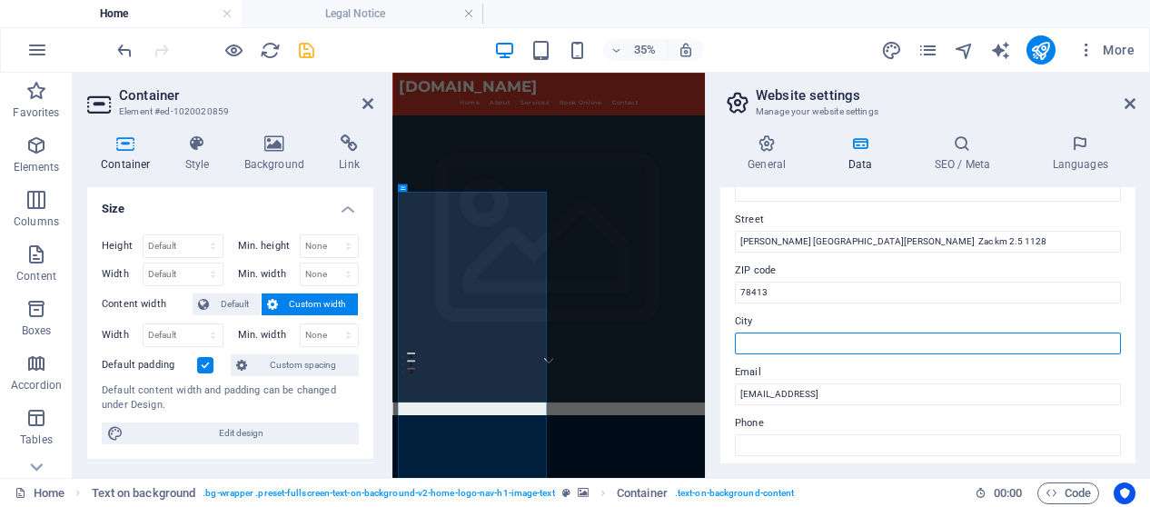
click at [784, 332] on input "City" at bounding box center [928, 343] width 386 height 22
type input "SAN [PERSON_NAME] POTOSI"
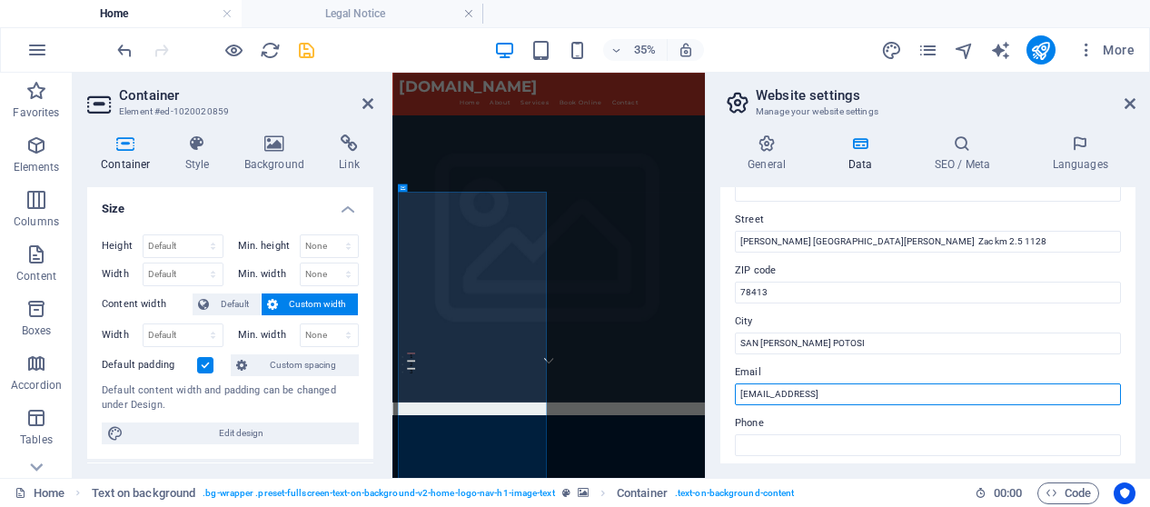
click at [778, 392] on input "2026e49ca1c28f8badb2d20b3d57ae@cpanel.local" at bounding box center [928, 394] width 386 height 22
type input "l"
type input "[EMAIL_ADDRESS][DOMAIN_NAME]"
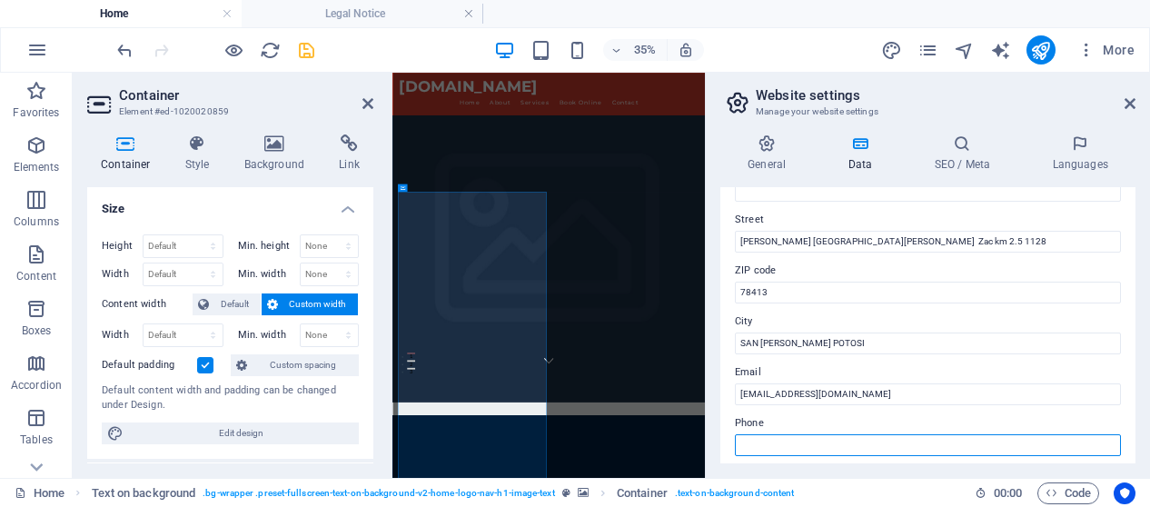
click at [778, 442] on input "Phone" at bounding box center [928, 445] width 386 height 22
type input "4443290683"
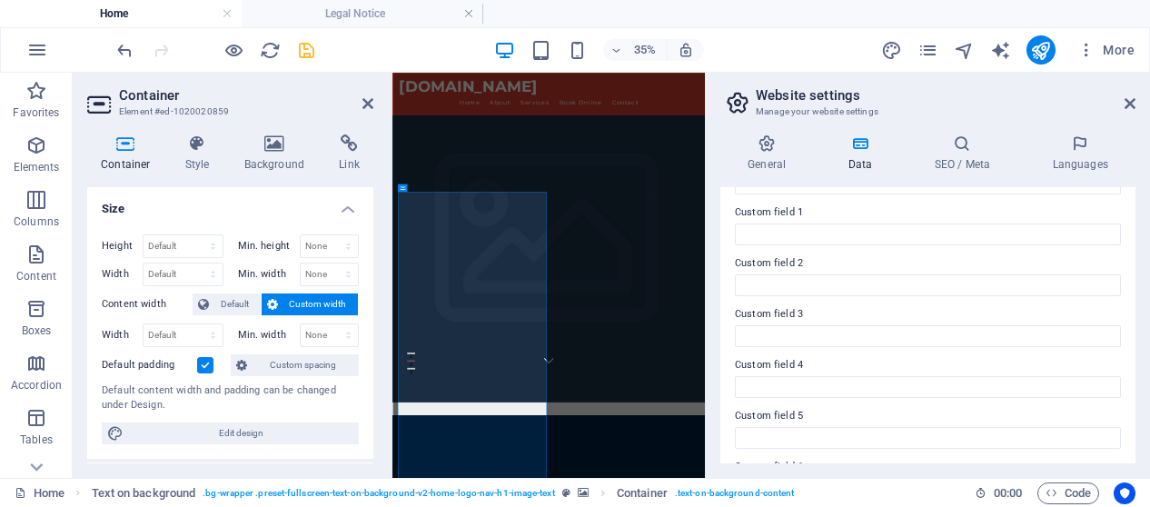
scroll to position [596, 0]
click at [974, 155] on h4 "SEO / Meta" at bounding box center [966, 153] width 118 height 38
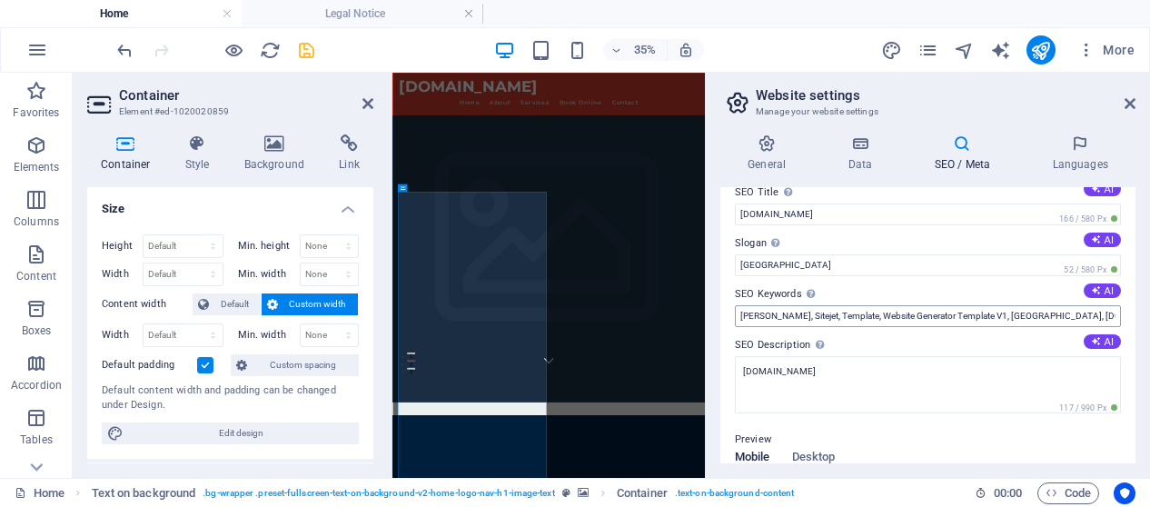
scroll to position [0, 0]
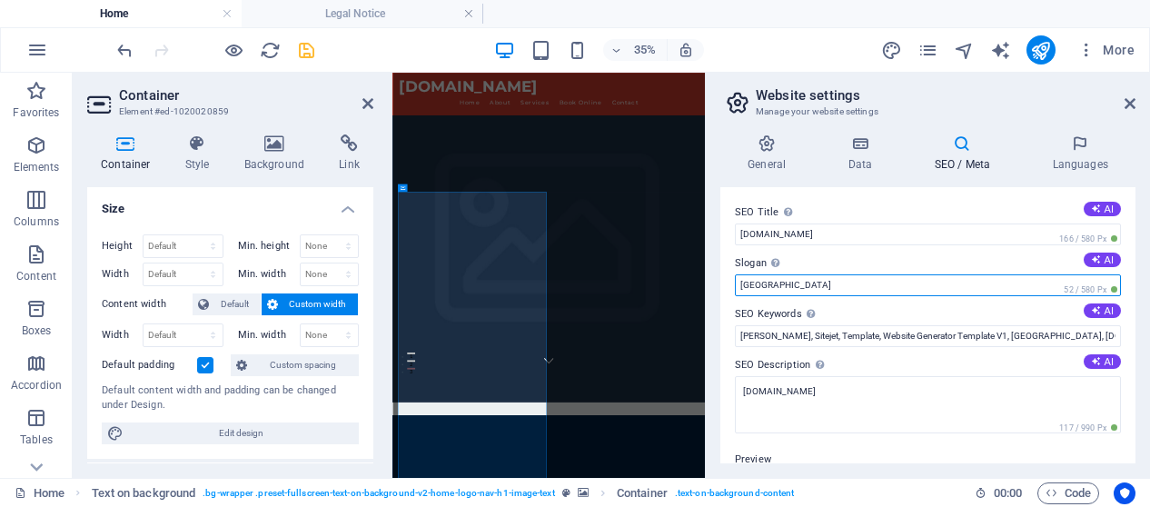
click at [824, 283] on input "[GEOGRAPHIC_DATA]" at bounding box center [928, 285] width 386 height 22
drag, startPoint x: 1216, startPoint y: 356, endPoint x: 1223, endPoint y: 617, distance: 260.8
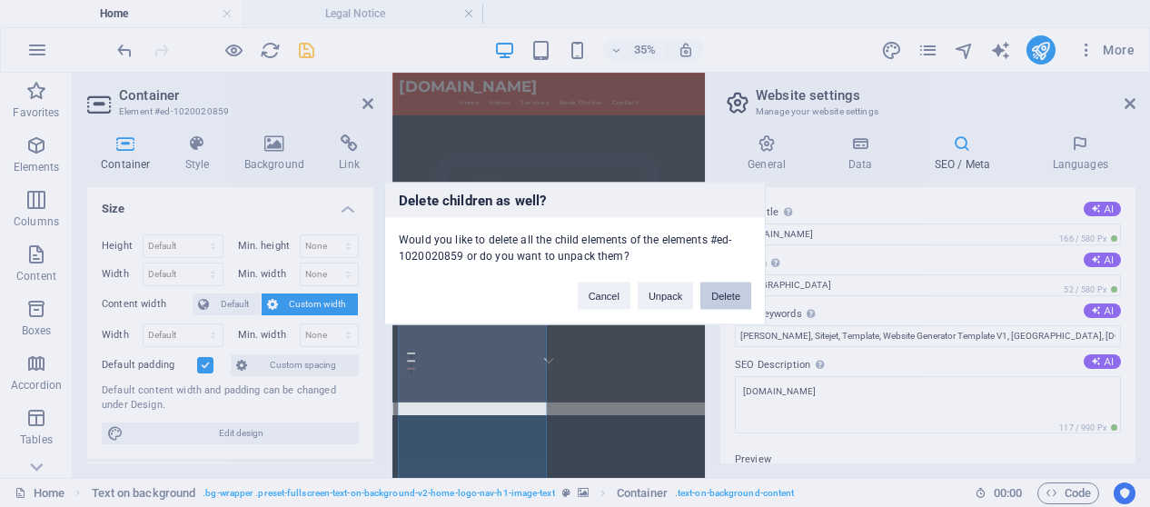
click at [719, 289] on button "Delete" at bounding box center [725, 296] width 51 height 27
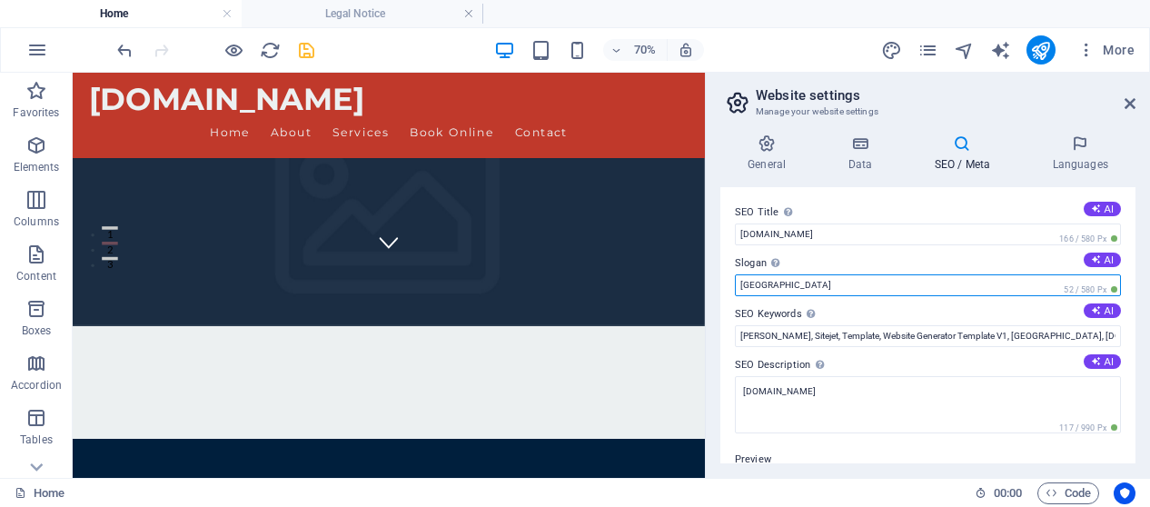
click at [802, 279] on input "[GEOGRAPHIC_DATA]" at bounding box center [928, 285] width 386 height 22
paste input "Torat Servicios Industriales"
type input "Torat Servicios Industriales"
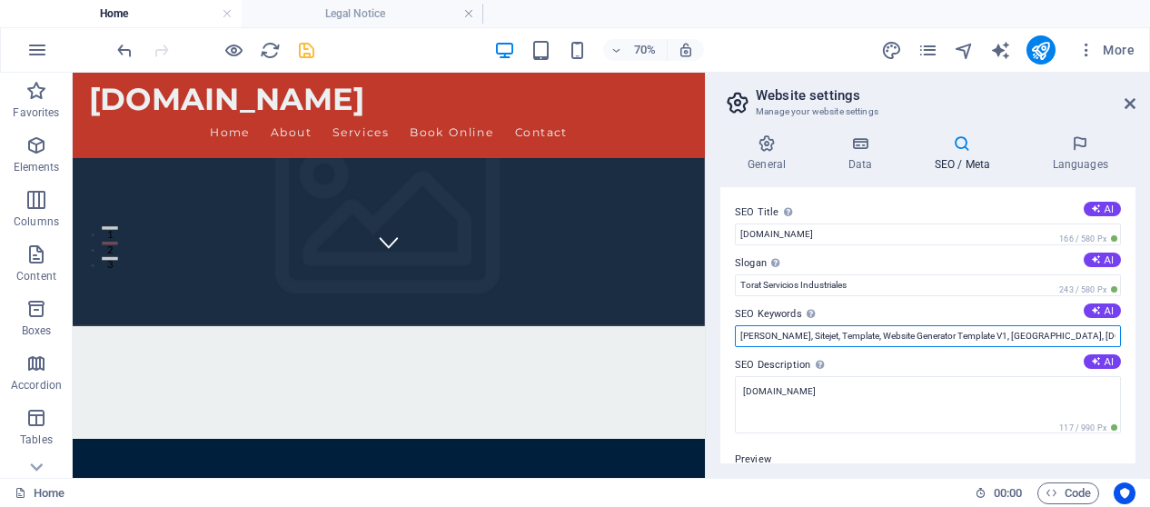
click at [818, 334] on input "Williams, Sitejet, Template, Website Generator Template V1, Berlin, toratindust…" at bounding box center [928, 336] width 386 height 22
paste input "Torat Servicios Industriales"
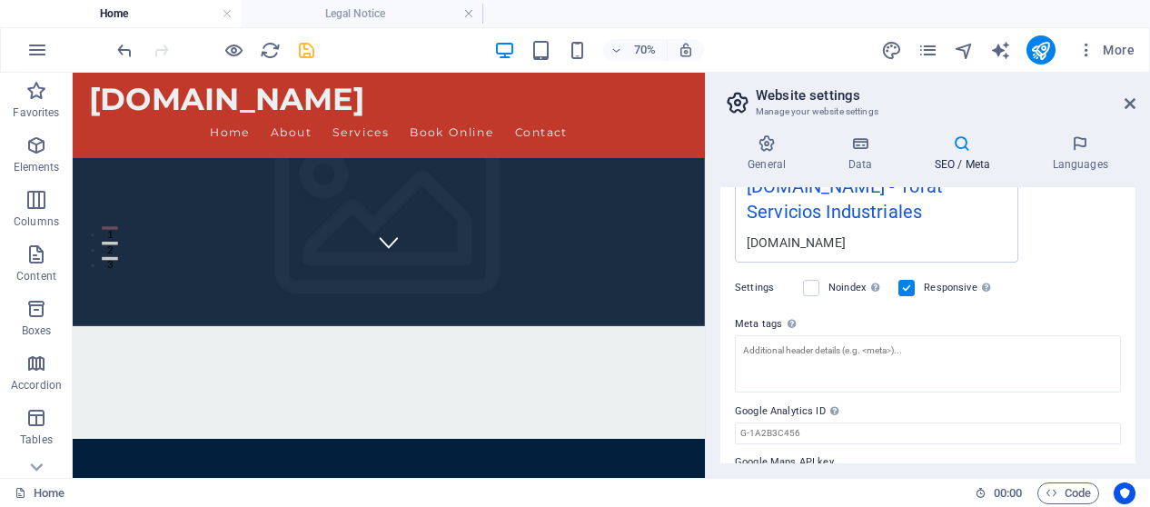
scroll to position [415, 0]
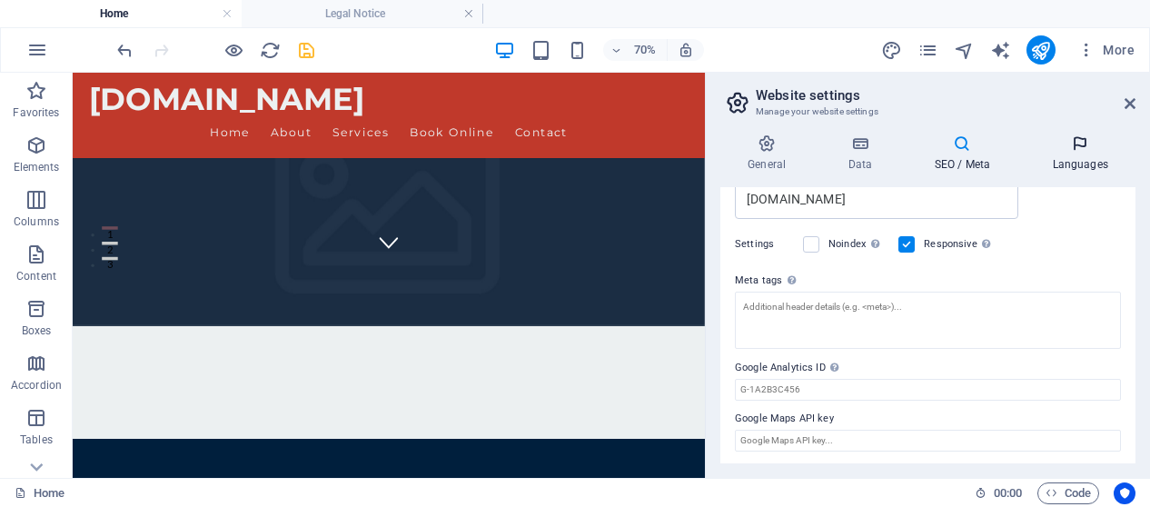
type input "Torat Servicios Industriales"
click at [1072, 154] on h4 "Languages" at bounding box center [1080, 153] width 111 height 38
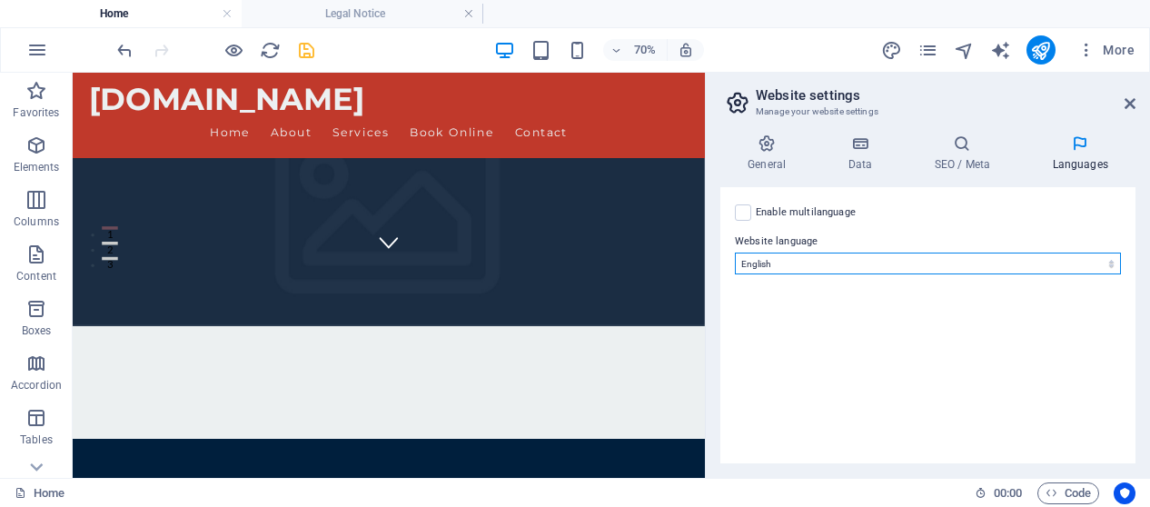
click at [912, 256] on select "Abkhazian Afar Afrikaans Akan Albanian Amharic Arabic Aragonese Armenian Assame…" at bounding box center [928, 264] width 386 height 22
select select "148"
click at [735, 253] on select "Abkhazian Afar Afrikaans Akan Albanian Amharic Arabic Aragonese Armenian Assame…" at bounding box center [928, 264] width 386 height 22
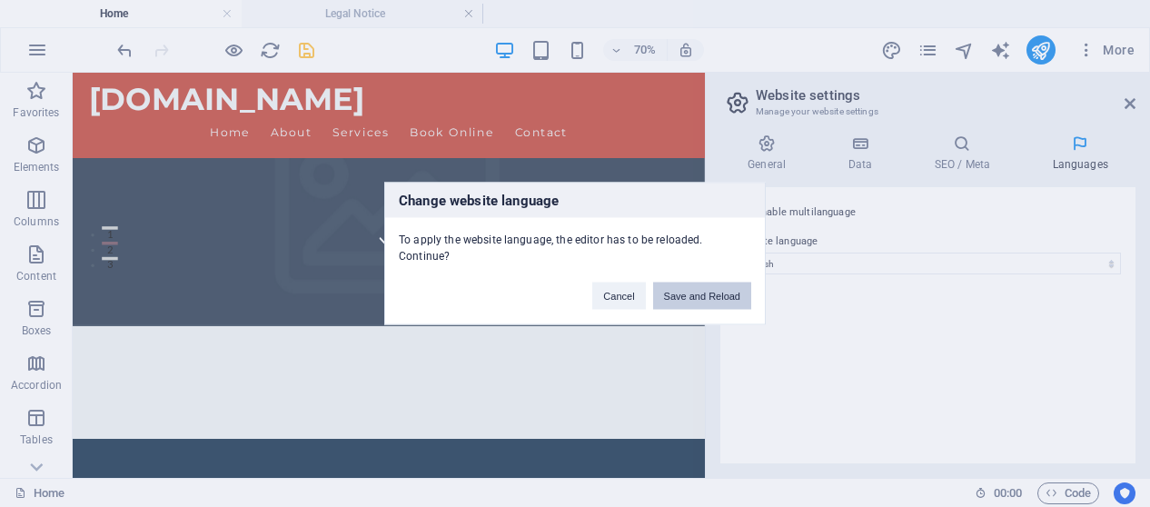
click at [729, 283] on button "Save and Reload" at bounding box center [702, 296] width 98 height 27
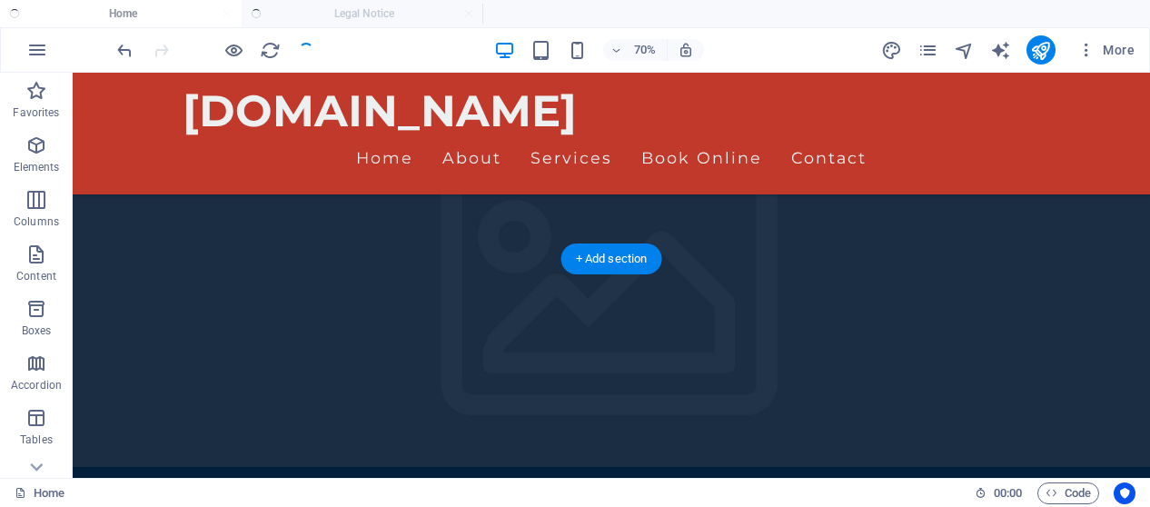
checkbox input "false"
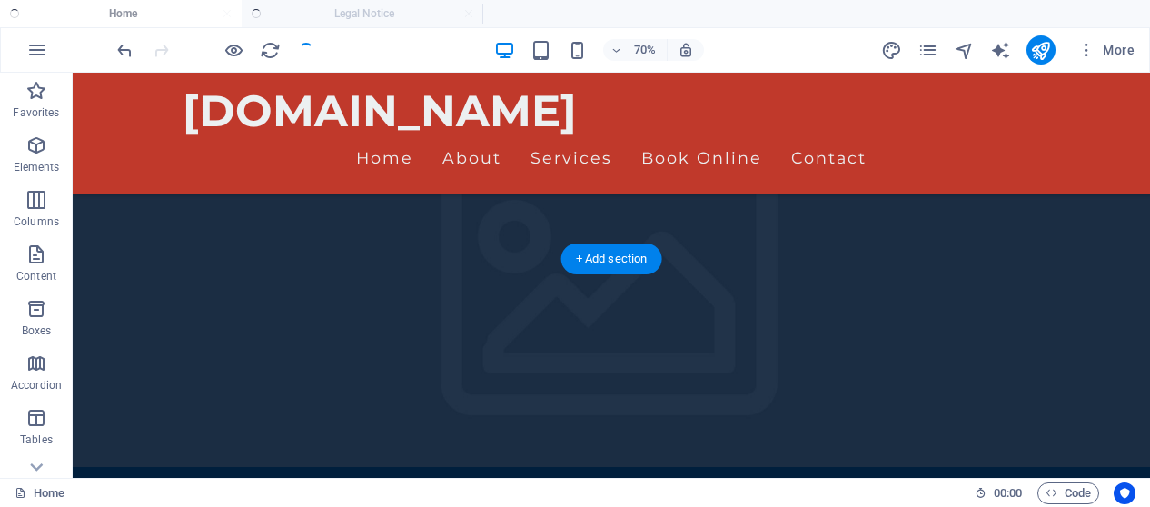
checkbox input "false"
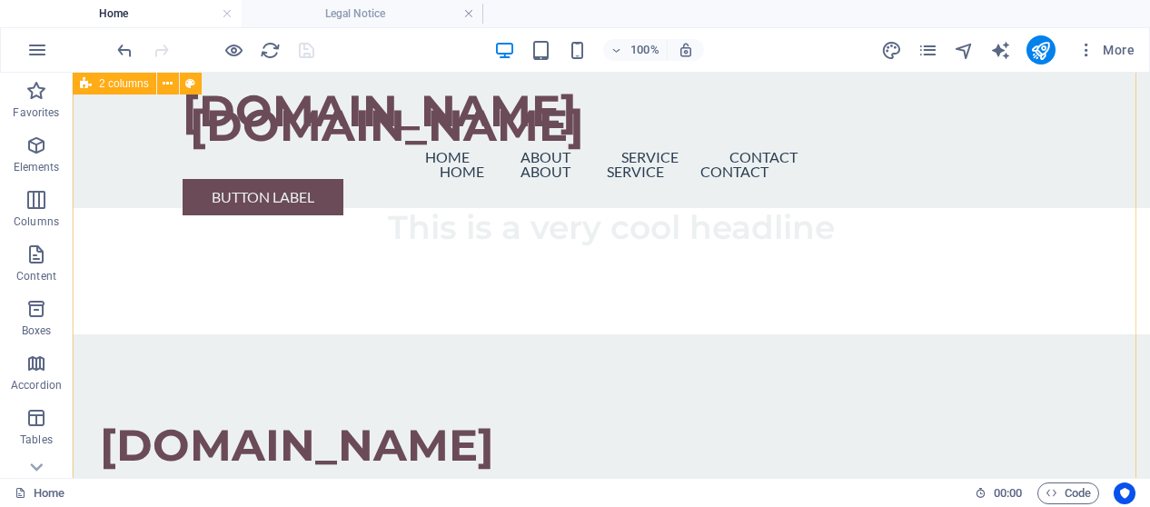
scroll to position [2231, 0]
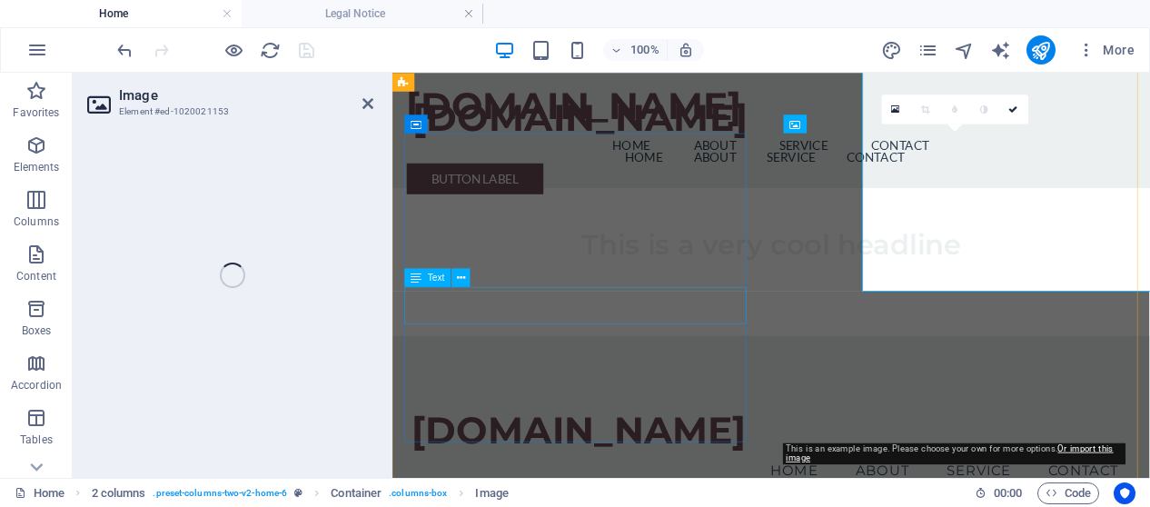
click at [752, 144] on div "[DOMAIN_NAME] Menu Home About Service Contact Button label" at bounding box center [837, 151] width 891 height 157
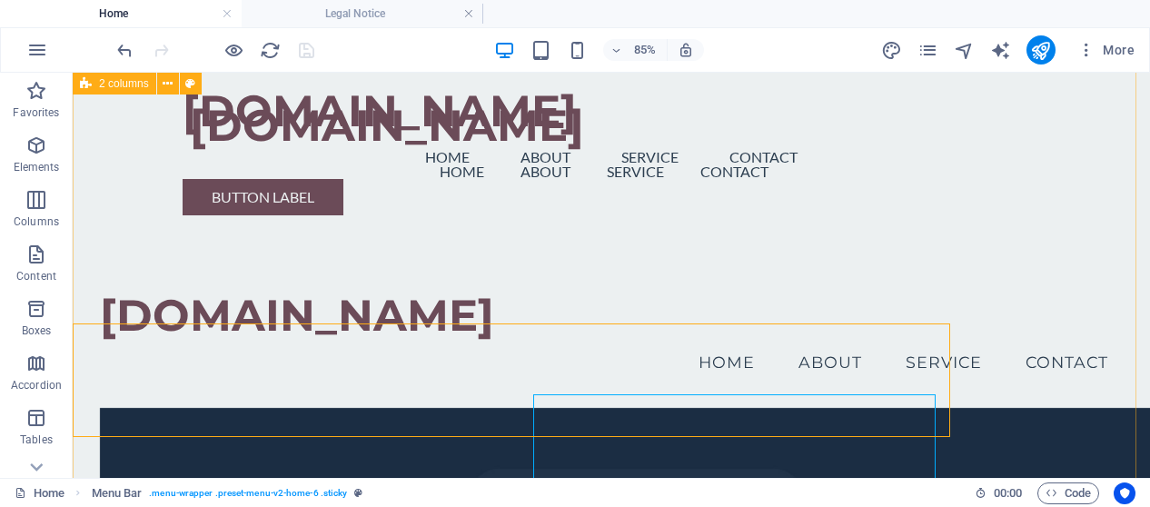
scroll to position [2344, 0]
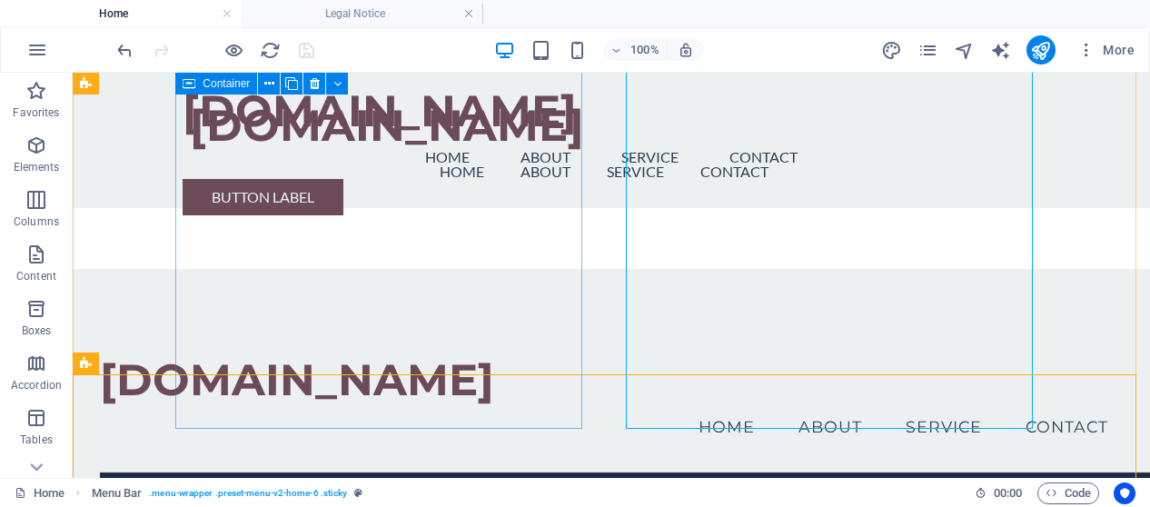
select select "px"
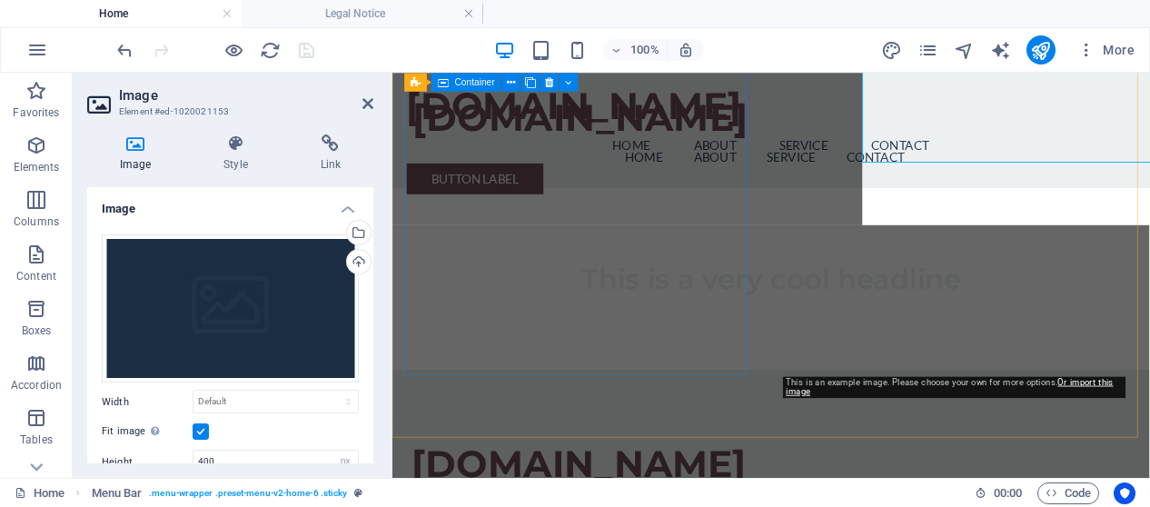
scroll to position [2486, 0]
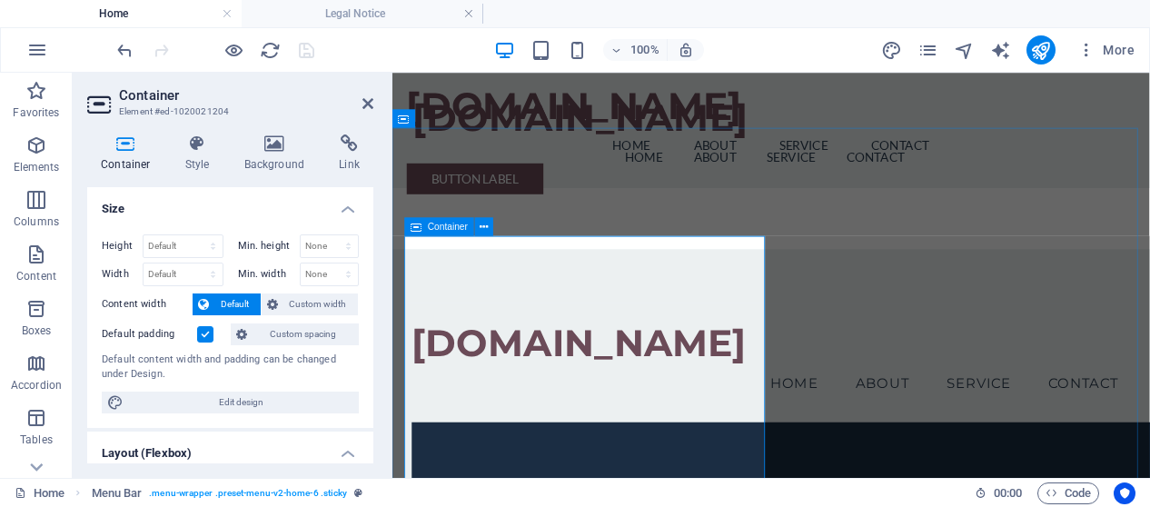
scroll to position [2851, 0]
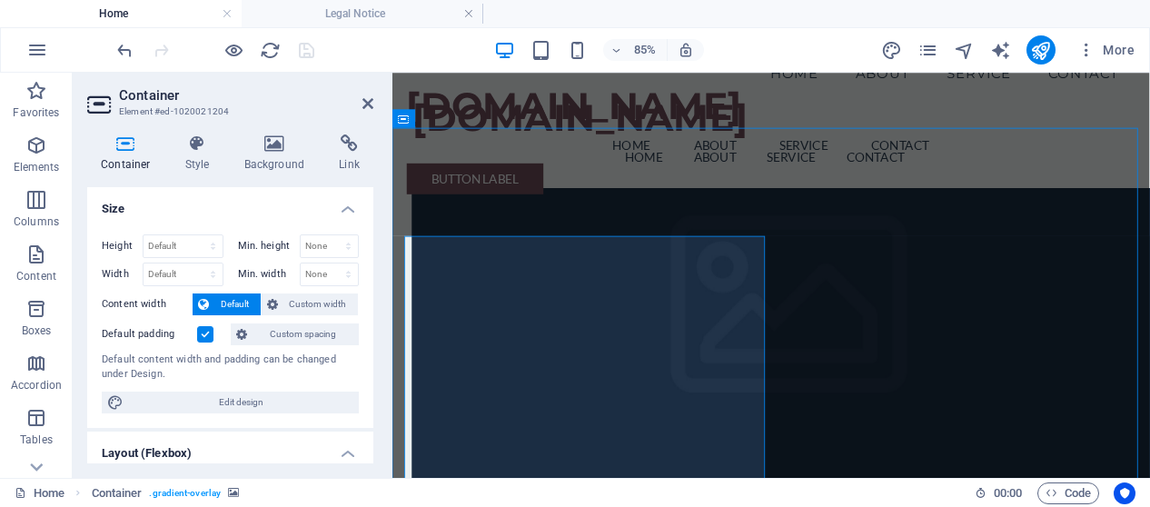
select select "header"
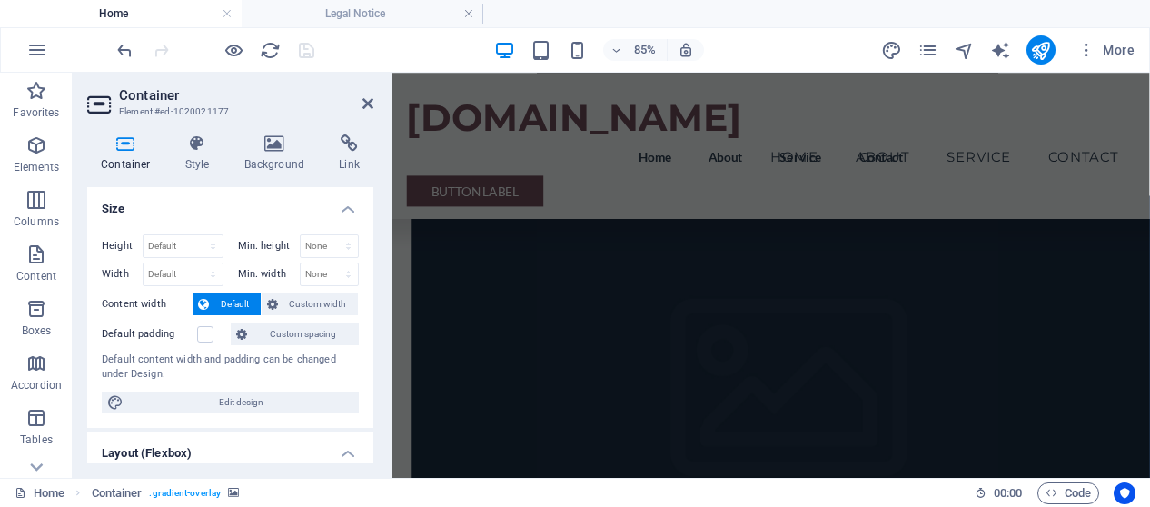
scroll to position [3663, 0]
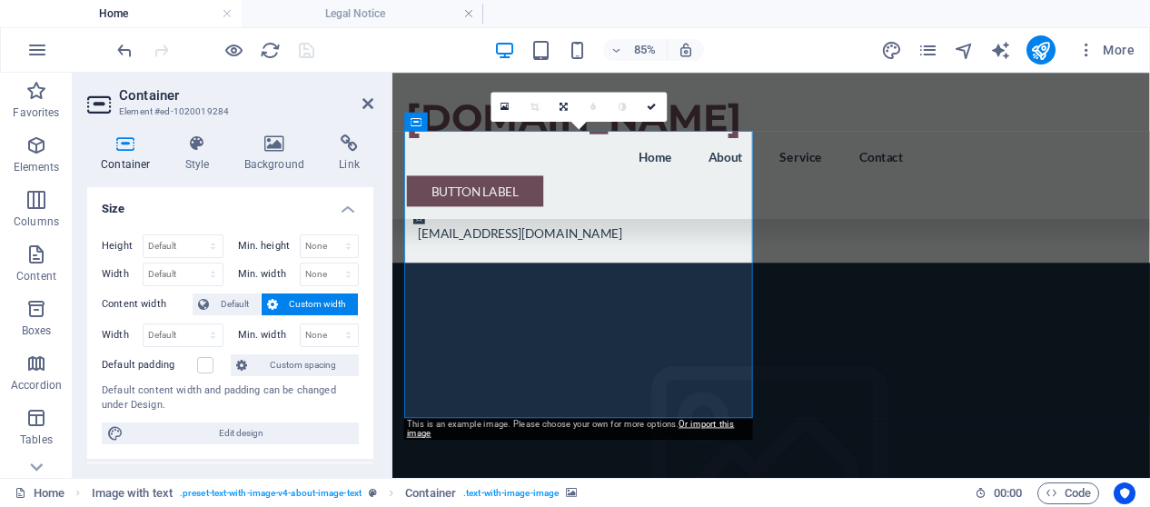
scroll to position [3625, 0]
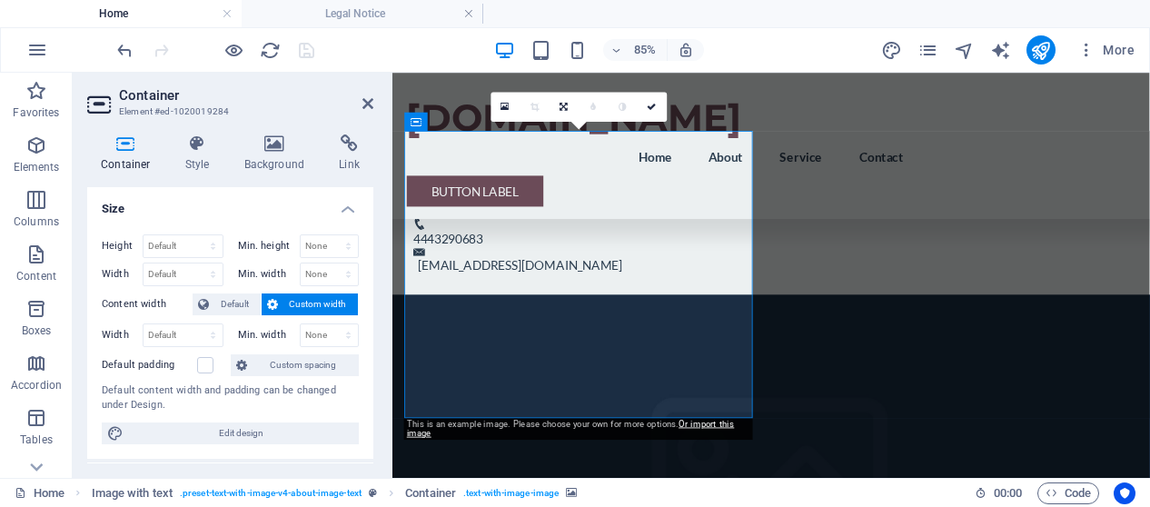
click at [278, 164] on h4 "Background" at bounding box center [278, 153] width 95 height 38
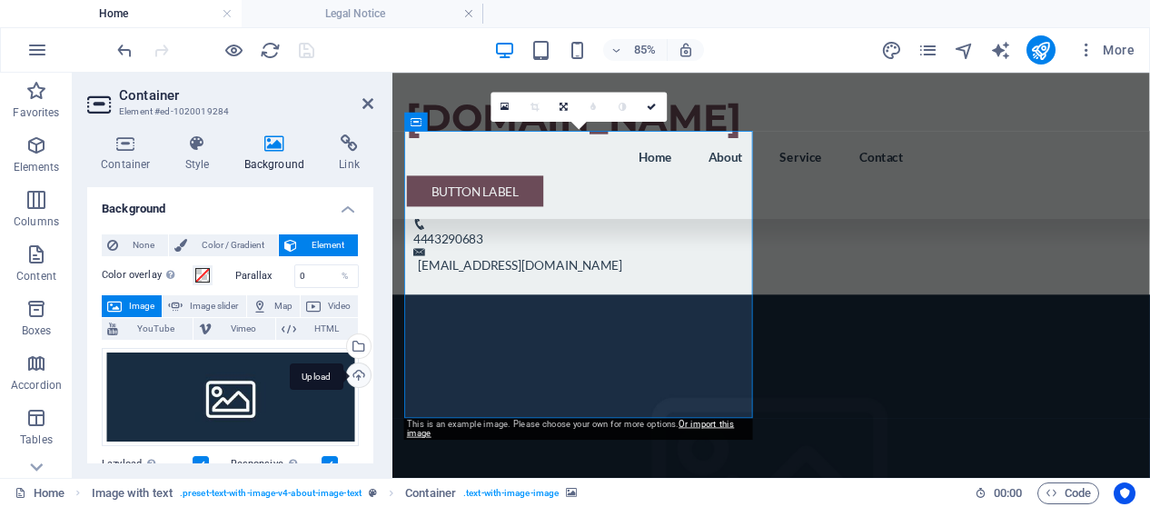
click at [352, 370] on div "Upload" at bounding box center [356, 376] width 27 height 27
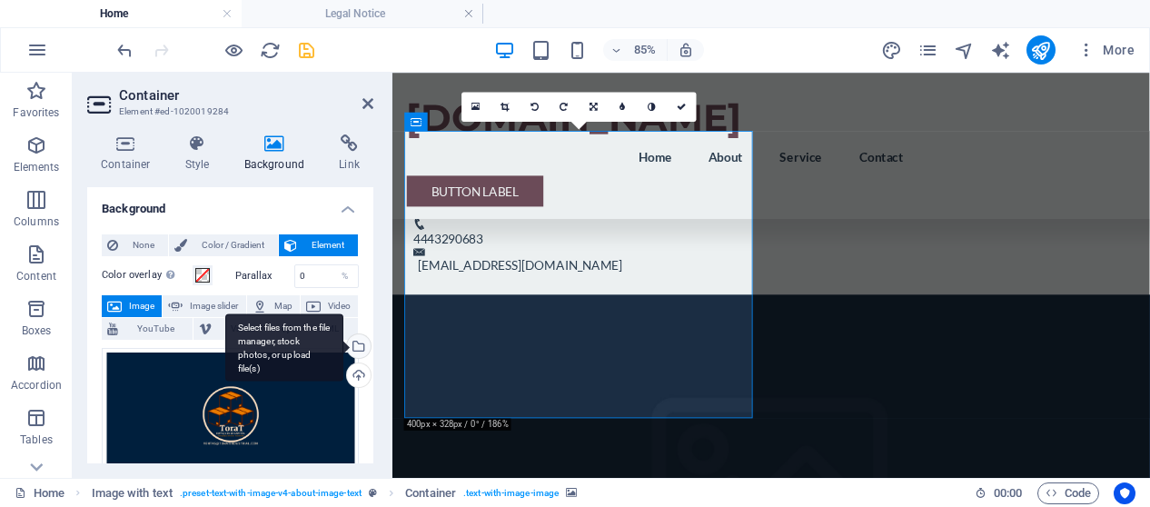
click at [343, 345] on div "Select files from the file manager, stock photos, or upload file(s)" at bounding box center [284, 347] width 118 height 68
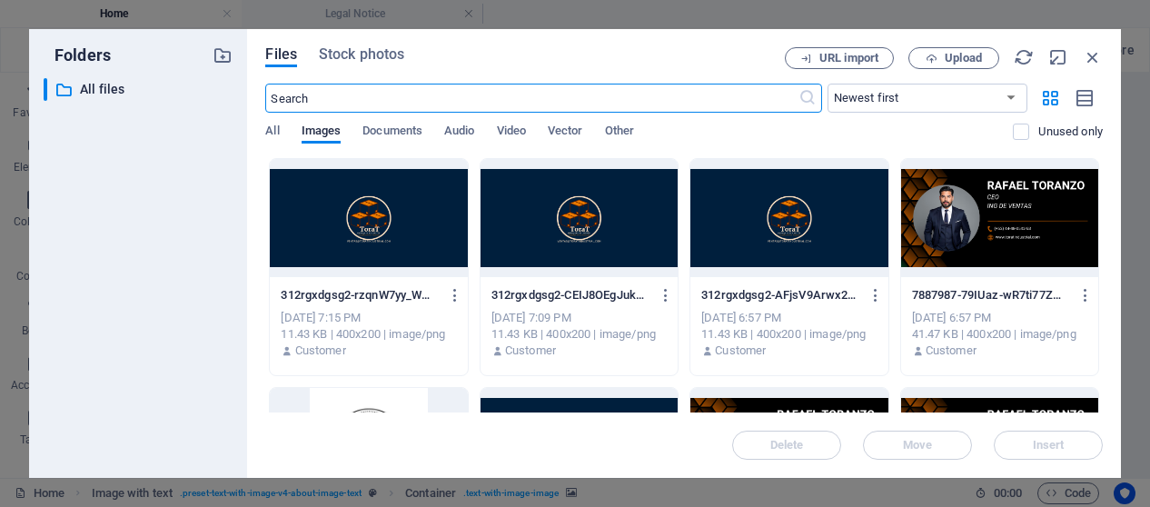
scroll to position [5459, 0]
click at [941, 247] on div at bounding box center [999, 218] width 197 height 118
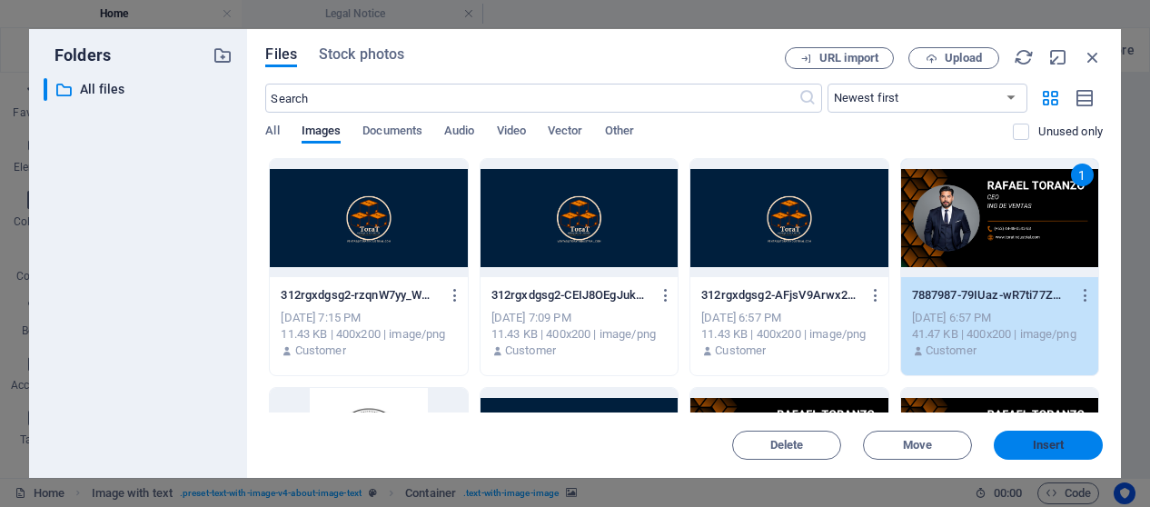
click at [1046, 448] on span "Insert" at bounding box center [1049, 445] width 32 height 11
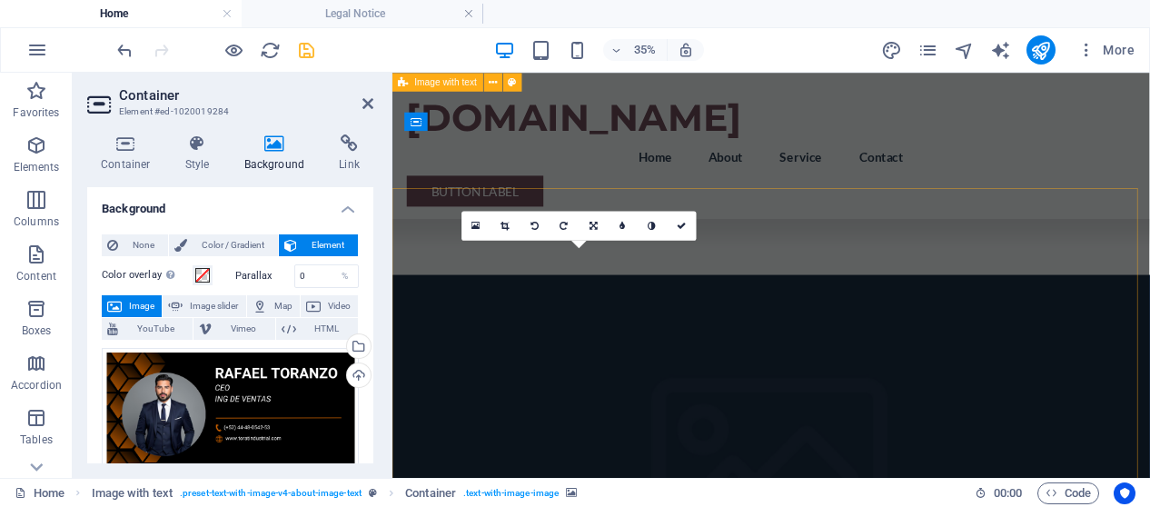
scroll to position [3625, 0]
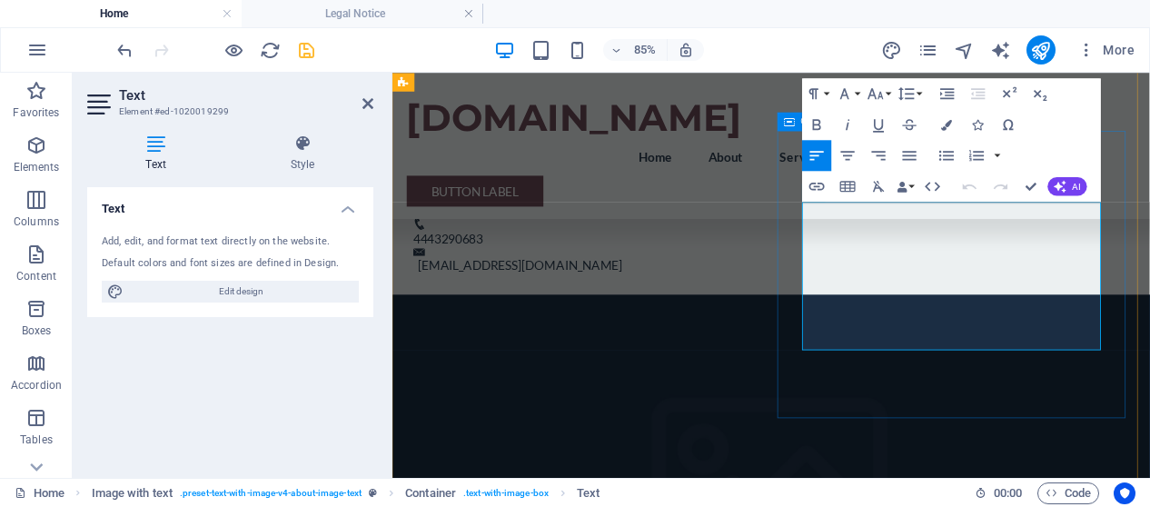
drag, startPoint x: 1109, startPoint y: 381, endPoint x: 841, endPoint y: 220, distance: 312.5
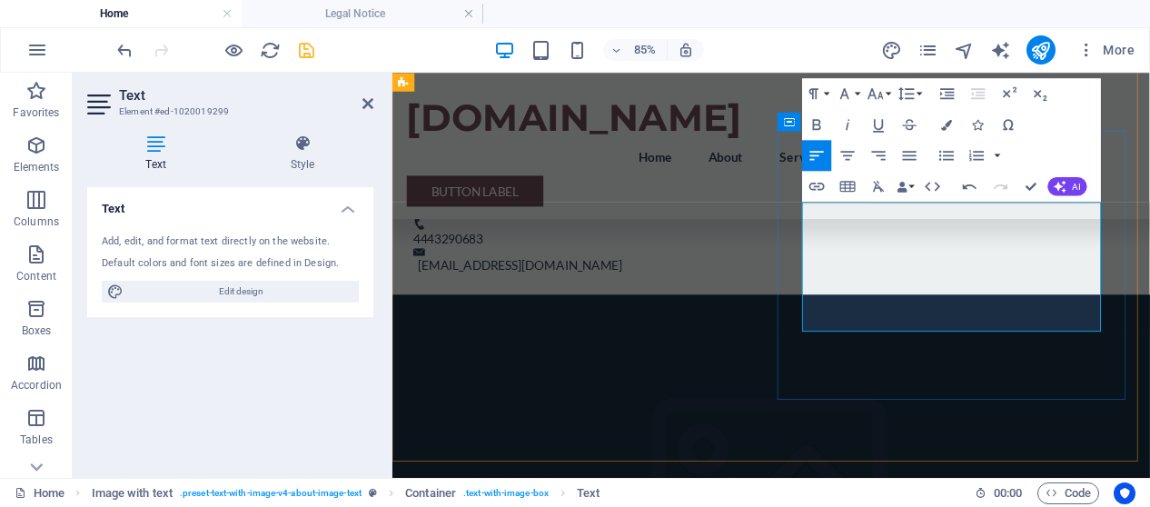
scroll to position [5259, 2]
click at [300, 366] on div "Text Add, edit, and format text directly on the website. Default colors and fon…" at bounding box center [230, 325] width 286 height 276
click at [1149, 150] on nav "Home About Service Contact" at bounding box center [839, 172] width 858 height 44
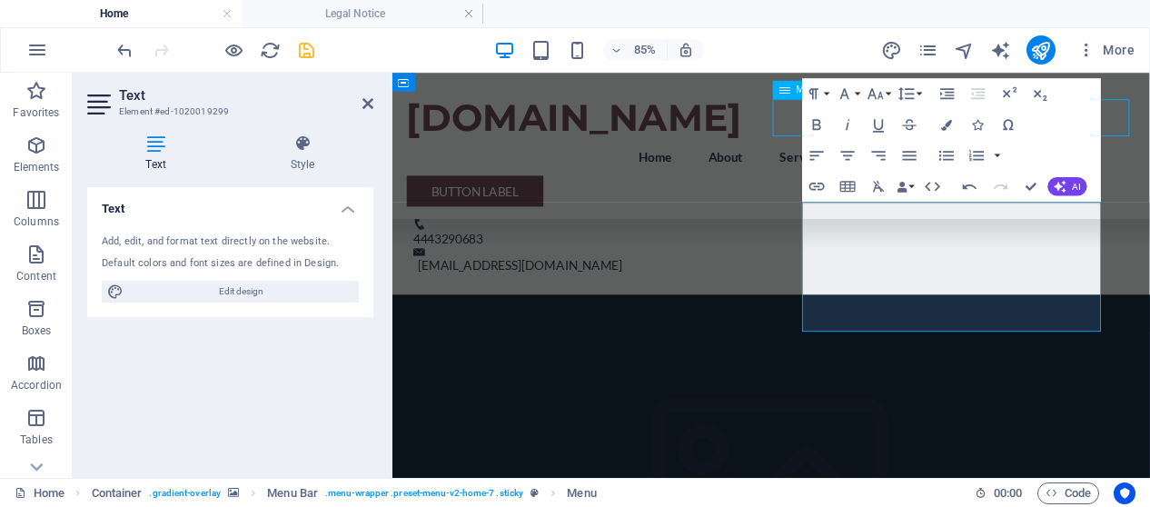
click at [1149, 146] on div "[DOMAIN_NAME] Menu Home About Service Contact Button label" at bounding box center [837, 159] width 891 height 172
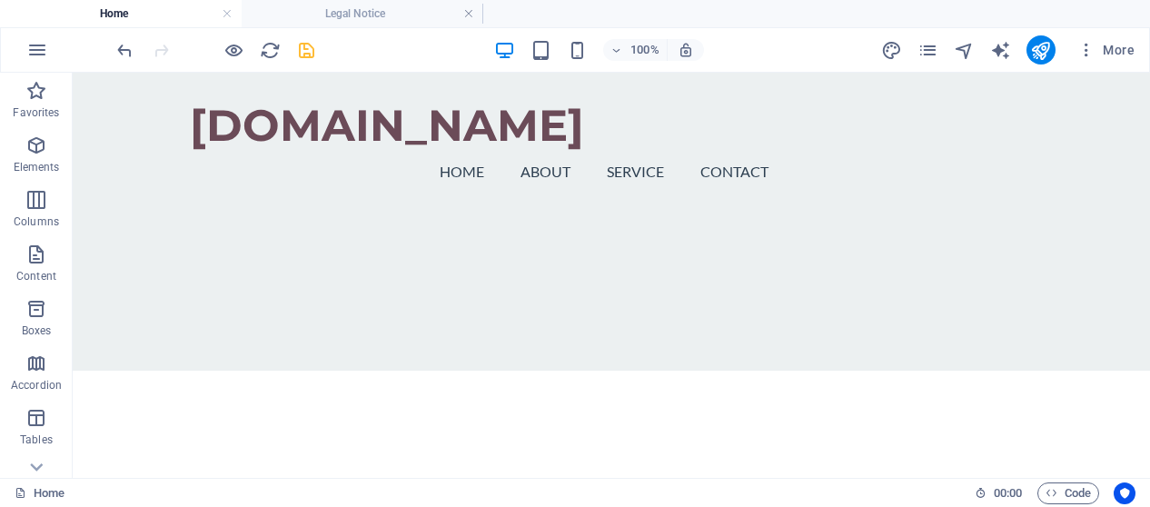
scroll to position [1779, 0]
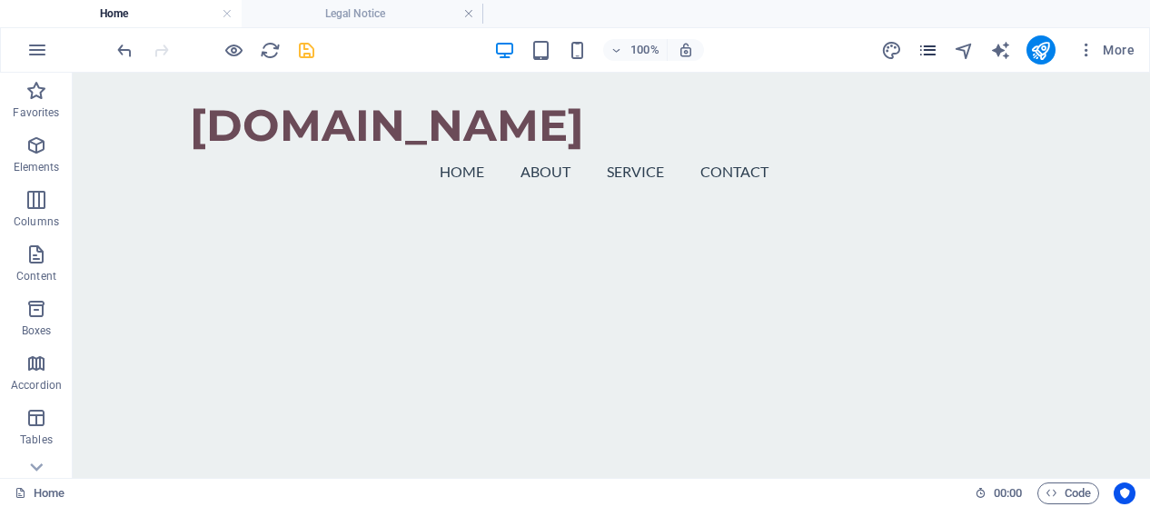
click at [929, 49] on icon "pages" at bounding box center [927, 50] width 21 height 21
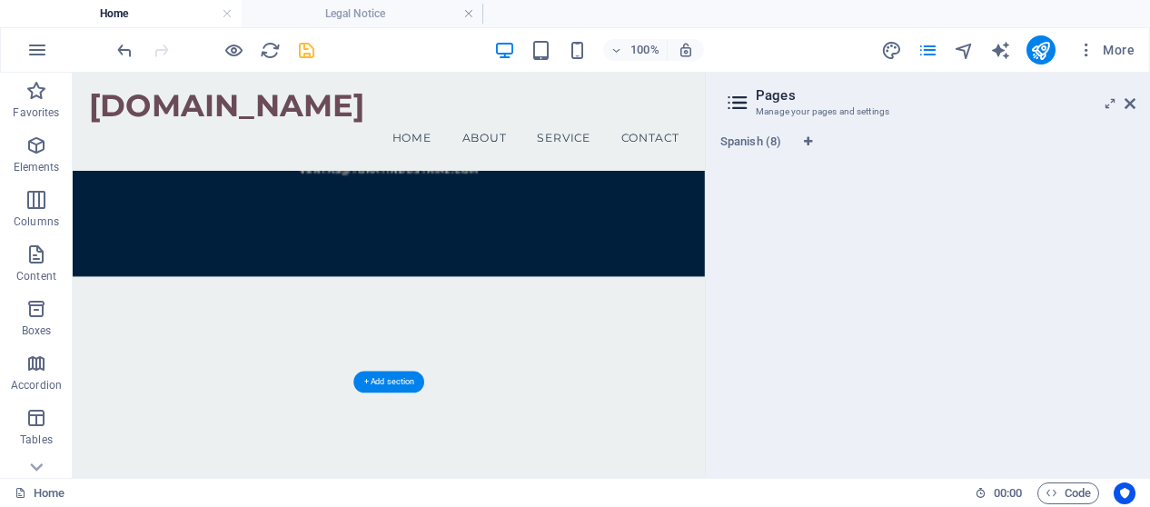
scroll to position [1572, 0]
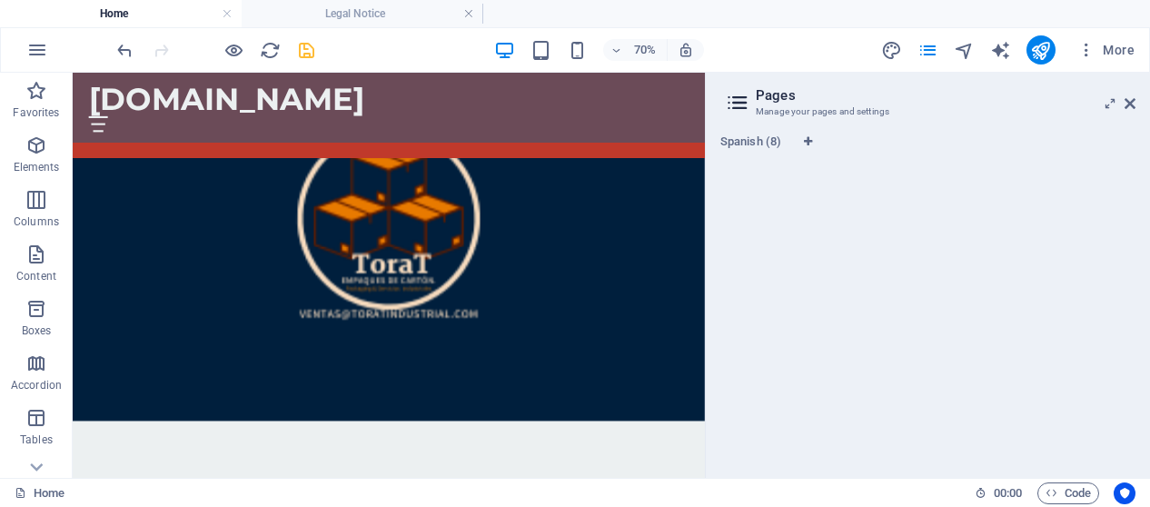
click at [731, 99] on icon at bounding box center [737, 102] width 27 height 25
click at [890, 54] on icon "design" at bounding box center [891, 50] width 21 height 21
select select "rem"
select select "ease-in-out"
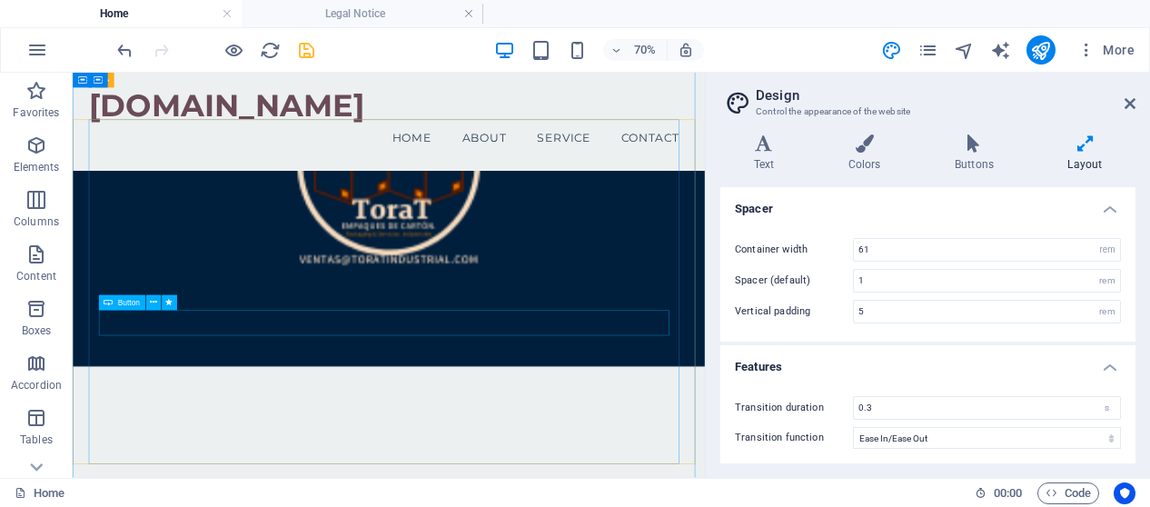
scroll to position [760, 0]
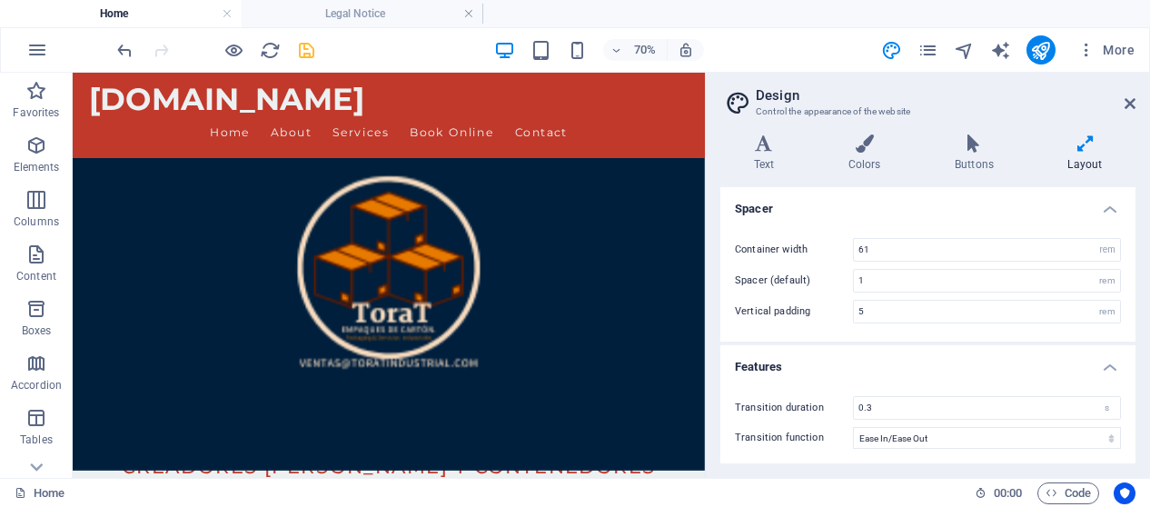
click at [304, 49] on icon "save" at bounding box center [306, 50] width 21 height 21
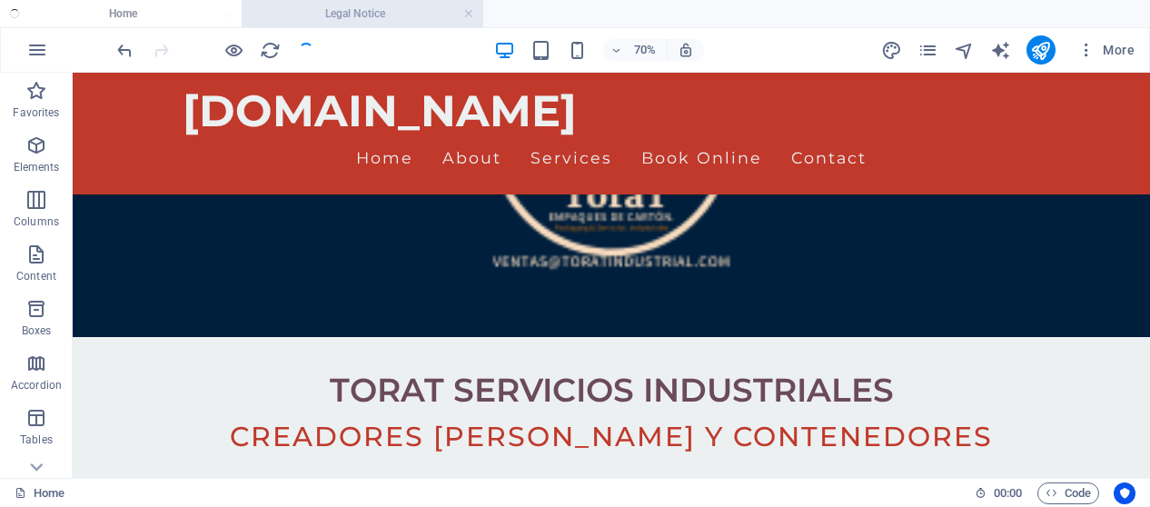
checkbox input "false"
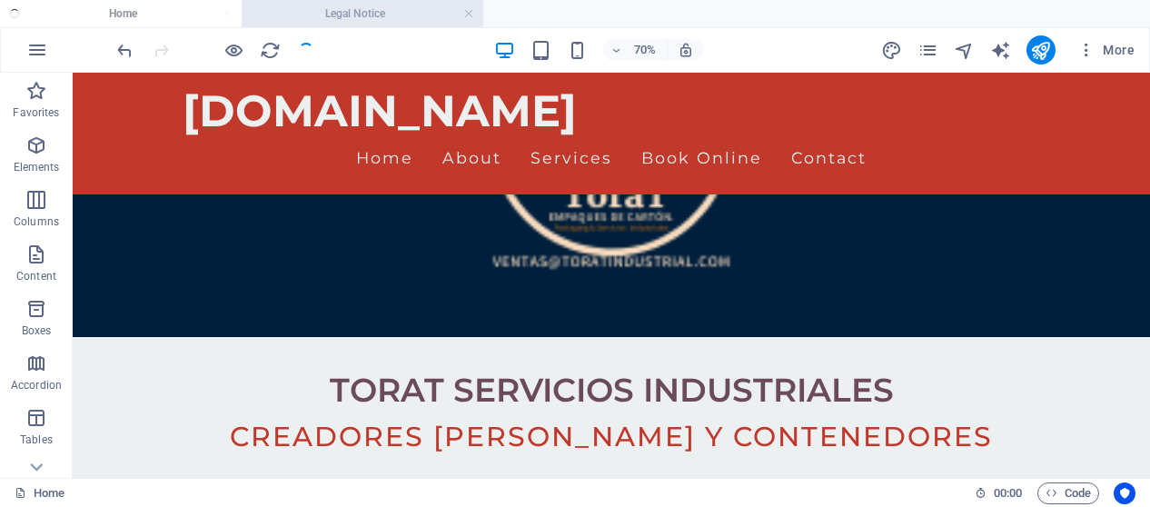
checkbox input "false"
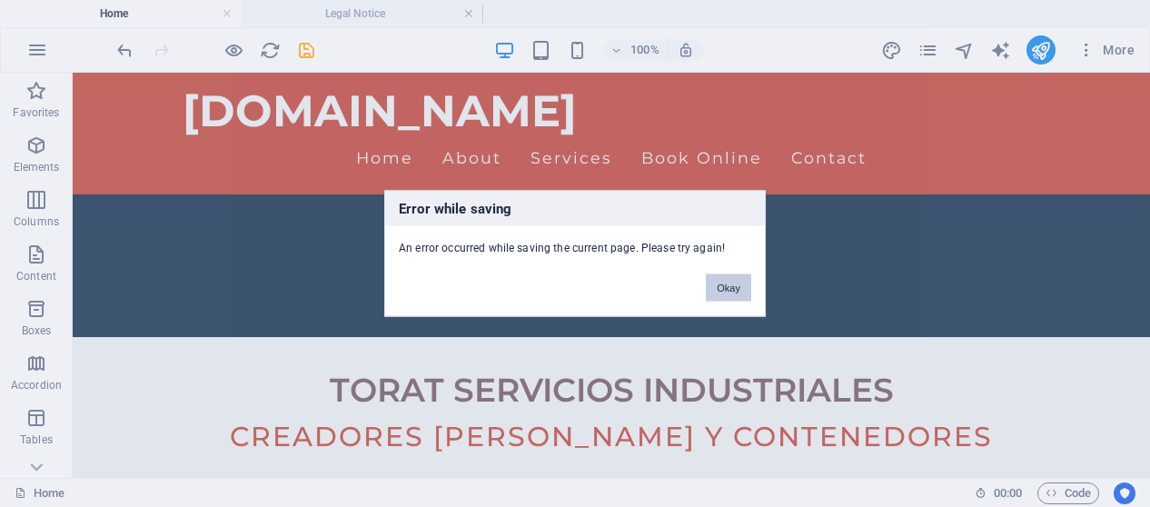
click at [731, 289] on button "Okay" at bounding box center [728, 287] width 45 height 27
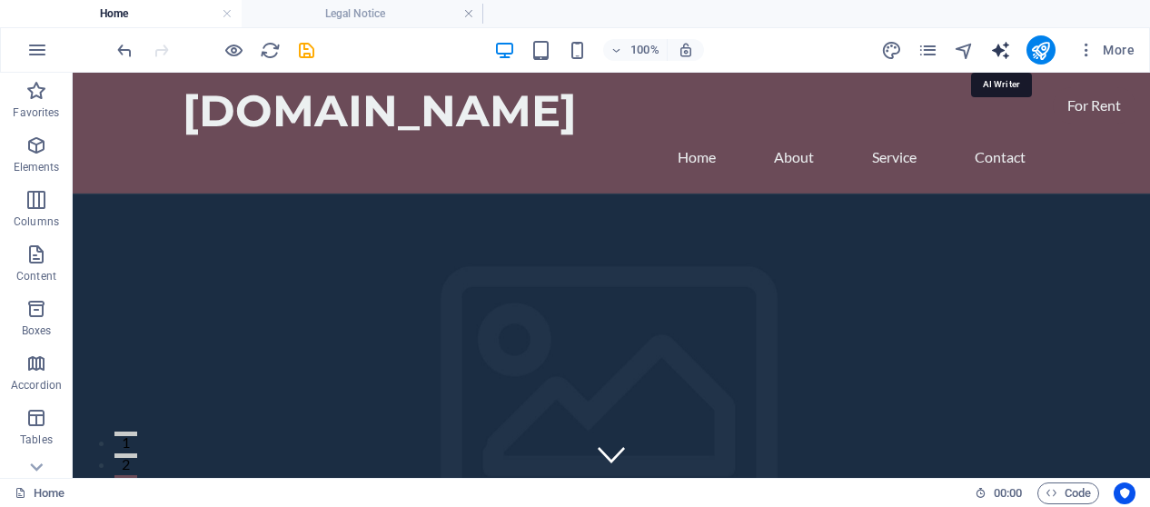
click at [1004, 46] on icon "text_generator" at bounding box center [1000, 50] width 21 height 21
select select "English"
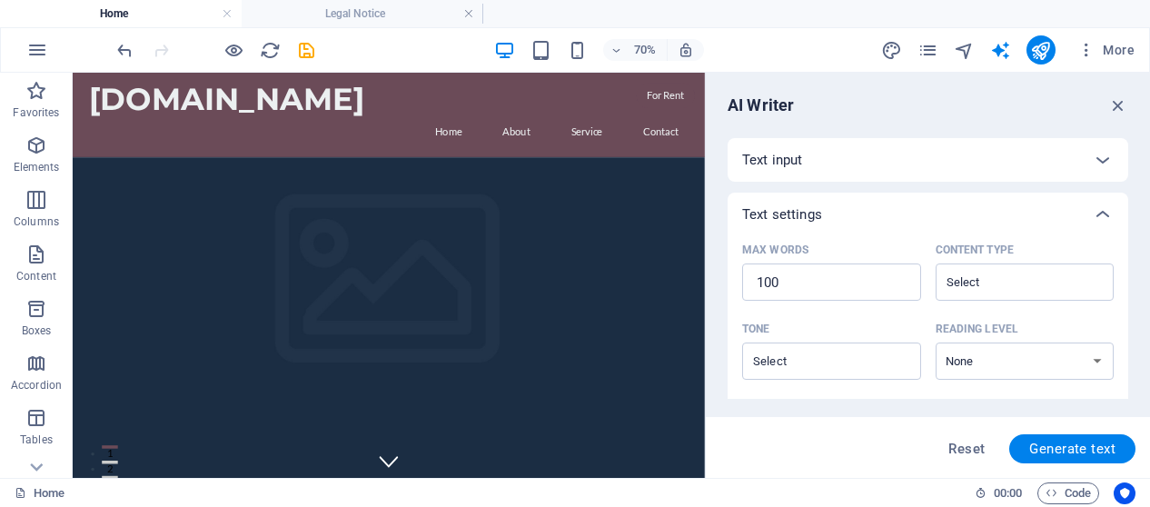
scroll to position [247, 0]
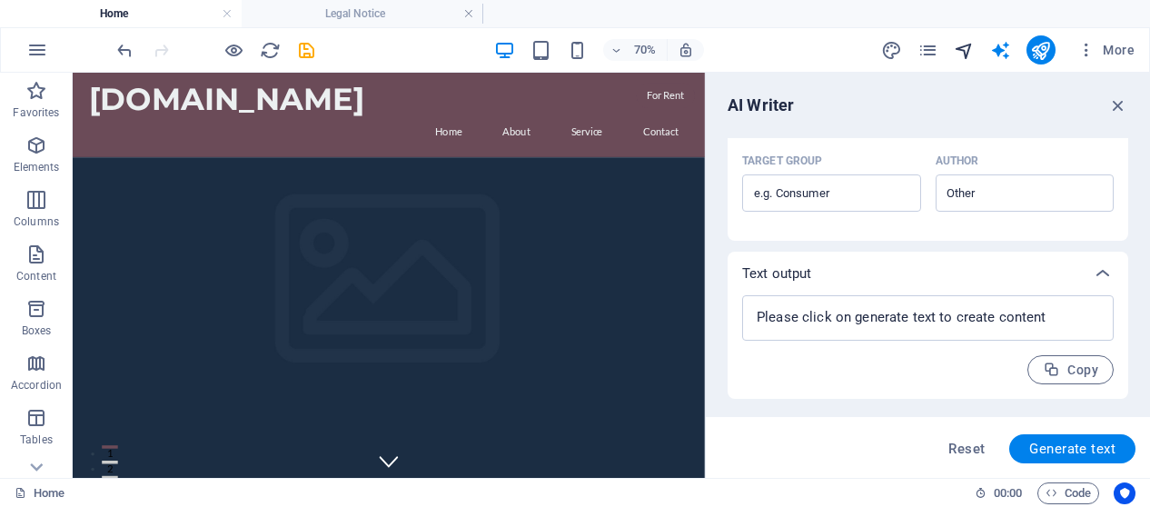
click at [963, 58] on icon "navigator" at bounding box center [964, 50] width 21 height 21
click at [937, 52] on icon "pages" at bounding box center [927, 50] width 21 height 21
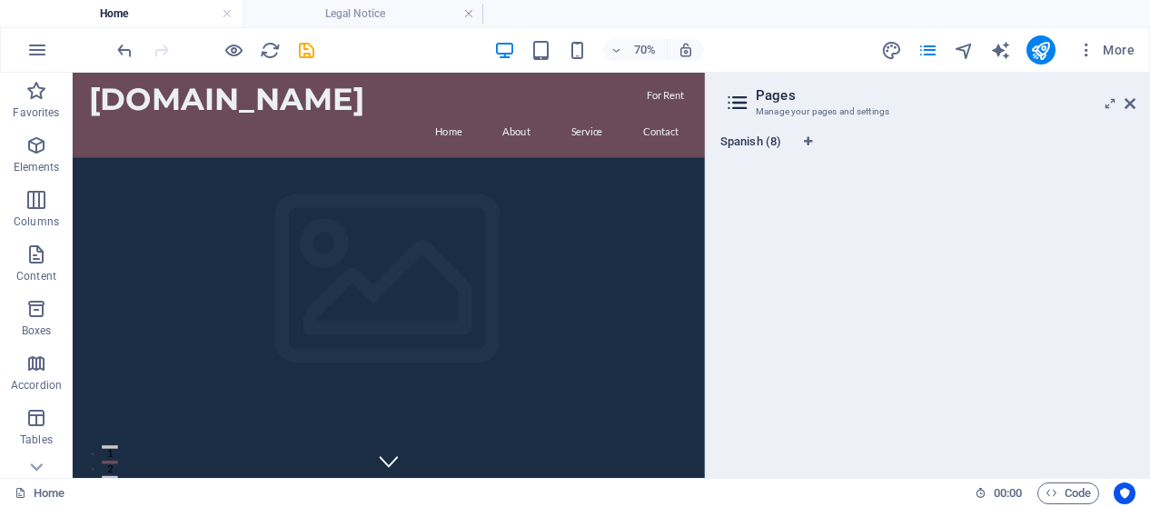
click at [745, 136] on span "Spanish (8)" at bounding box center [750, 143] width 61 height 25
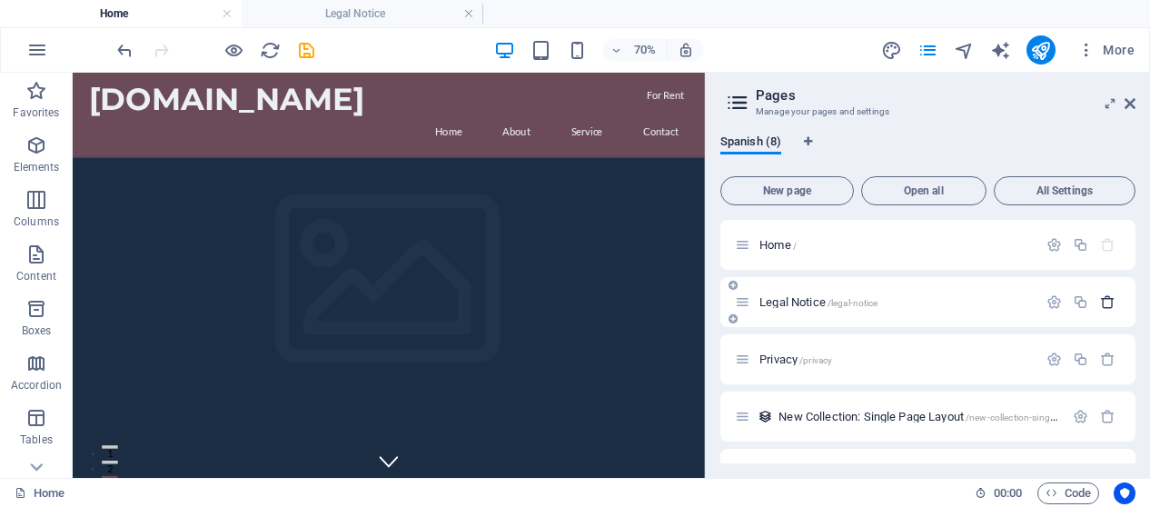
click at [1108, 302] on icon "button" at bounding box center [1107, 301] width 15 height 15
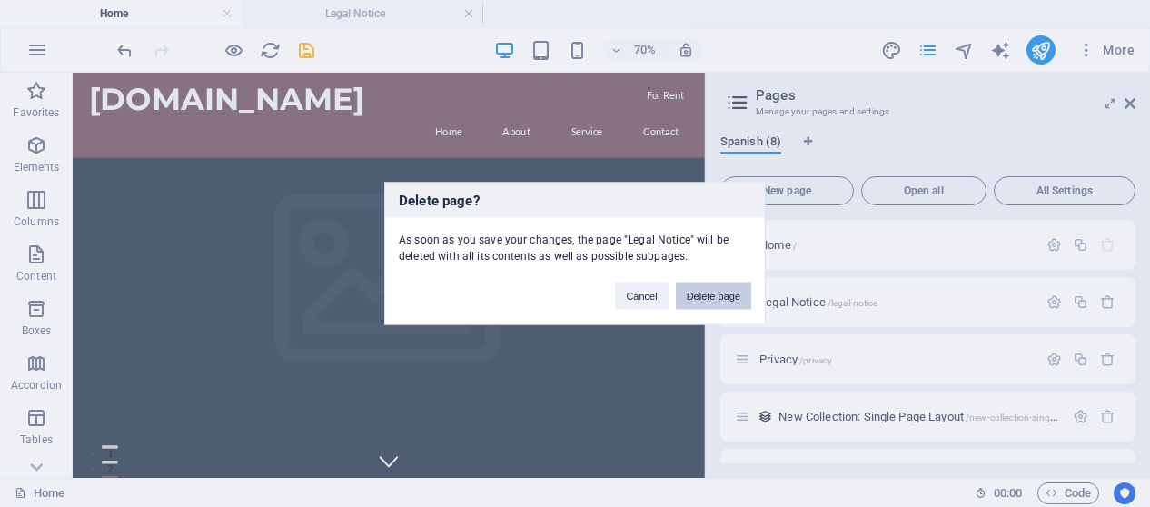
click at [732, 298] on button "Delete page" at bounding box center [713, 296] width 75 height 27
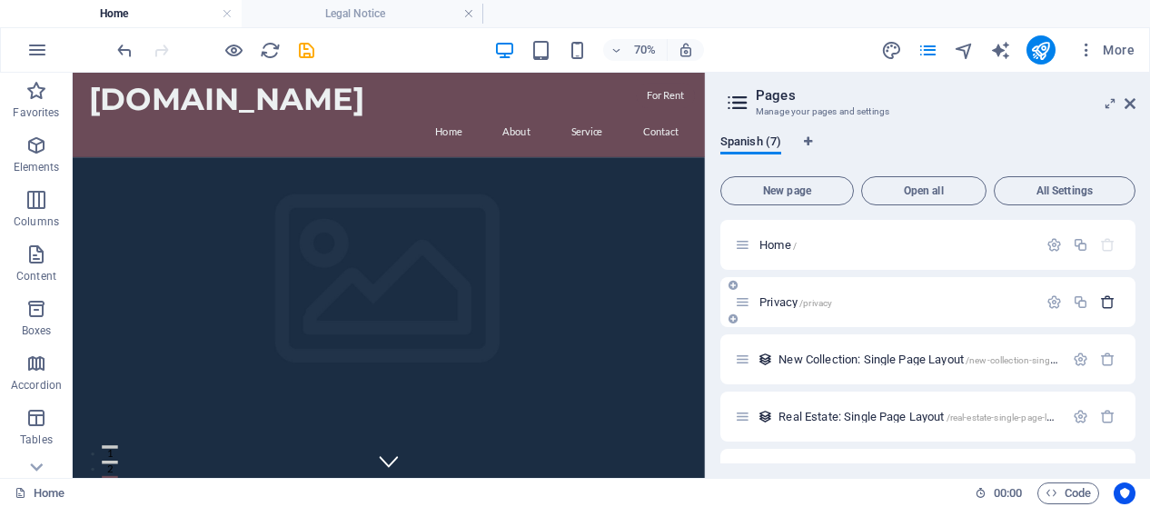
click at [1104, 297] on icon "button" at bounding box center [1107, 301] width 15 height 15
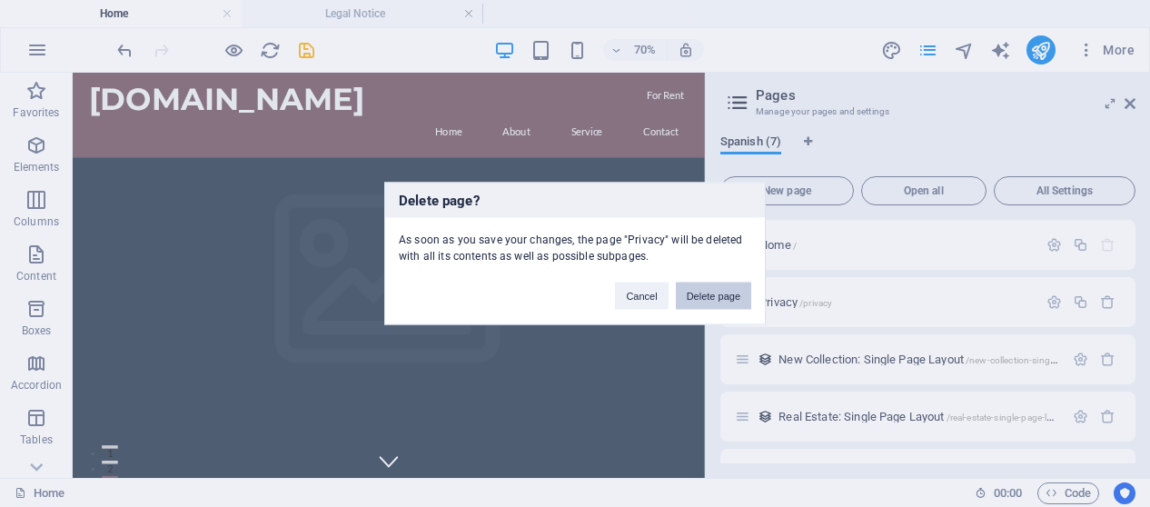
click at [716, 297] on button "Delete page" at bounding box center [713, 296] width 75 height 27
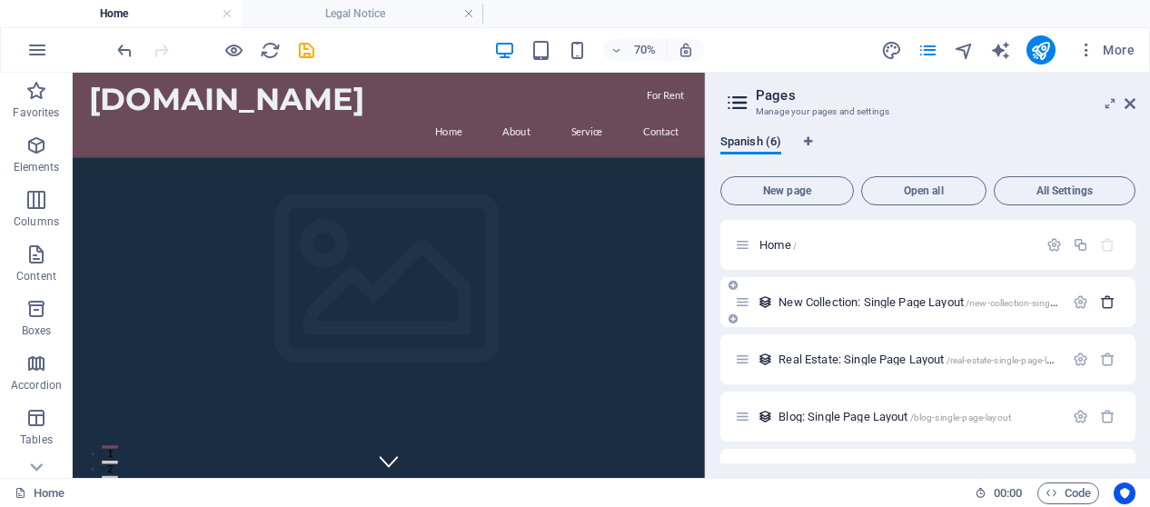
click at [1101, 301] on icon "button" at bounding box center [1107, 301] width 15 height 15
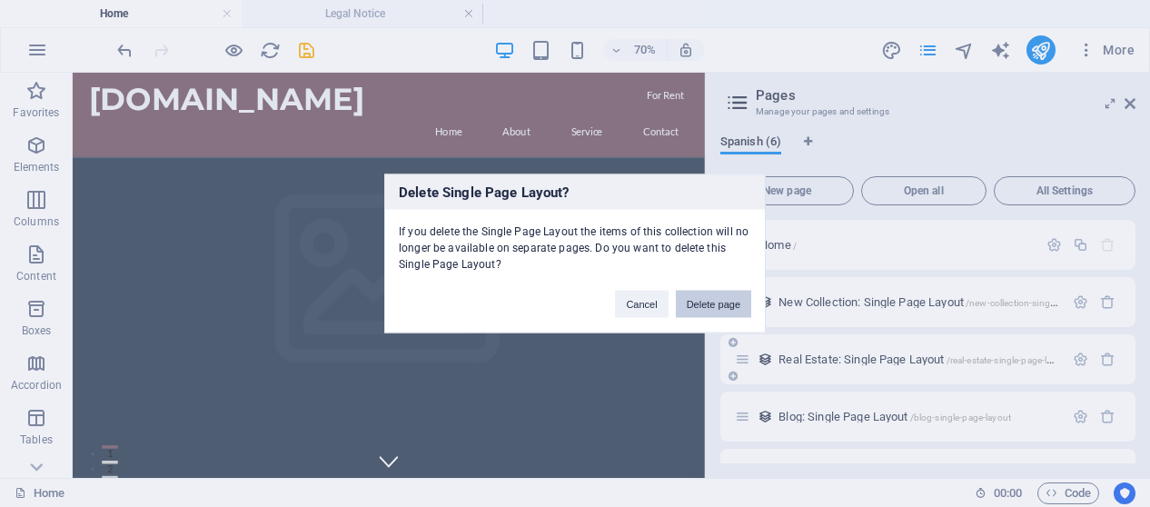
drag, startPoint x: 732, startPoint y: 304, endPoint x: 1050, endPoint y: 321, distance: 318.4
click at [743, 306] on button "Delete page" at bounding box center [713, 304] width 75 height 27
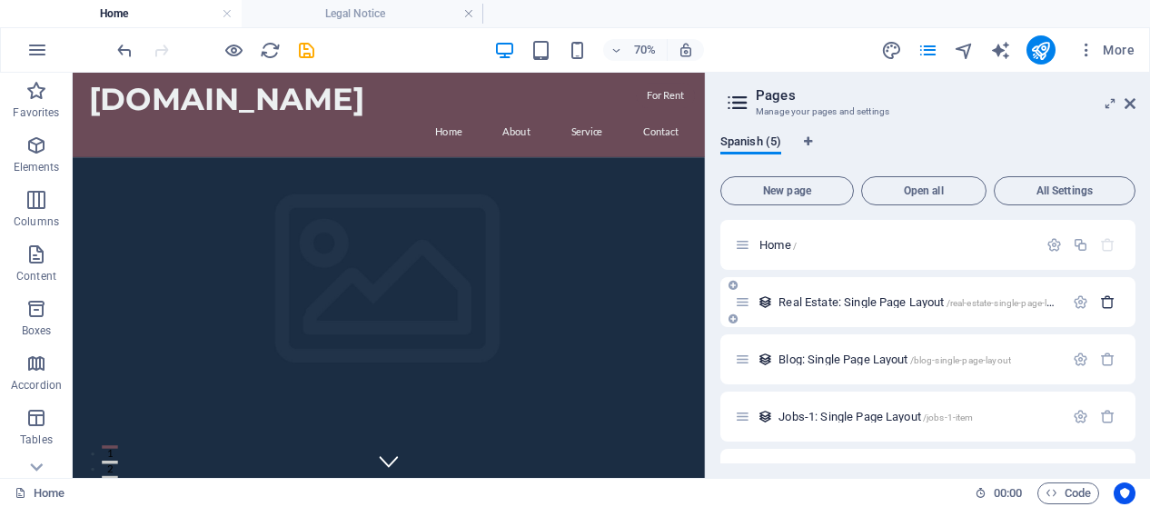
click at [1111, 307] on icon "button" at bounding box center [1107, 301] width 15 height 15
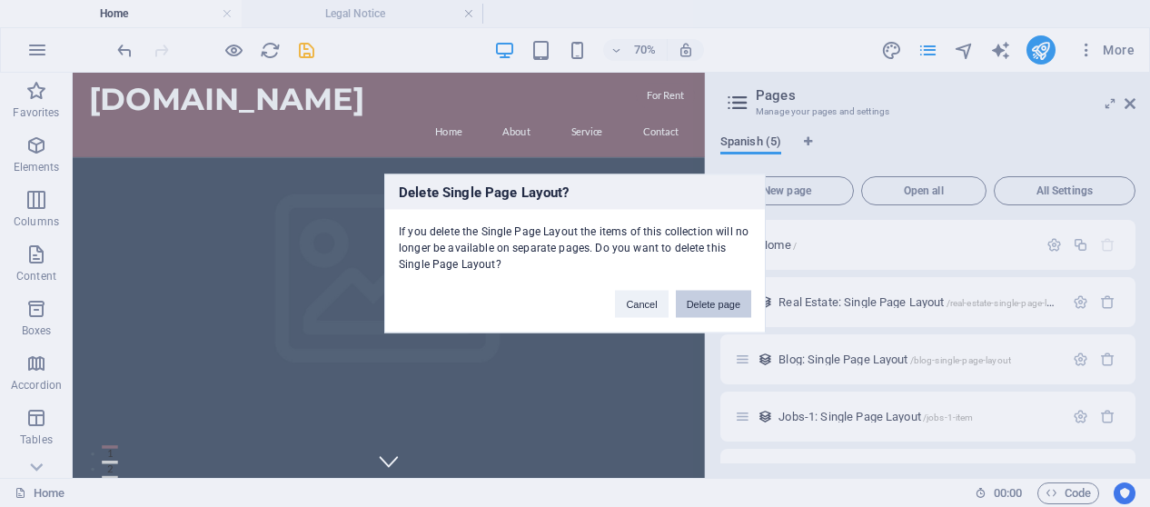
click at [719, 304] on button "Delete page" at bounding box center [713, 304] width 75 height 27
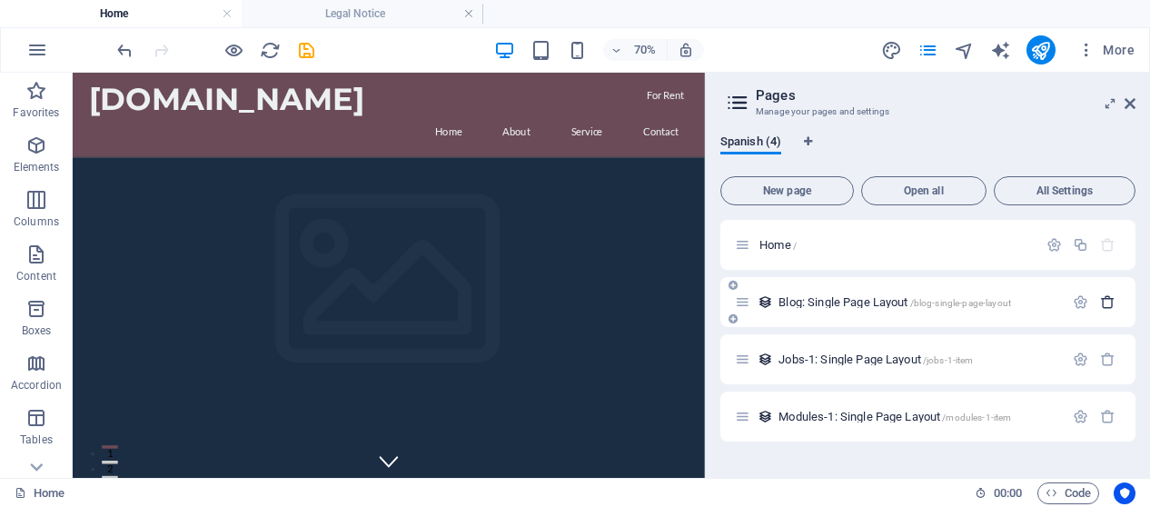
click at [1103, 308] on icon "button" at bounding box center [1107, 301] width 15 height 15
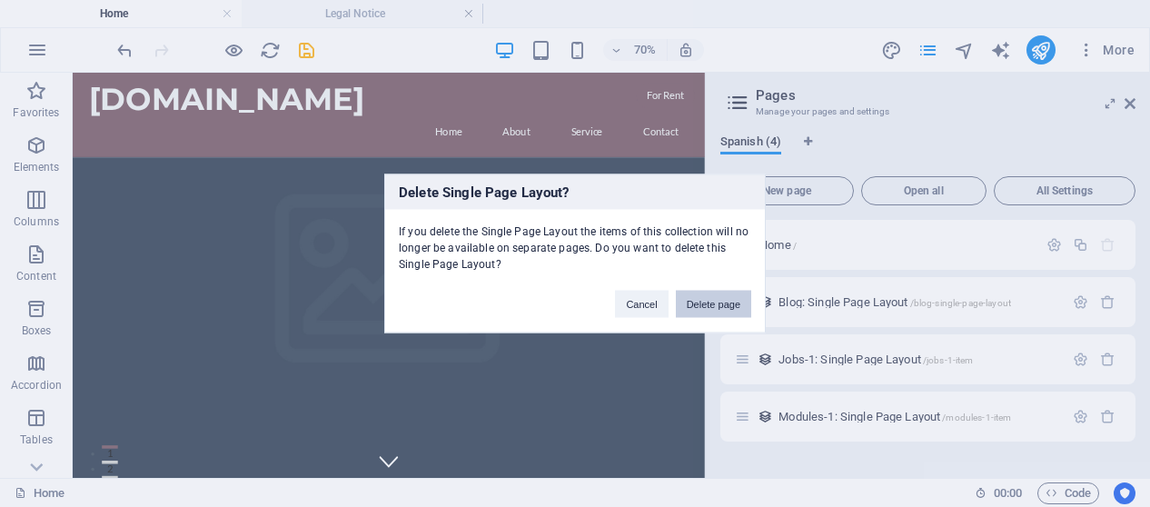
click at [719, 300] on button "Delete page" at bounding box center [713, 304] width 75 height 27
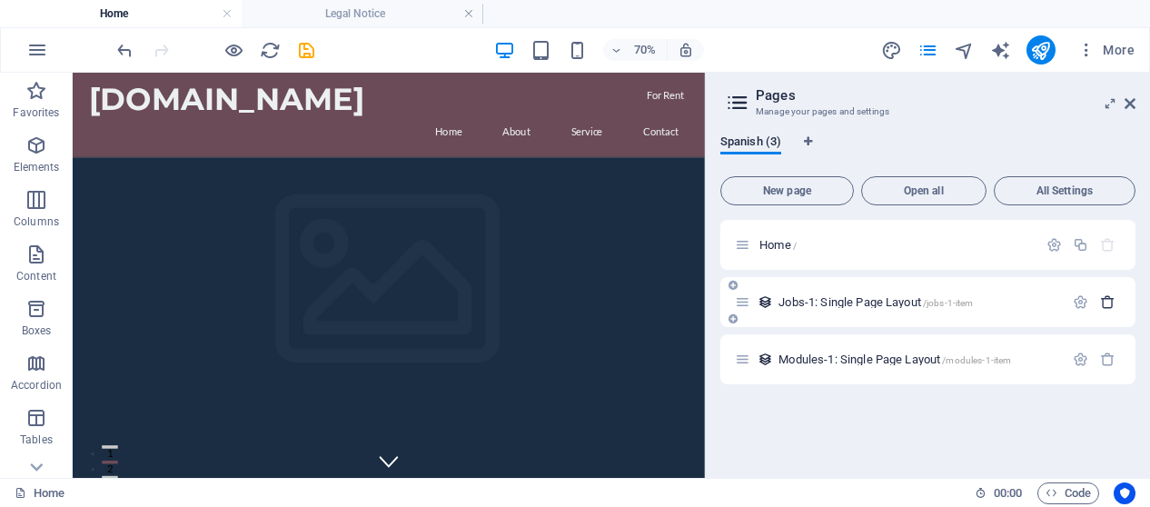
click at [1108, 303] on icon "button" at bounding box center [1107, 301] width 15 height 15
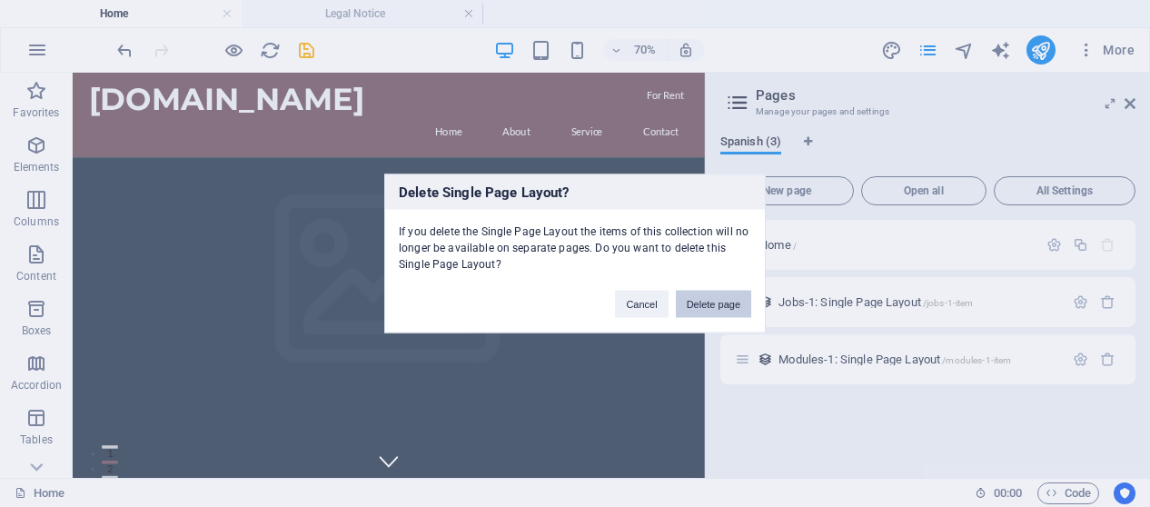
click at [727, 293] on button "Delete page" at bounding box center [713, 304] width 75 height 27
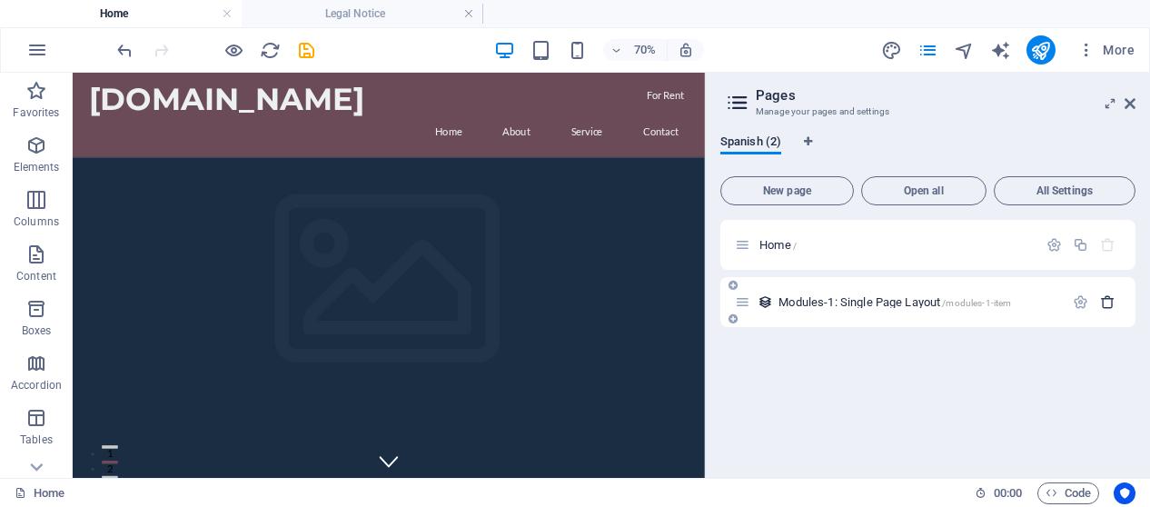
click at [1110, 302] on icon "button" at bounding box center [1107, 301] width 15 height 15
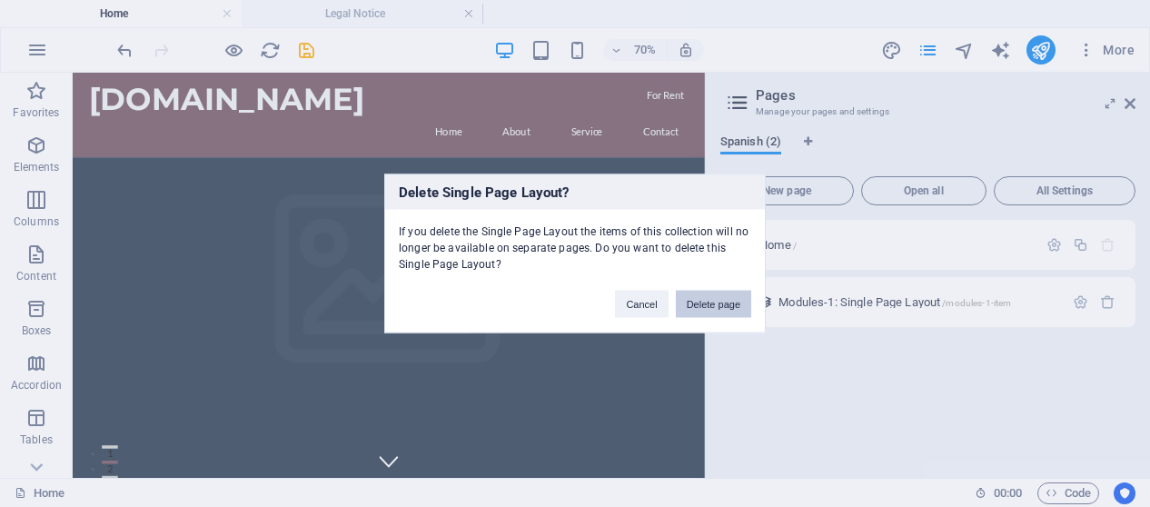
click at [711, 302] on button "Delete page" at bounding box center [713, 304] width 75 height 27
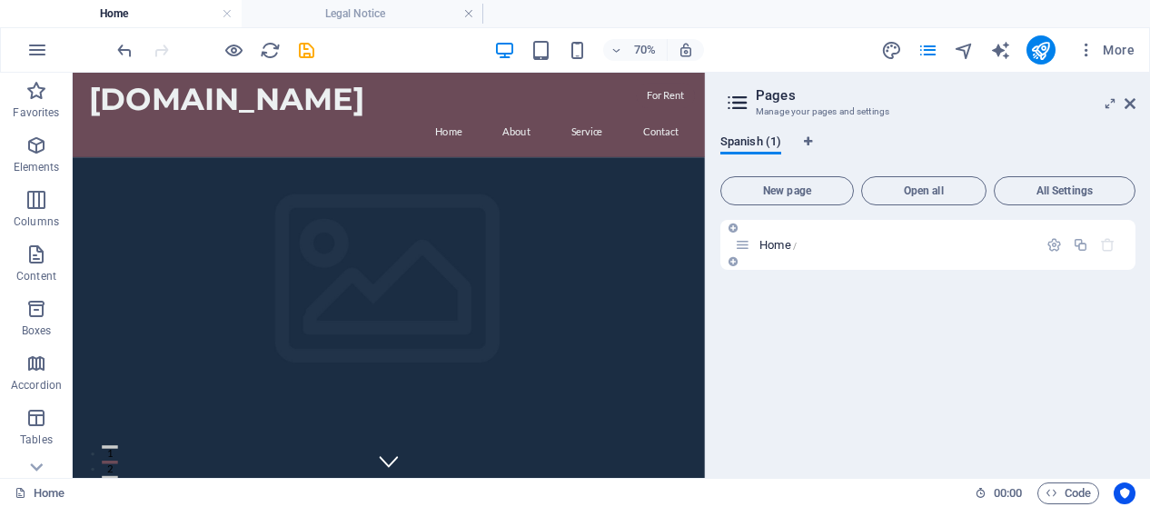
click at [831, 253] on div "Home /" at bounding box center [886, 244] width 302 height 21
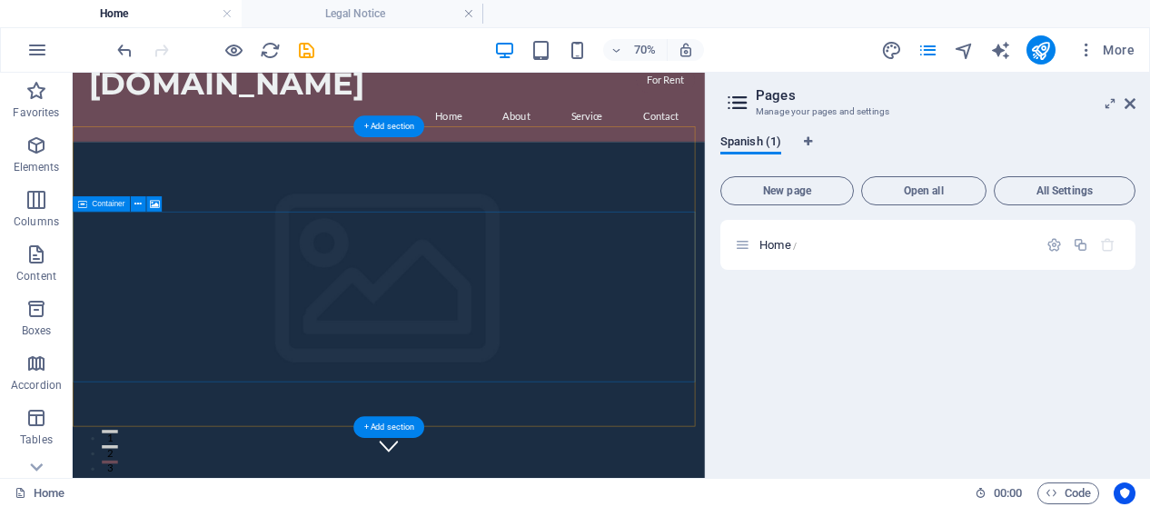
scroll to position [0, 0]
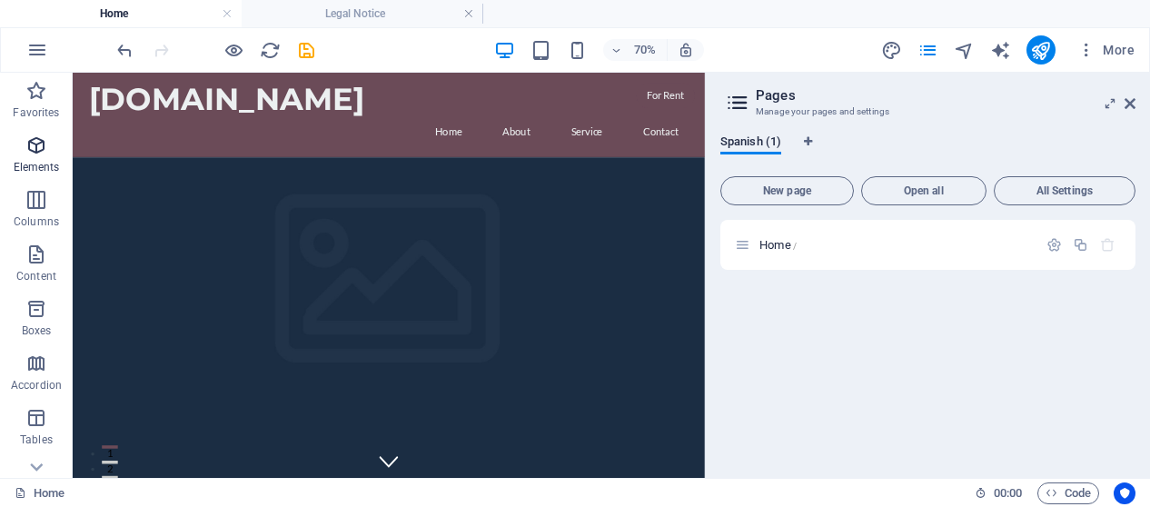
click at [41, 162] on p "Elements" at bounding box center [37, 167] width 46 height 15
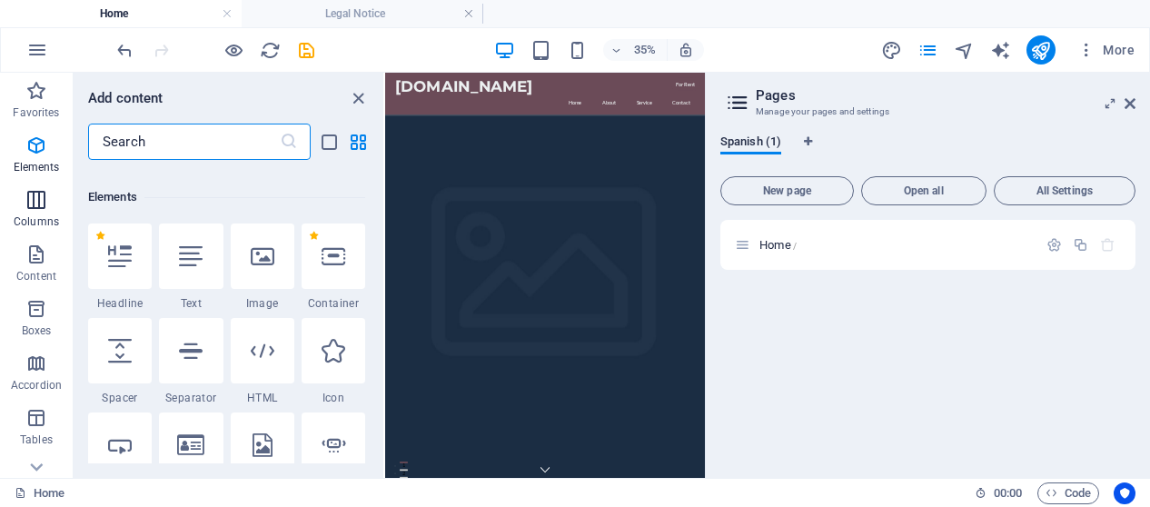
scroll to position [193, 0]
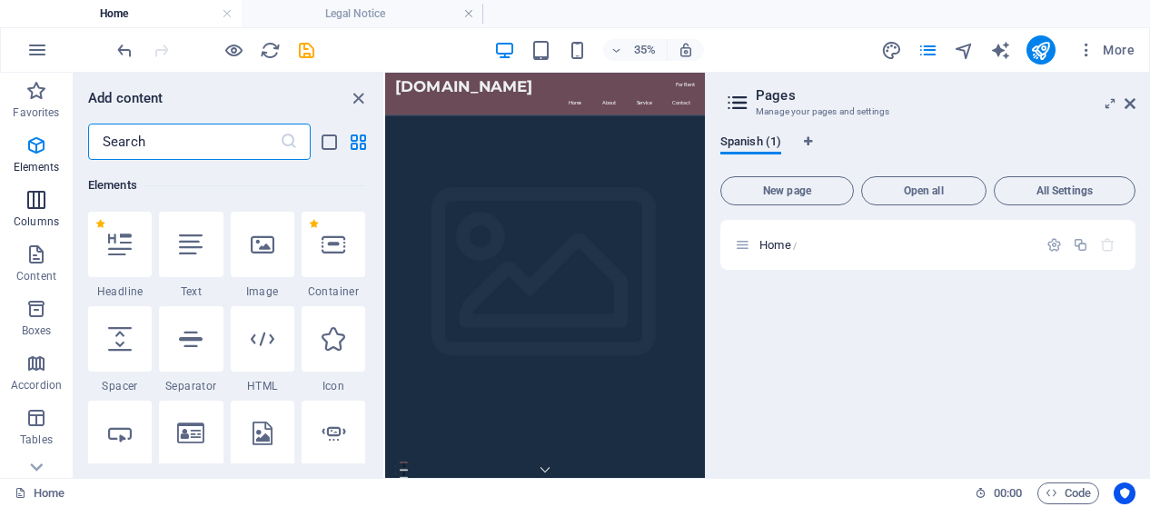
click at [38, 203] on icon "button" at bounding box center [36, 200] width 22 height 22
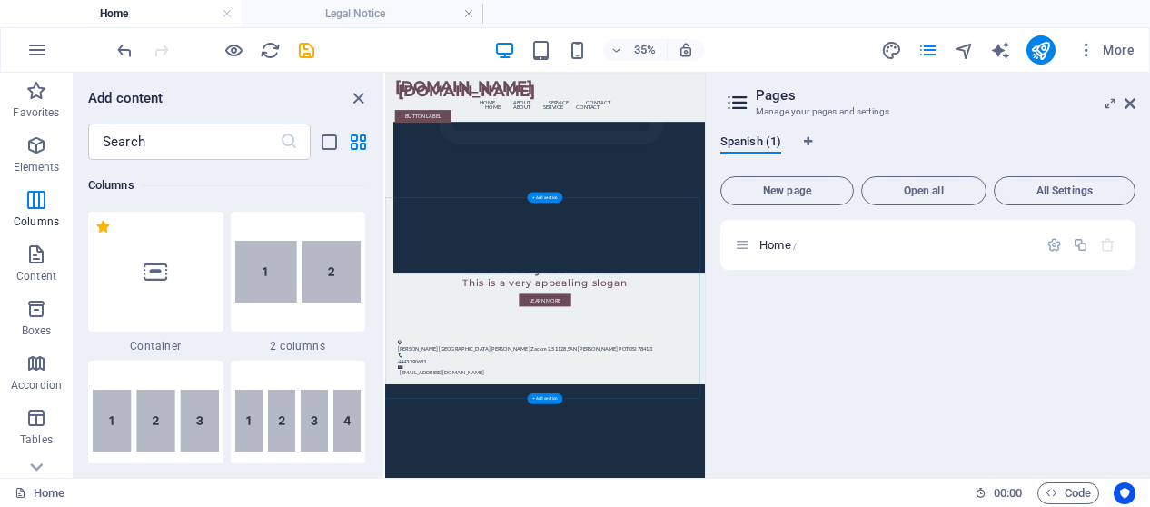
scroll to position [4490, 0]
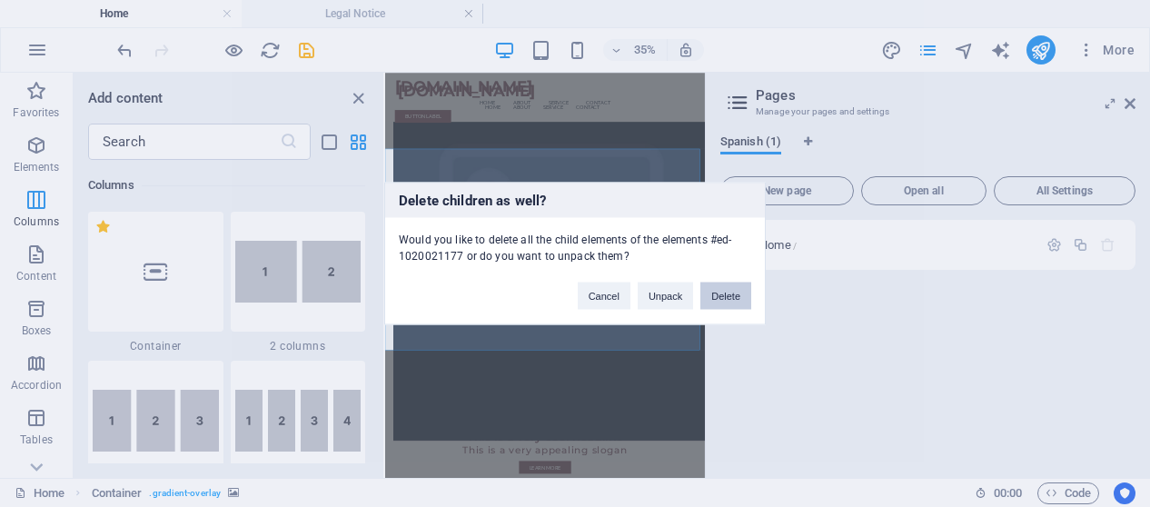
click at [726, 304] on button "Delete" at bounding box center [725, 296] width 51 height 27
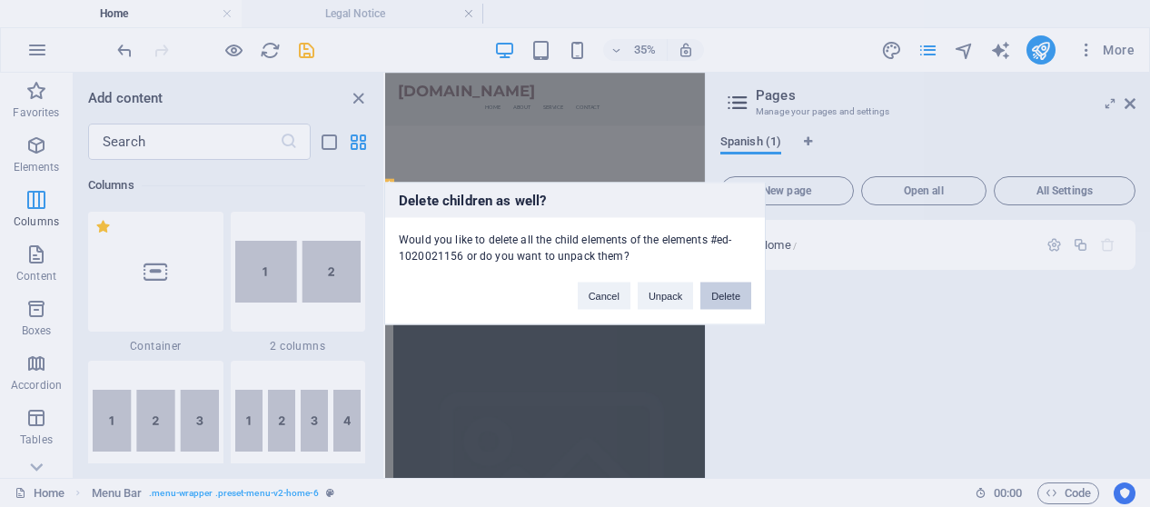
click at [718, 306] on button "Delete" at bounding box center [725, 296] width 51 height 27
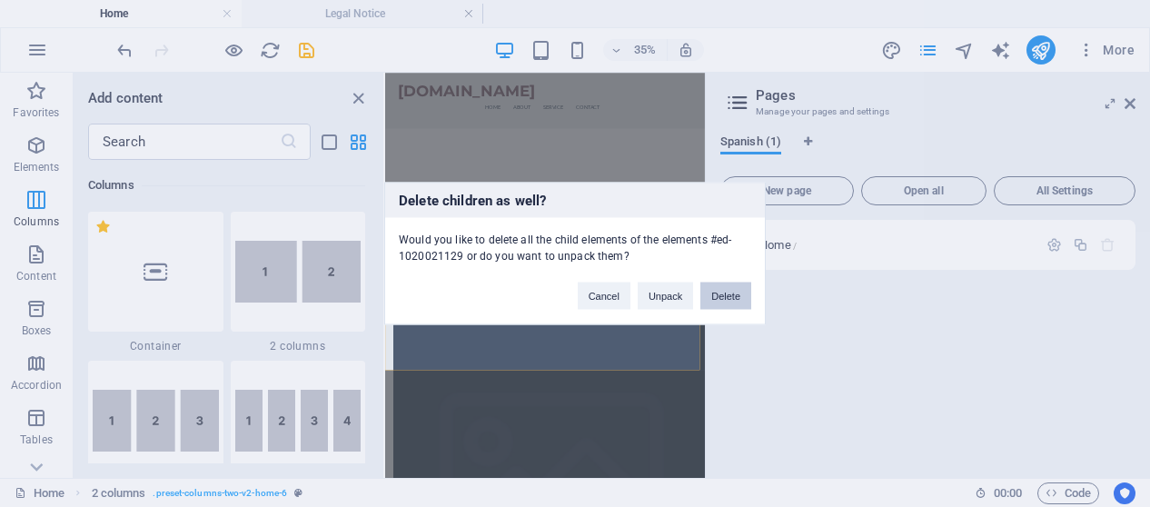
click at [728, 292] on button "Delete" at bounding box center [725, 296] width 51 height 27
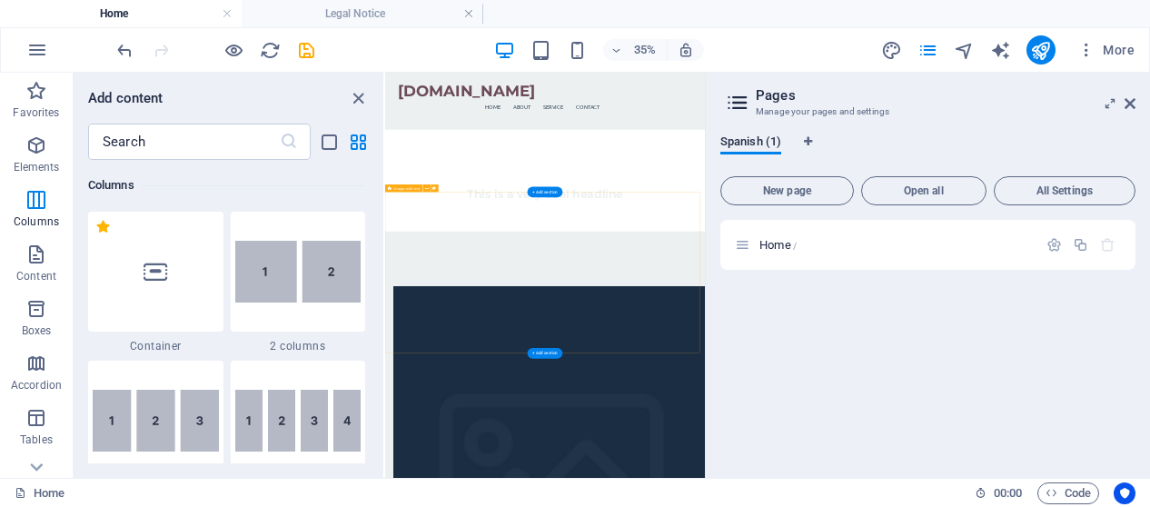
scroll to position [3428, 0]
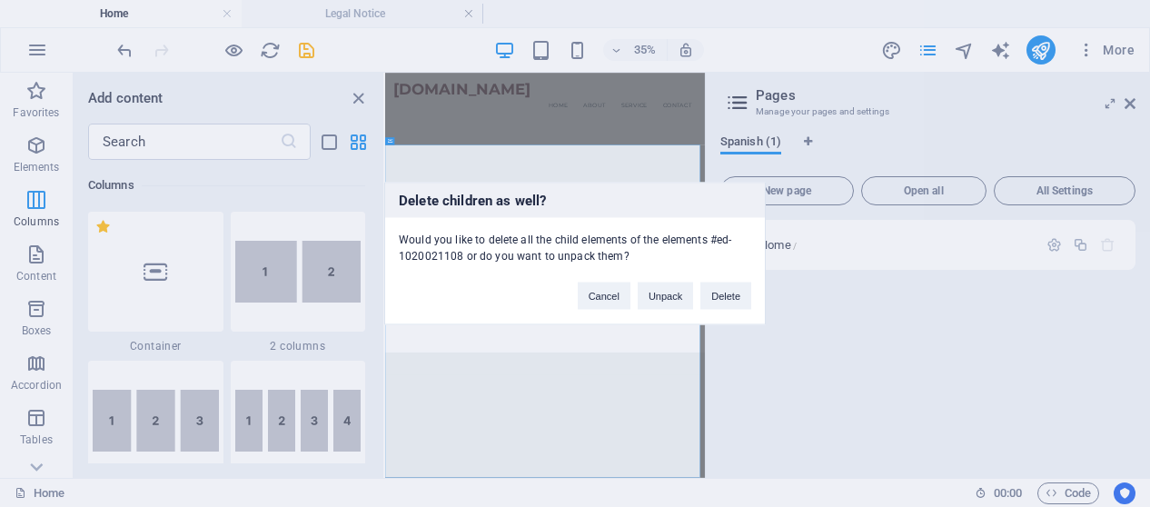
scroll to position [2947, 0]
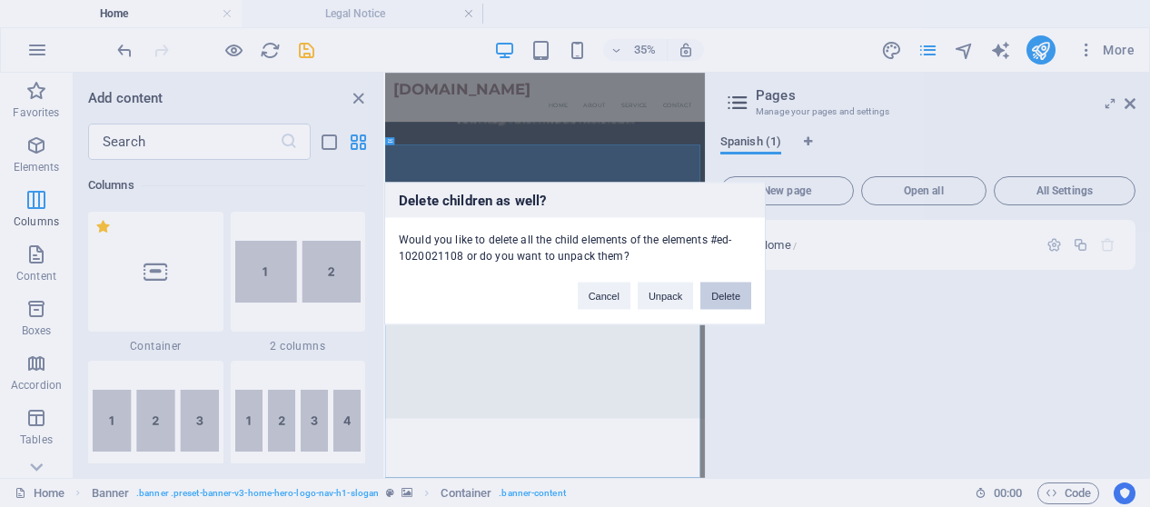
click at [727, 298] on button "Delete" at bounding box center [725, 296] width 51 height 27
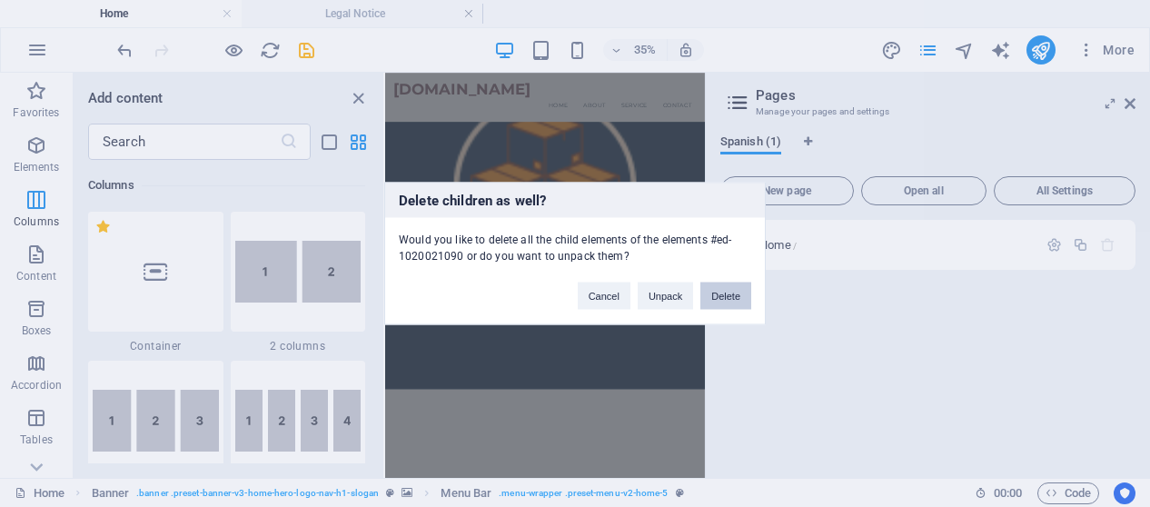
click at [743, 301] on button "Delete" at bounding box center [725, 296] width 51 height 27
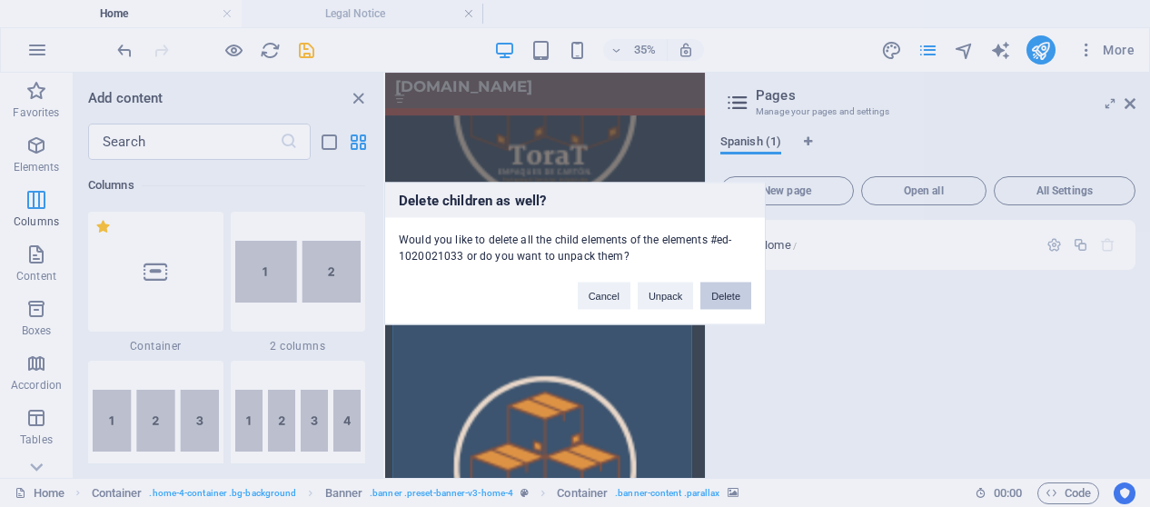
click at [729, 290] on button "Delete" at bounding box center [725, 296] width 51 height 27
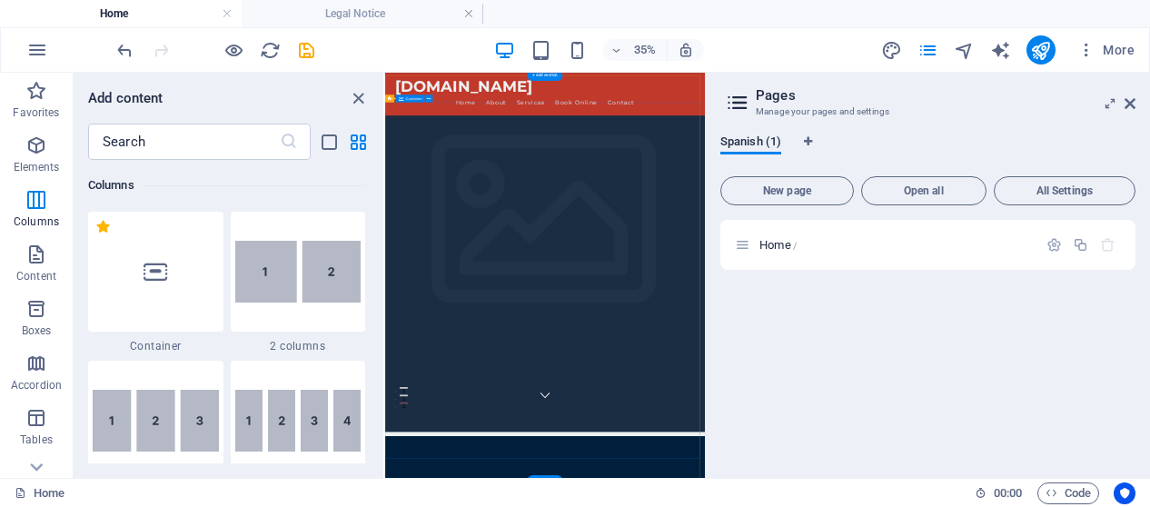
scroll to position [635, 0]
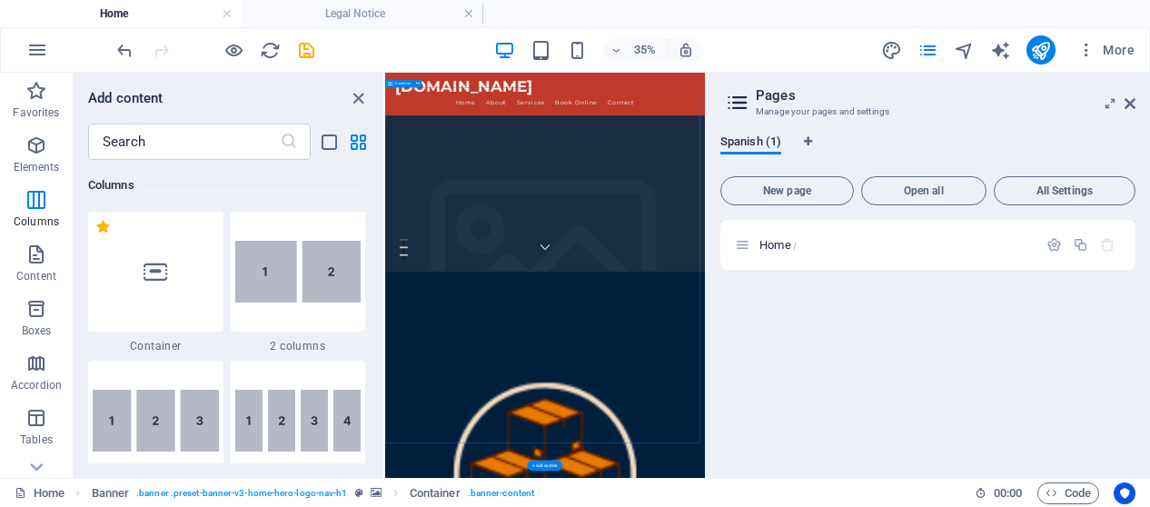
scroll to position [938, 0]
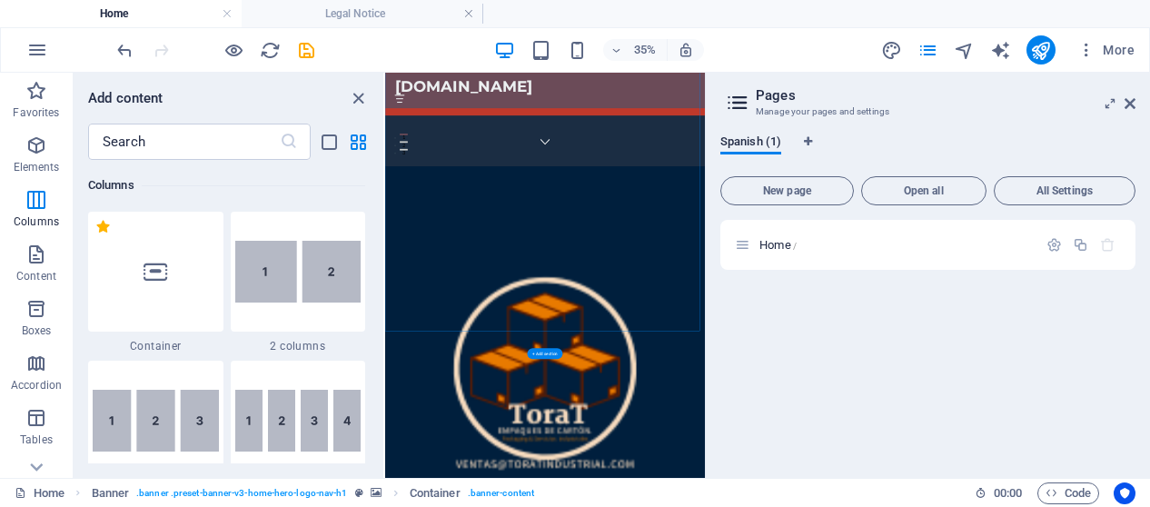
scroll to position [1528, 0]
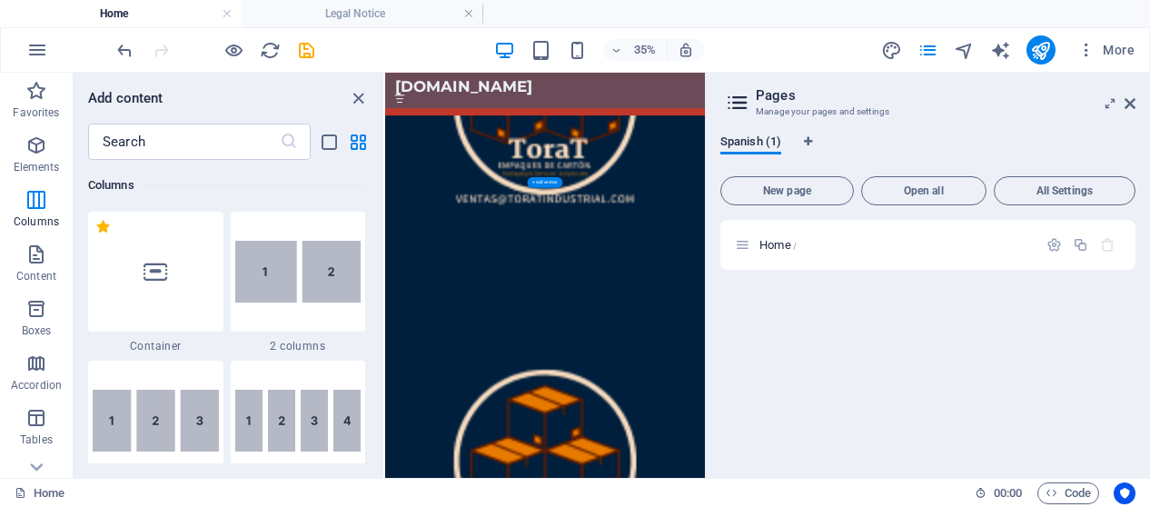
scroll to position [1494, 0]
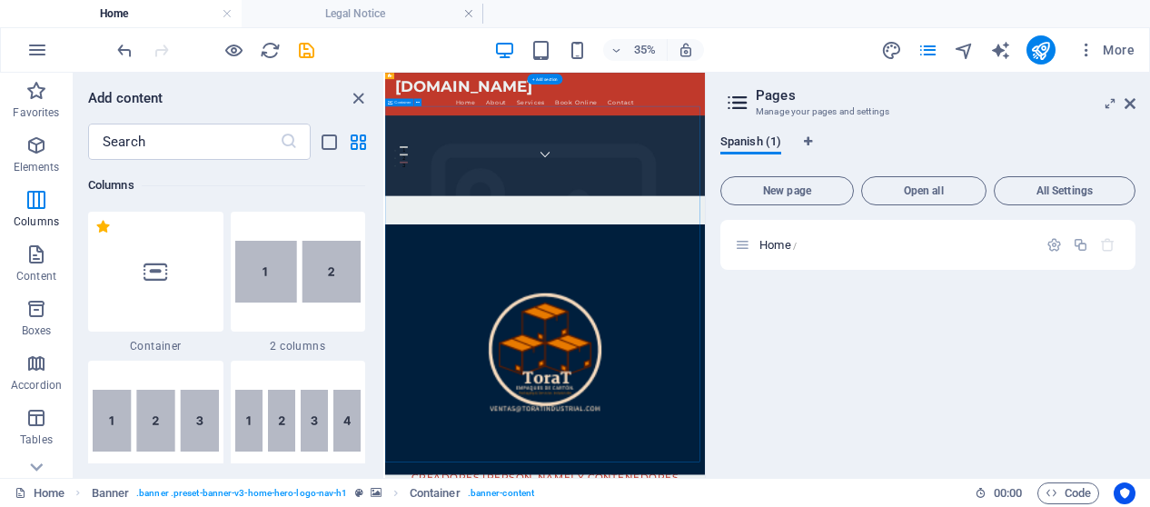
scroll to position [421, 0]
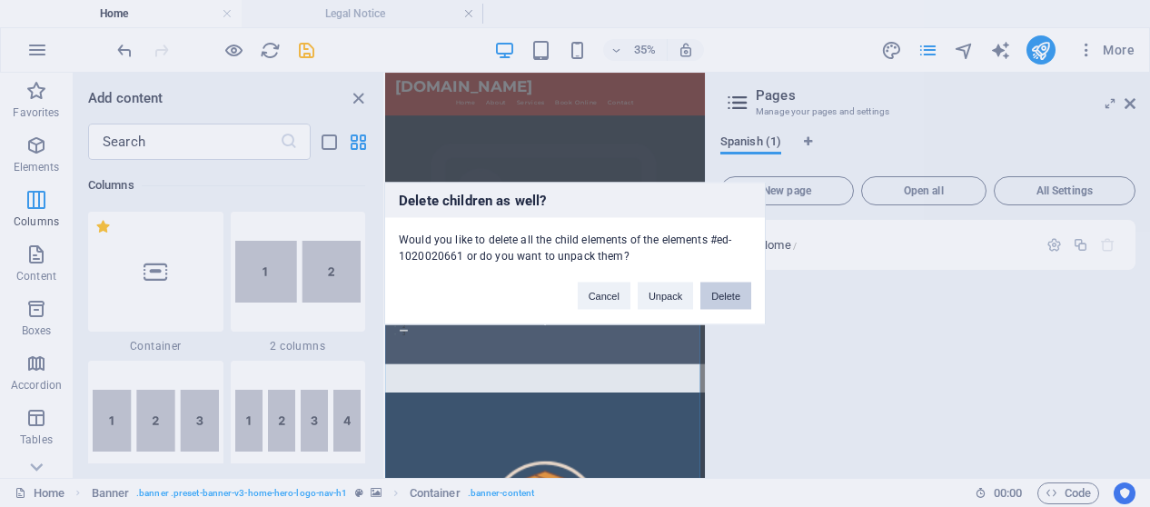
click at [734, 294] on button "Delete" at bounding box center [725, 296] width 51 height 27
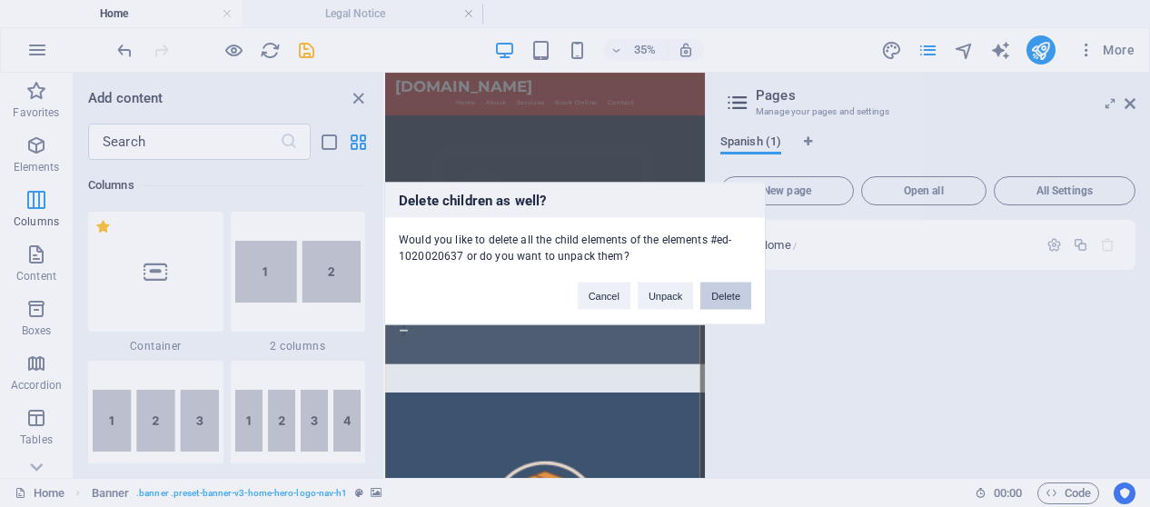
click at [718, 295] on button "Delete" at bounding box center [725, 296] width 51 height 27
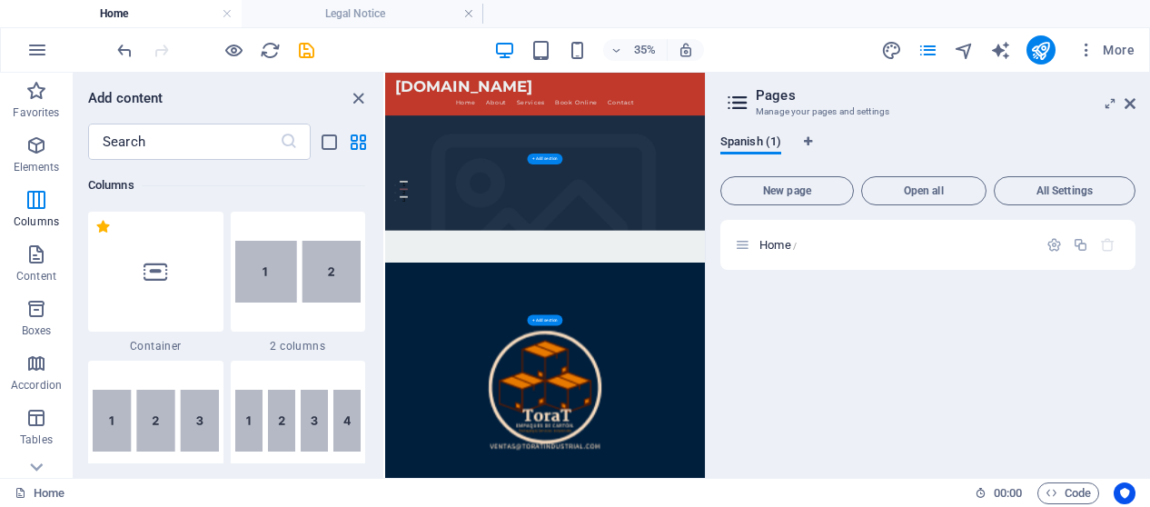
scroll to position [838, 0]
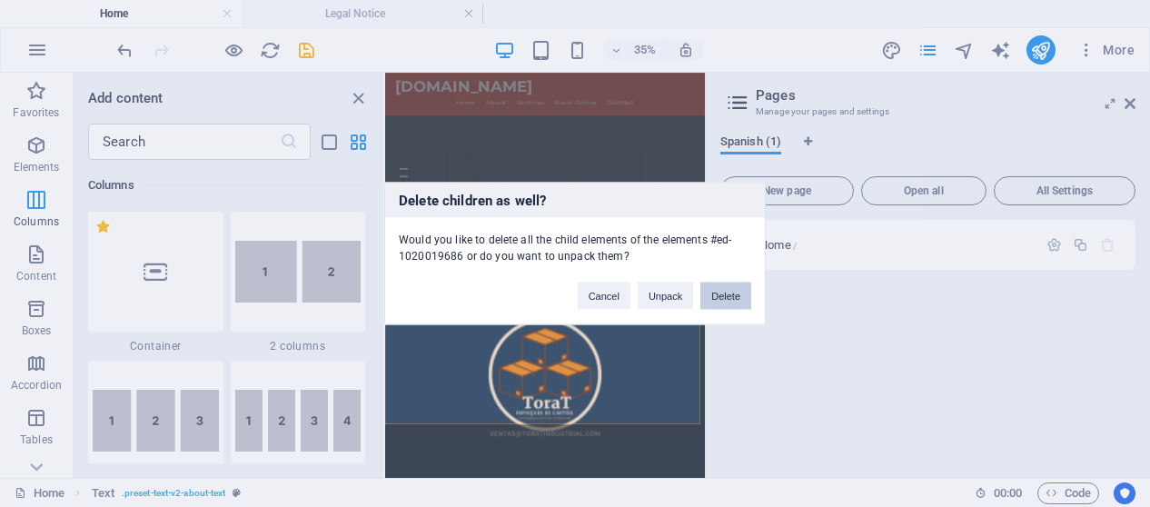
click at [724, 298] on button "Delete" at bounding box center [725, 296] width 51 height 27
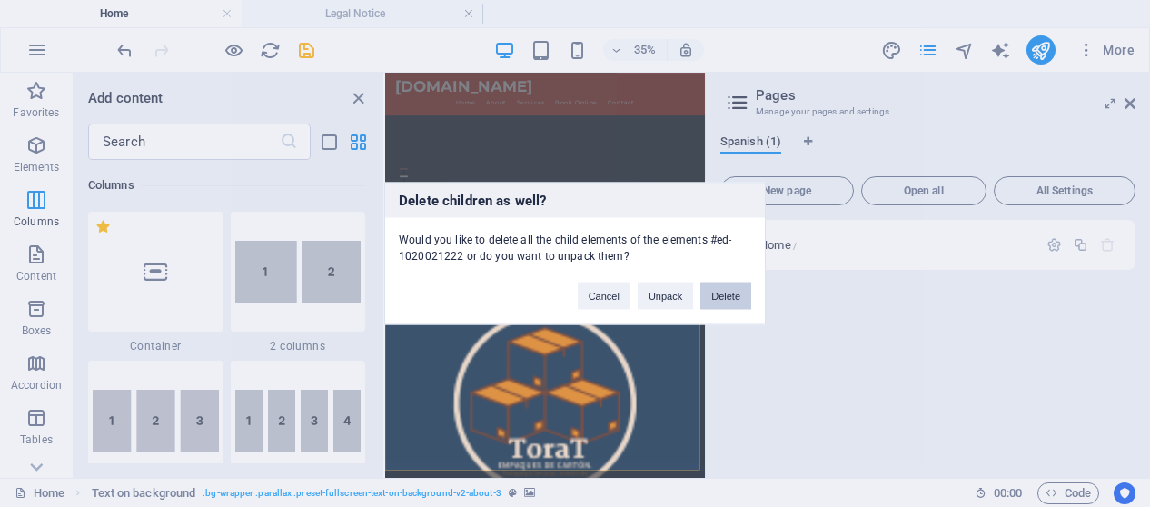
click at [729, 296] on button "Delete" at bounding box center [725, 296] width 51 height 27
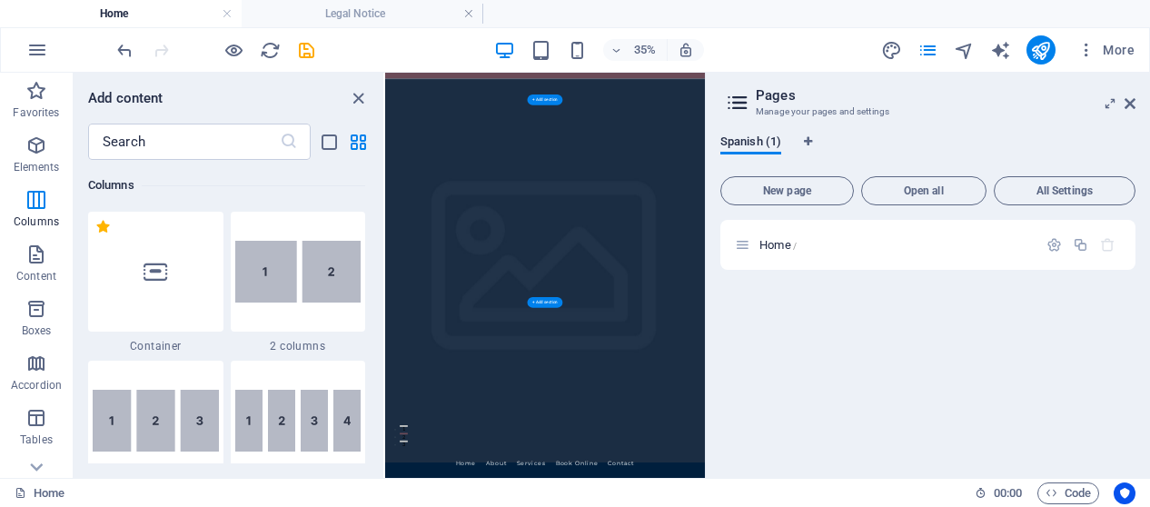
scroll to position [0, 0]
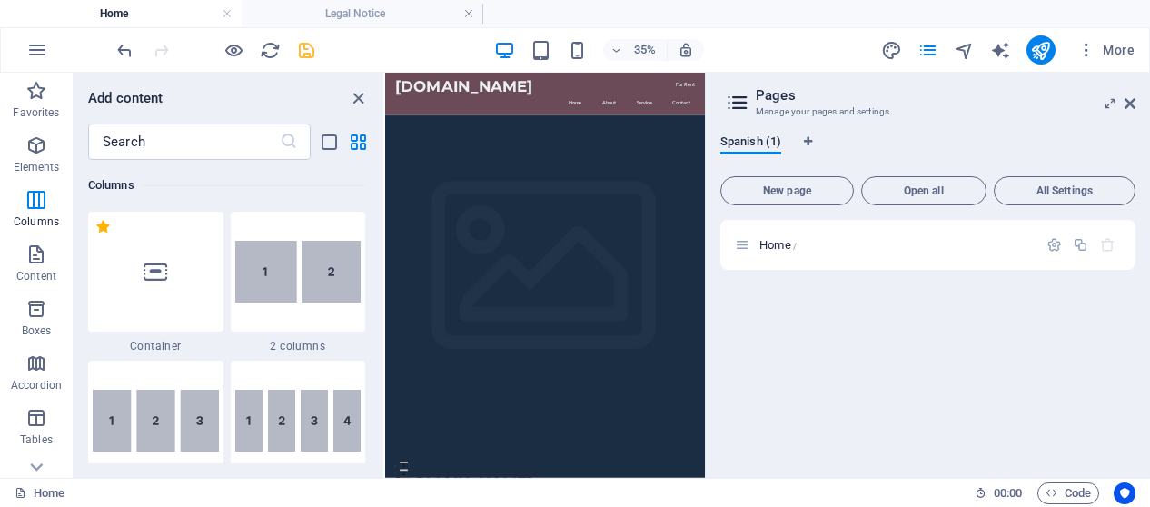
click at [302, 52] on icon "save" at bounding box center [306, 50] width 21 height 21
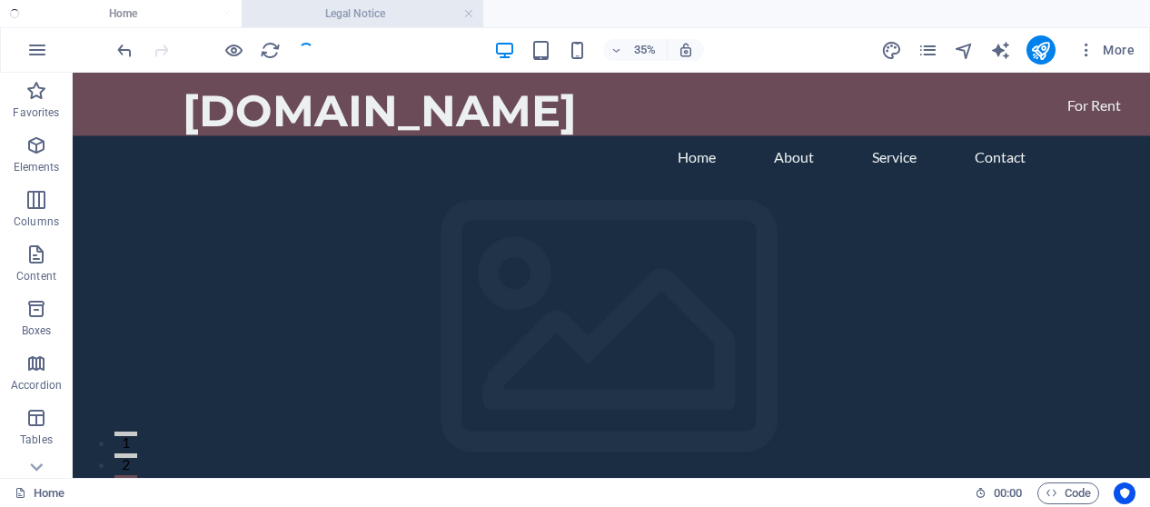
checkbox input "false"
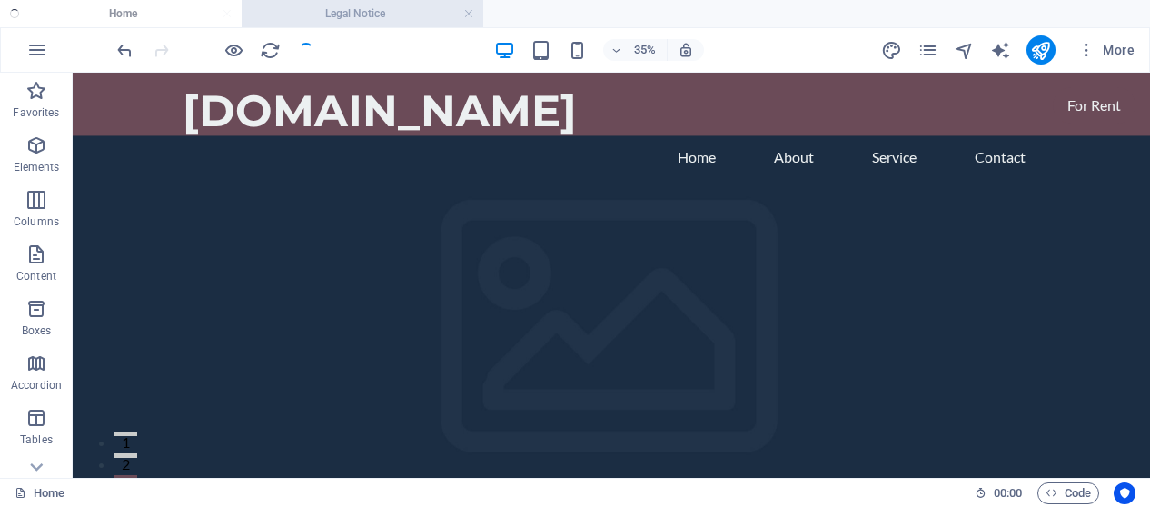
checkbox input "false"
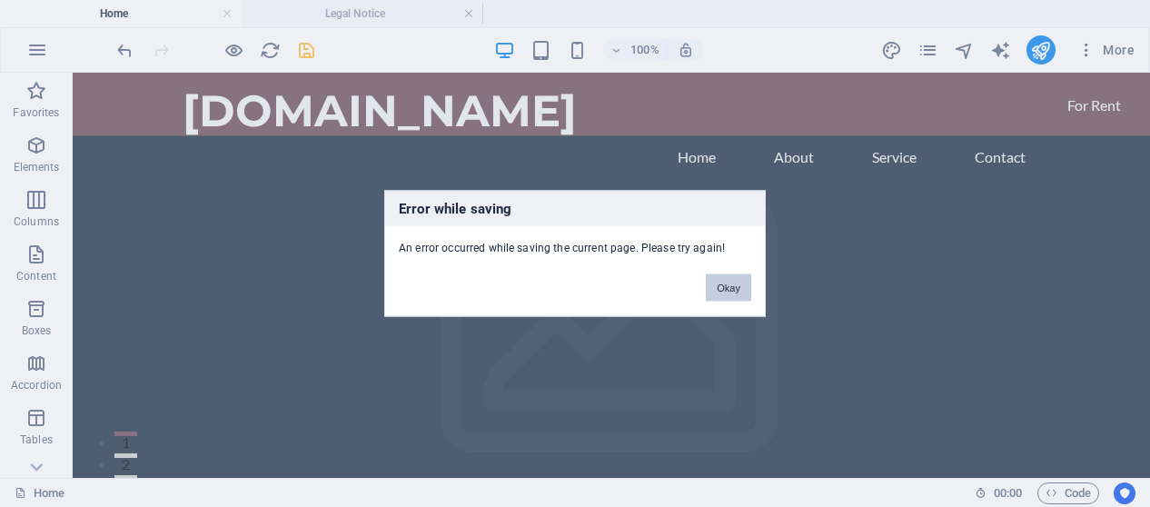
click at [727, 279] on button "Okay" at bounding box center [728, 287] width 45 height 27
